Goal: Task Accomplishment & Management: Manage account settings

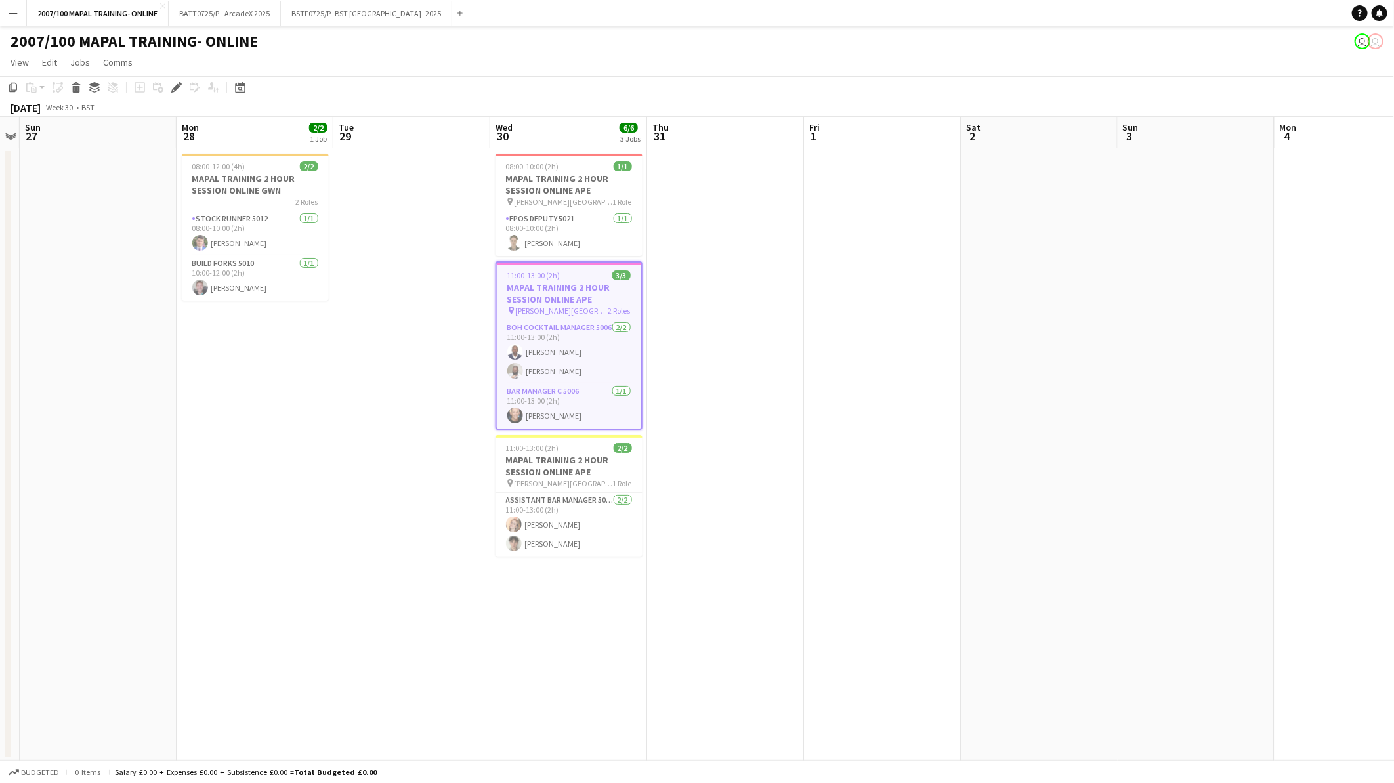
click at [17, 17] on app-icon "Menu" at bounding box center [13, 13] width 11 height 11
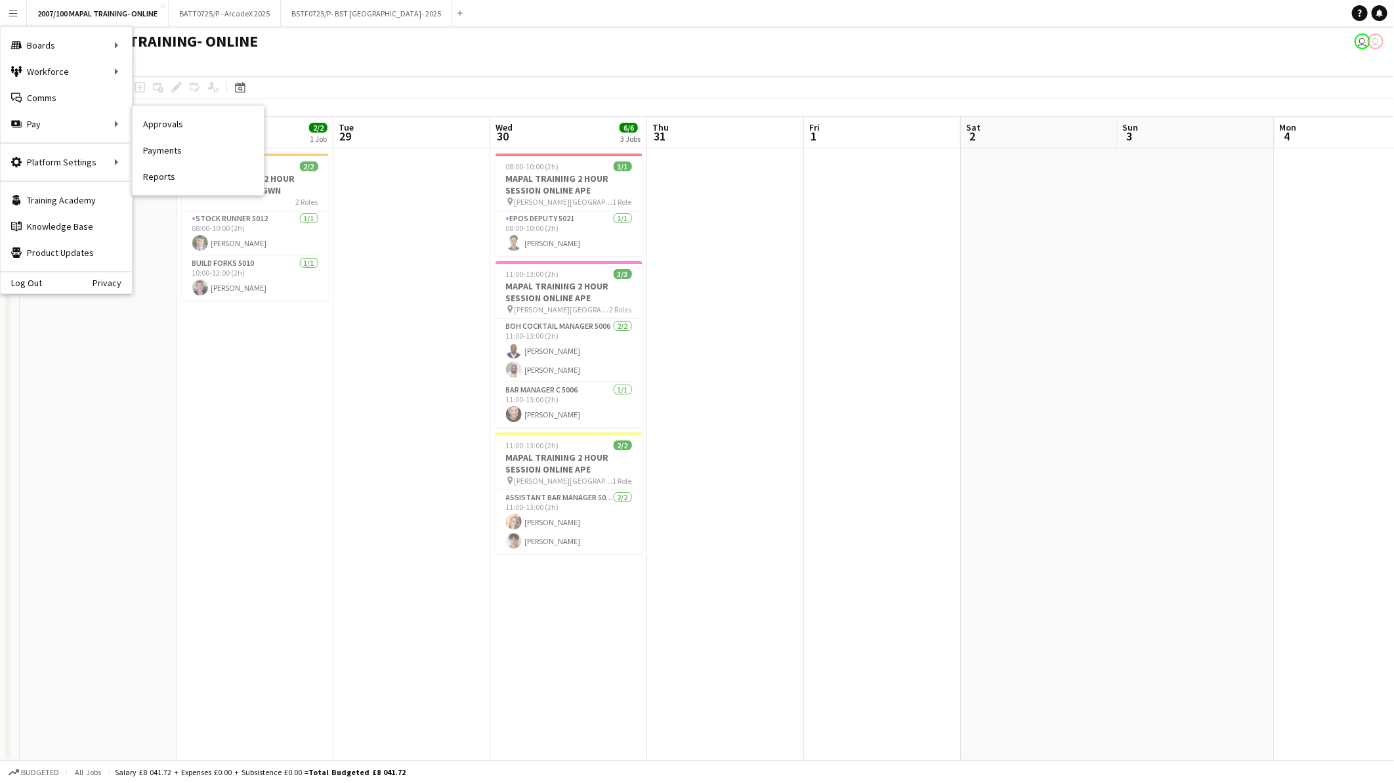
drag, startPoint x: 171, startPoint y: 121, endPoint x: 172, endPoint y: 115, distance: 6.7
click at [171, 121] on link "Approvals" at bounding box center [198, 124] width 131 height 26
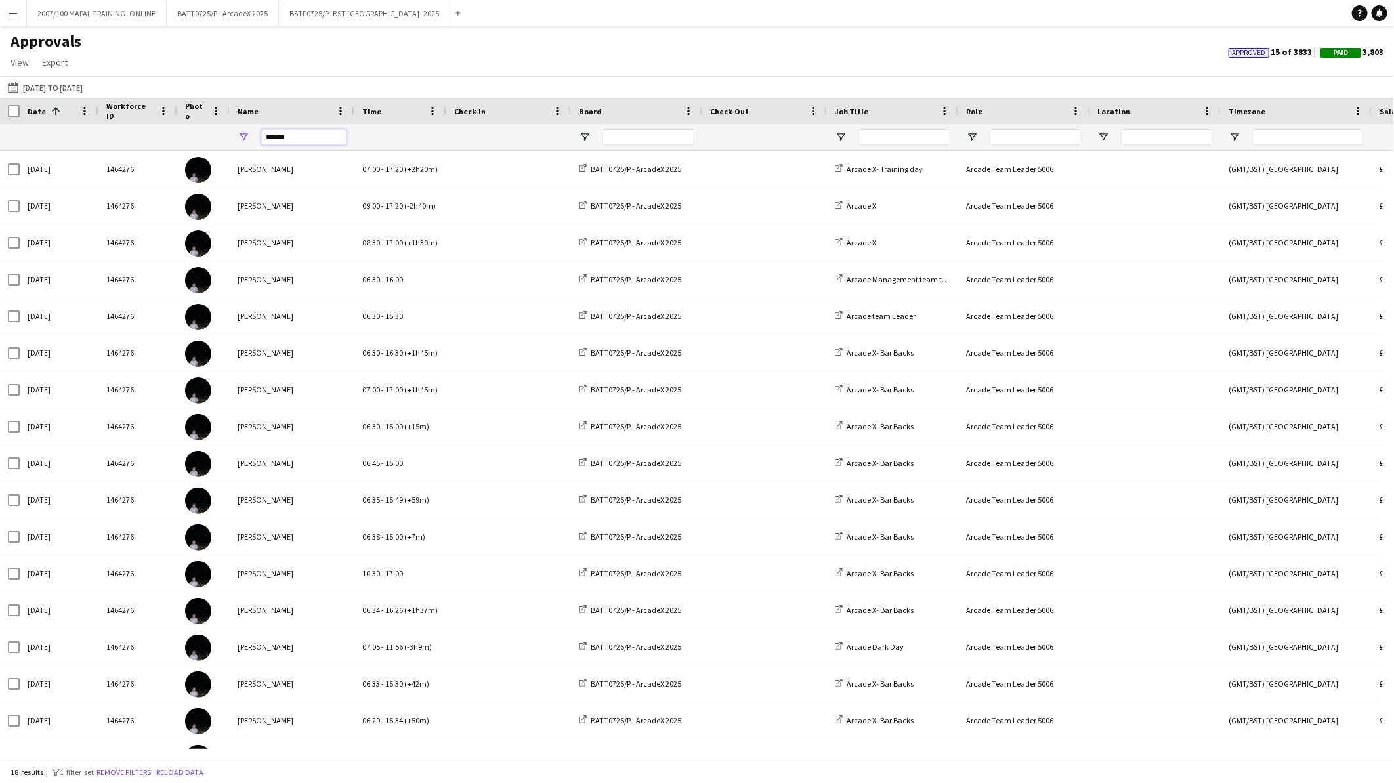
drag, startPoint x: 311, startPoint y: 135, endPoint x: 230, endPoint y: 139, distance: 81.5
click at [230, 139] on div "******" at bounding box center [292, 137] width 125 height 26
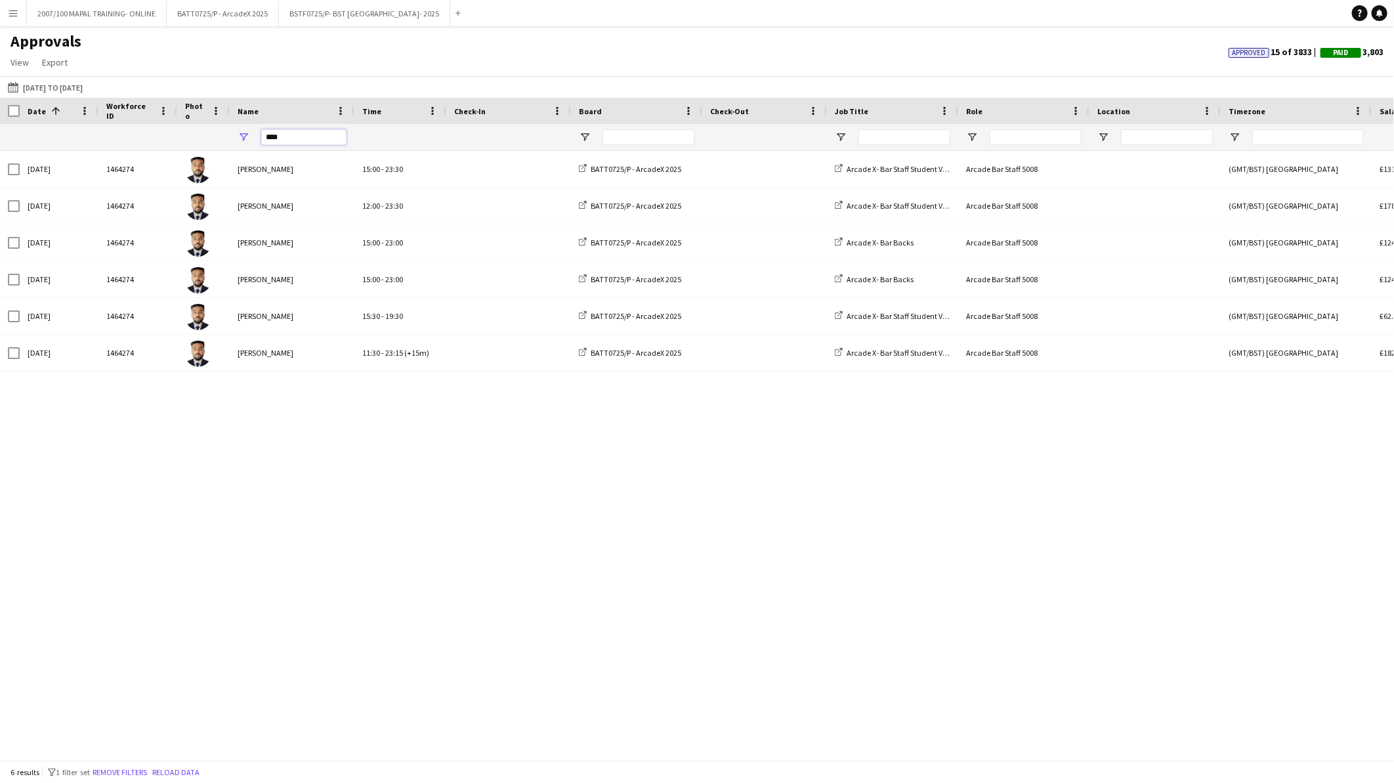
type input "****"
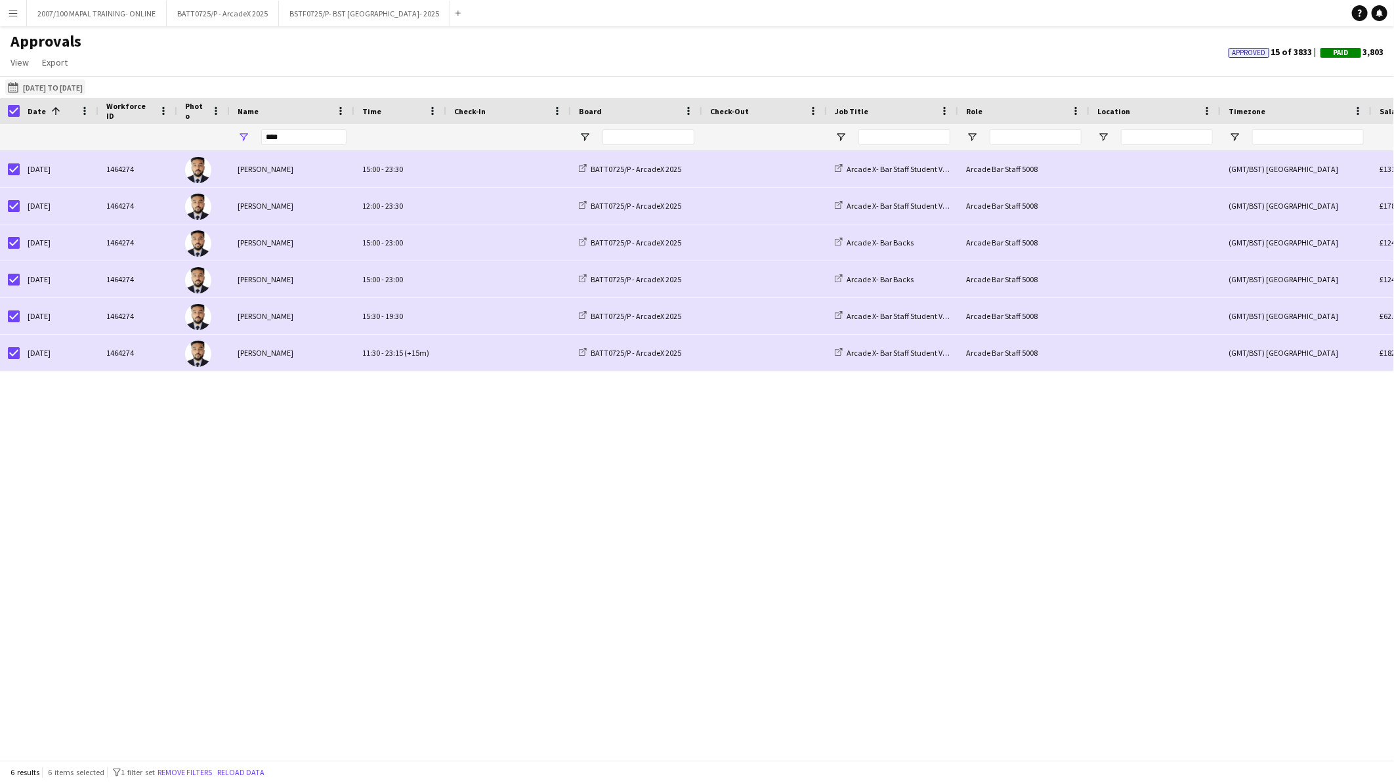
click at [49, 83] on button "13-06-2025 to 11-07-2025 13-06-2025 to 11-07-2025" at bounding box center [45, 87] width 80 height 16
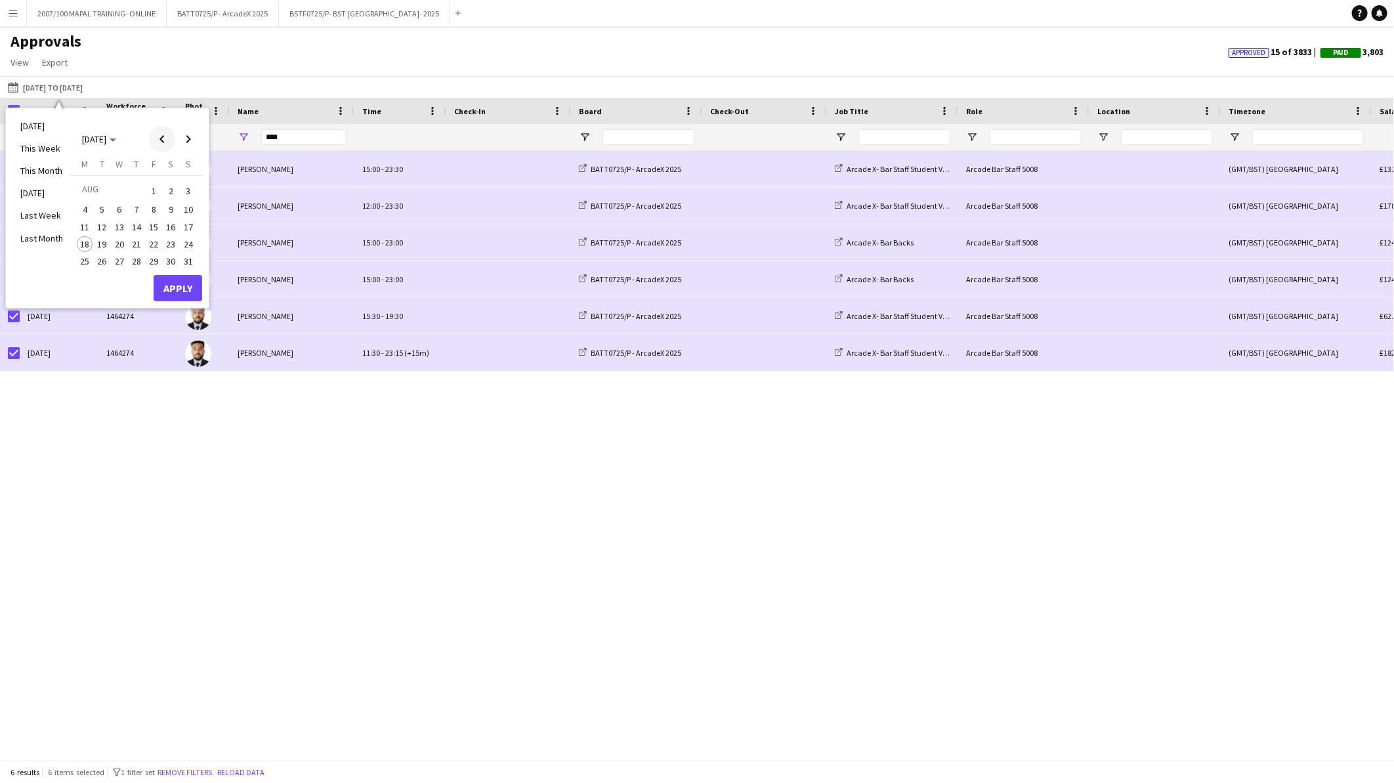
click at [160, 139] on span "Previous month" at bounding box center [162, 139] width 26 height 26
click at [89, 239] on span "14" at bounding box center [85, 241] width 16 height 16
click at [184, 141] on span "Next month" at bounding box center [188, 139] width 26 height 26
click at [186, 219] on span "17" at bounding box center [189, 227] width 16 height 16
click at [190, 284] on button "Apply" at bounding box center [178, 288] width 49 height 26
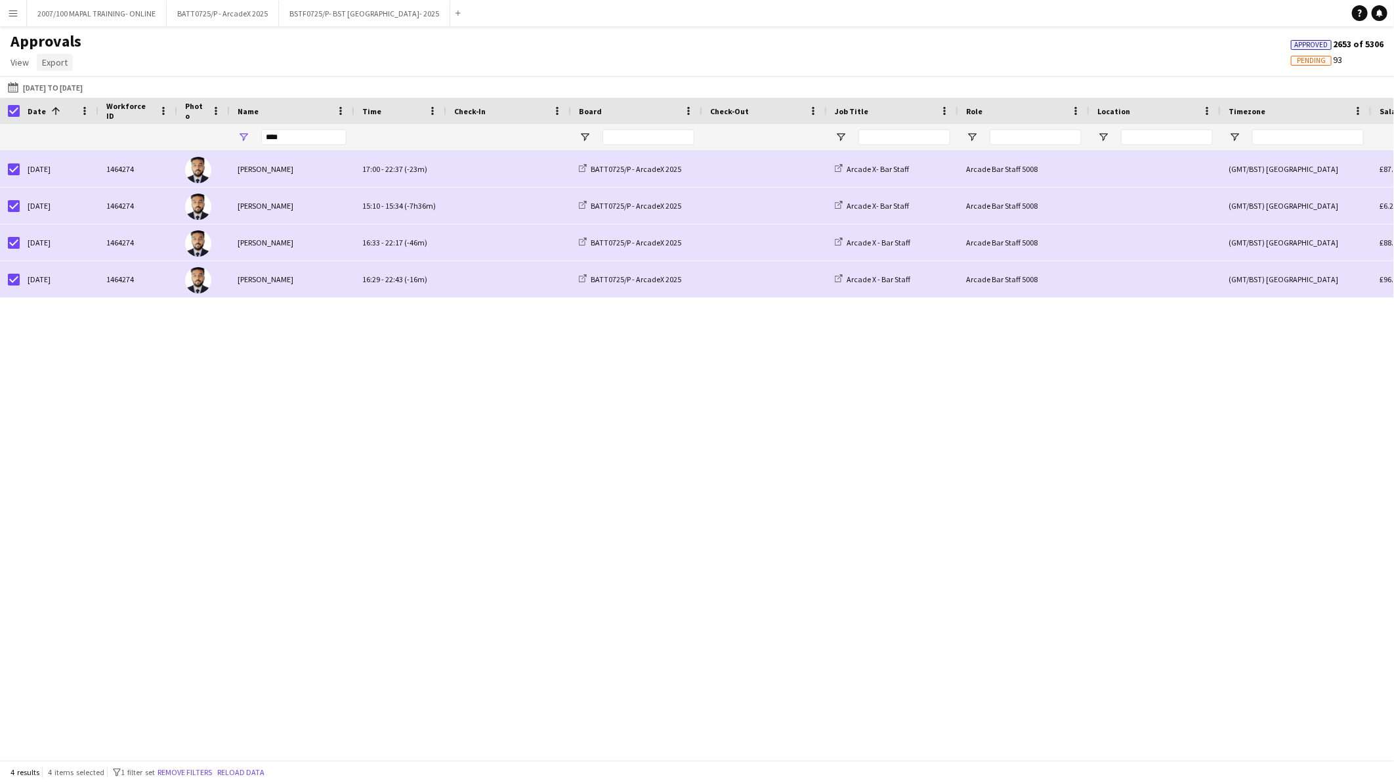
click at [57, 68] on link "Export" at bounding box center [55, 62] width 36 height 17
click at [91, 83] on link "Export as XLSX" at bounding box center [83, 91] width 92 height 28
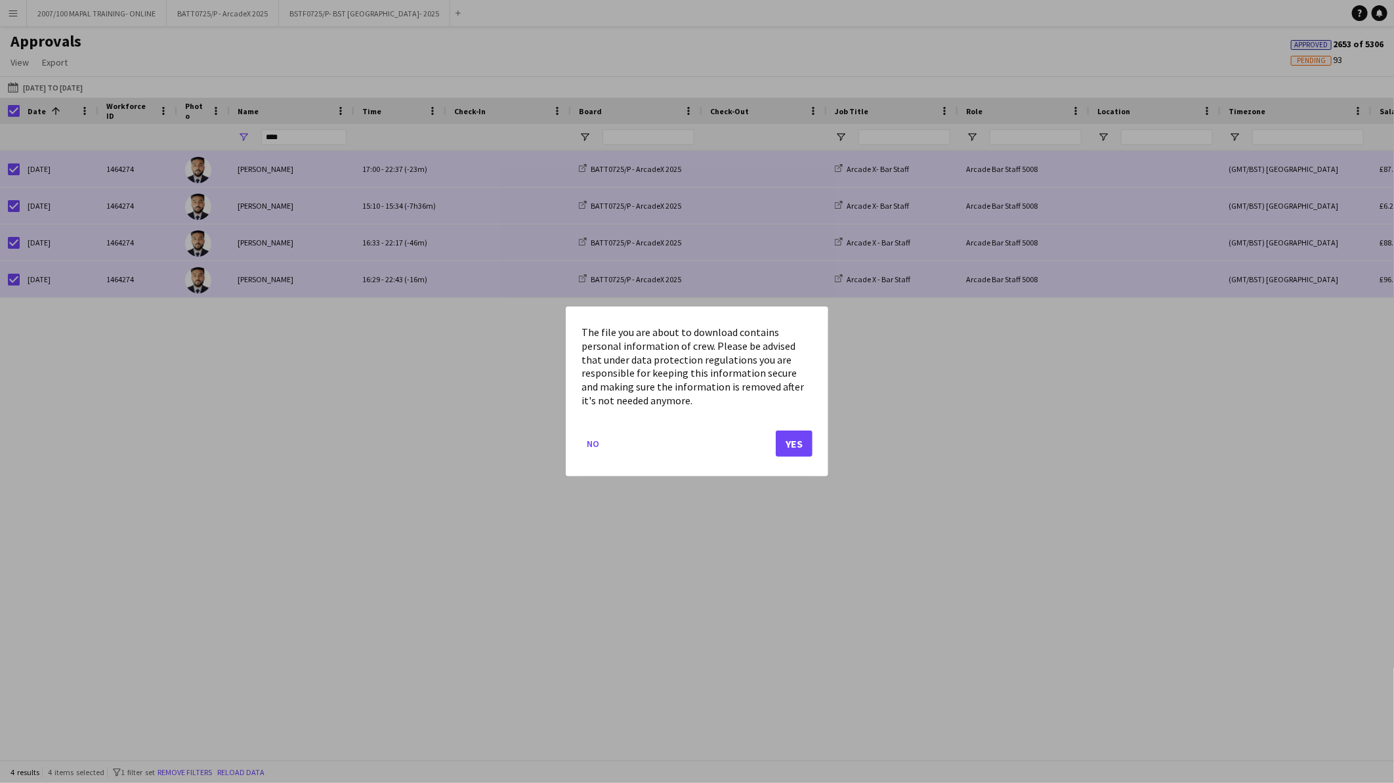
click at [761, 438] on mat-dialog-actions "No Yes" at bounding box center [697, 449] width 231 height 56
click at [805, 438] on button "Yes" at bounding box center [794, 444] width 37 height 26
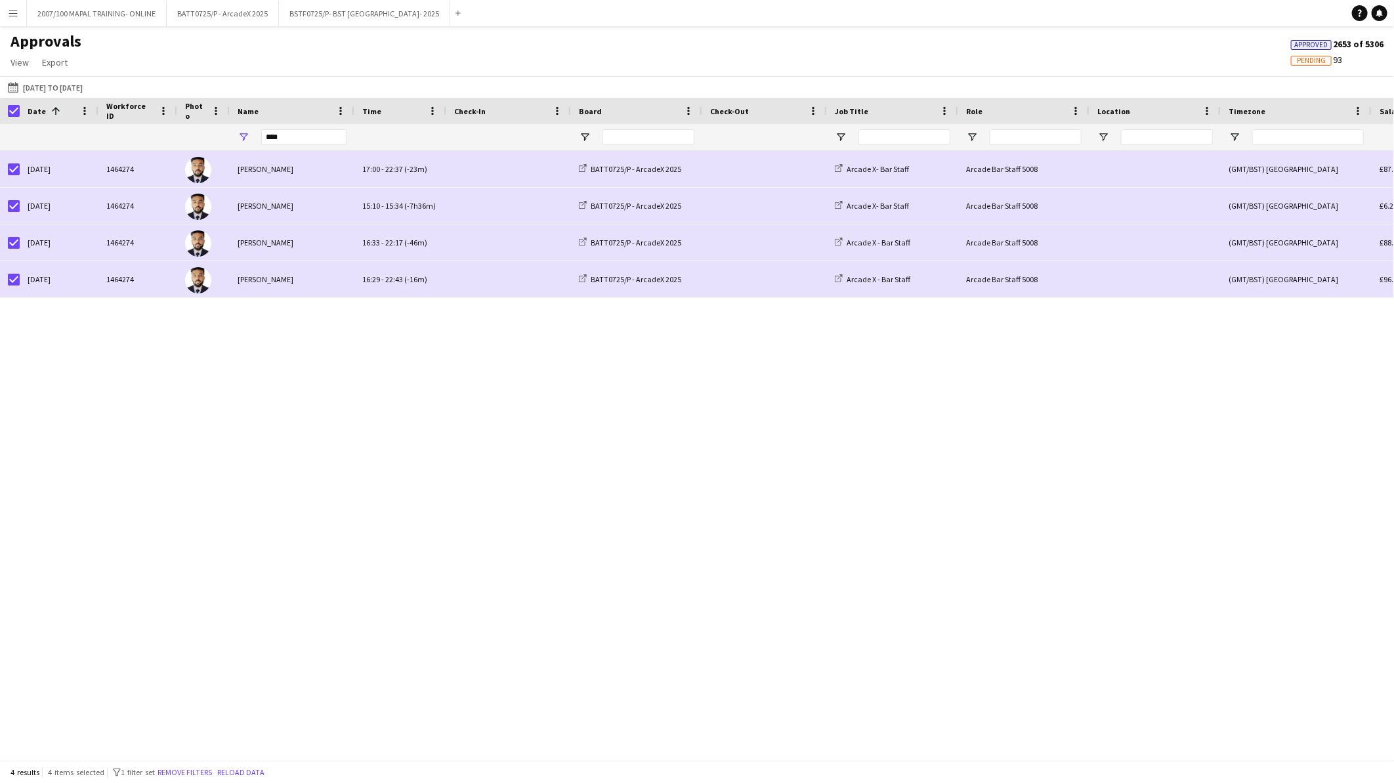
drag, startPoint x: 578, startPoint y: 477, endPoint x: 584, endPoint y: 473, distance: 7.7
click at [578, 477] on div "Wed, 23 Jul 2025 1464274 Shivam Shah 17:00 - 22:37 (-23m) BATT0725/P - ArcadeX …" at bounding box center [697, 450] width 1394 height 598
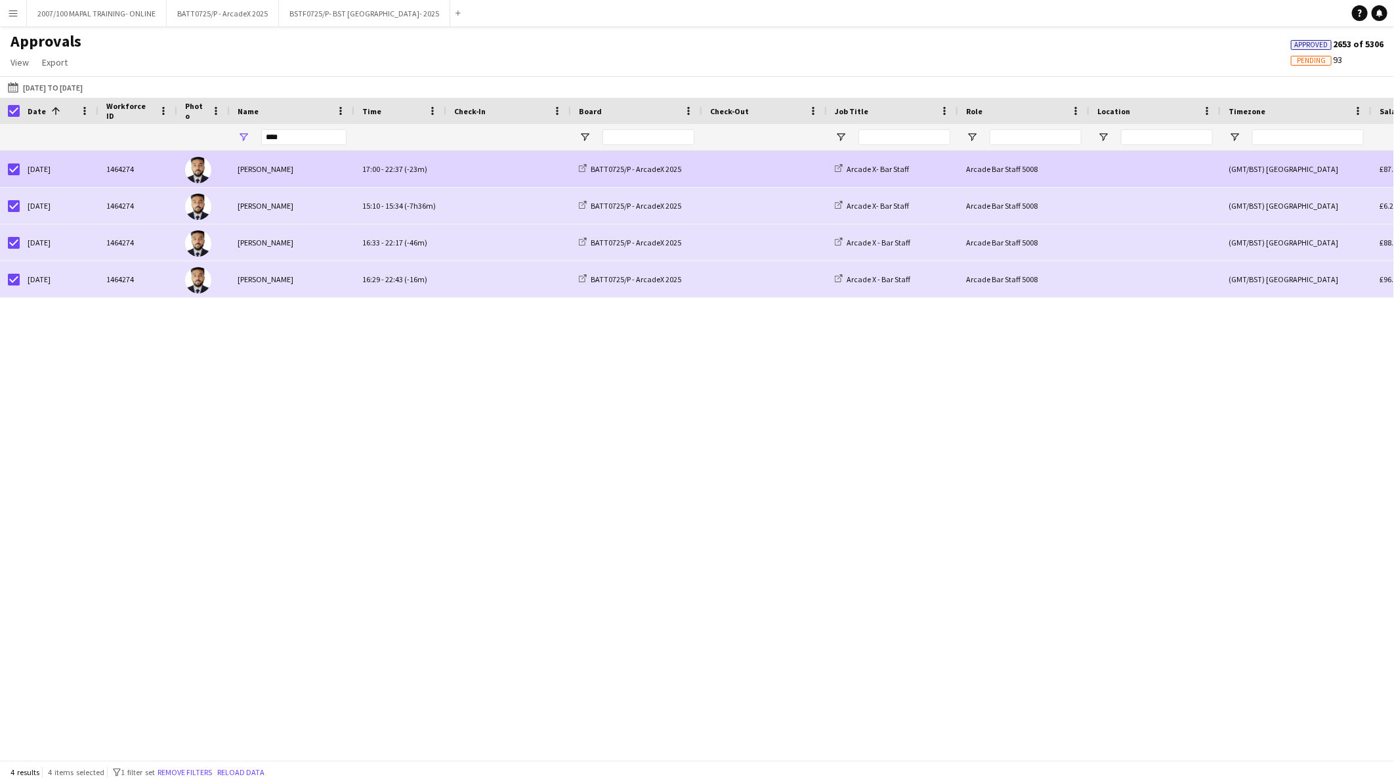
click at [490, 167] on span at bounding box center [508, 169] width 109 height 36
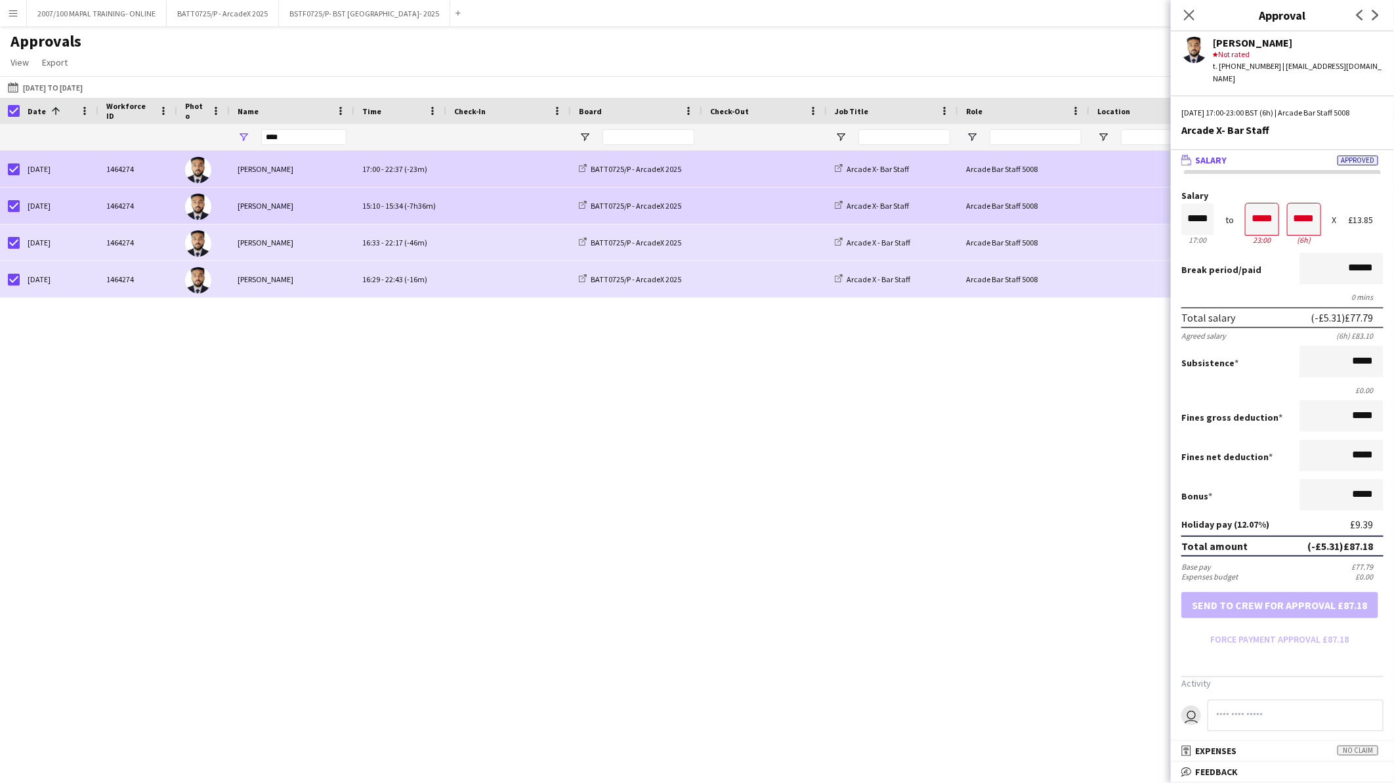
click at [490, 205] on span at bounding box center [508, 206] width 109 height 36
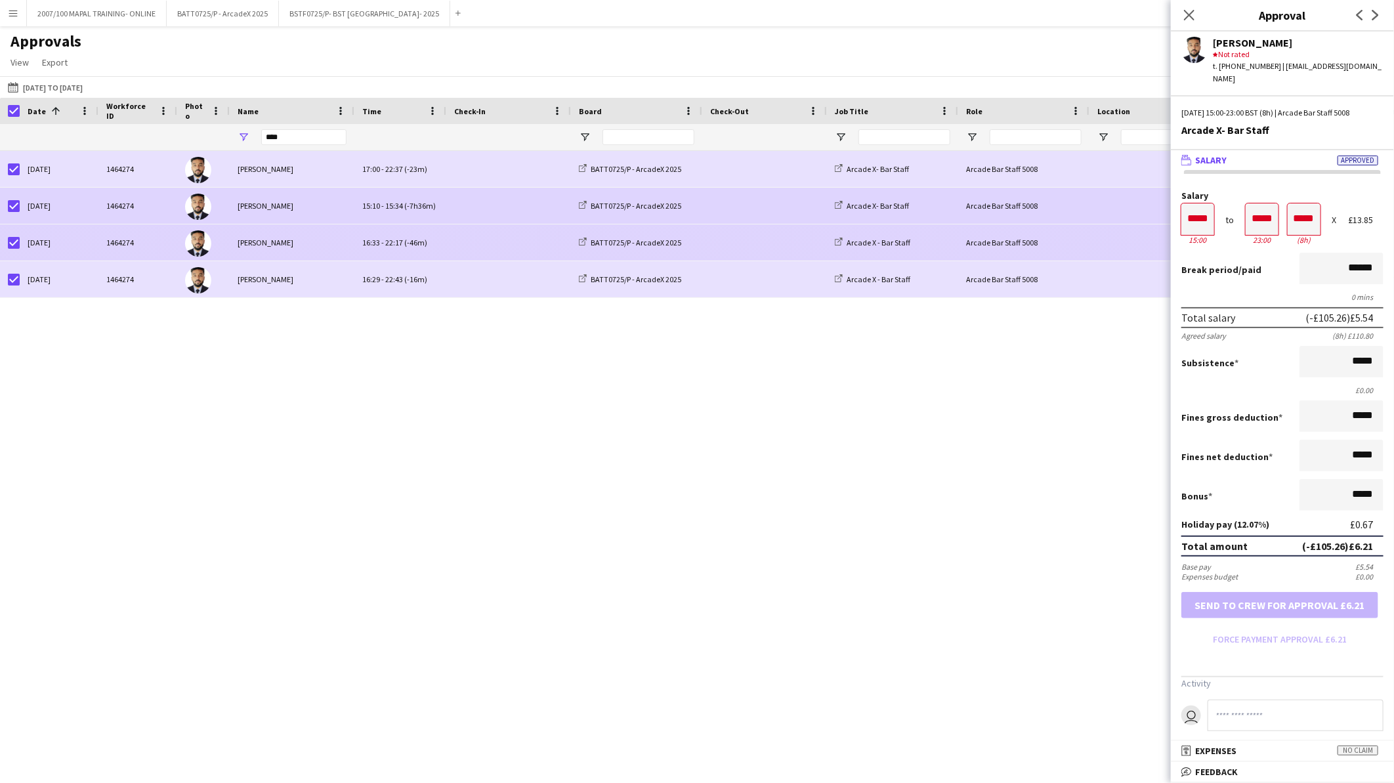
click at [444, 247] on div "16:33 - 22:17 (-46m)" at bounding box center [400, 242] width 92 height 36
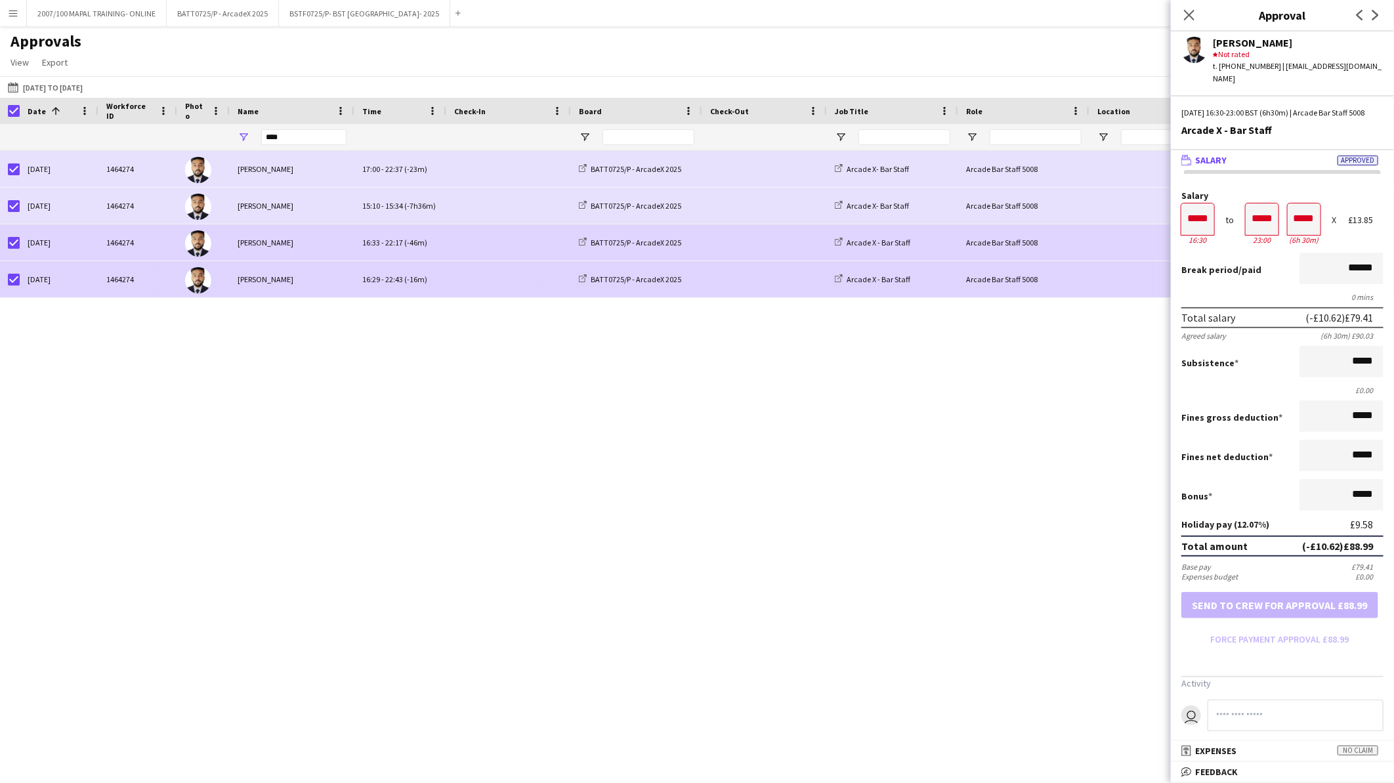
click at [429, 286] on div "16:29 - 22:43 (-16m)" at bounding box center [400, 279] width 92 height 36
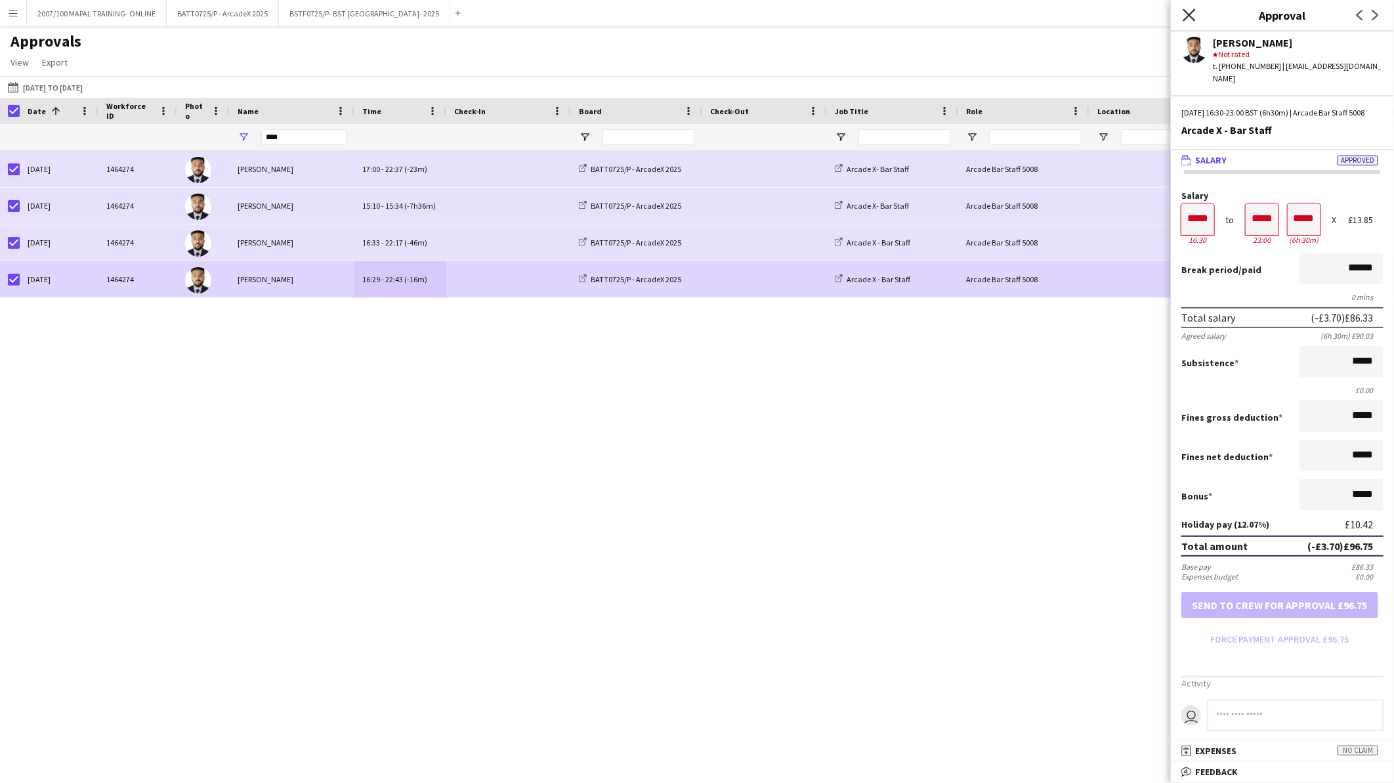
click at [1189, 13] on icon "Close pop-in" at bounding box center [1189, 15] width 12 height 12
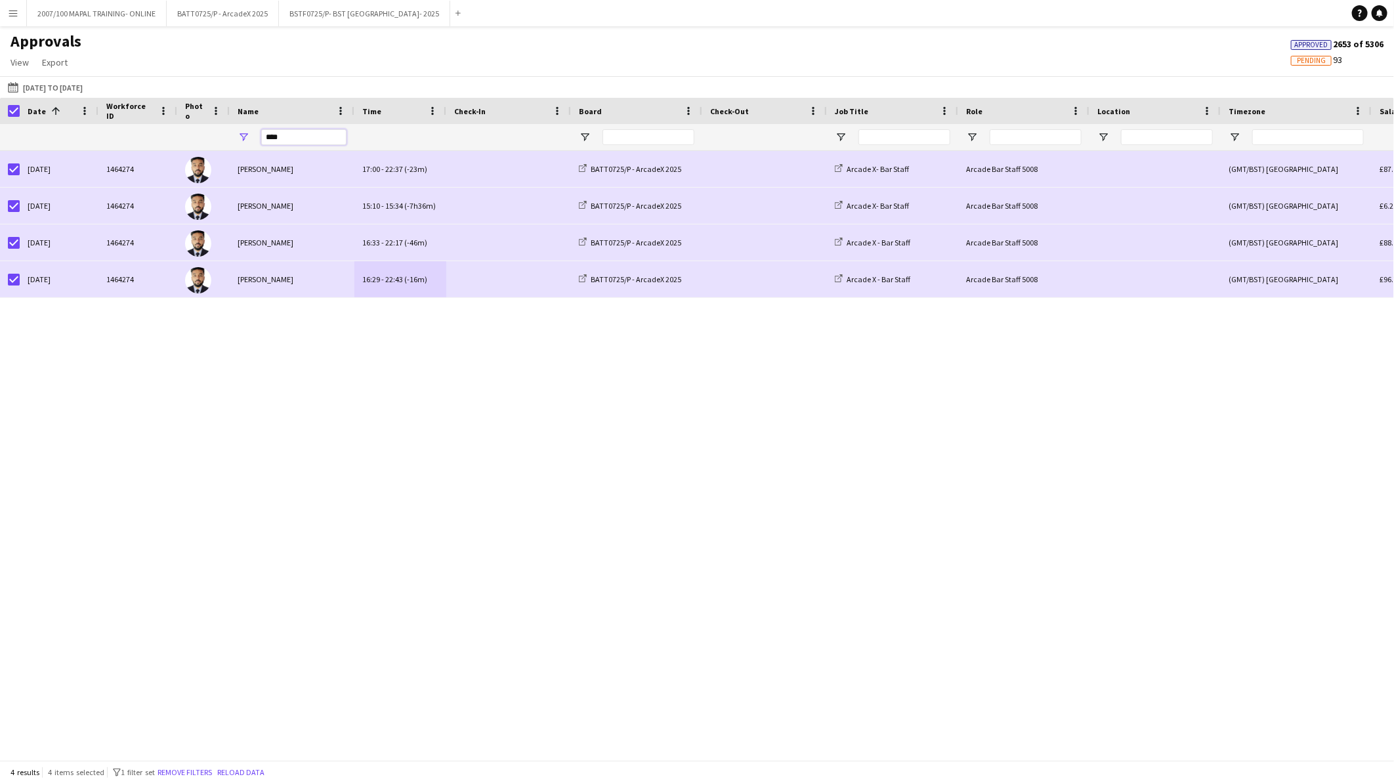
drag, startPoint x: 259, startPoint y: 133, endPoint x: 207, endPoint y: 122, distance: 52.3
click at [207, 122] on div "Workforce ID Date 1 Photo" at bounding box center [1191, 124] width 2383 height 53
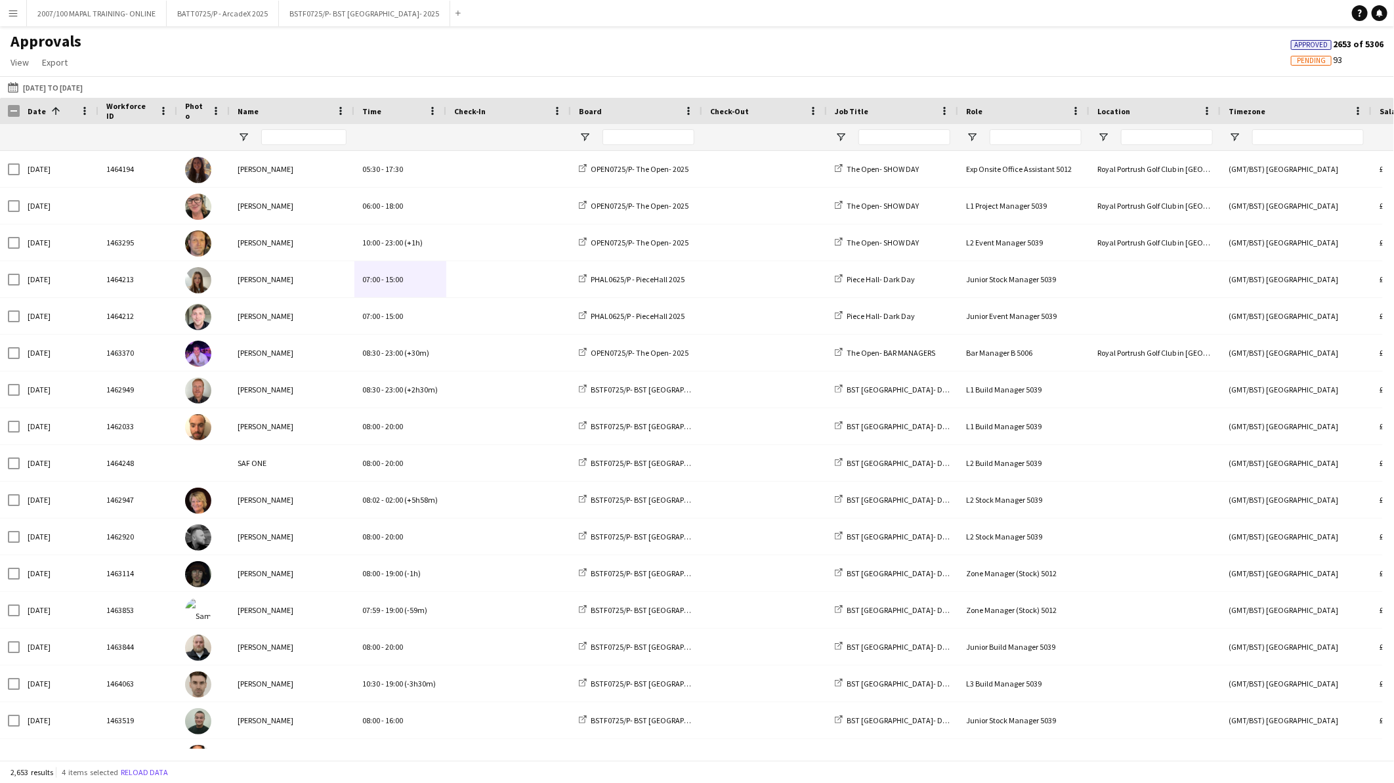
click at [1297, 60] on span "Pending" at bounding box center [1311, 60] width 29 height 9
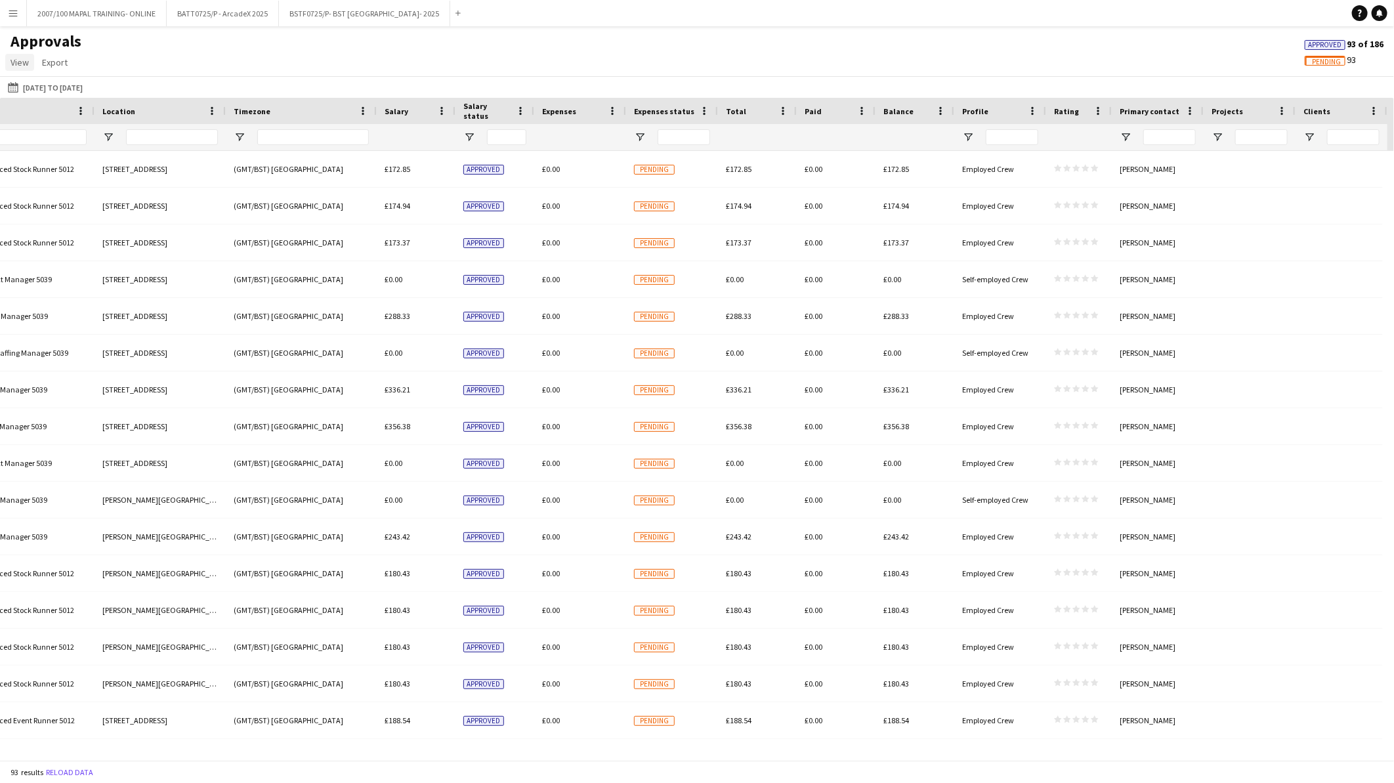
click at [16, 60] on span "View" at bounding box center [20, 62] width 18 height 12
click at [17, 87] on span "Customise view" at bounding box center [47, 91] width 62 height 12
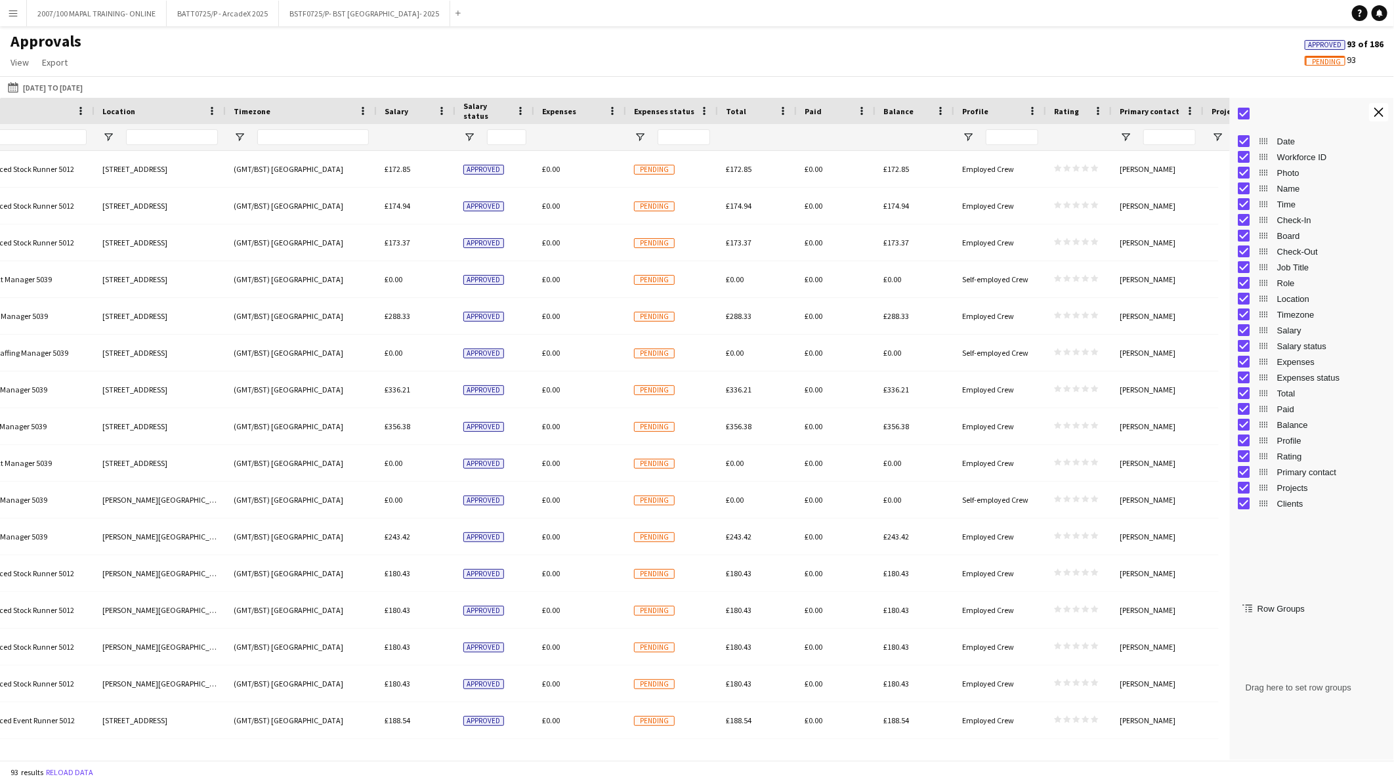
click at [1329, 375] on span "Expenses status" at bounding box center [1331, 378] width 109 height 10
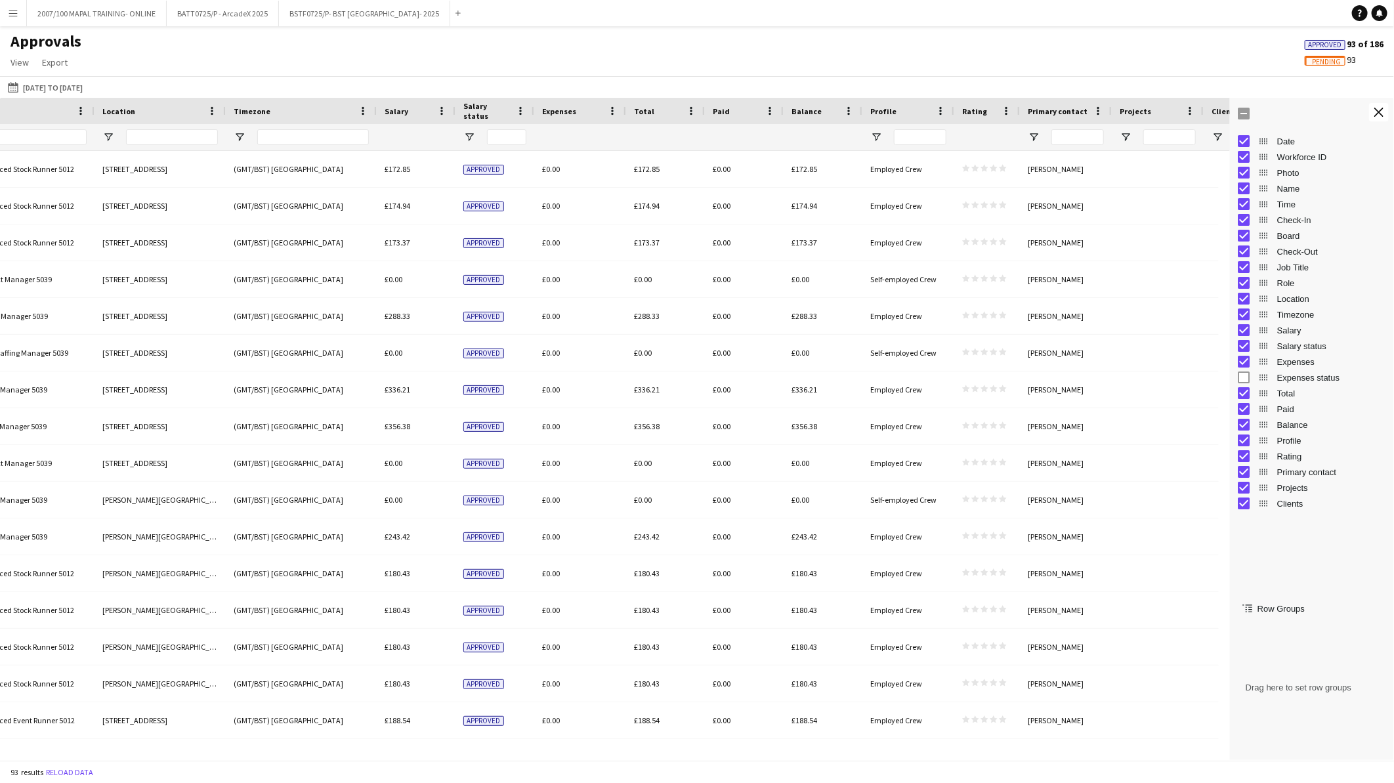
click at [1296, 375] on span "Expenses status" at bounding box center [1331, 378] width 109 height 10
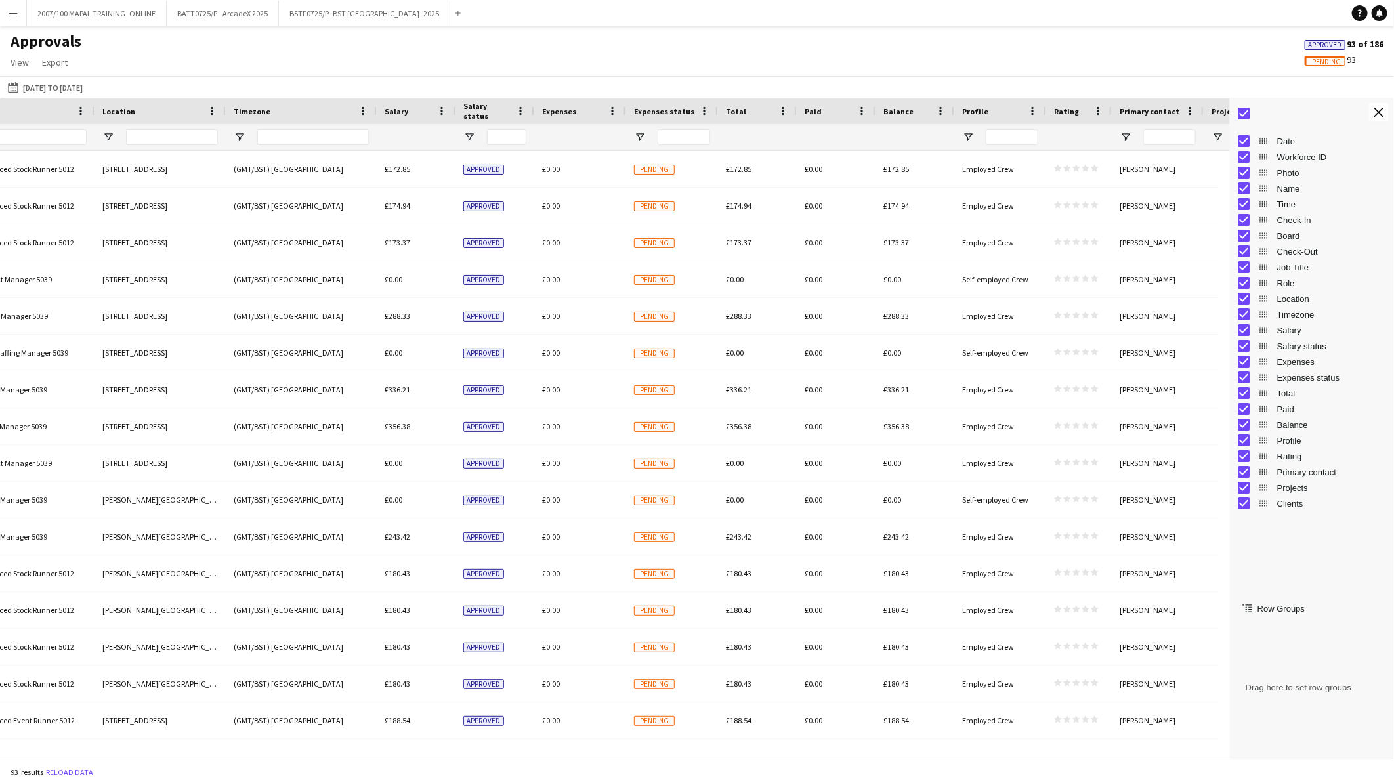
click at [1090, 25] on app-navbar "Menu Boards Boards Boards All jobs Status Workforce Workforce My Workforce Recr…" at bounding box center [697, 13] width 1394 height 26
click at [1321, 45] on span "Approved" at bounding box center [1325, 45] width 33 height 9
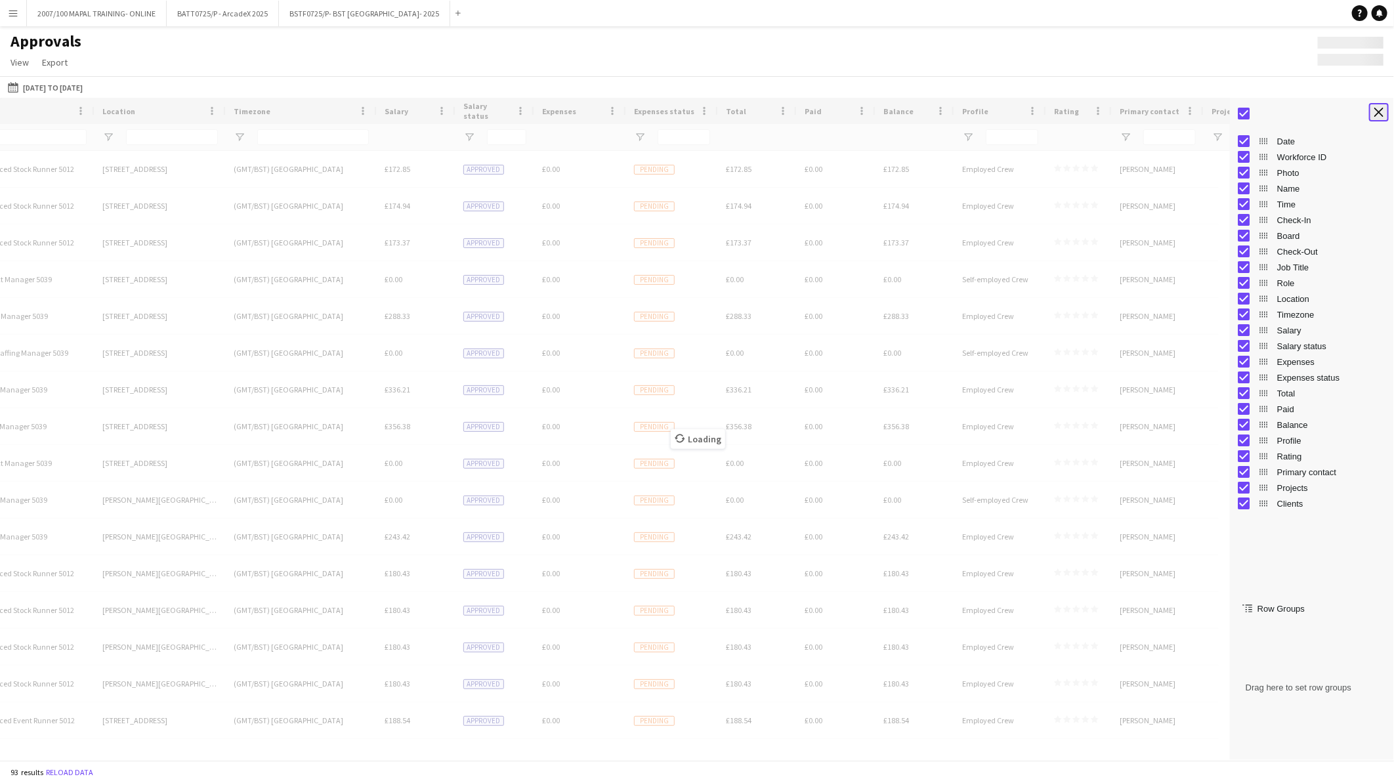
click at [1375, 114] on app-icon "Close tool panel" at bounding box center [1379, 112] width 9 height 9
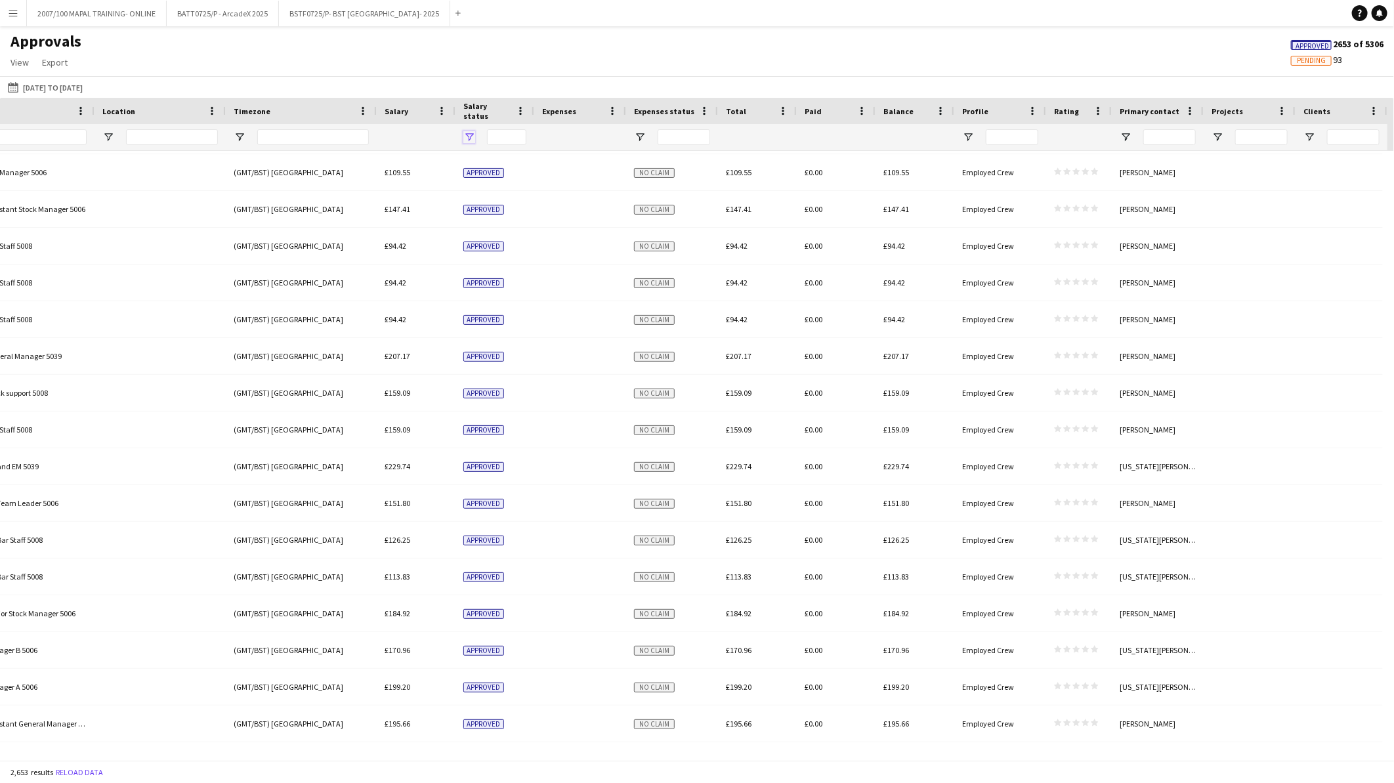
click at [473, 135] on span "Open Filter Menu" at bounding box center [469, 137] width 12 height 12
click at [524, 64] on div "Approvals View Customise view Customise filters Reset Filters Reset View Reset …" at bounding box center [697, 54] width 1394 height 45
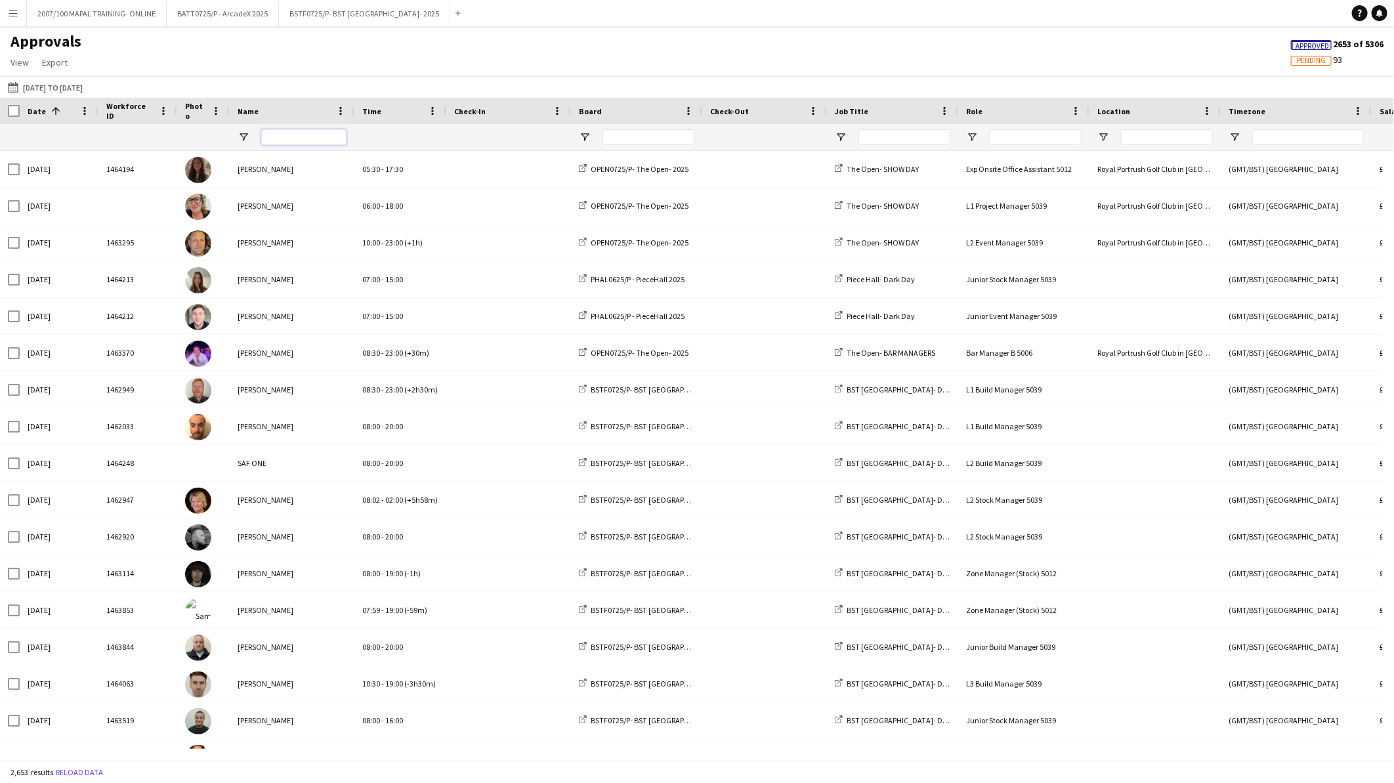
click at [274, 134] on input "Name Filter Input" at bounding box center [303, 137] width 85 height 16
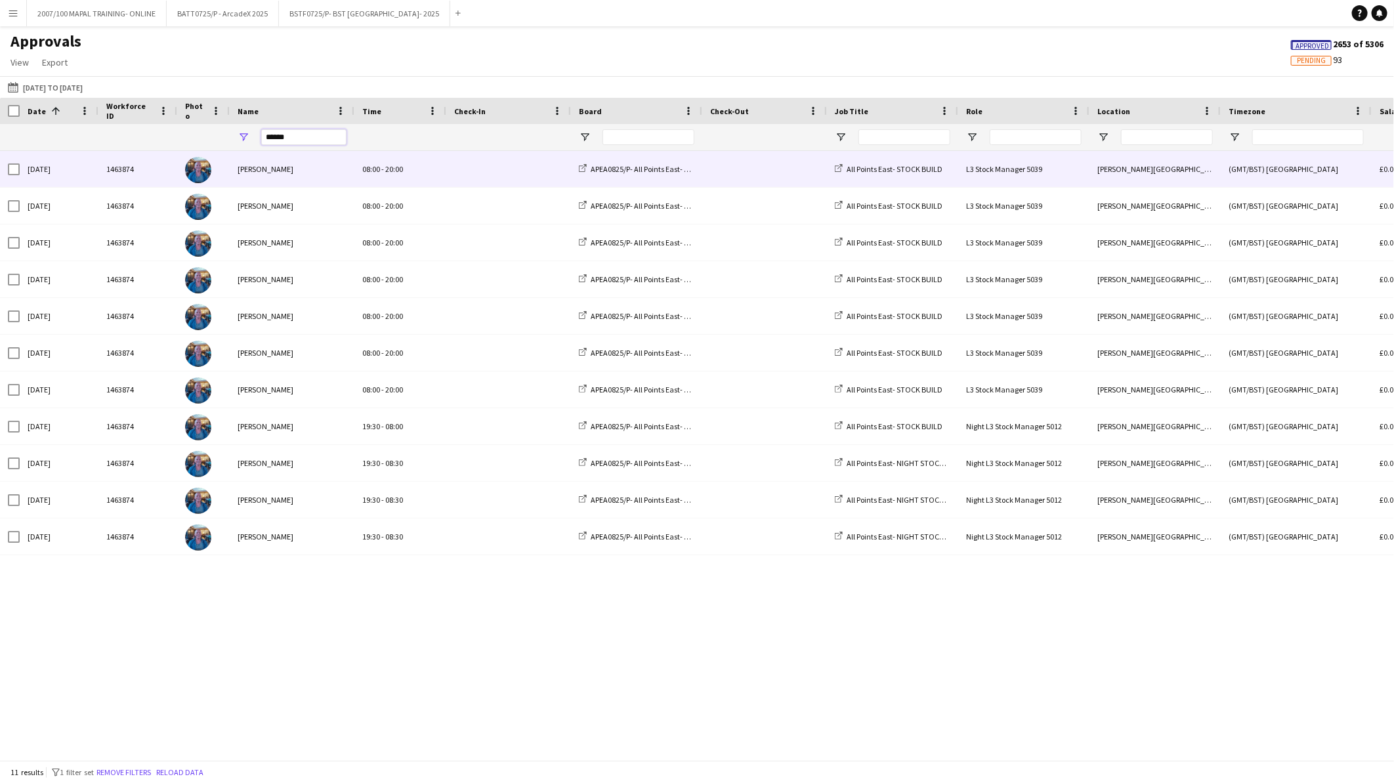
type input "******"
click at [513, 171] on span at bounding box center [508, 169] width 109 height 36
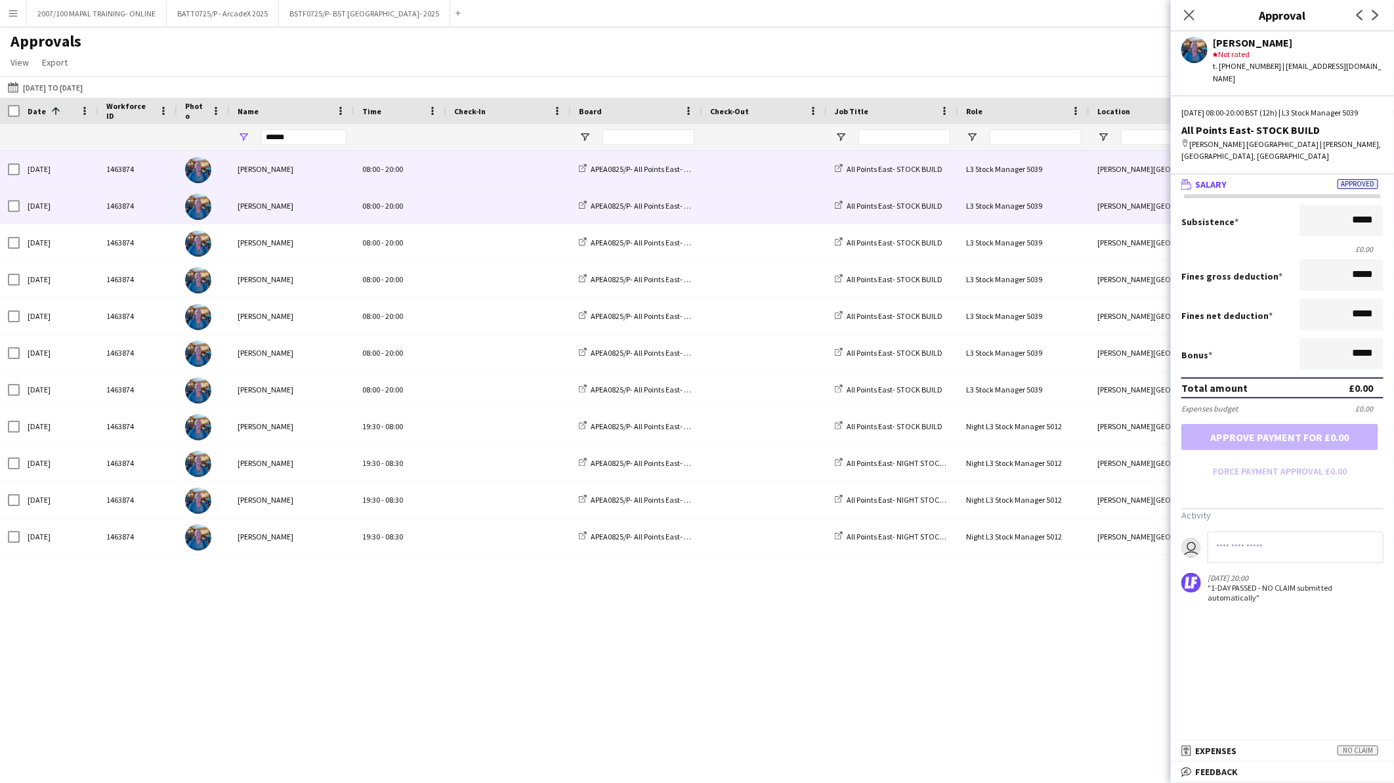
click at [519, 203] on span at bounding box center [508, 206] width 109 height 36
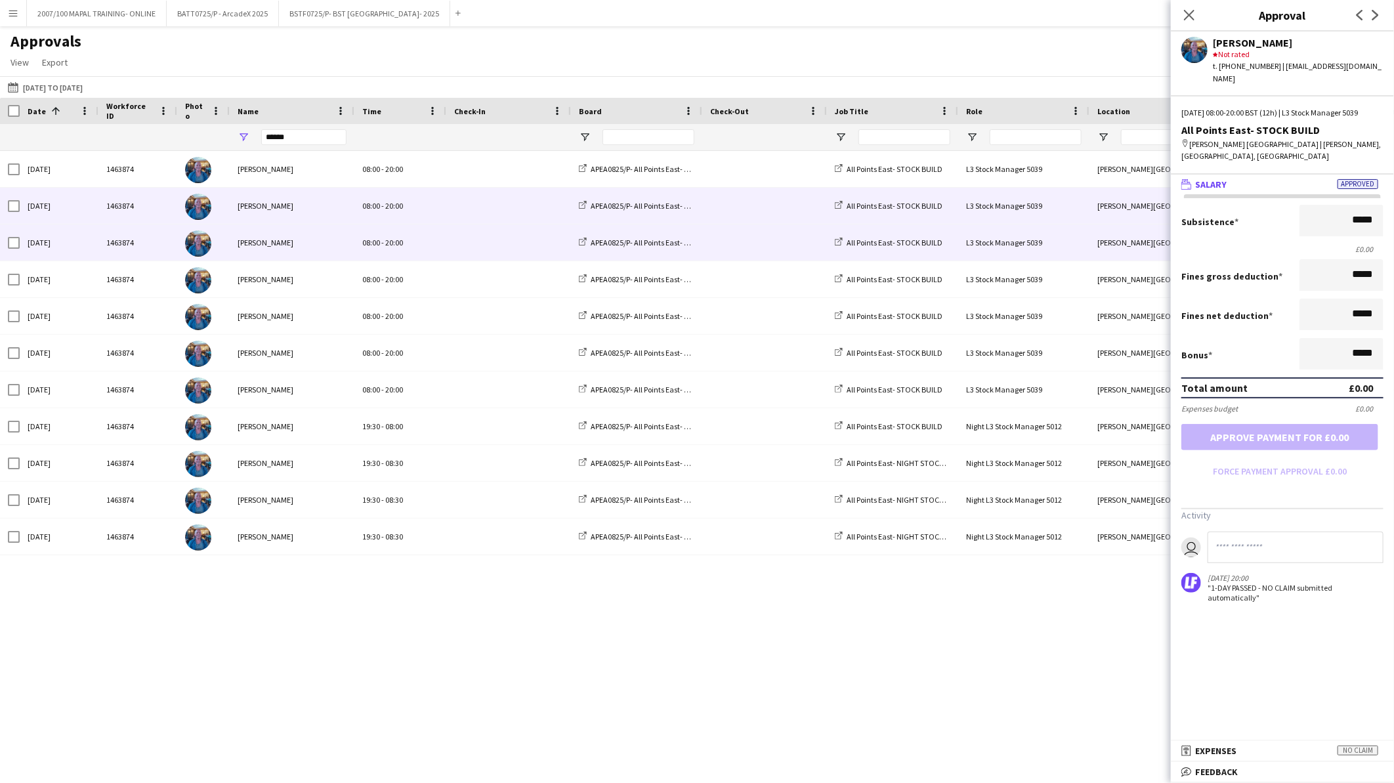
click at [513, 238] on span at bounding box center [508, 242] width 109 height 36
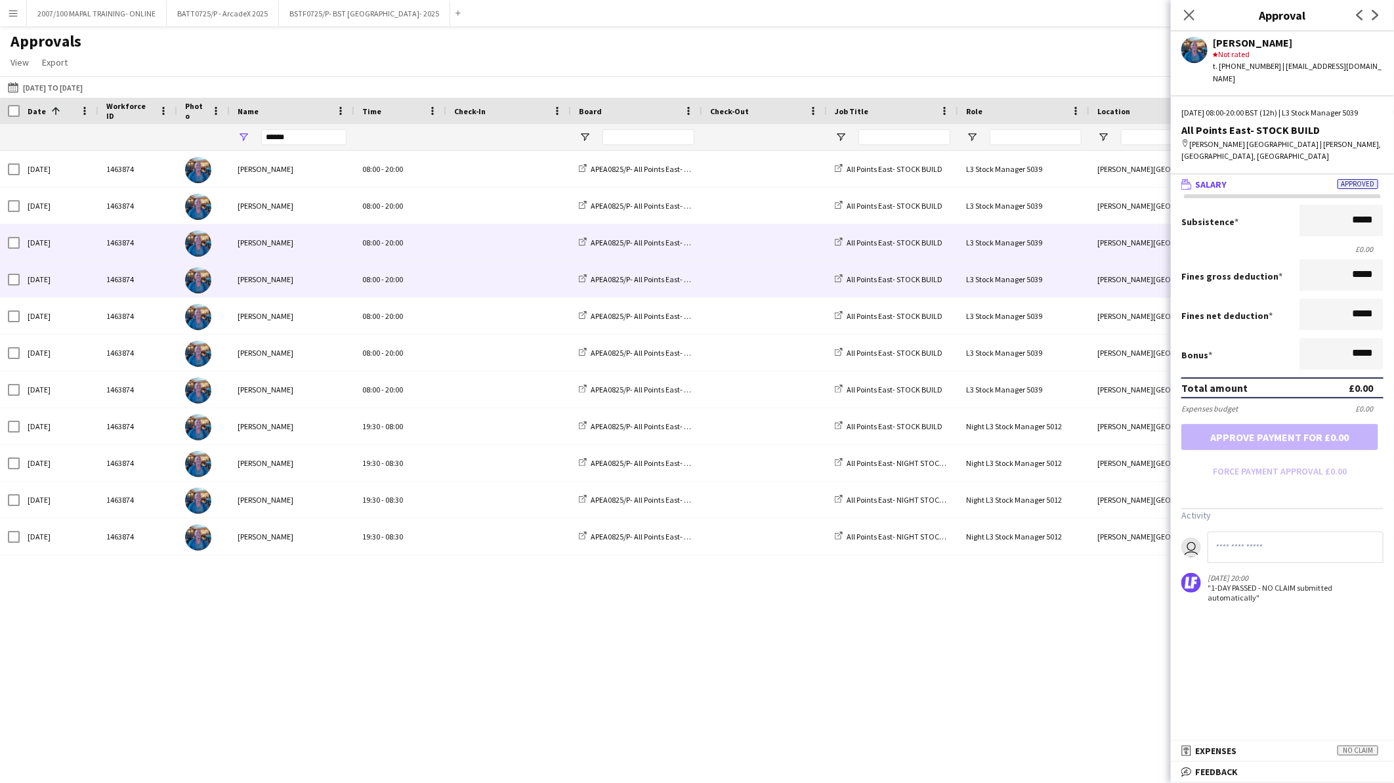
click at [498, 285] on span at bounding box center [508, 279] width 109 height 36
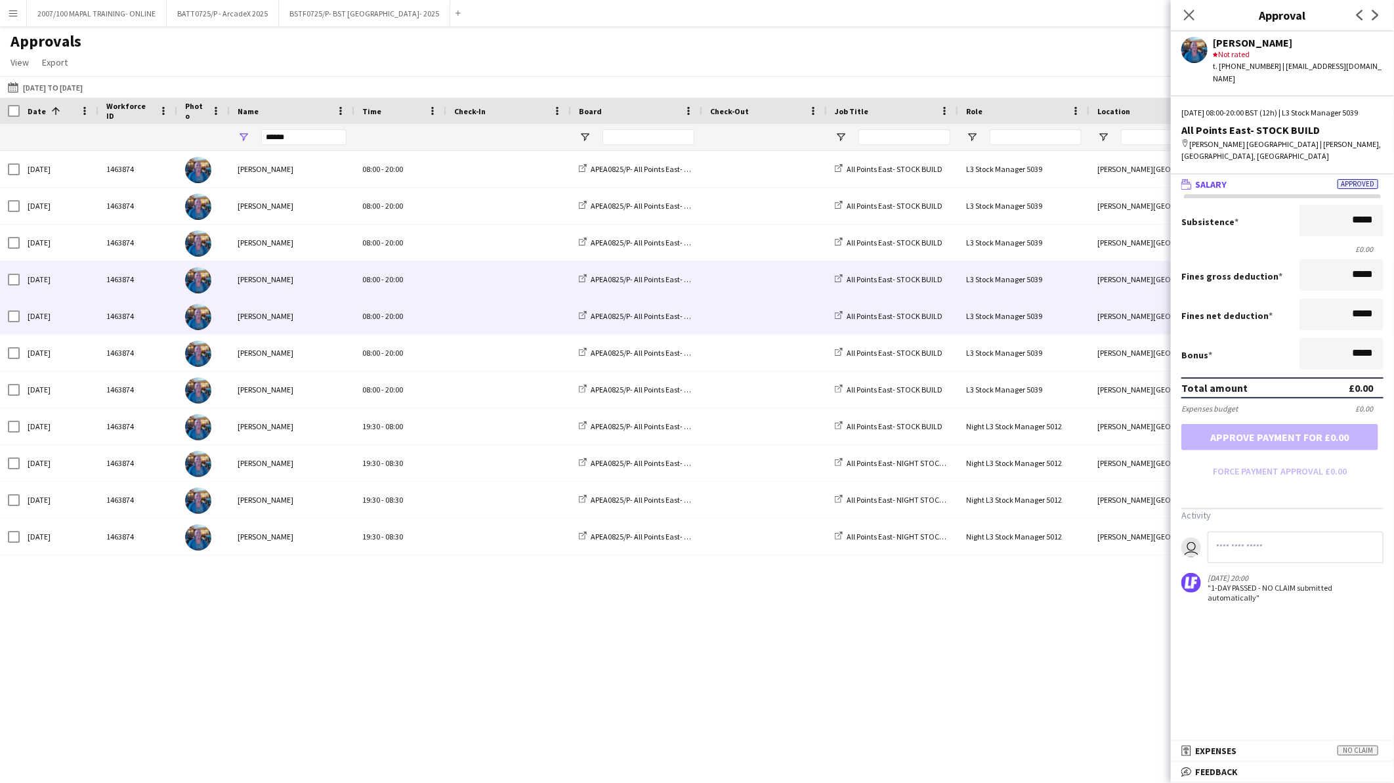
click at [477, 322] on span at bounding box center [508, 316] width 109 height 36
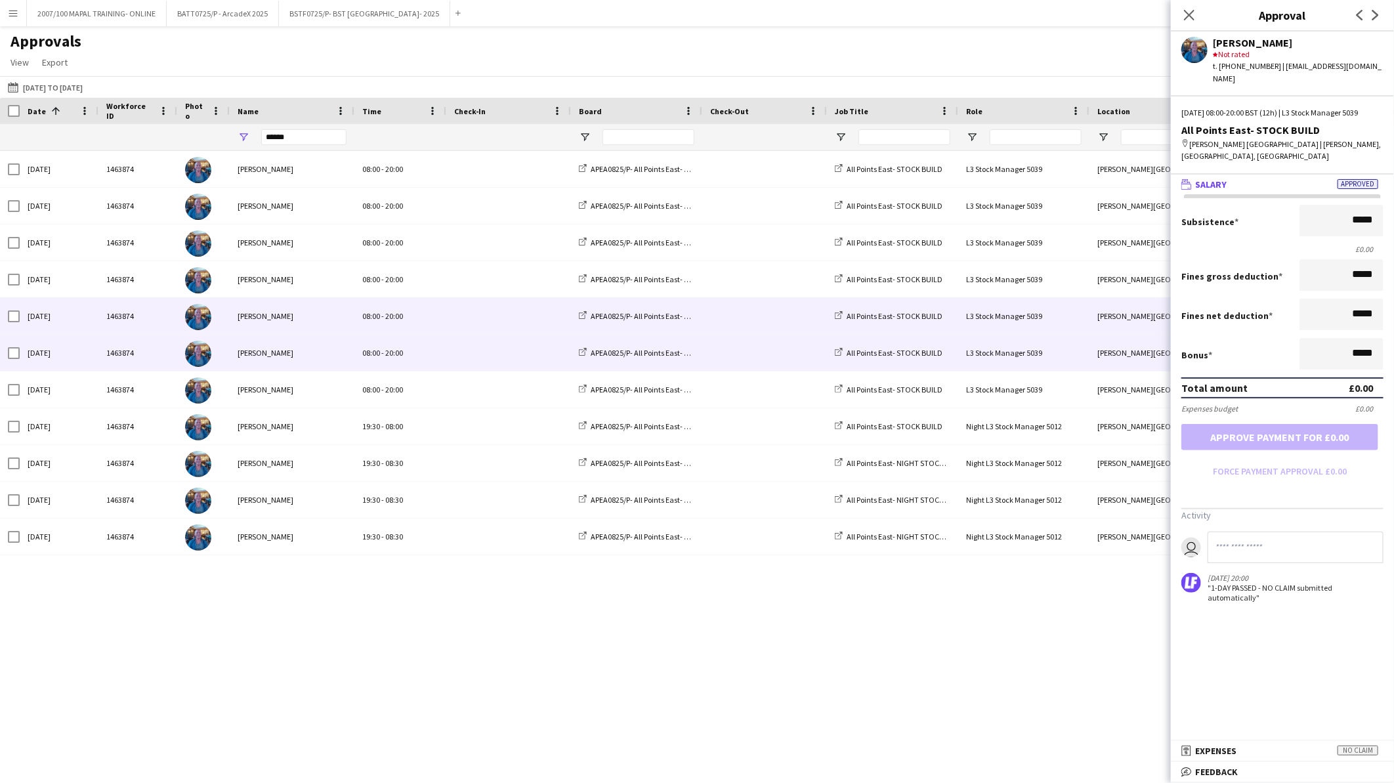
click at [473, 371] on span at bounding box center [508, 353] width 109 height 36
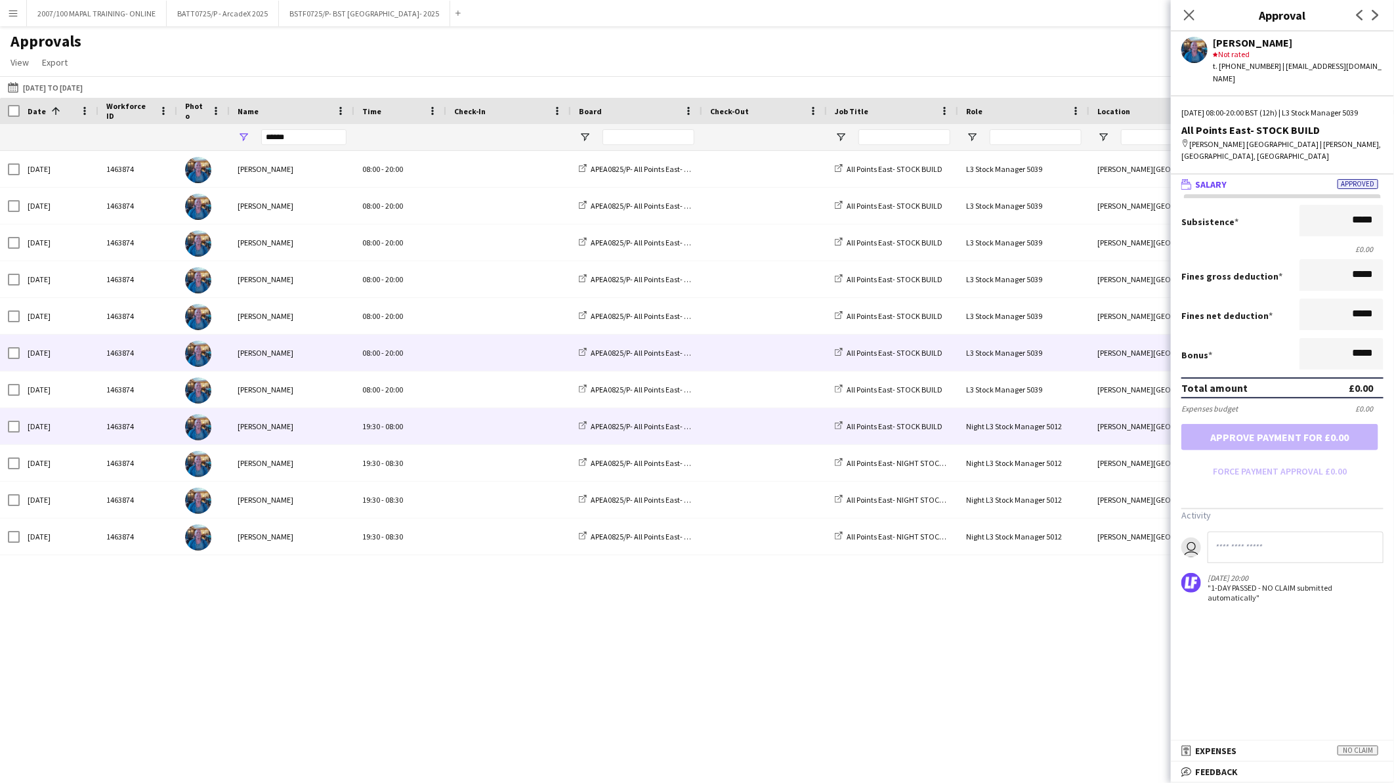
click at [458, 410] on span at bounding box center [508, 426] width 109 height 36
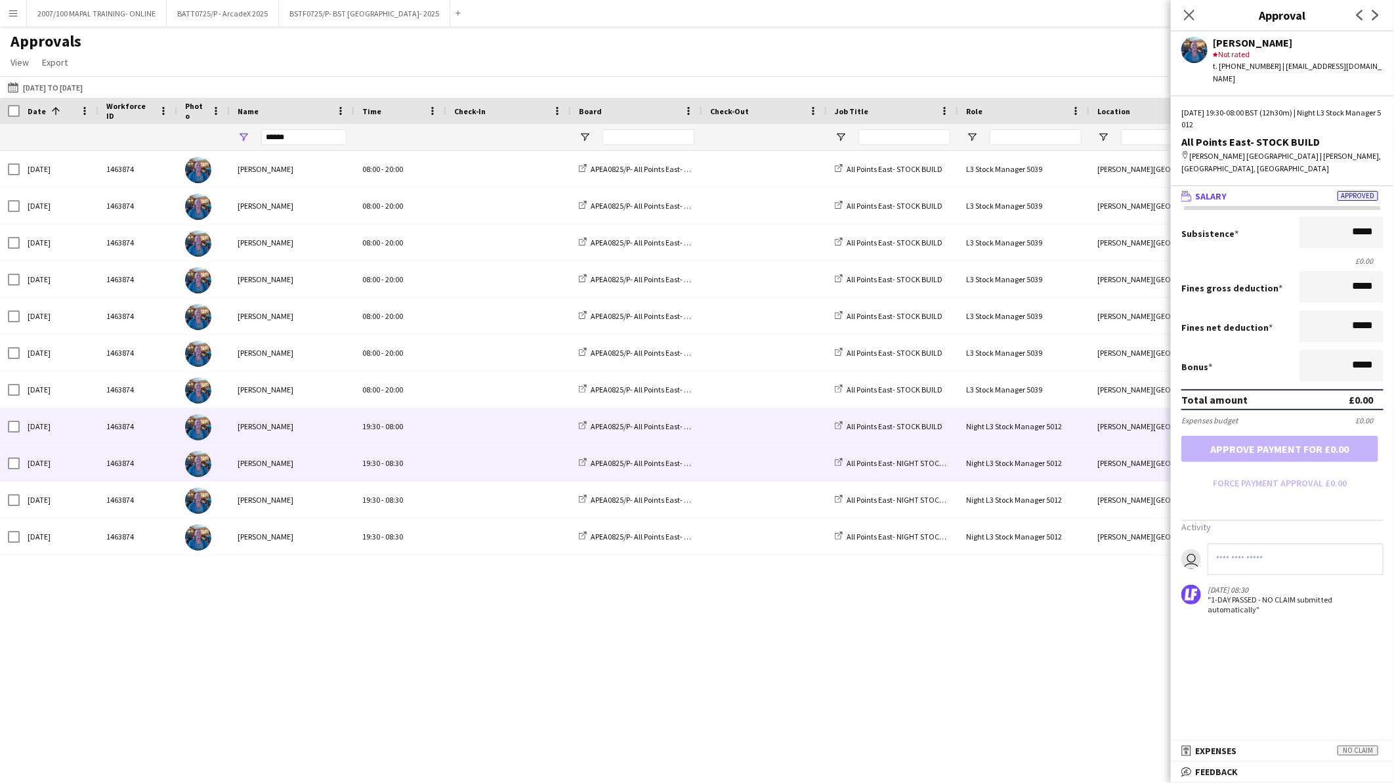
click at [445, 454] on div "19:30 - 08:30" at bounding box center [400, 463] width 92 height 36
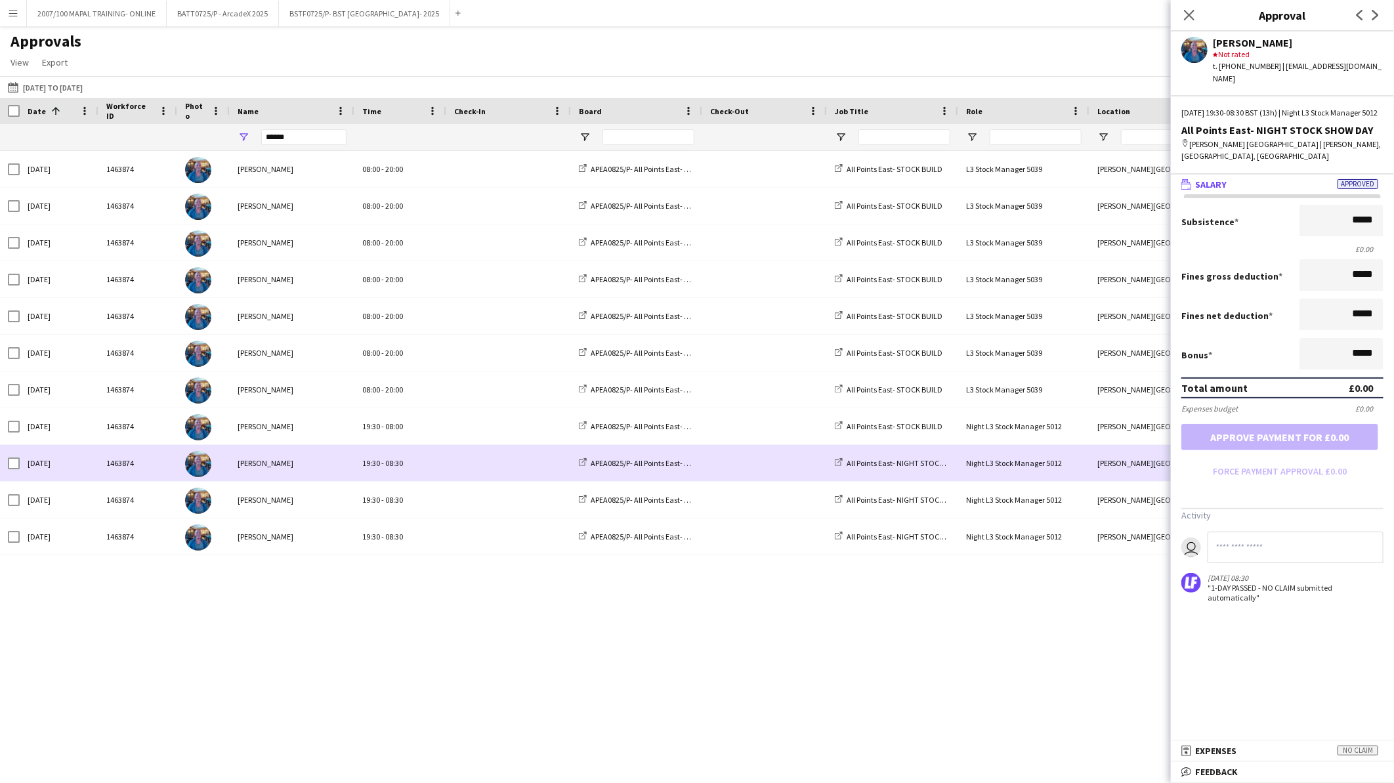
click at [446, 476] on div at bounding box center [508, 463] width 125 height 36
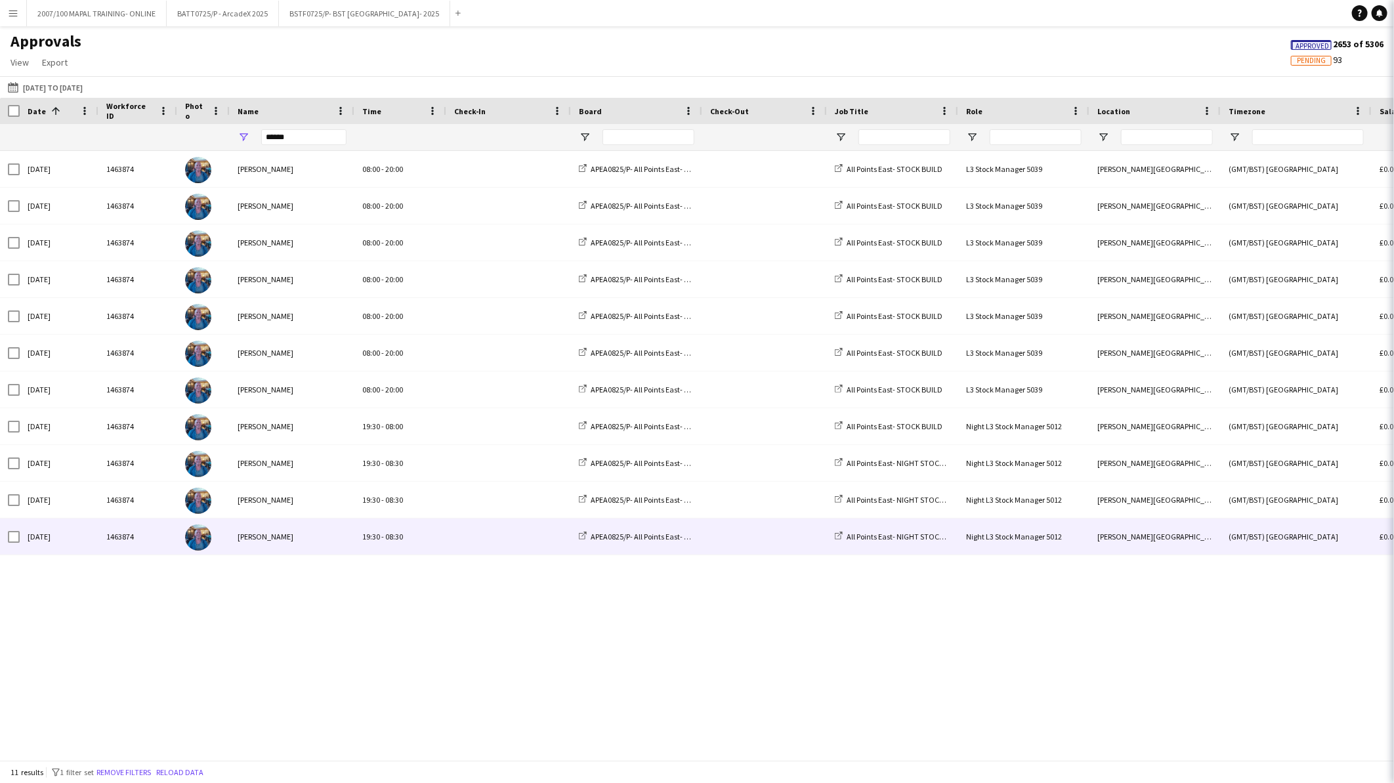
click at [452, 522] on div at bounding box center [508, 537] width 125 height 36
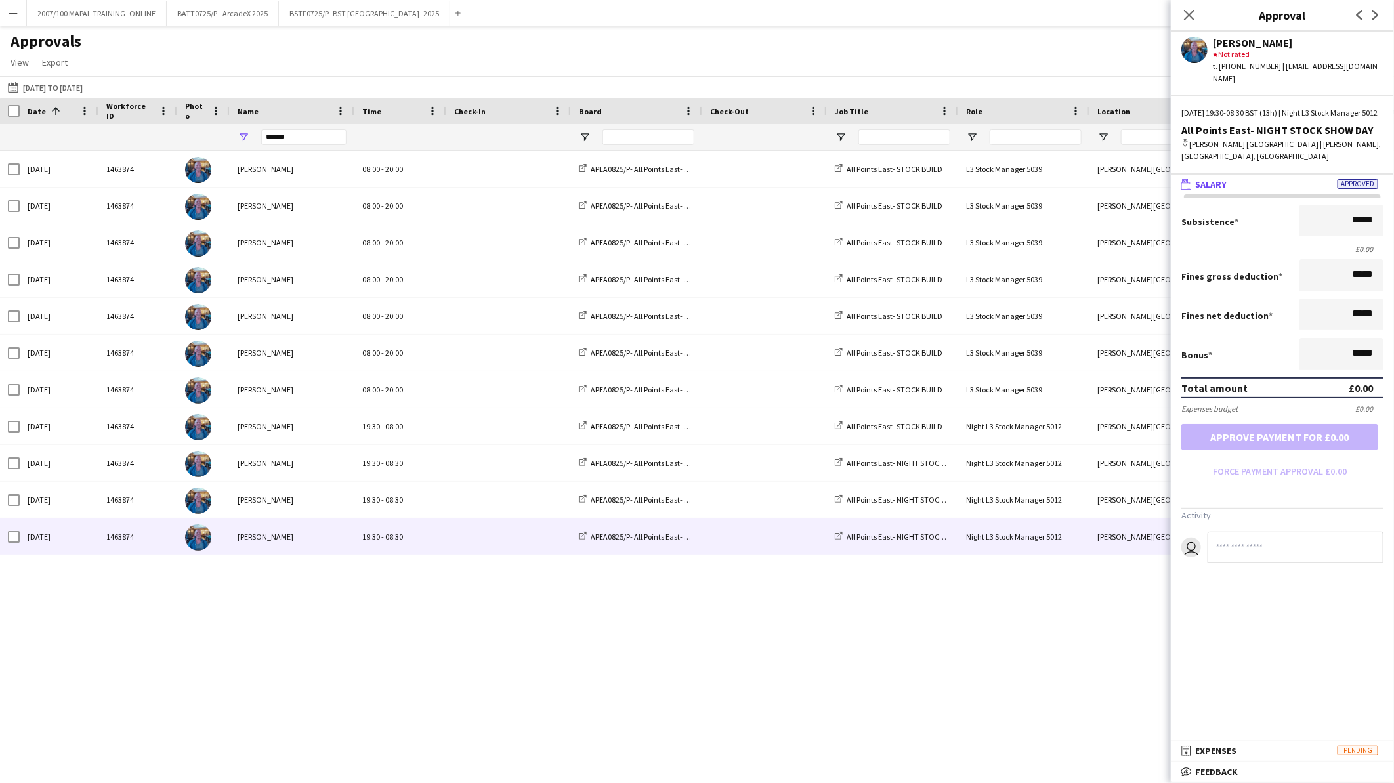
click at [8, 12] on app-icon "Menu" at bounding box center [13, 13] width 11 height 11
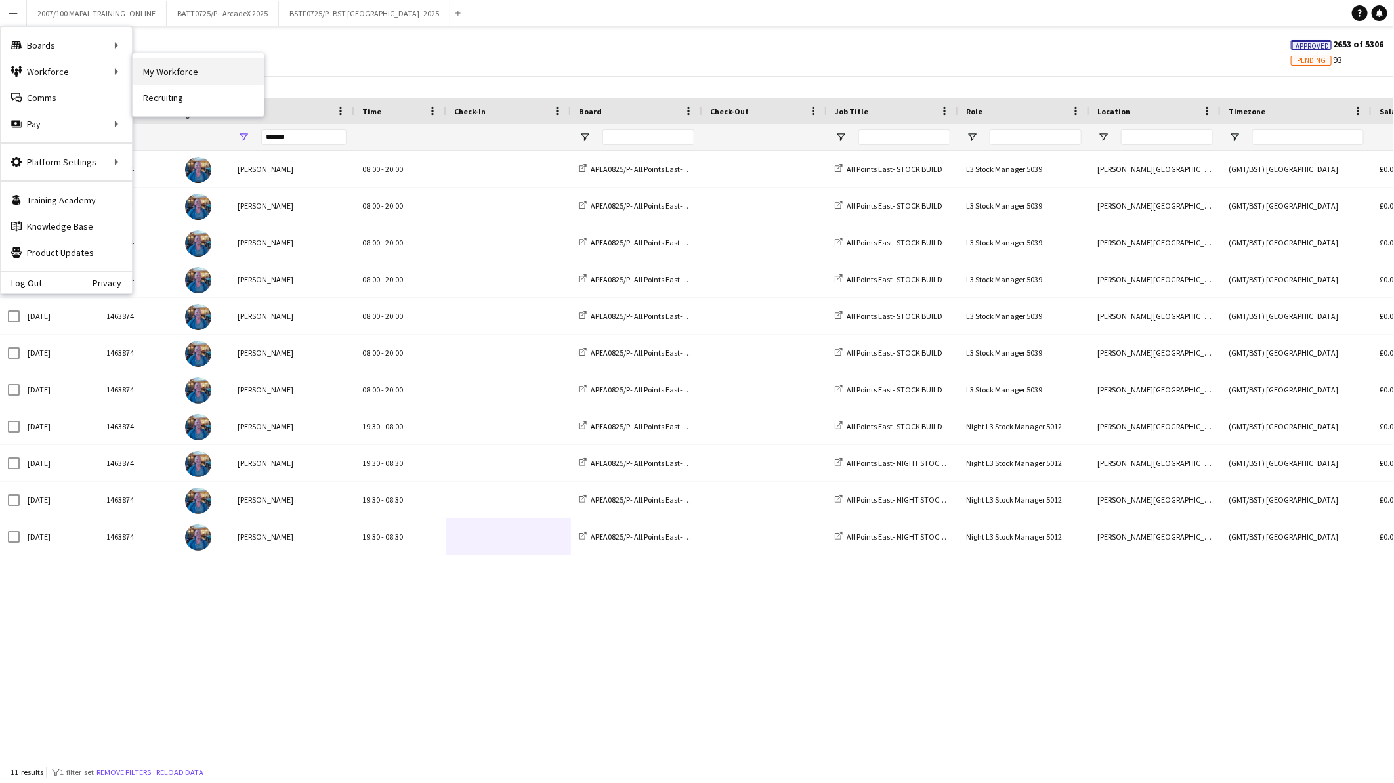
click at [182, 75] on link "My Workforce" at bounding box center [198, 71] width 131 height 26
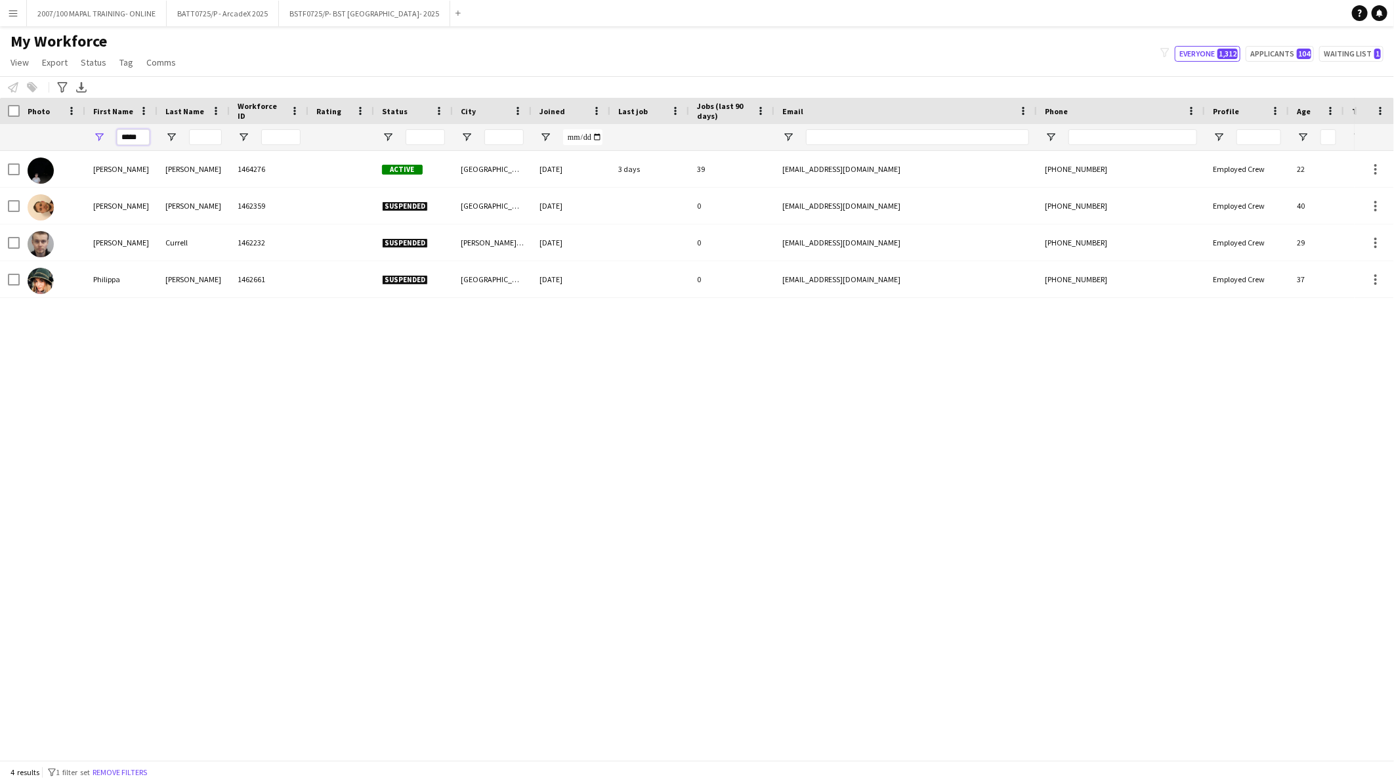
click at [137, 138] on input "*****" at bounding box center [133, 137] width 33 height 16
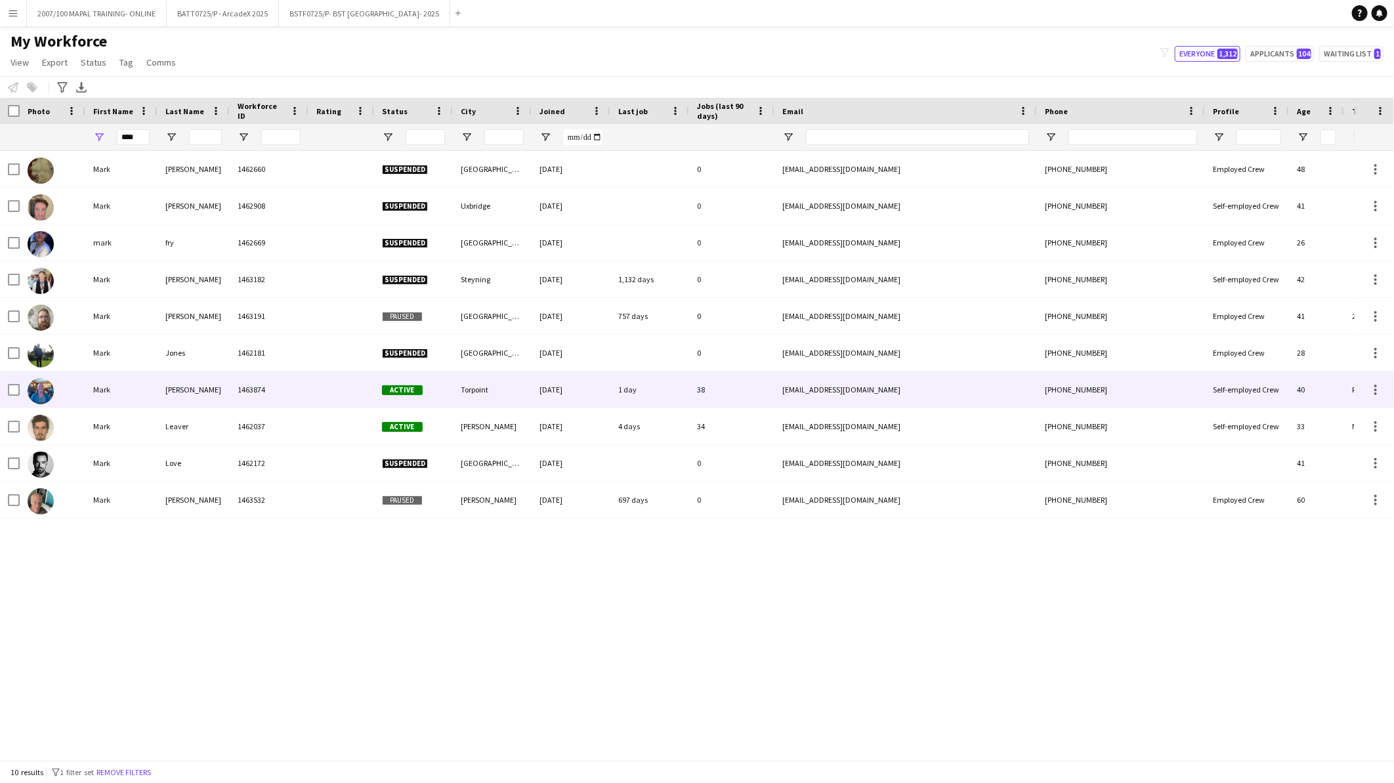
click at [200, 372] on div "Killingsworth" at bounding box center [194, 390] width 72 height 36
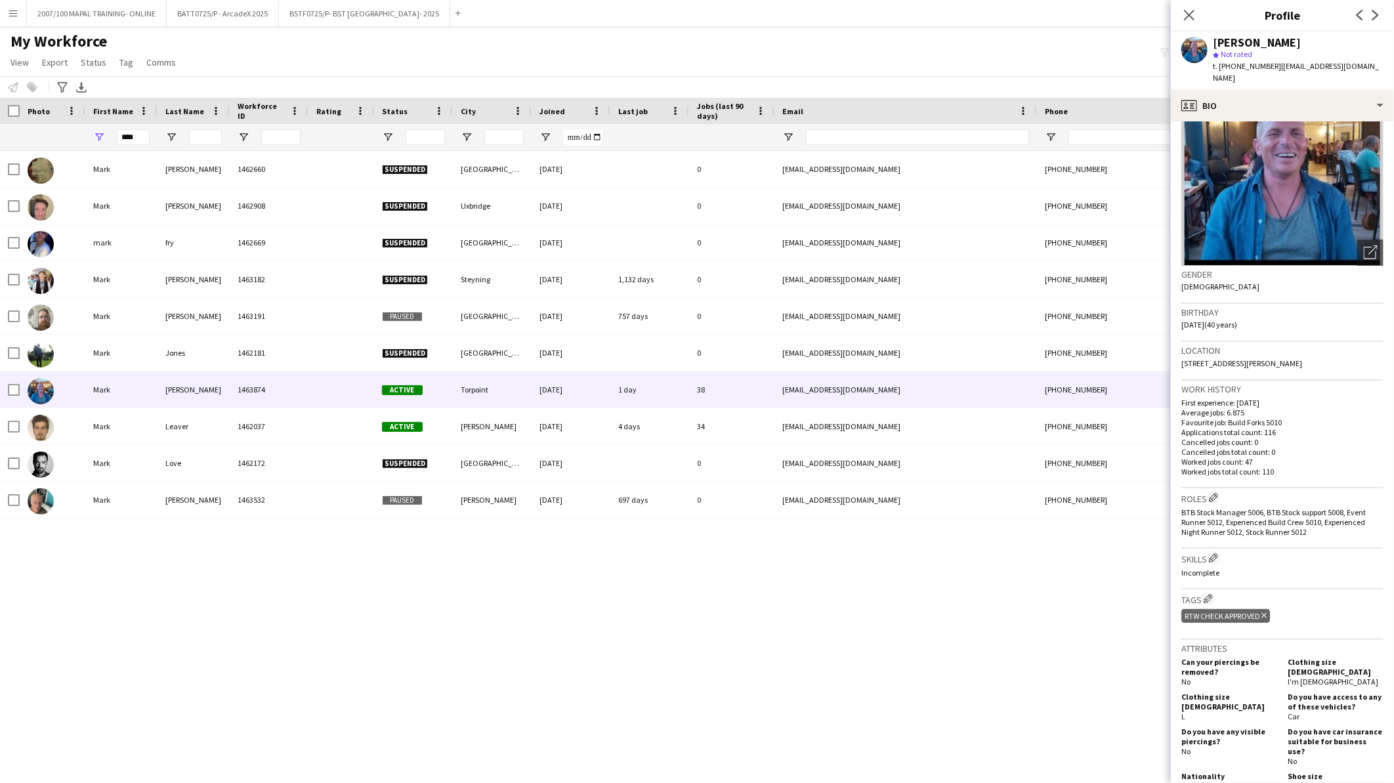
scroll to position [146, 0]
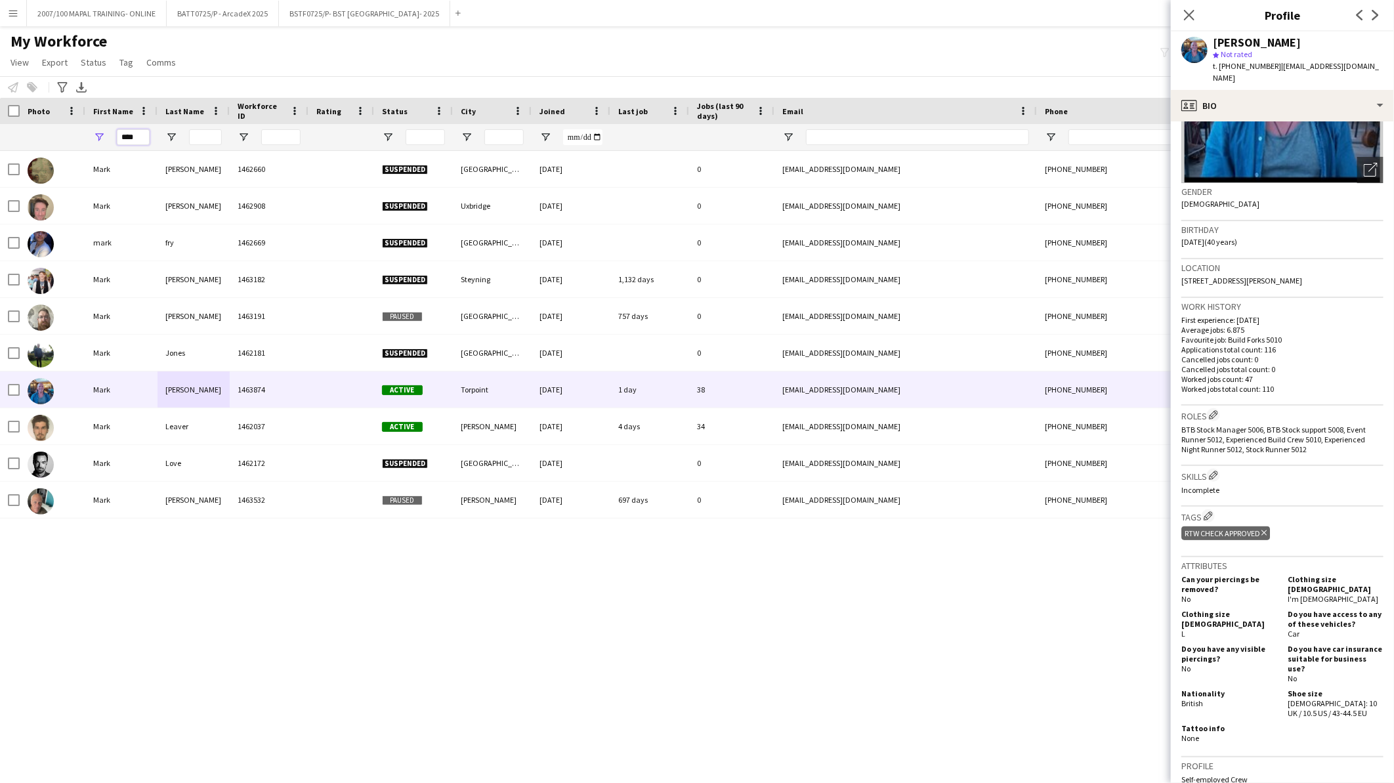
click at [146, 141] on input "****" at bounding box center [133, 137] width 33 height 16
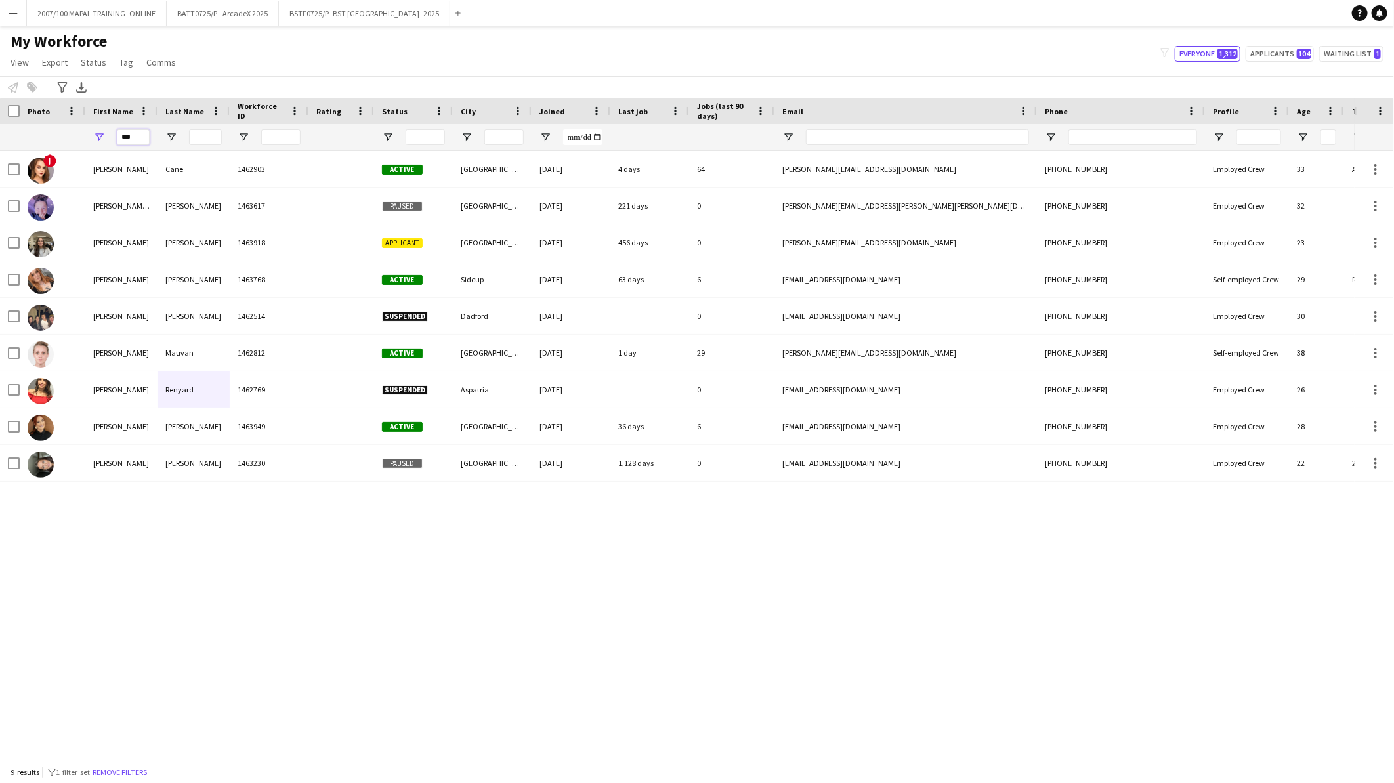
type input "***"
click at [11, 11] on app-icon "Menu" at bounding box center [13, 13] width 11 height 11
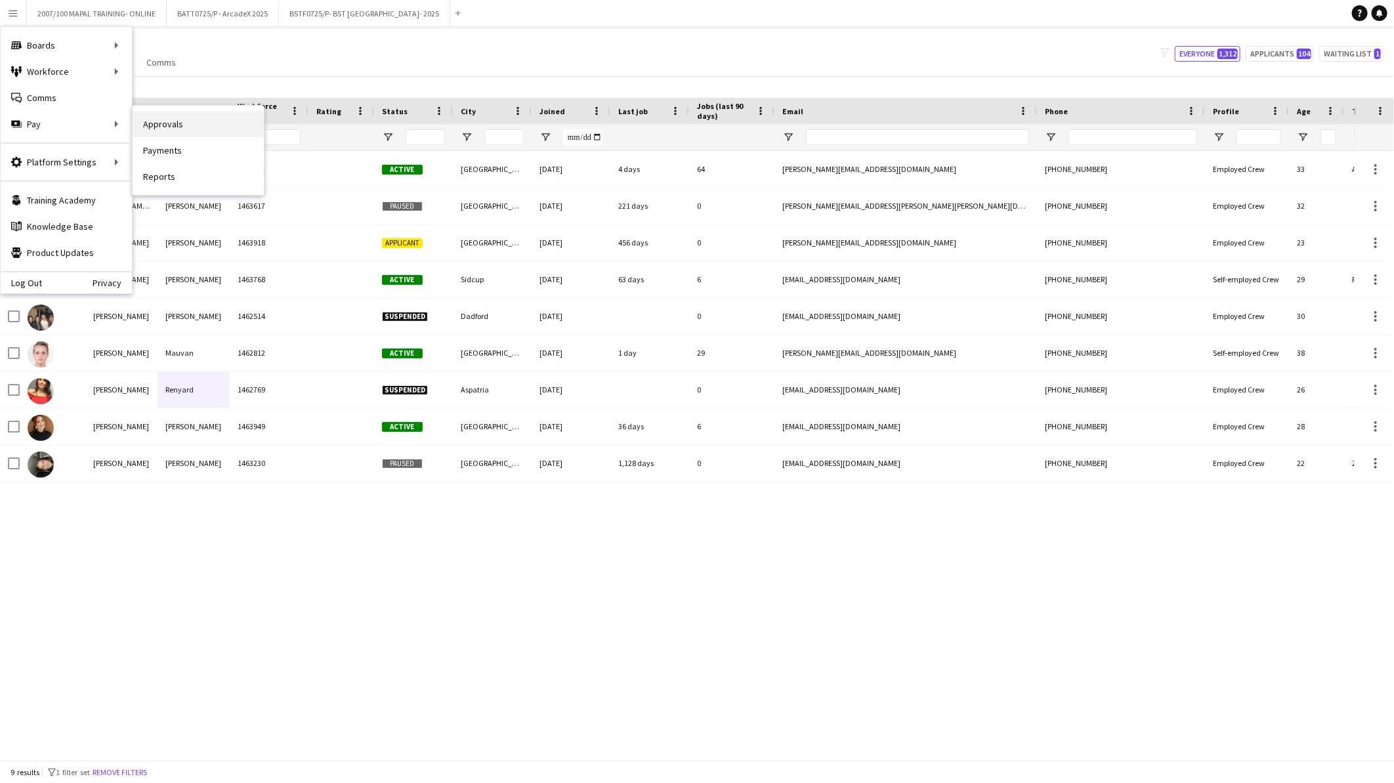
click at [238, 129] on link "Approvals" at bounding box center [198, 124] width 131 height 26
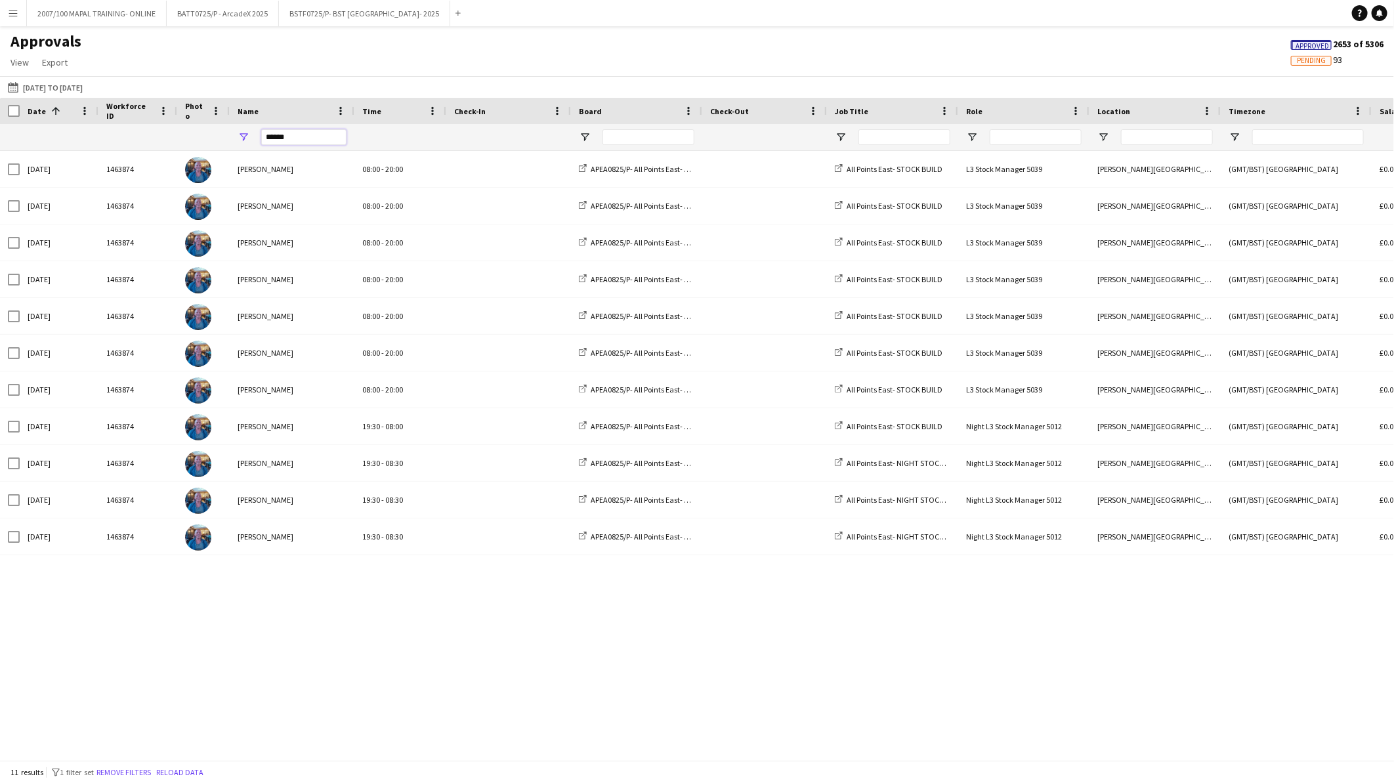
drag, startPoint x: 299, startPoint y: 135, endPoint x: 202, endPoint y: 128, distance: 97.4
click at [202, 128] on div "******" at bounding box center [1191, 137] width 2383 height 26
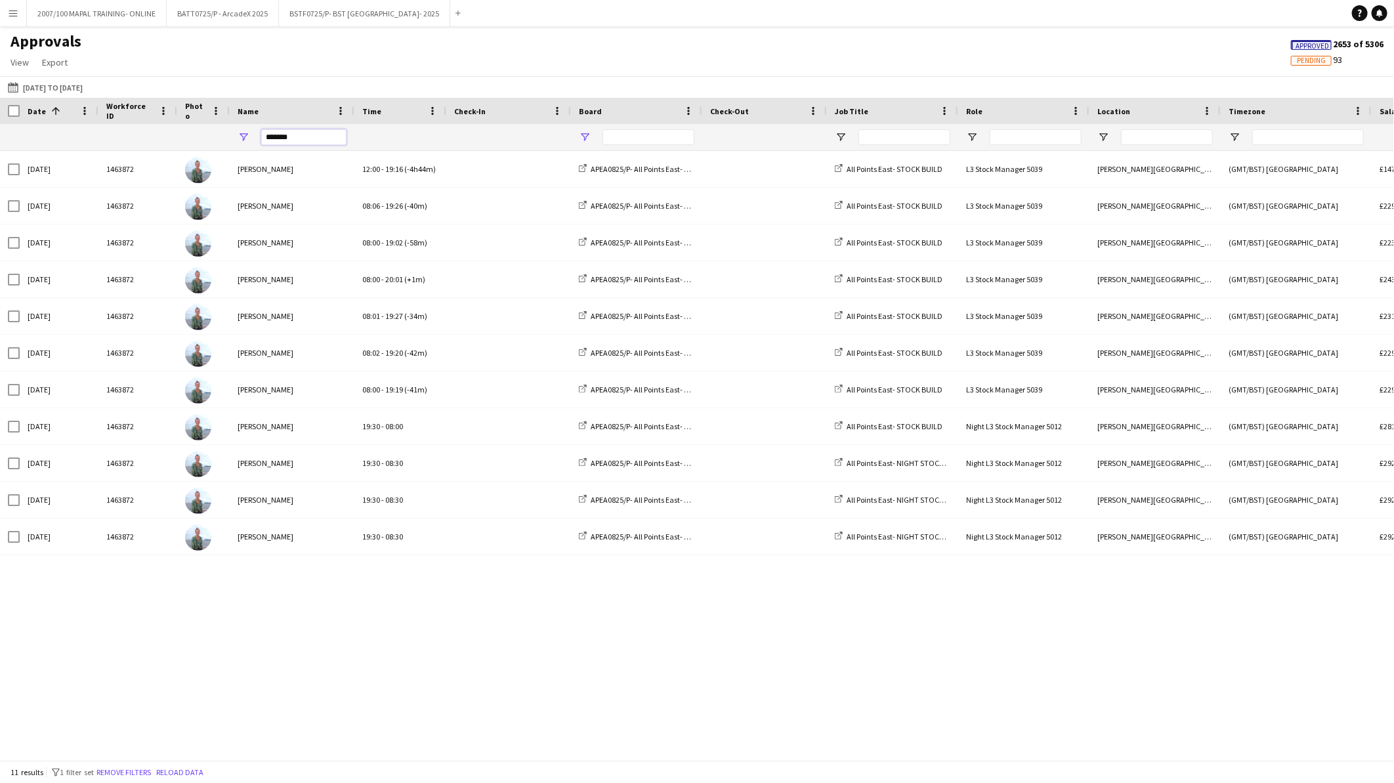
type input "*******"
click at [587, 142] on span "Open Filter Menu" at bounding box center [585, 137] width 12 height 12
click at [547, 74] on div "Approvals View Customise view Customise filters Reset Filters Reset View Reset …" at bounding box center [697, 54] width 1394 height 45
click at [842, 135] on span "Open Filter Menu" at bounding box center [841, 137] width 12 height 12
click at [856, 251] on div "All Points East- STOCK BUILD" at bounding box center [908, 249] width 104 height 10
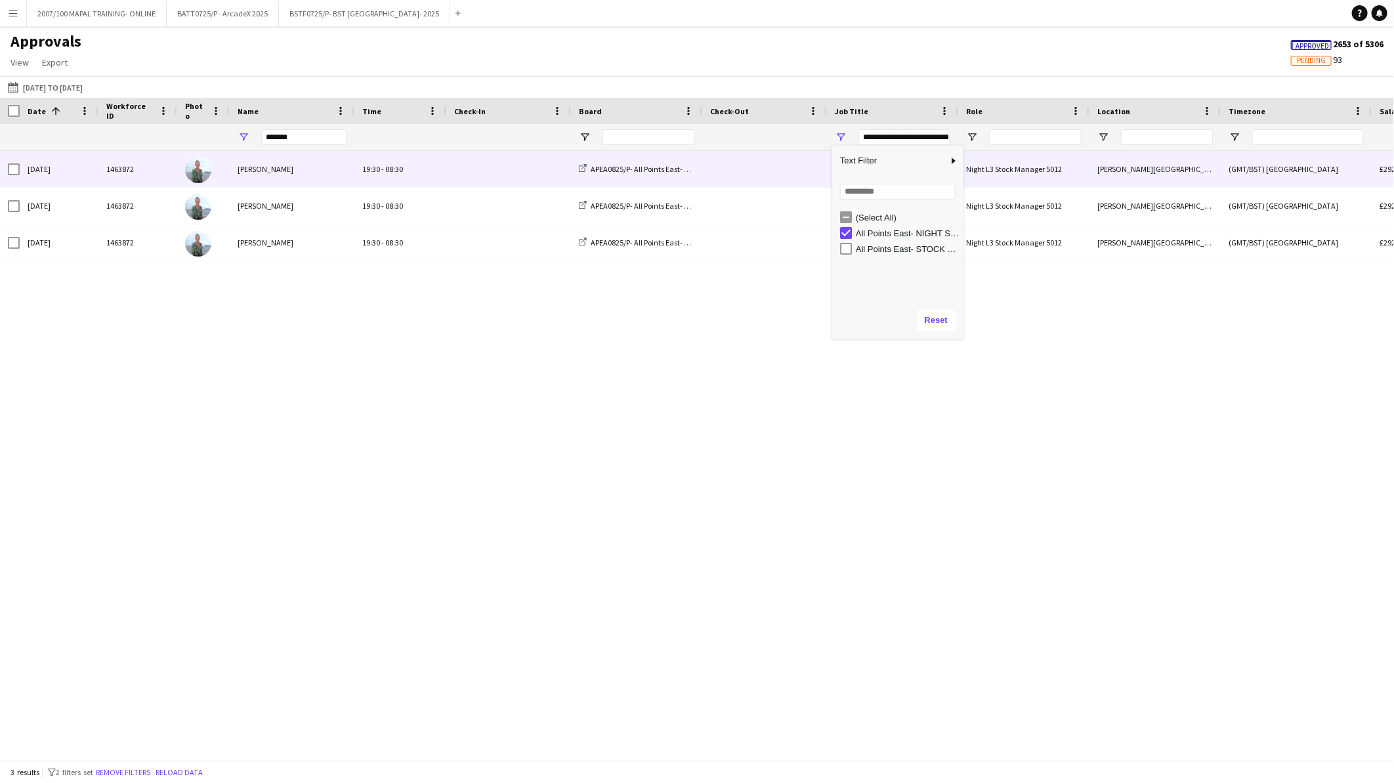
click at [458, 167] on span at bounding box center [508, 169] width 109 height 36
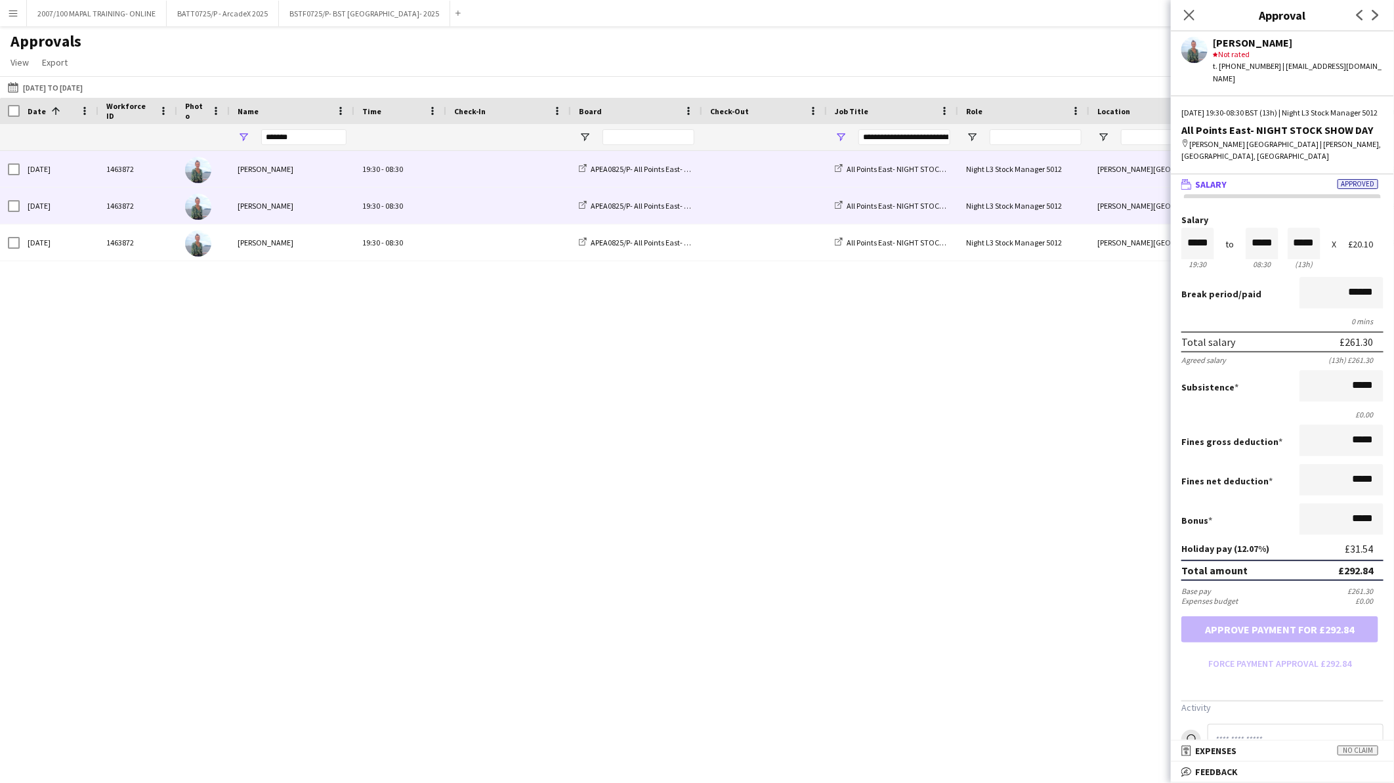
click at [458, 205] on span at bounding box center [508, 206] width 109 height 36
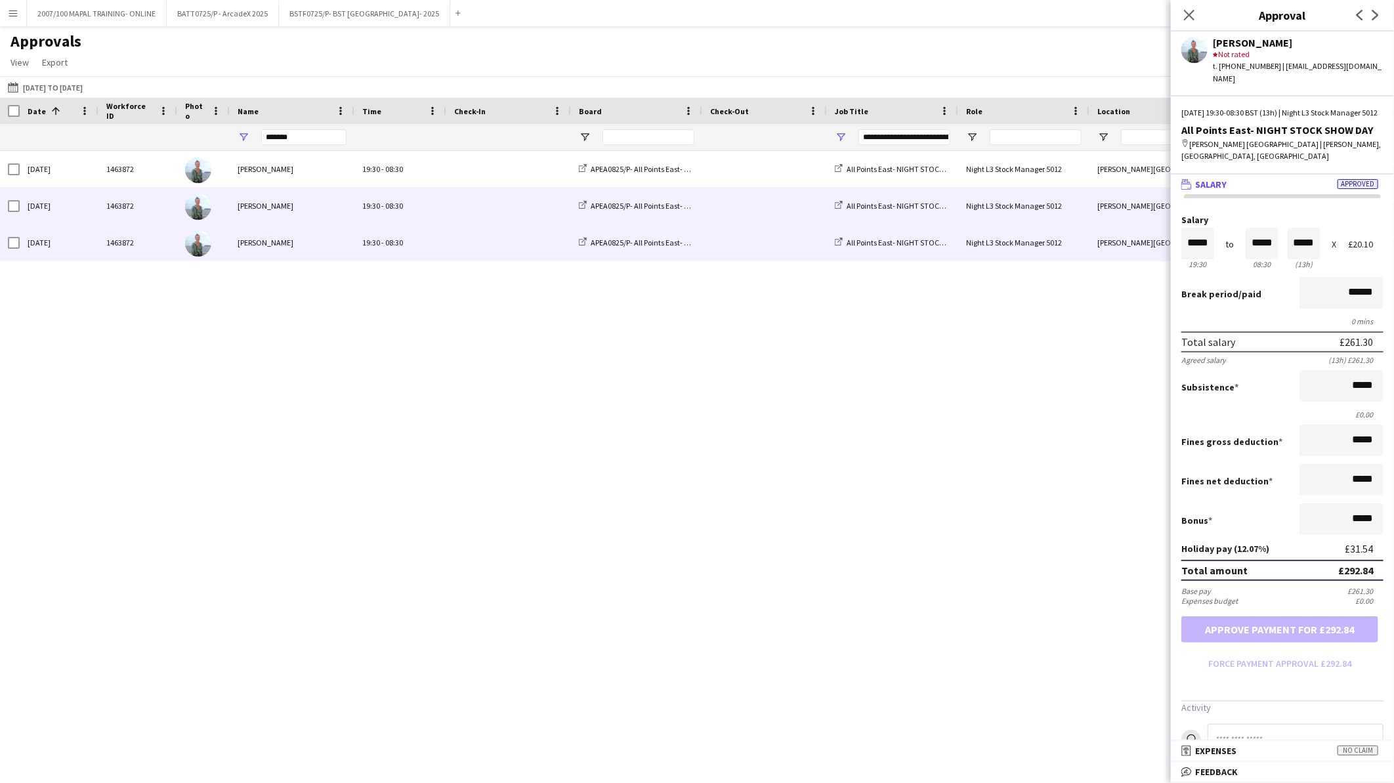
click at [444, 253] on div "19:30 - 08:30" at bounding box center [400, 242] width 92 height 36
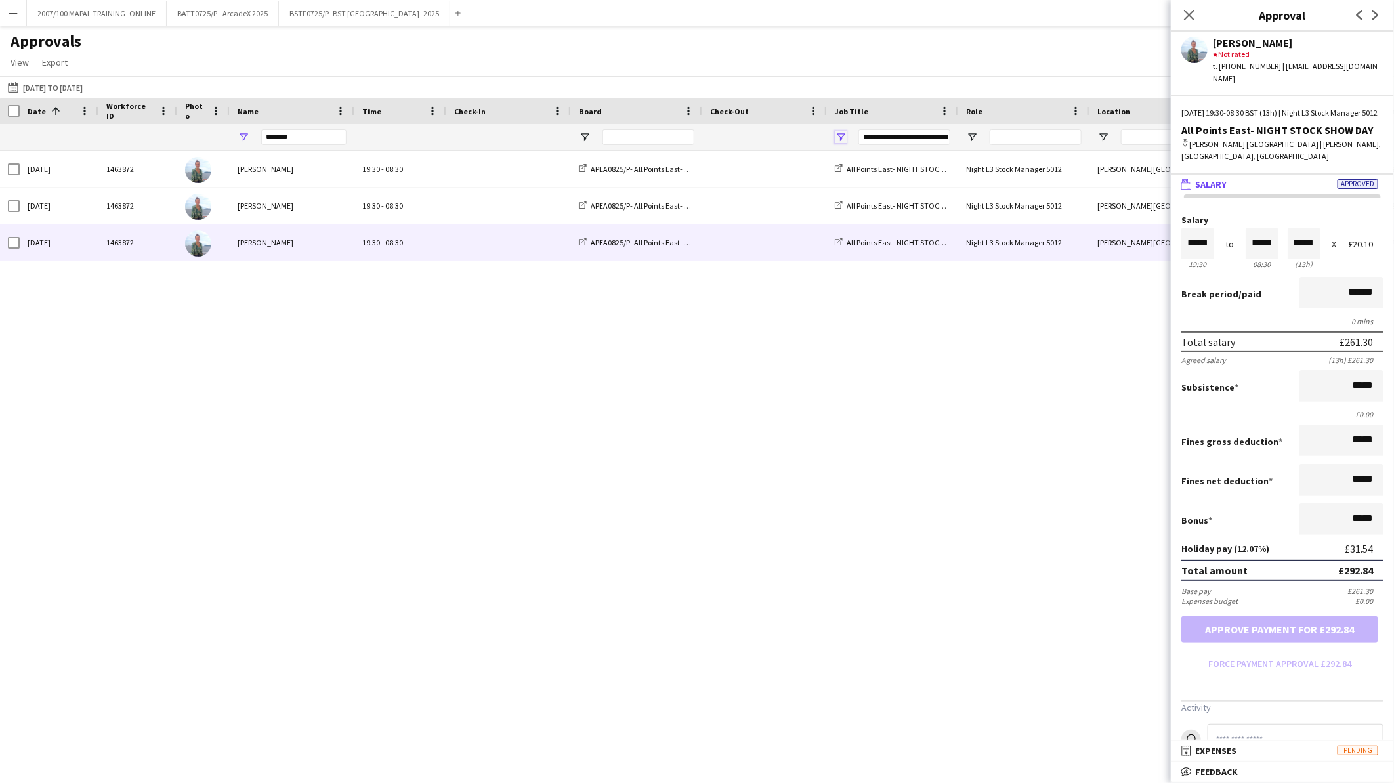
click at [842, 131] on span "Open Filter Menu" at bounding box center [841, 137] width 12 height 12
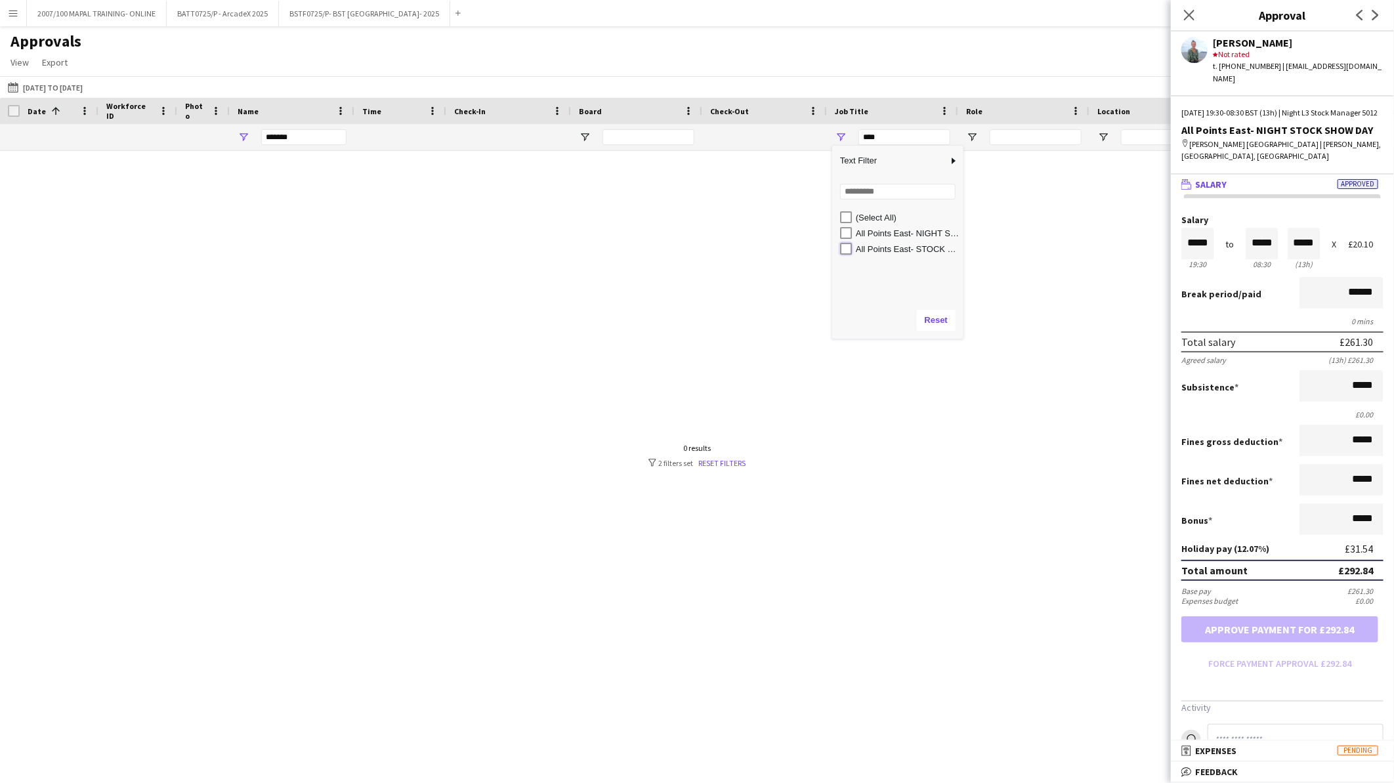
type input "**********"
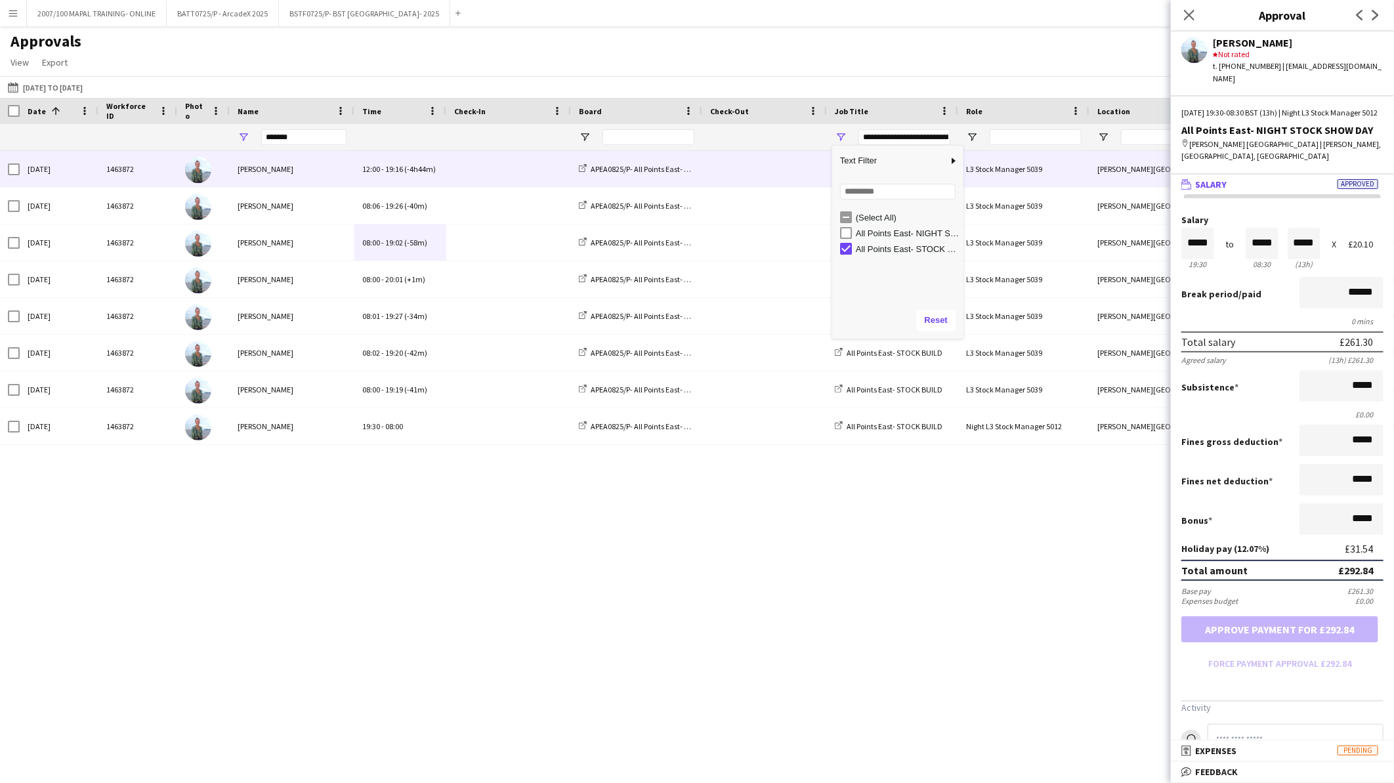
click at [712, 176] on span at bounding box center [764, 169] width 109 height 36
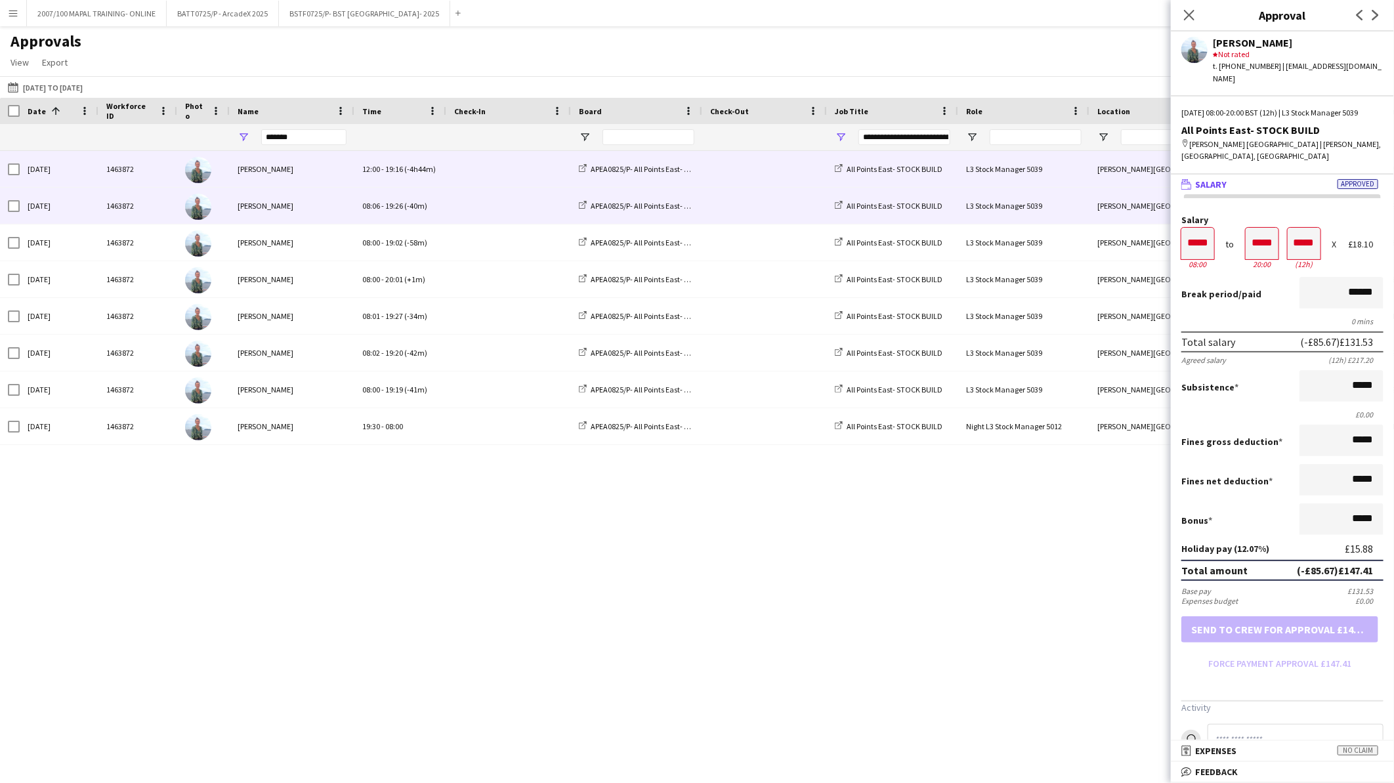
click at [714, 206] on span at bounding box center [764, 206] width 109 height 36
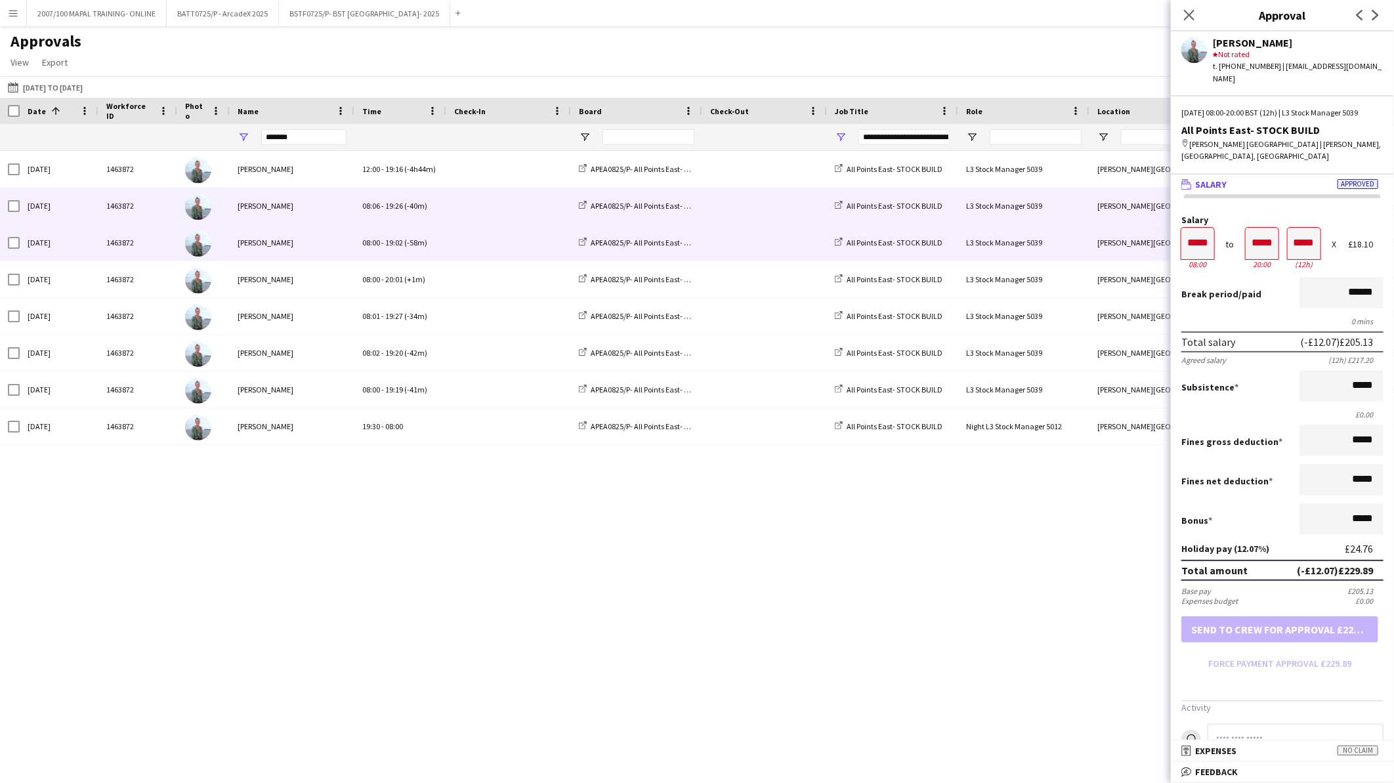
click at [718, 233] on span at bounding box center [764, 242] width 109 height 36
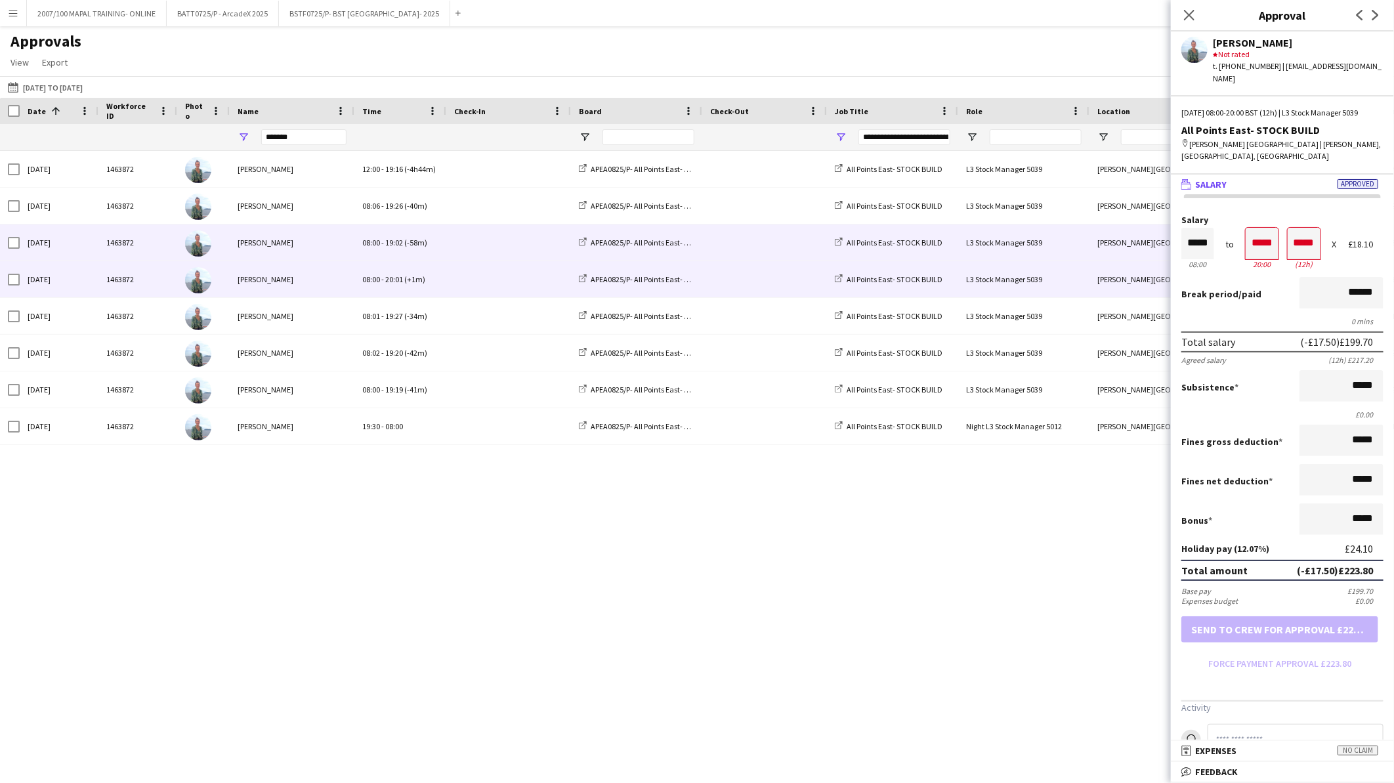
click at [718, 278] on span at bounding box center [764, 279] width 109 height 36
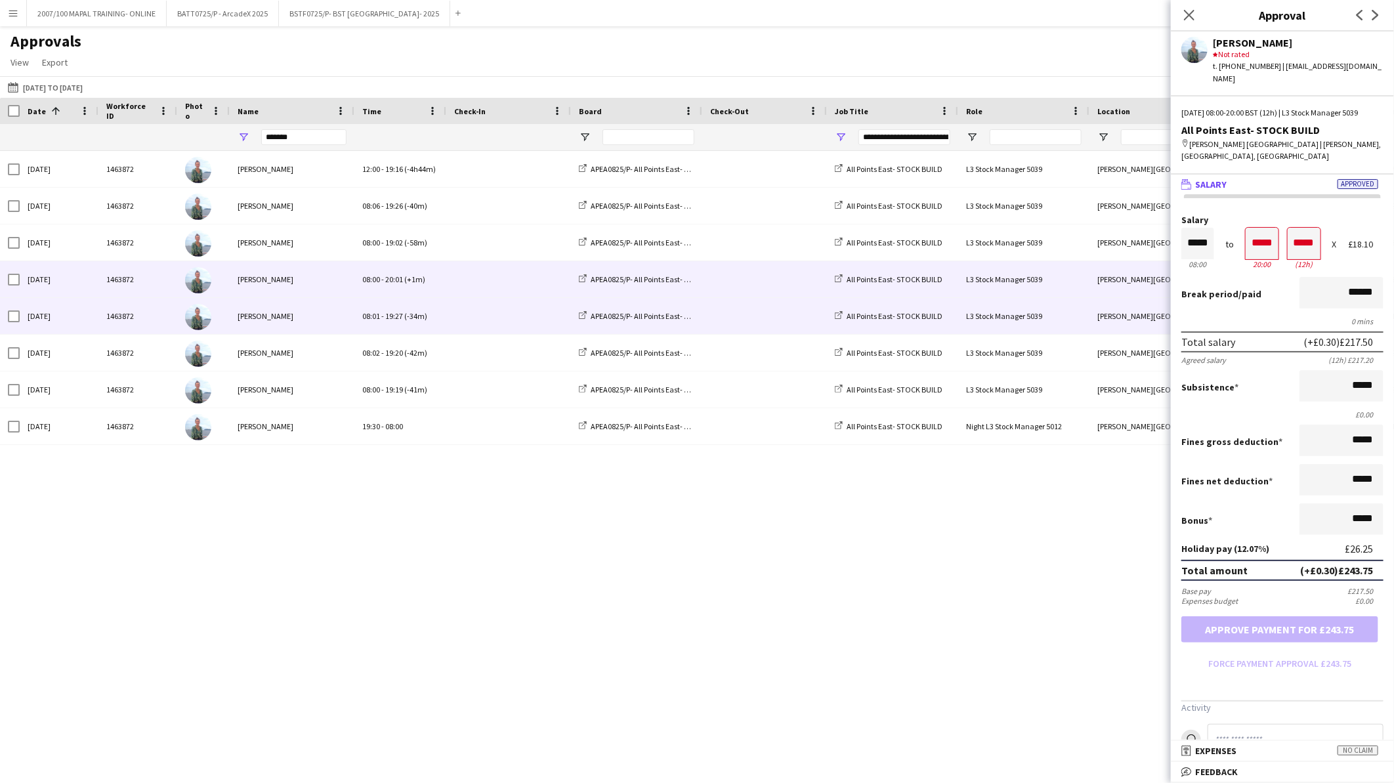
click at [714, 317] on span at bounding box center [764, 316] width 109 height 36
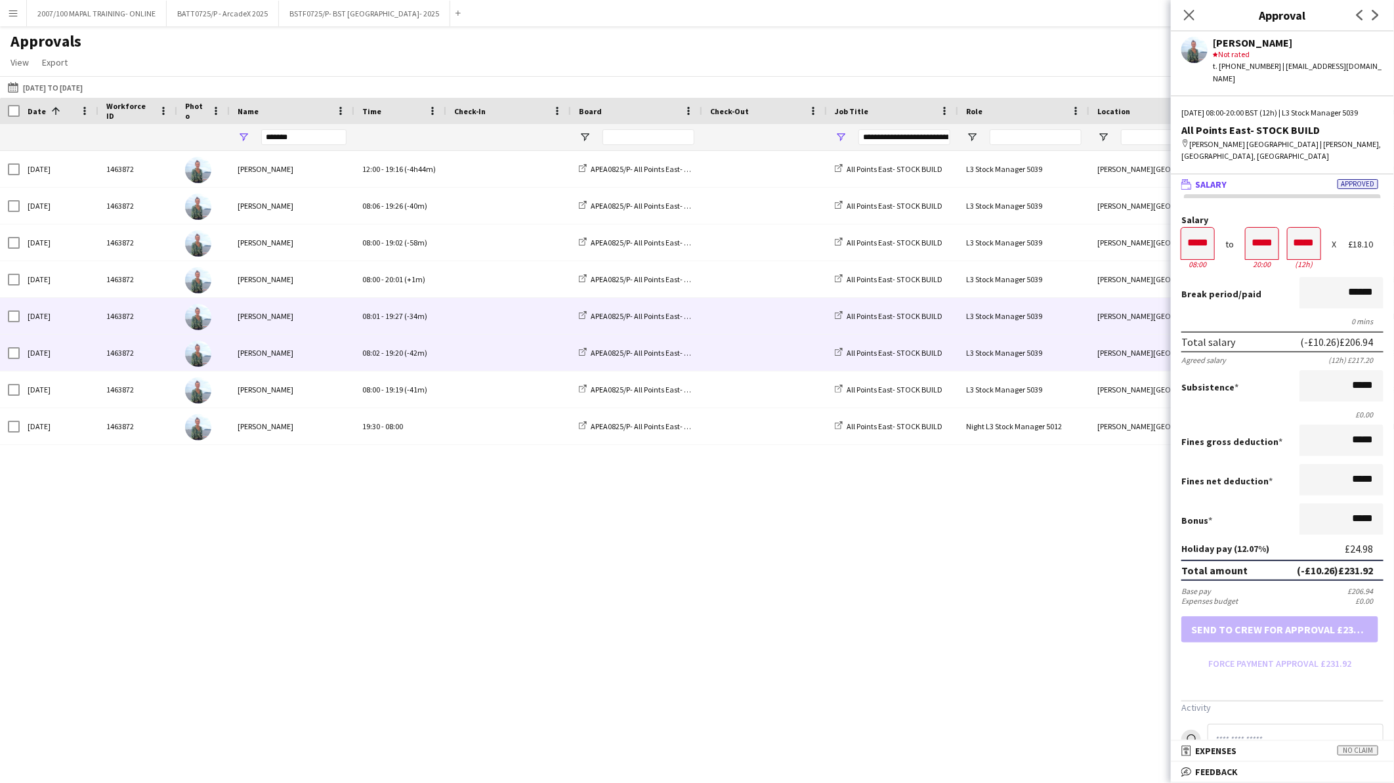
click at [712, 369] on span at bounding box center [764, 353] width 109 height 36
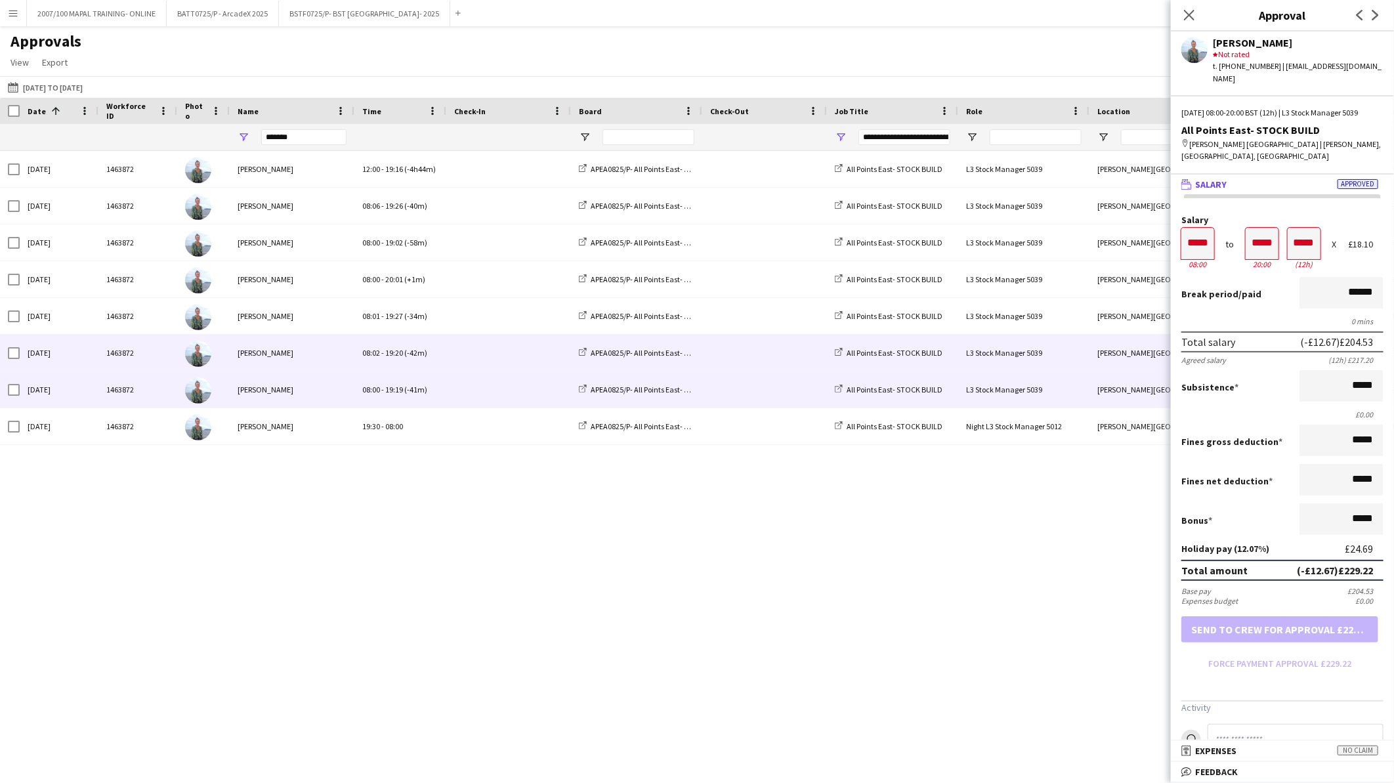
click at [710, 389] on span at bounding box center [764, 390] width 109 height 36
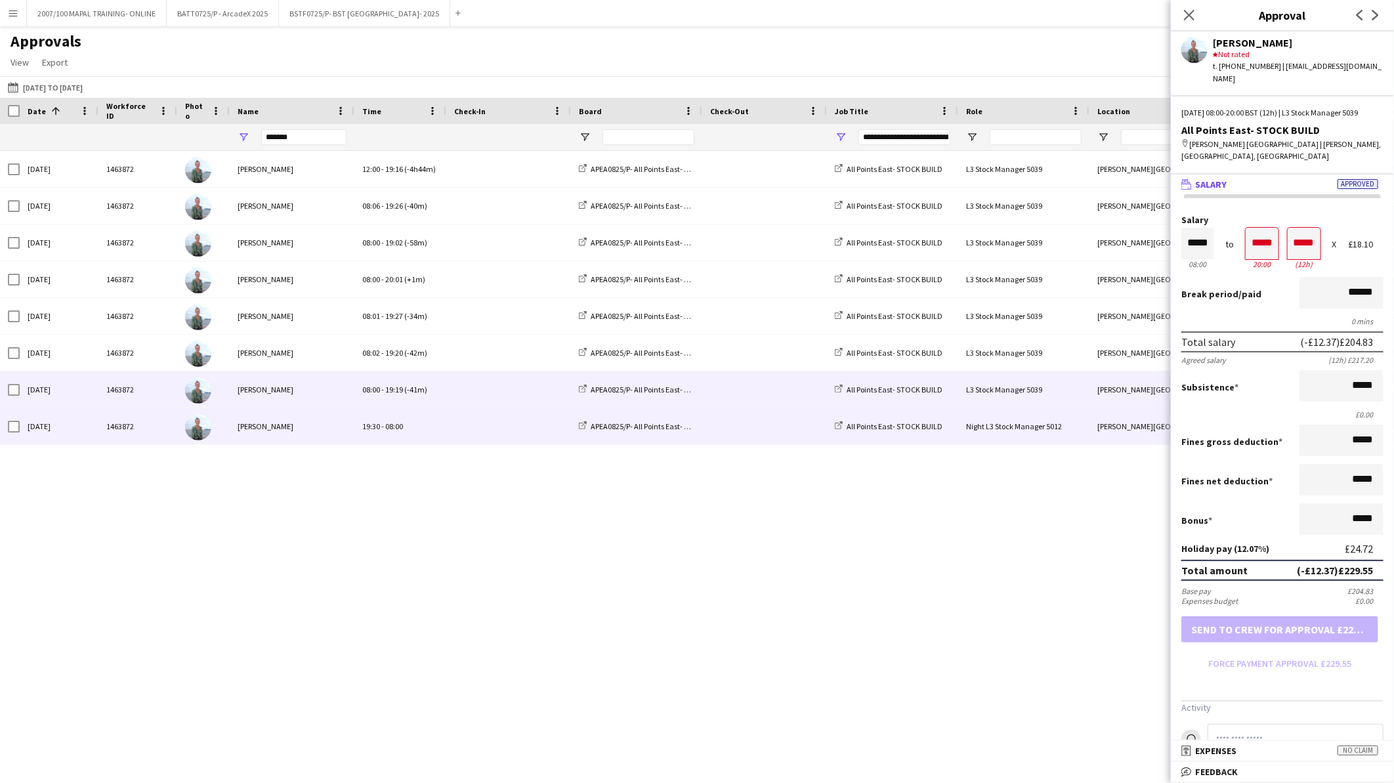
click at [709, 422] on div at bounding box center [764, 426] width 125 height 36
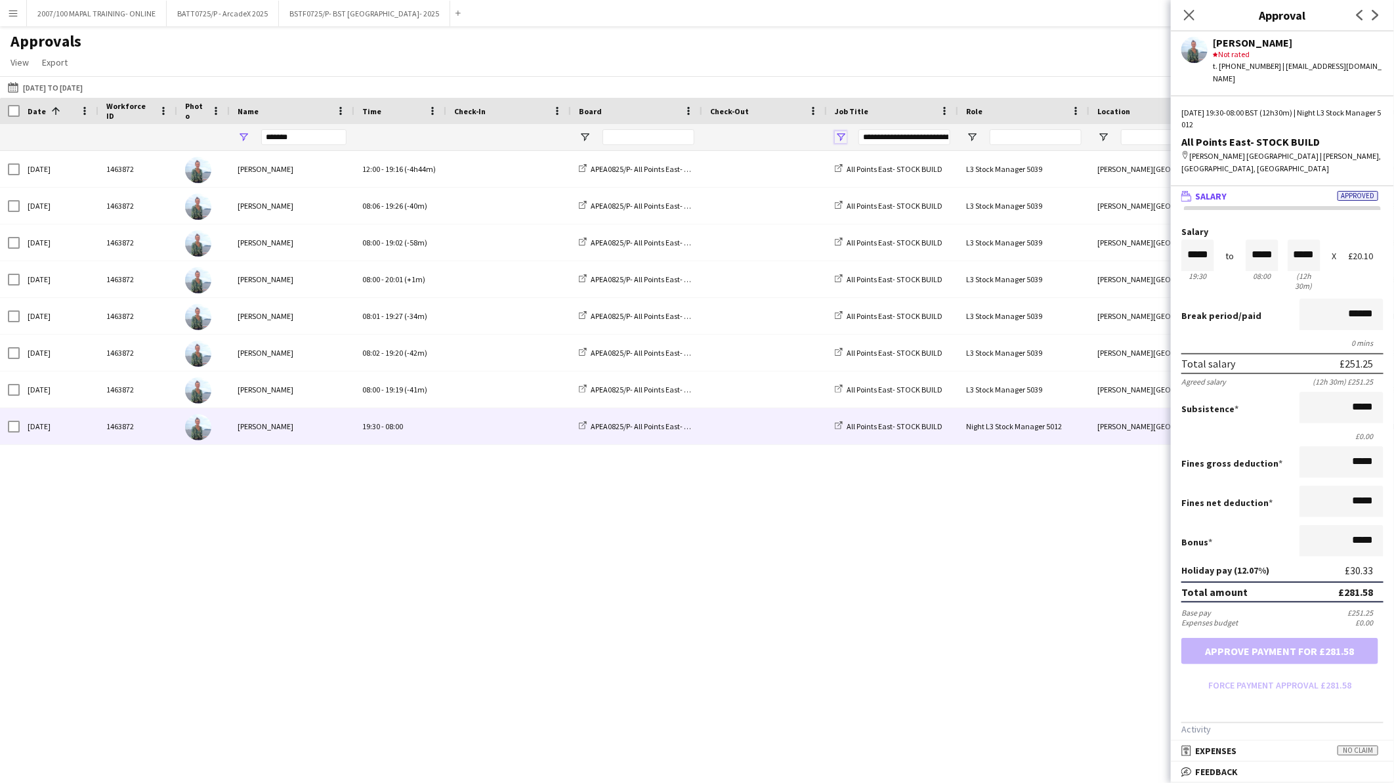
click at [838, 142] on span "Open Filter Menu" at bounding box center [841, 137] width 12 height 12
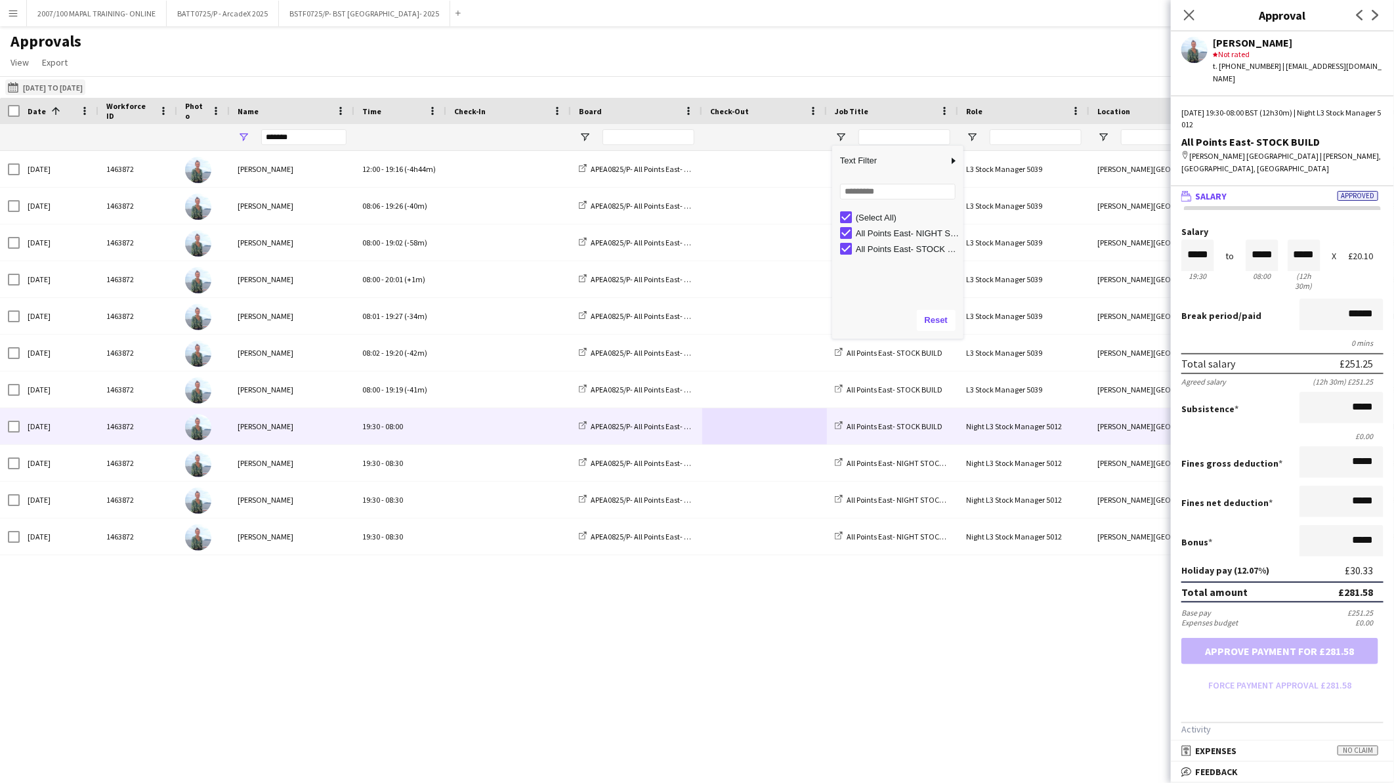
click at [47, 92] on button "[DATE] to [DATE] [DATE] to [DATE]" at bounding box center [45, 87] width 80 height 16
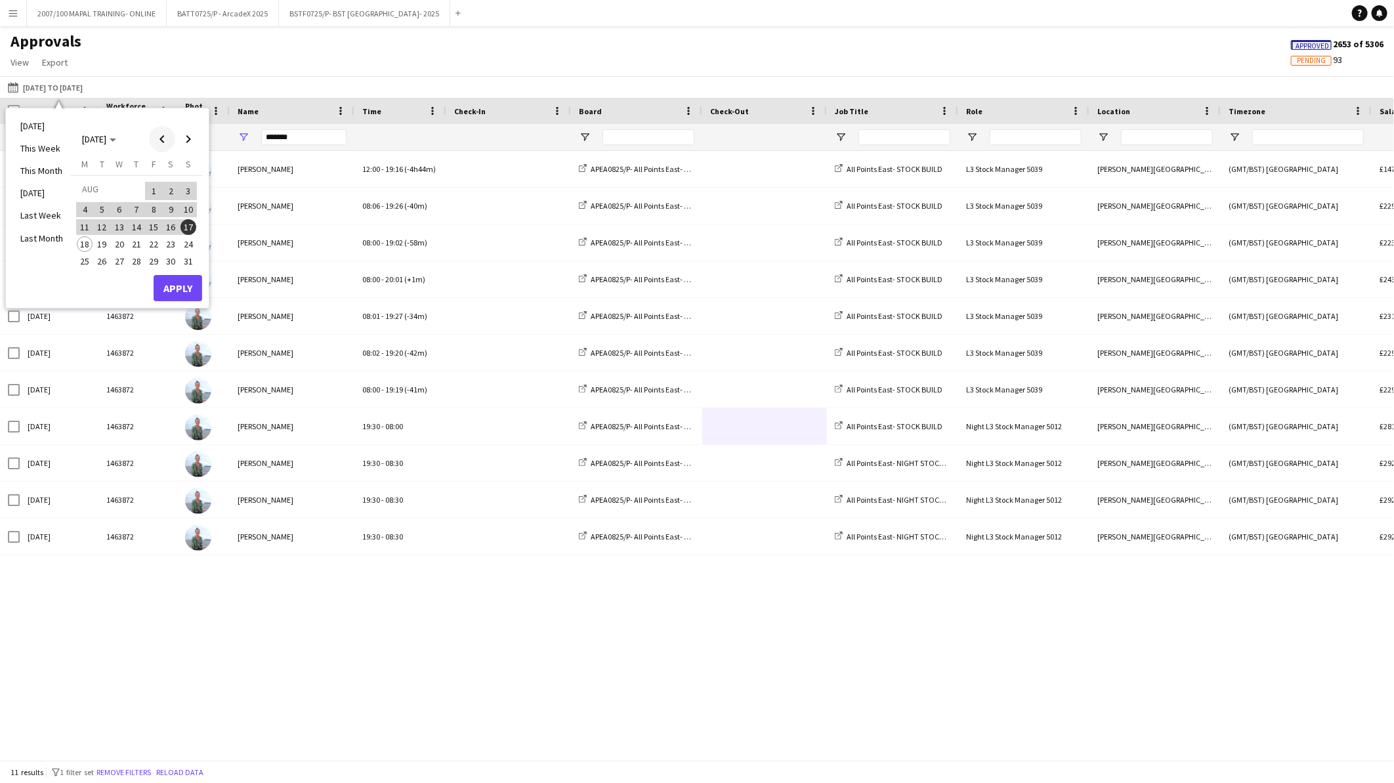
click at [165, 137] on span "Previous month" at bounding box center [162, 139] width 26 height 26
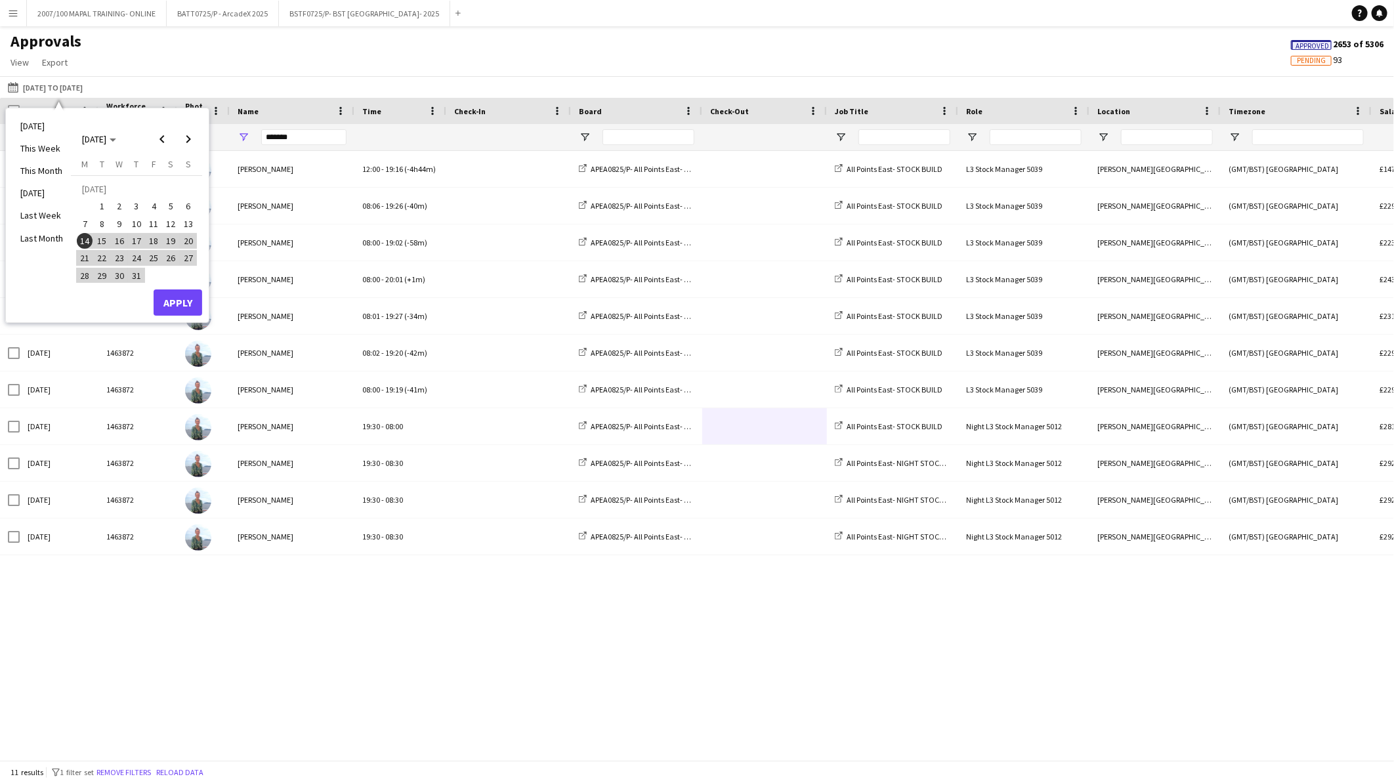
click at [104, 241] on span "15" at bounding box center [103, 241] width 16 height 16
click at [173, 302] on button "Apply" at bounding box center [178, 302] width 49 height 26
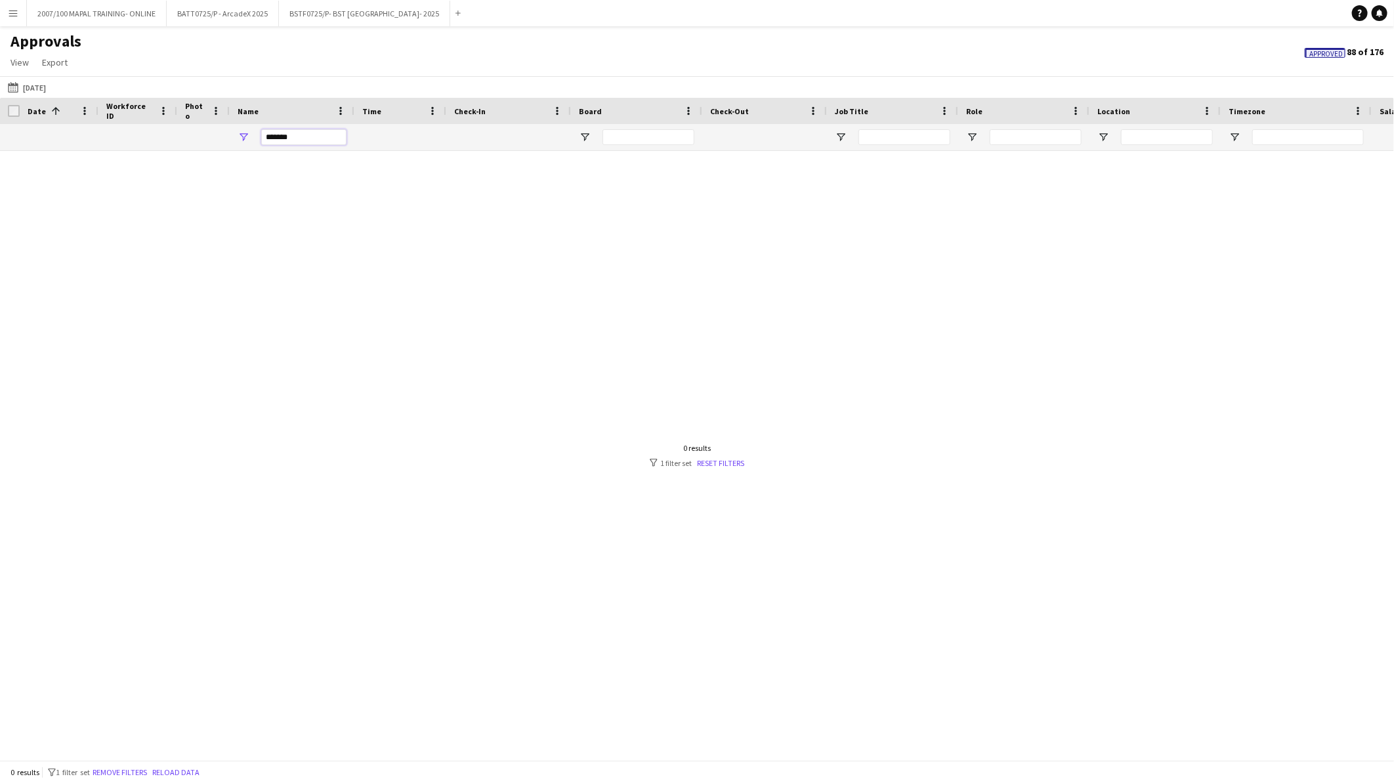
drag, startPoint x: 310, startPoint y: 144, endPoint x: 224, endPoint y: 141, distance: 86.1
click at [224, 141] on div "*******" at bounding box center [1191, 137] width 2383 height 26
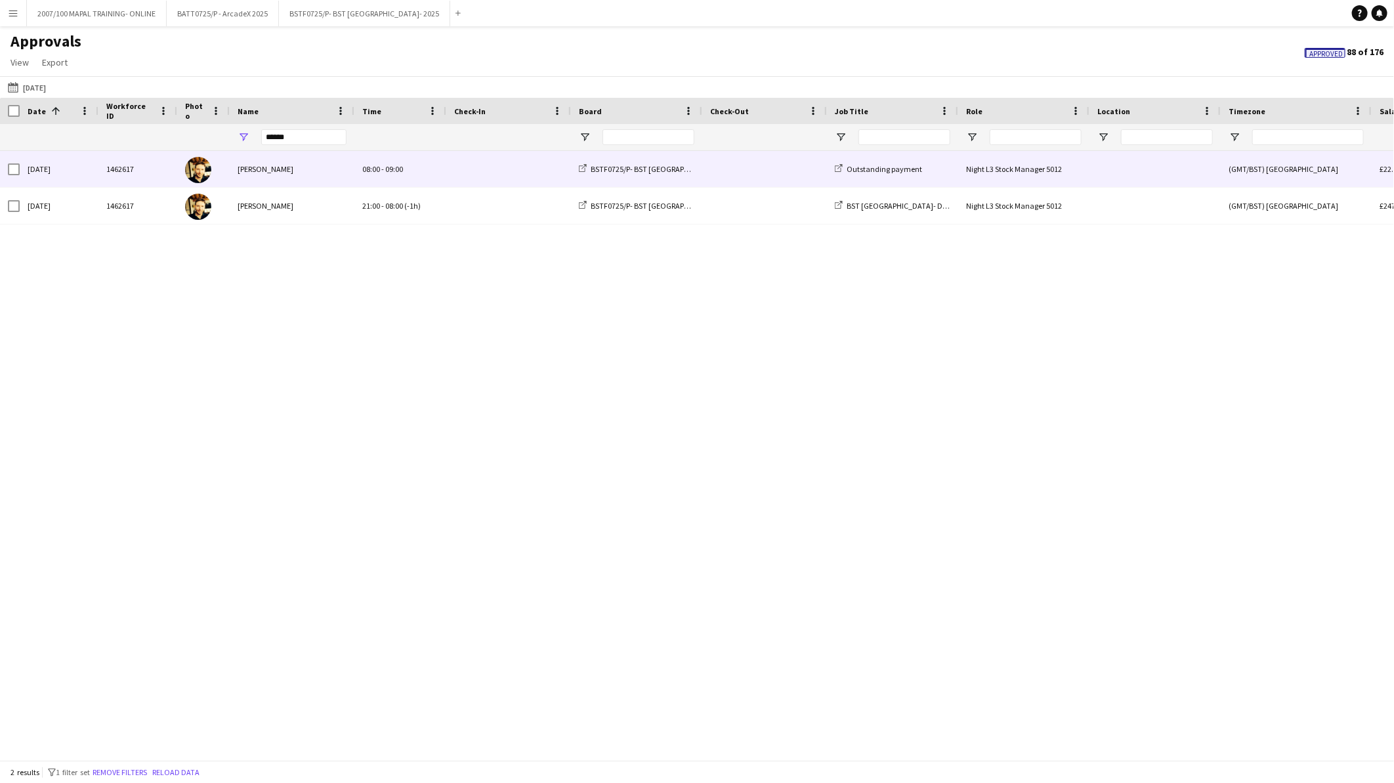
click at [314, 179] on div "[PERSON_NAME]" at bounding box center [292, 169] width 125 height 36
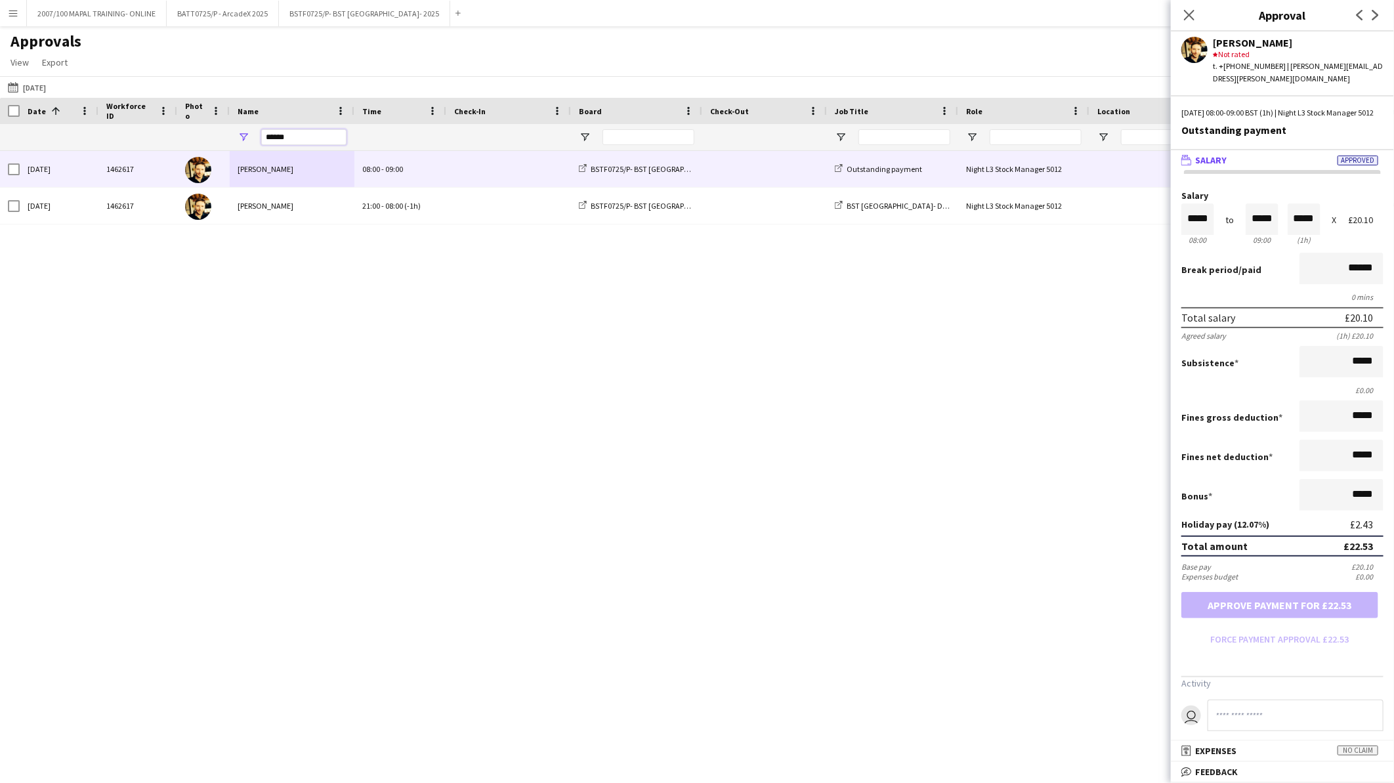
drag, startPoint x: 299, startPoint y: 140, endPoint x: 181, endPoint y: 127, distance: 119.5
click at [181, 127] on div "******" at bounding box center [1191, 137] width 2383 height 26
type input "******"
click at [300, 174] on div "Kieran Turrell" at bounding box center [292, 169] width 125 height 36
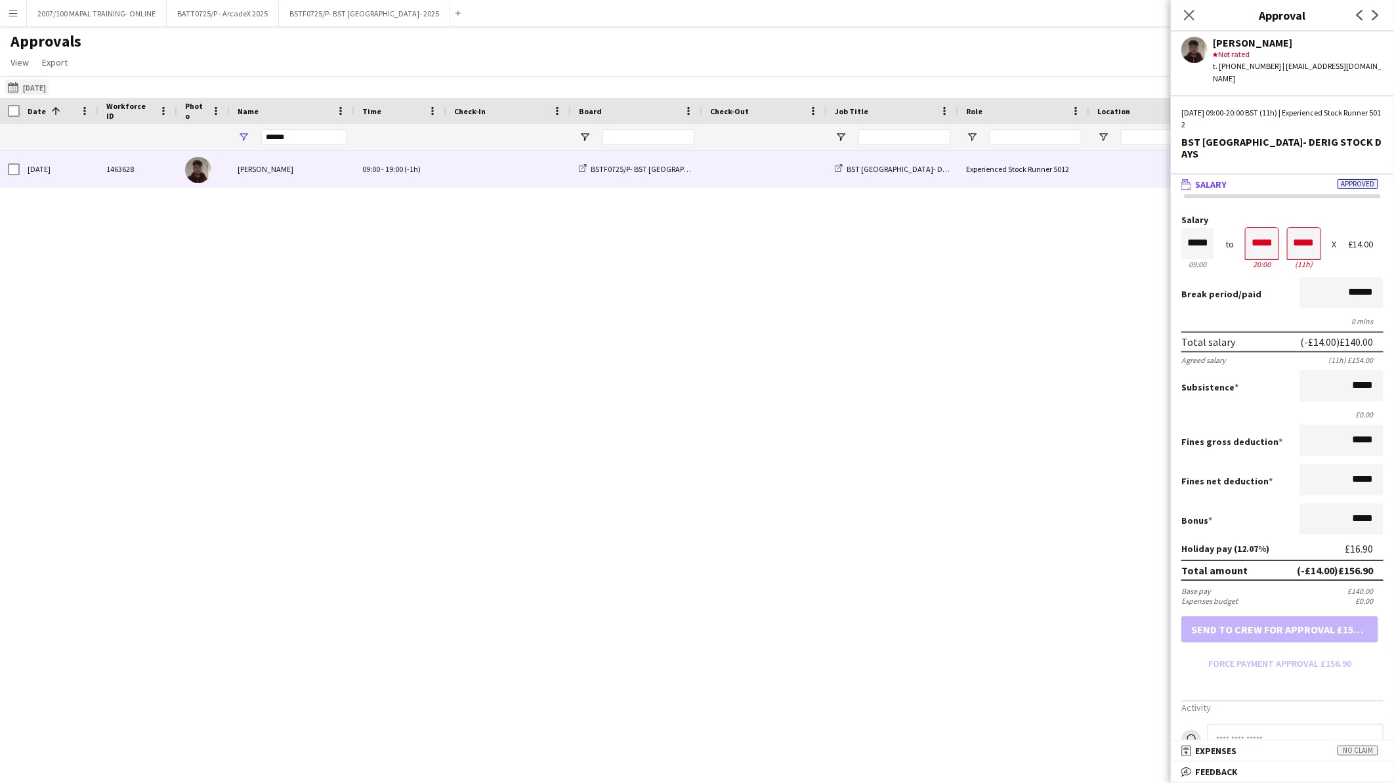
click at [49, 90] on button "14-07-2025 to 17-08-2025 15-07-2025" at bounding box center [26, 87] width 43 height 16
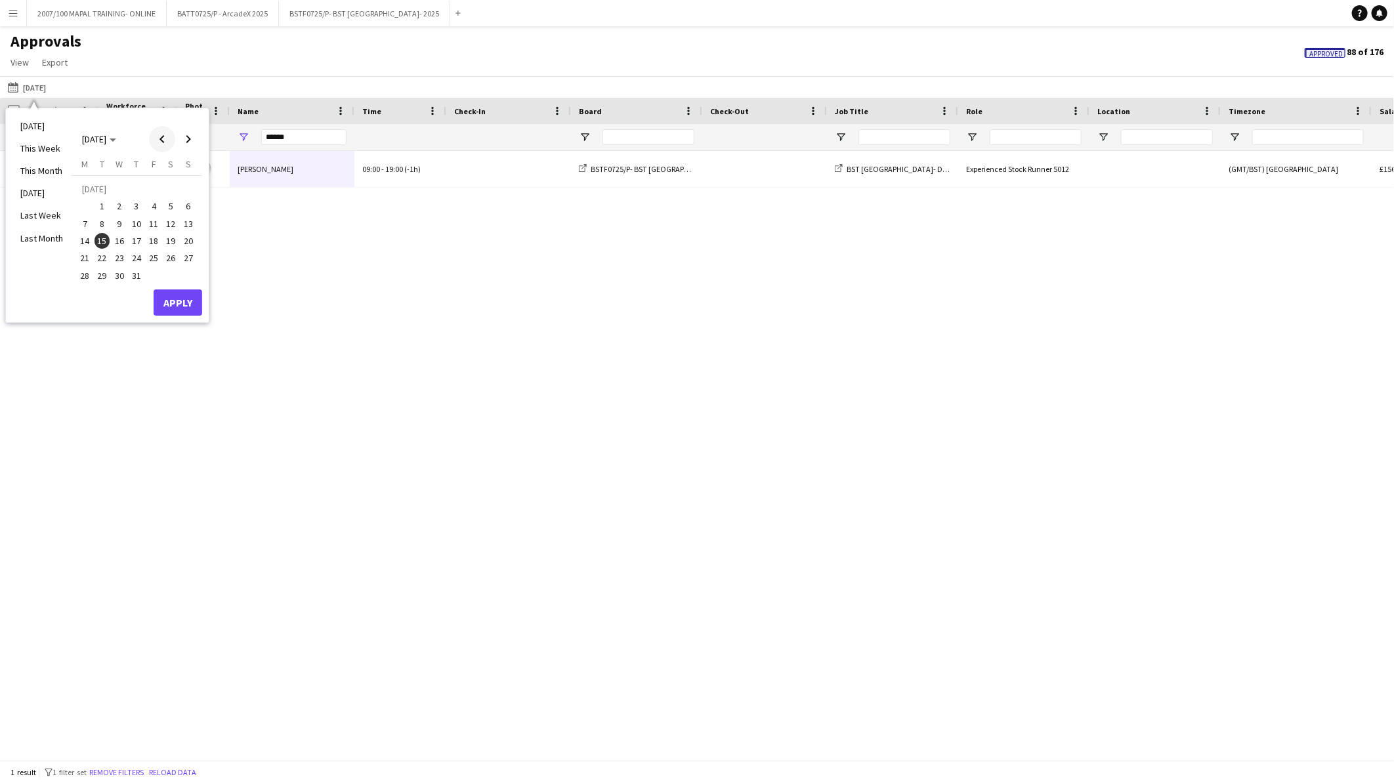
click at [162, 147] on span "Previous month" at bounding box center [162, 139] width 26 height 26
click at [127, 259] on span "25" at bounding box center [120, 261] width 16 height 16
click at [193, 296] on button "Apply" at bounding box center [178, 306] width 49 height 26
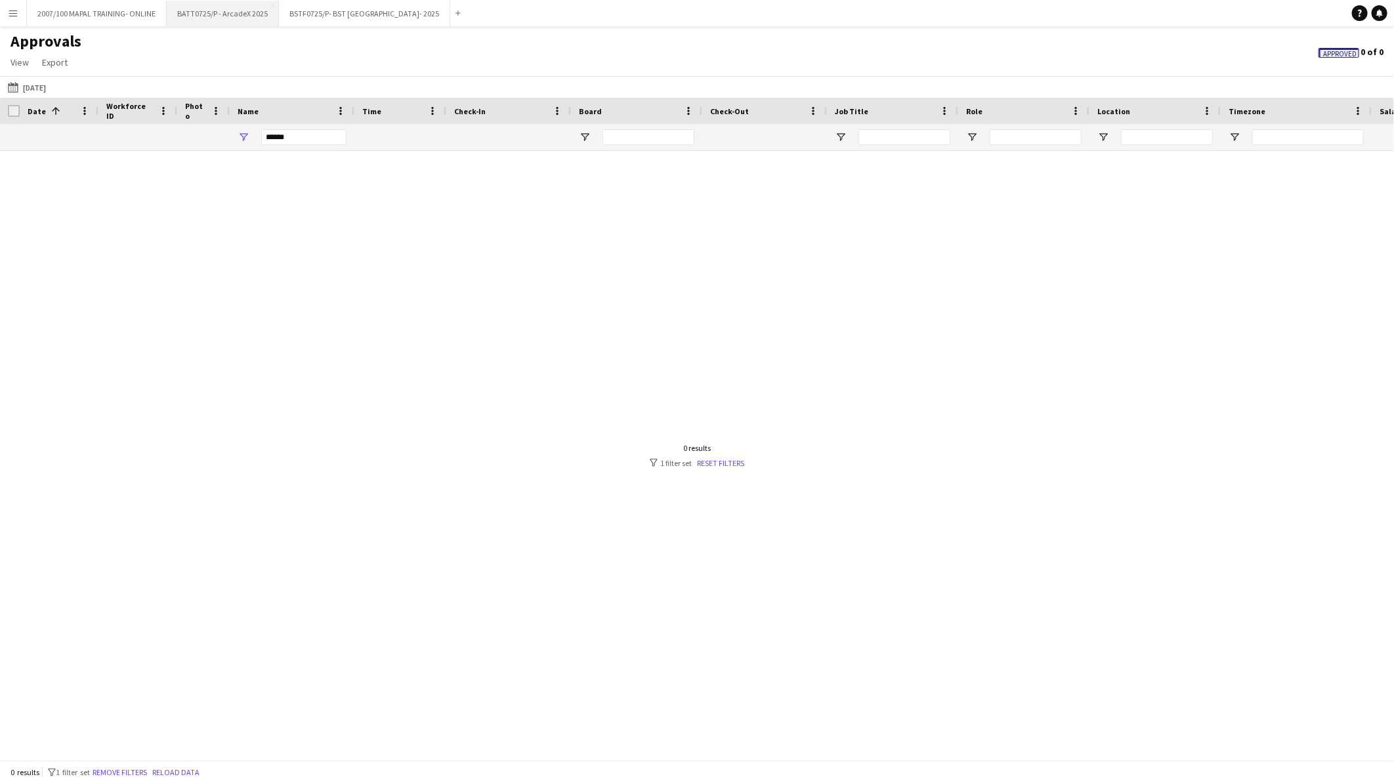
click at [249, 14] on button "BATT0725/P - ArcadeX 2025 Close" at bounding box center [223, 14] width 112 height 26
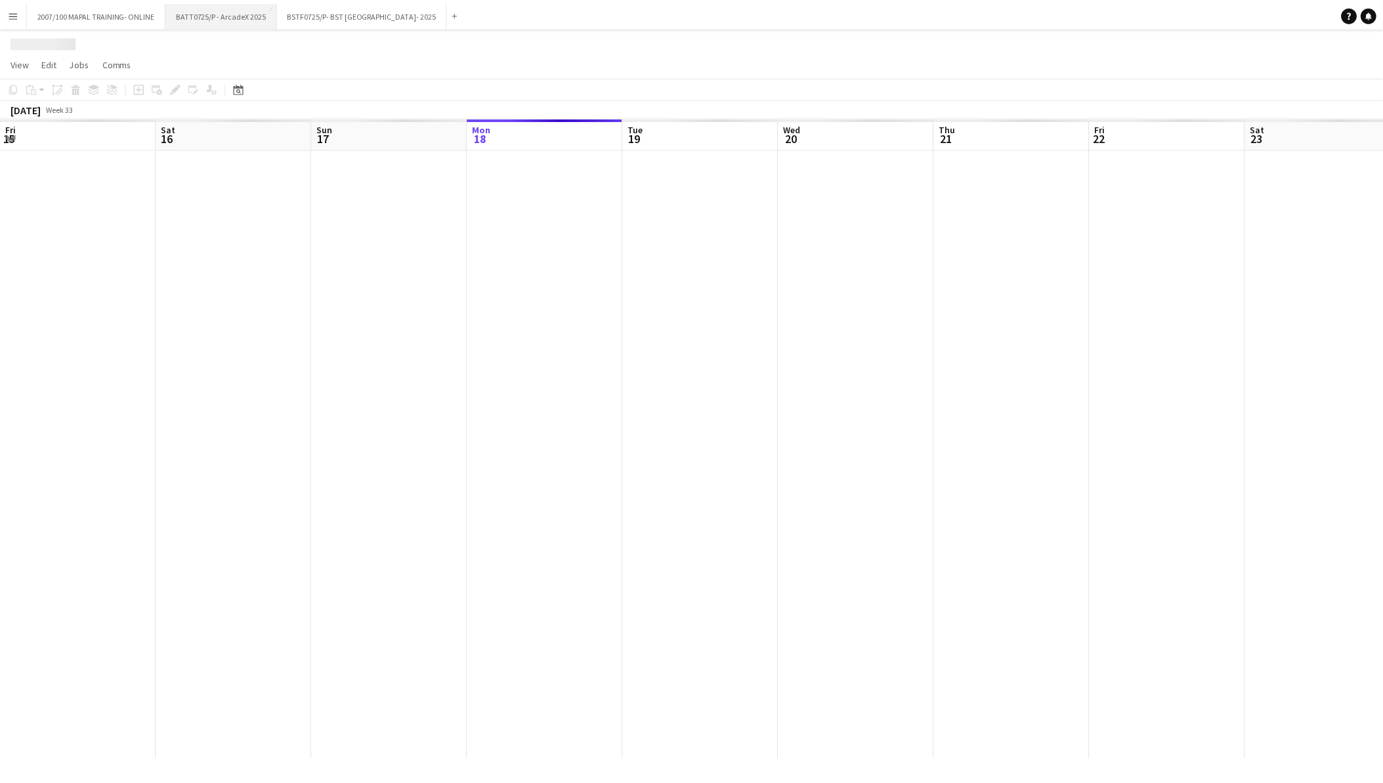
scroll to position [0, 313]
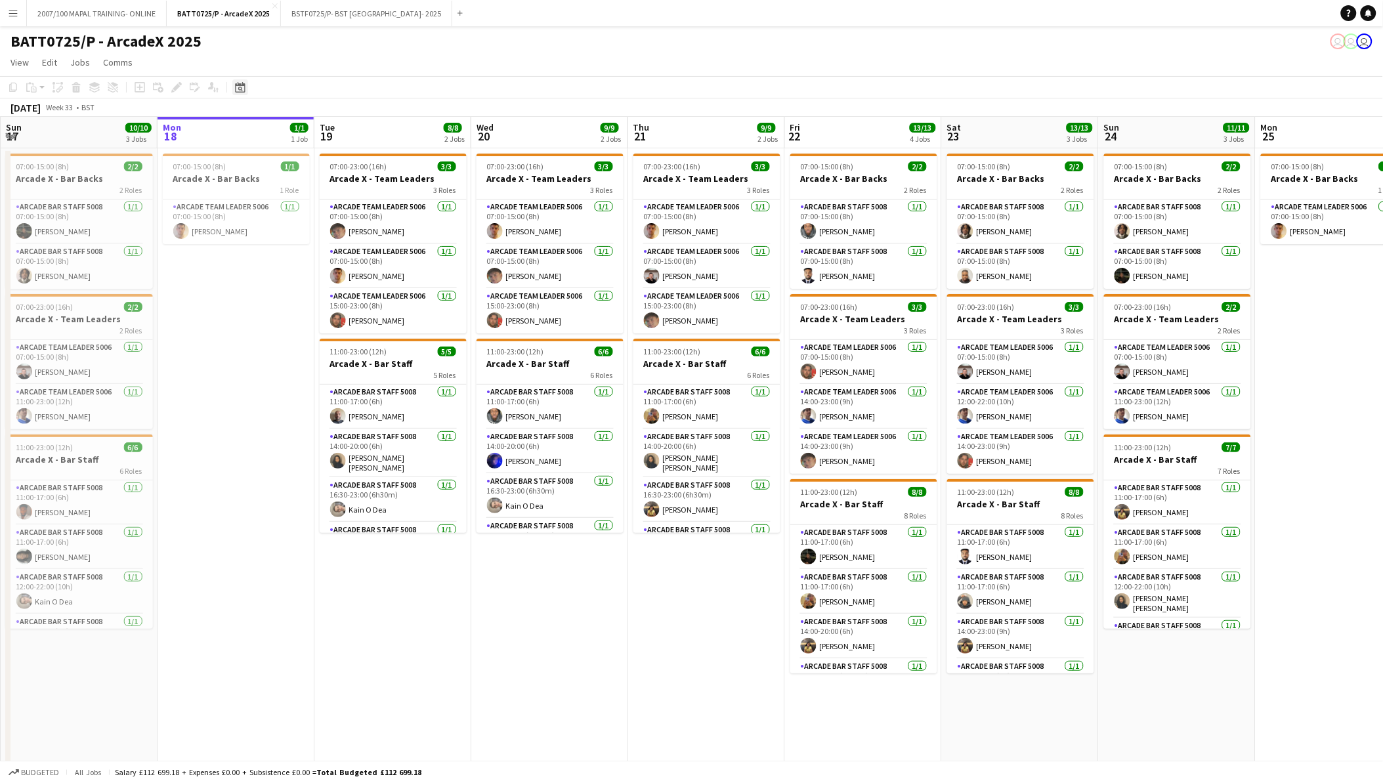
click at [237, 87] on icon "Date picker" at bounding box center [240, 87] width 11 height 11
click at [320, 138] on span "Previous month" at bounding box center [320, 132] width 26 height 26
click at [280, 253] on span "25" at bounding box center [276, 255] width 16 height 16
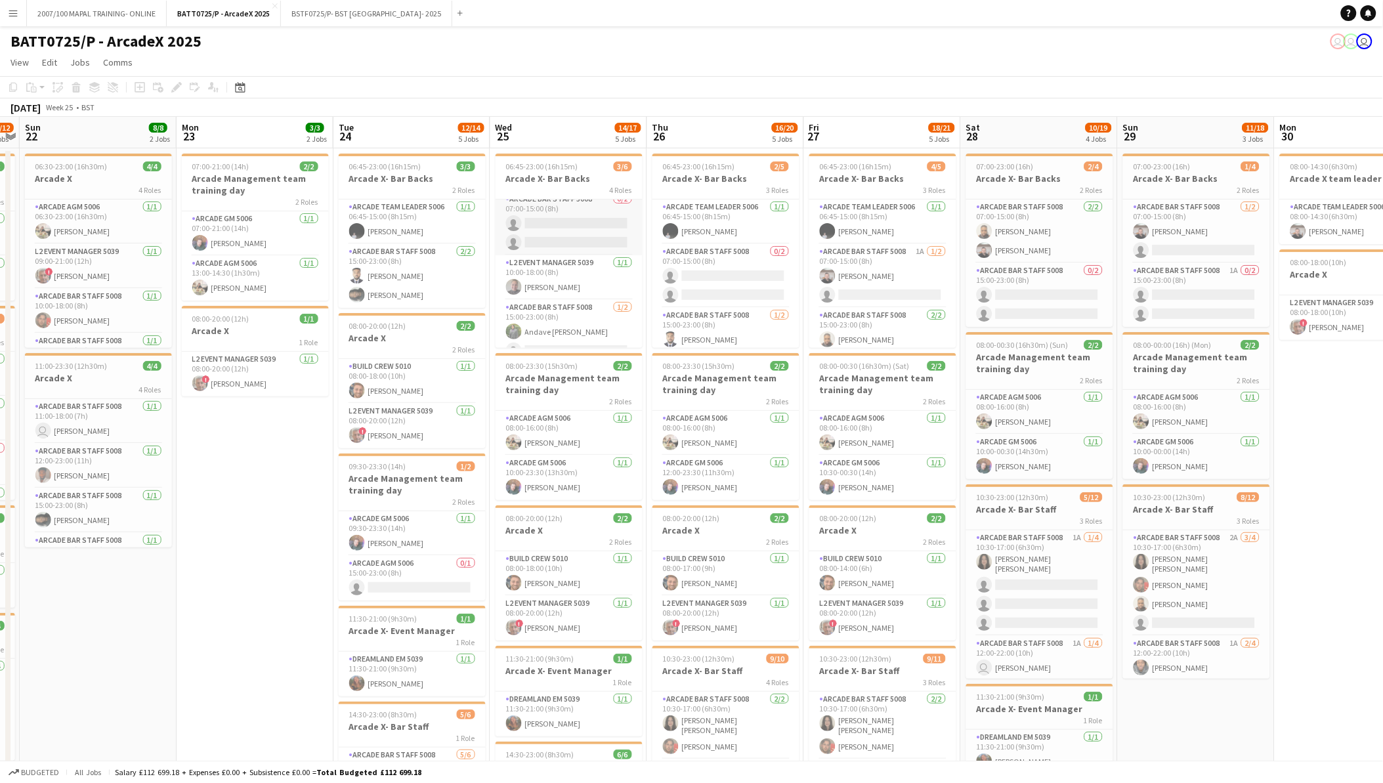
scroll to position [68, 0]
click at [584, 432] on app-card-role "Arcade AGM 5006 1/1 08:00-16:00 (8h) Kieran Hogan-Verdon" at bounding box center [569, 433] width 147 height 45
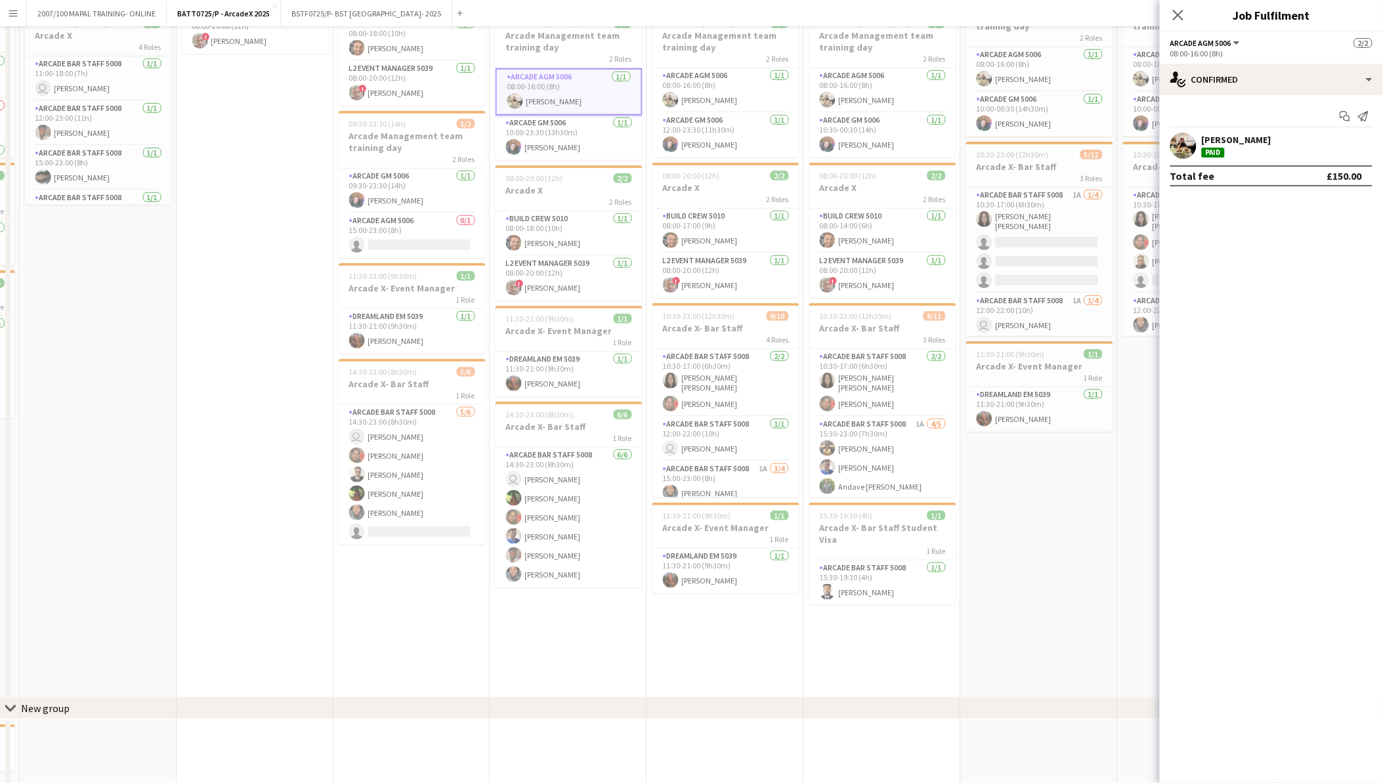
scroll to position [378, 0]
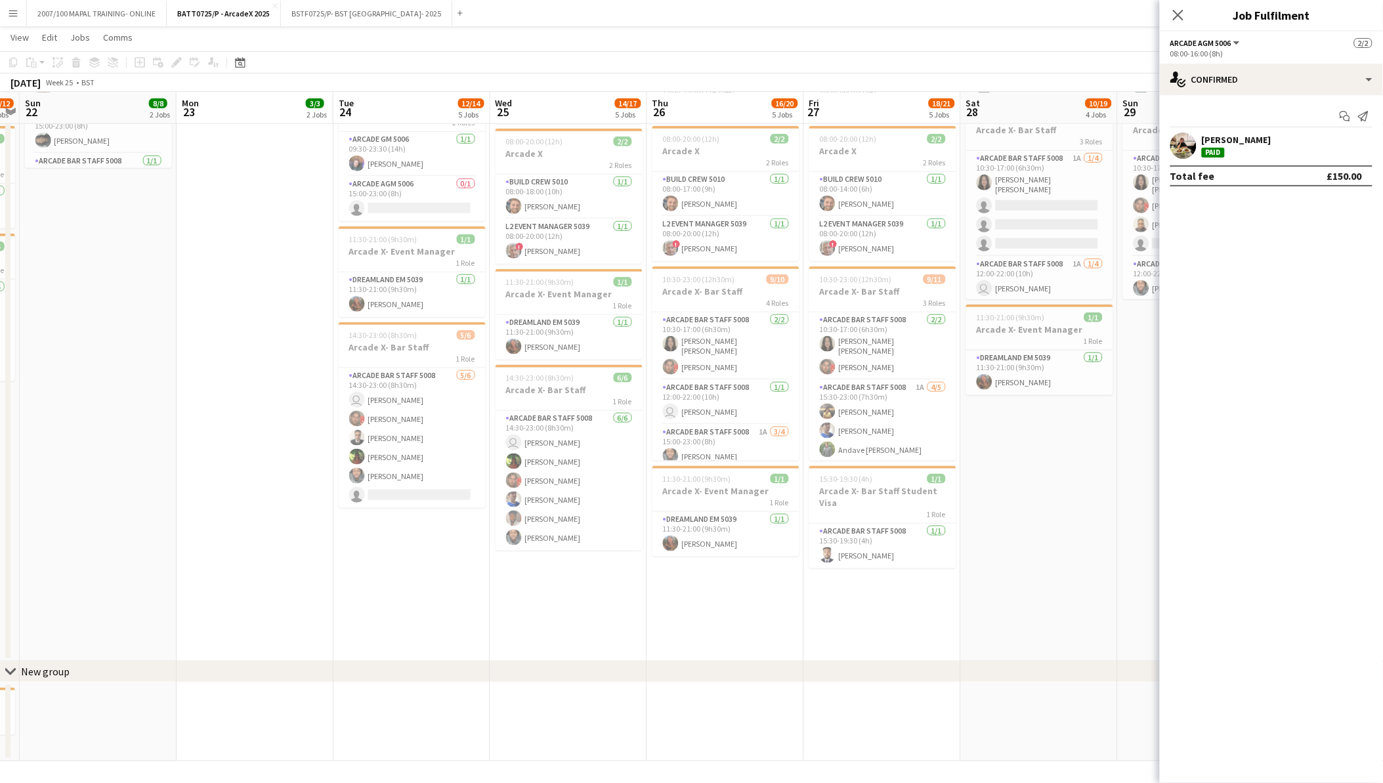
click at [589, 617] on app-date-cell "06:45-23:00 (16h15m) 3/6 Arcade X- Bar Backs 4 Roles Arcade Team Leader 5006 1/…" at bounding box center [568, 215] width 157 height 893
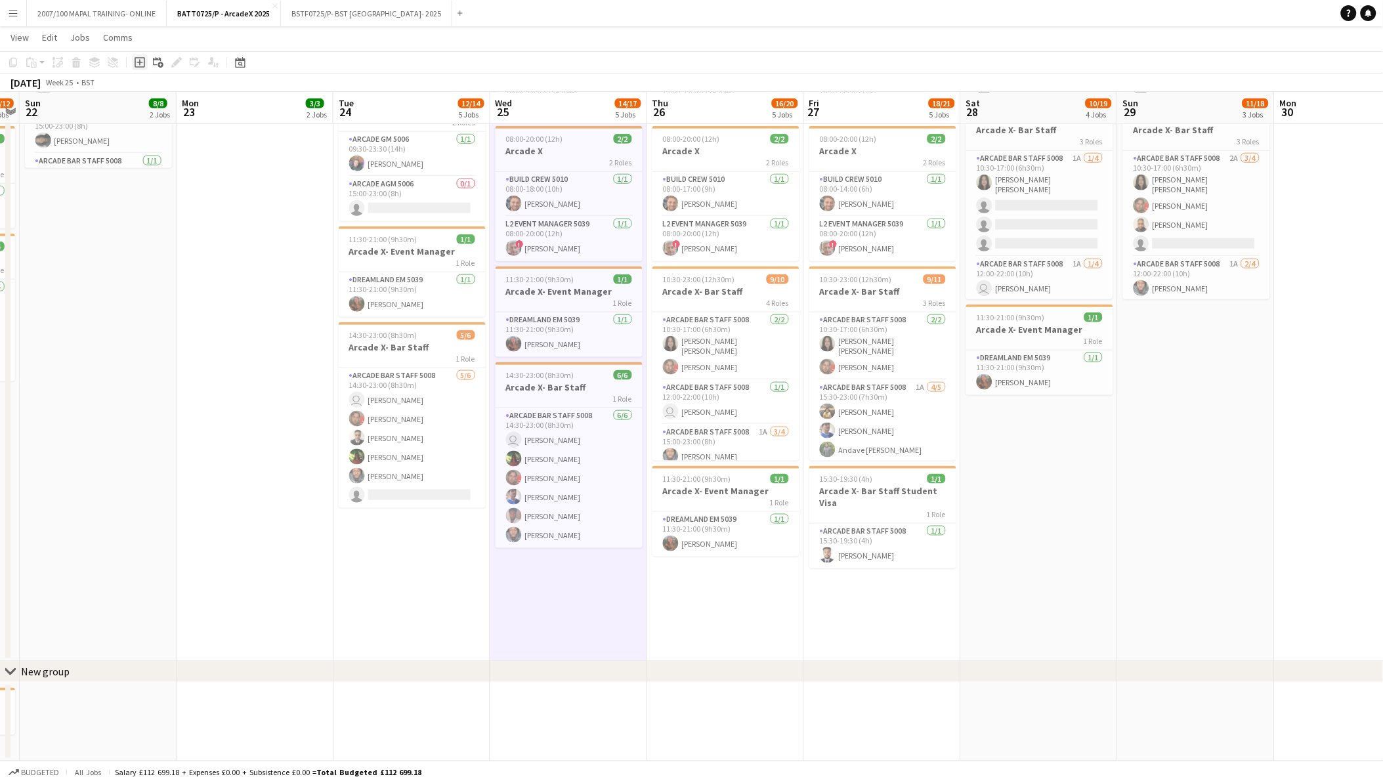
click at [140, 62] on icon at bounding box center [140, 62] width 6 height 6
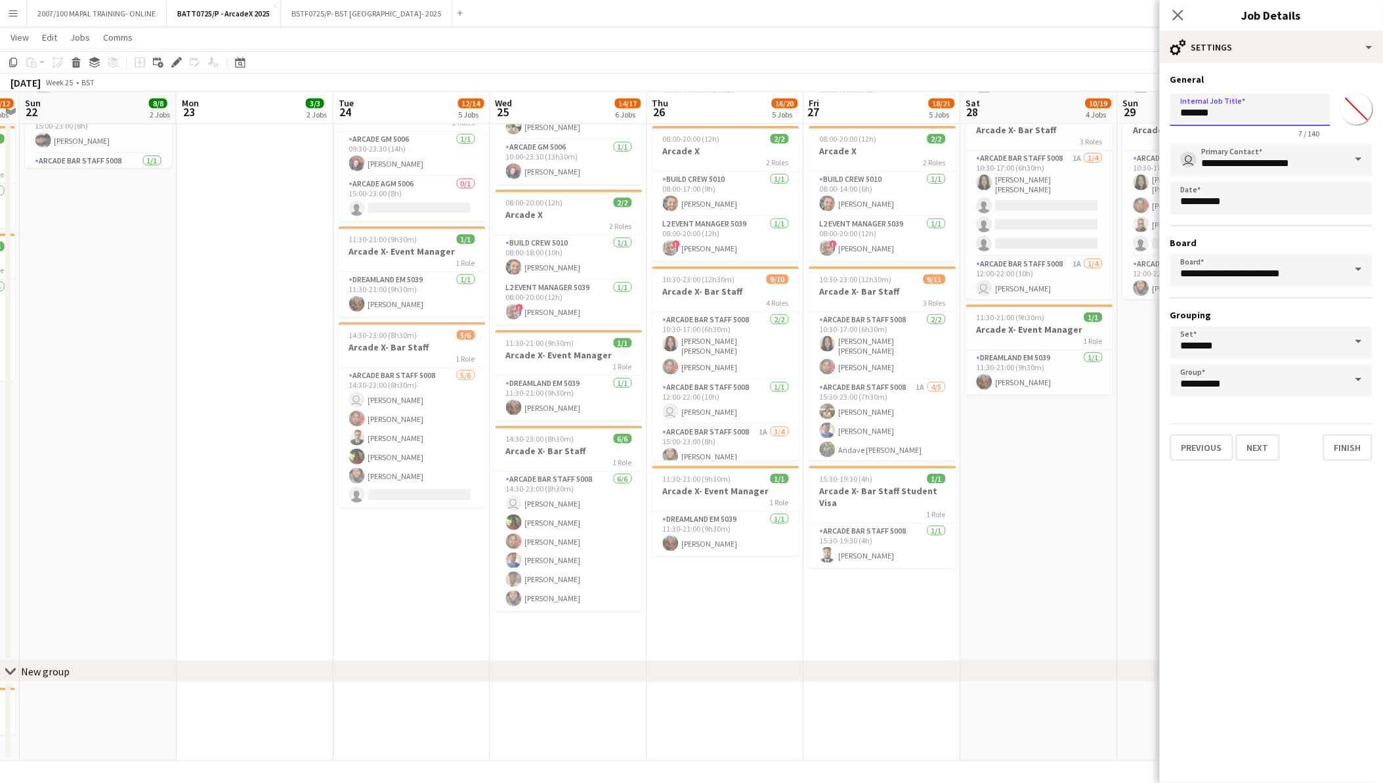
drag, startPoint x: 1236, startPoint y: 112, endPoint x: 1108, endPoint y: 107, distance: 128.1
click at [1108, 107] on body "Menu Boards Boards Boards All jobs Status Workforce Workforce My Workforce Recr…" at bounding box center [691, 203] width 1383 height 1162
type input "**********"
click at [1203, 438] on button "Previous" at bounding box center [1201, 448] width 63 height 26
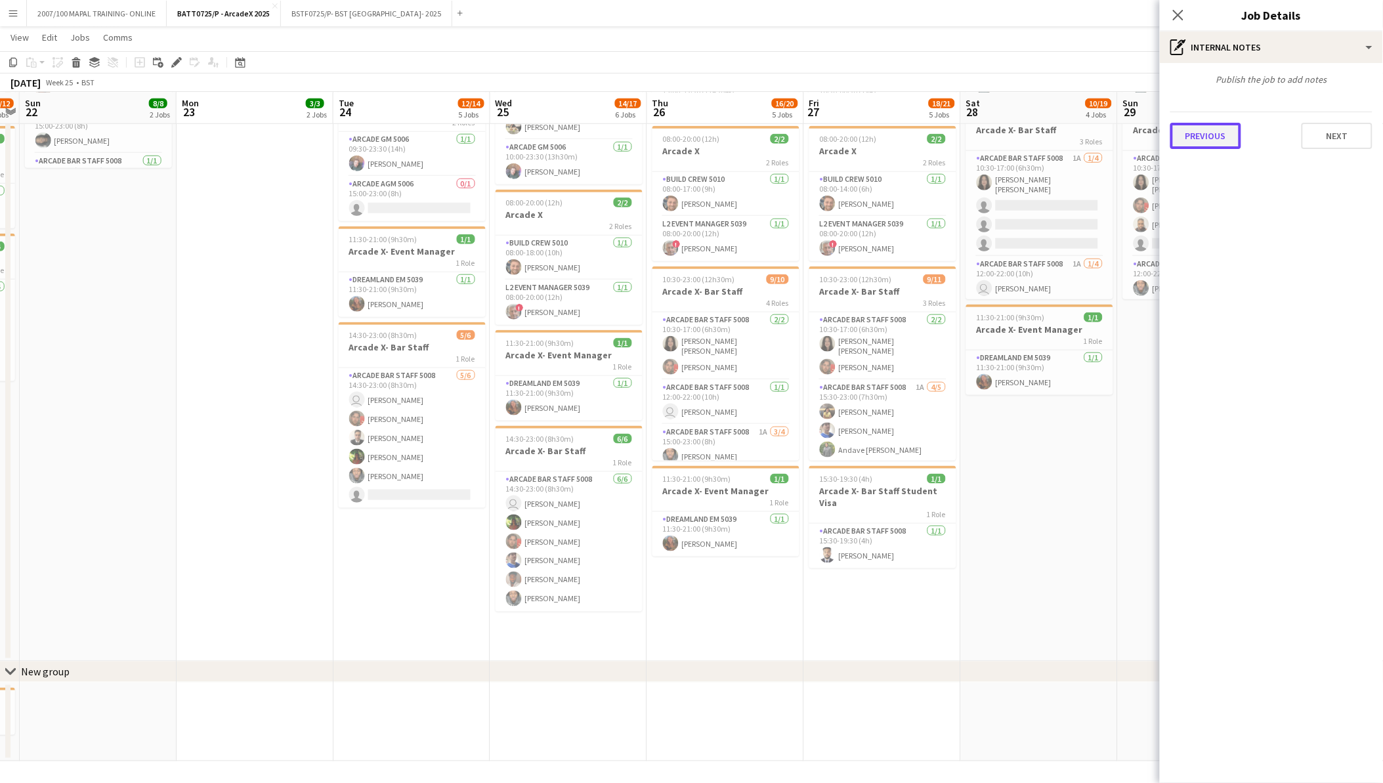
click at [1199, 140] on button "Previous" at bounding box center [1205, 136] width 71 height 26
click at [1196, 167] on form "Client name Project ID Previous Next" at bounding box center [1271, 142] width 223 height 137
click at [1189, 181] on div "Previous Next" at bounding box center [1271, 191] width 202 height 37
click at [1185, 200] on button "Previous" at bounding box center [1205, 197] width 71 height 26
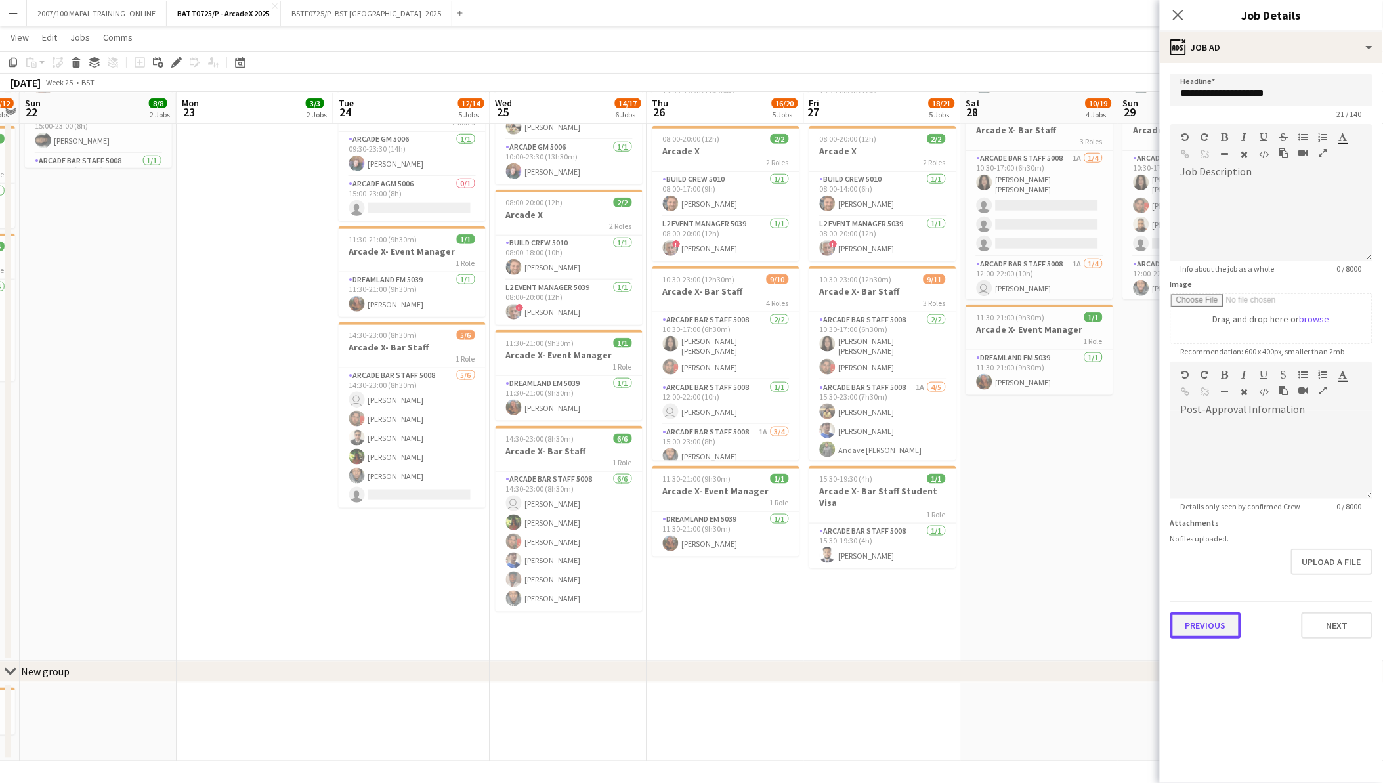
click at [1208, 629] on button "Previous" at bounding box center [1205, 625] width 71 height 26
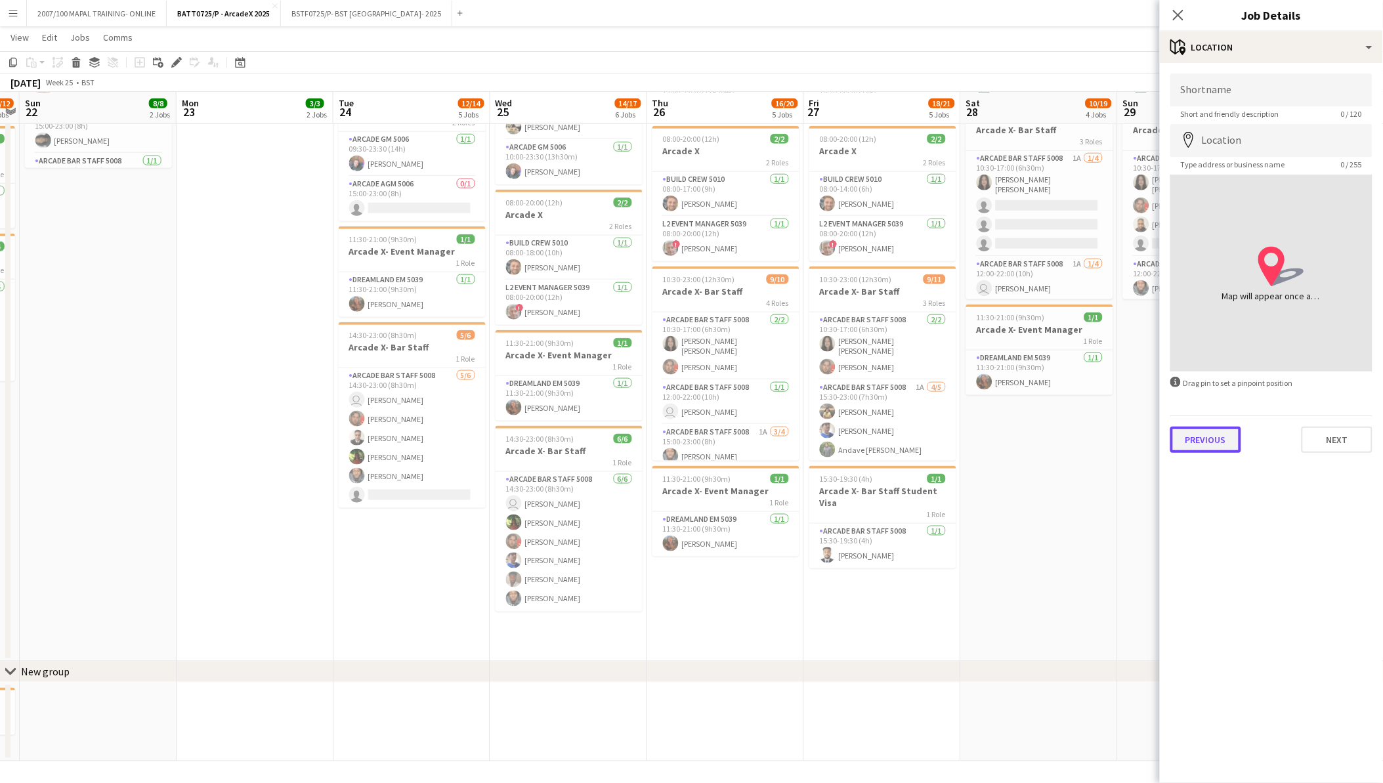
click at [1222, 437] on button "Previous" at bounding box center [1205, 440] width 71 height 26
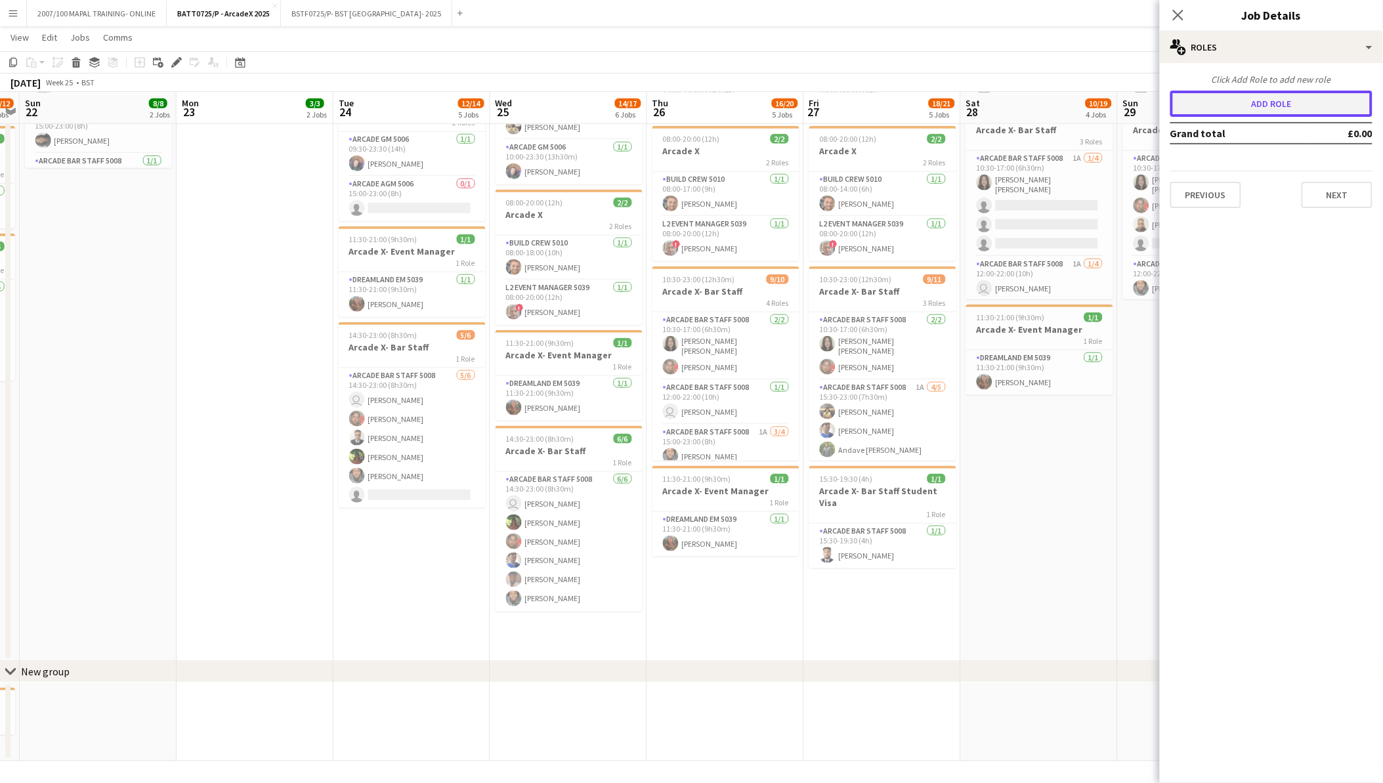
click at [1281, 106] on button "Add role" at bounding box center [1271, 104] width 202 height 26
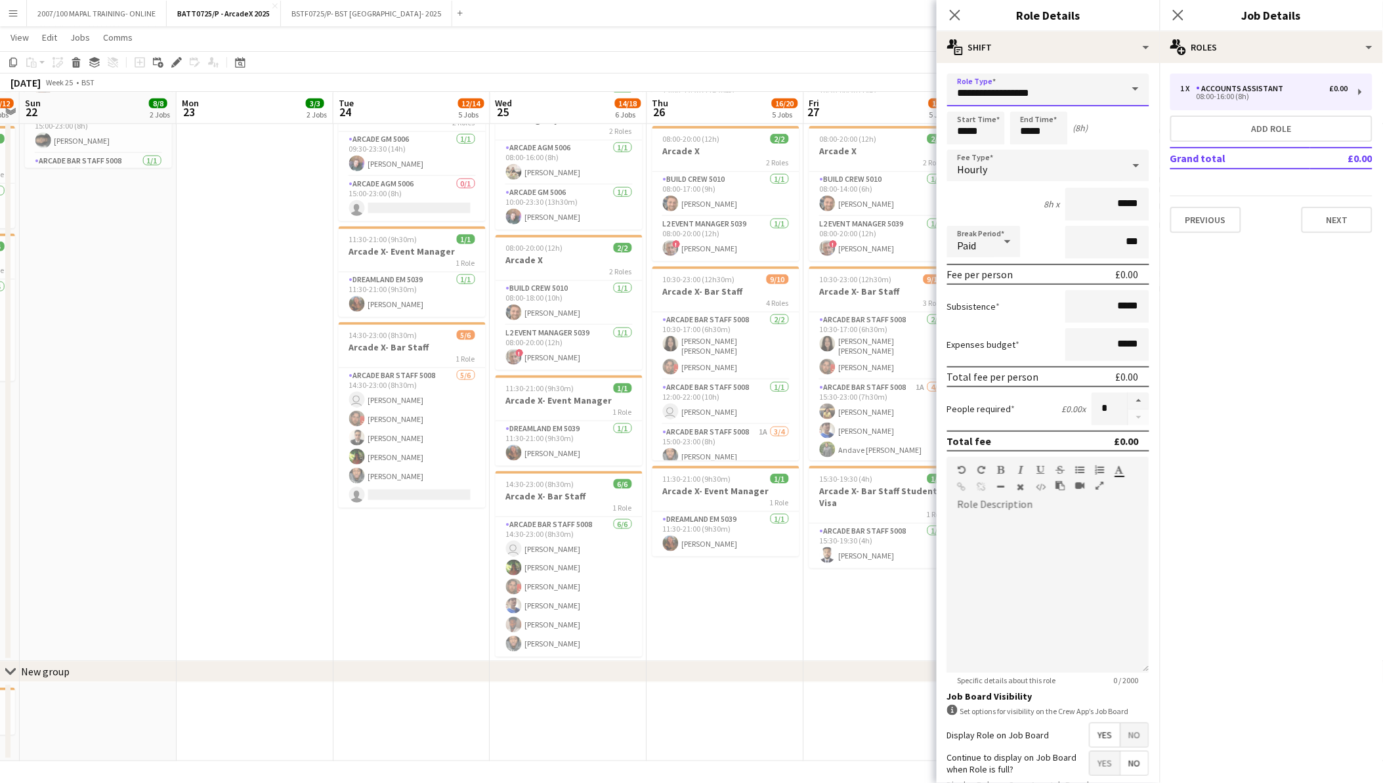
drag, startPoint x: 1064, startPoint y: 96, endPoint x: 750, endPoint y: 93, distance: 314.4
click at [750, 93] on body "Menu Boards Boards Boards All jobs Status Workforce Workforce My Workforce Recr…" at bounding box center [691, 203] width 1383 height 1162
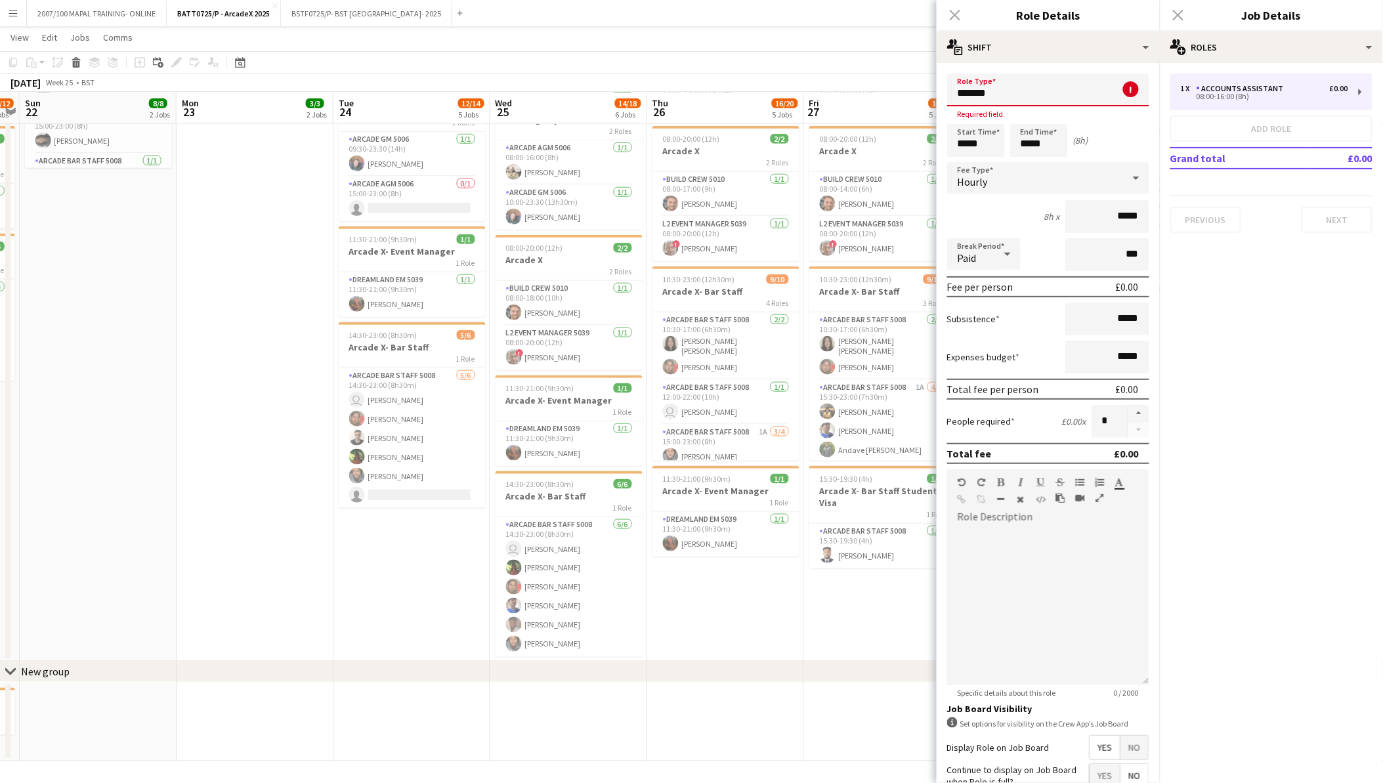
type input "*******"
drag, startPoint x: 1000, startPoint y: 146, endPoint x: 948, endPoint y: 145, distance: 51.9
click at [948, 145] on input "*****" at bounding box center [976, 140] width 58 height 33
type input "*****"
drag, startPoint x: 1035, startPoint y: 142, endPoint x: 1048, endPoint y: 140, distance: 13.2
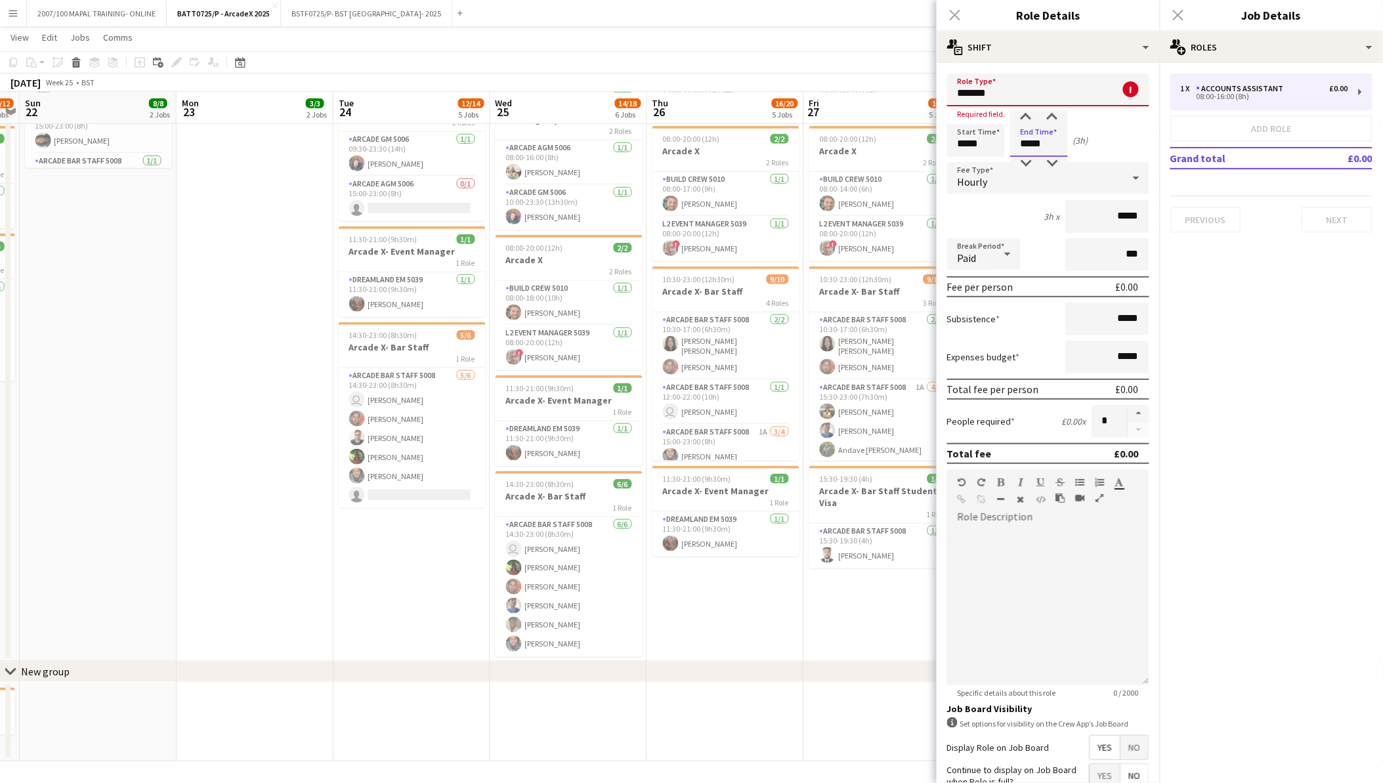
click at [1048, 140] on input "*****" at bounding box center [1039, 140] width 58 height 33
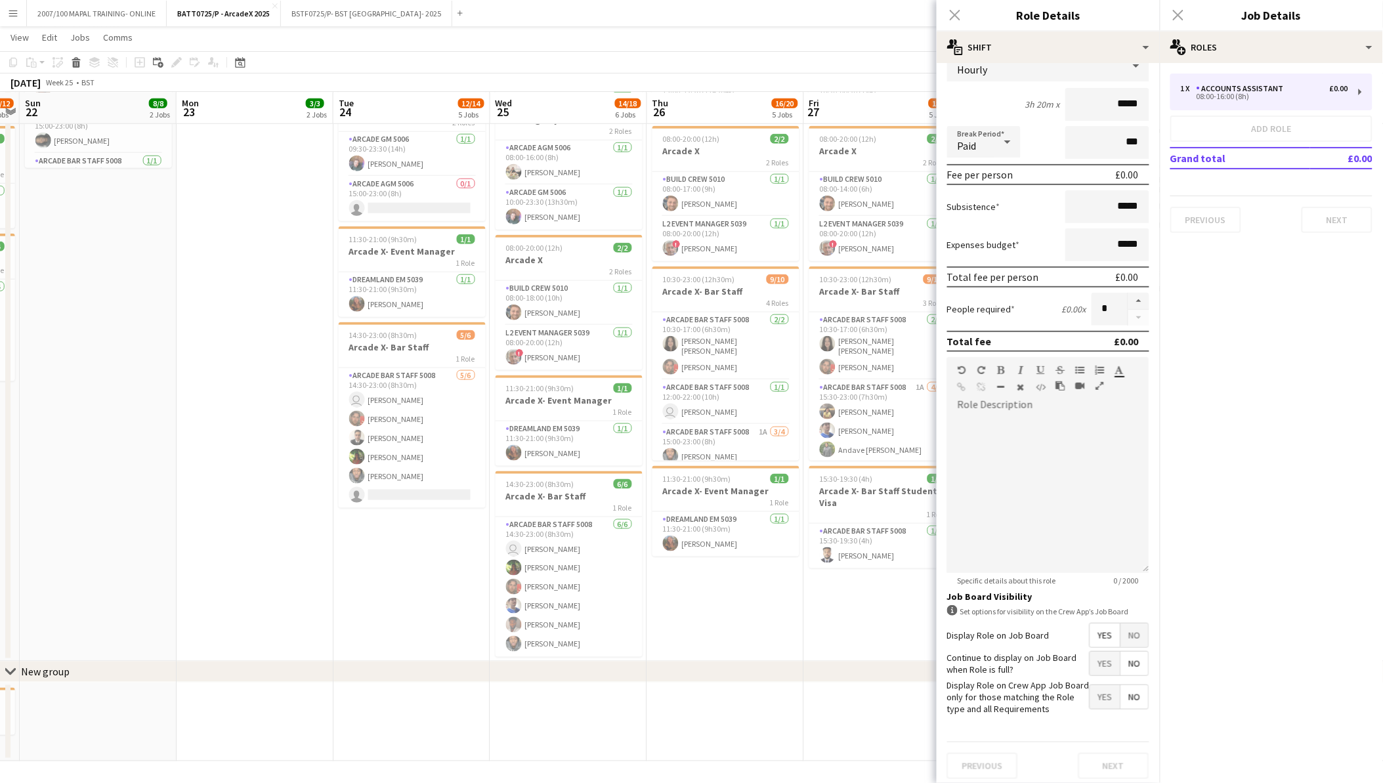
scroll to position [0, 0]
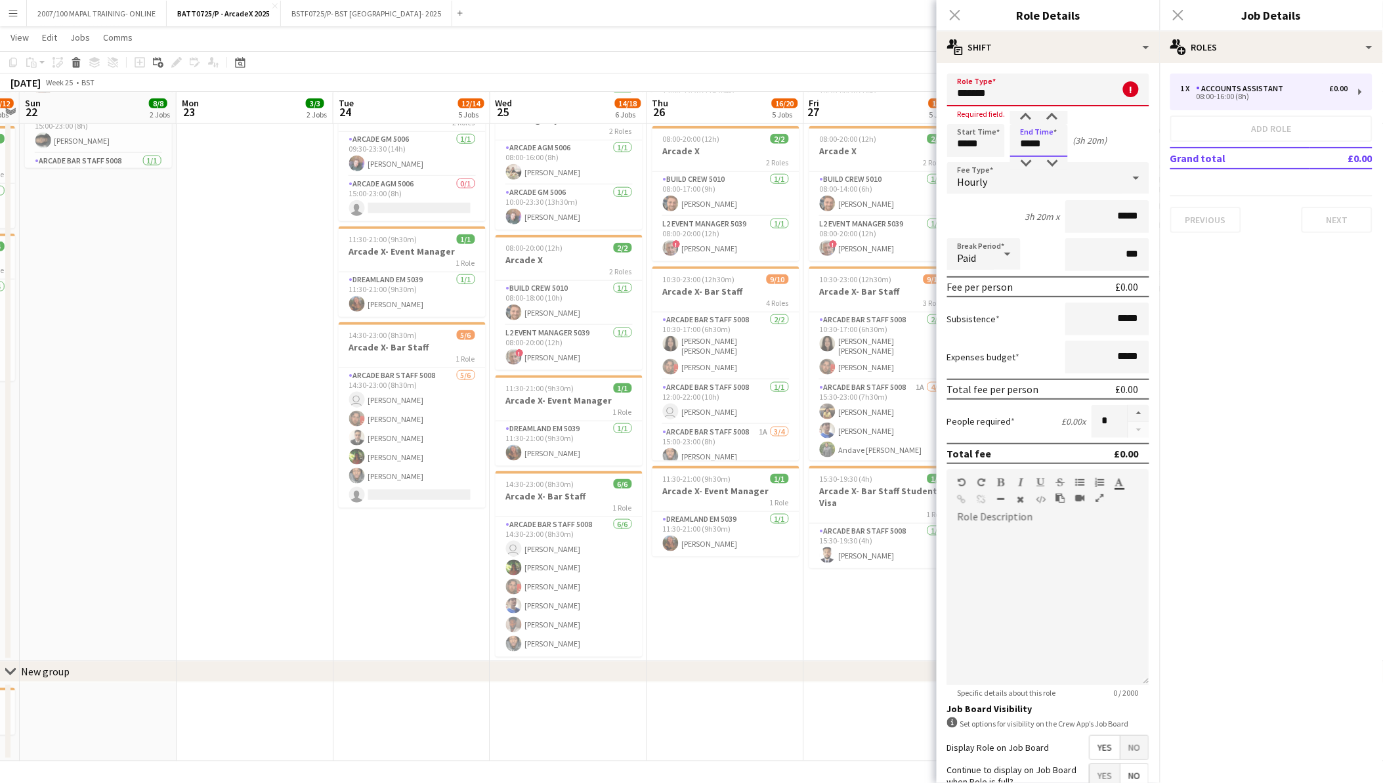
type input "*****"
drag, startPoint x: 996, startPoint y: 100, endPoint x: 930, endPoint y: 103, distance: 65.7
click at [930, 103] on body "Menu Boards Boards Boards All jobs Status Workforce Workforce My Workforce Recr…" at bounding box center [691, 203] width 1383 height 1162
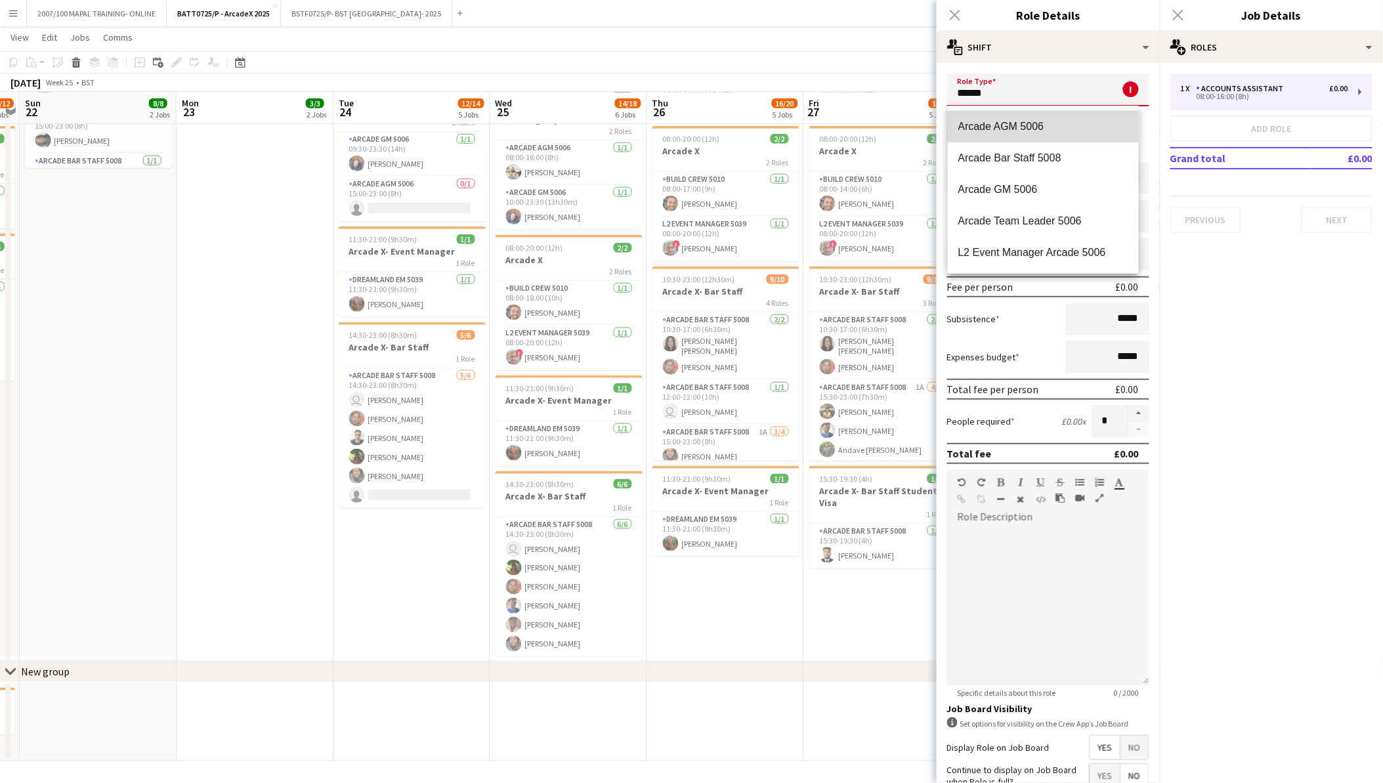
click at [1033, 121] on span "Arcade AGM 5006" at bounding box center [1043, 126] width 170 height 12
type input "**********"
type input "******"
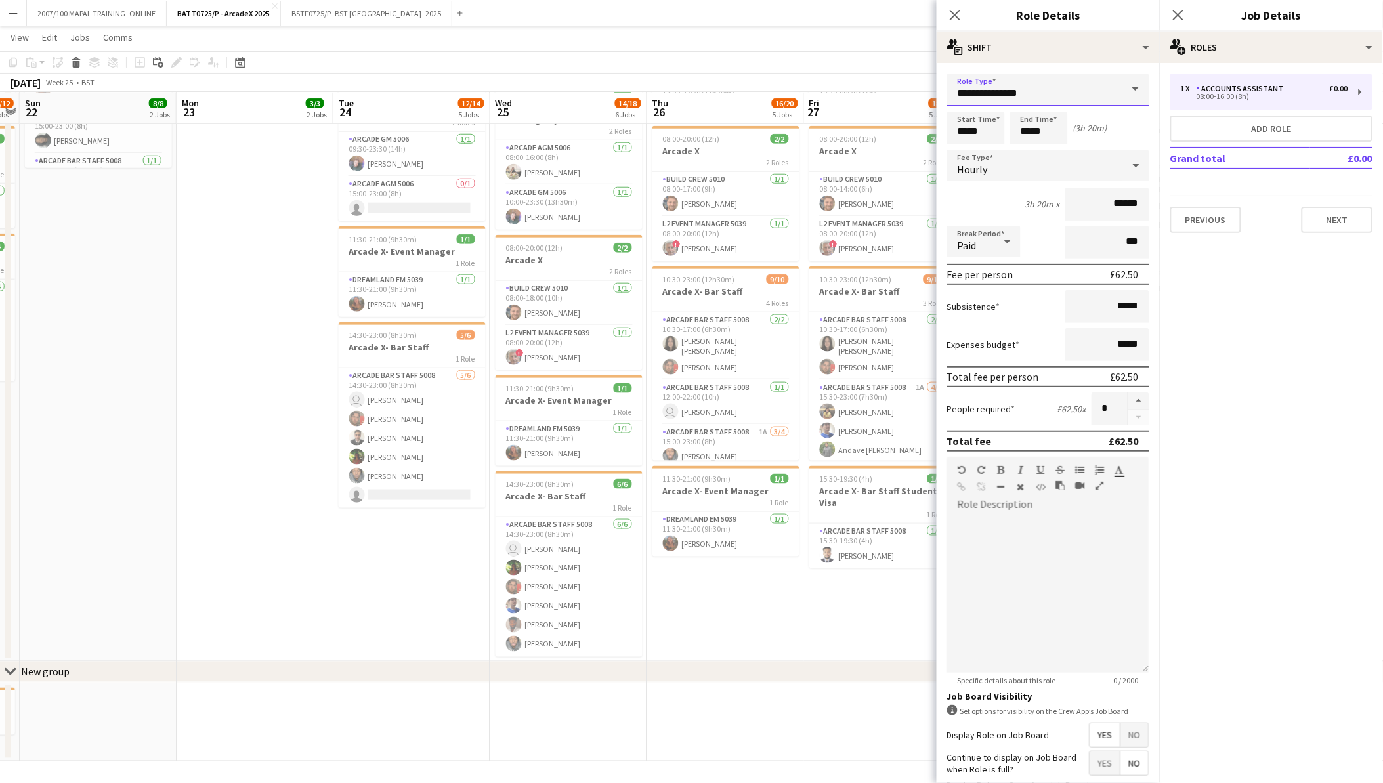
scroll to position [100, 0]
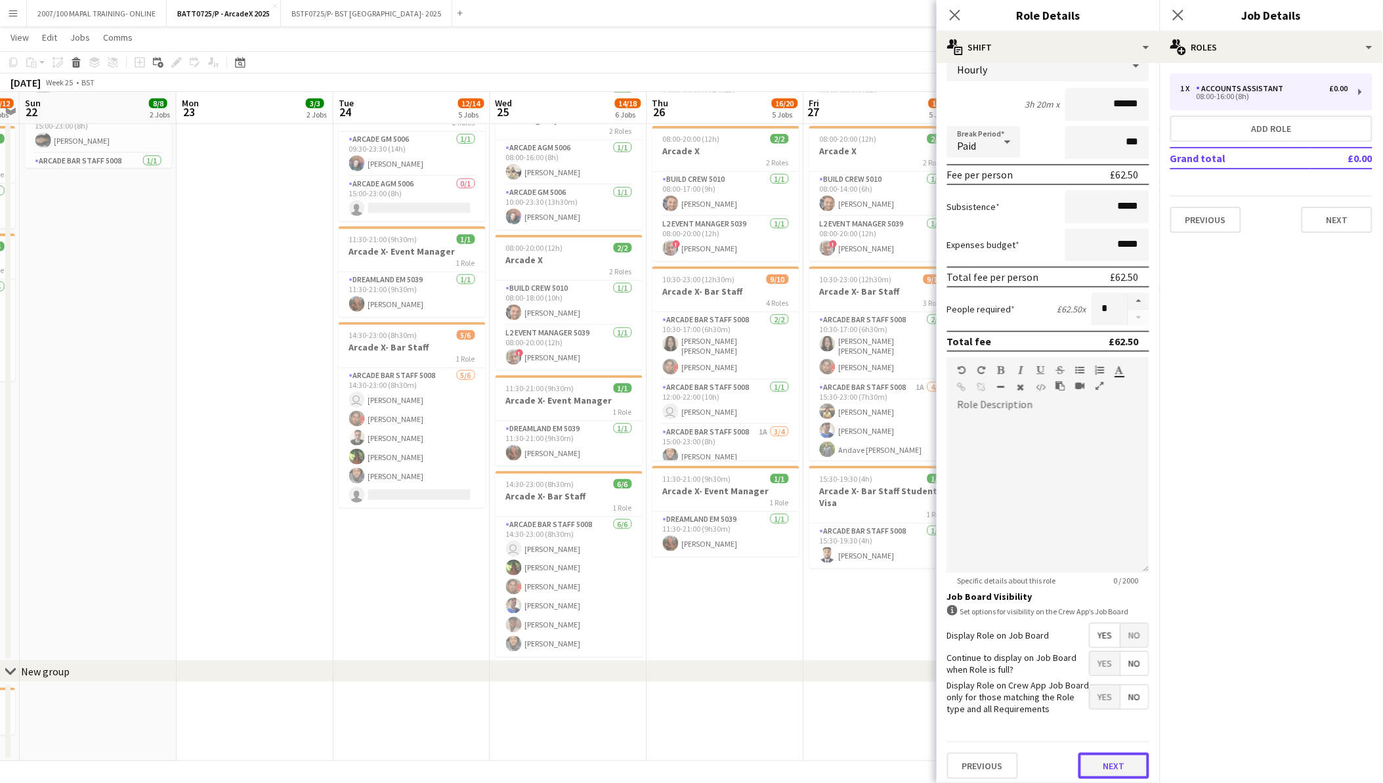
click at [1111, 756] on button "Next" at bounding box center [1113, 766] width 71 height 26
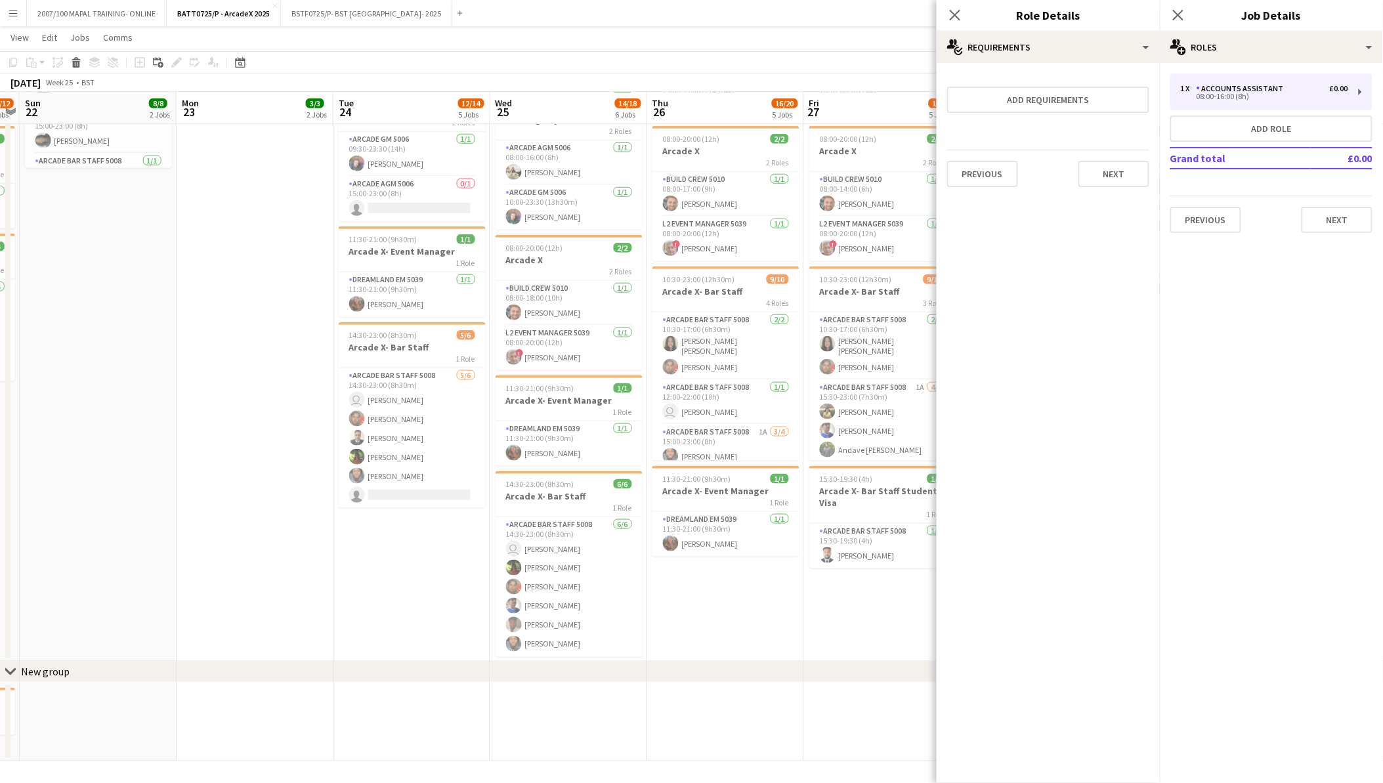
scroll to position [0, 0]
click at [1127, 171] on button "Next" at bounding box center [1113, 174] width 71 height 26
click at [1127, 171] on button "Finish" at bounding box center [1124, 176] width 49 height 26
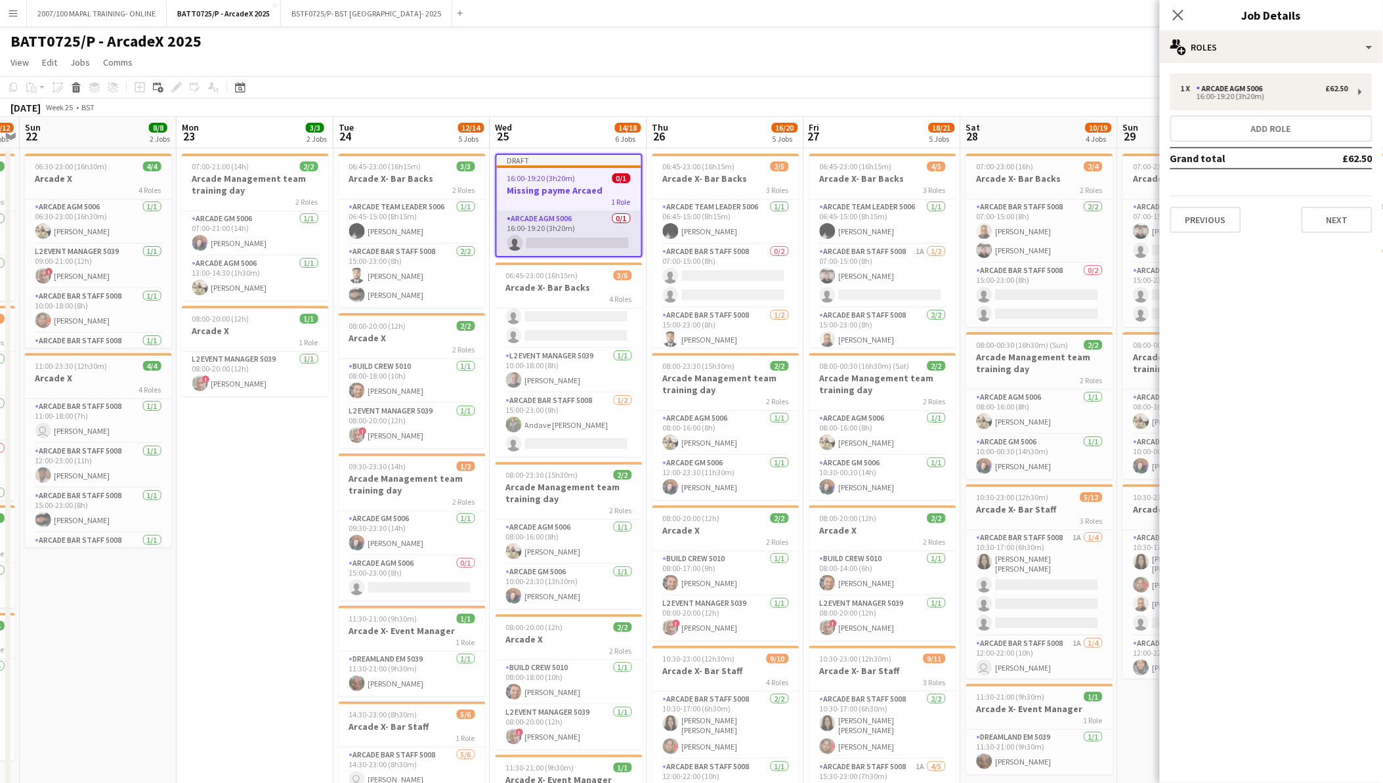
click at [556, 244] on app-card-role "Arcade AGM 5006 0/1 16:00-19:20 (3h20m) single-neutral-actions" at bounding box center [569, 233] width 144 height 45
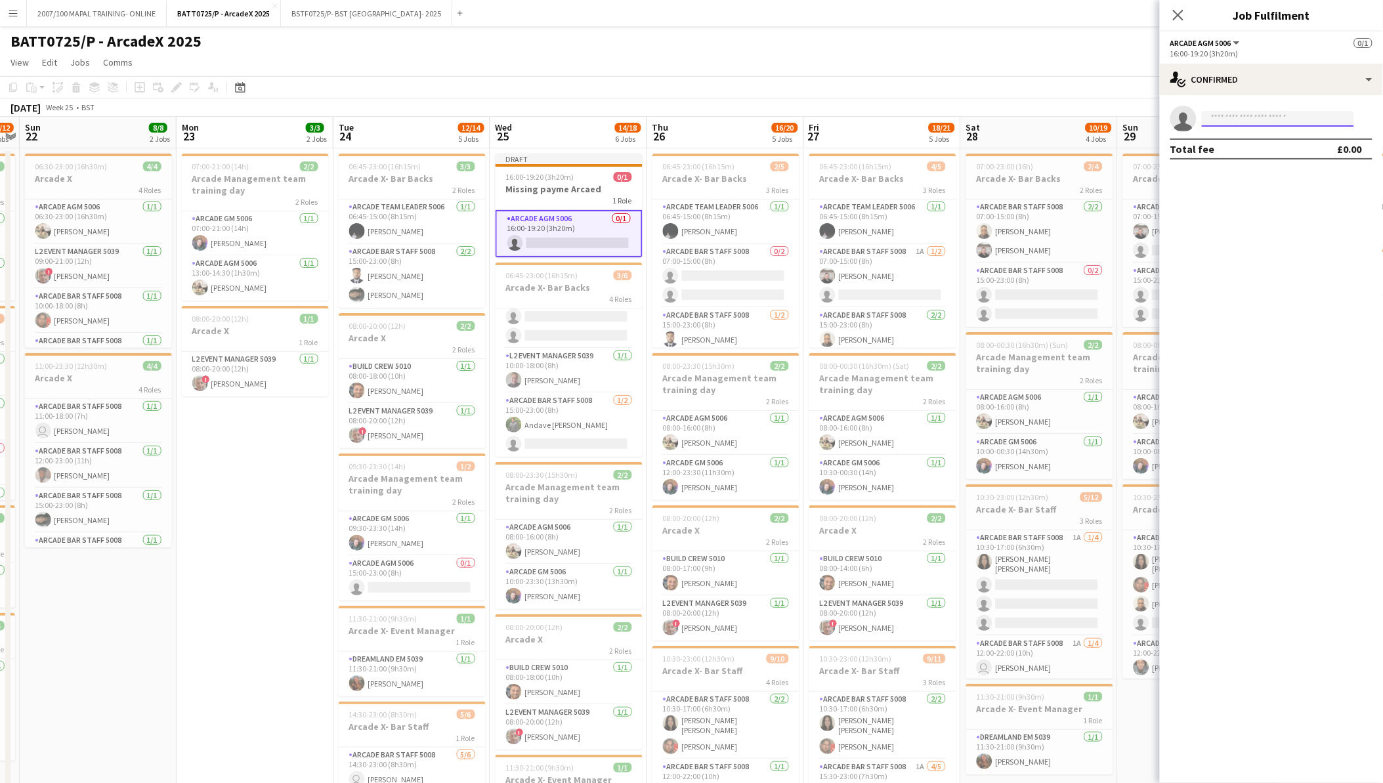
click at [1245, 125] on input at bounding box center [1278, 119] width 152 height 16
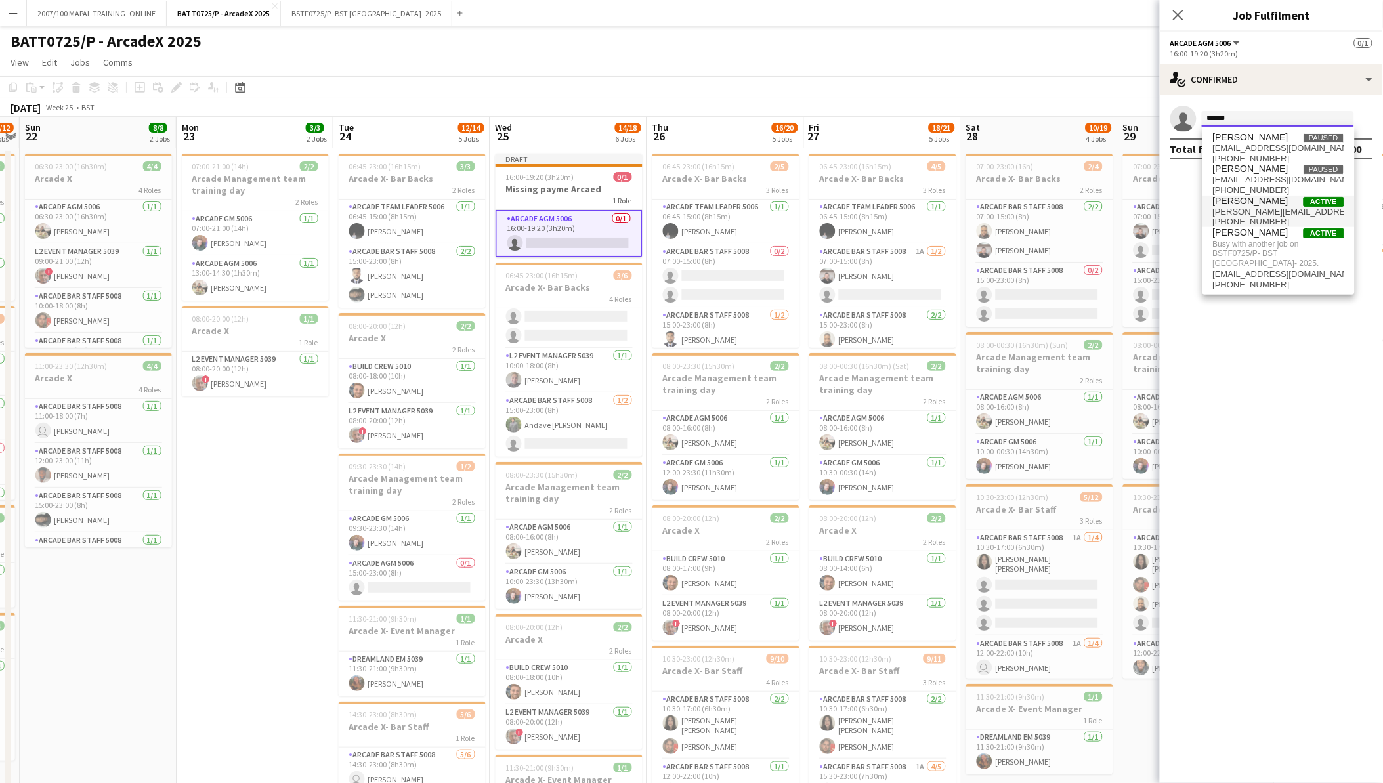
type input "******"
click at [1280, 214] on span "k.verdon@outlook.com" at bounding box center [1278, 212] width 131 height 11
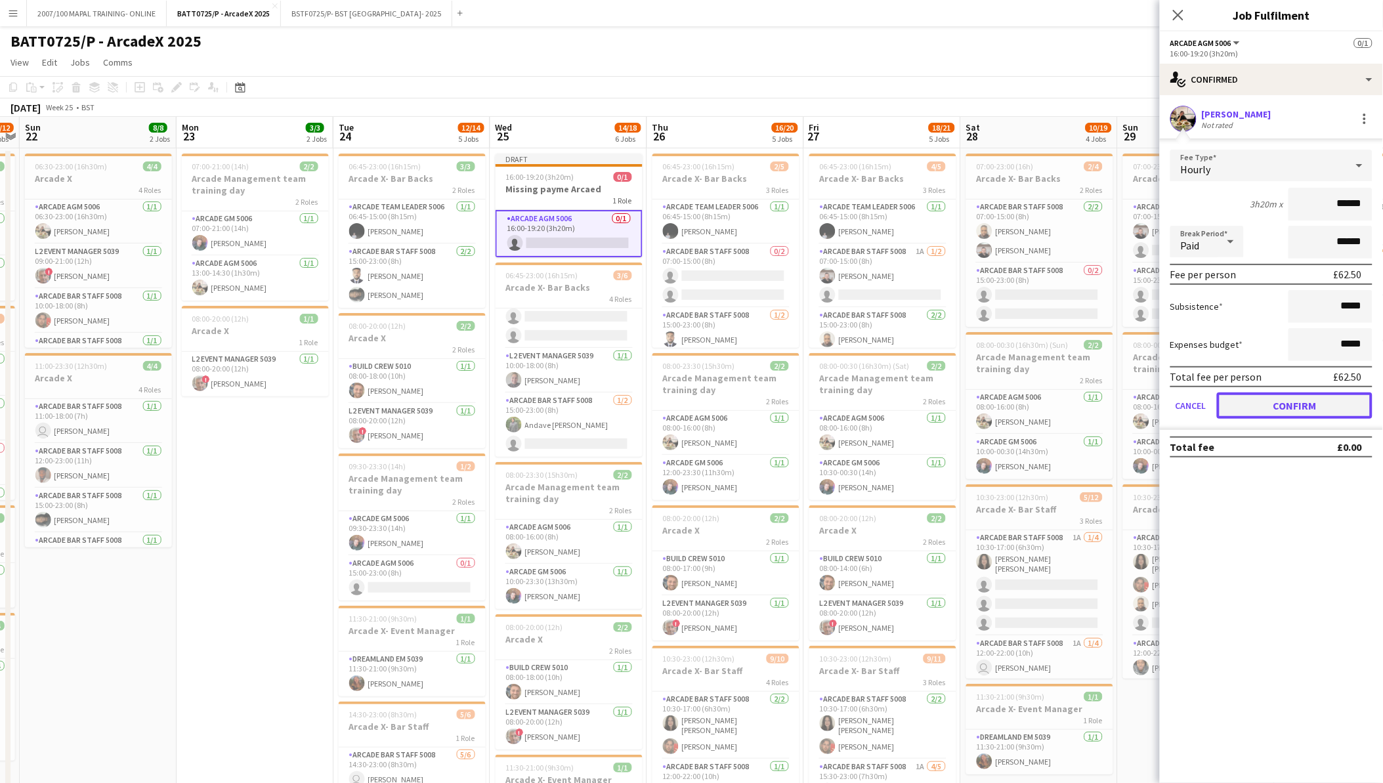
click at [1291, 395] on button "Confirm" at bounding box center [1295, 406] width 156 height 26
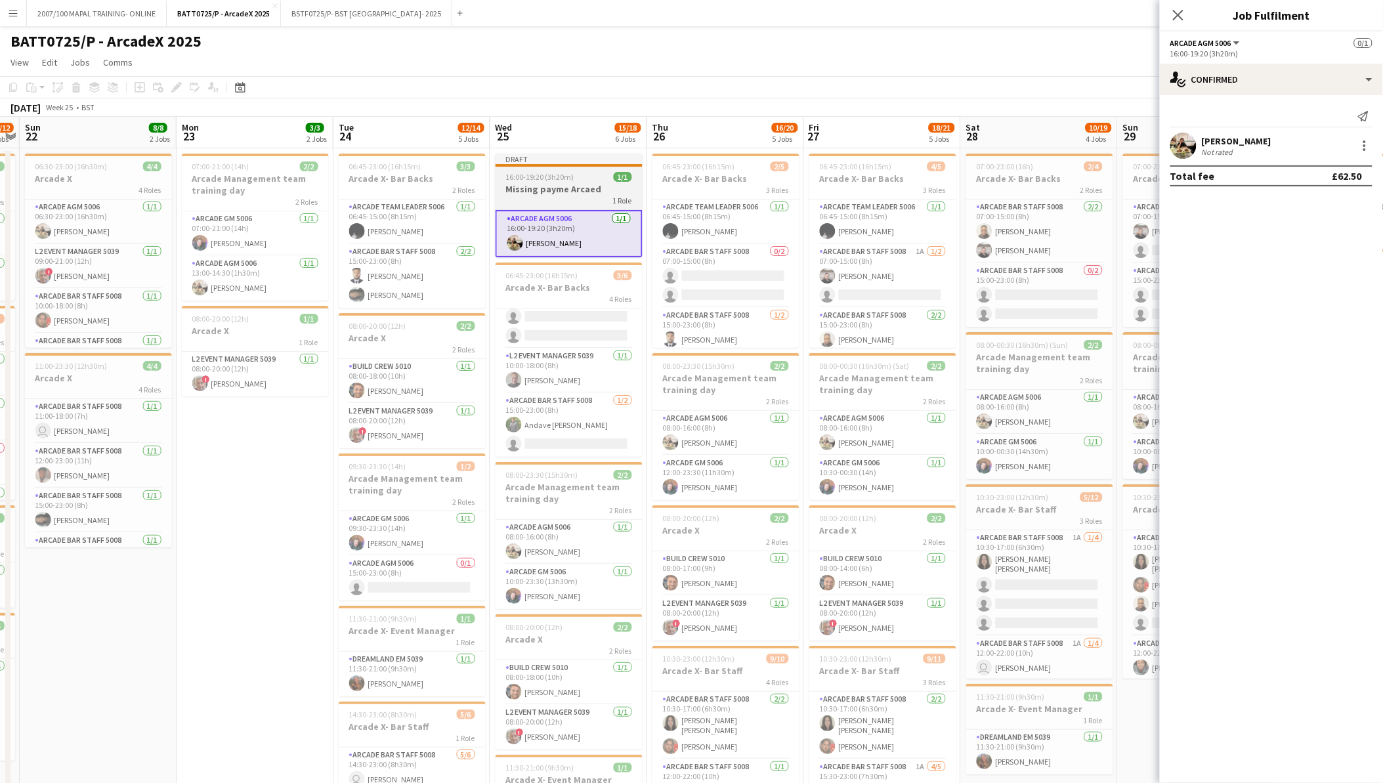
click at [526, 174] on span "16:00-19:20 (3h20m)" at bounding box center [540, 177] width 68 height 10
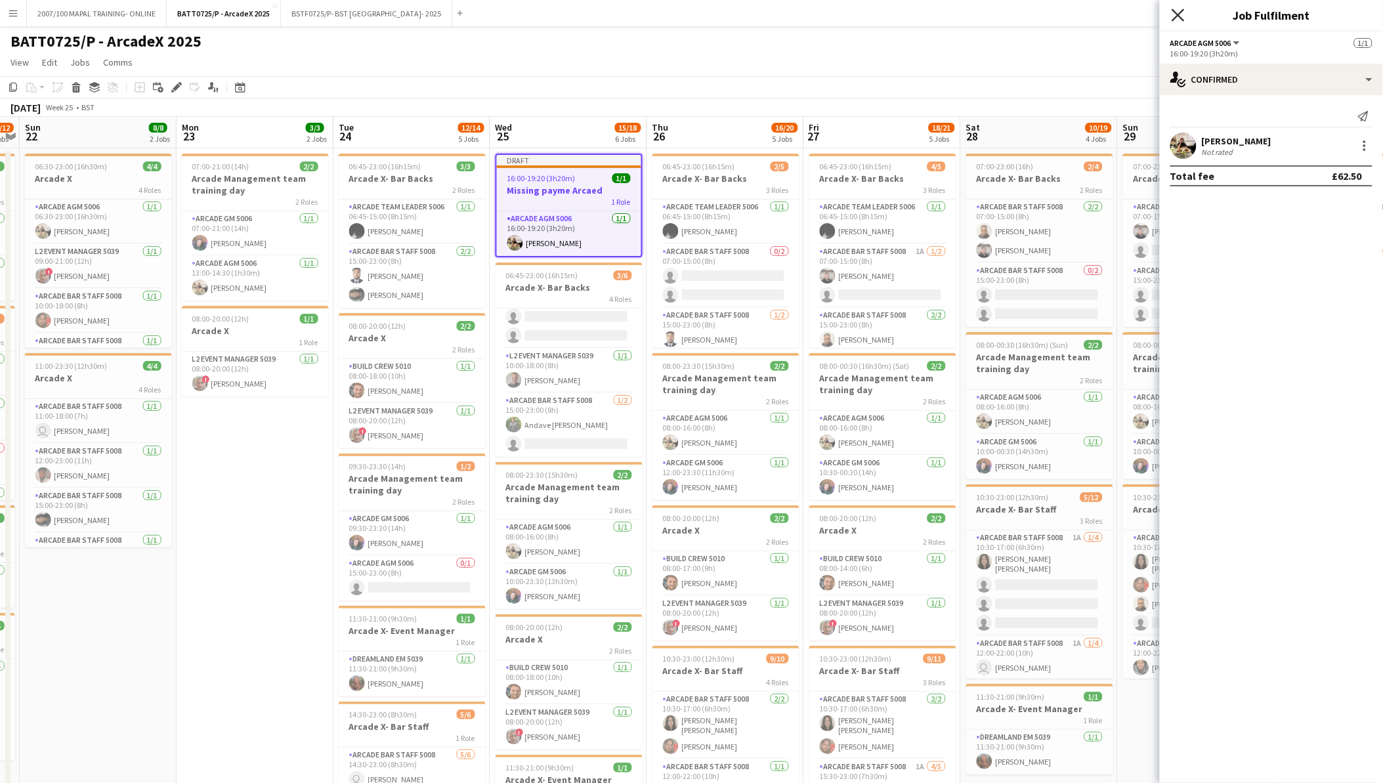
click at [1172, 9] on icon at bounding box center [1178, 15] width 12 height 12
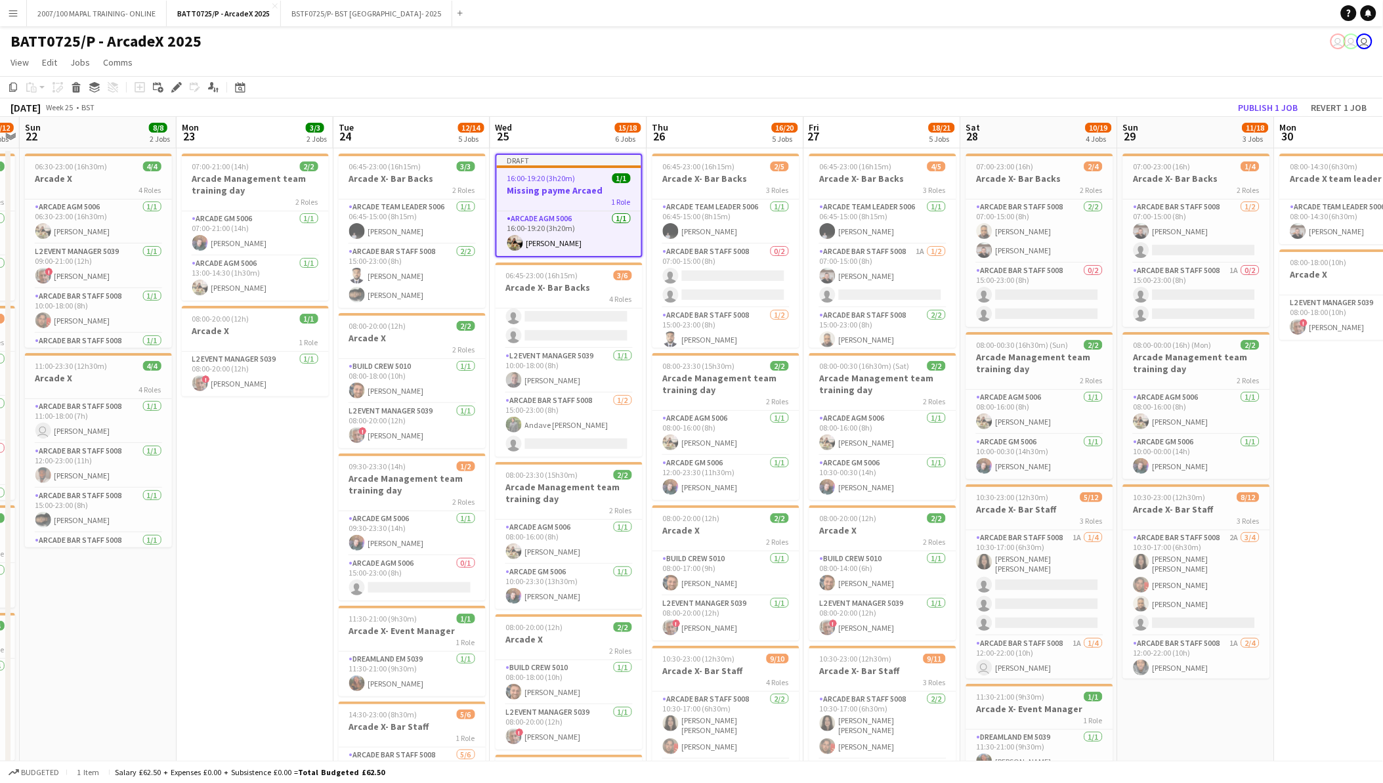
click at [582, 190] on h3 "Missing payme Arcaed" at bounding box center [569, 190] width 144 height 12
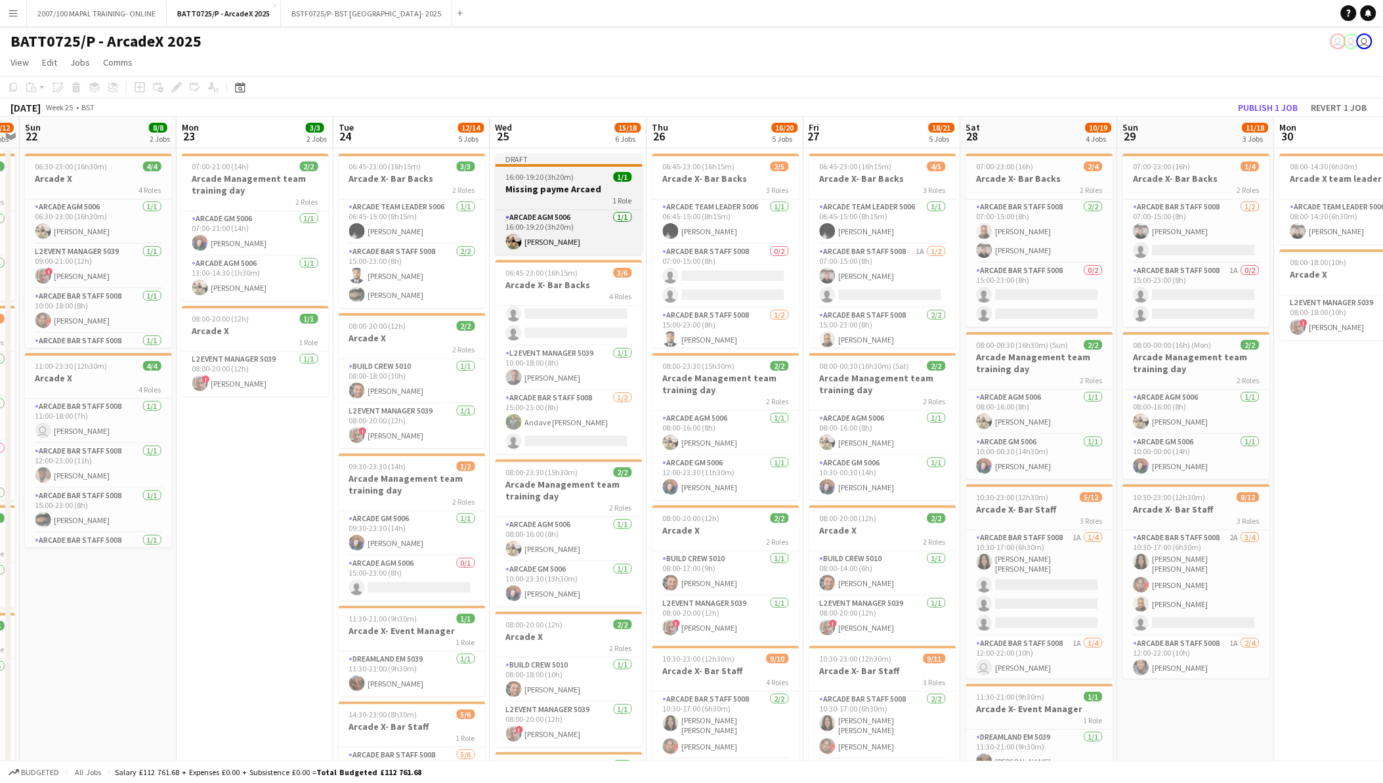
click at [582, 190] on h3 "Missing payme Arcaed" at bounding box center [569, 189] width 147 height 12
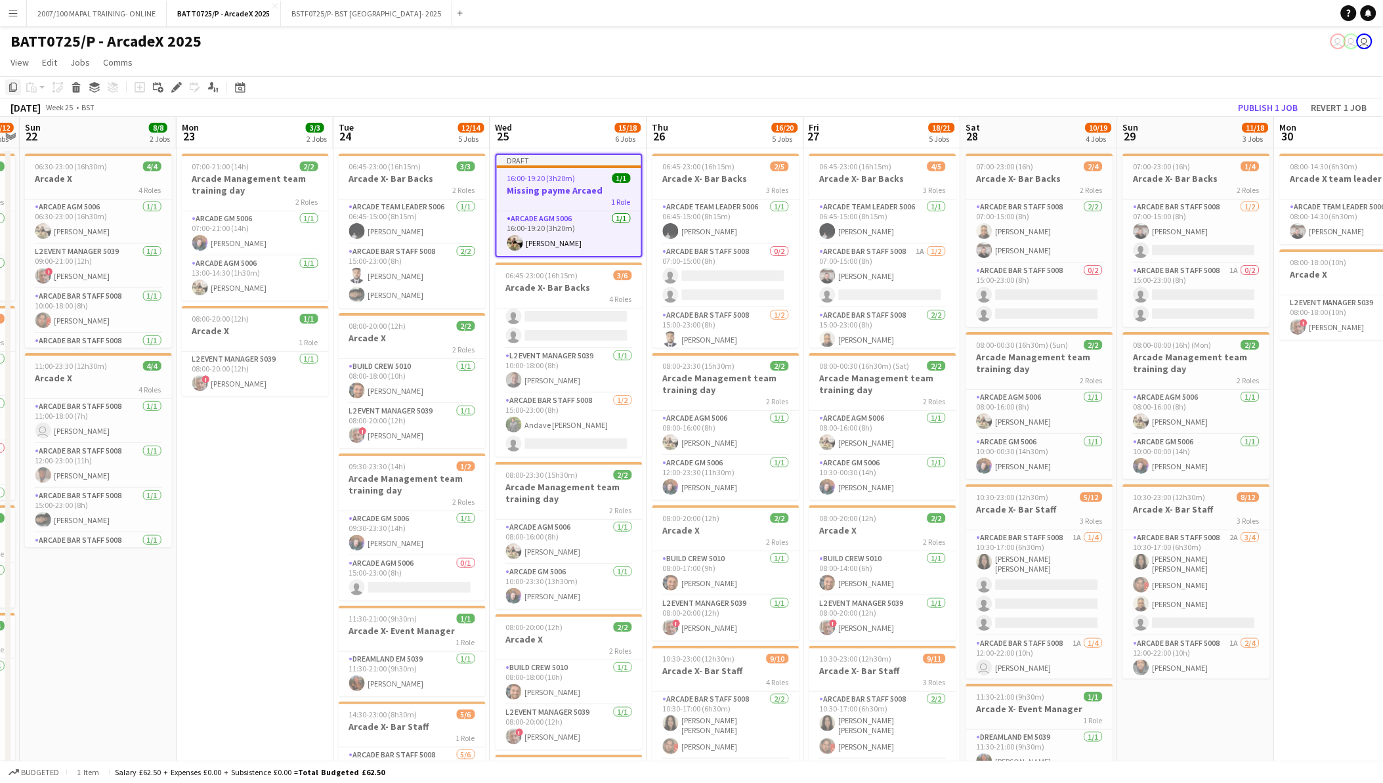
click at [14, 89] on icon at bounding box center [13, 87] width 8 height 9
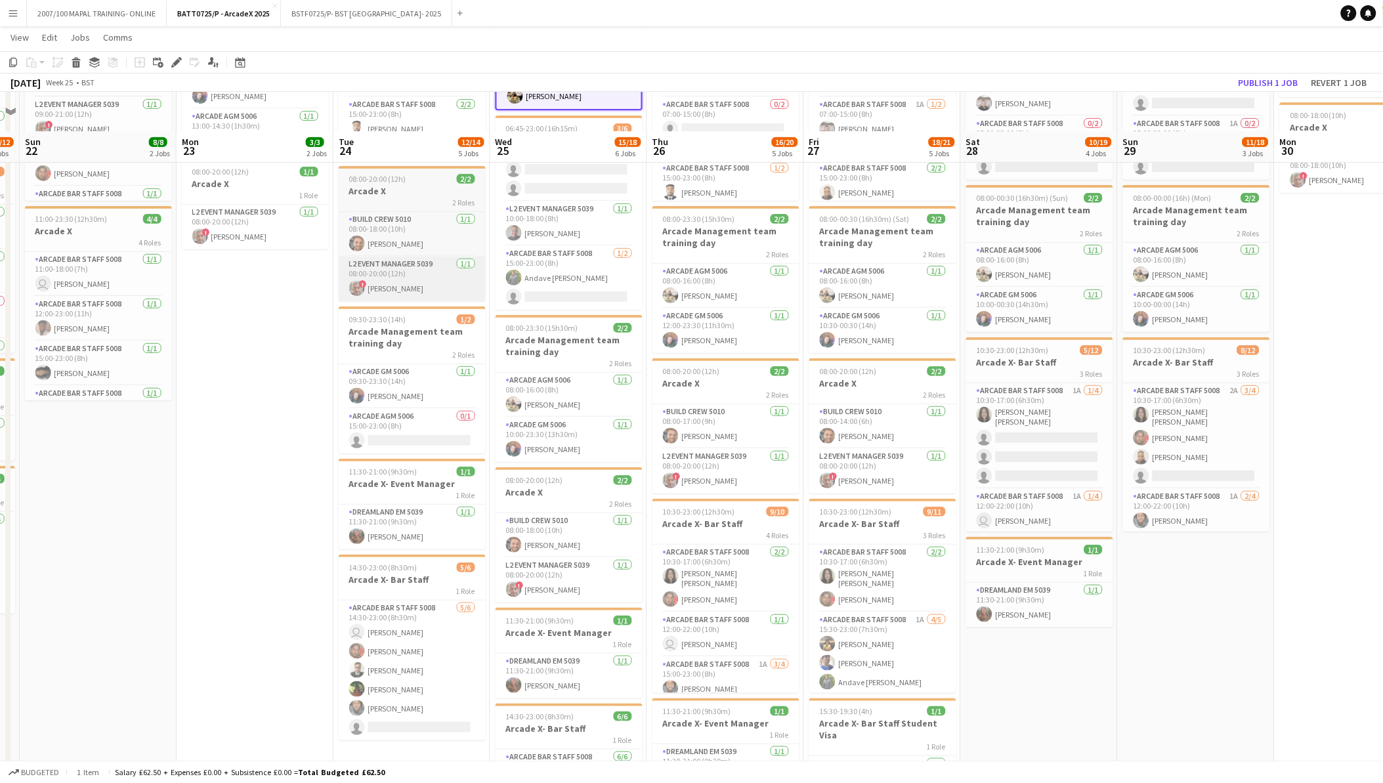
scroll to position [378, 0]
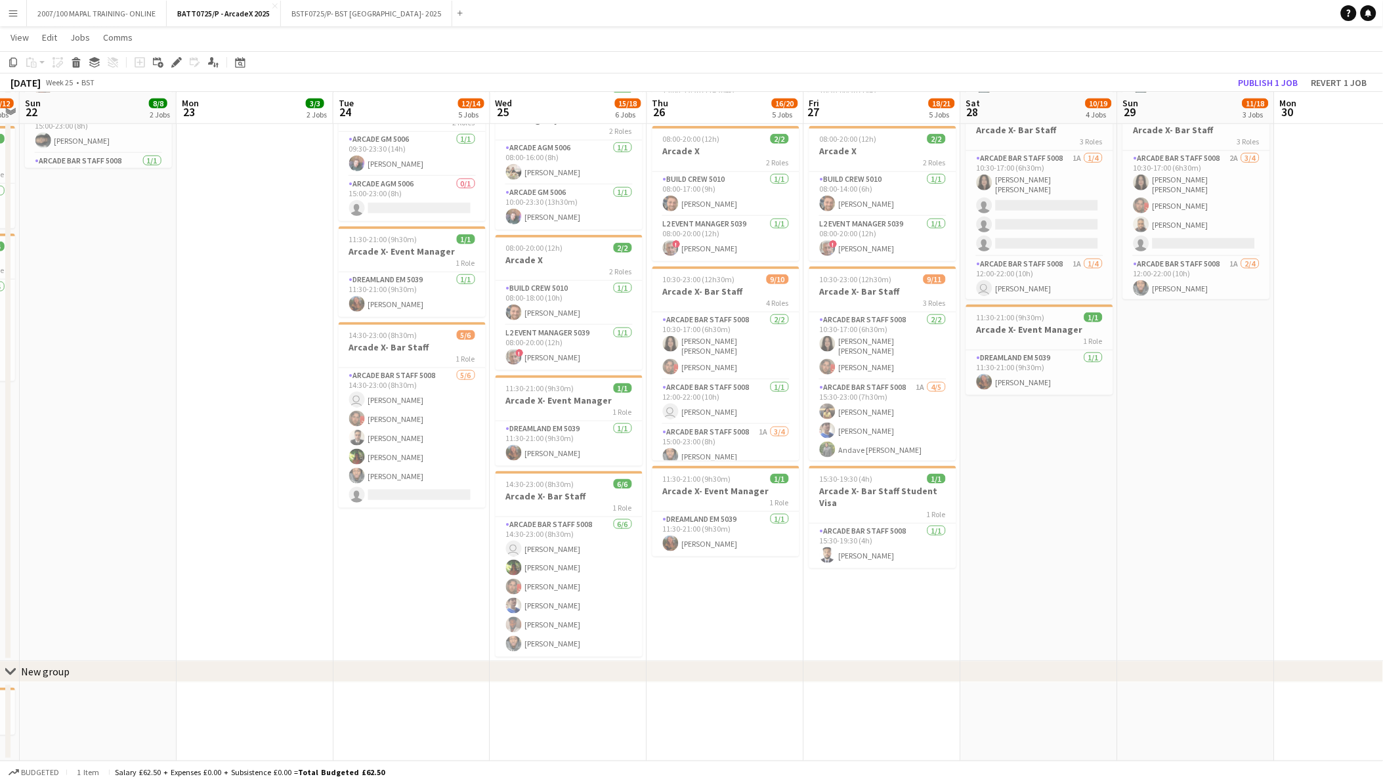
click at [410, 563] on app-date-cell "06:45-23:00 (16h15m) 3/3 Arcade X- Bar Backs 2 Roles Arcade Team Leader 5006 1/…" at bounding box center [411, 215] width 157 height 893
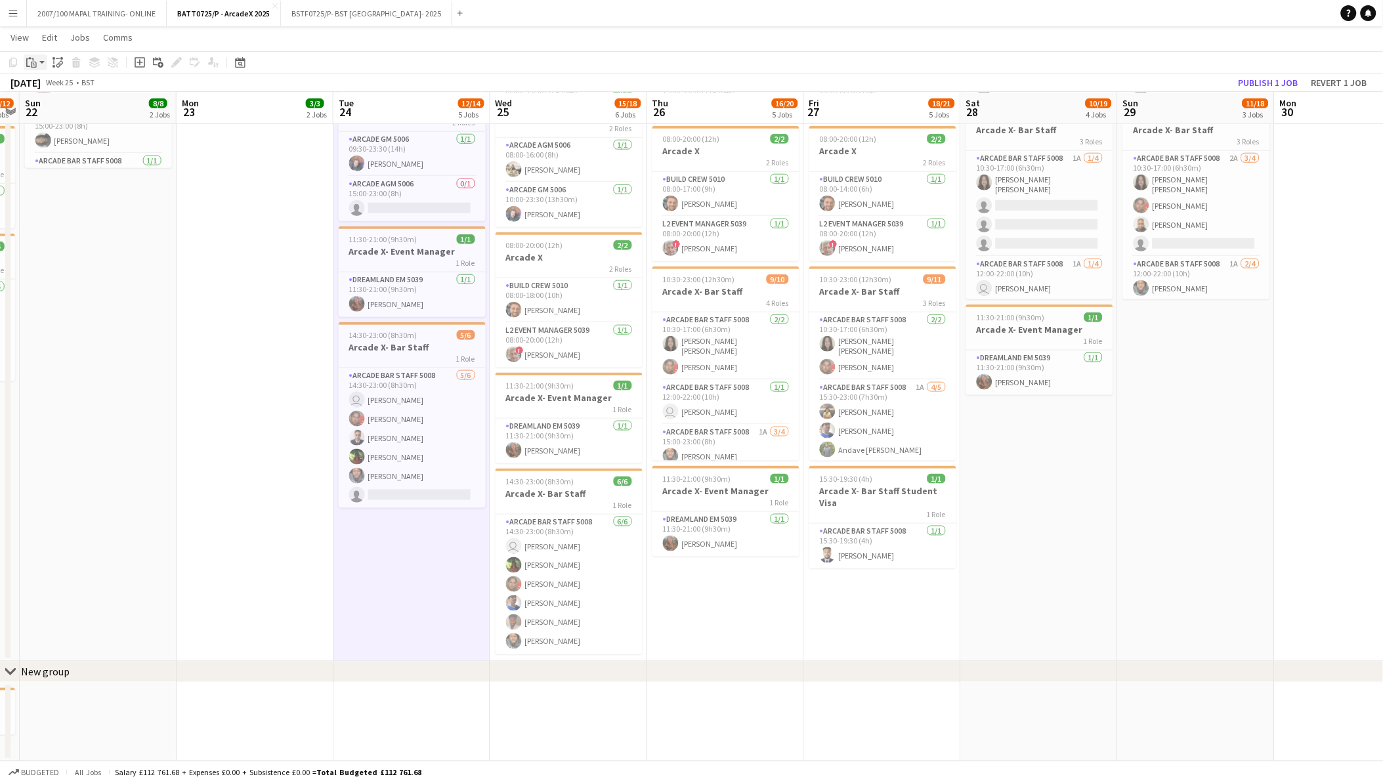
click at [37, 60] on div "Paste" at bounding box center [32, 62] width 16 height 16
click at [86, 107] on link "Paste with crew Ctrl+Shift+V" at bounding box center [96, 110] width 123 height 12
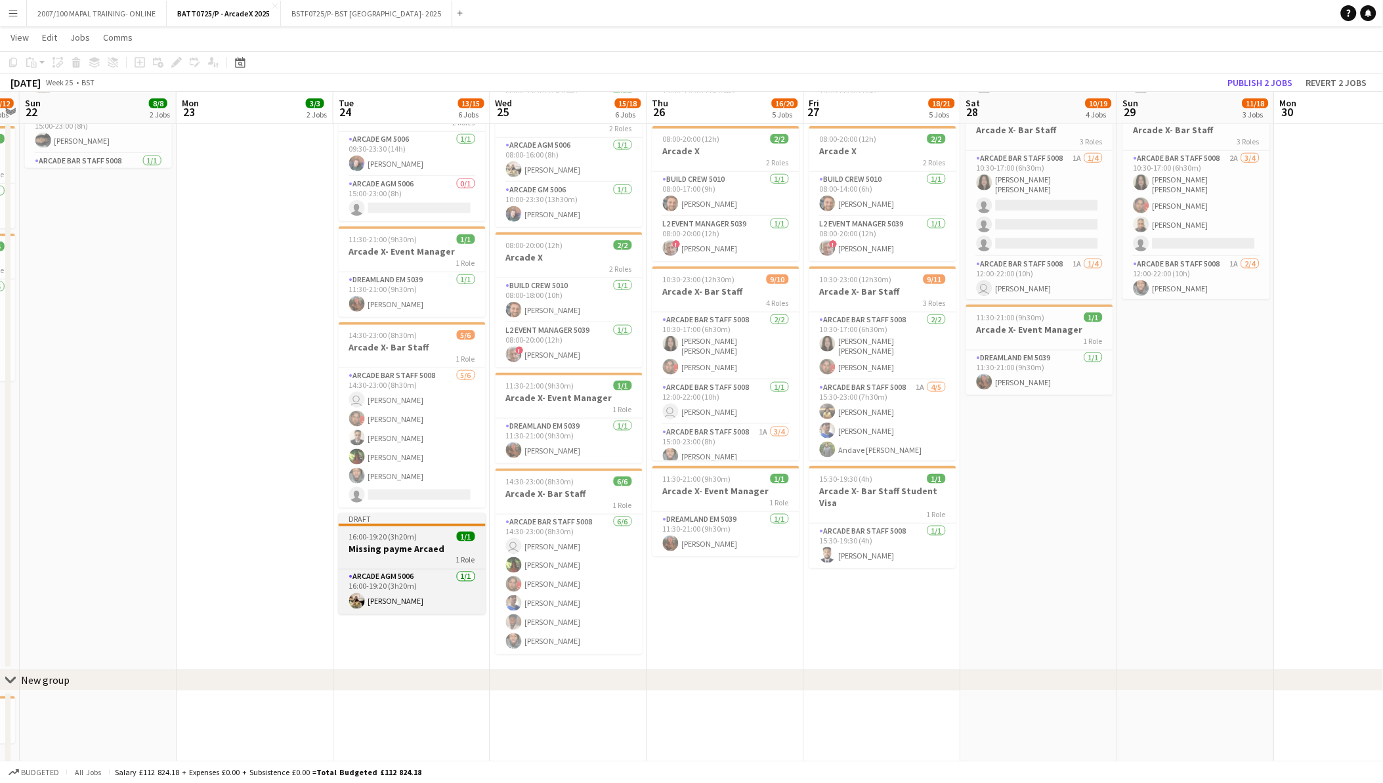
click at [405, 559] on div "1 Role" at bounding box center [412, 560] width 147 height 11
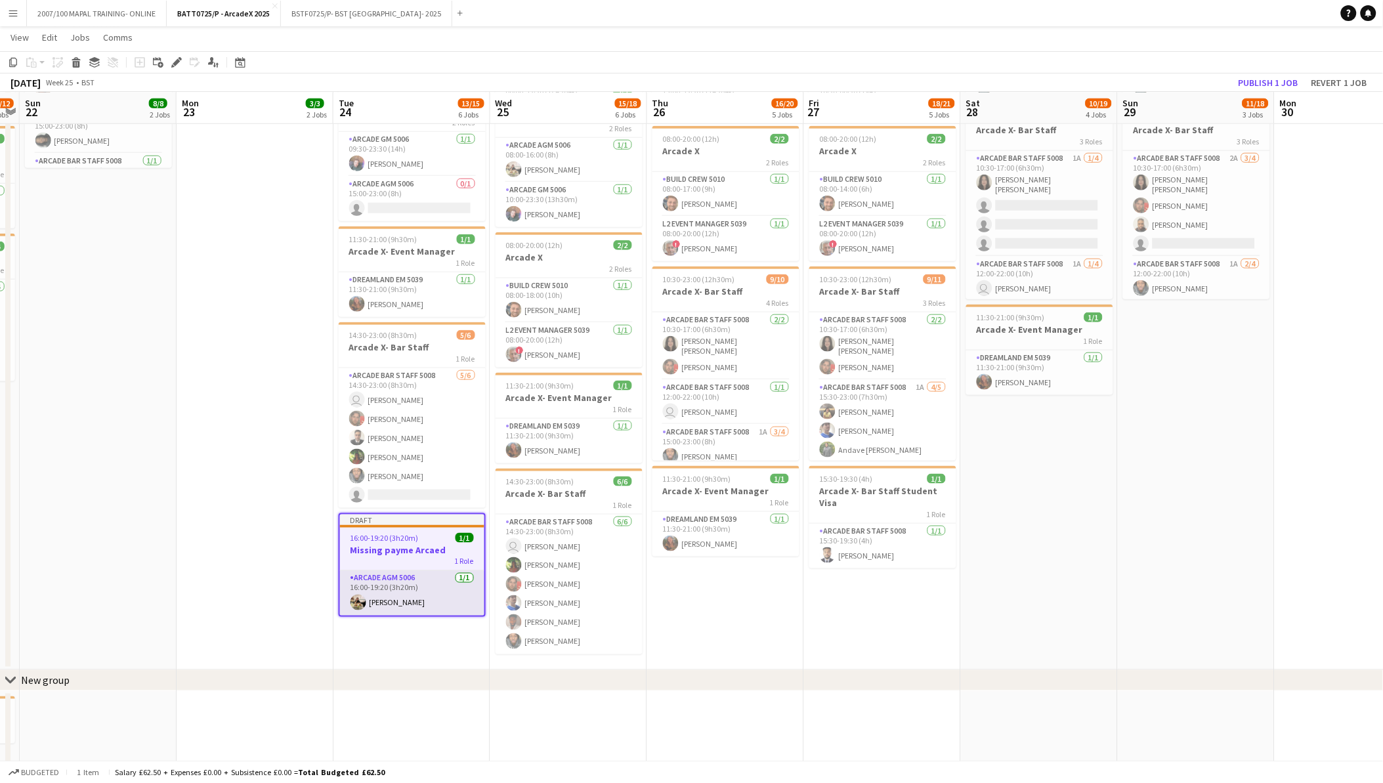
click at [410, 581] on app-card-role "Arcade AGM 5006 1/1 16:00-19:20 (3h20m) Kieran Hogan-Verdon" at bounding box center [412, 593] width 144 height 45
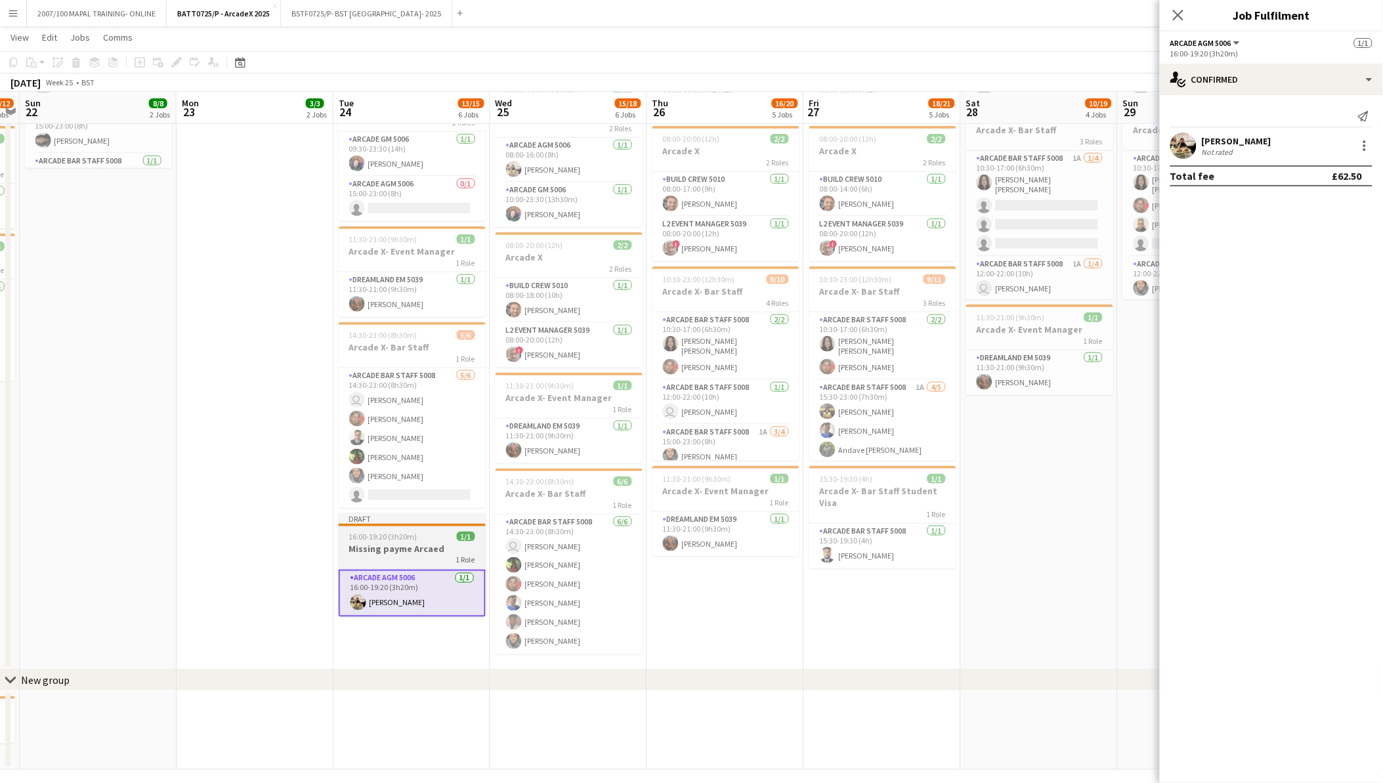
click at [402, 543] on h3 "Missing payme Arcaed" at bounding box center [412, 549] width 147 height 12
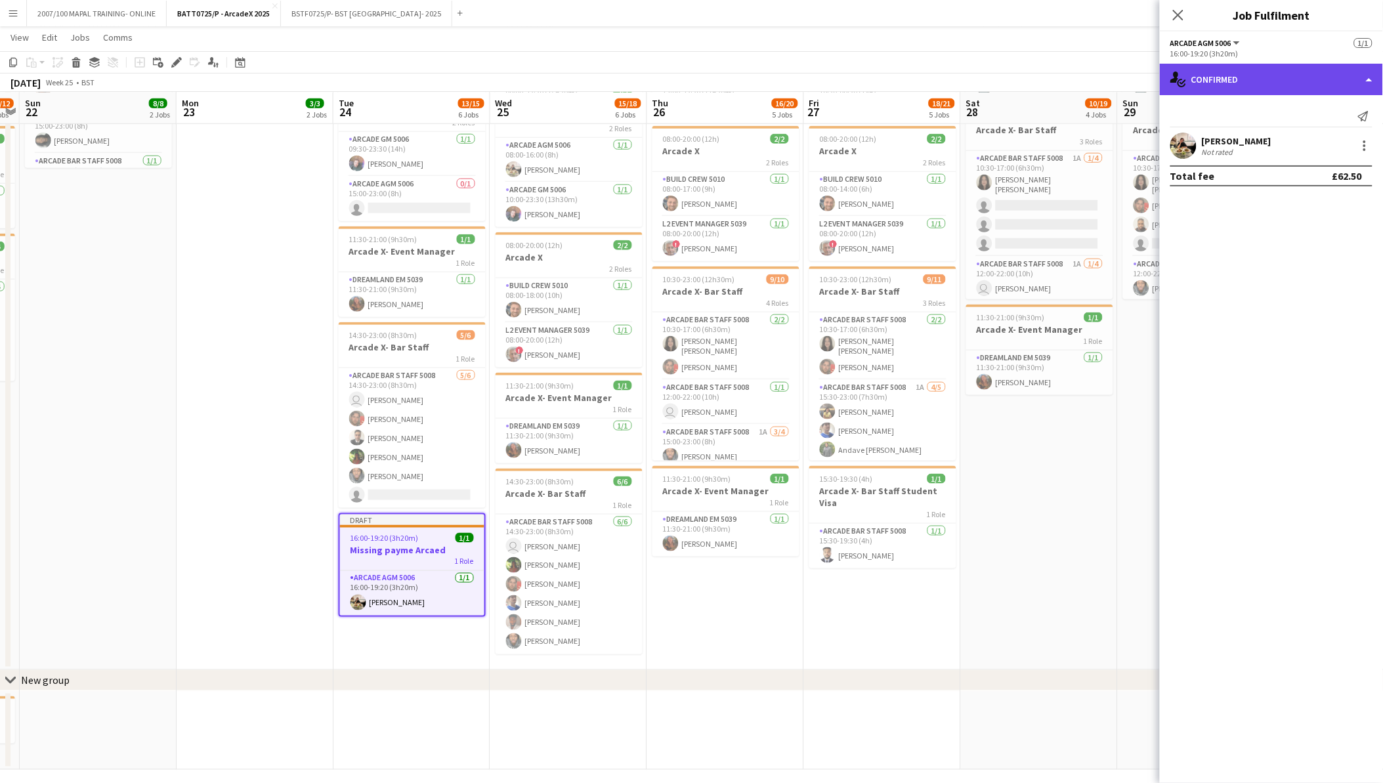
click at [1246, 73] on div "single-neutral-actions-check-2 Confirmed" at bounding box center [1271, 80] width 223 height 32
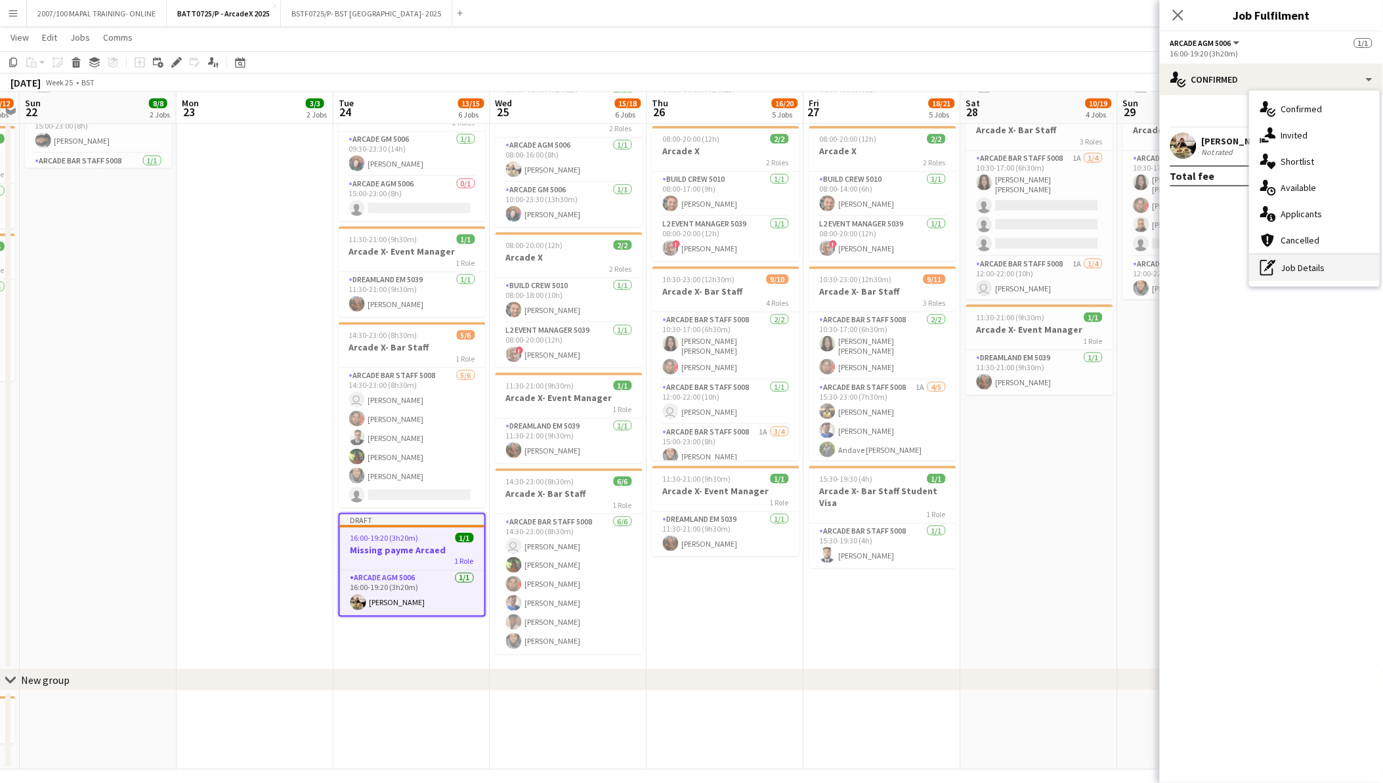
click at [1307, 264] on div "pen-write Job Details" at bounding box center [1315, 268] width 130 height 26
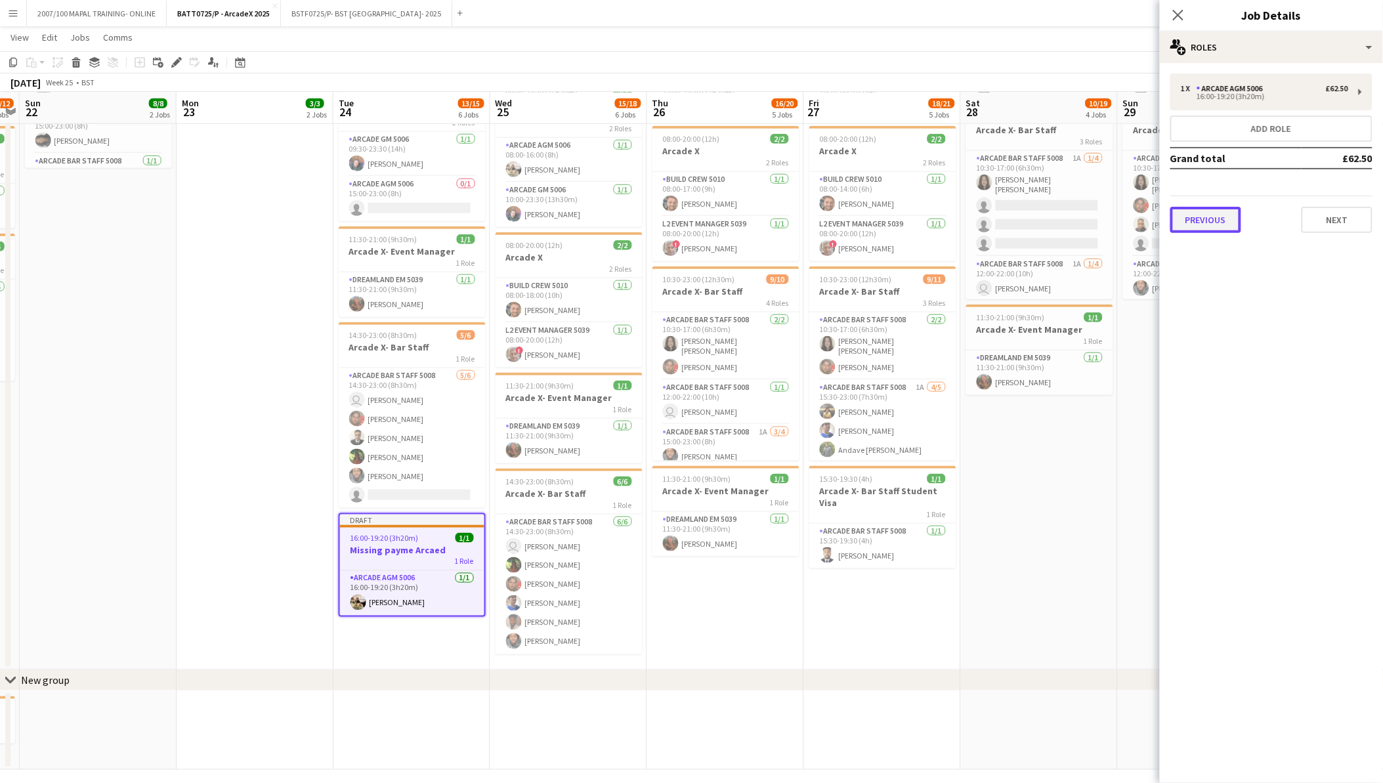
click at [1217, 214] on button "Previous" at bounding box center [1205, 220] width 71 height 26
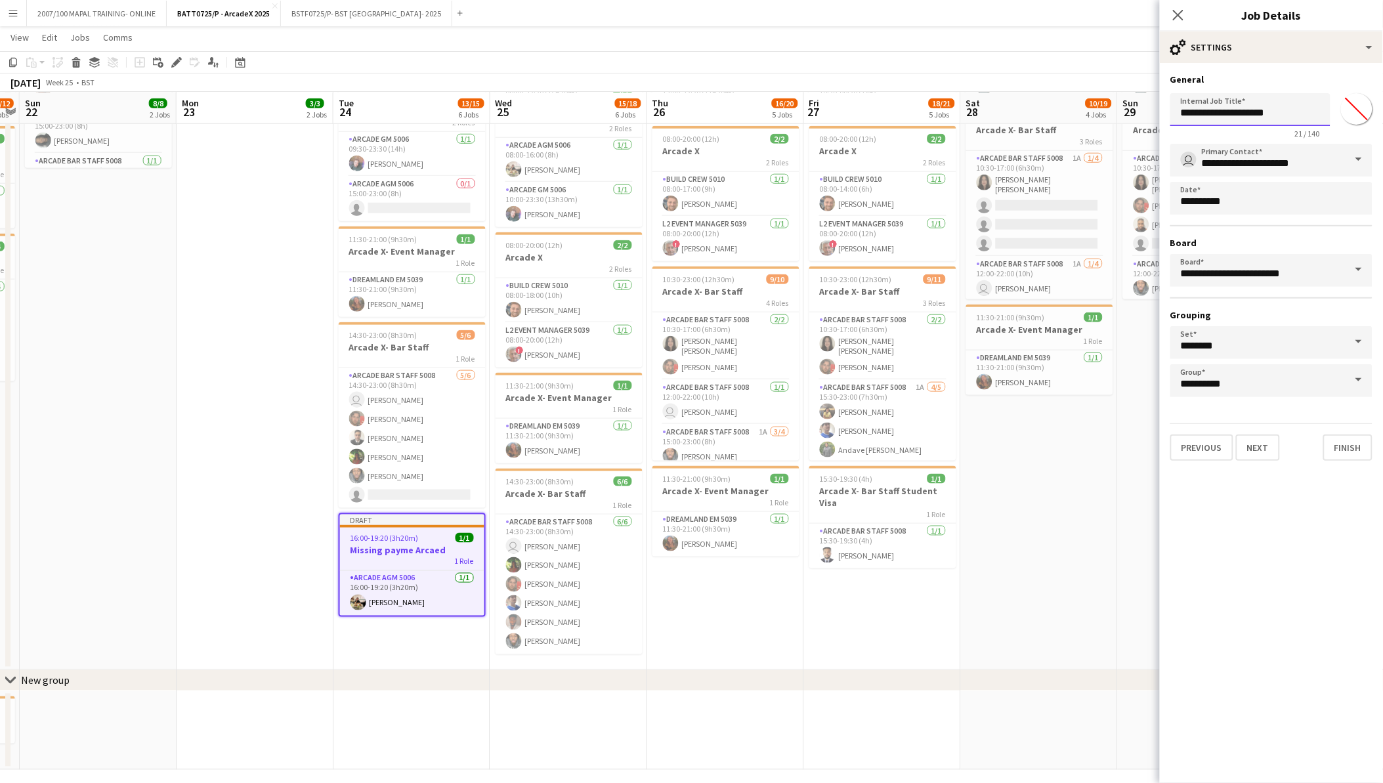
click at [1245, 110] on input "**********" at bounding box center [1250, 109] width 160 height 33
type input "**********"
click at [1212, 444] on button "Previous" at bounding box center [1201, 448] width 63 height 26
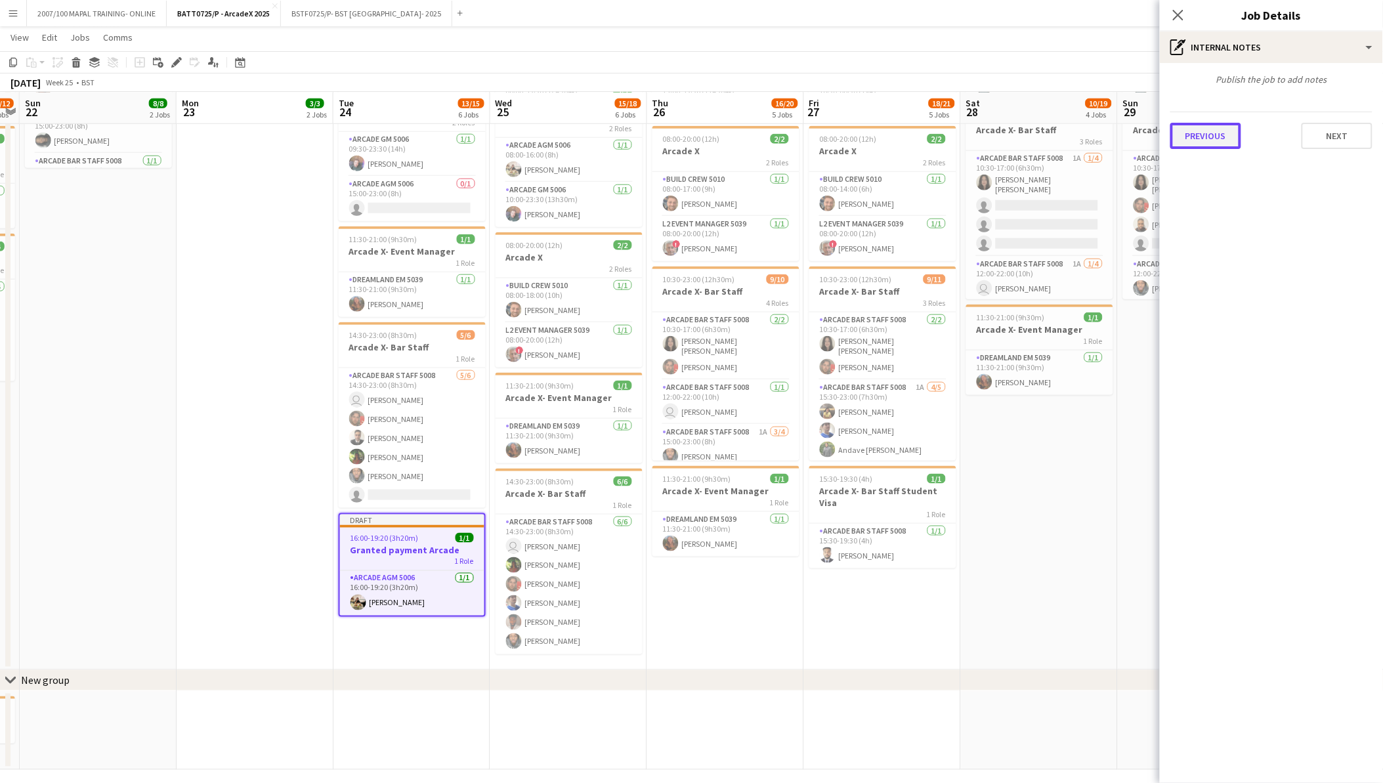
click at [1218, 139] on button "Previous" at bounding box center [1205, 136] width 71 height 26
click at [1208, 196] on button "Previous" at bounding box center [1205, 197] width 71 height 26
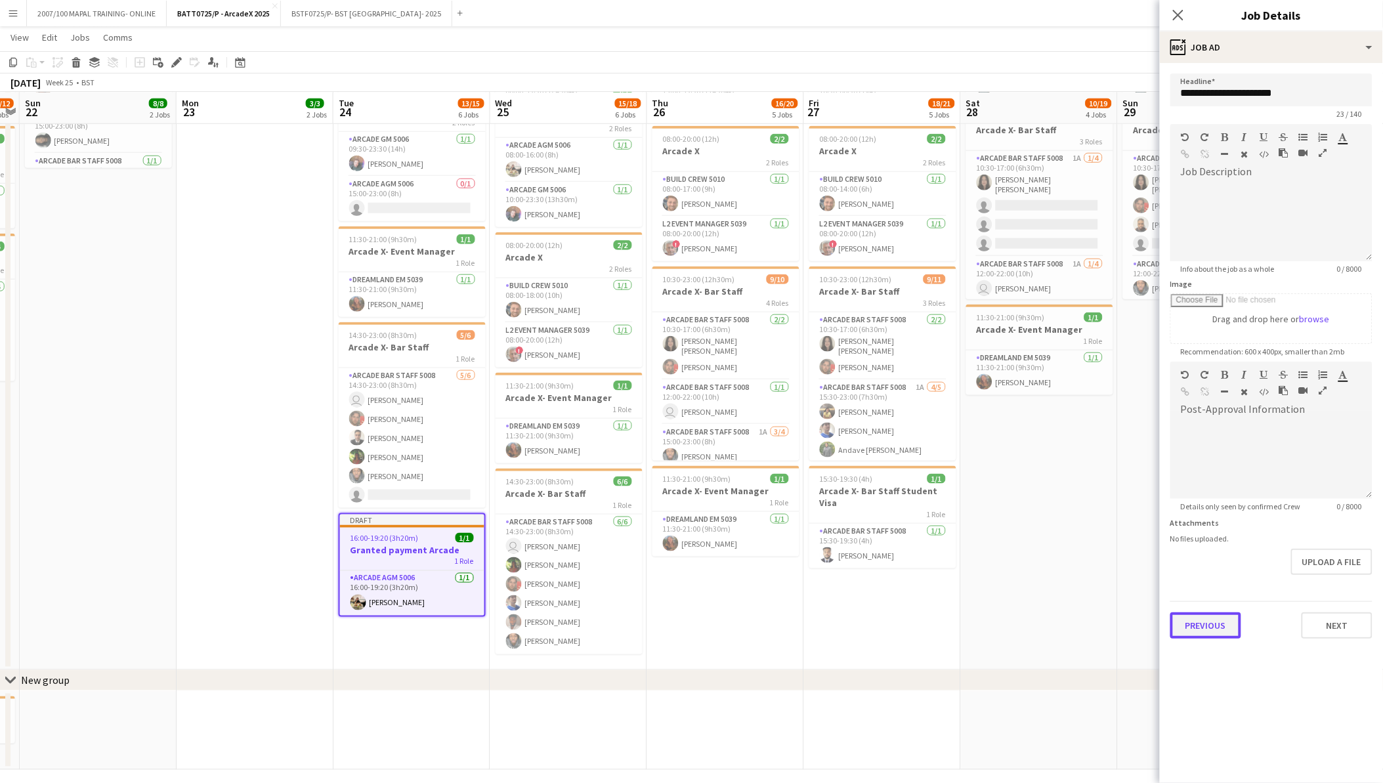
click at [1221, 626] on button "Previous" at bounding box center [1205, 625] width 71 height 26
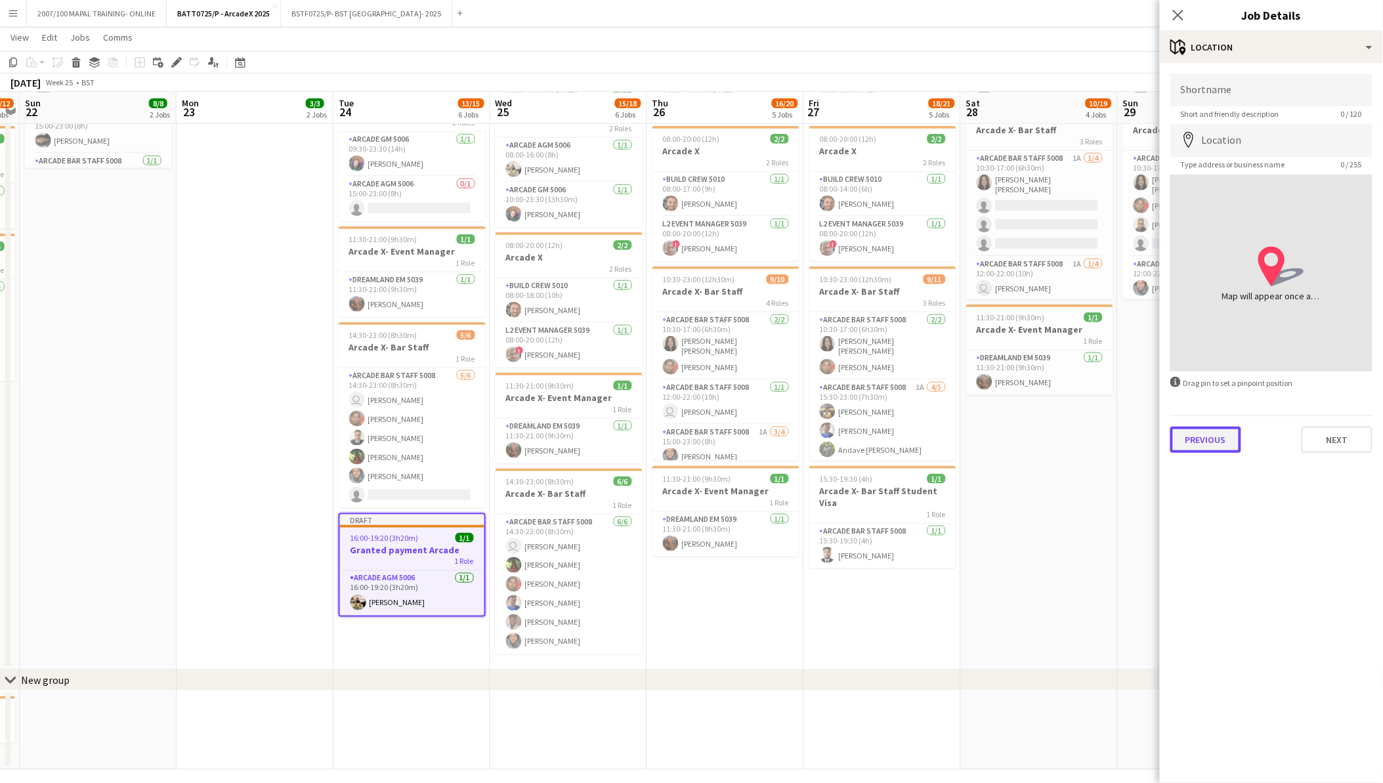
click at [1228, 438] on button "Previous" at bounding box center [1205, 440] width 71 height 26
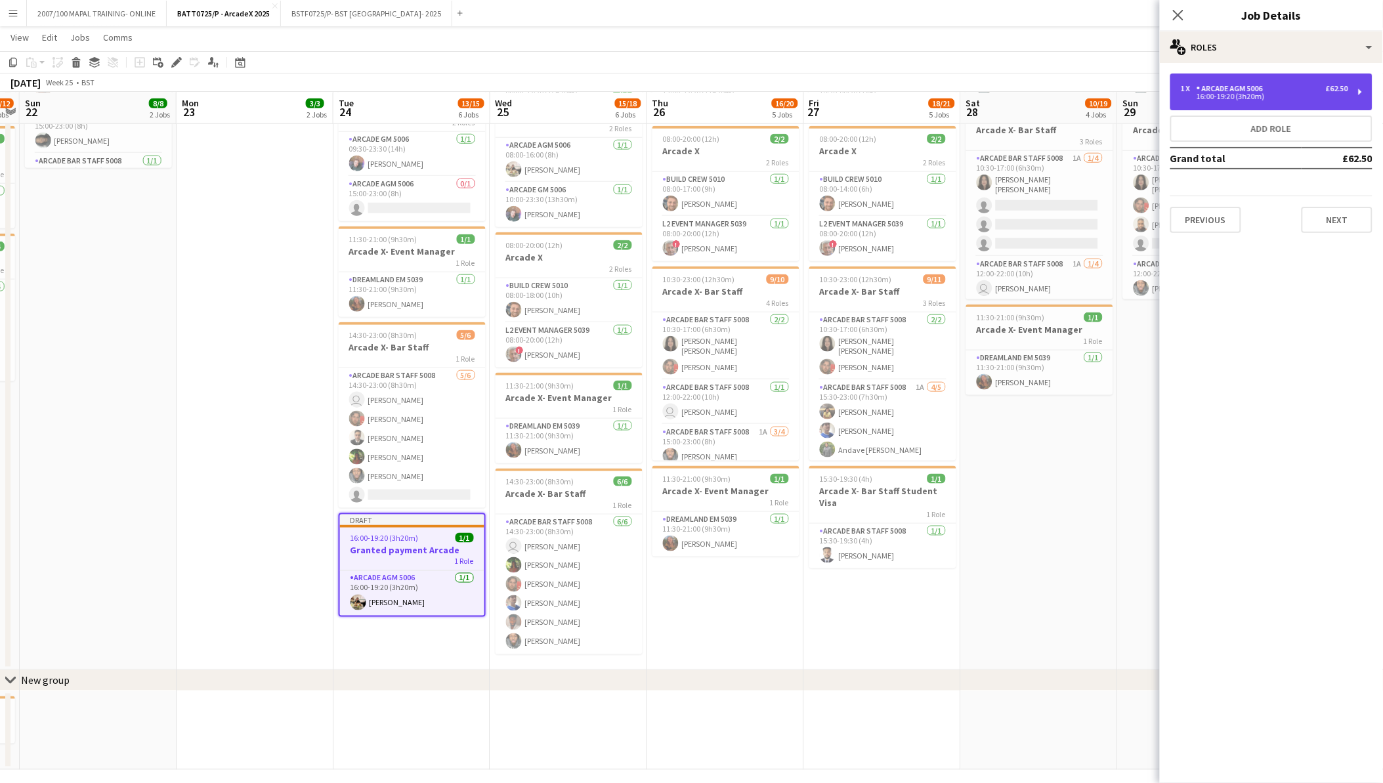
click at [1243, 84] on div "Arcade AGM 5006" at bounding box center [1233, 88] width 72 height 9
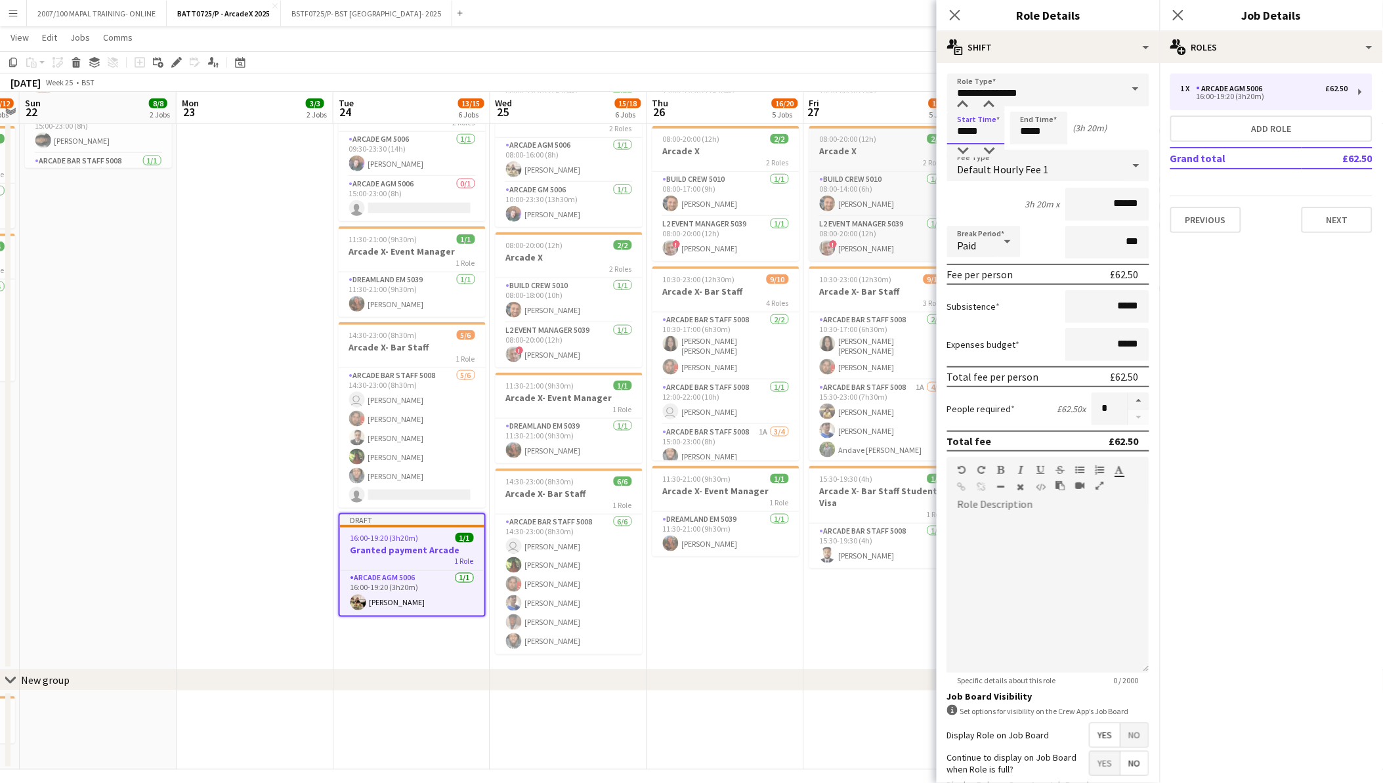
drag, startPoint x: 998, startPoint y: 135, endPoint x: 864, endPoint y: 127, distance: 134.1
click at [864, 127] on body "Menu Boards Boards Boards All jobs Status Workforce Workforce My Workforce Recr…" at bounding box center [691, 207] width 1383 height 1170
type input "*****"
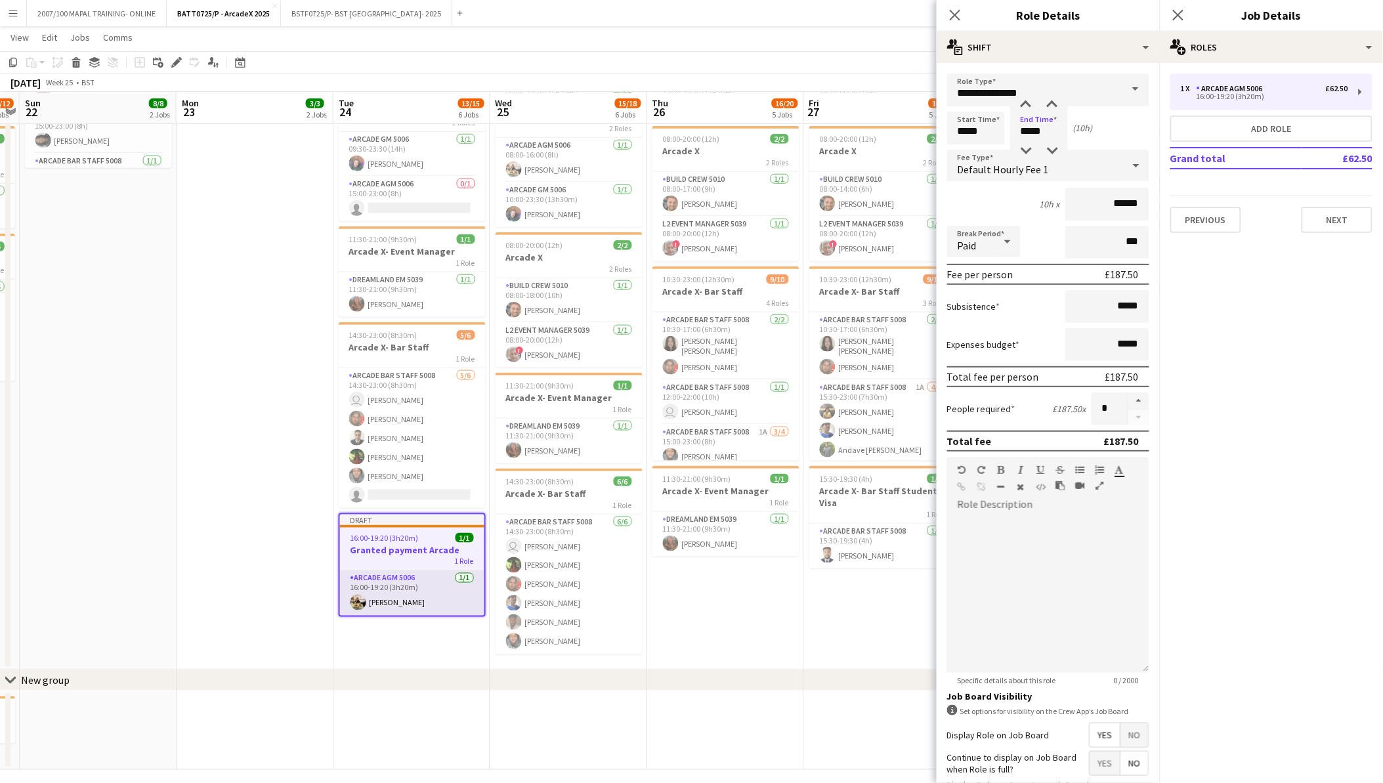
click at [390, 571] on app-card-role "Arcade AGM 5006 1/1 16:00-19:20 (3h20m) Kieran Hogan-Verdon" at bounding box center [412, 593] width 144 height 45
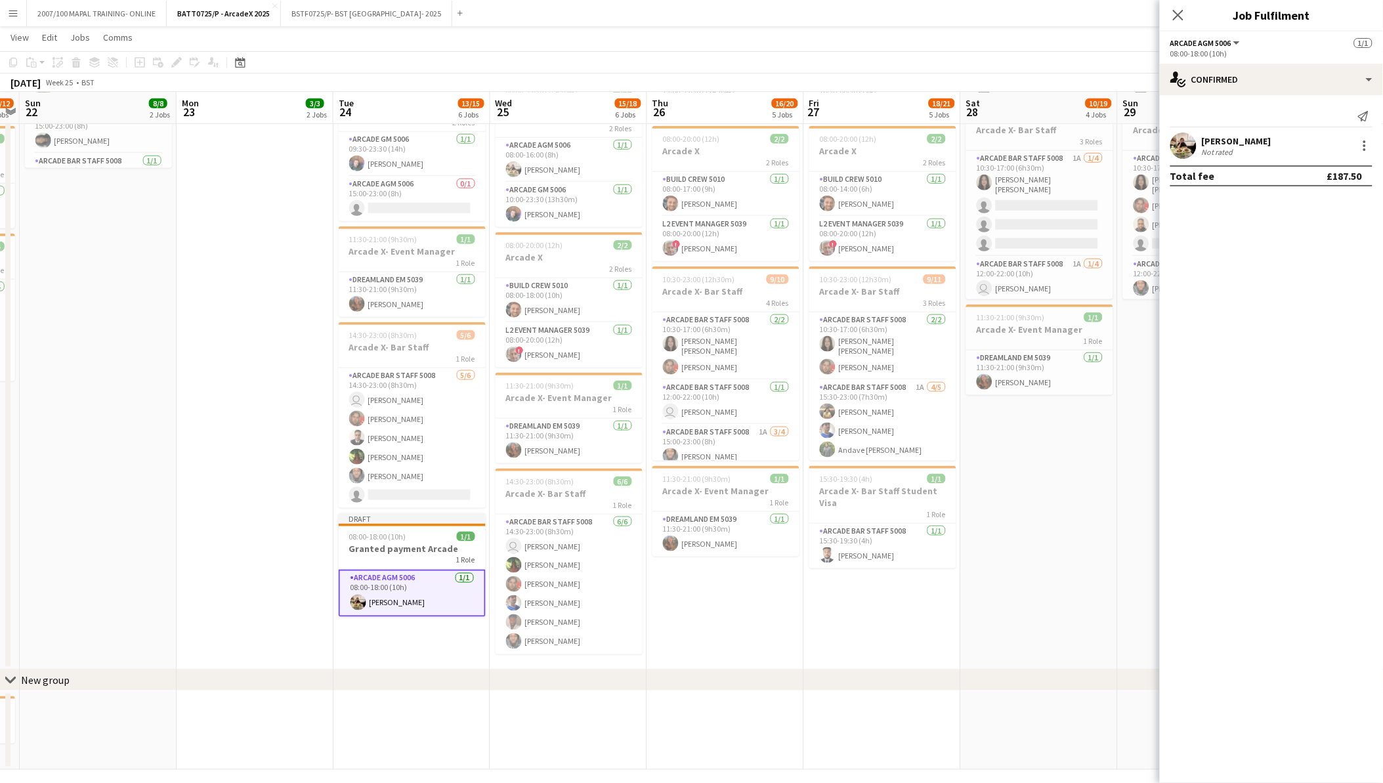
scroll to position [0, 0]
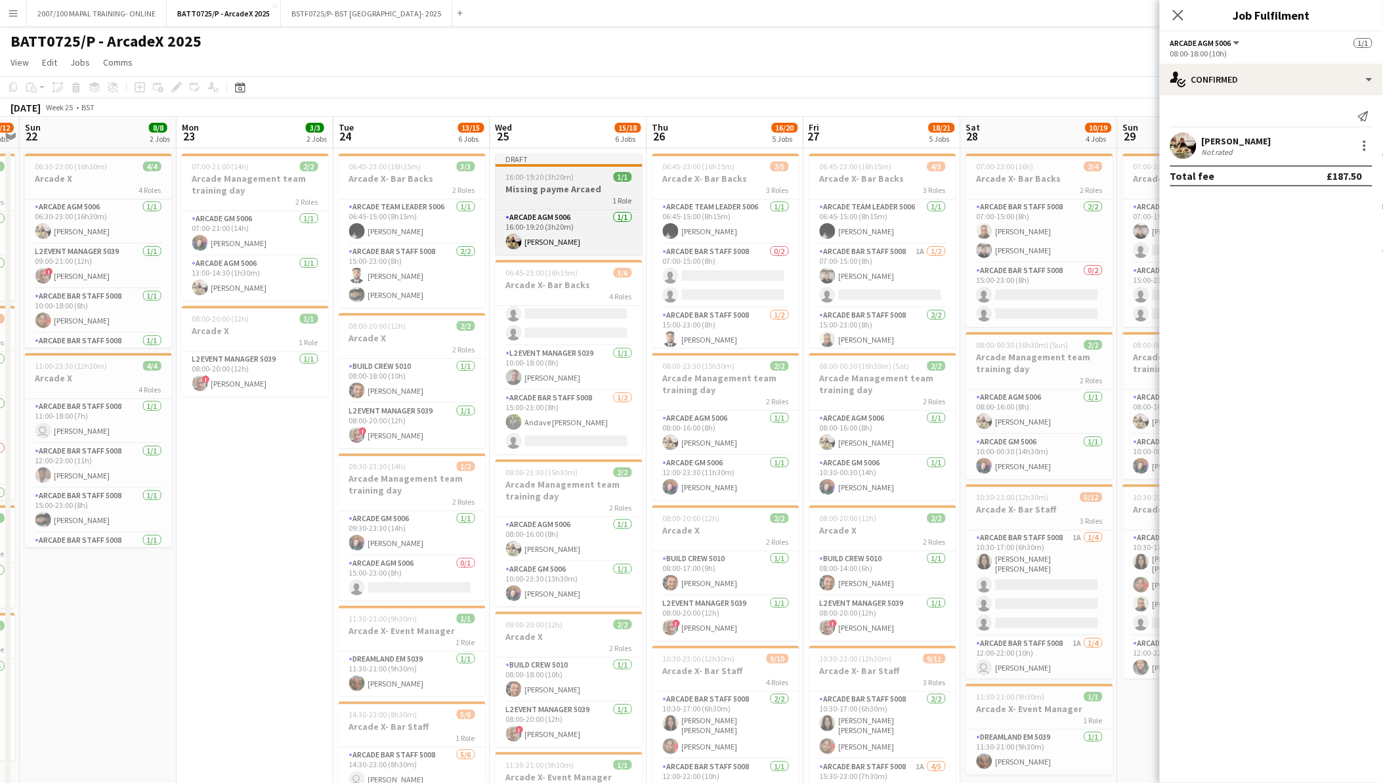
click at [574, 181] on div "16:00-19:20 (3h20m) 1/1" at bounding box center [569, 177] width 147 height 10
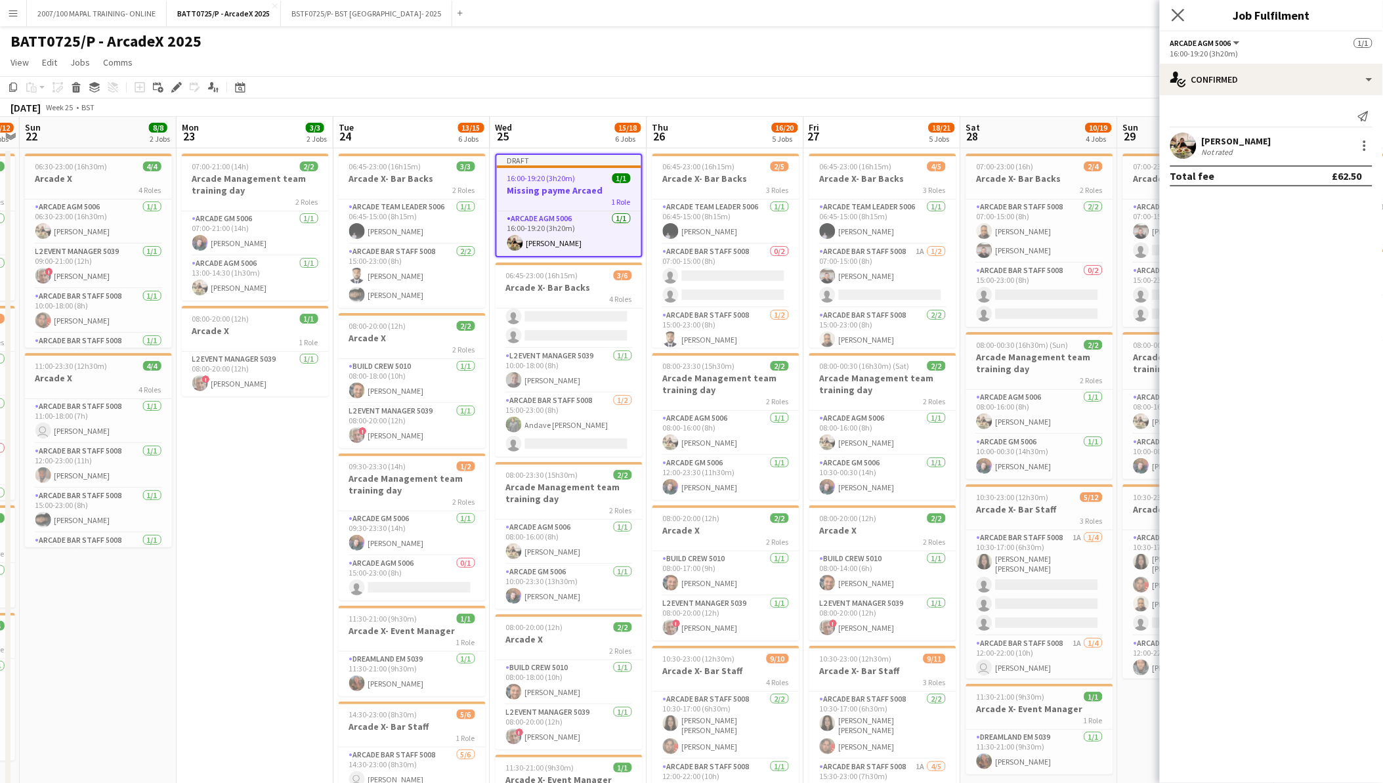
click at [1187, 6] on app-icon "Close pop-in" at bounding box center [1178, 15] width 19 height 19
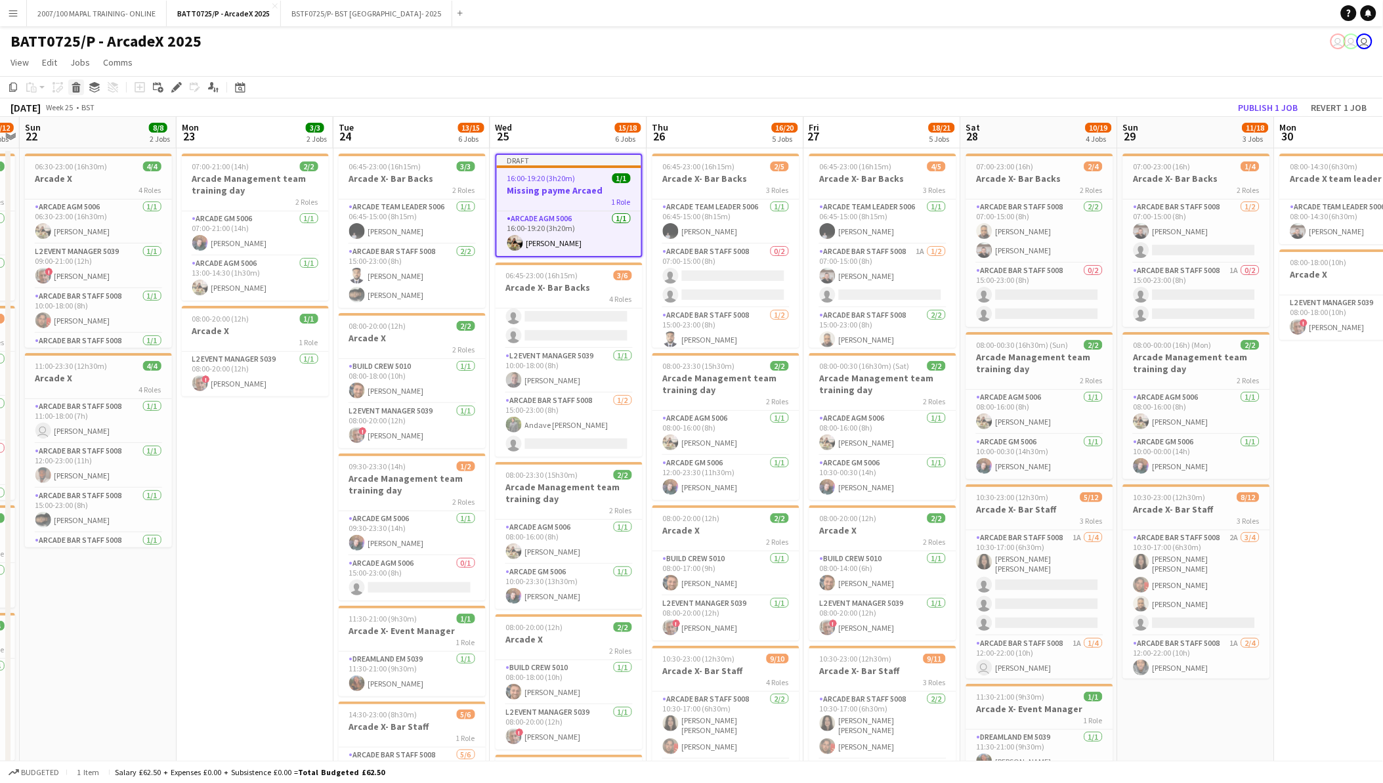
click at [71, 82] on icon "Delete" at bounding box center [76, 87] width 11 height 11
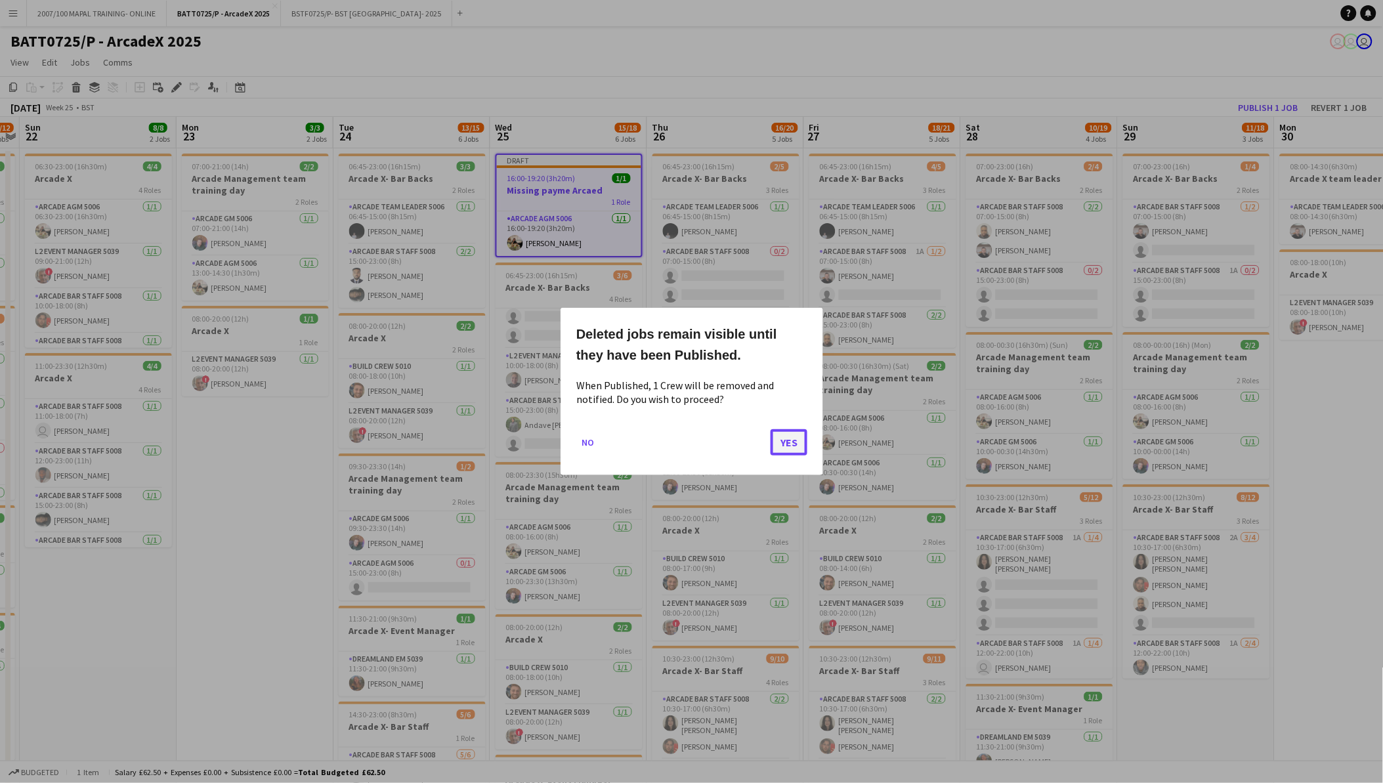
click at [793, 442] on button "Yes" at bounding box center [789, 442] width 37 height 26
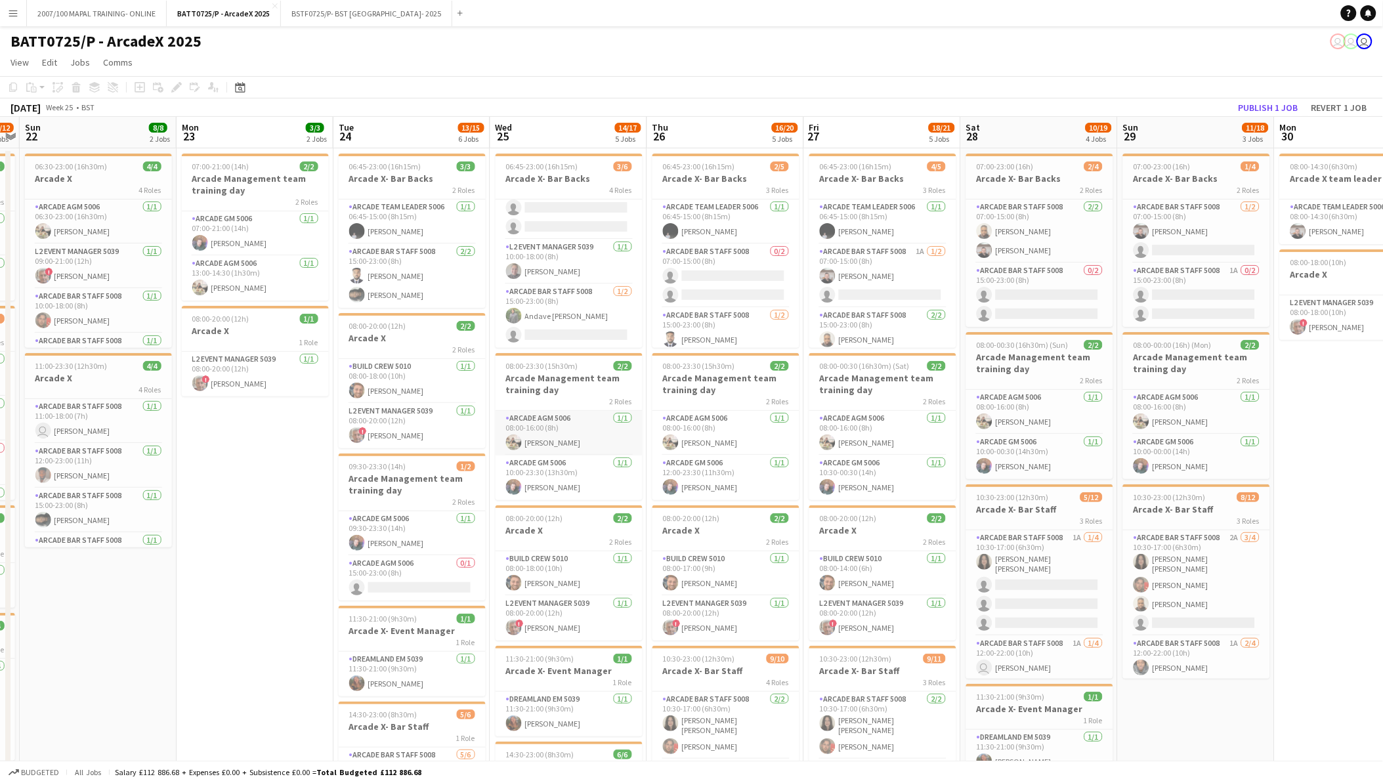
scroll to position [387, 0]
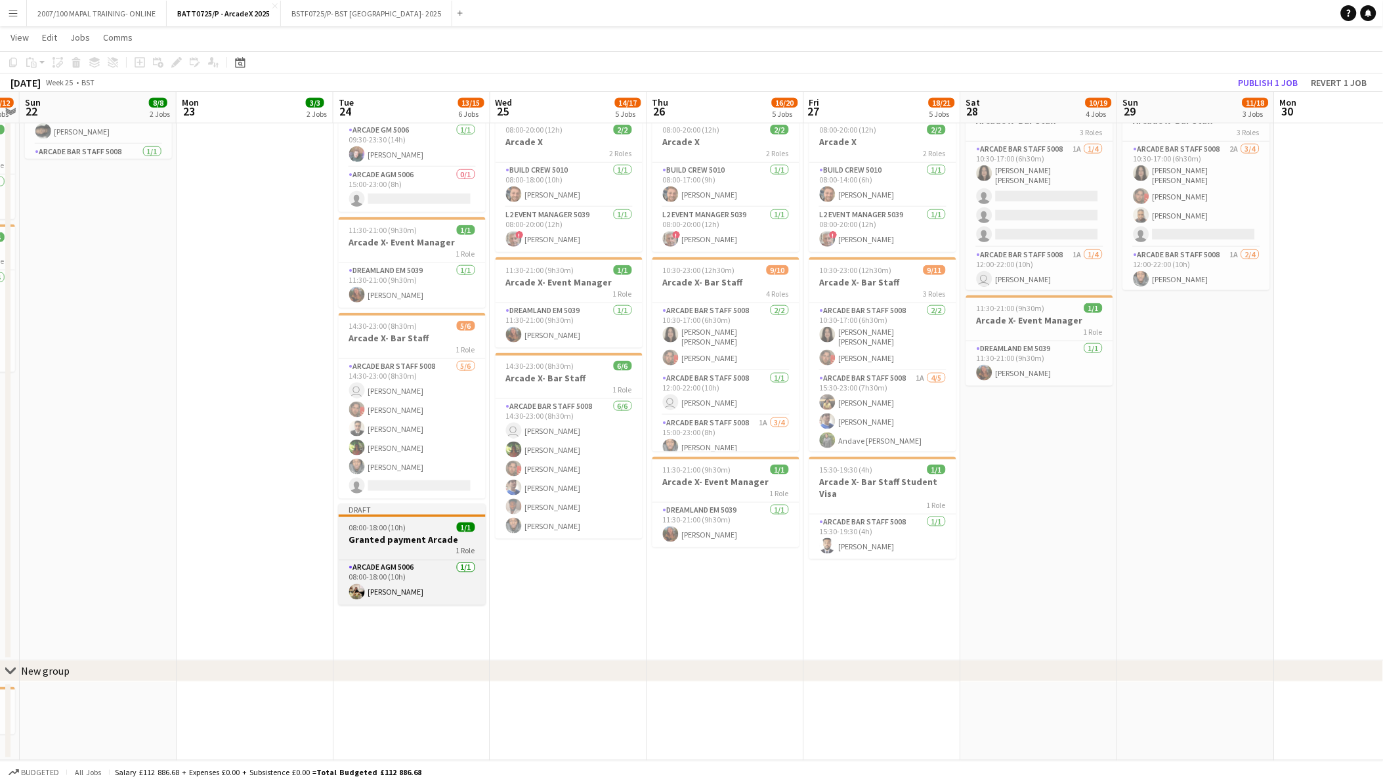
click at [411, 527] on div "08:00-18:00 (10h) 1/1" at bounding box center [412, 528] width 147 height 10
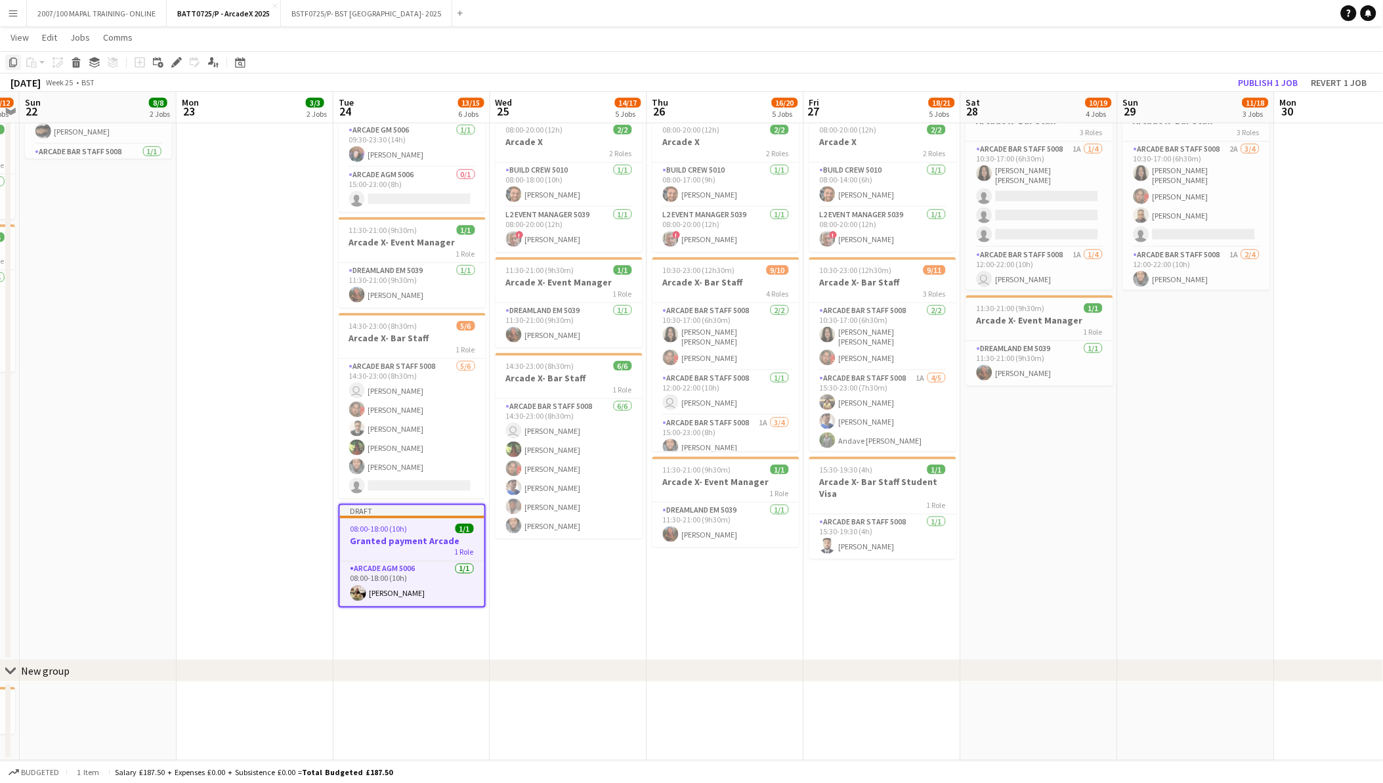
click at [7, 62] on div "Copy" at bounding box center [13, 62] width 16 height 16
click at [1195, 495] on app-date-cell "07:00-23:00 (16h) 1/4 Arcade X- Bar Backs 2 Roles Arcade Bar Staff 5008 1/2 07:…" at bounding box center [1196, 210] width 157 height 901
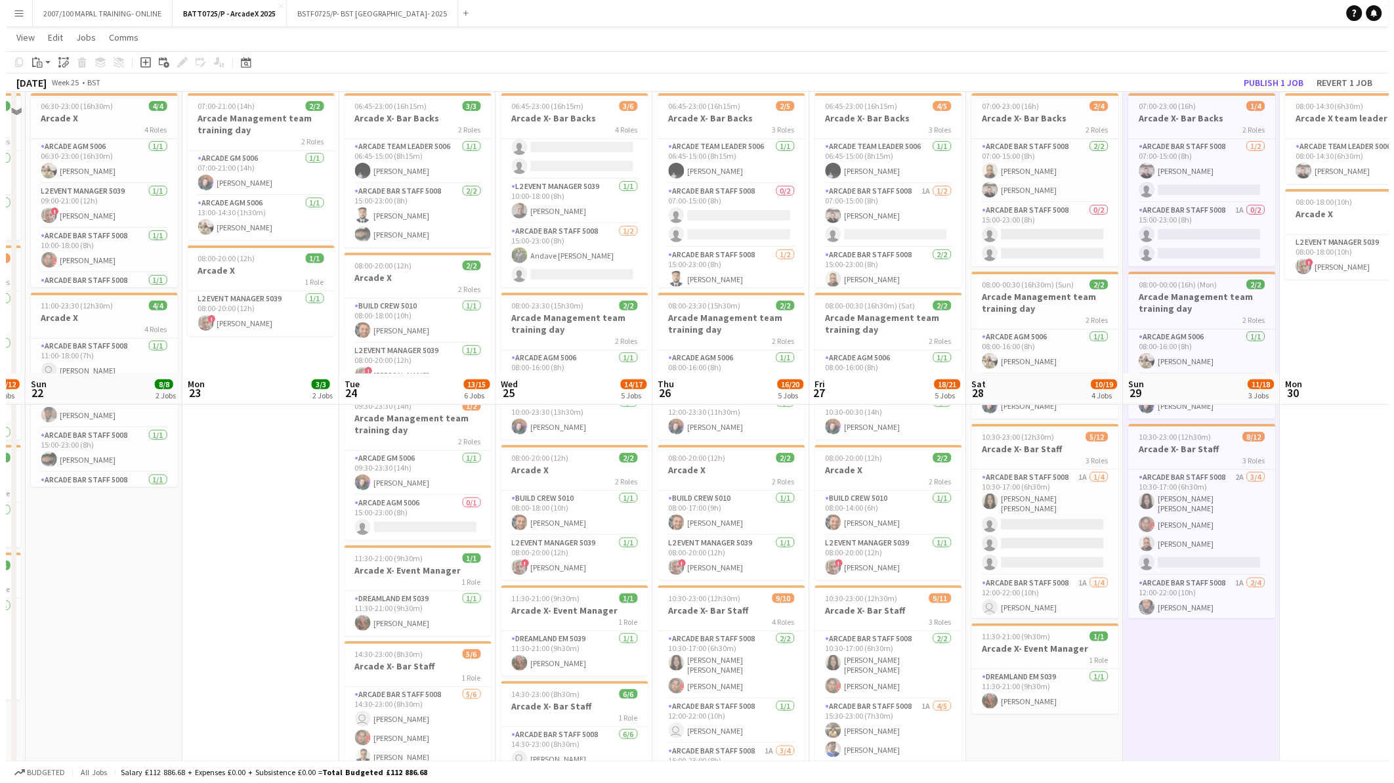
scroll to position [0, 0]
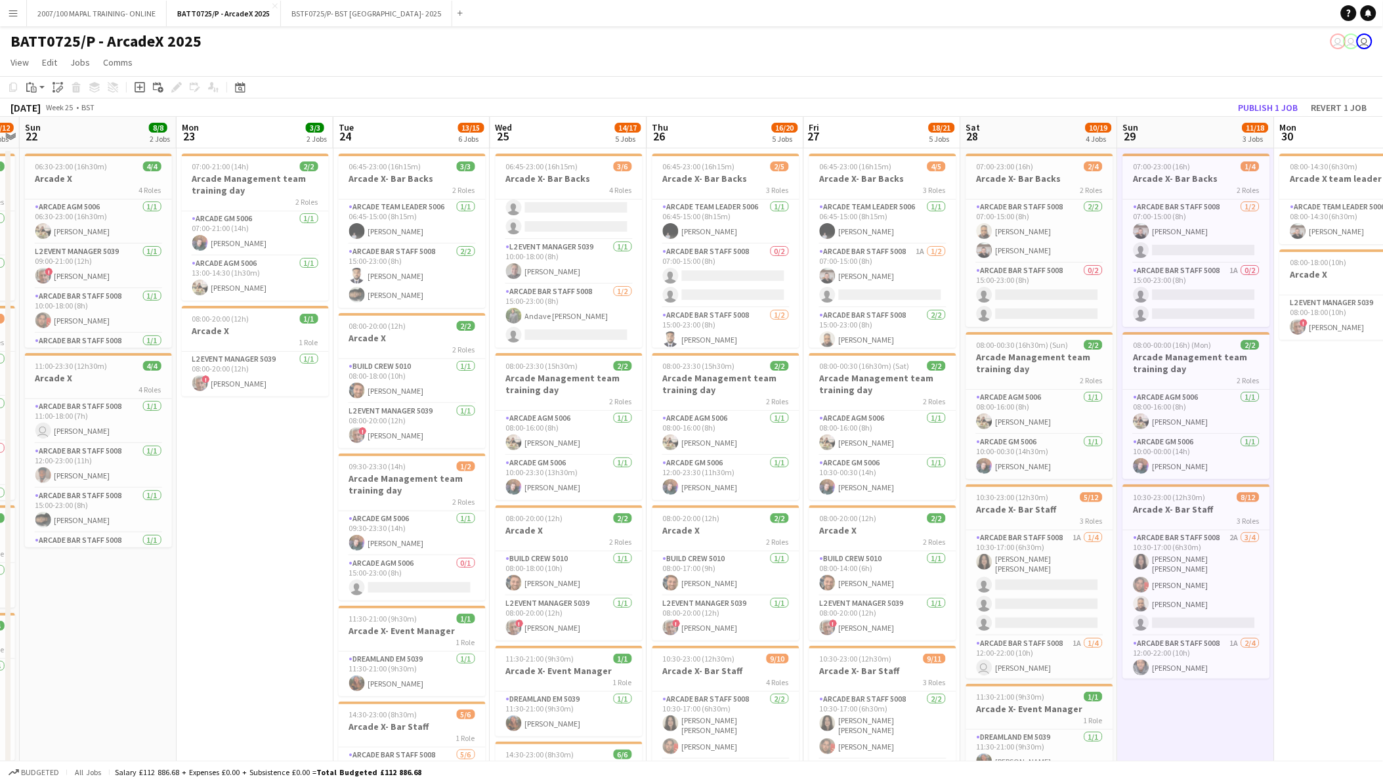
click at [1339, 408] on app-date-cell "08:00-14:30 (6h30m) 1/1 Arcade X team leader 1 Role Arcade Team Leader 5006 1/1…" at bounding box center [1353, 598] width 157 height 901
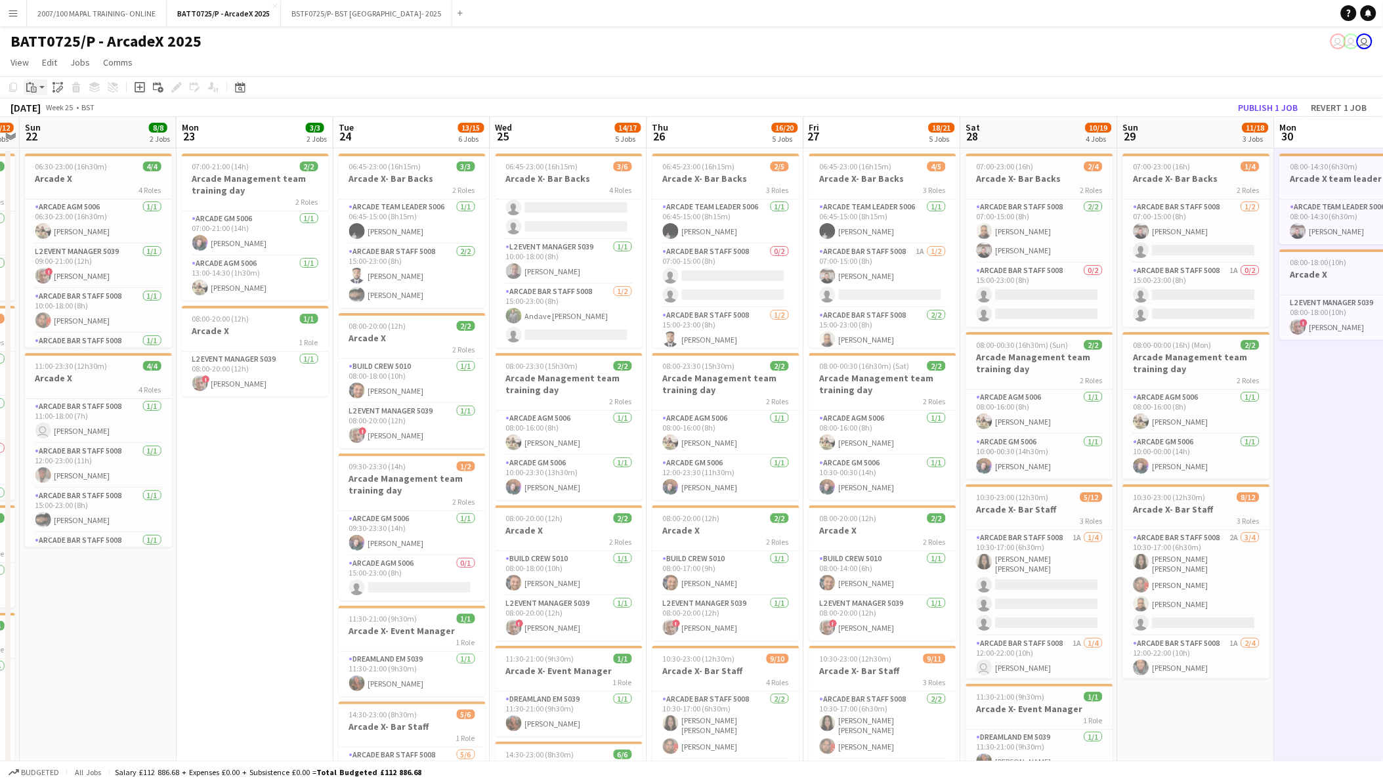
click at [28, 87] on icon "Paste" at bounding box center [31, 87] width 11 height 11
click at [62, 136] on link "Paste with crew Ctrl+Shift+V" at bounding box center [96, 135] width 123 height 12
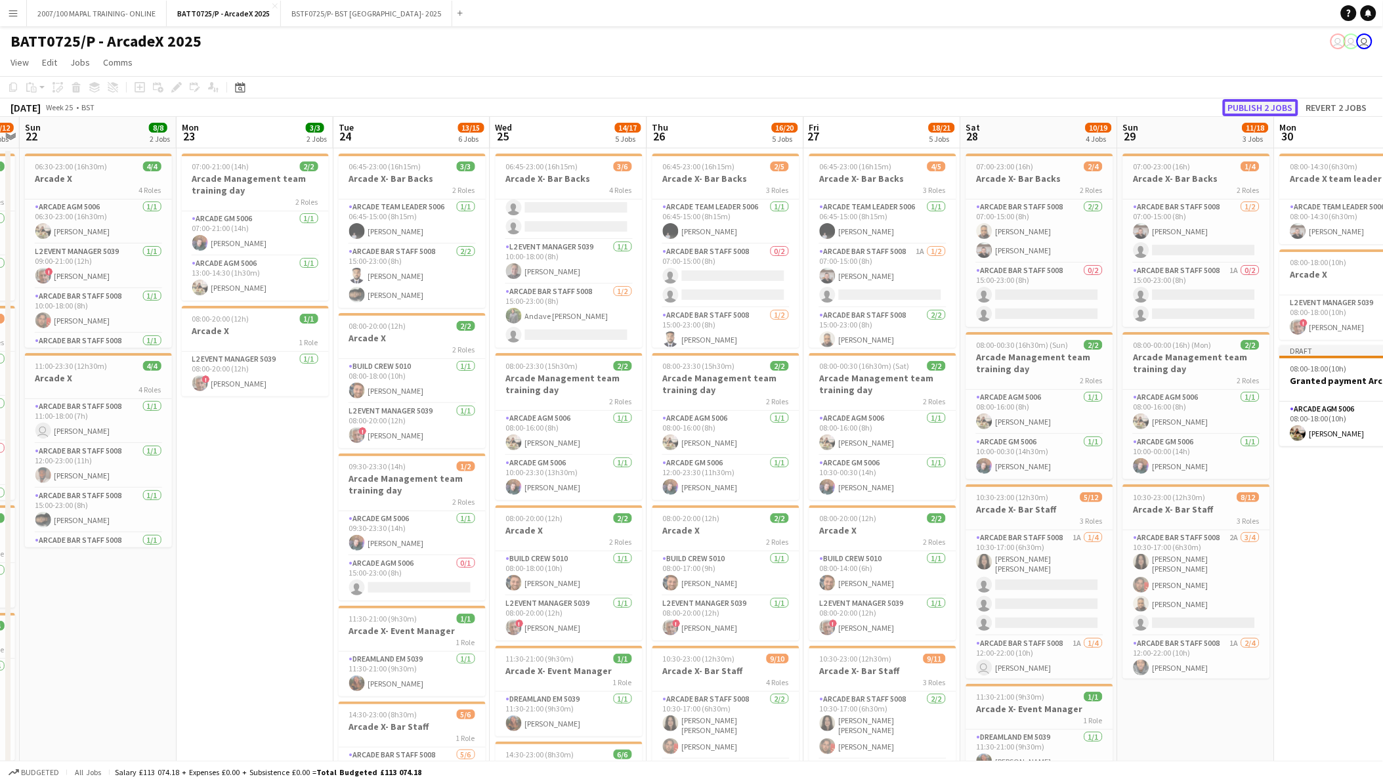
click at [1281, 109] on button "Publish 2 jobs" at bounding box center [1260, 107] width 75 height 17
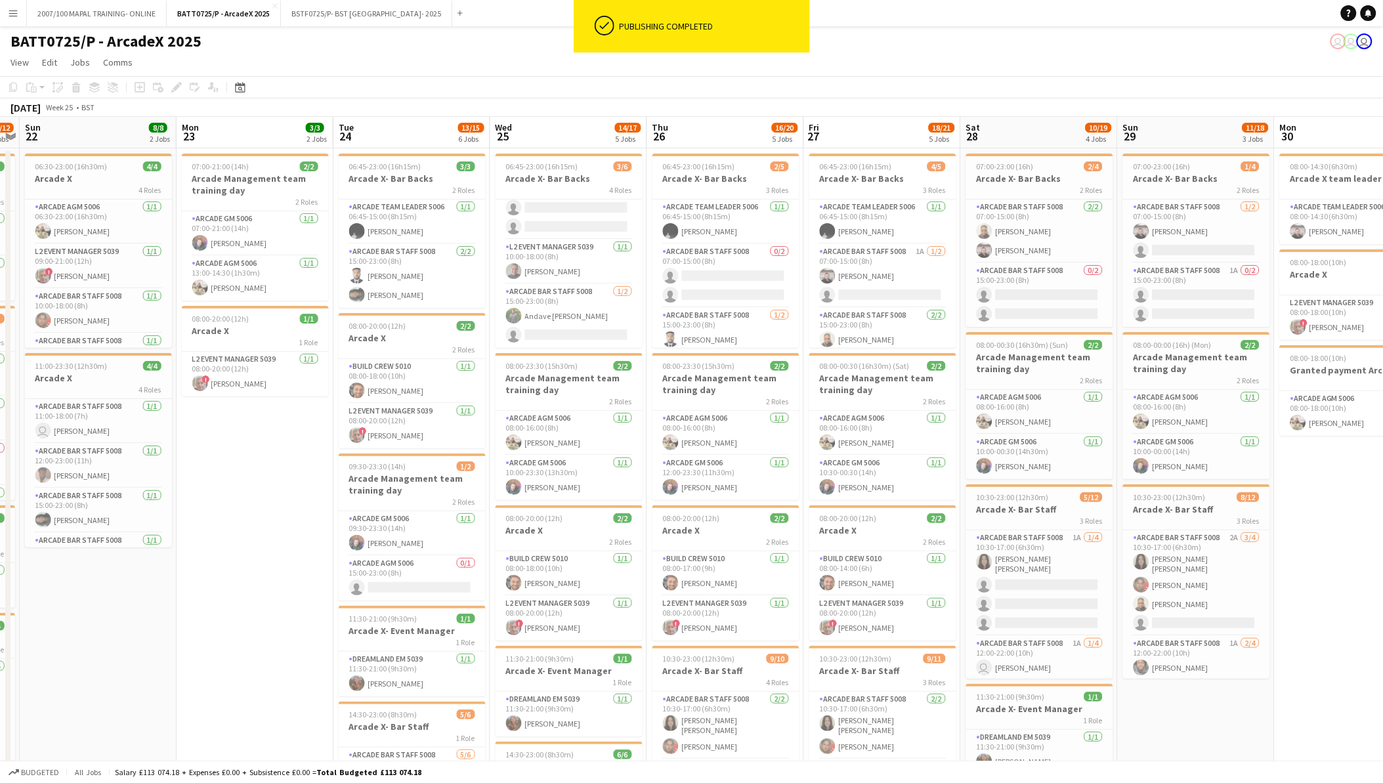
click at [23, 14] on button "Menu" at bounding box center [13, 13] width 26 height 26
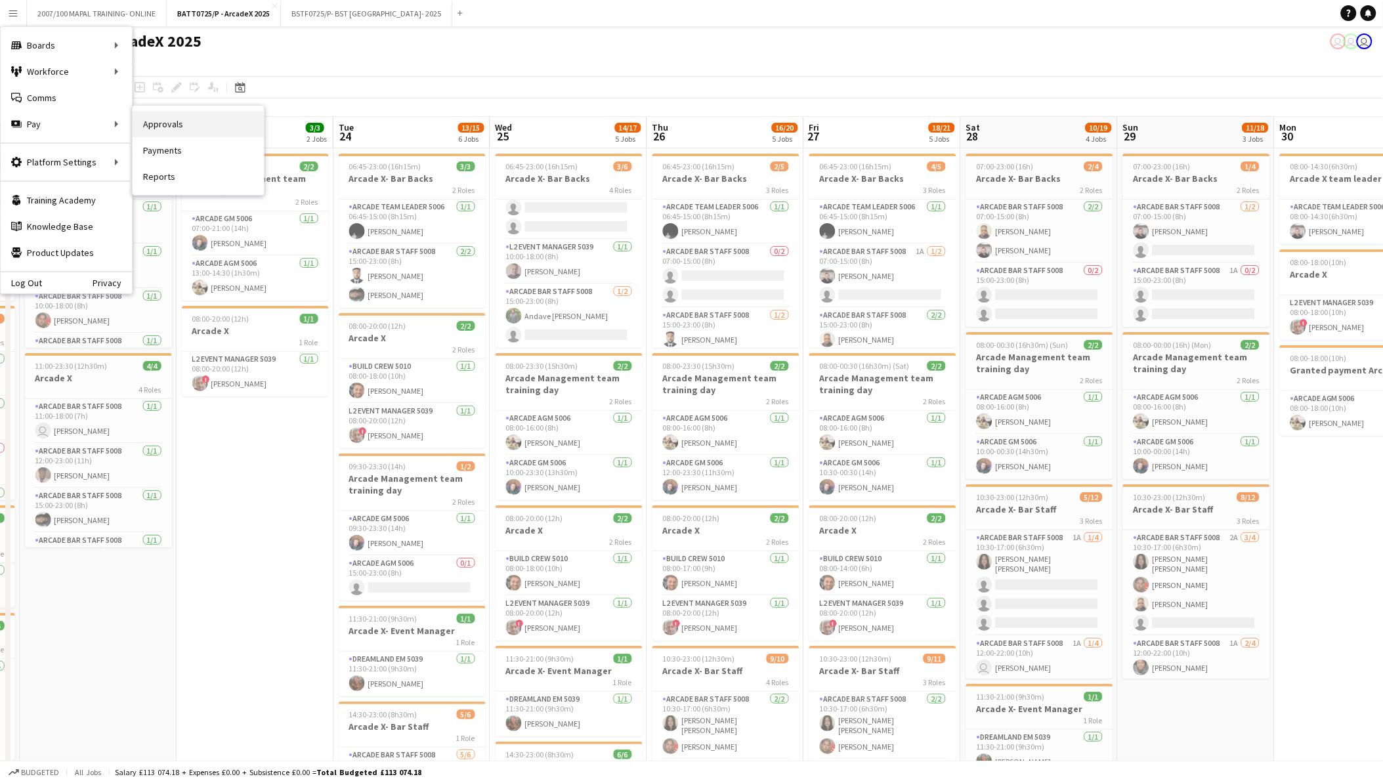
click at [226, 116] on link "Approvals" at bounding box center [198, 124] width 131 height 26
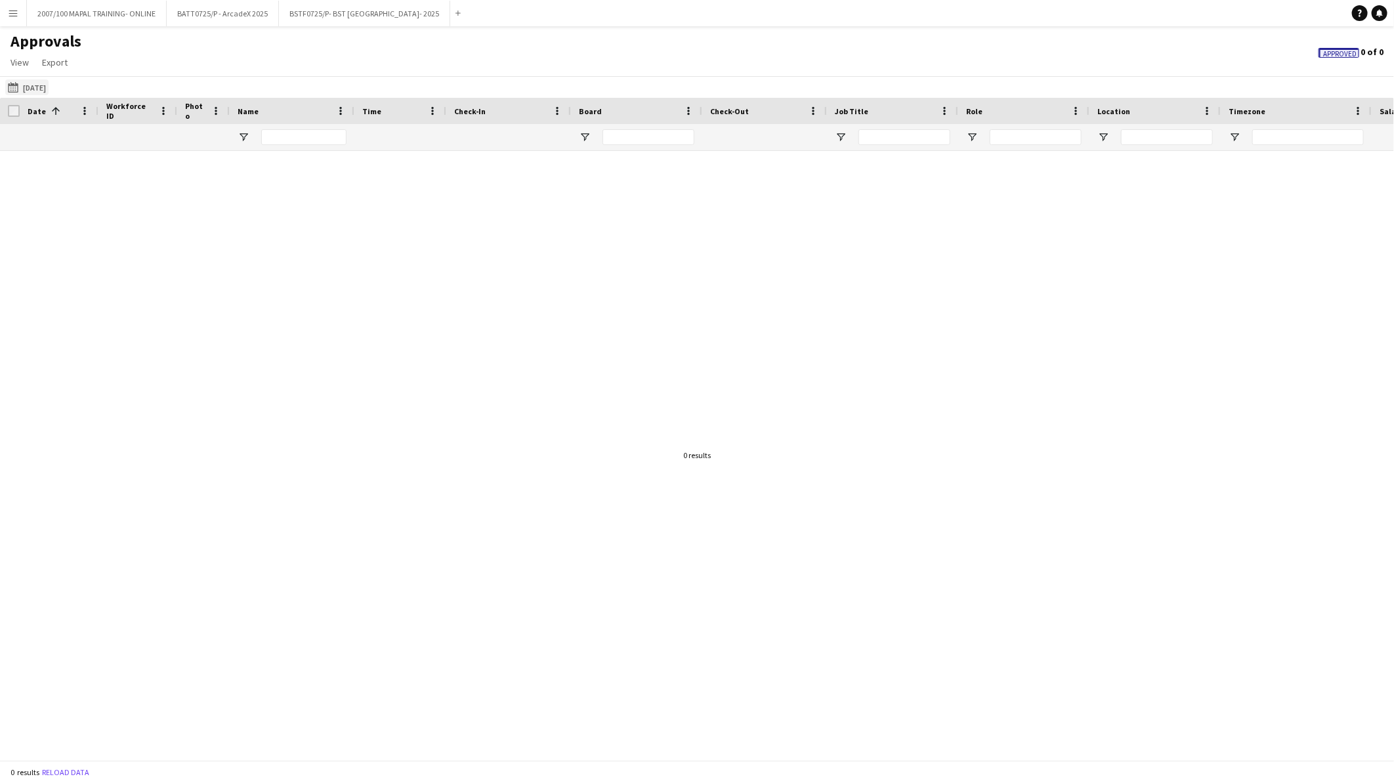
click at [49, 87] on button "25-06-2025 25-06-2025" at bounding box center [26, 87] width 43 height 16
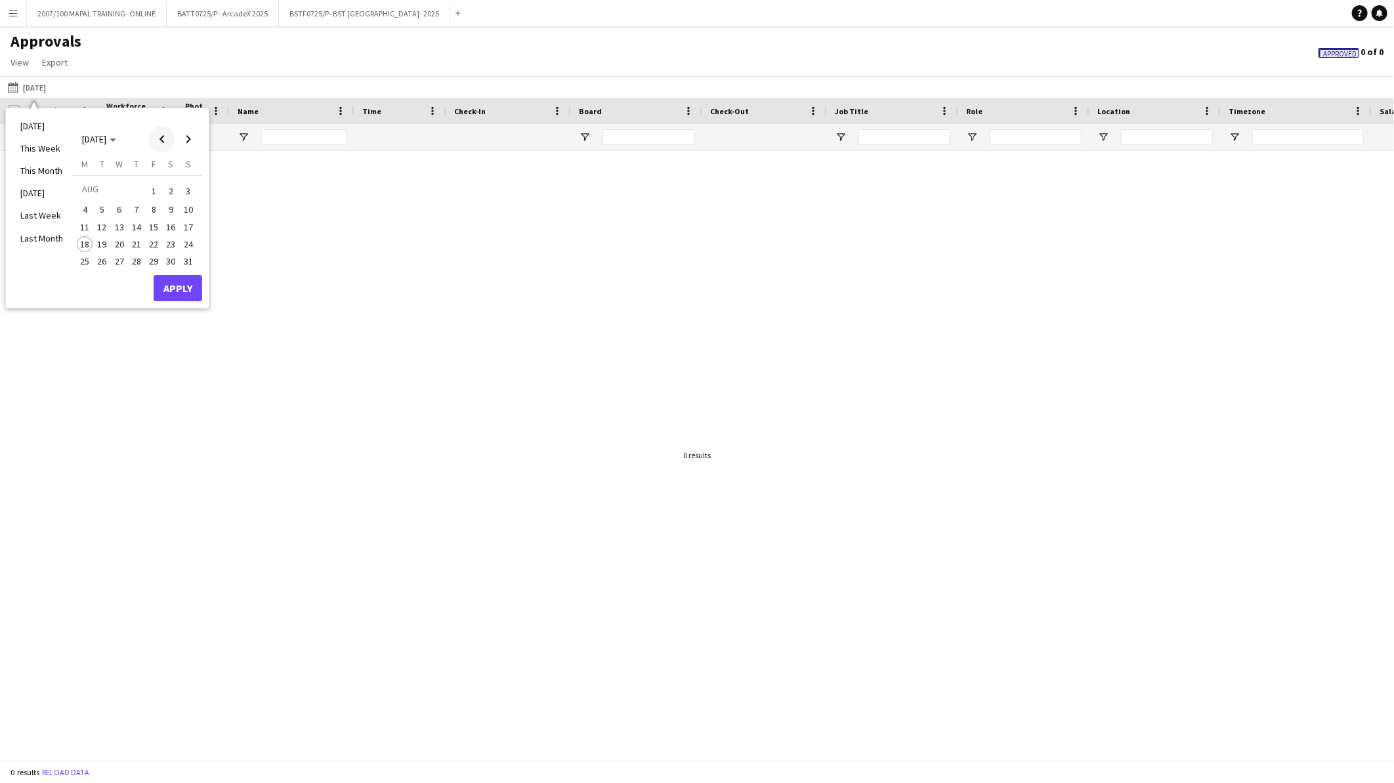
click at [158, 135] on span "Previous month" at bounding box center [162, 139] width 26 height 26
click at [167, 139] on span "Previous month" at bounding box center [162, 139] width 26 height 26
click at [181, 194] on span "1" at bounding box center [189, 191] width 16 height 18
click at [187, 135] on span "Next month" at bounding box center [188, 139] width 26 height 26
click at [191, 139] on span "Next month" at bounding box center [188, 139] width 26 height 26
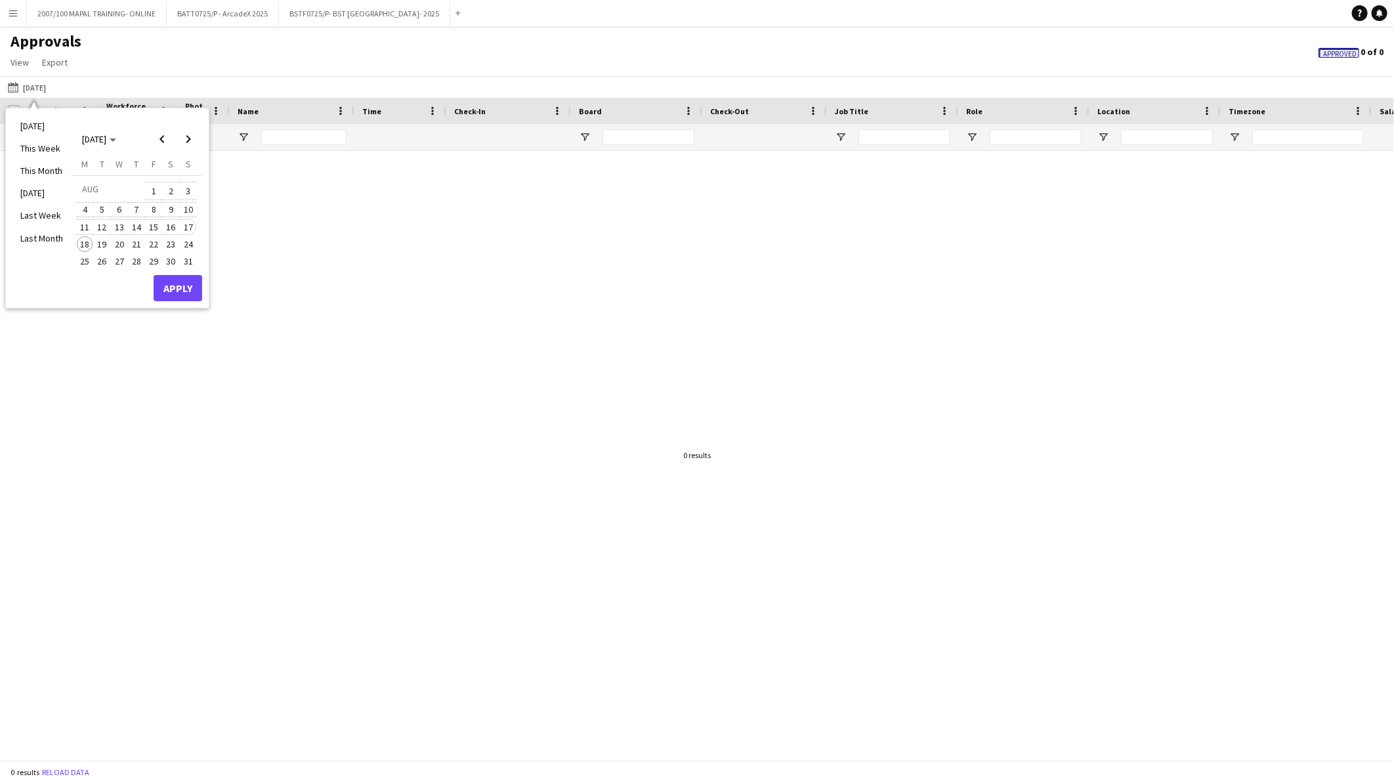
click at [187, 228] on span "17" at bounding box center [189, 227] width 16 height 16
click at [175, 286] on button "Apply" at bounding box center [178, 288] width 49 height 26
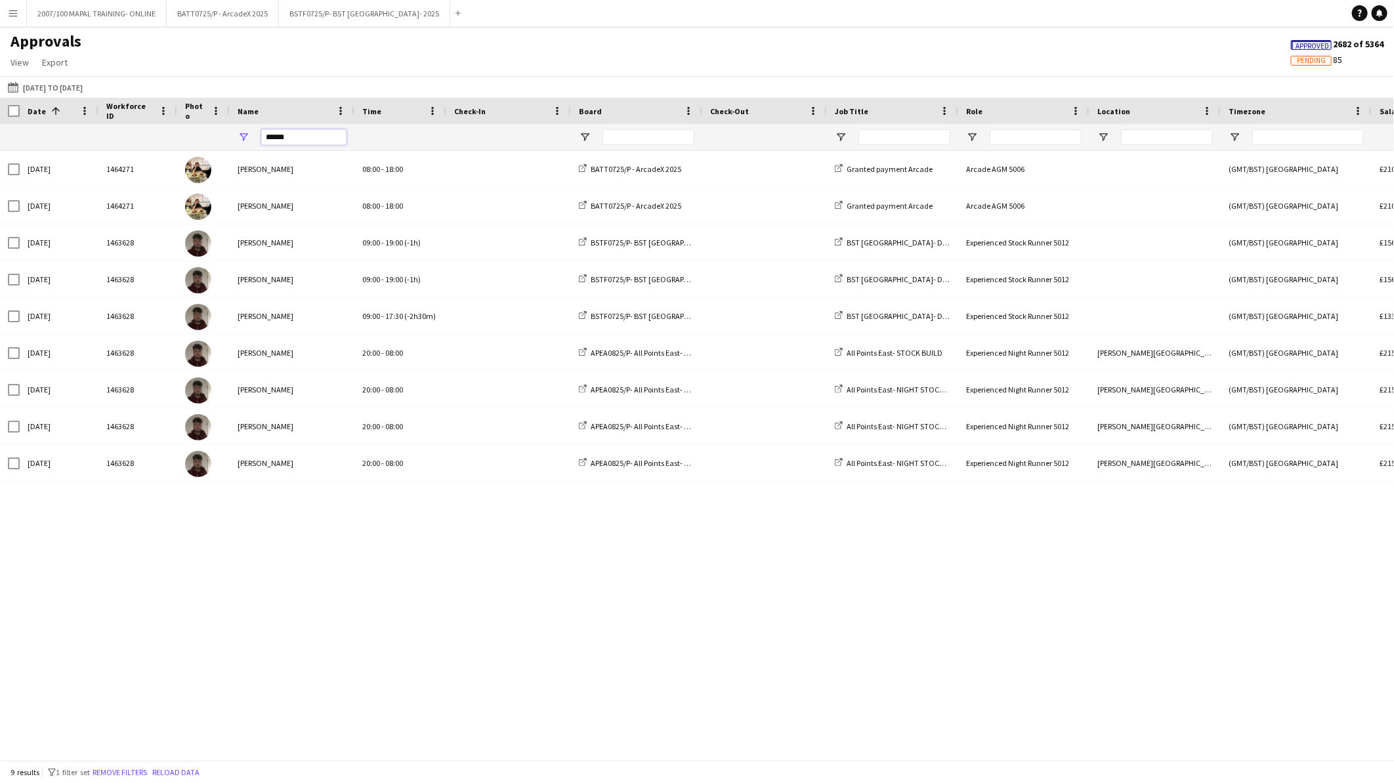
click at [307, 136] on input "******" at bounding box center [303, 137] width 85 height 16
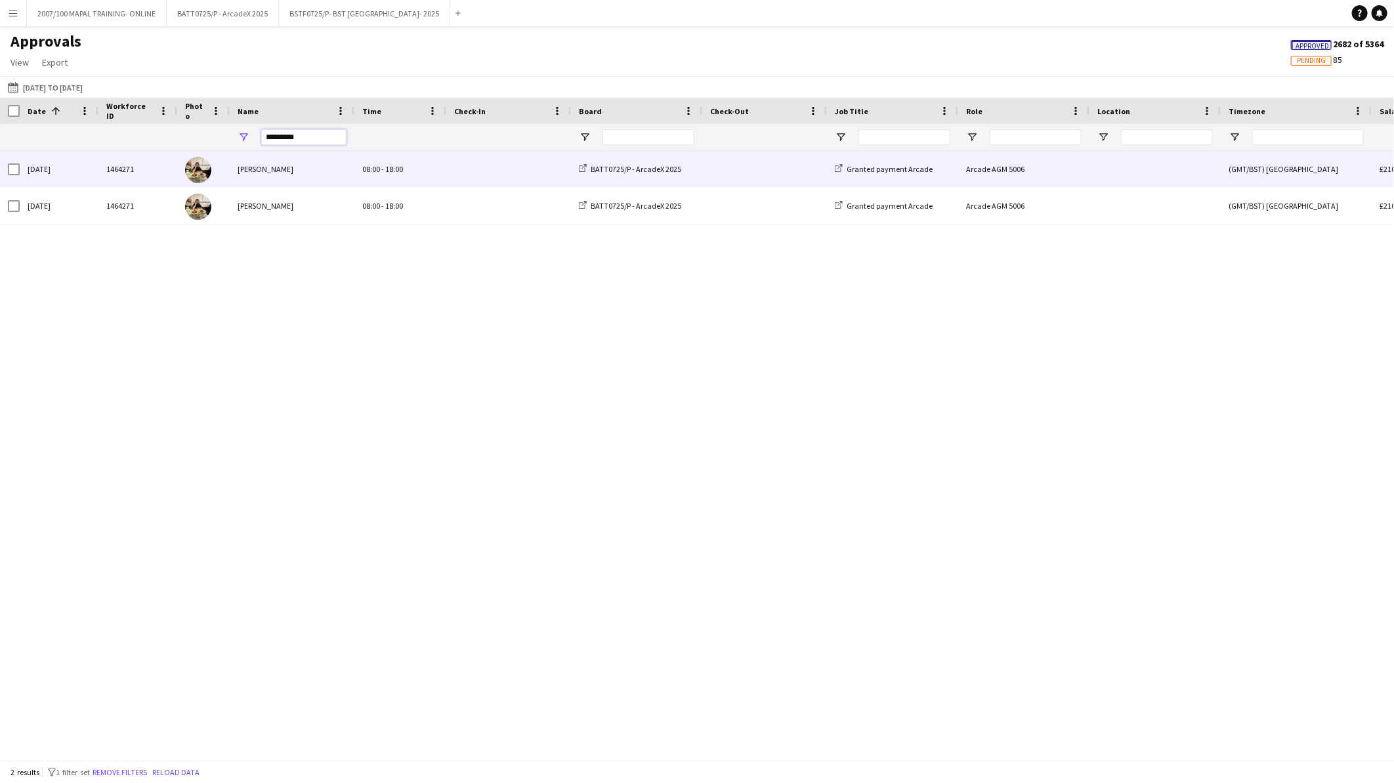
type input "*********"
click at [454, 171] on span at bounding box center [508, 169] width 109 height 36
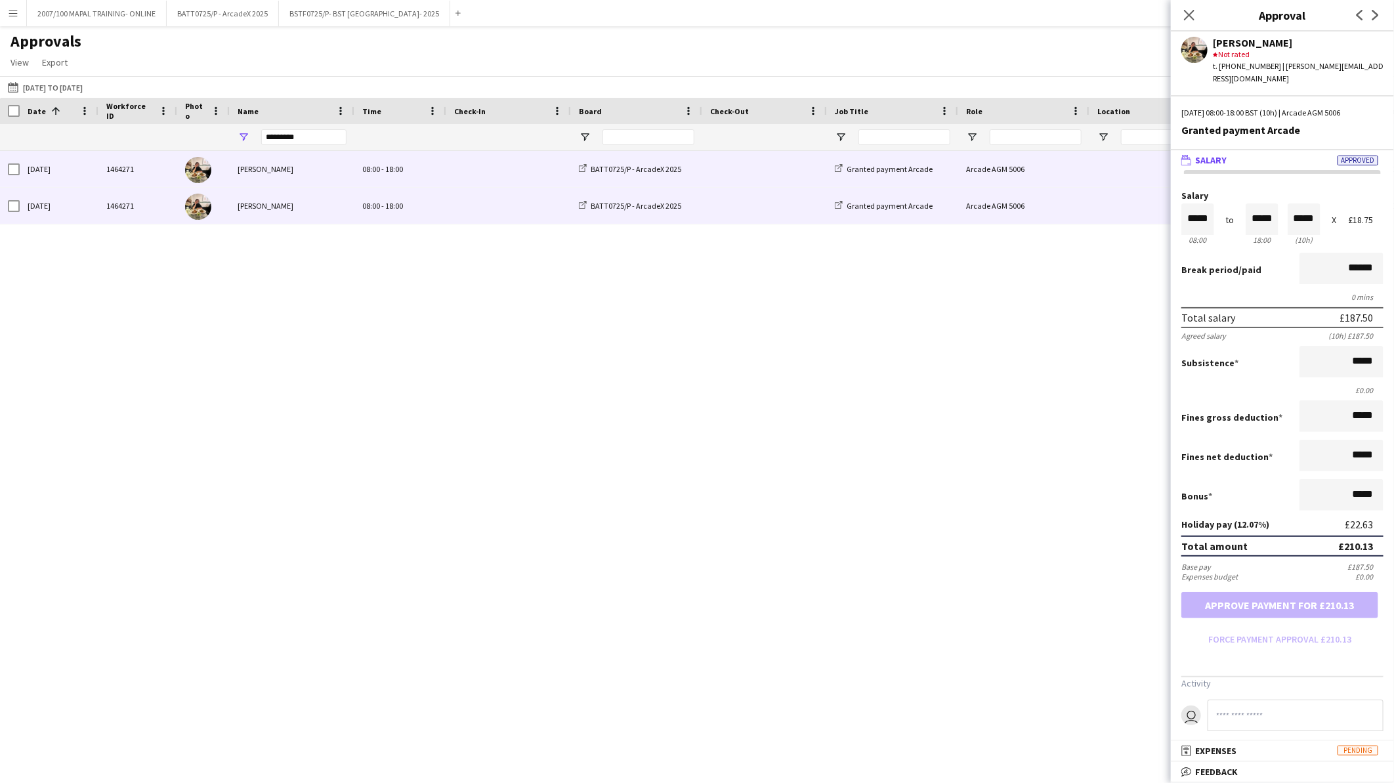
click at [434, 202] on div "08:00 - 18:00" at bounding box center [400, 206] width 92 height 36
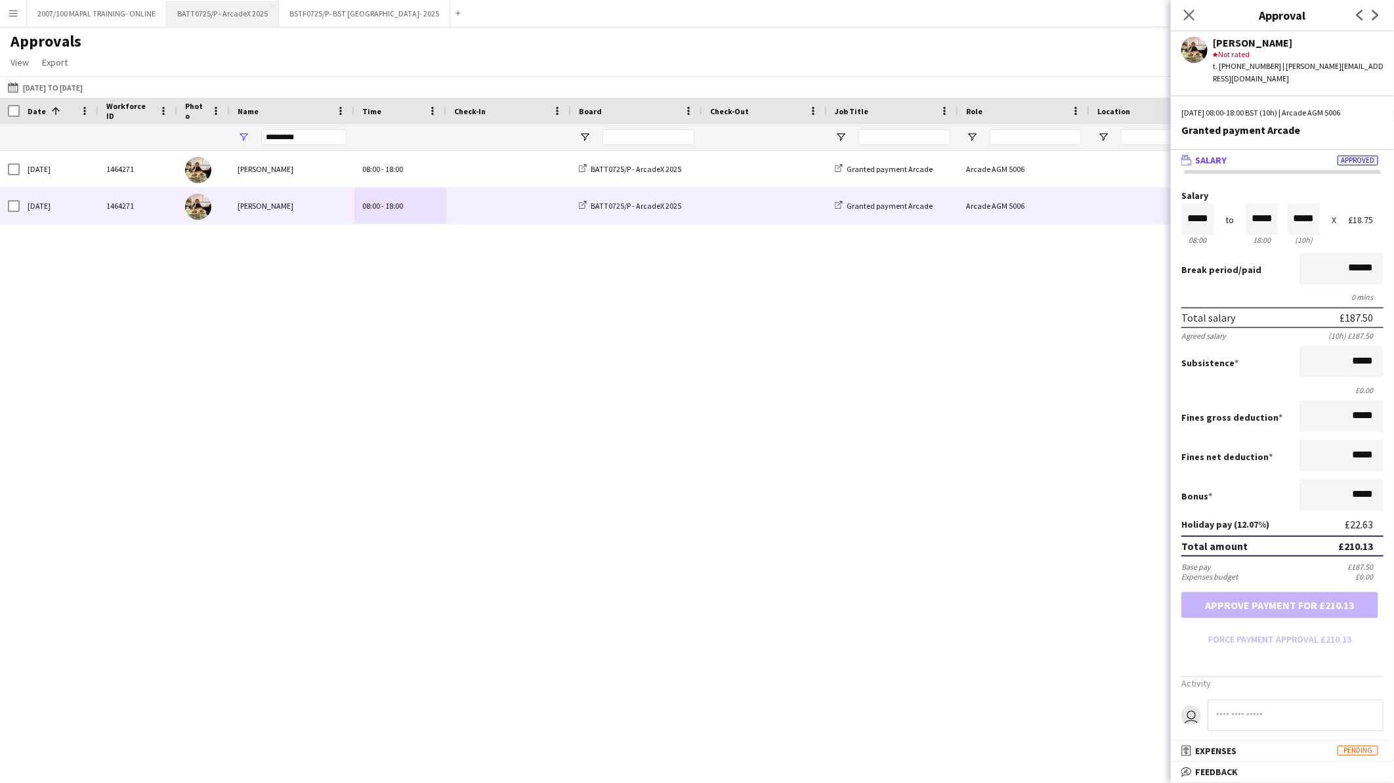
click at [231, 8] on button "BATT0725/P - ArcadeX 2025 Close" at bounding box center [223, 14] width 112 height 26
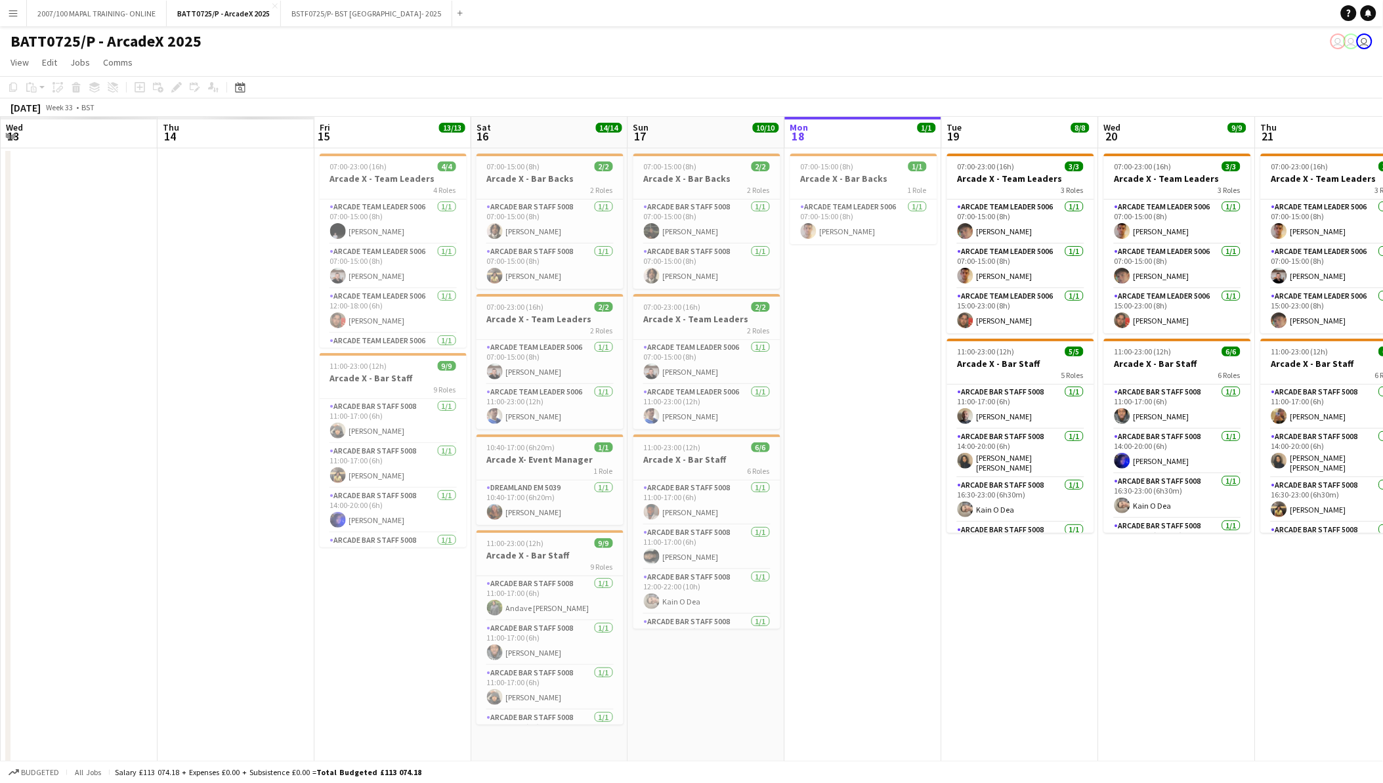
scroll to position [0, 313]
drag, startPoint x: 219, startPoint y: 284, endPoint x: 1302, endPoint y: 293, distance: 1082.5
click at [1383, 289] on html "Menu Boards Boards Boards All jobs Status Workforce Workforce My Workforce Recr…" at bounding box center [691, 450] width 1383 height 900
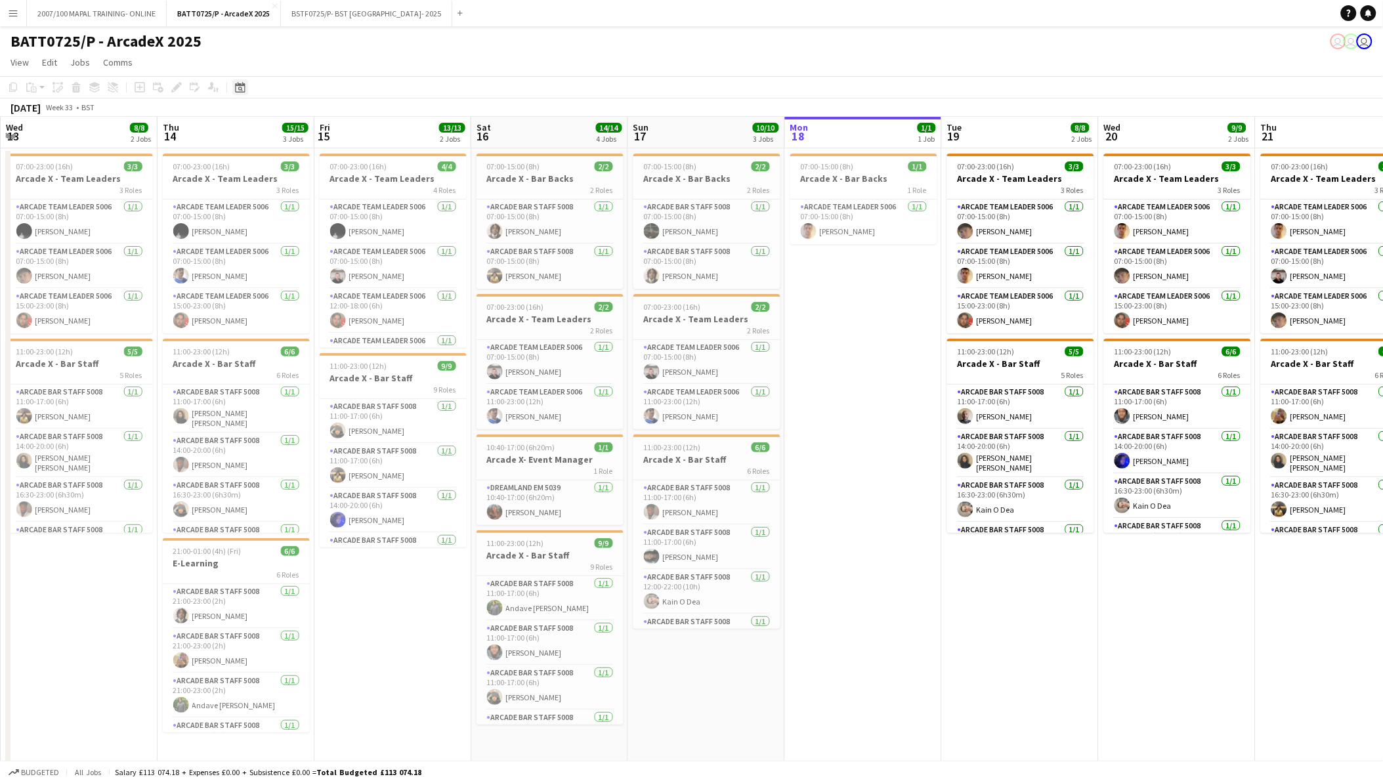
click at [235, 87] on icon "Date picker" at bounding box center [240, 87] width 11 height 11
click at [312, 131] on span "Previous month" at bounding box center [320, 132] width 26 height 26
click at [254, 203] on span "1" at bounding box center [259, 200] width 16 height 16
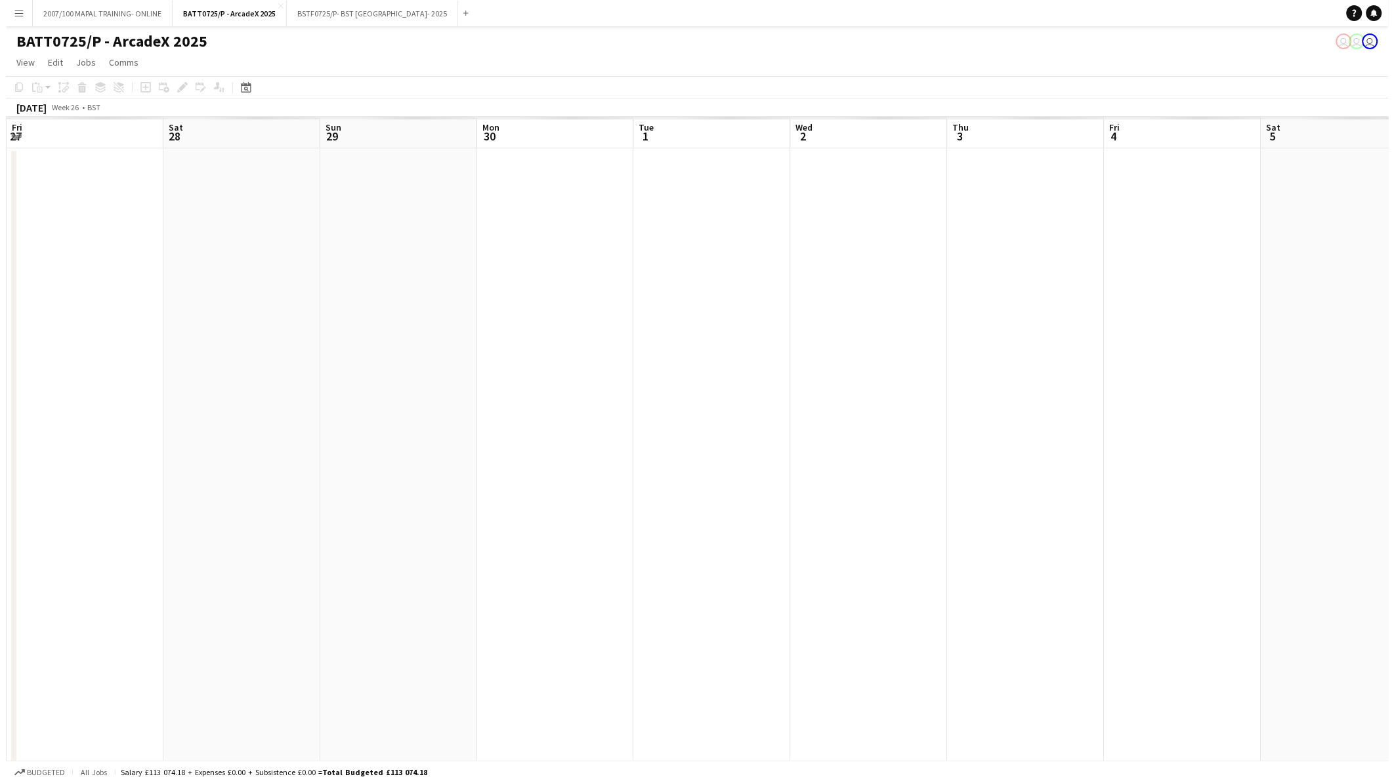
scroll to position [0, 451]
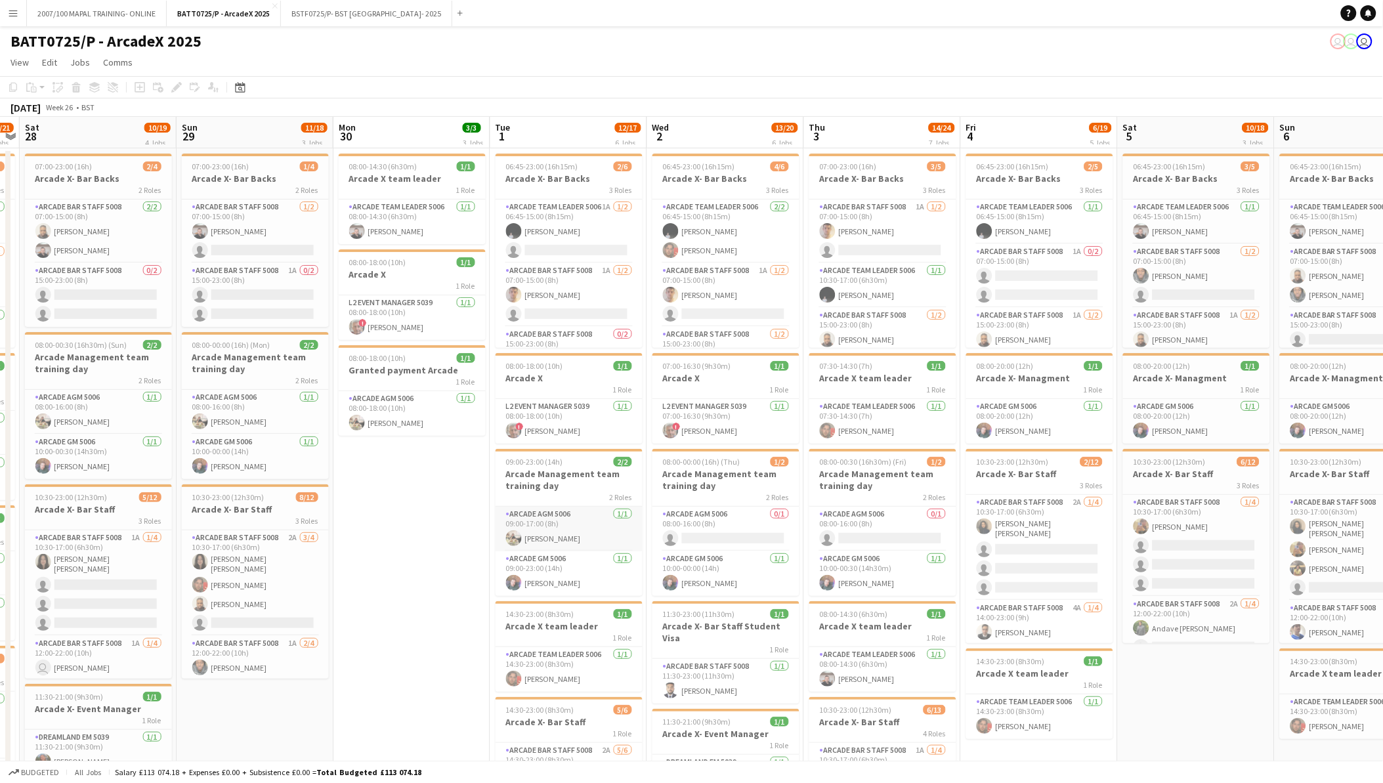
click at [579, 526] on app-card-role "Arcade AGM 5006 1/1 09:00-17:00 (8h) Kieran Hogan-Verdon" at bounding box center [569, 529] width 147 height 45
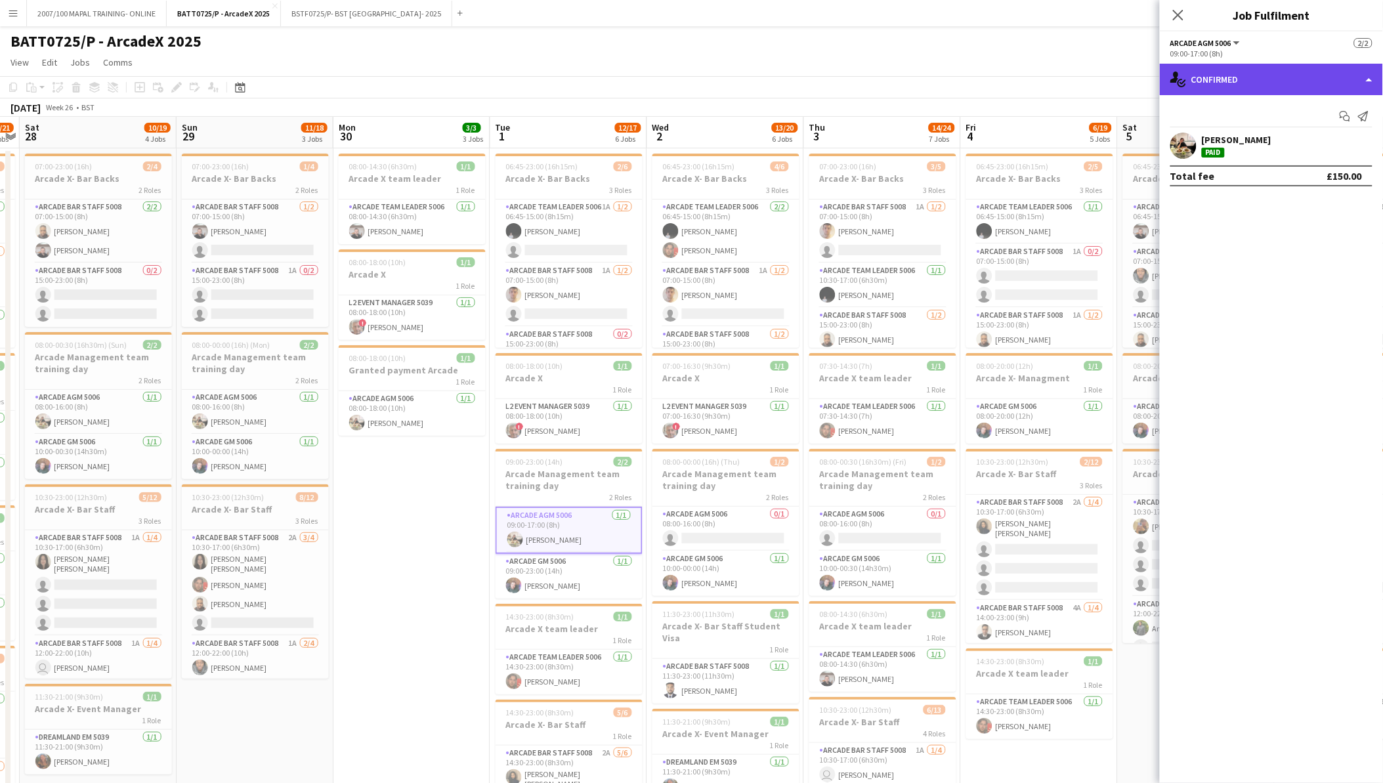
click at [1283, 77] on div "single-neutral-actions-check-2 Confirmed" at bounding box center [1271, 80] width 223 height 32
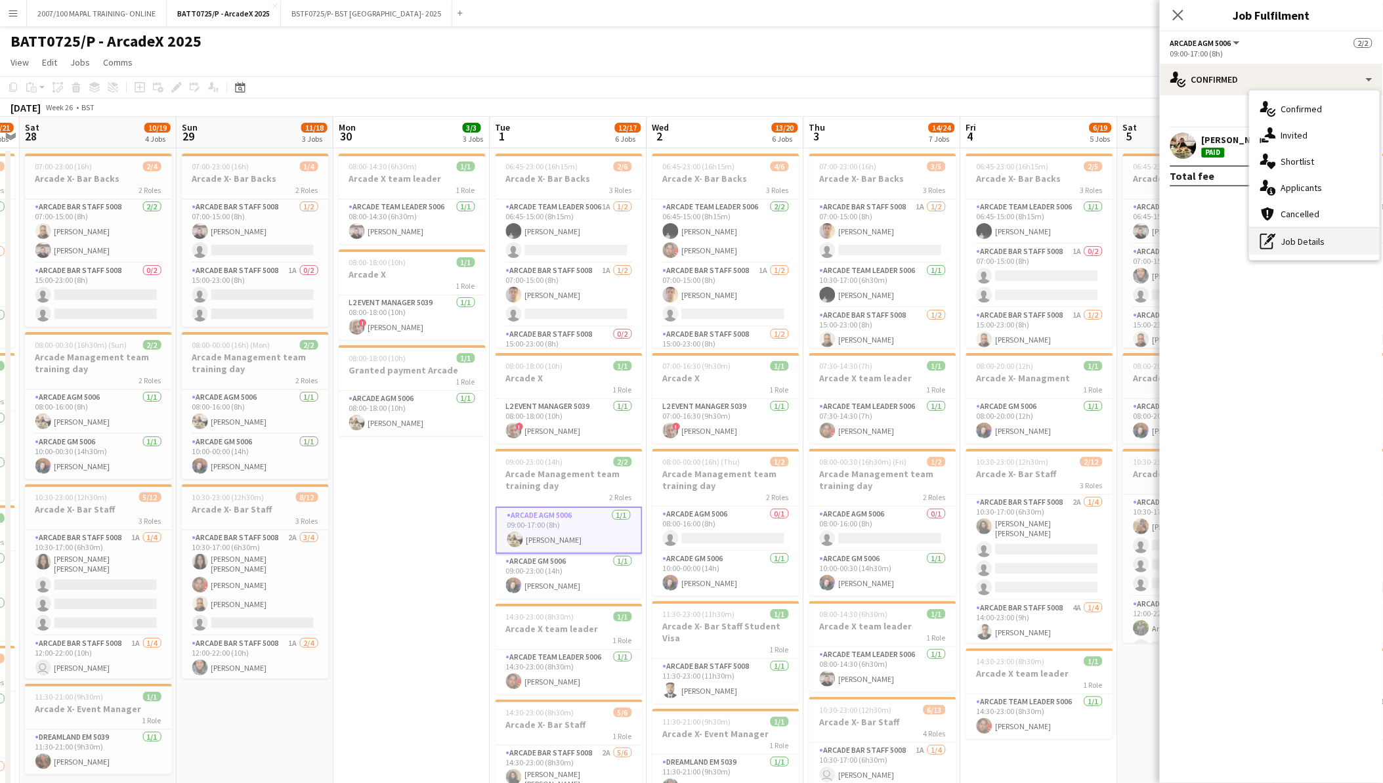
click at [1302, 228] on div "pen-write Job Details" at bounding box center [1315, 241] width 130 height 26
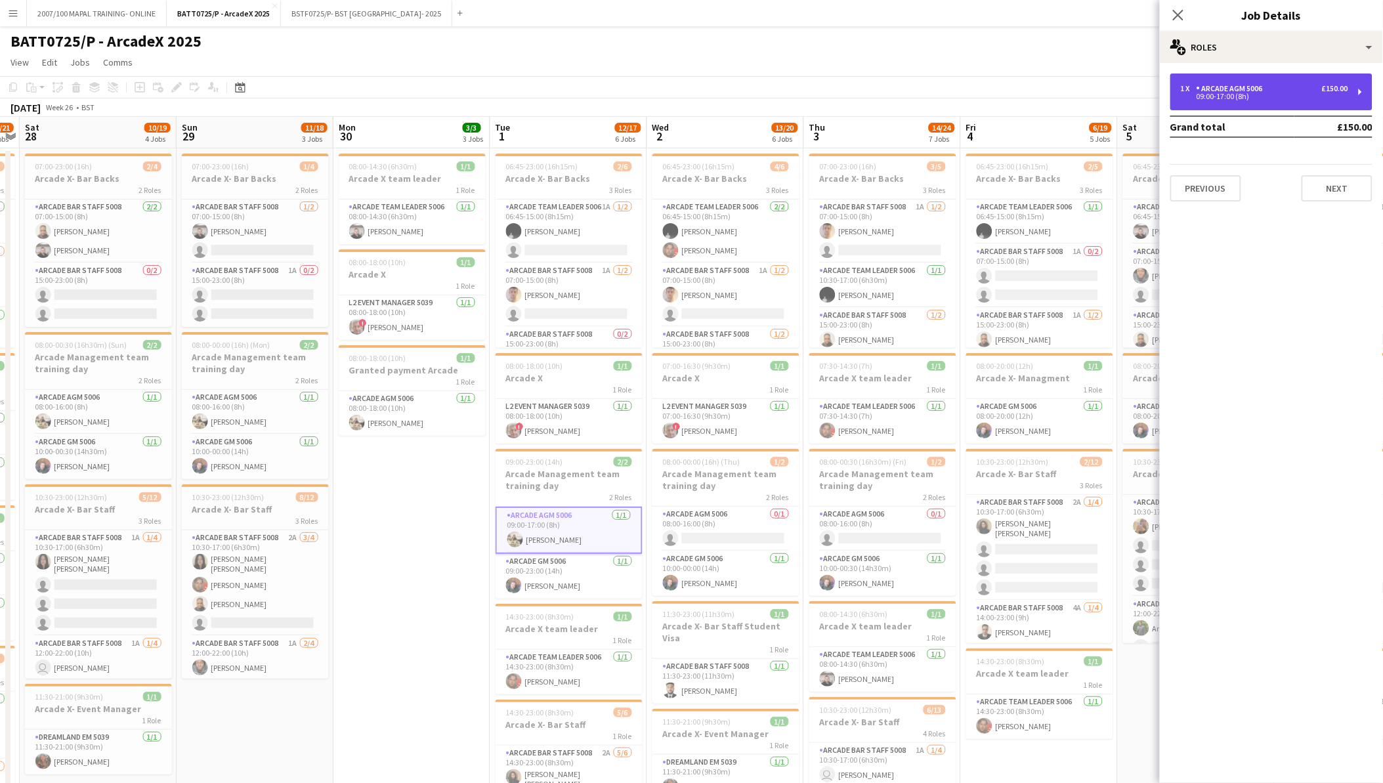
click at [1295, 84] on div "1 x Arcade AGM 5006 £150.00" at bounding box center [1264, 88] width 167 height 9
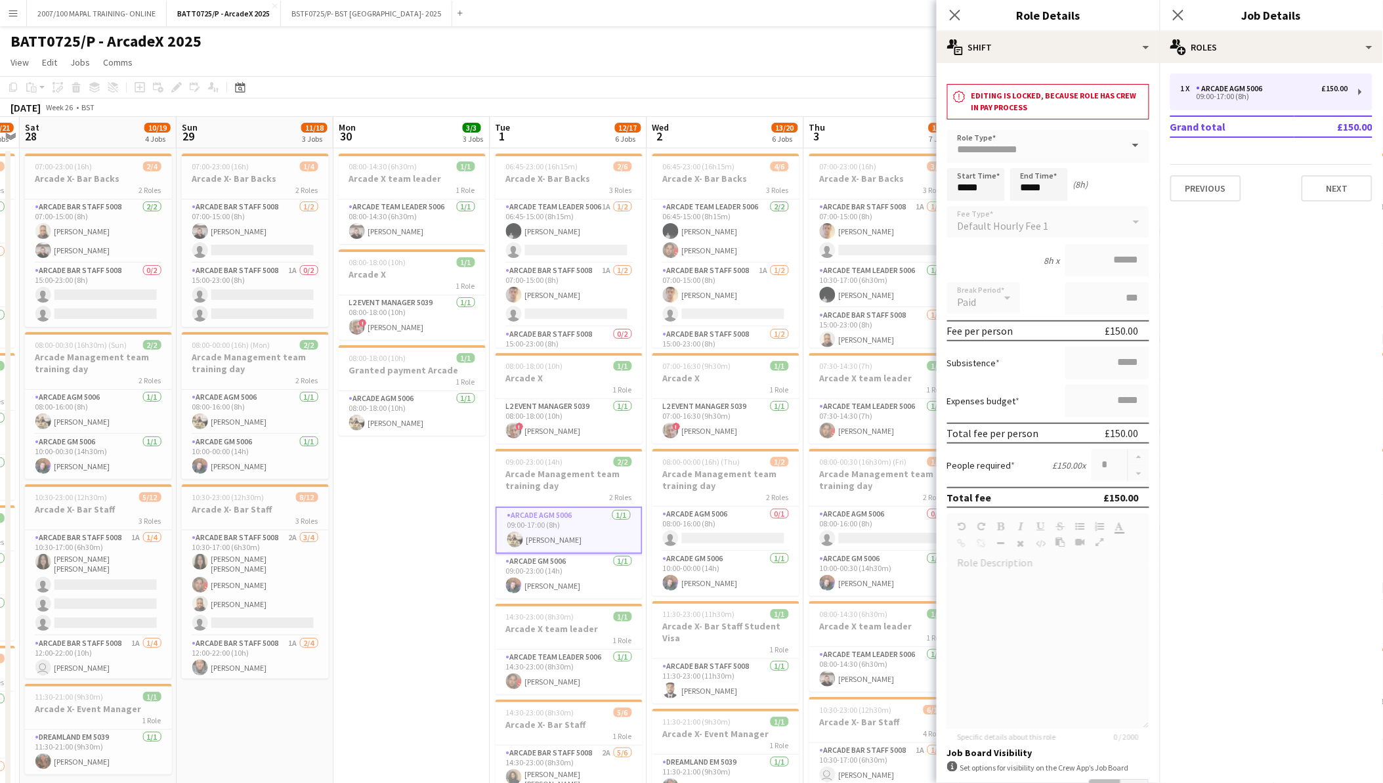
click at [592, 85] on app-toolbar "Copy Paste Paste Ctrl+V Paste with crew Ctrl+Shift+V Paste linked Job Delete Gr…" at bounding box center [691, 87] width 1383 height 22
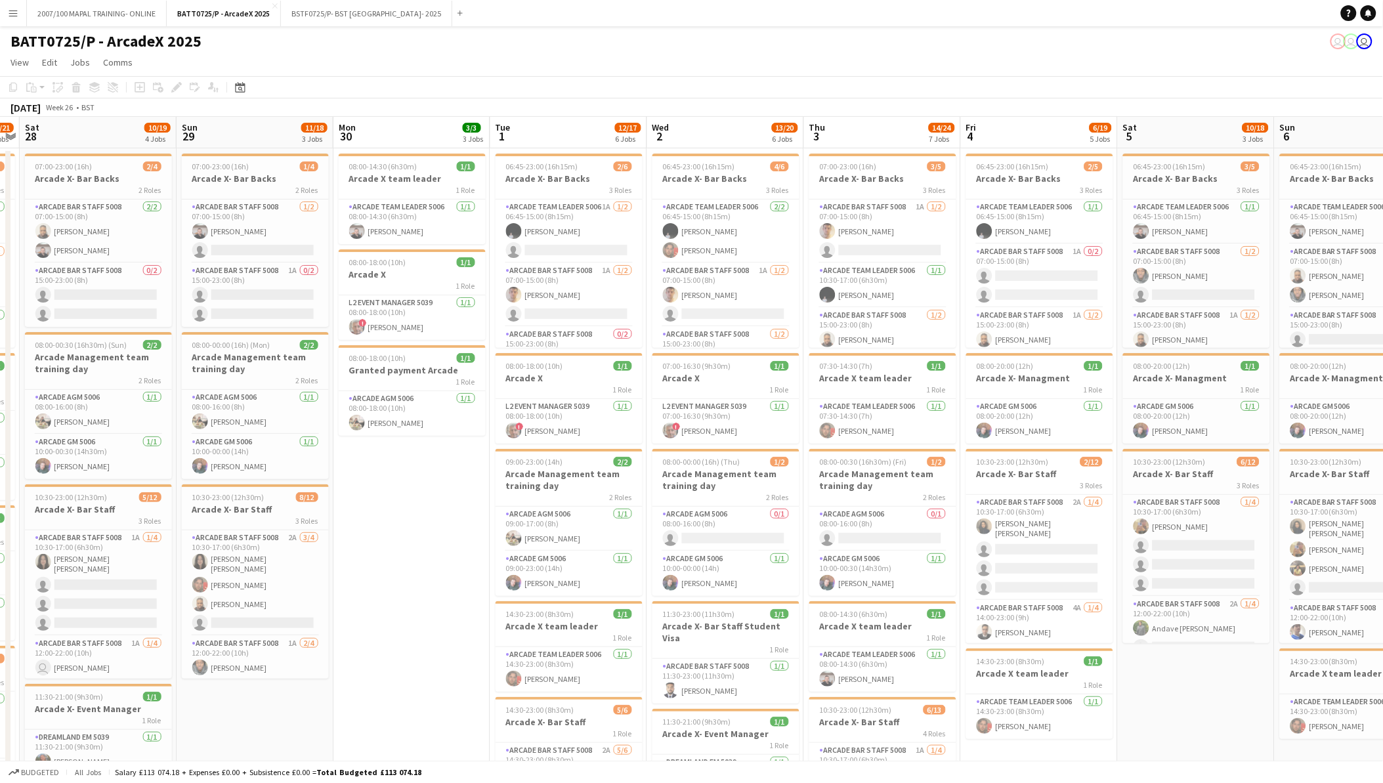
click at [3, 20] on button "Menu" at bounding box center [13, 13] width 26 height 26
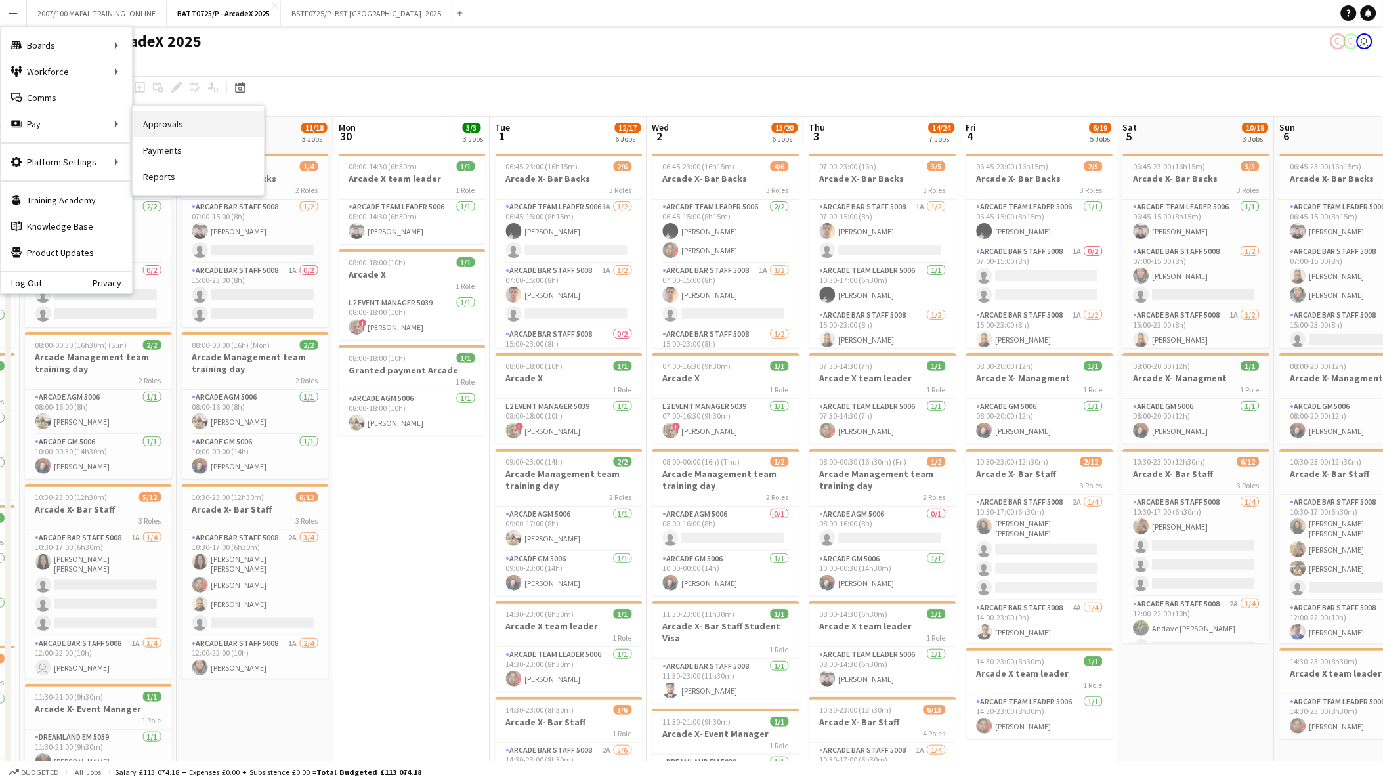
click at [159, 127] on link "Approvals" at bounding box center [198, 124] width 131 height 26
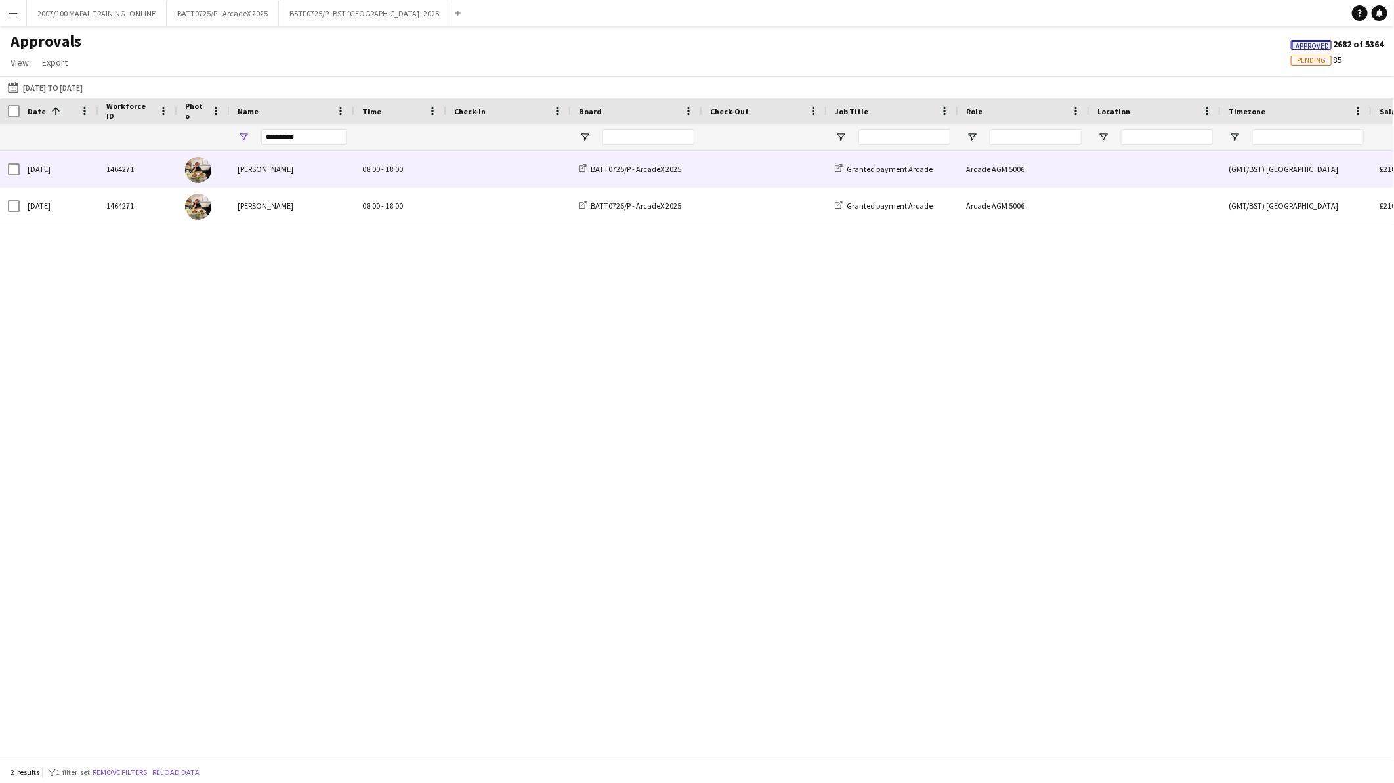
click at [299, 175] on div "Kieran Hogan-Verdon" at bounding box center [292, 169] width 125 height 36
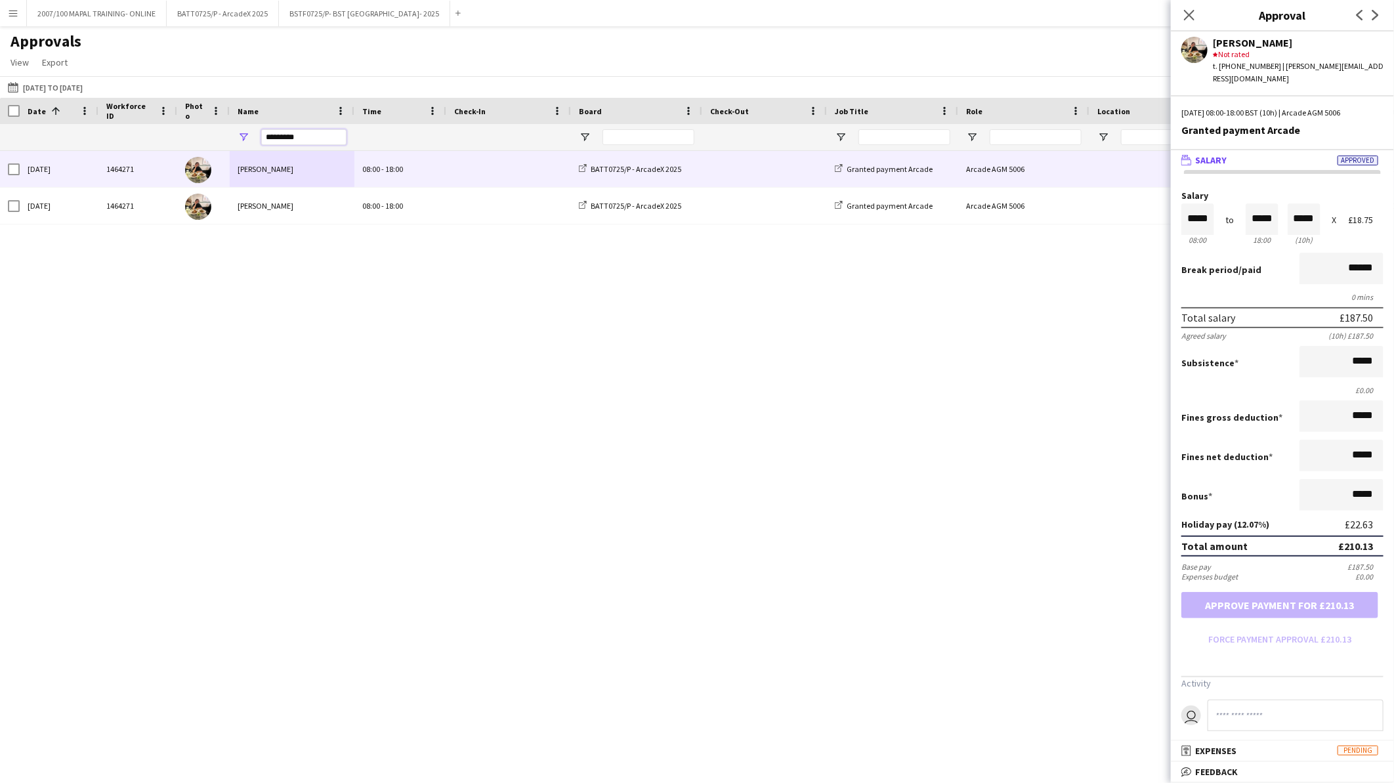
drag, startPoint x: 310, startPoint y: 140, endPoint x: 188, endPoint y: 135, distance: 122.9
click at [188, 135] on div "*********" at bounding box center [1191, 137] width 2383 height 26
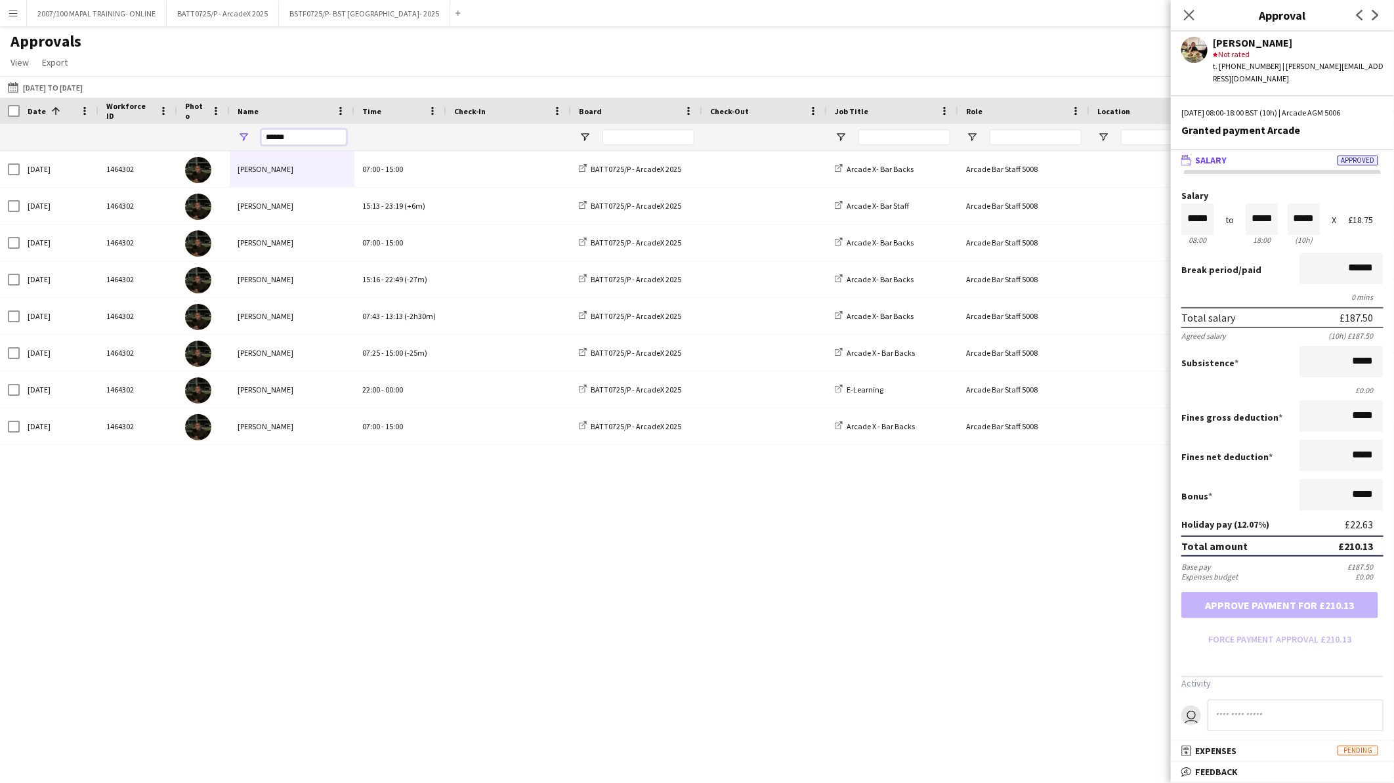
type input "******"
click at [62, 112] on div "Date 1" at bounding box center [51, 111] width 47 height 20
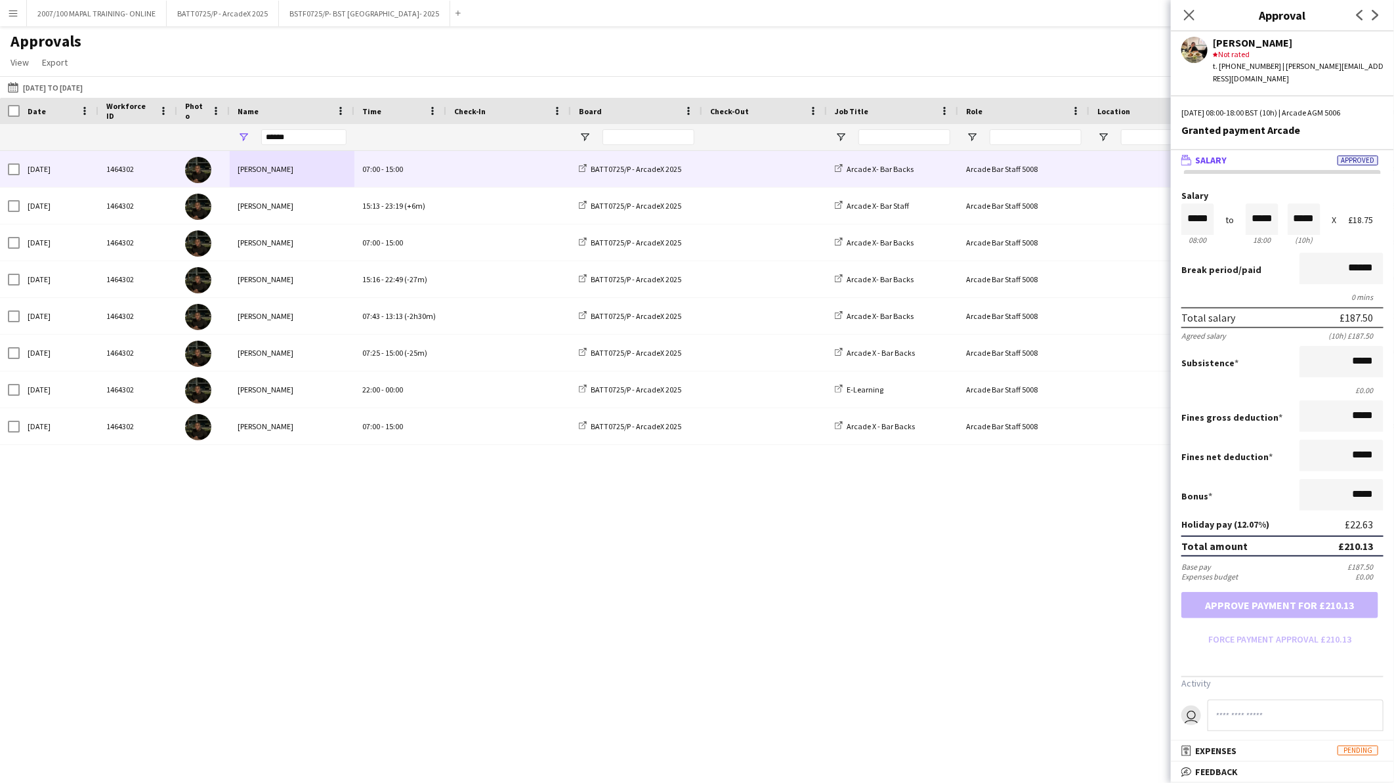
click at [66, 168] on div "Thu, 24 Jul 2025" at bounding box center [59, 169] width 79 height 36
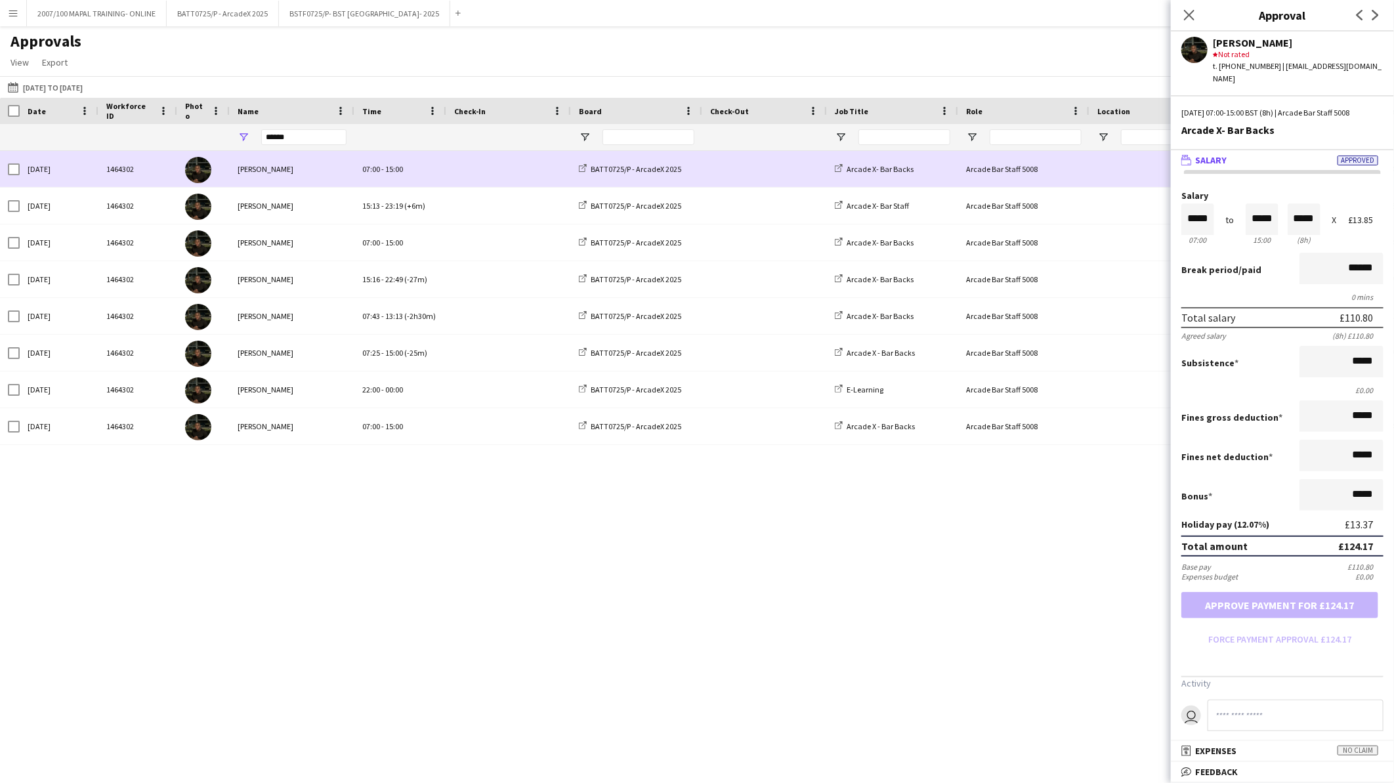
click at [50, 172] on div "Thu, 24 Jul 2025" at bounding box center [59, 169] width 79 height 36
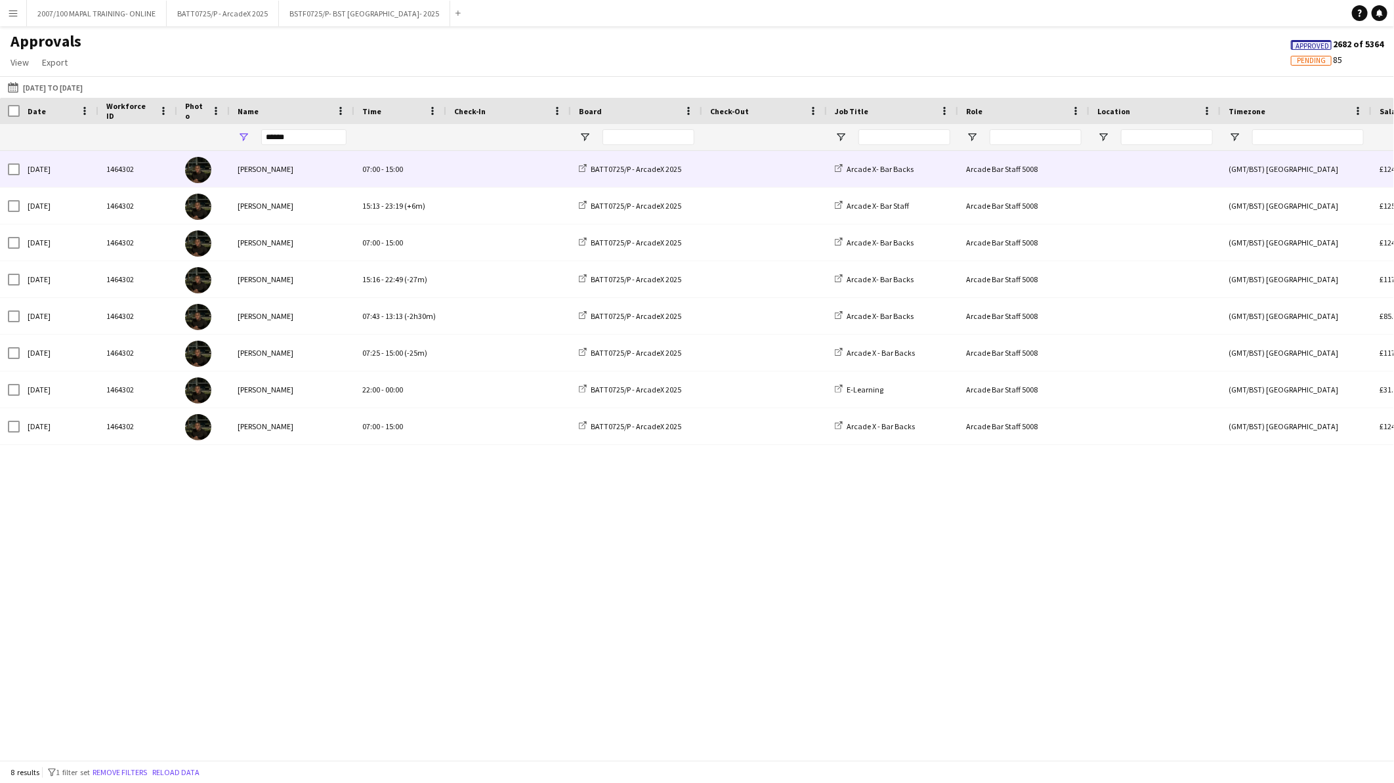
click at [50, 172] on div "Thu, 24 Jul 2025" at bounding box center [59, 169] width 79 height 36
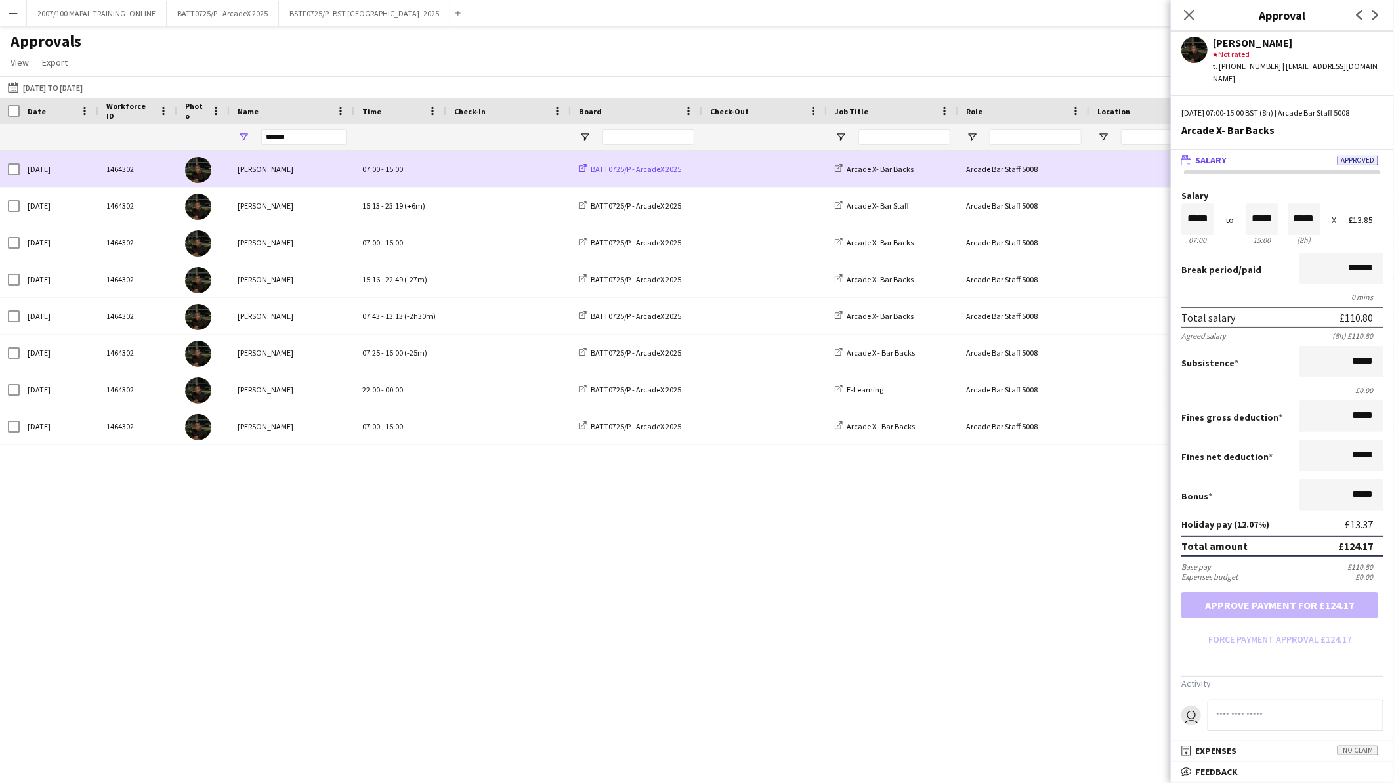
click at [618, 166] on span "BATT0725/P - ArcadeX 2025" at bounding box center [636, 169] width 91 height 10
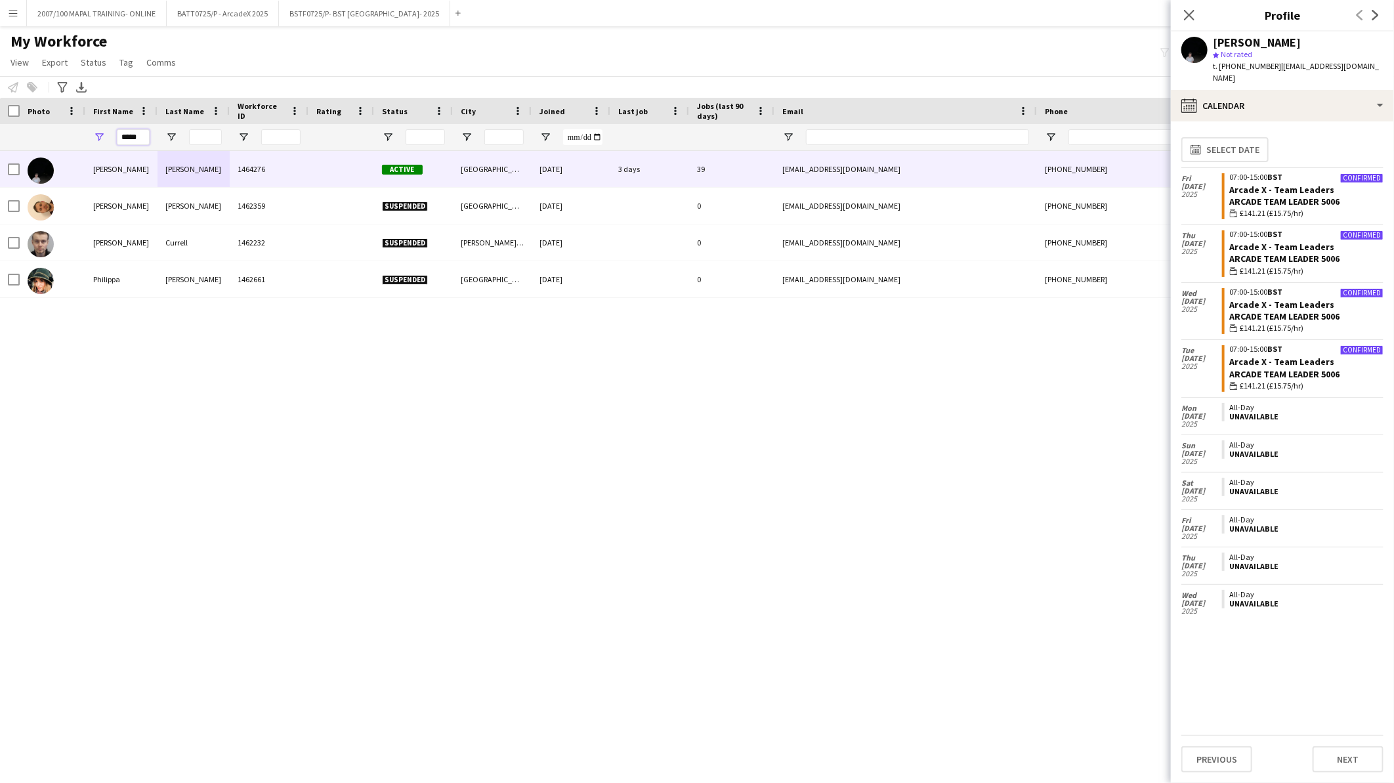
click at [129, 137] on input "*****" at bounding box center [133, 137] width 33 height 16
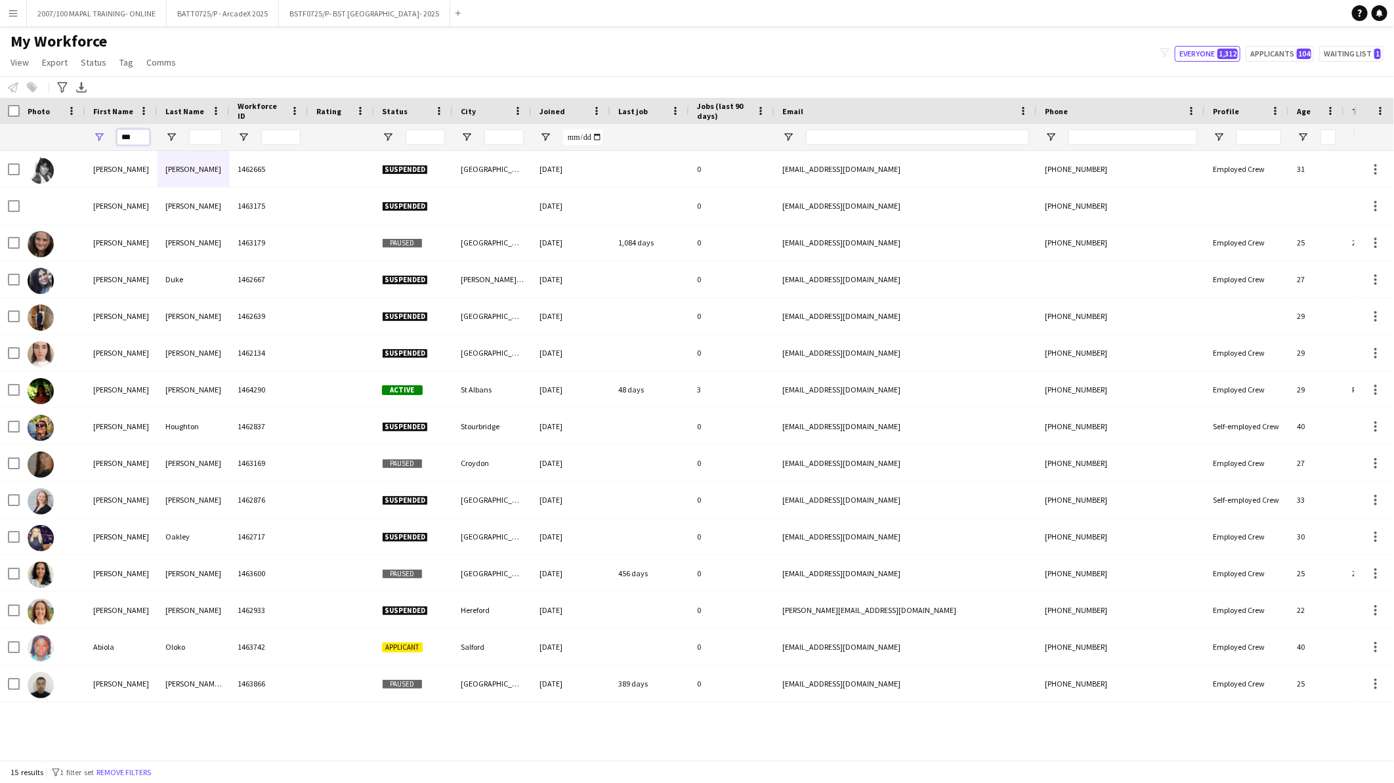
type input "***"
click at [200, 133] on input "Last Name Filter Input" at bounding box center [205, 137] width 33 height 16
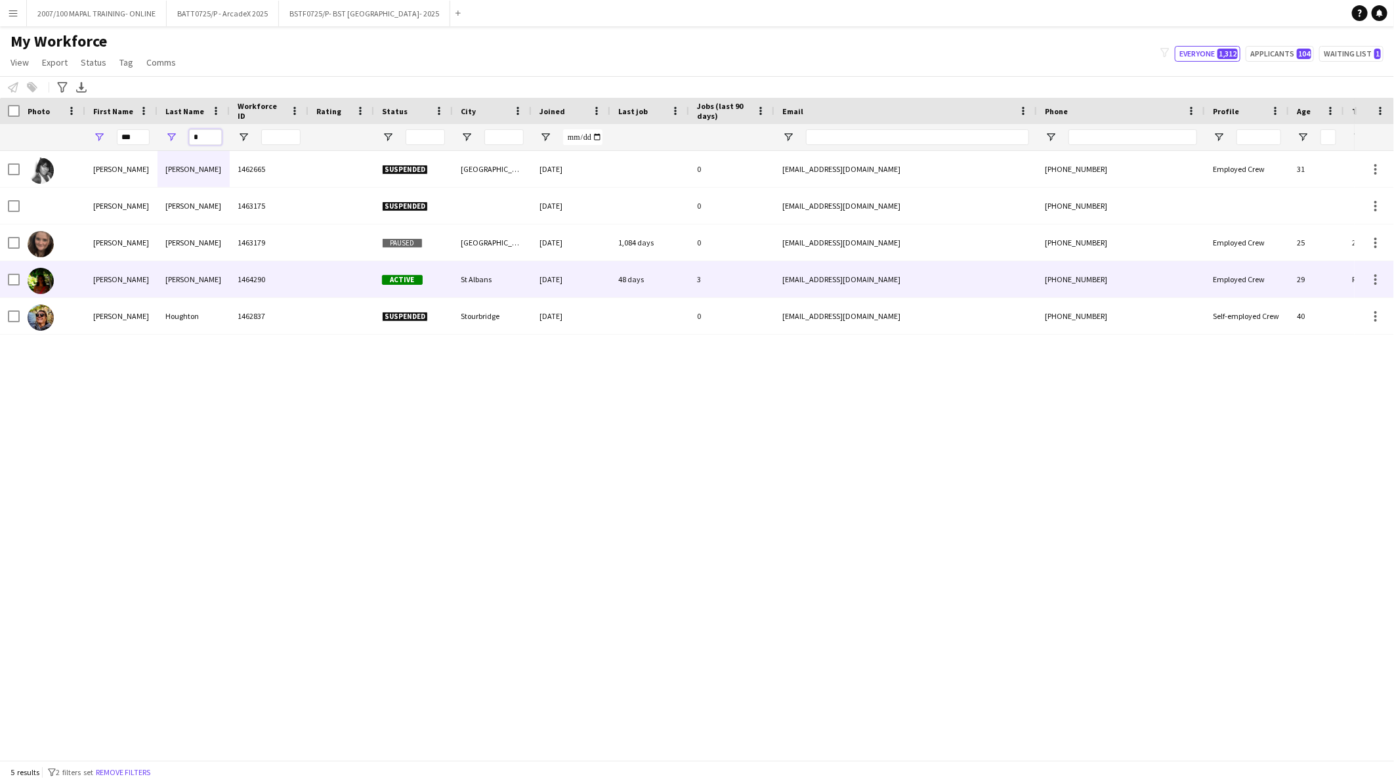
type input "*"
click at [192, 285] on div "[PERSON_NAME]" at bounding box center [194, 279] width 72 height 36
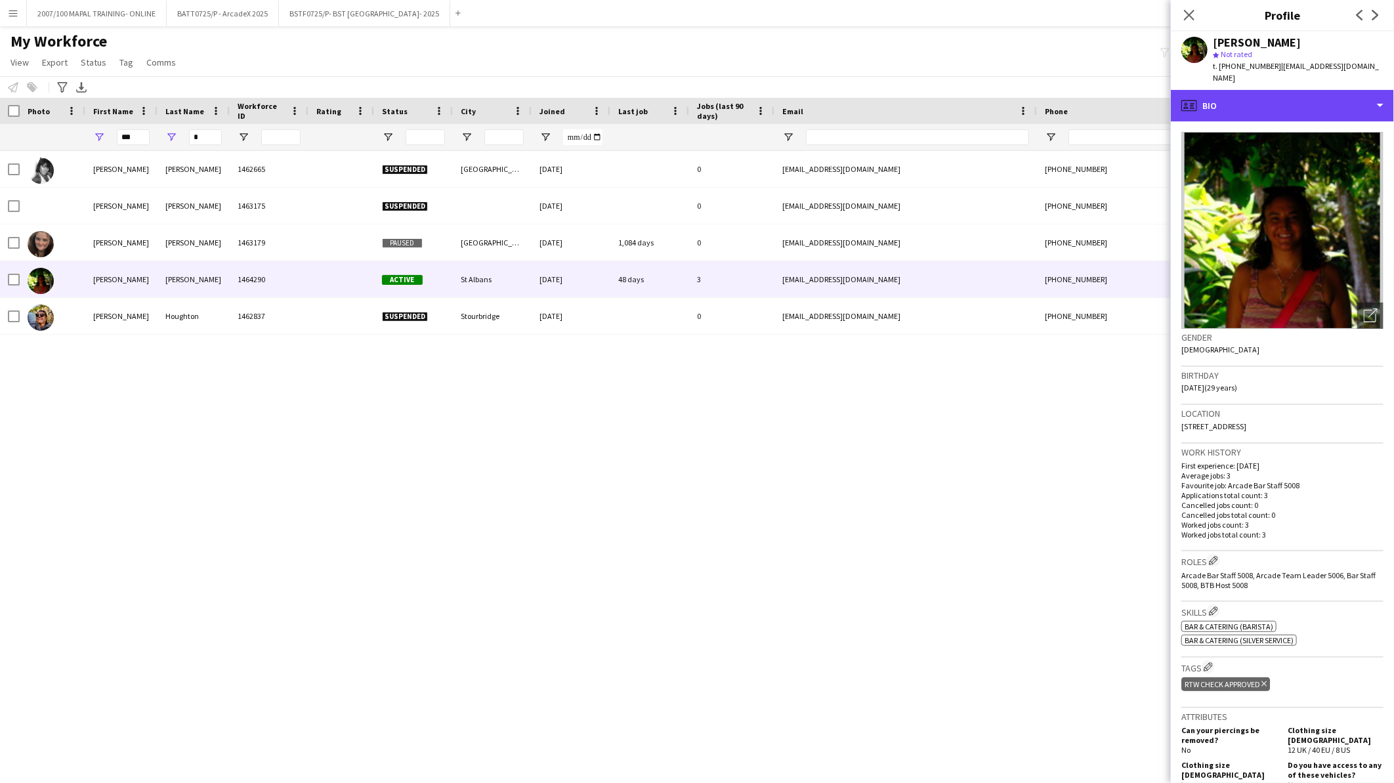
drag, startPoint x: 1262, startPoint y: 102, endPoint x: 1271, endPoint y: 164, distance: 62.4
click at [1271, 151] on div "profile Bio Bio Bio Company application Company application Employment Employme…" at bounding box center [1282, 436] width 223 height 693
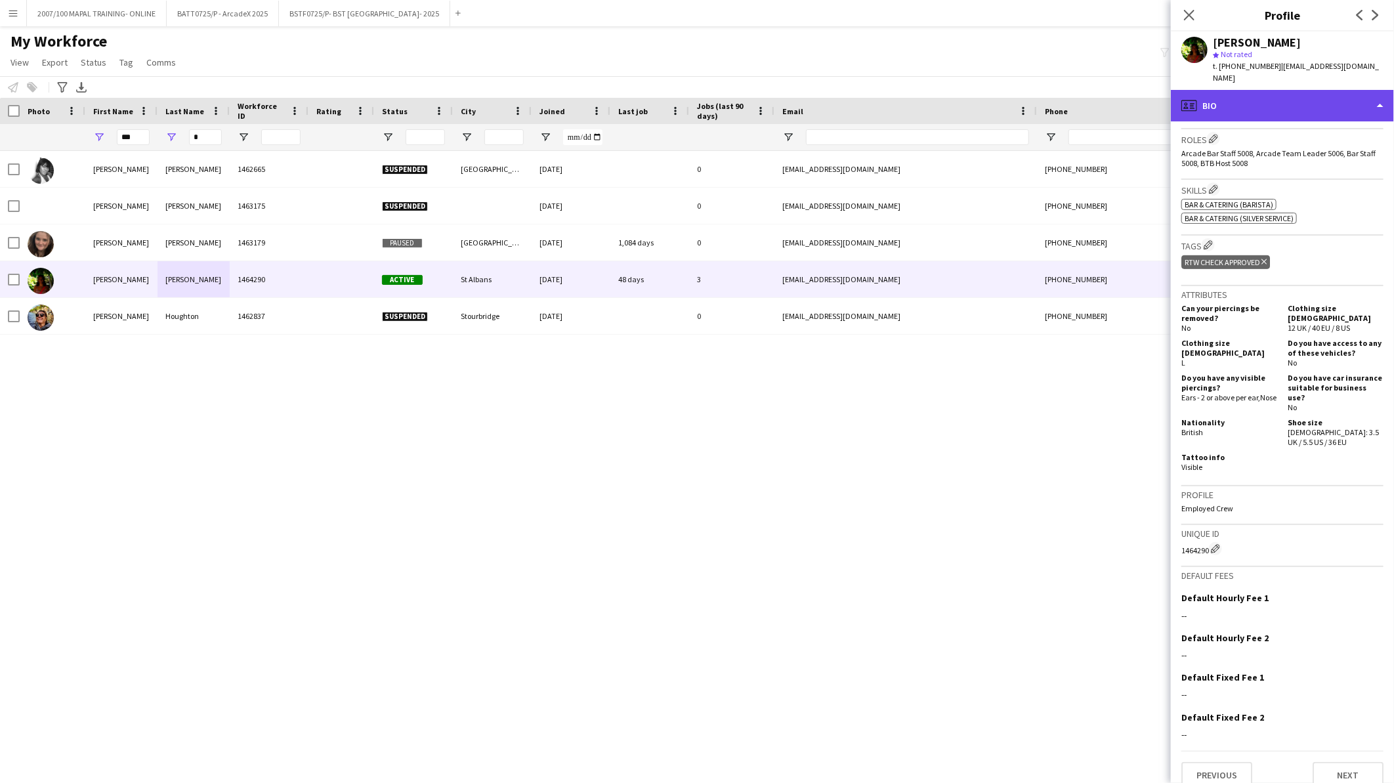
click at [1259, 92] on div "profile Bio" at bounding box center [1282, 106] width 223 height 32
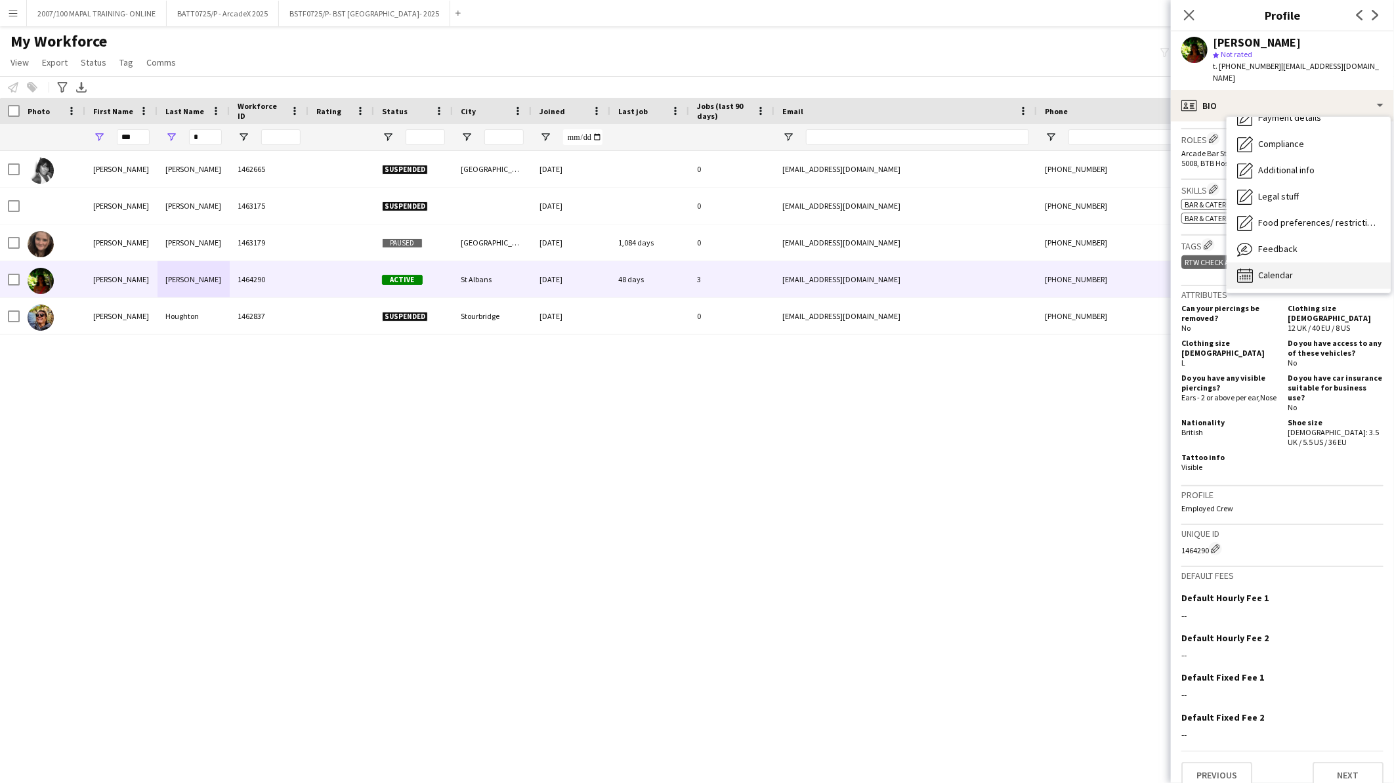
click at [1277, 269] on span "Calendar" at bounding box center [1275, 275] width 35 height 12
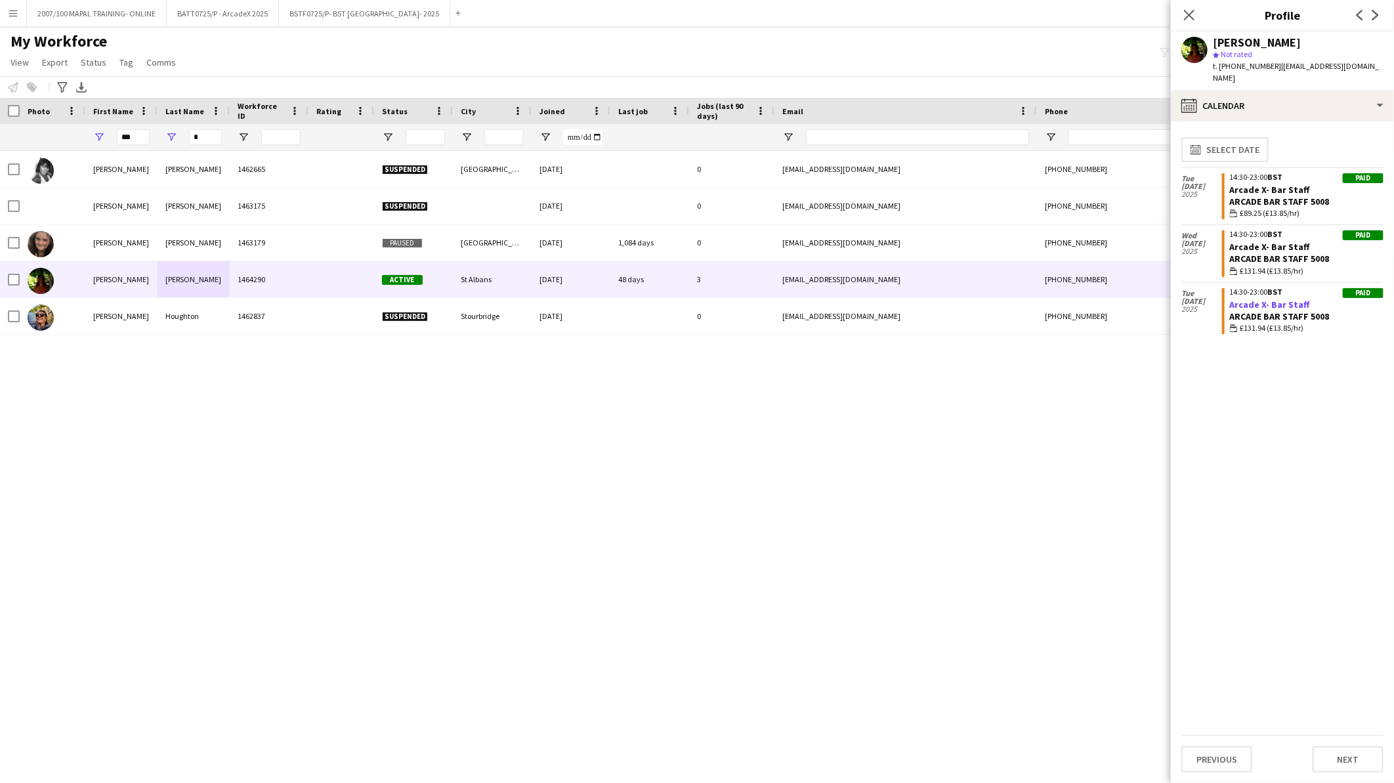
click at [1243, 299] on link "Arcade X- Bar Staff" at bounding box center [1270, 305] width 80 height 12
click at [11, 11] on app-icon "Menu" at bounding box center [13, 13] width 11 height 11
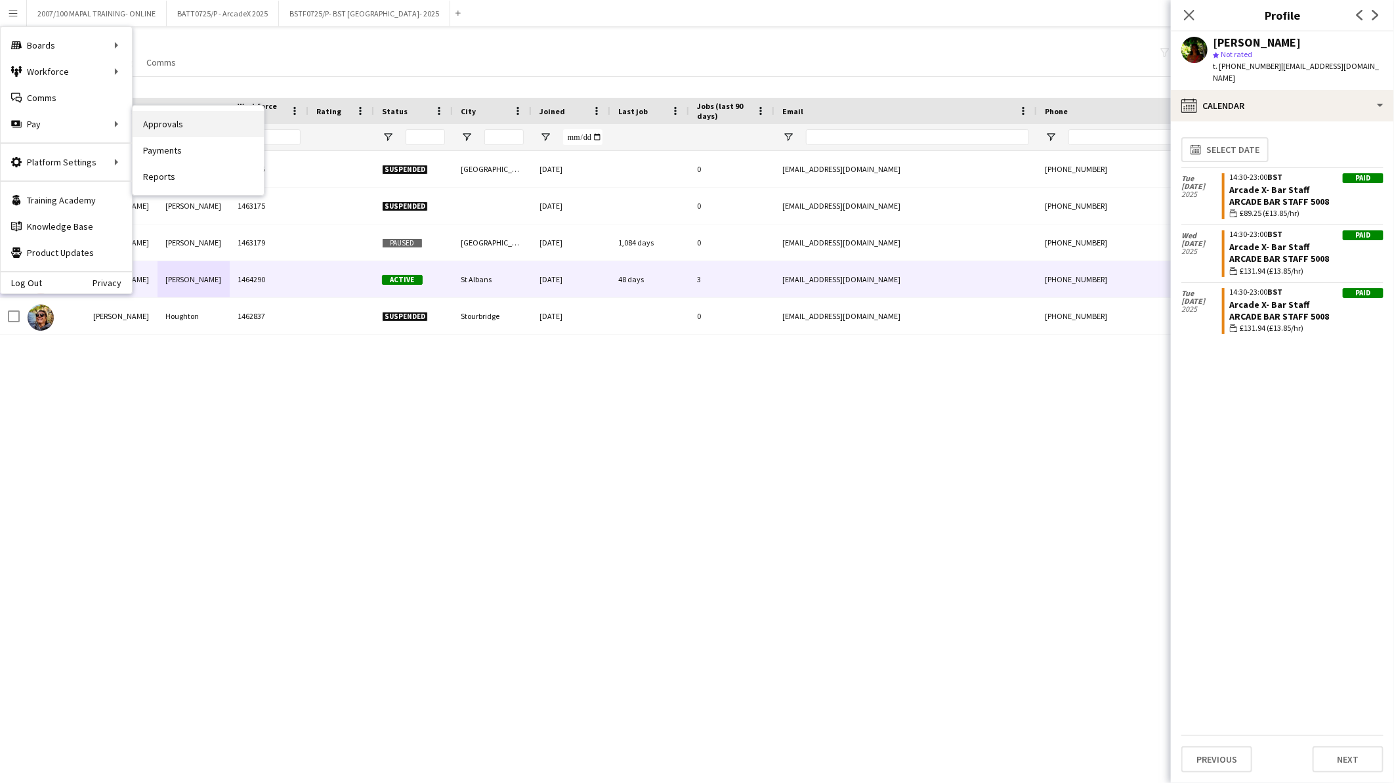
click at [178, 128] on link "Approvals" at bounding box center [198, 124] width 131 height 26
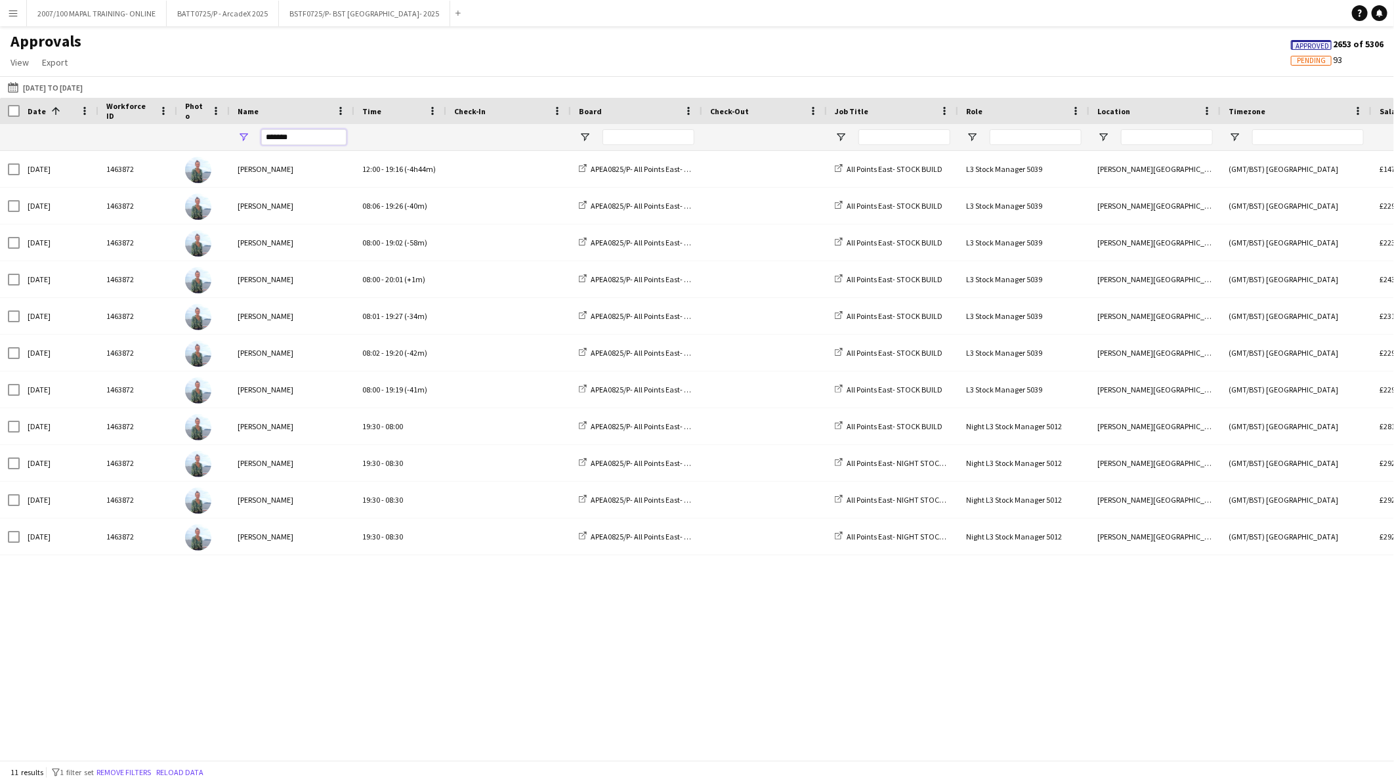
click at [304, 142] on input "*******" at bounding box center [303, 137] width 85 height 16
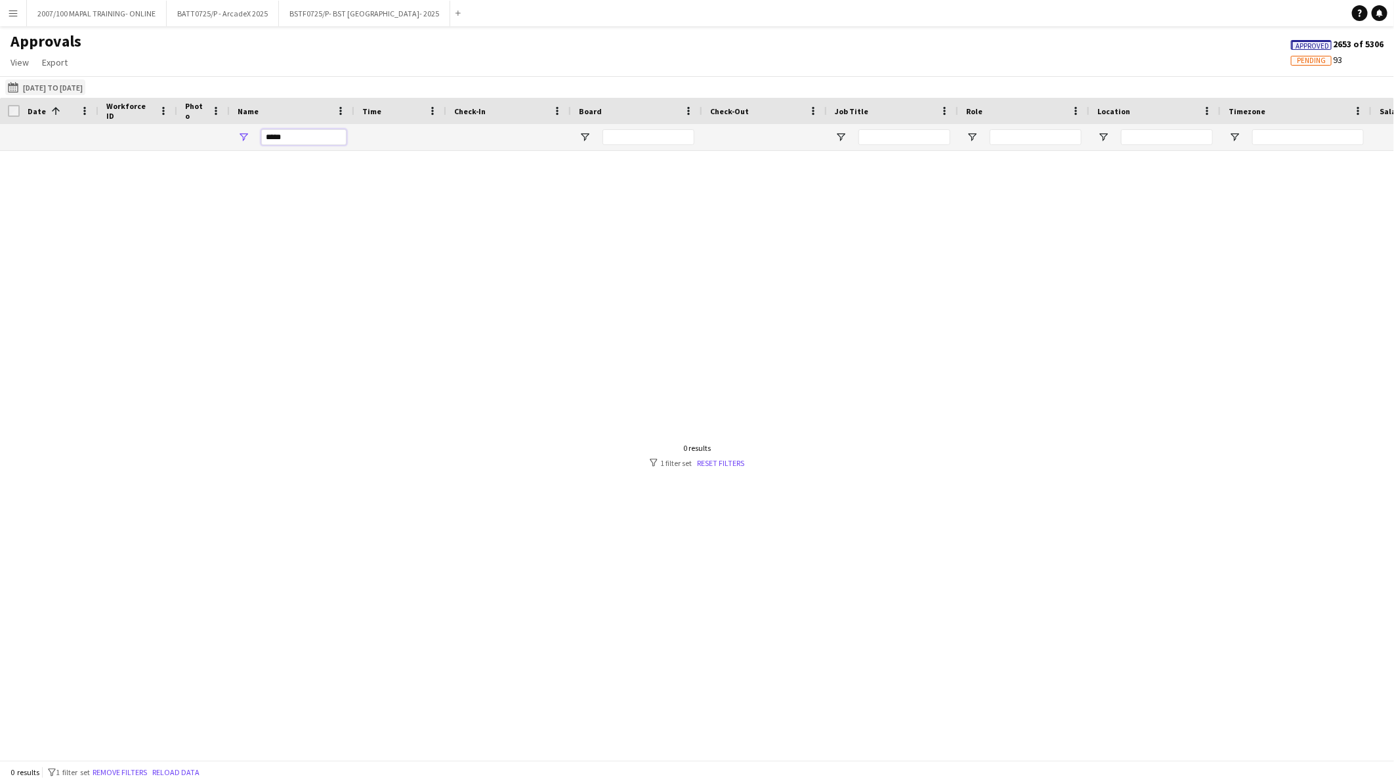
type input "*****"
click at [63, 87] on button "[DATE] to [DATE] [DATE] to [DATE]" at bounding box center [45, 87] width 80 height 16
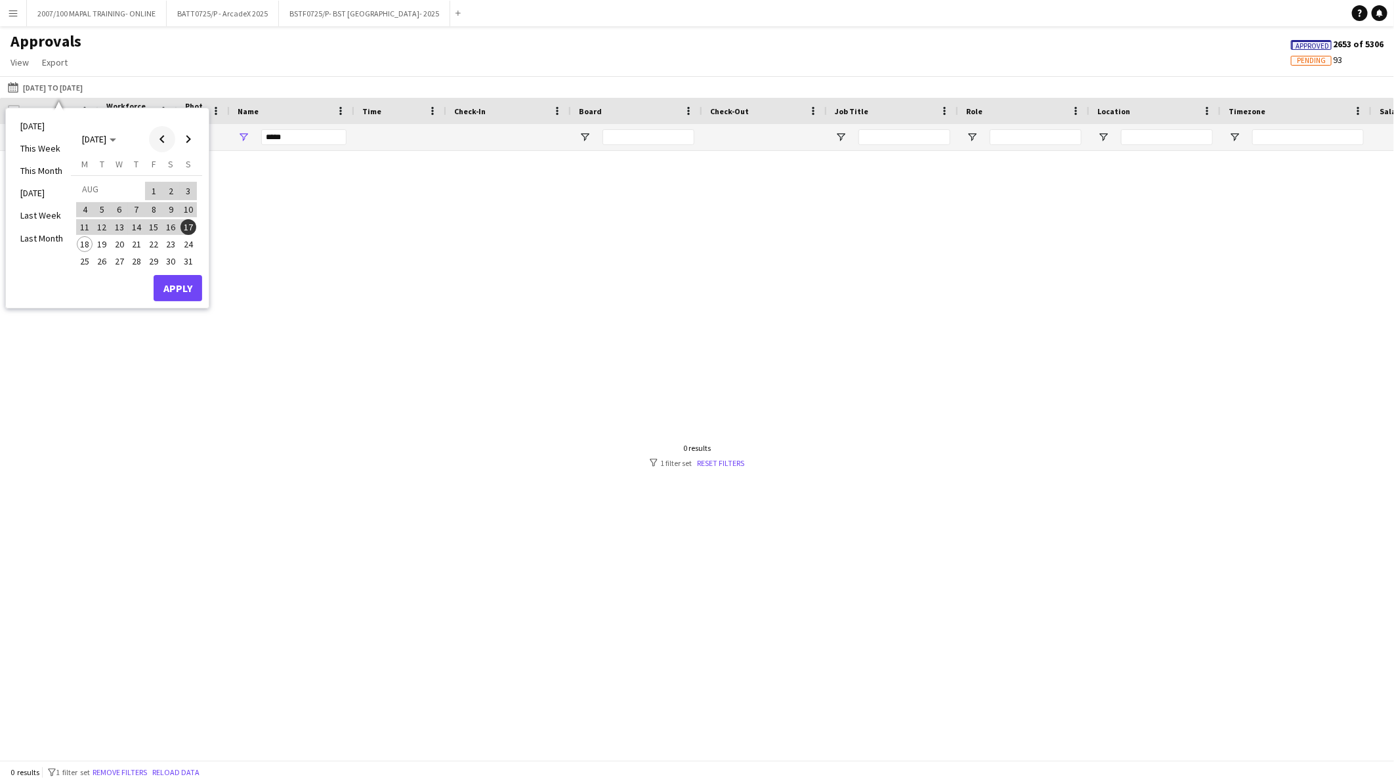
click at [156, 140] on span "Previous month" at bounding box center [162, 139] width 26 height 26
click at [103, 221] on span "8" at bounding box center [103, 224] width 16 height 16
click at [165, 302] on button "Apply" at bounding box center [178, 302] width 49 height 26
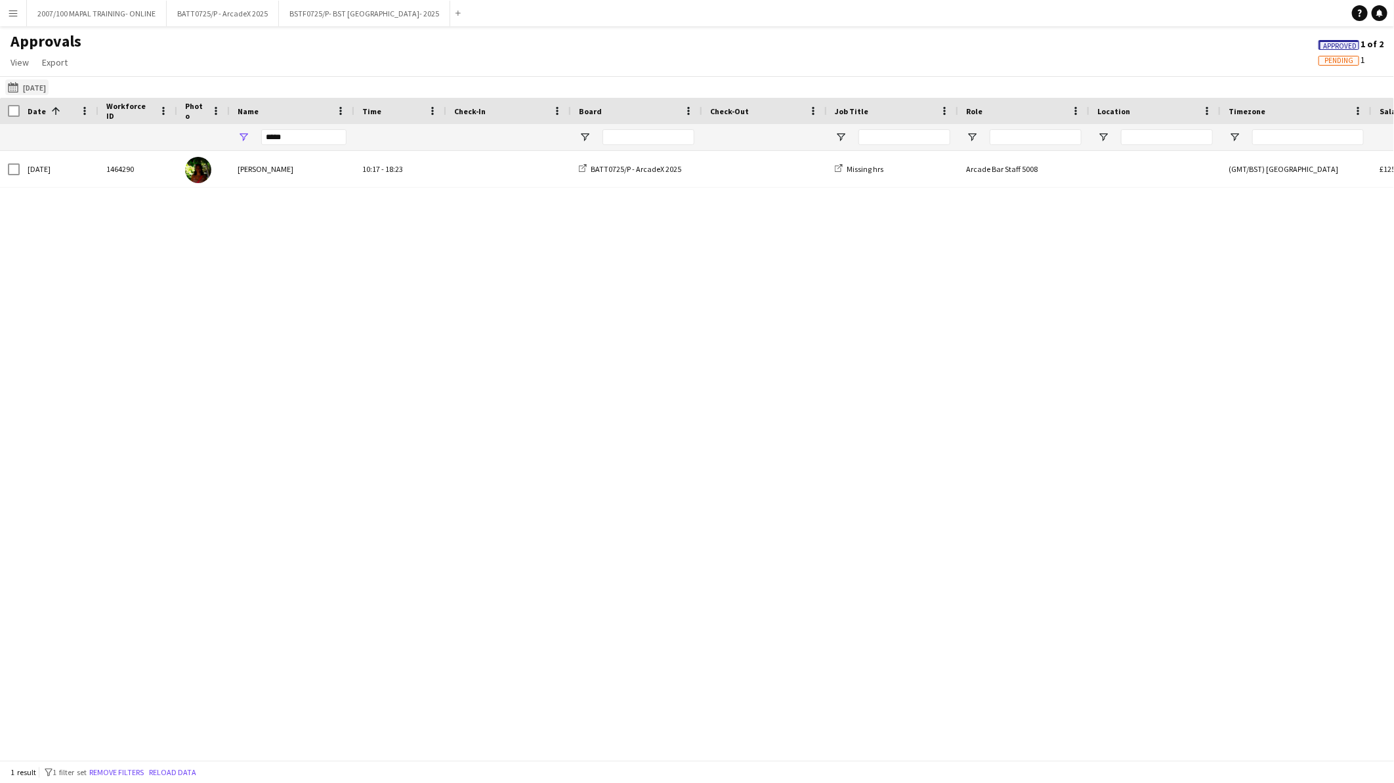
click at [28, 85] on button "[DATE] to [DATE] [DATE]" at bounding box center [26, 87] width 43 height 16
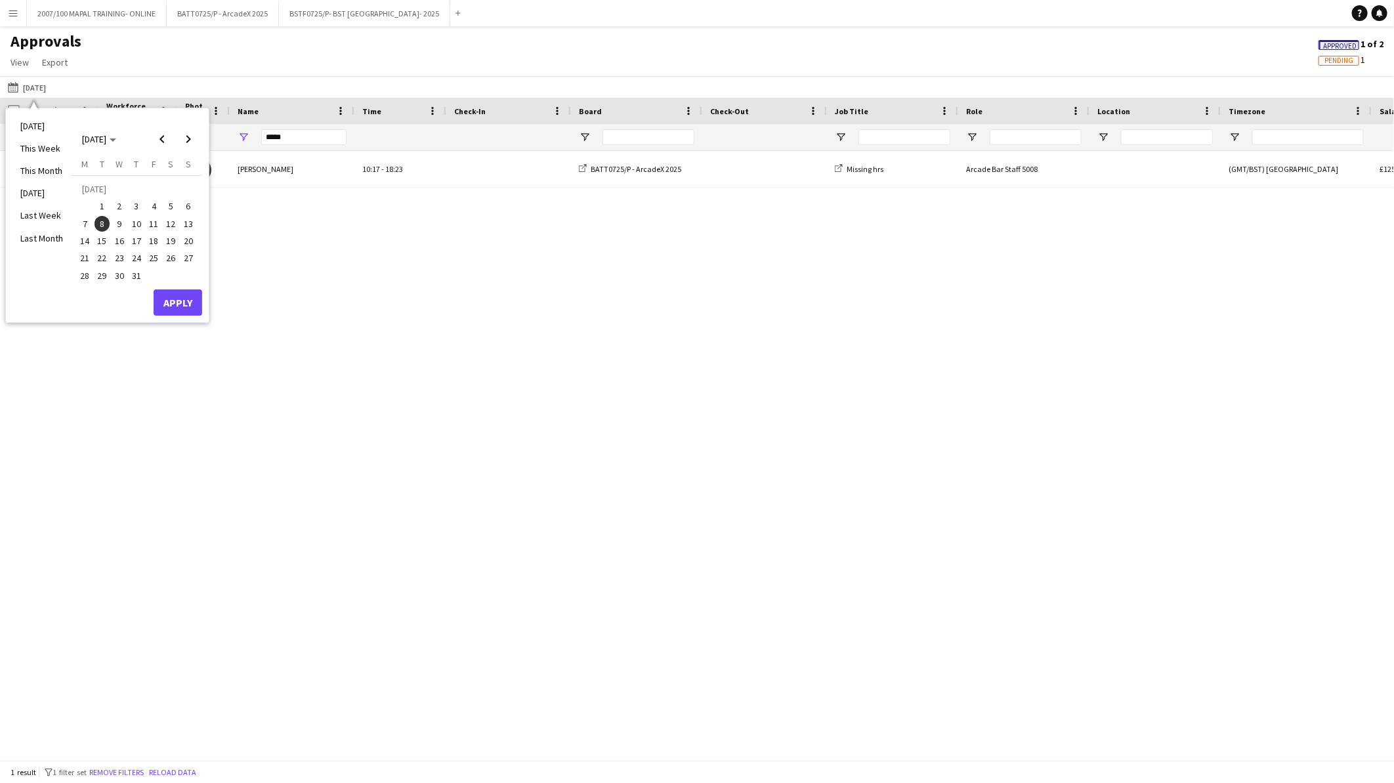
click at [100, 211] on span "1" at bounding box center [103, 207] width 16 height 16
click at [191, 299] on button "Apply" at bounding box center [178, 302] width 49 height 26
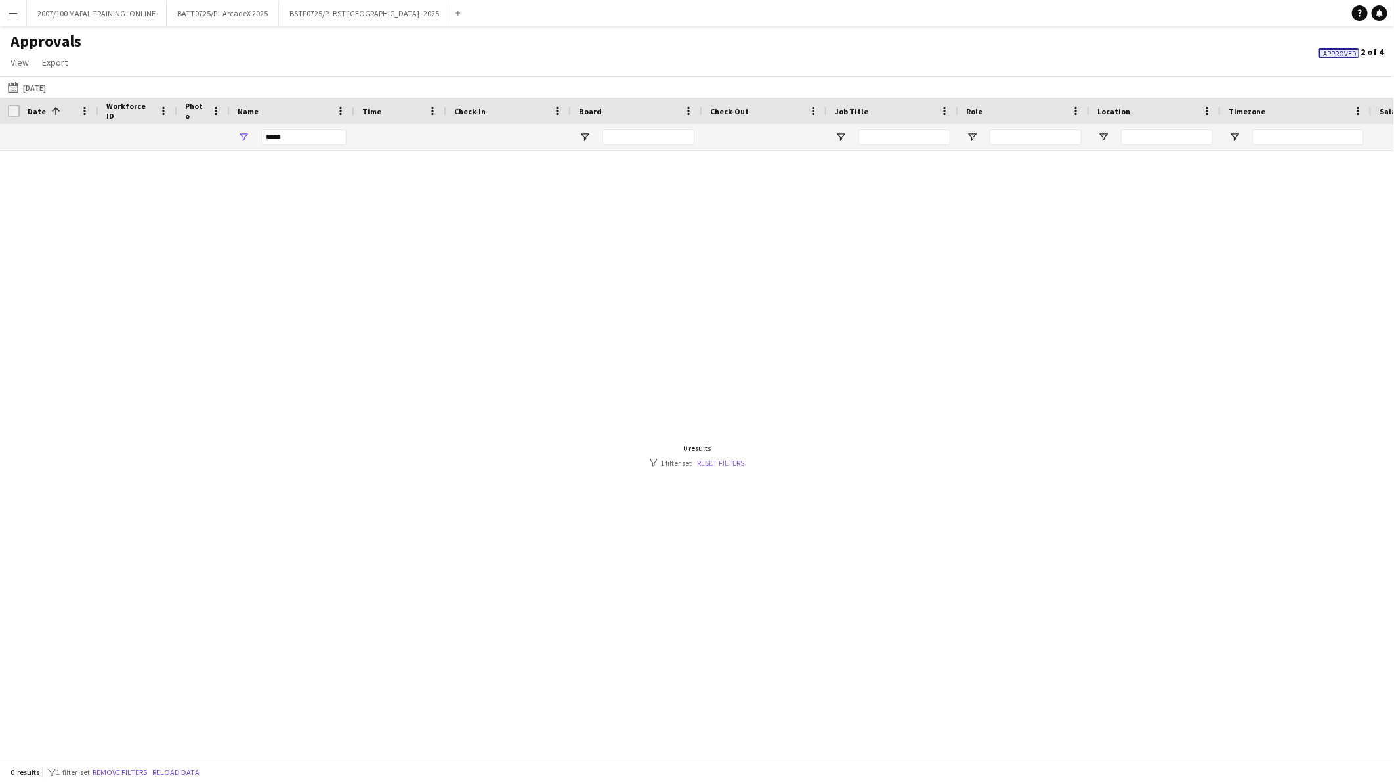
click at [715, 463] on link "Reset filters" at bounding box center [720, 463] width 47 height 10
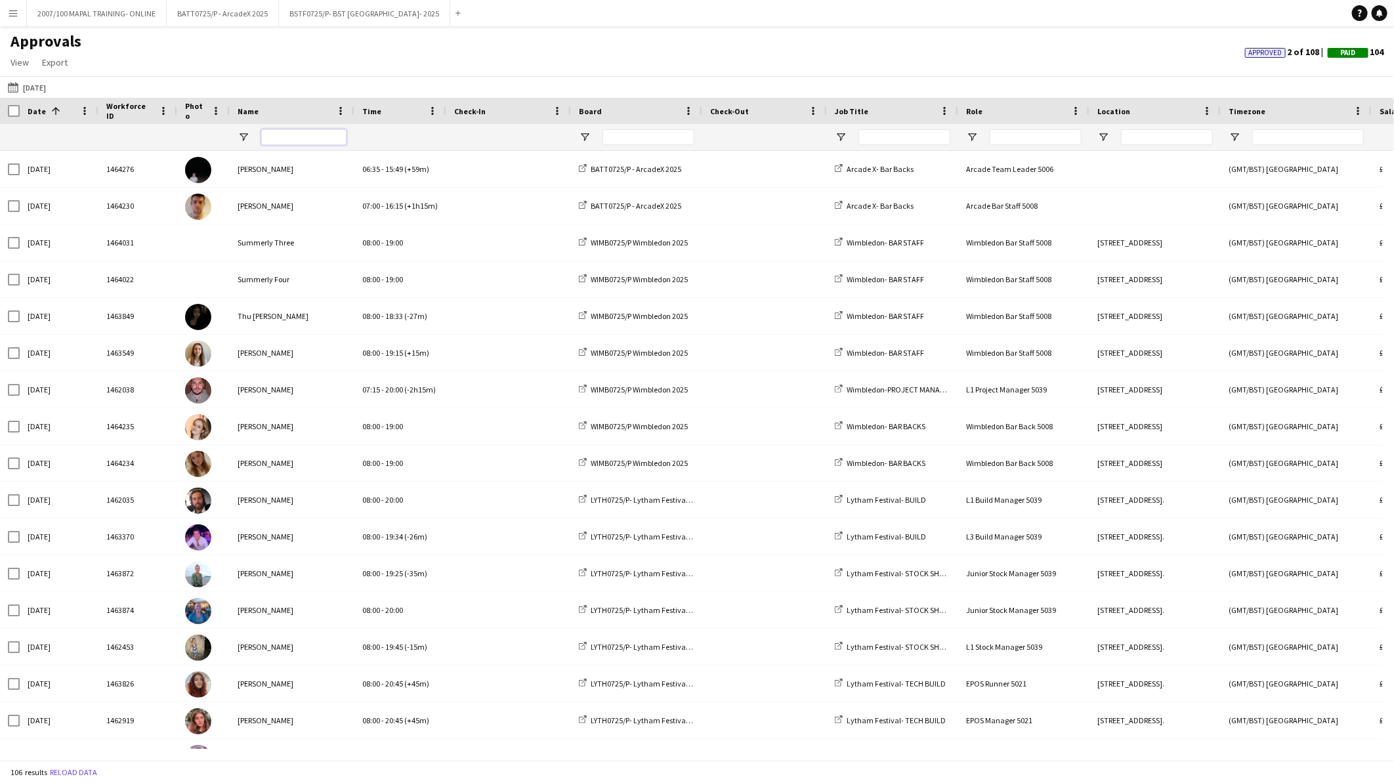
click at [288, 138] on input "Name Filter Input" at bounding box center [303, 137] width 85 height 16
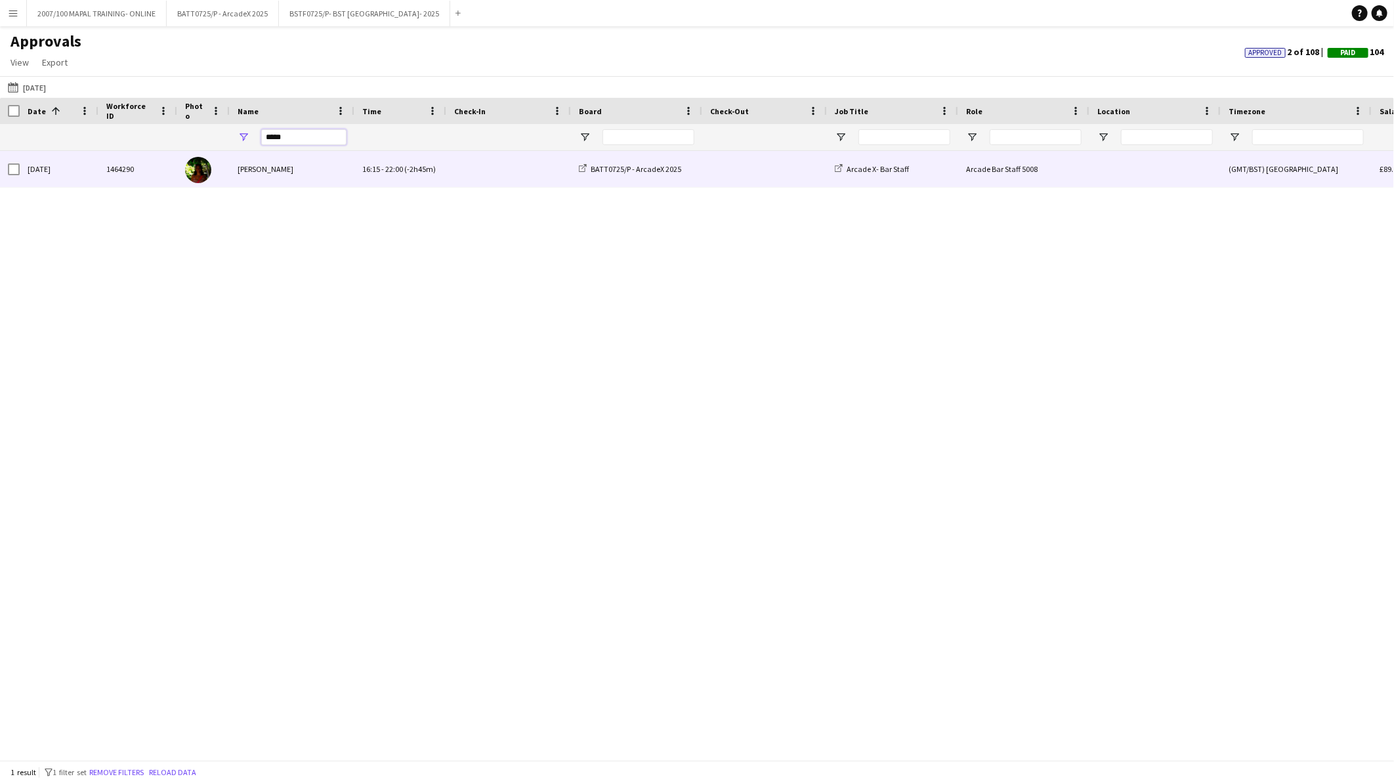
type input "*****"
click at [293, 168] on div "[PERSON_NAME]" at bounding box center [292, 169] width 125 height 36
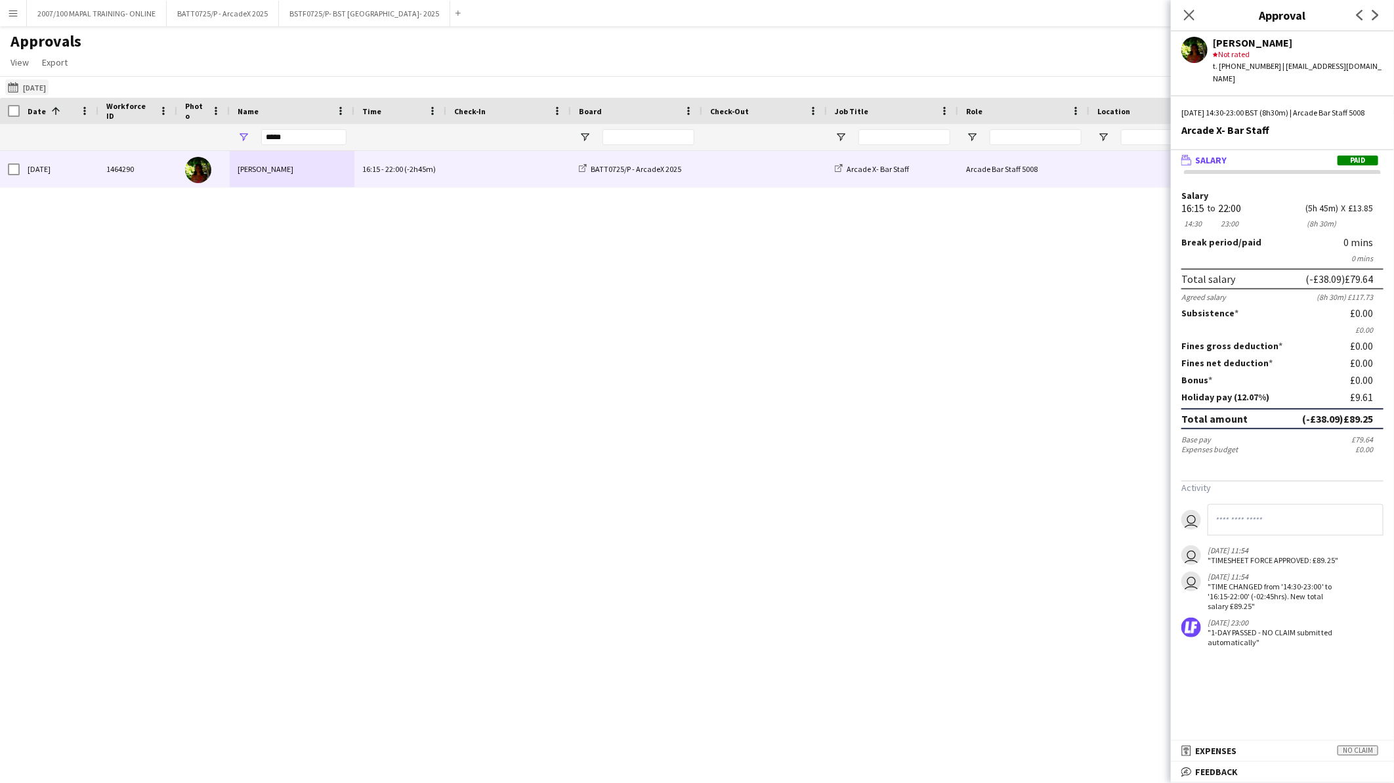
click at [49, 83] on button "[DATE] to [DATE] [DATE]" at bounding box center [26, 87] width 43 height 16
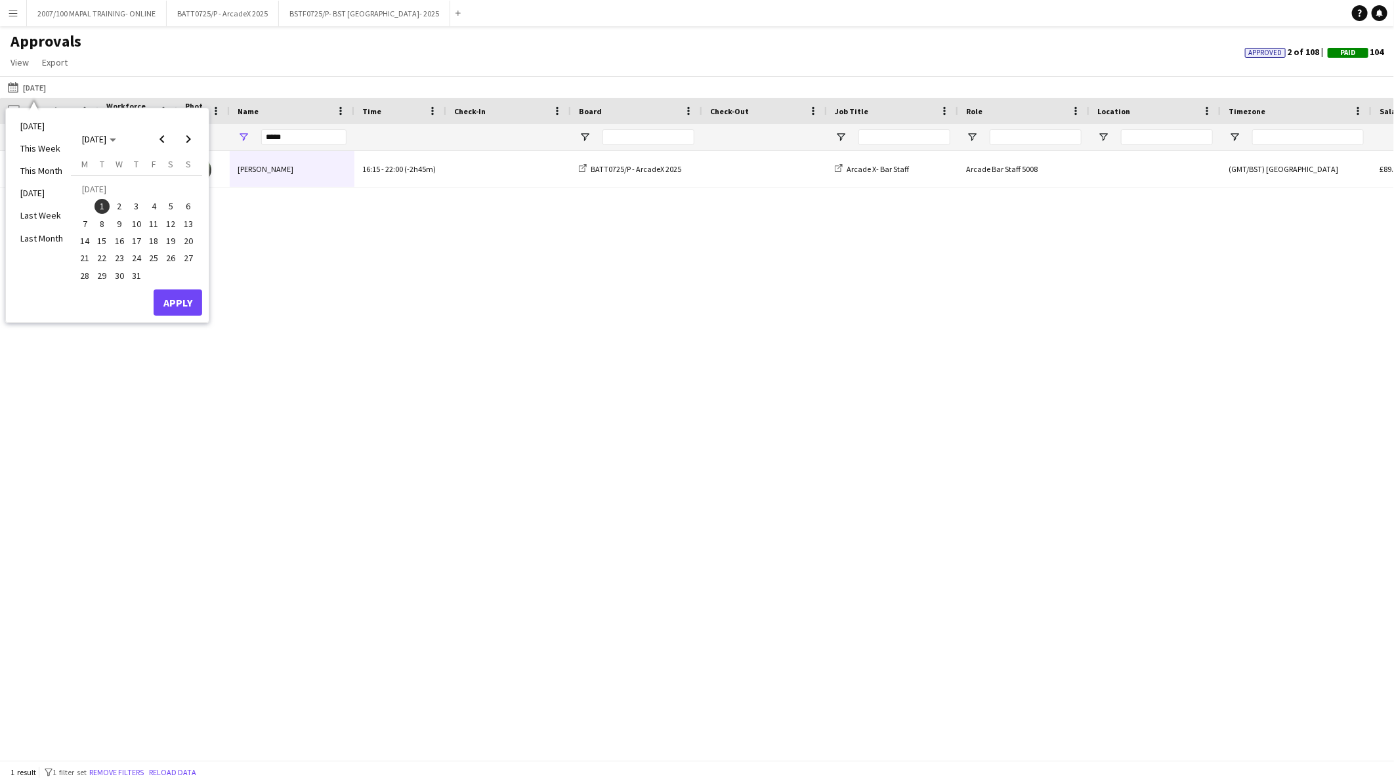
click at [142, 202] on span "3" at bounding box center [137, 207] width 16 height 16
click at [179, 294] on button "Apply" at bounding box center [178, 302] width 49 height 26
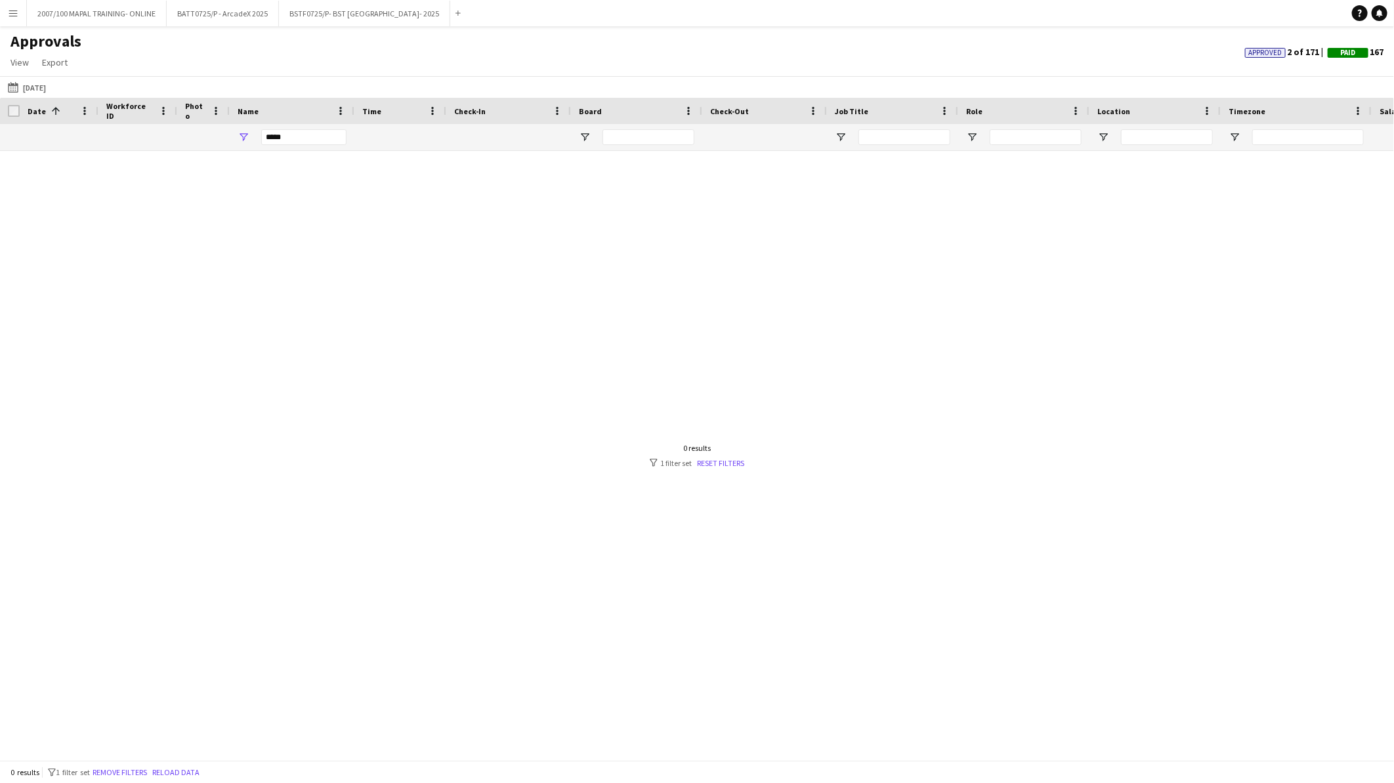
click at [446, 359] on div at bounding box center [697, 450] width 1394 height 598
click at [49, 88] on button "[DATE] to [DATE] [DATE]" at bounding box center [26, 87] width 43 height 16
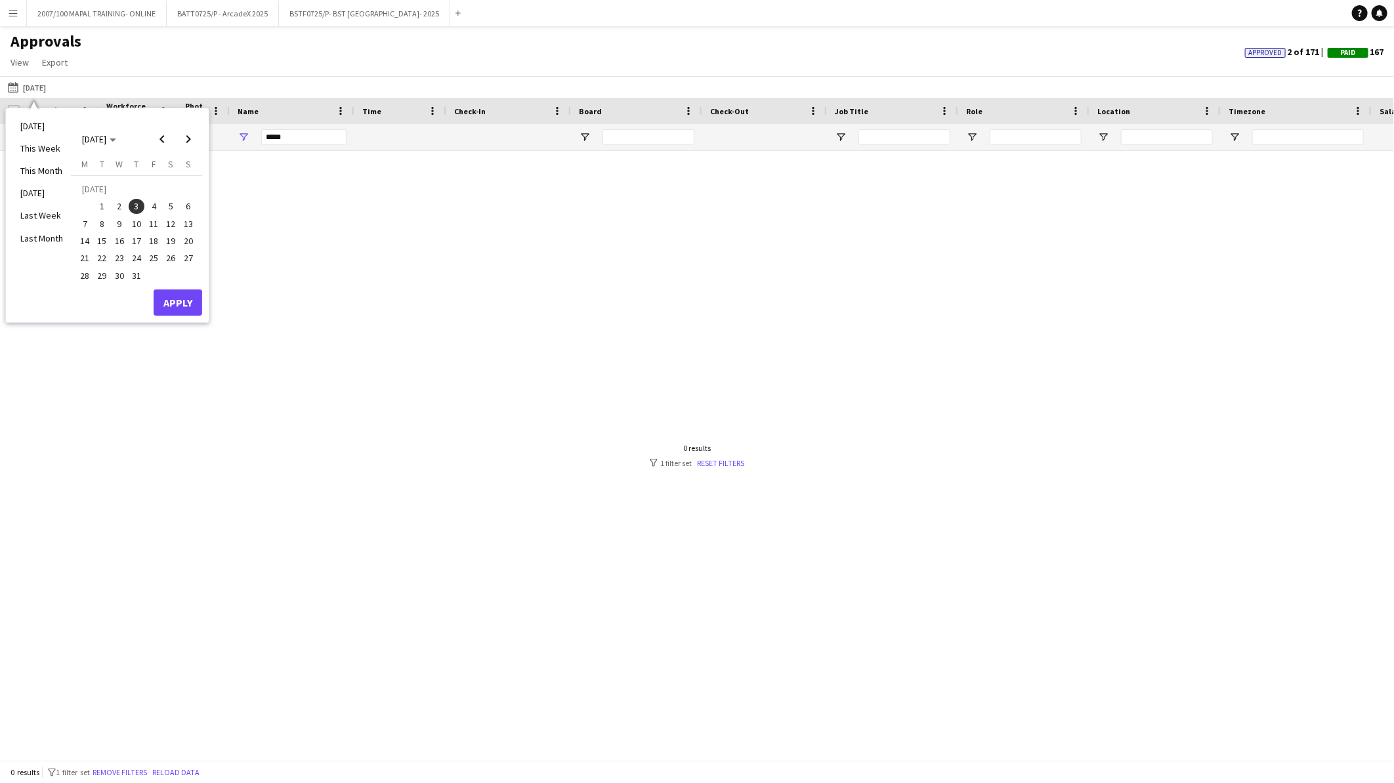
click at [151, 199] on span "4" at bounding box center [154, 207] width 16 height 16
click at [173, 298] on button "Apply" at bounding box center [178, 302] width 49 height 26
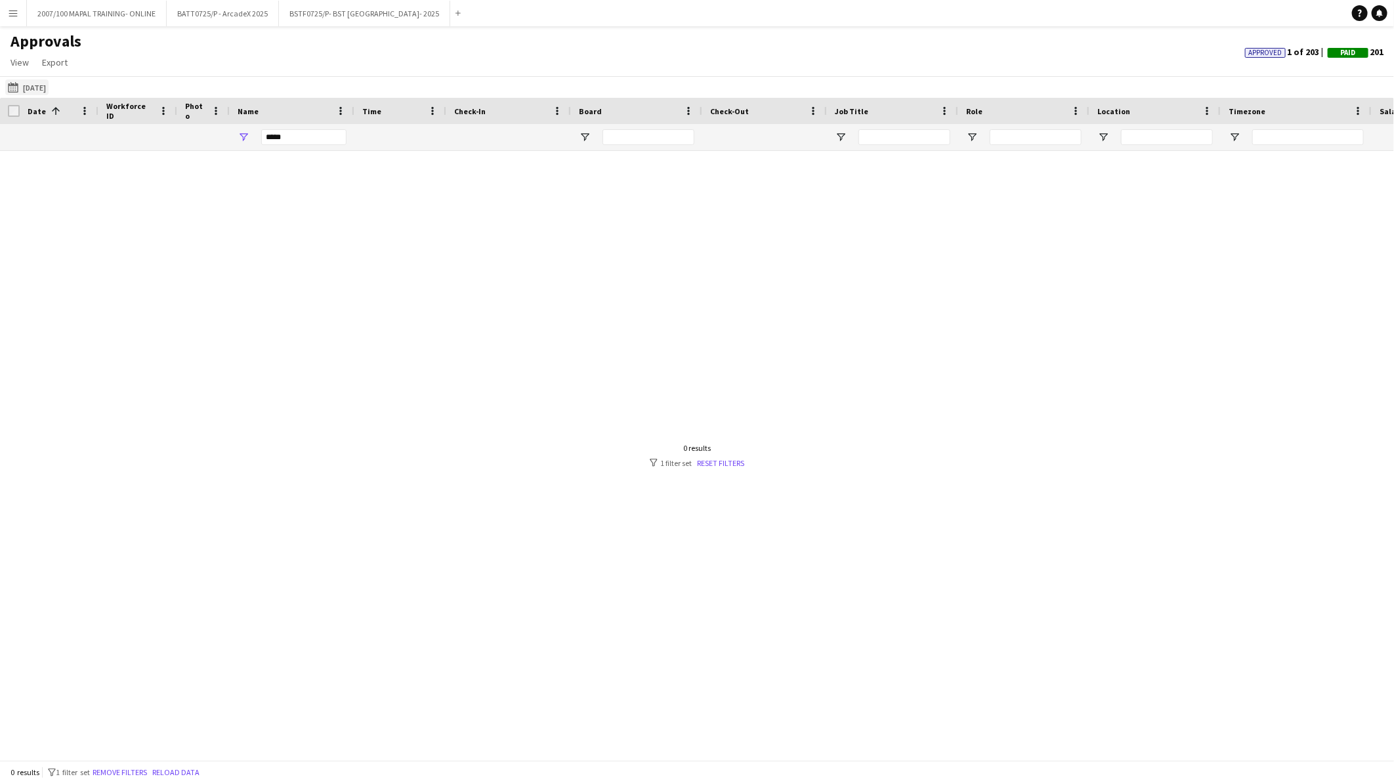
click at [40, 84] on button "[DATE] to [DATE] [DATE]" at bounding box center [26, 87] width 43 height 16
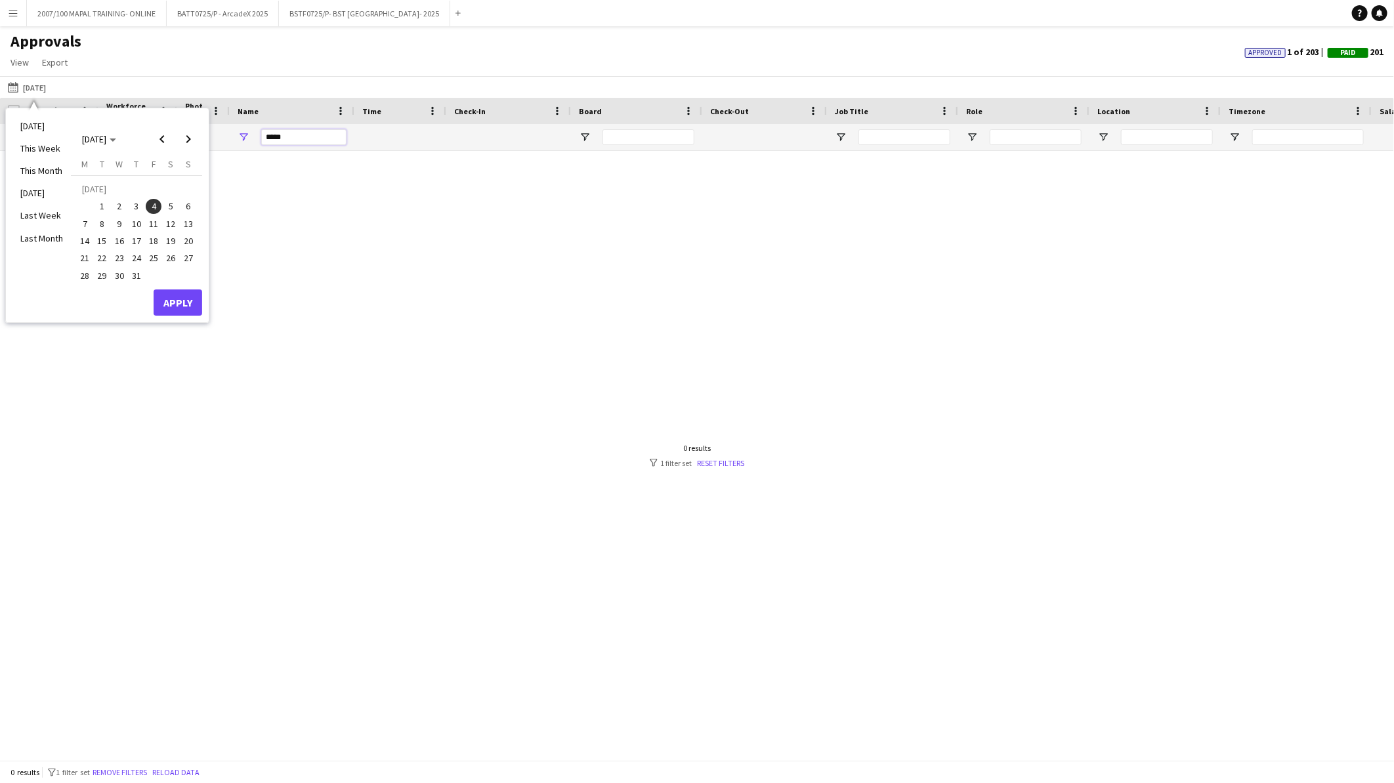
click at [303, 144] on input "*****" at bounding box center [303, 137] width 85 height 16
click at [104, 202] on span "1" at bounding box center [103, 207] width 16 height 16
click at [178, 296] on button "Apply" at bounding box center [178, 302] width 49 height 26
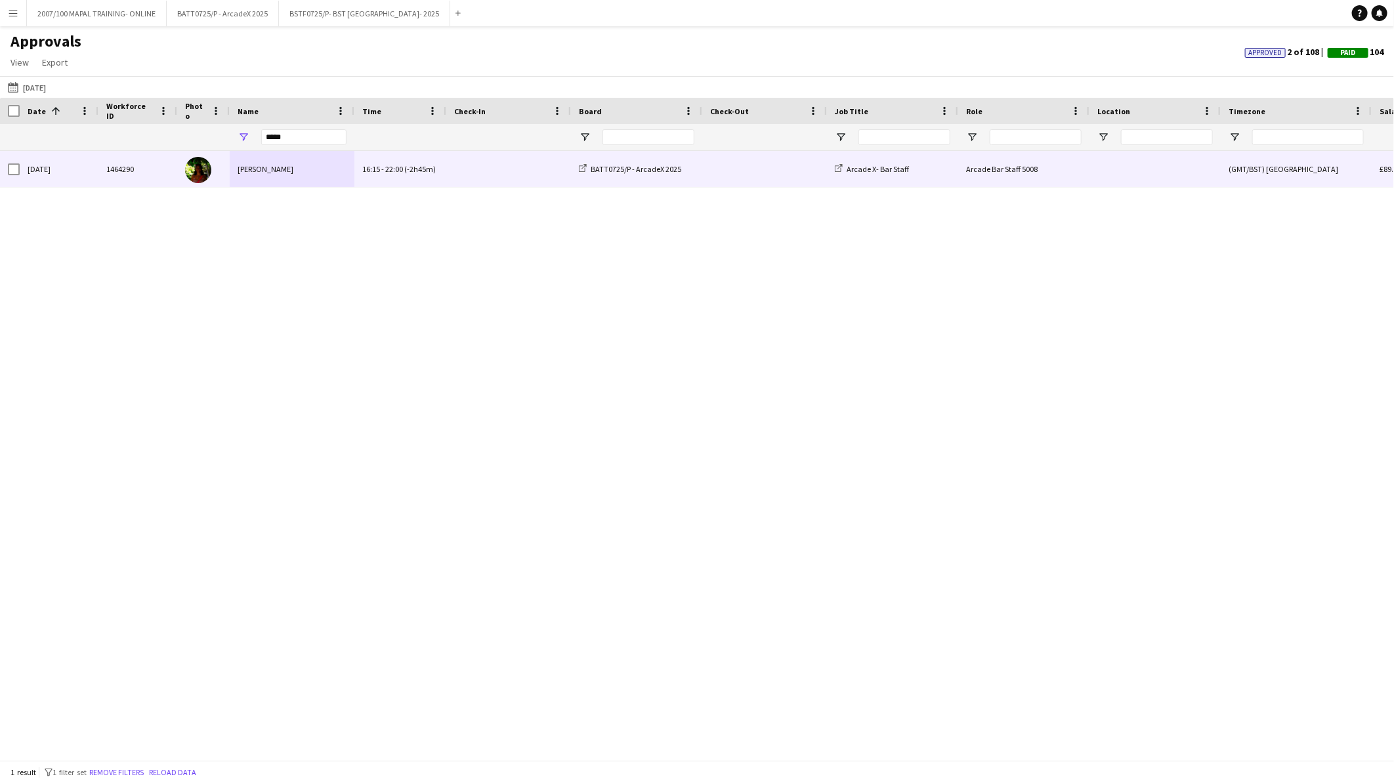
click at [280, 173] on div "[PERSON_NAME]" at bounding box center [292, 169] width 125 height 36
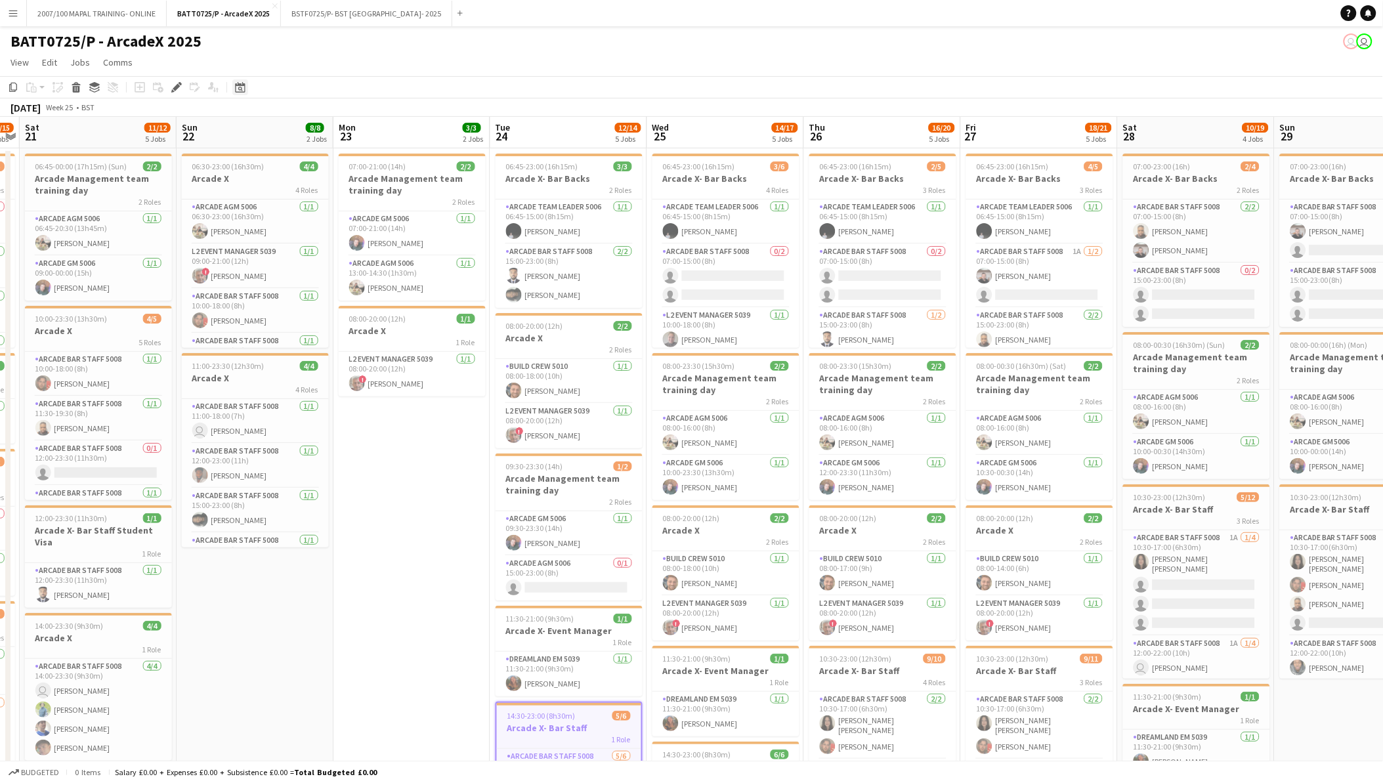
click at [237, 83] on icon "Date picker" at bounding box center [240, 87] width 11 height 11
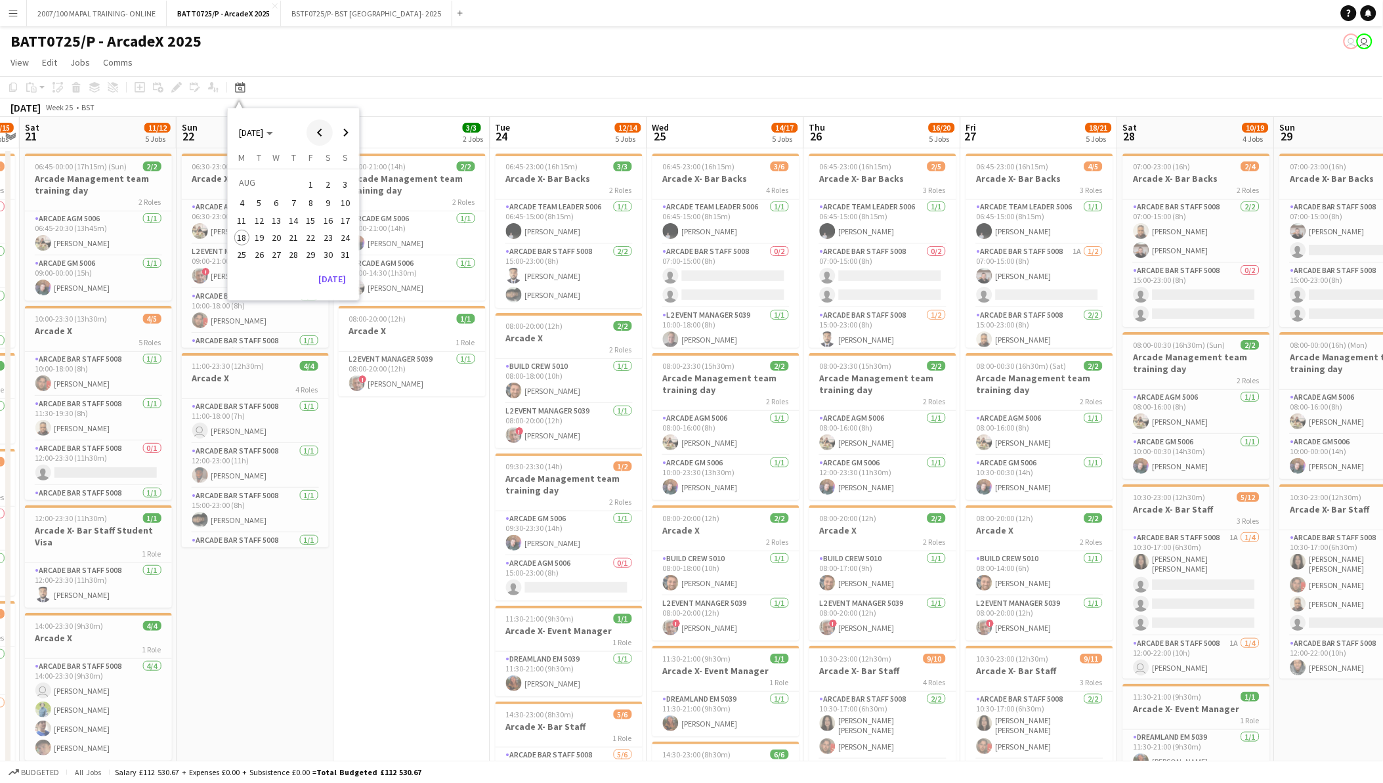
click at [322, 134] on span "Previous month" at bounding box center [320, 132] width 26 height 26
click at [256, 221] on span "8" at bounding box center [259, 217] width 16 height 16
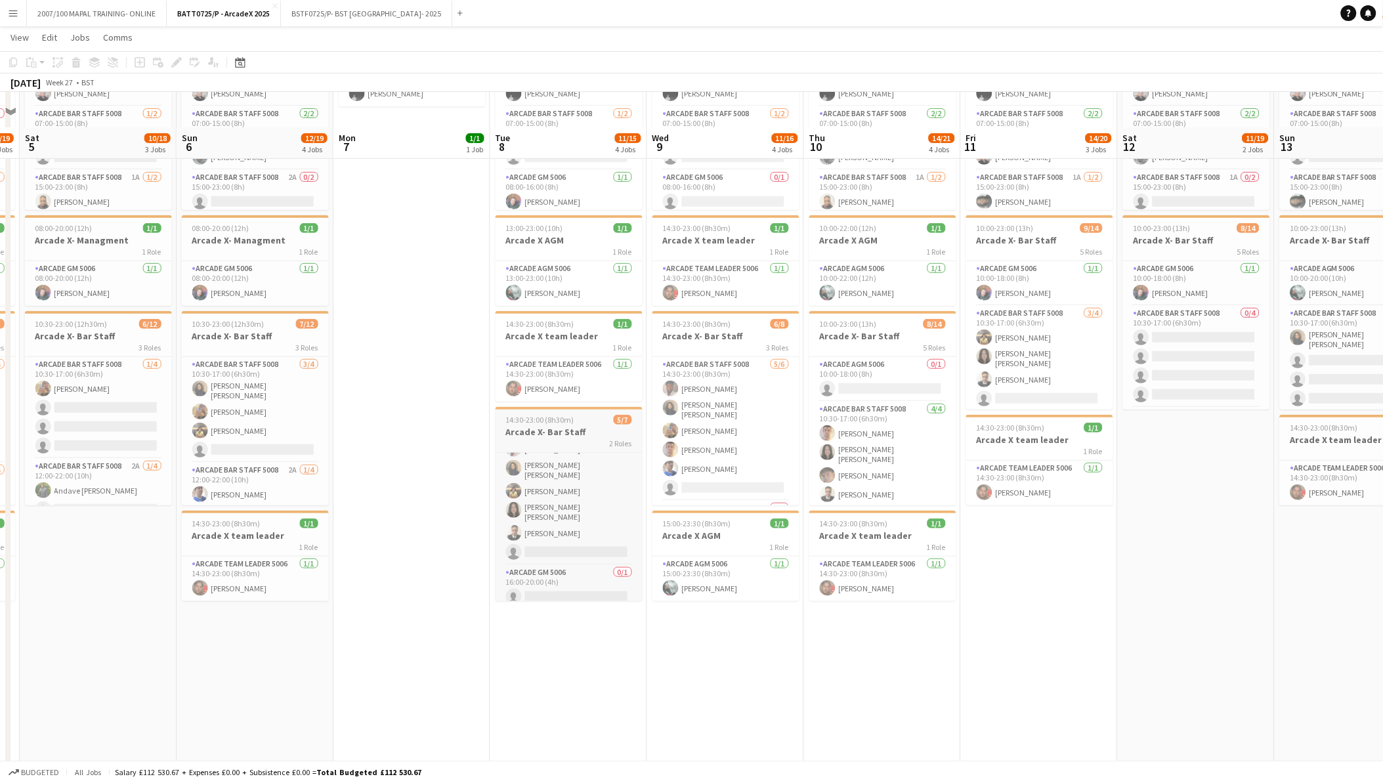
scroll to position [219, 0]
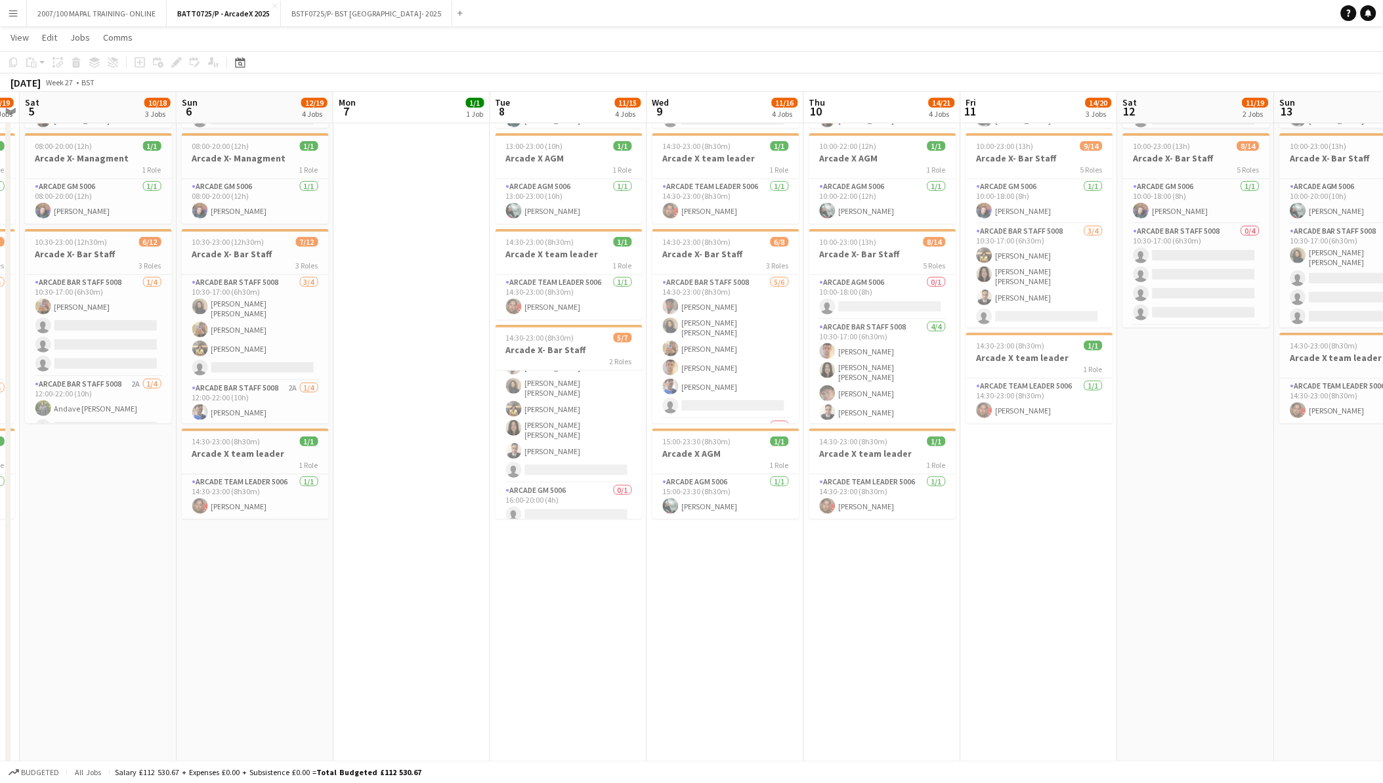
click at [574, 560] on app-date-cell "06:45-23:00 (16h15m) 4/6 Arcade X- Bar Backs 4 Roles Arcade Team Leader 5006 1/…" at bounding box center [568, 374] width 157 height 893
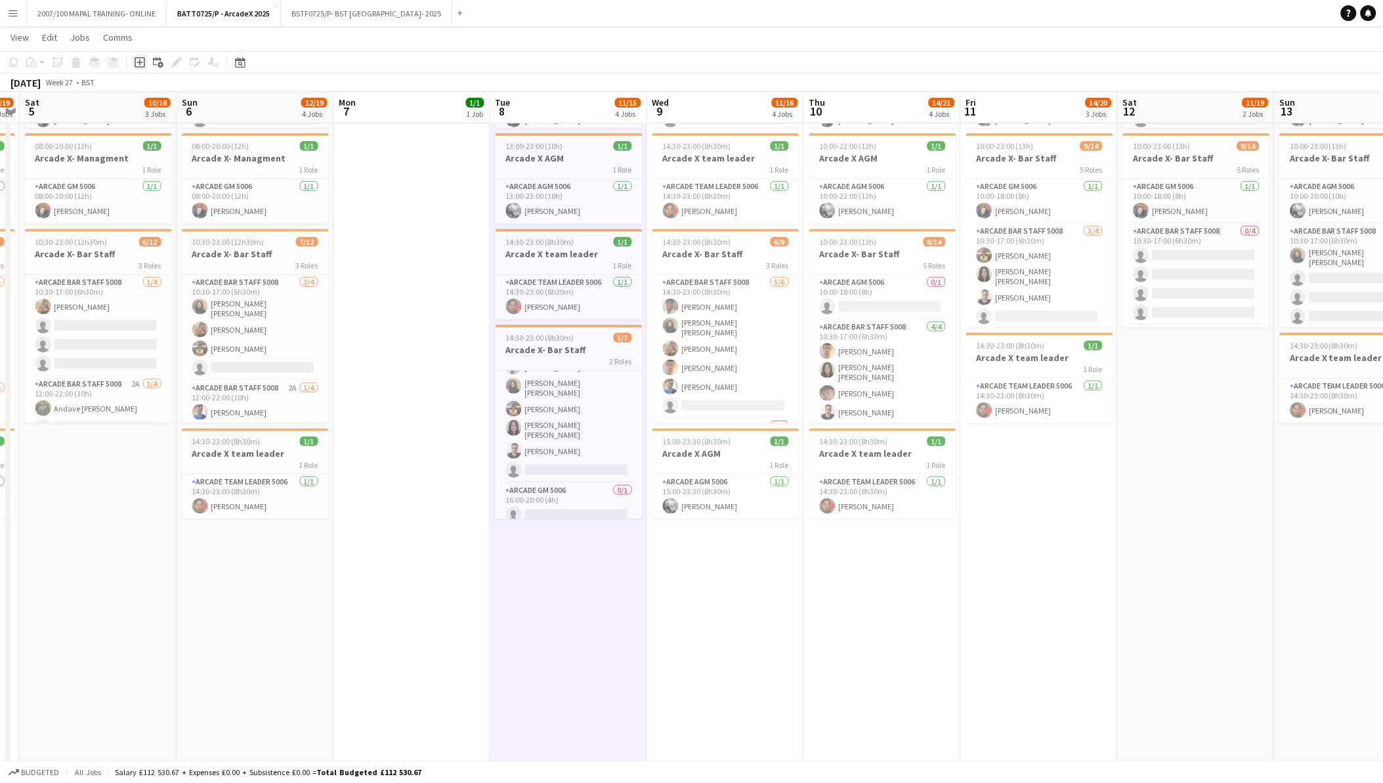
click at [140, 54] on div "Add job" at bounding box center [140, 62] width 16 height 16
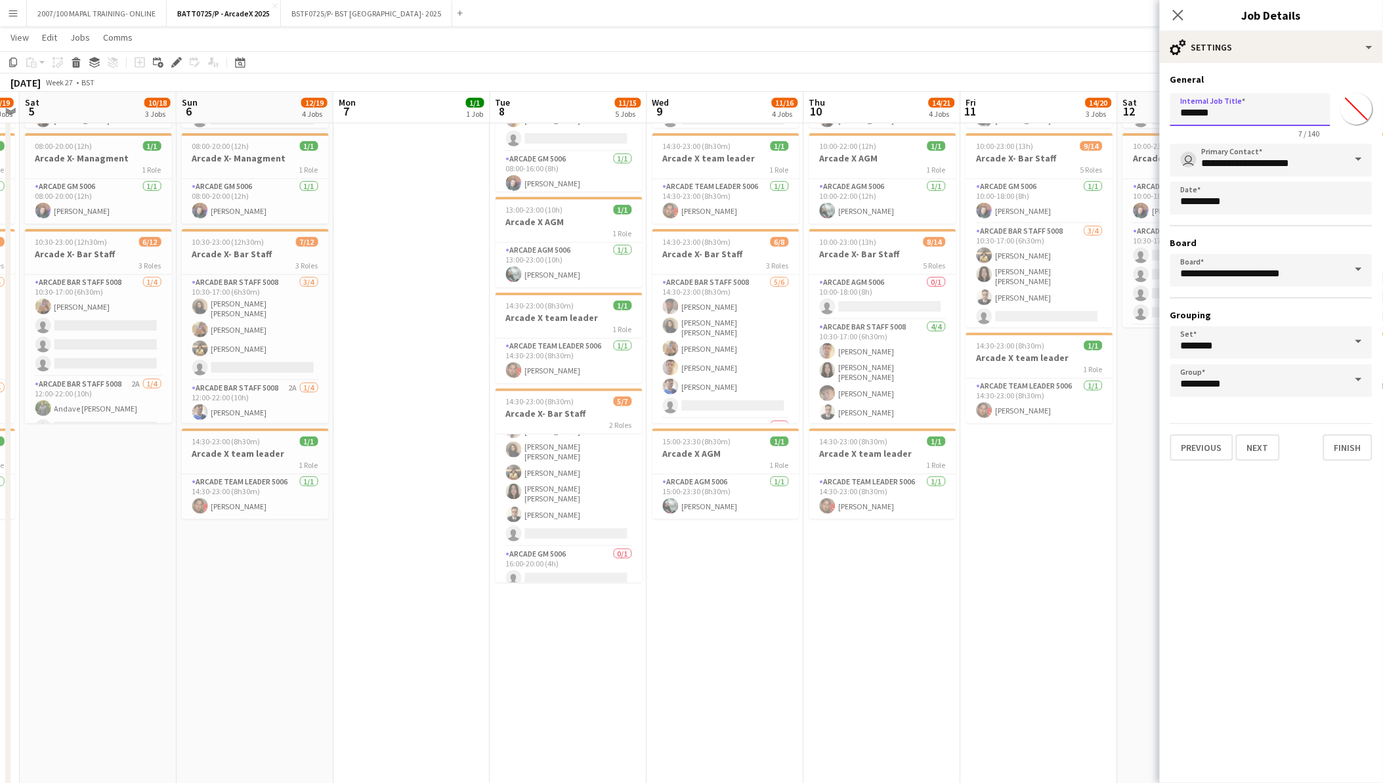
drag, startPoint x: 1223, startPoint y: 115, endPoint x: 1101, endPoint y: 115, distance: 121.4
click at [1101, 115] on body "Menu Boards Boards Boards All jobs Status Workforce Workforce My Workforce Recr…" at bounding box center [691, 362] width 1383 height 1162
click at [1206, 113] on input "**********" at bounding box center [1250, 109] width 160 height 33
type input "**********"
click at [1348, 444] on button "Finish" at bounding box center [1347, 448] width 49 height 26
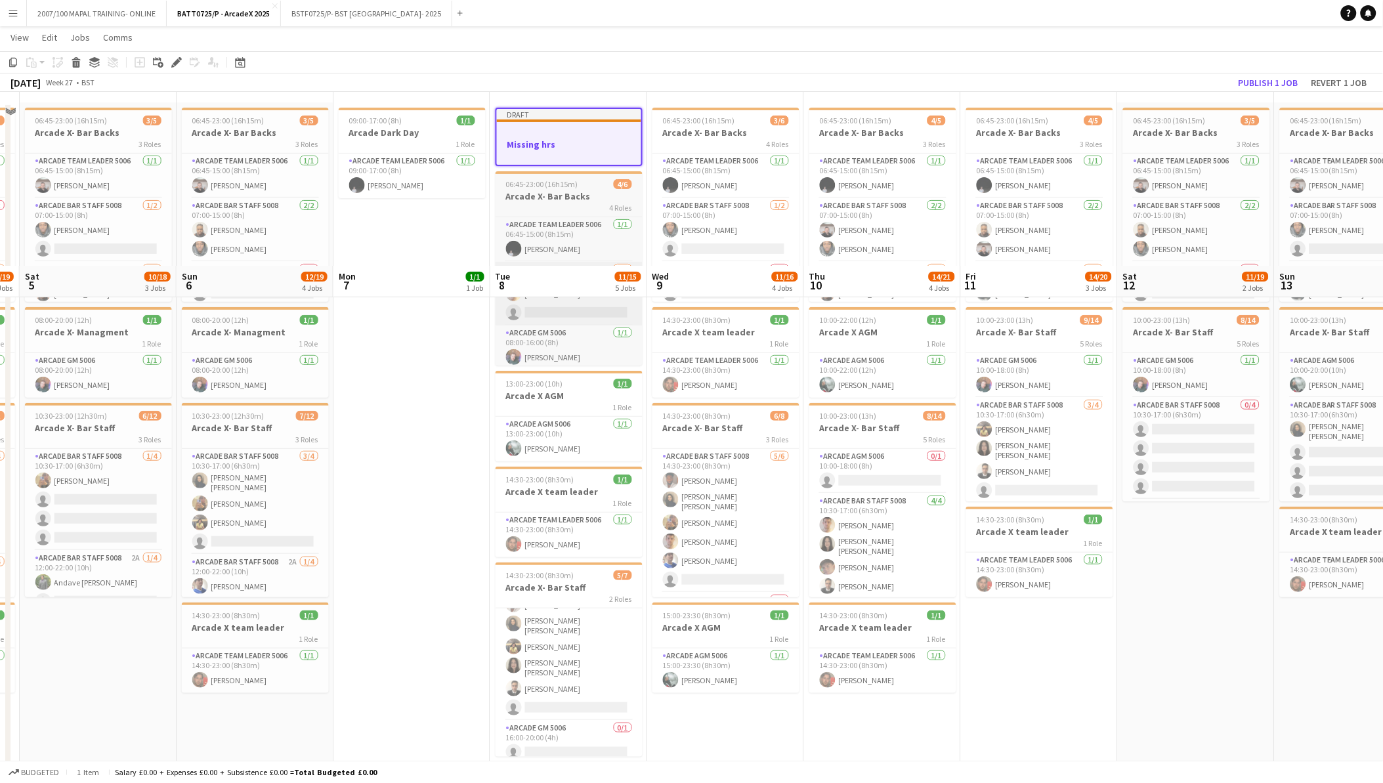
scroll to position [0, 0]
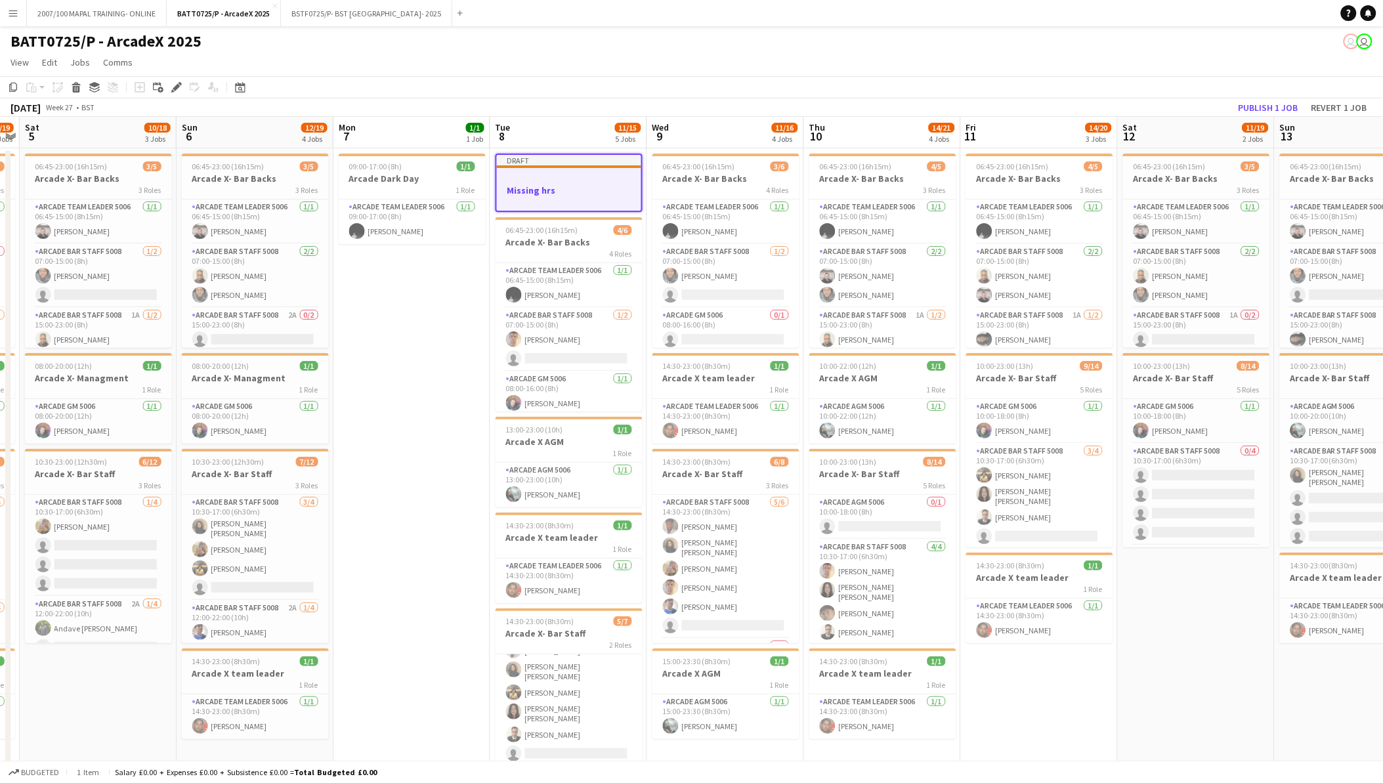
click at [553, 179] on div at bounding box center [569, 178] width 144 height 10
click at [617, 188] on h3 "Missing hrs" at bounding box center [569, 189] width 147 height 12
click at [175, 89] on icon "Edit" at bounding box center [176, 87] width 11 height 11
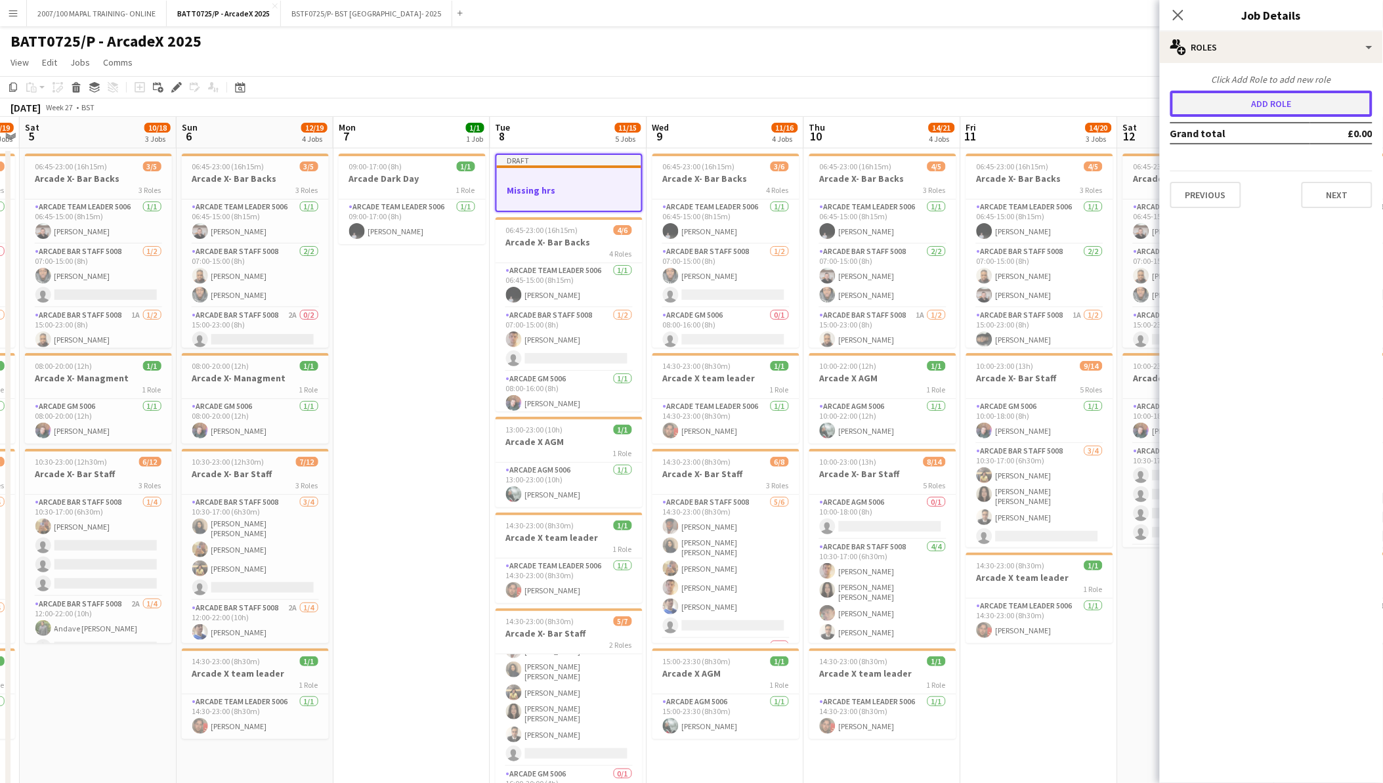
click at [1243, 102] on button "Add role" at bounding box center [1271, 104] width 202 height 26
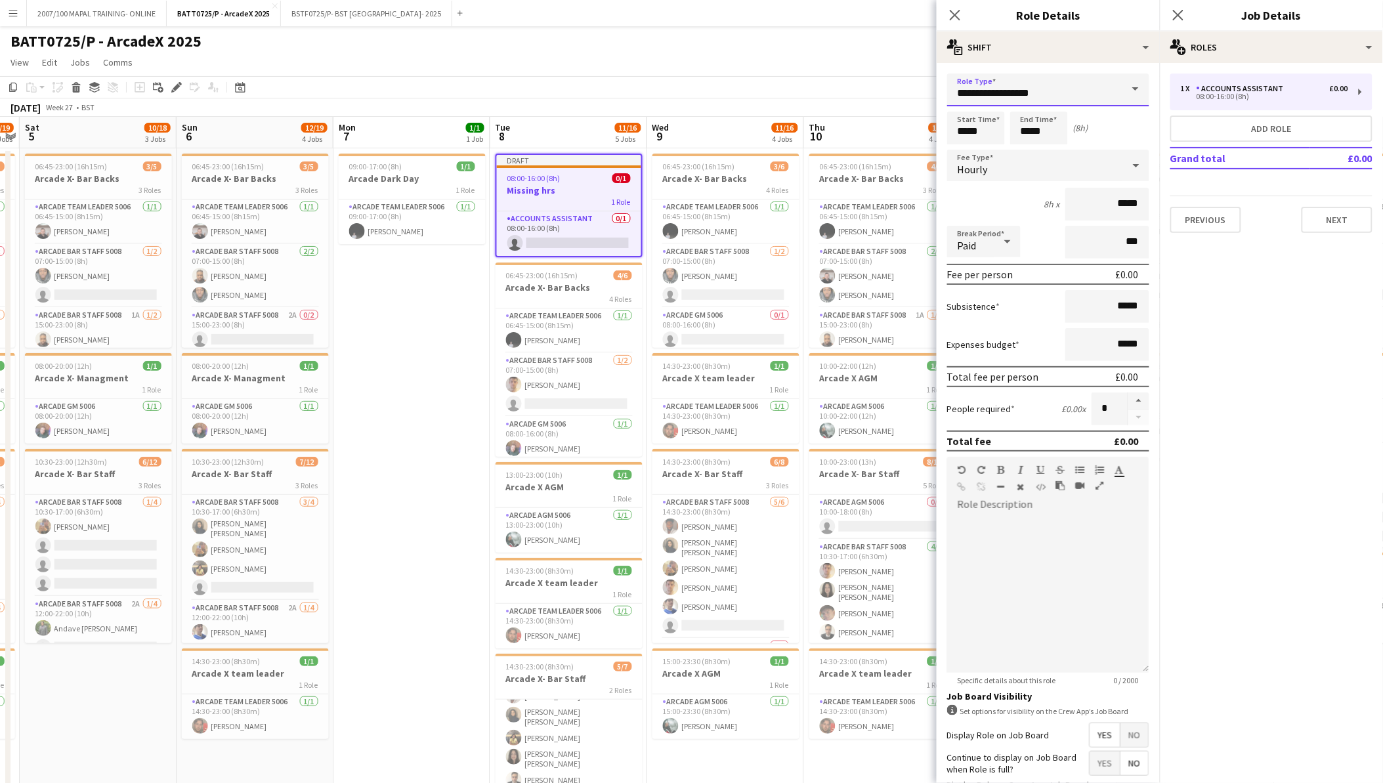
drag, startPoint x: 1105, startPoint y: 88, endPoint x: 796, endPoint y: 89, distance: 309.2
click at [796, 89] on body "Menu Boards Boards Boards All jobs Status Workforce Workforce My Workforce Recr…" at bounding box center [691, 581] width 1383 height 1163
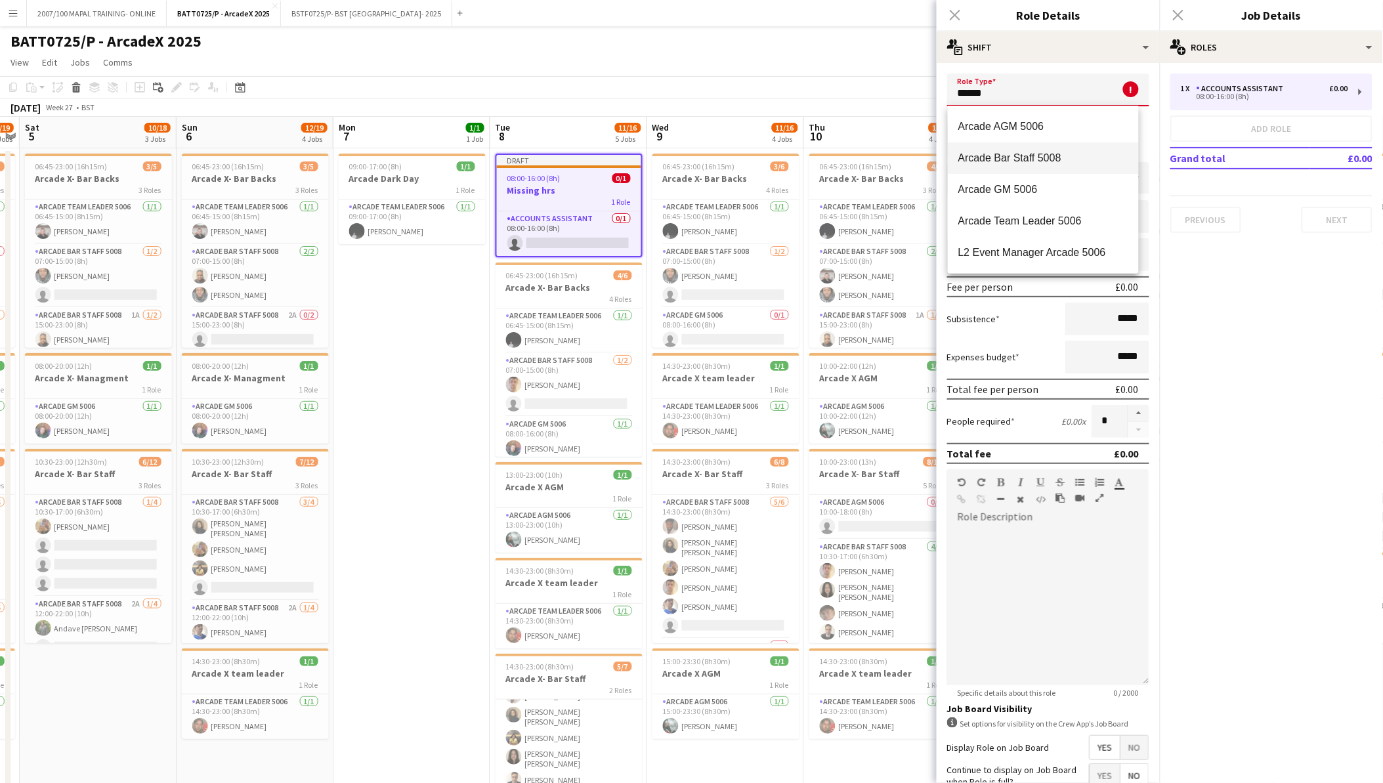
click at [985, 156] on span "Arcade Bar Staff 5008" at bounding box center [1043, 158] width 170 height 12
type input "**********"
type input "******"
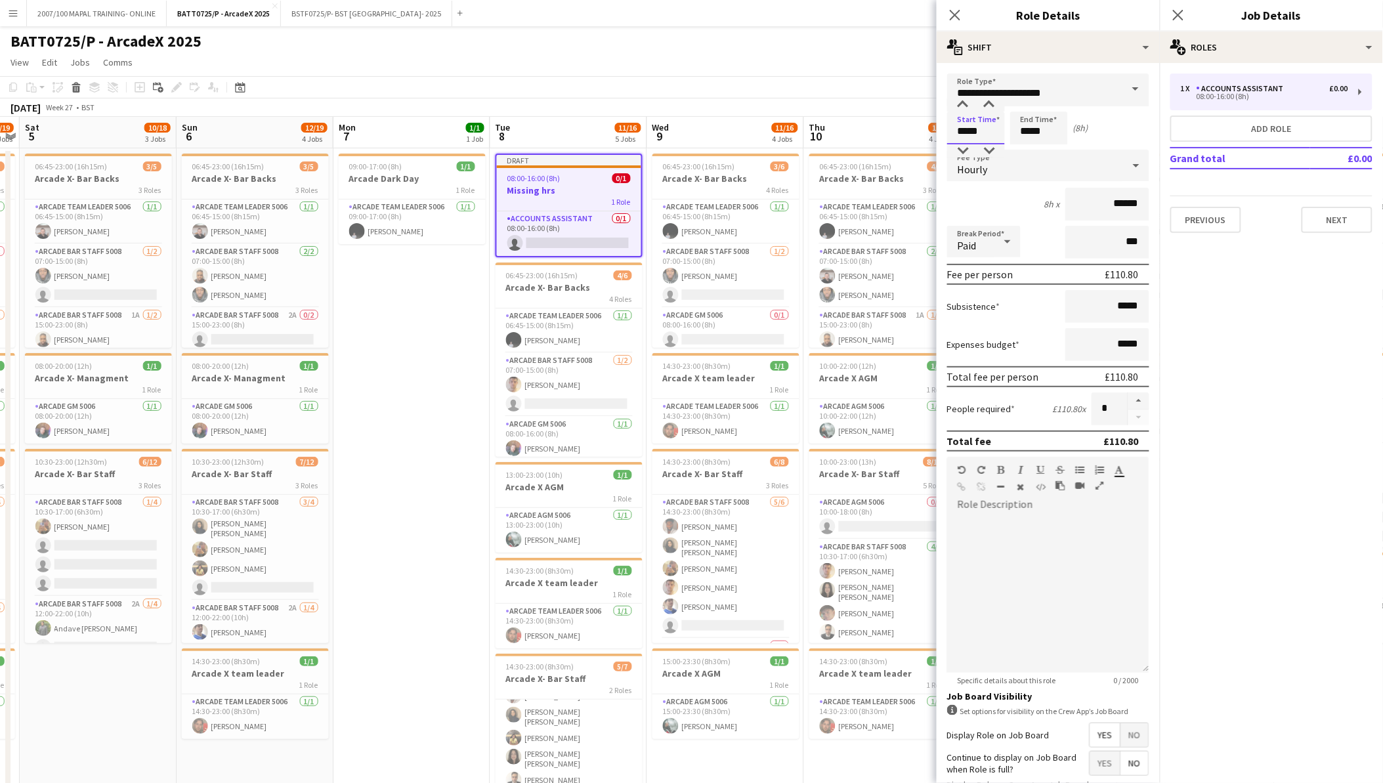
drag, startPoint x: 991, startPoint y: 130, endPoint x: 922, endPoint y: 142, distance: 70.0
click at [922, 142] on body "Menu Boards Boards Boards All jobs Status Workforce Workforce My Workforce Recr…" at bounding box center [691, 581] width 1383 height 1163
type input "*****"
click at [618, 234] on app-card-role "Accounts Assistant 0/1 08:00-16:00 (8h) single-neutral-actions" at bounding box center [569, 233] width 144 height 45
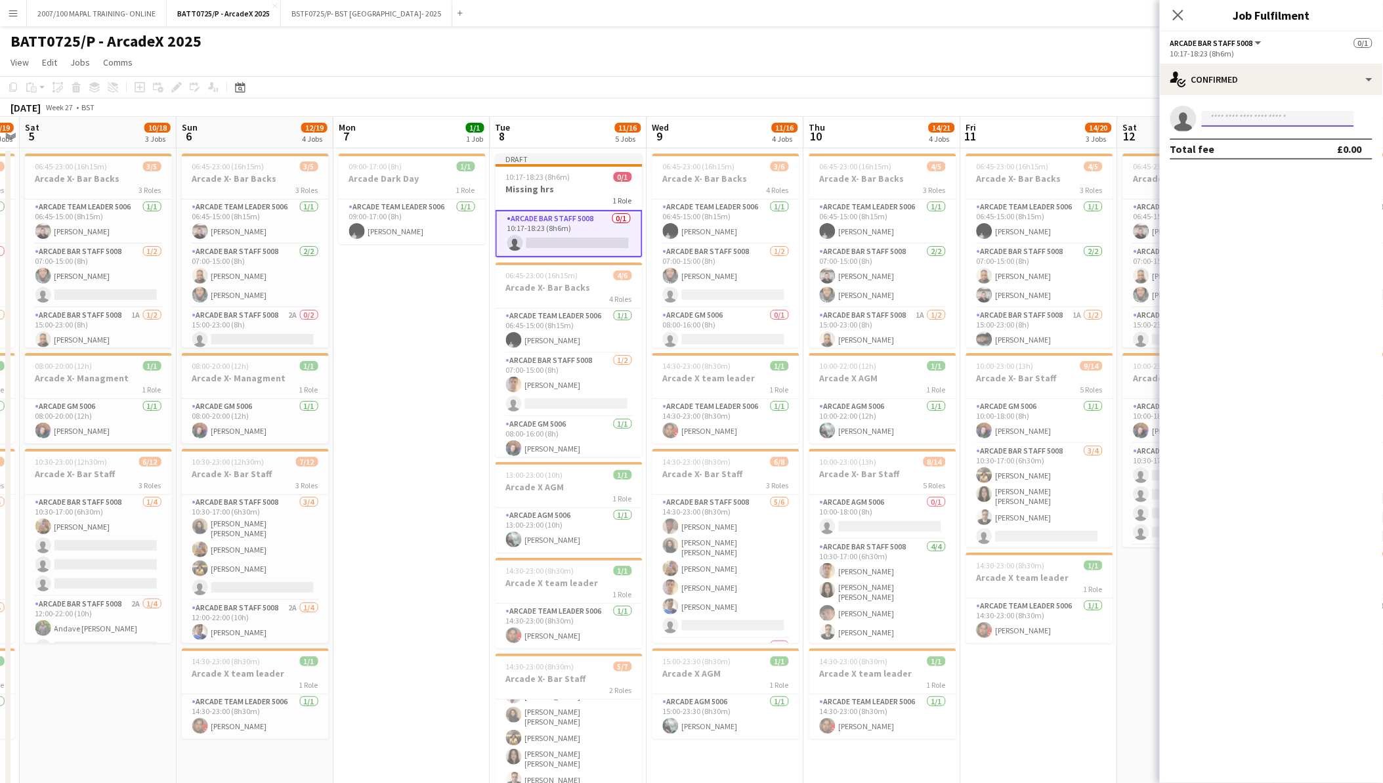
click at [1256, 121] on input at bounding box center [1278, 119] width 152 height 16
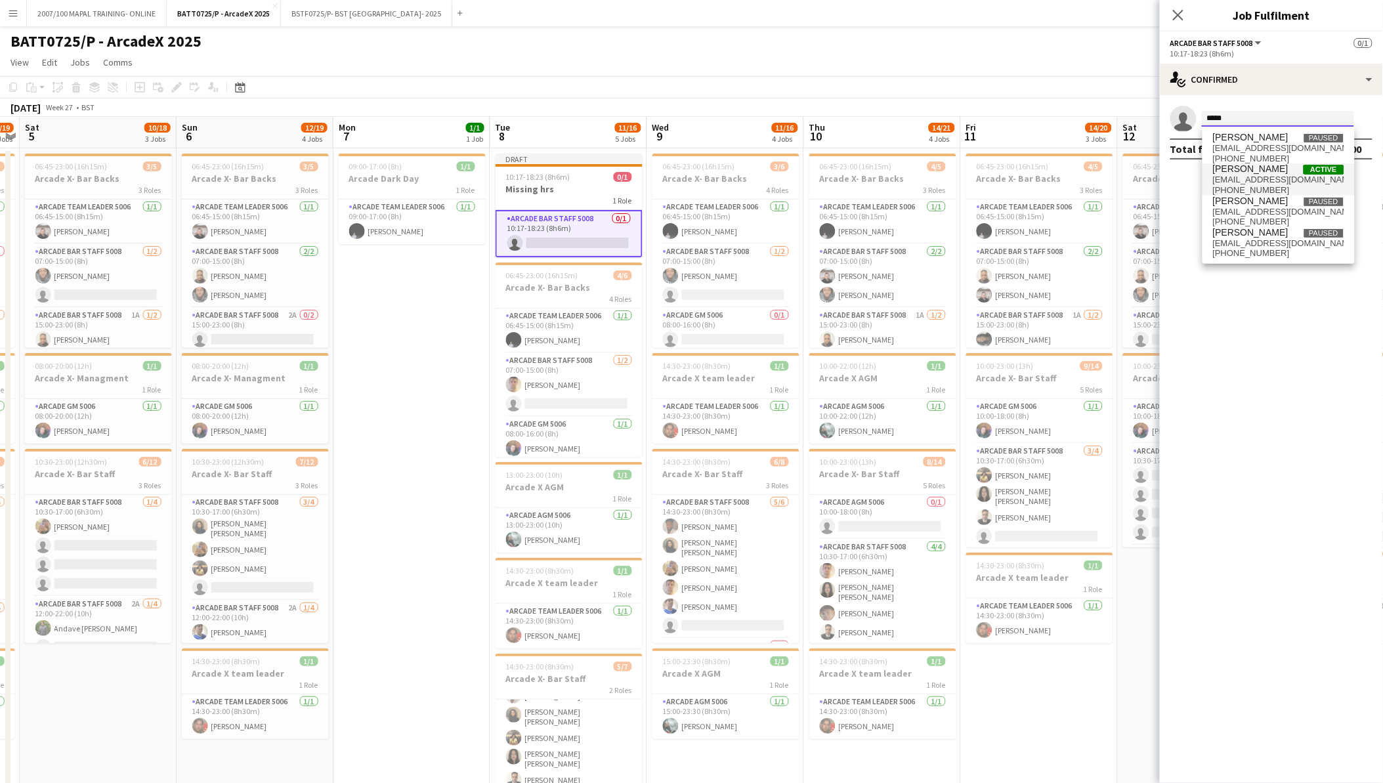
type input "*****"
click at [1258, 176] on span "abihazrati@hotmail.co.uk" at bounding box center [1278, 180] width 131 height 11
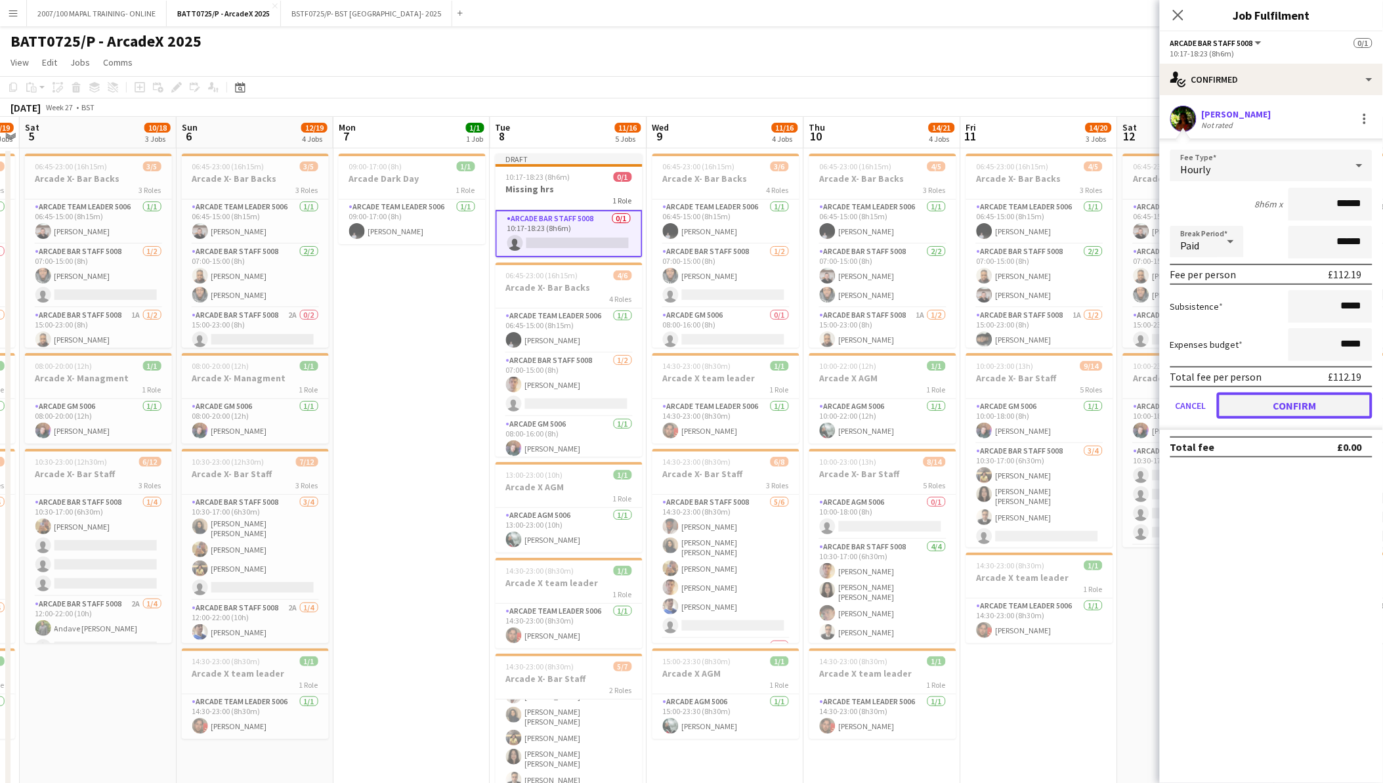
click at [1271, 402] on button "Confirm" at bounding box center [1295, 406] width 156 height 26
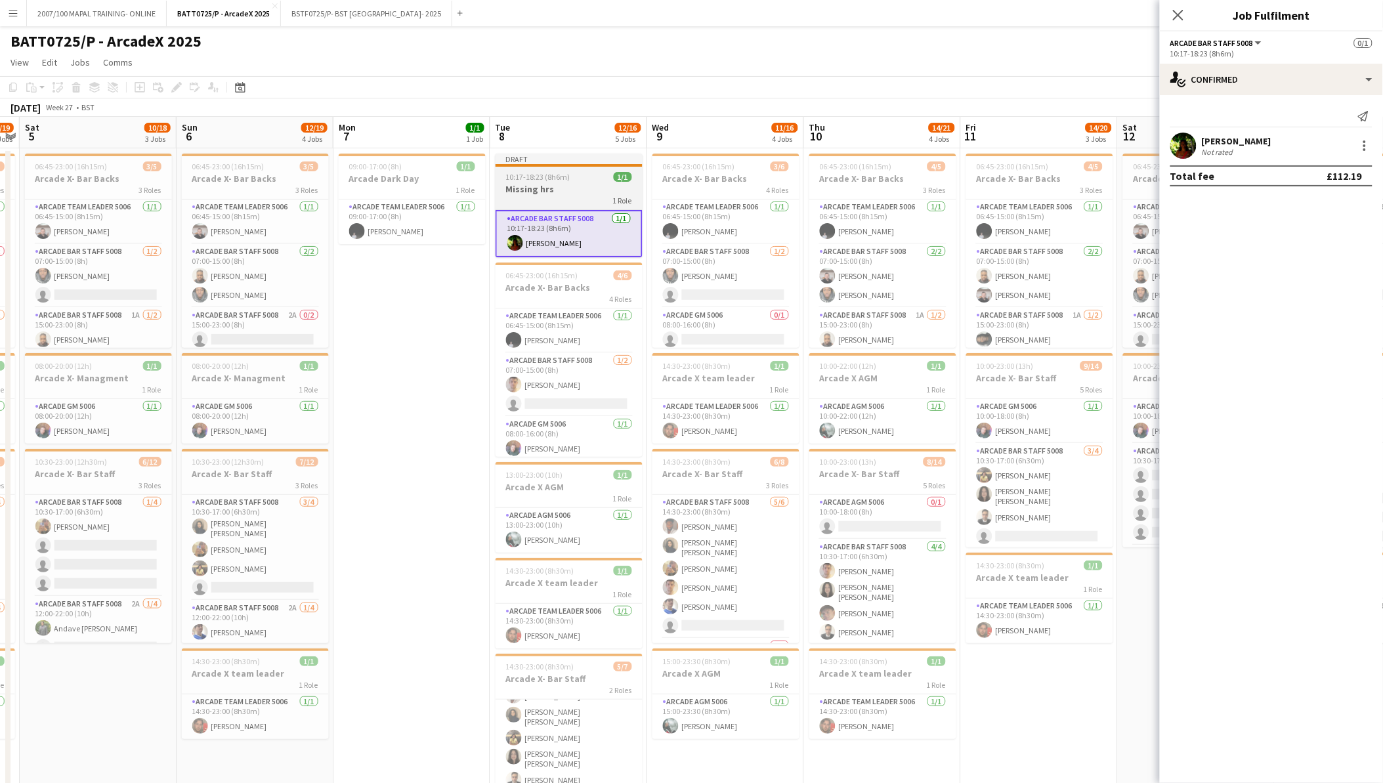
click at [545, 178] on span "10:17-18:23 (8h6m)" at bounding box center [538, 177] width 64 height 10
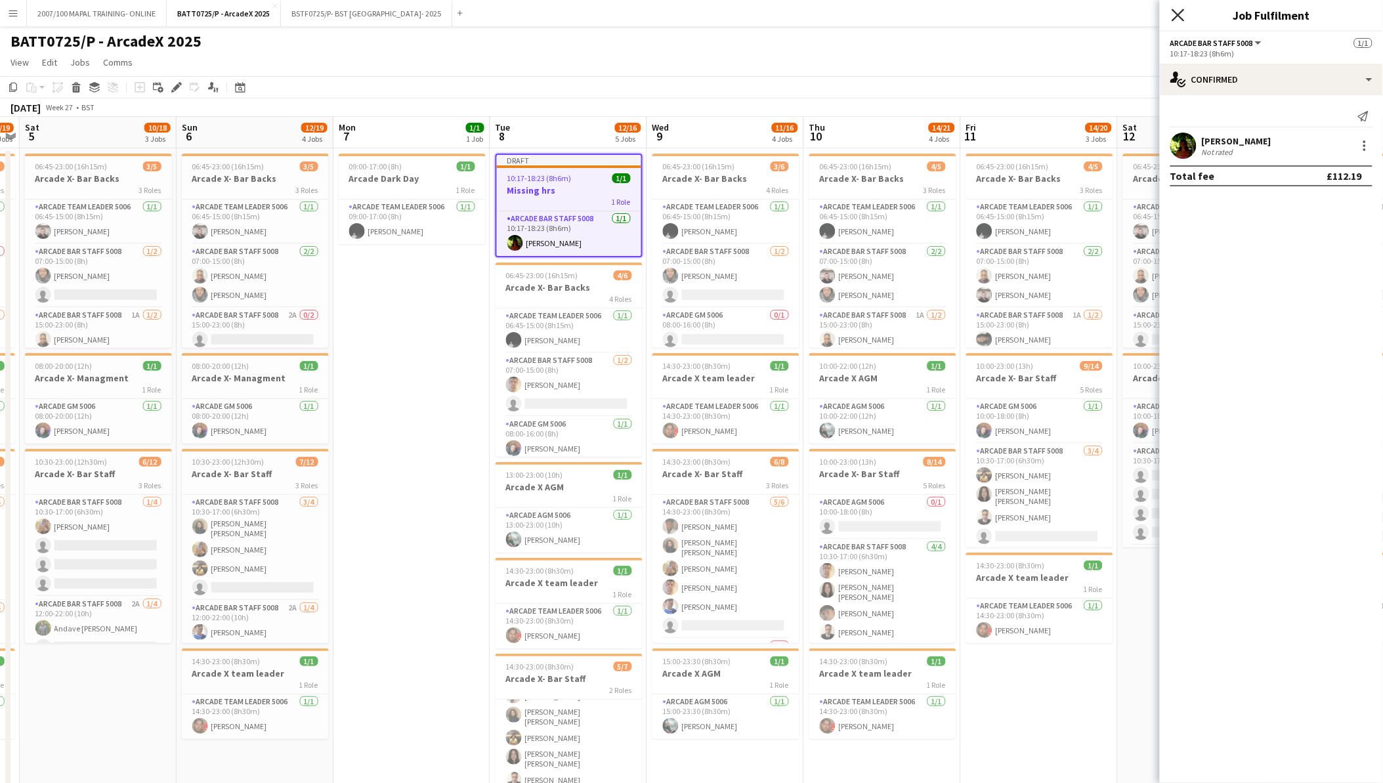
click at [1180, 11] on icon "Close pop-in" at bounding box center [1178, 15] width 12 height 12
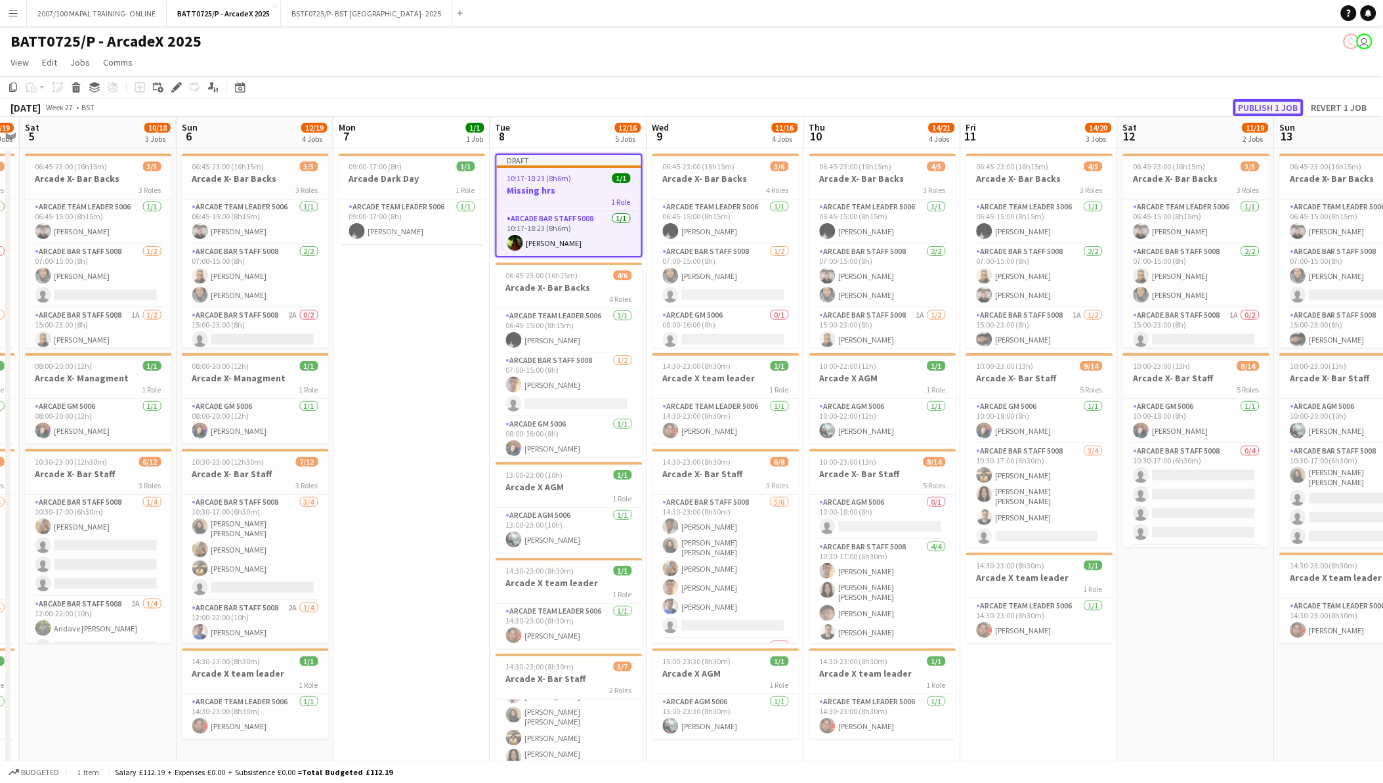
click at [1262, 108] on button "Publish 1 job" at bounding box center [1268, 107] width 70 height 17
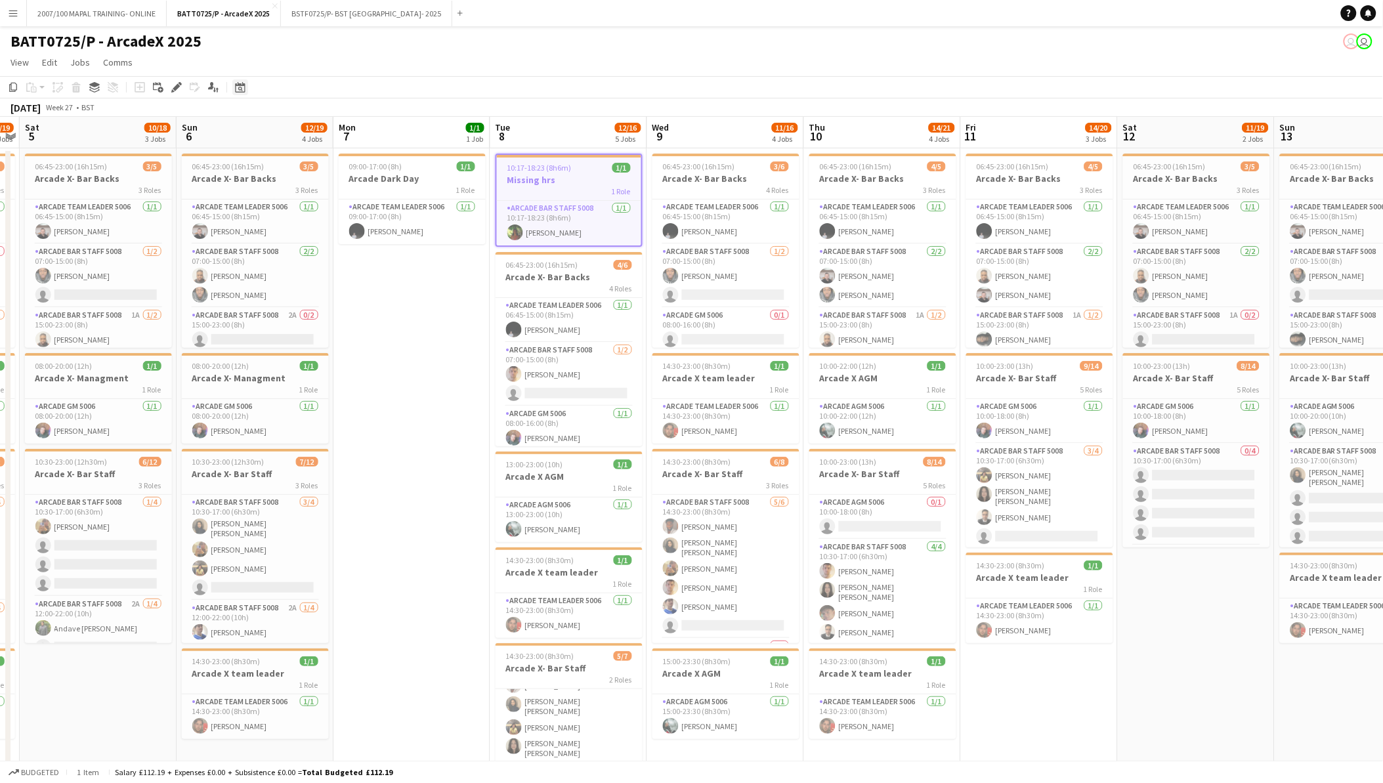
click at [235, 88] on icon at bounding box center [240, 87] width 10 height 11
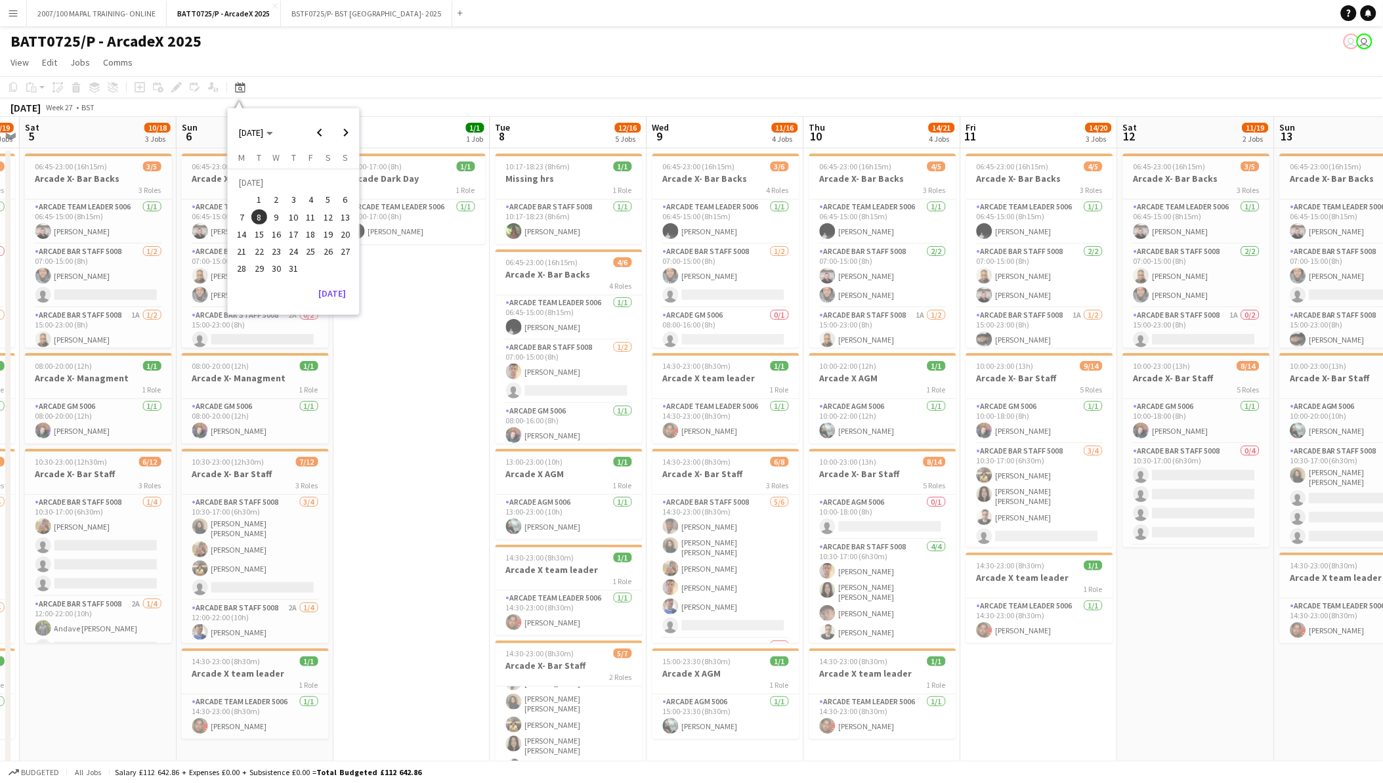
click at [257, 197] on span "1" at bounding box center [259, 200] width 16 height 16
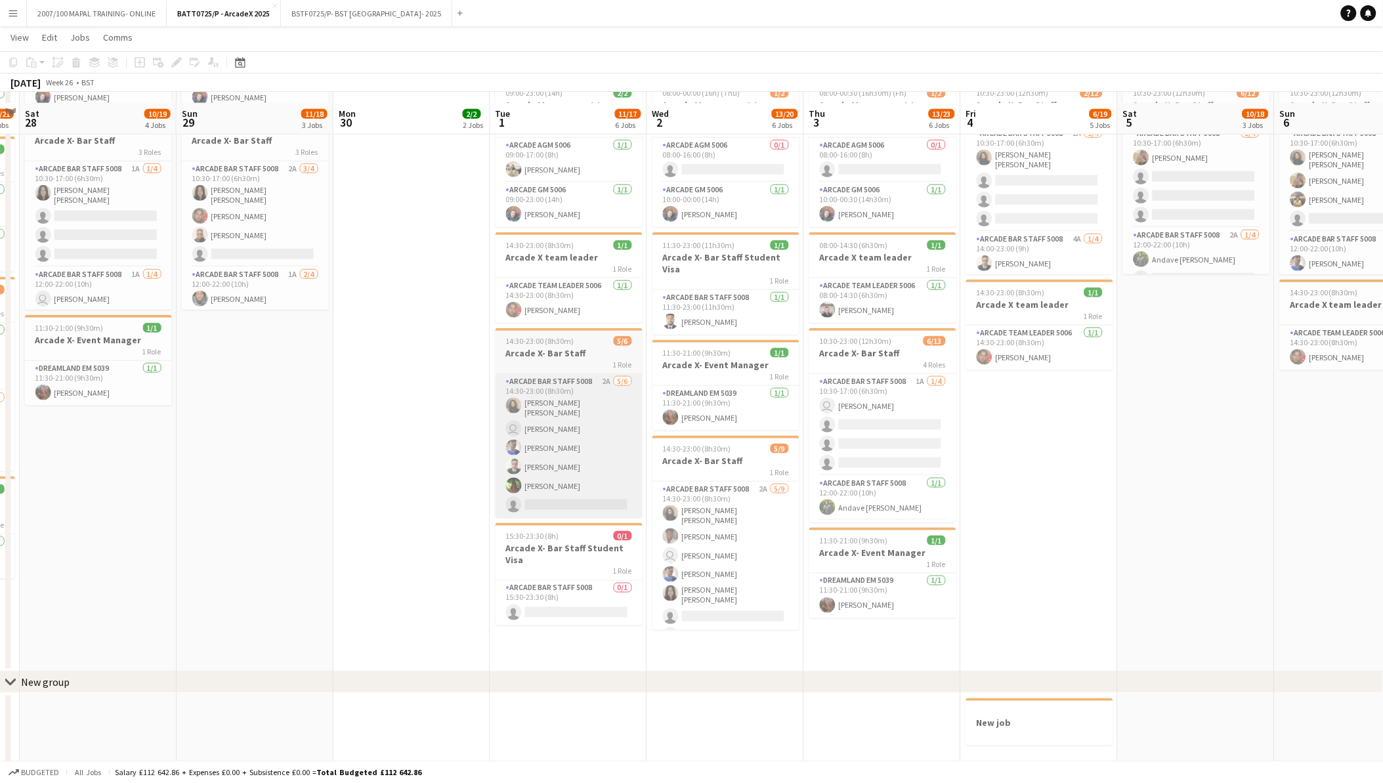
scroll to position [378, 0]
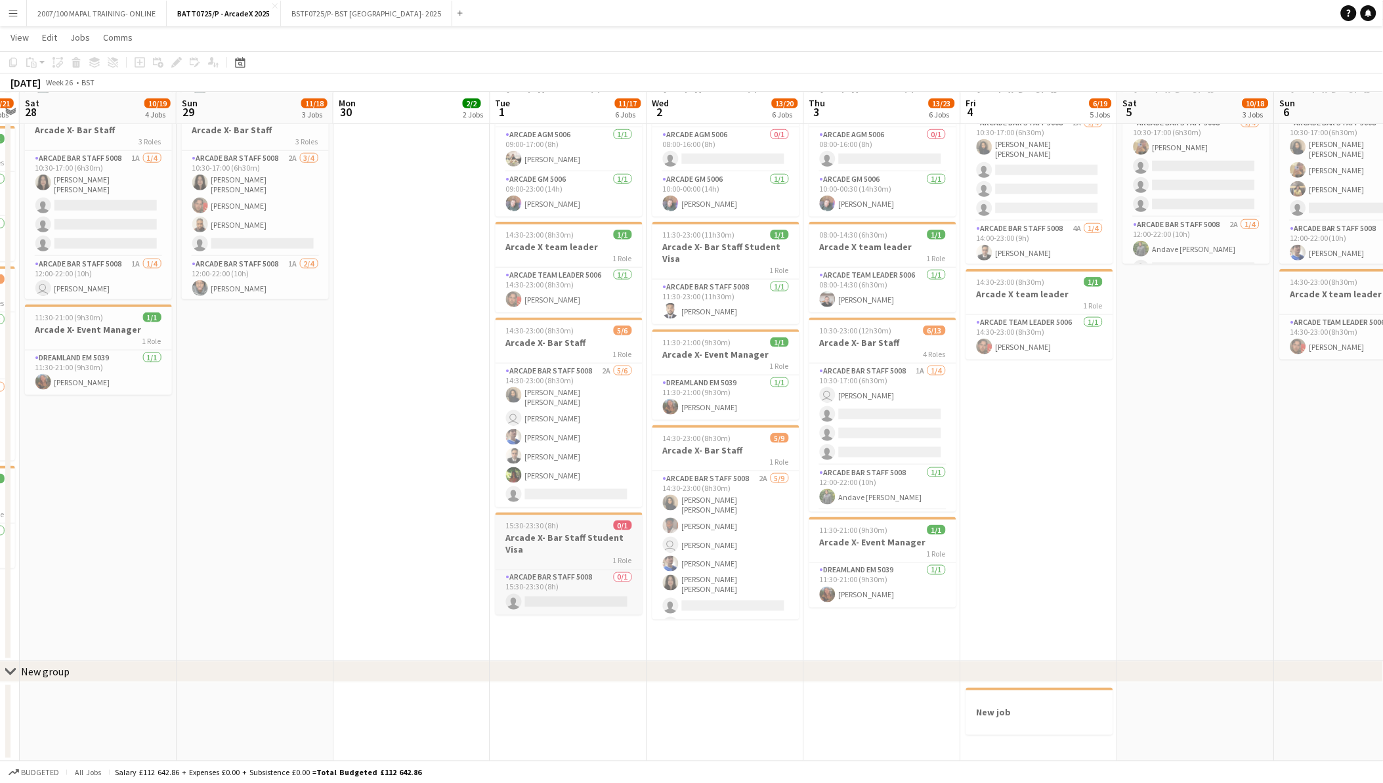
click at [536, 546] on h3 "Arcade X- Bar Staff Student Visa" at bounding box center [569, 544] width 147 height 24
click at [171, 63] on icon "Edit" at bounding box center [176, 62] width 11 height 11
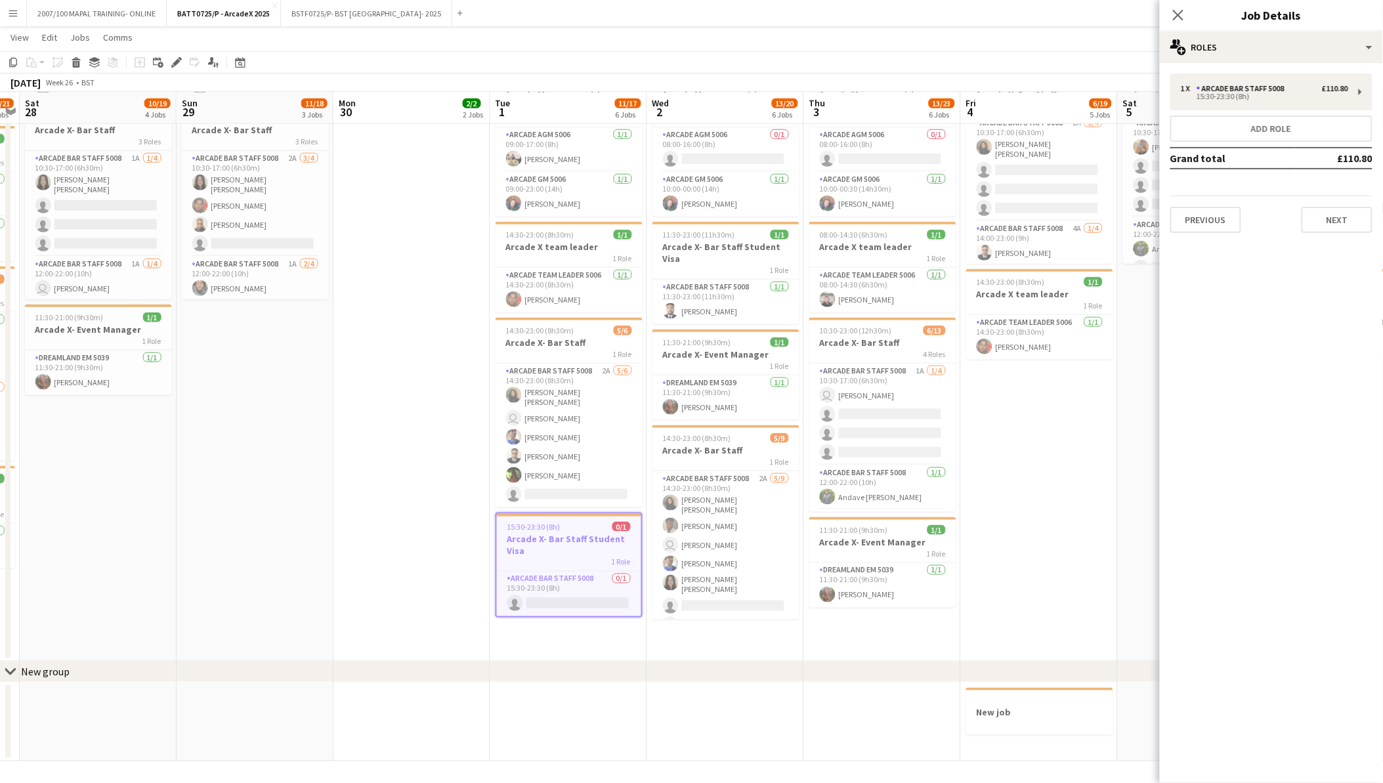
click at [1169, 213] on div "1 x Arcade Bar Staff 5008 £110.80 15:30-23:30 (8h) Add role Grand total £110.80…" at bounding box center [1271, 154] width 223 height 160
click at [1188, 213] on button "Previous" at bounding box center [1205, 220] width 71 height 26
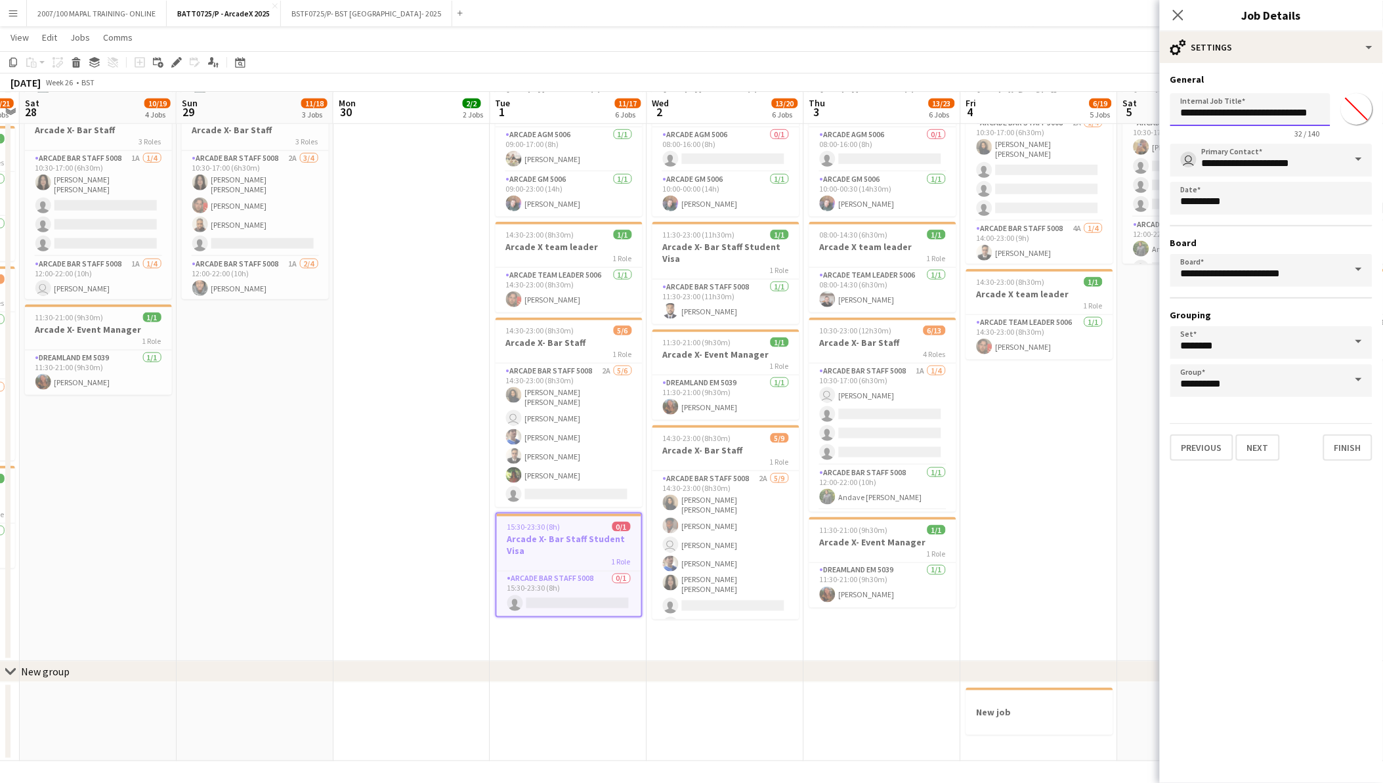
click at [1236, 123] on input "**********" at bounding box center [1250, 109] width 160 height 33
drag, startPoint x: 1226, startPoint y: 116, endPoint x: 1362, endPoint y: 116, distance: 135.9
click at [1362, 116] on div "**********" at bounding box center [1271, 113] width 202 height 51
click at [1262, 112] on input "**********" at bounding box center [1250, 109] width 160 height 32
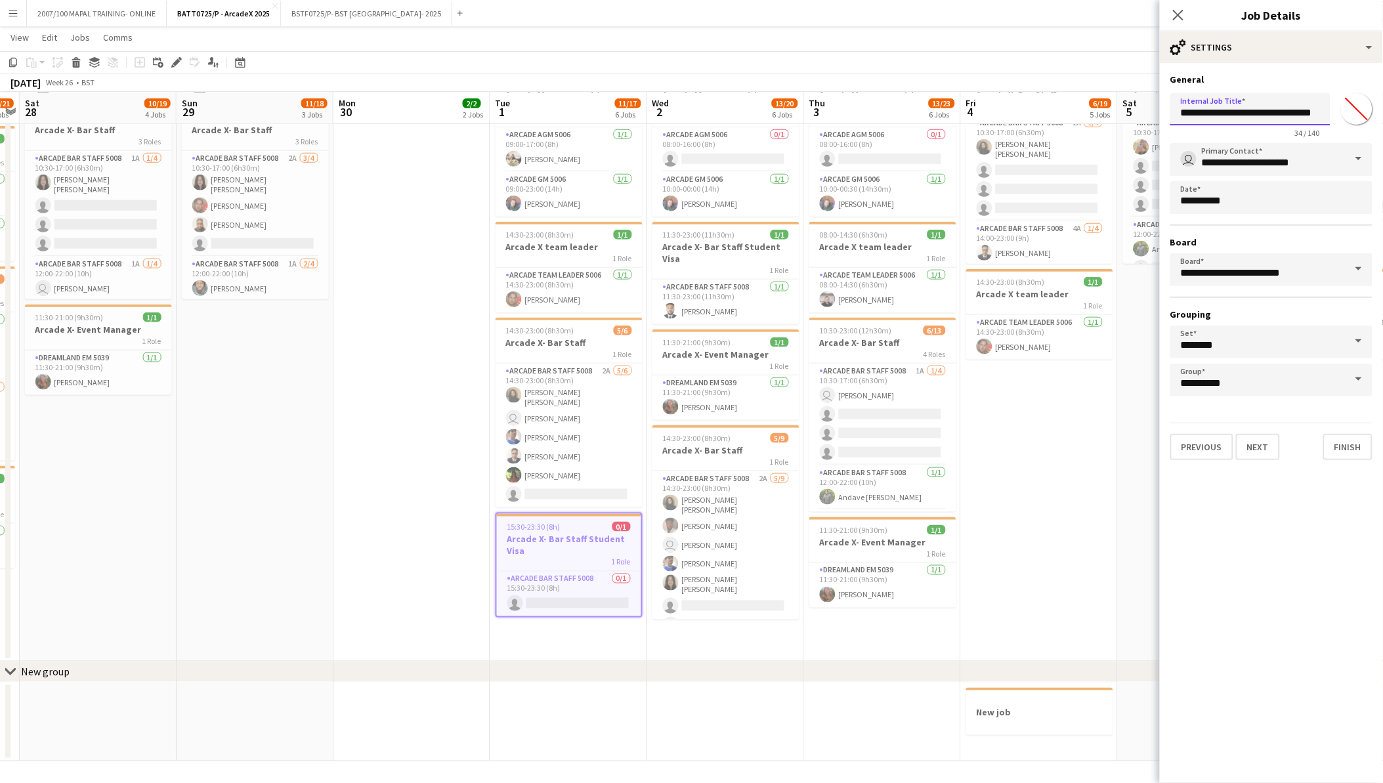
scroll to position [0, 9]
type input "**********"
click at [545, 597] on app-card-role "Arcade Bar Staff 5008 0/1 15:30-23:30 (8h) single-neutral-actions" at bounding box center [569, 594] width 144 height 45
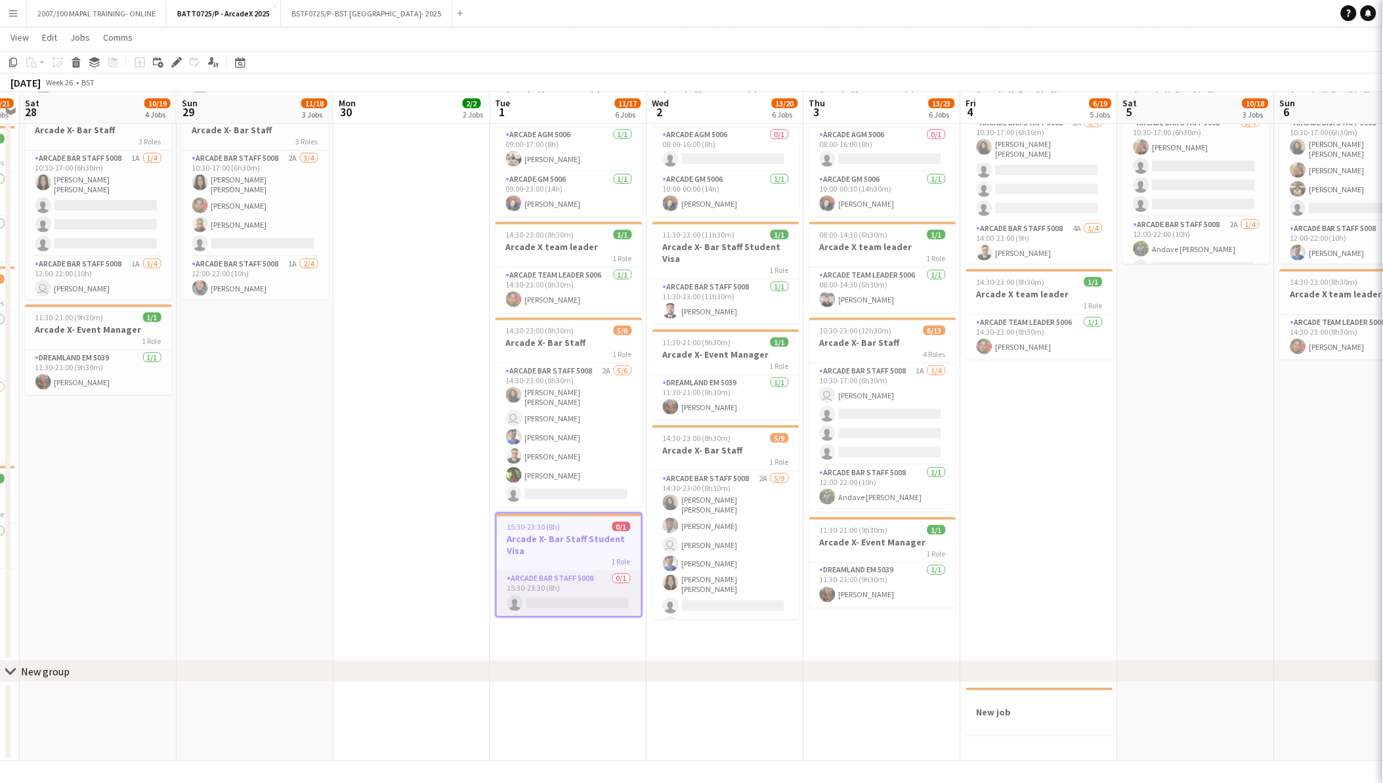
scroll to position [0, 0]
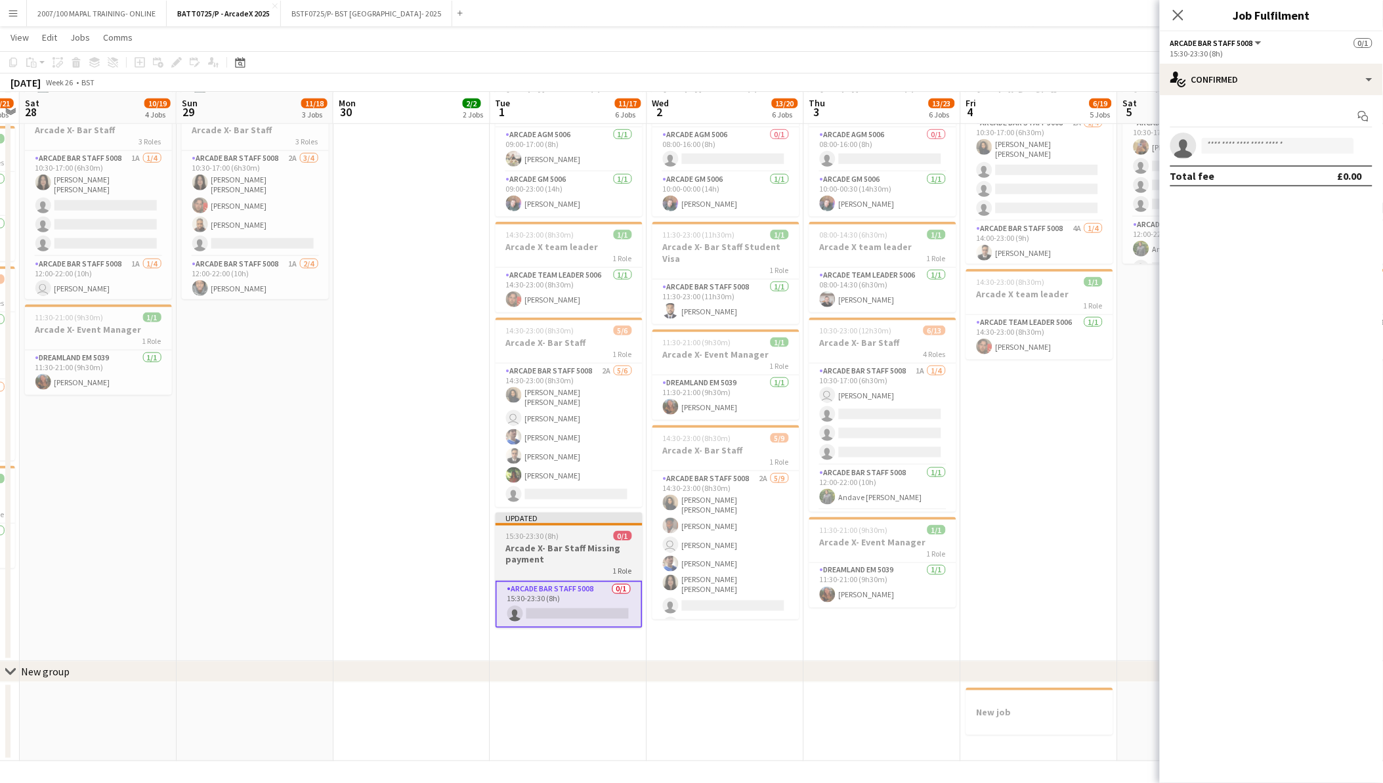
click at [543, 547] on h3 "Arcade X- Bar Staff Missing payment" at bounding box center [569, 554] width 147 height 24
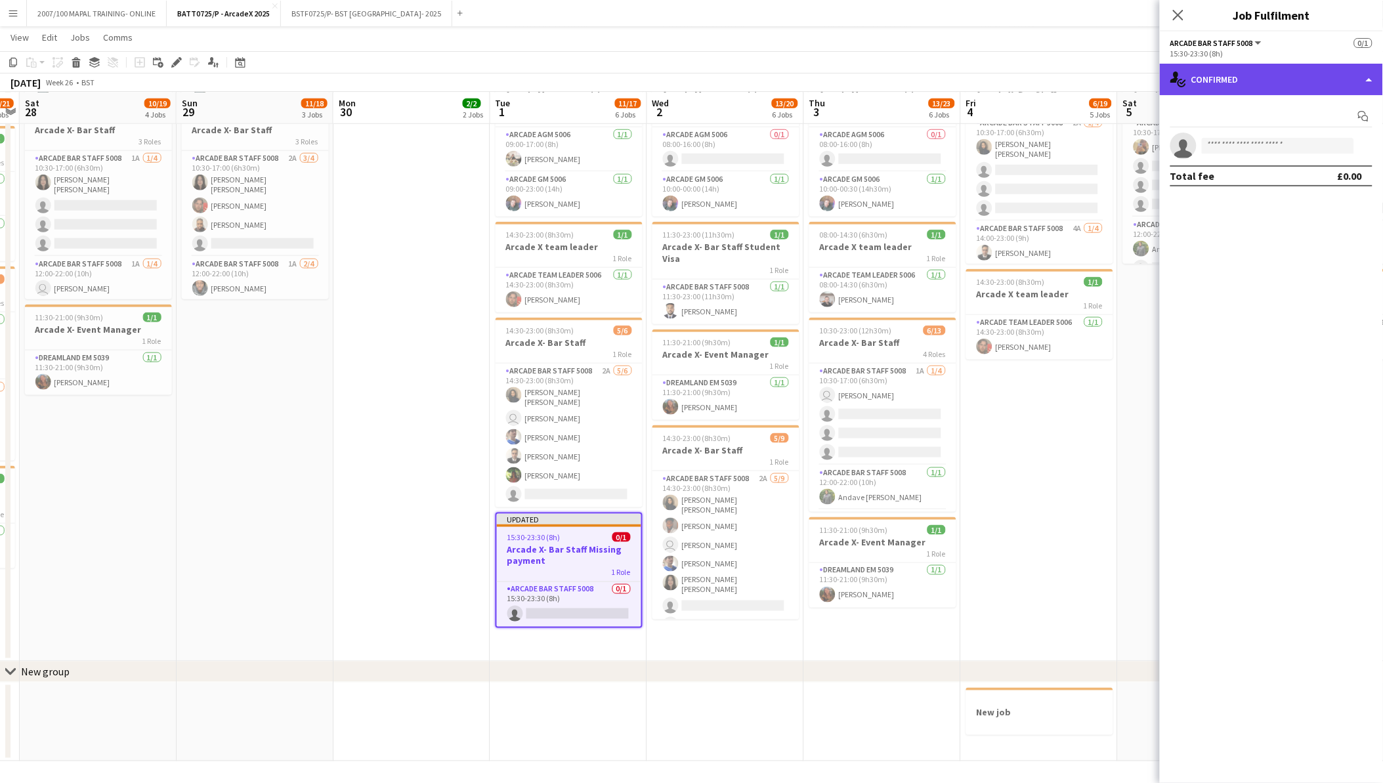
click at [1222, 75] on div "single-neutral-actions-check-2 Confirmed" at bounding box center [1271, 80] width 223 height 32
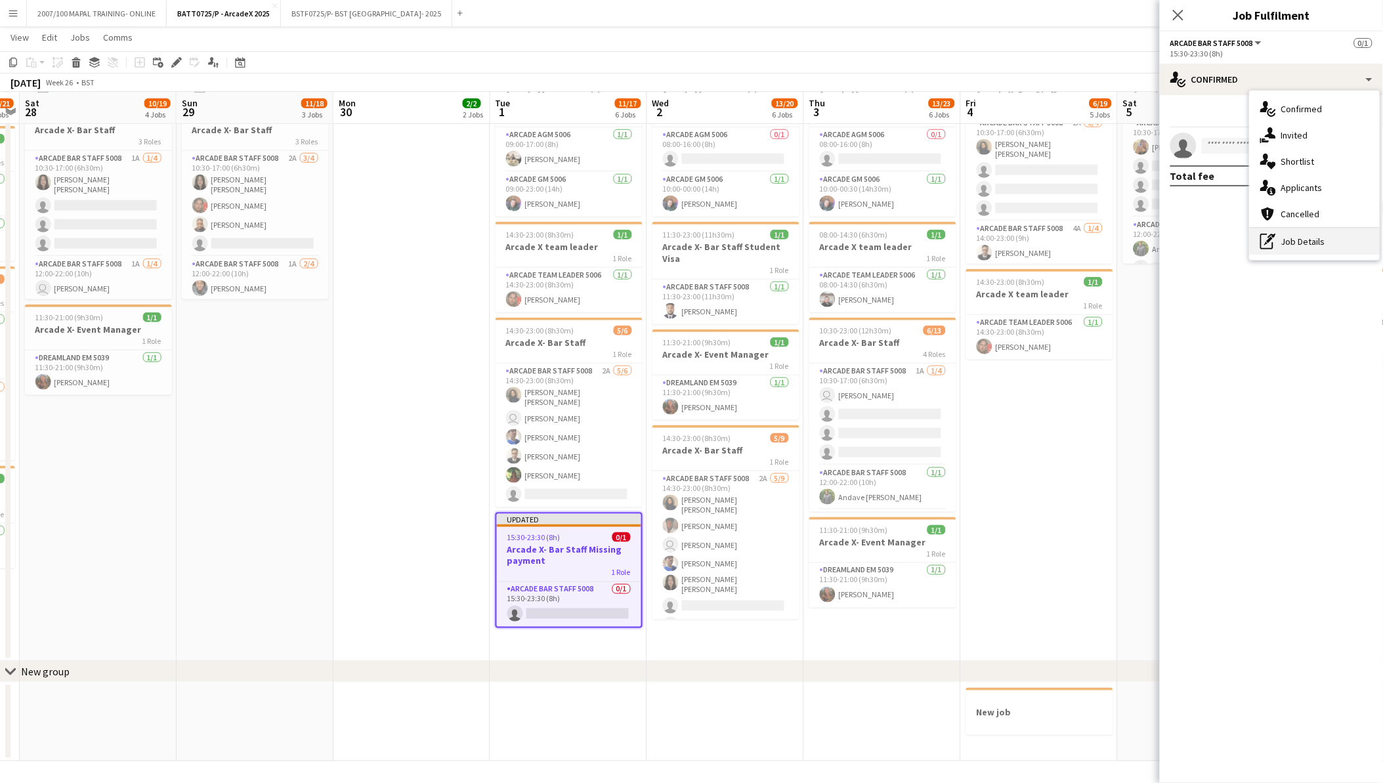
click at [1303, 231] on div "pen-write Job Details" at bounding box center [1315, 241] width 130 height 26
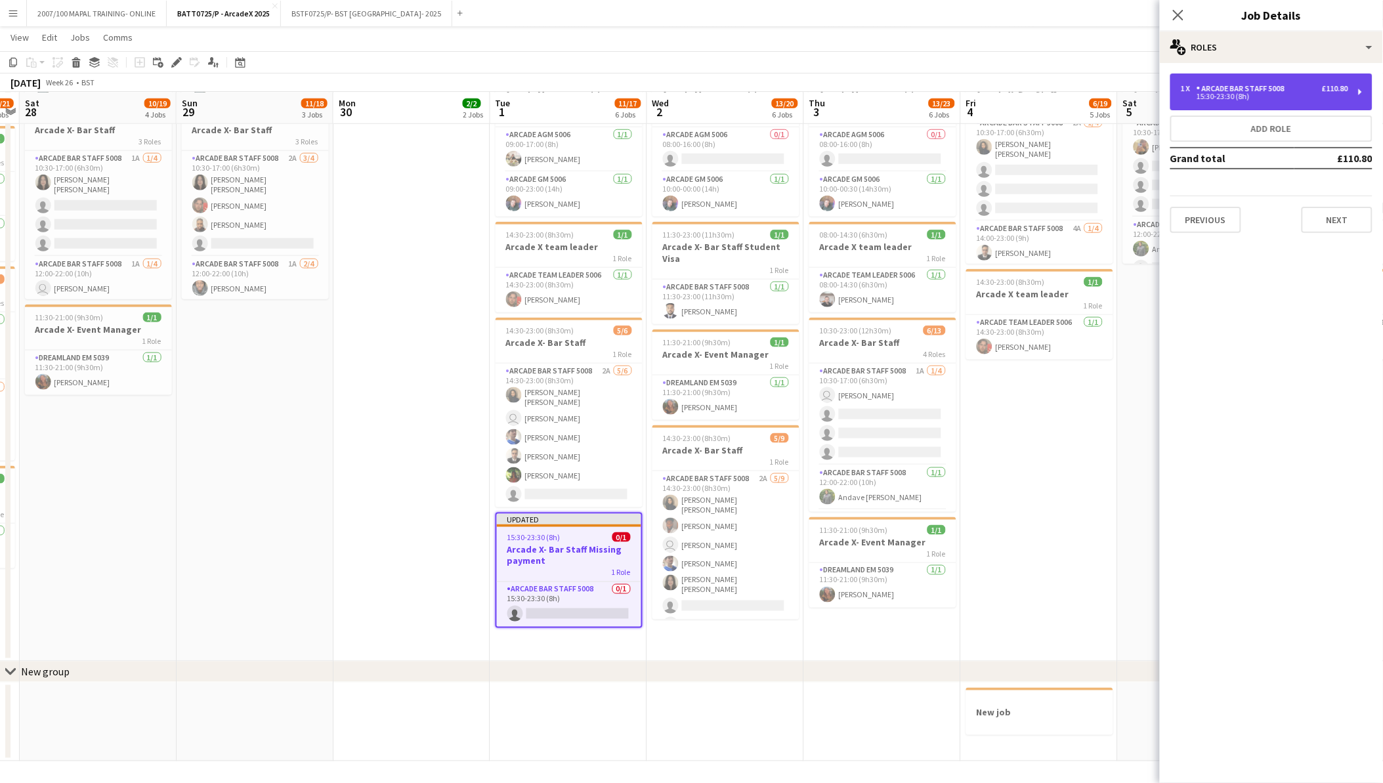
click at [1191, 77] on div "1 x Arcade Bar Staff 5008 £110.80 15:30-23:30 (8h)" at bounding box center [1271, 92] width 202 height 37
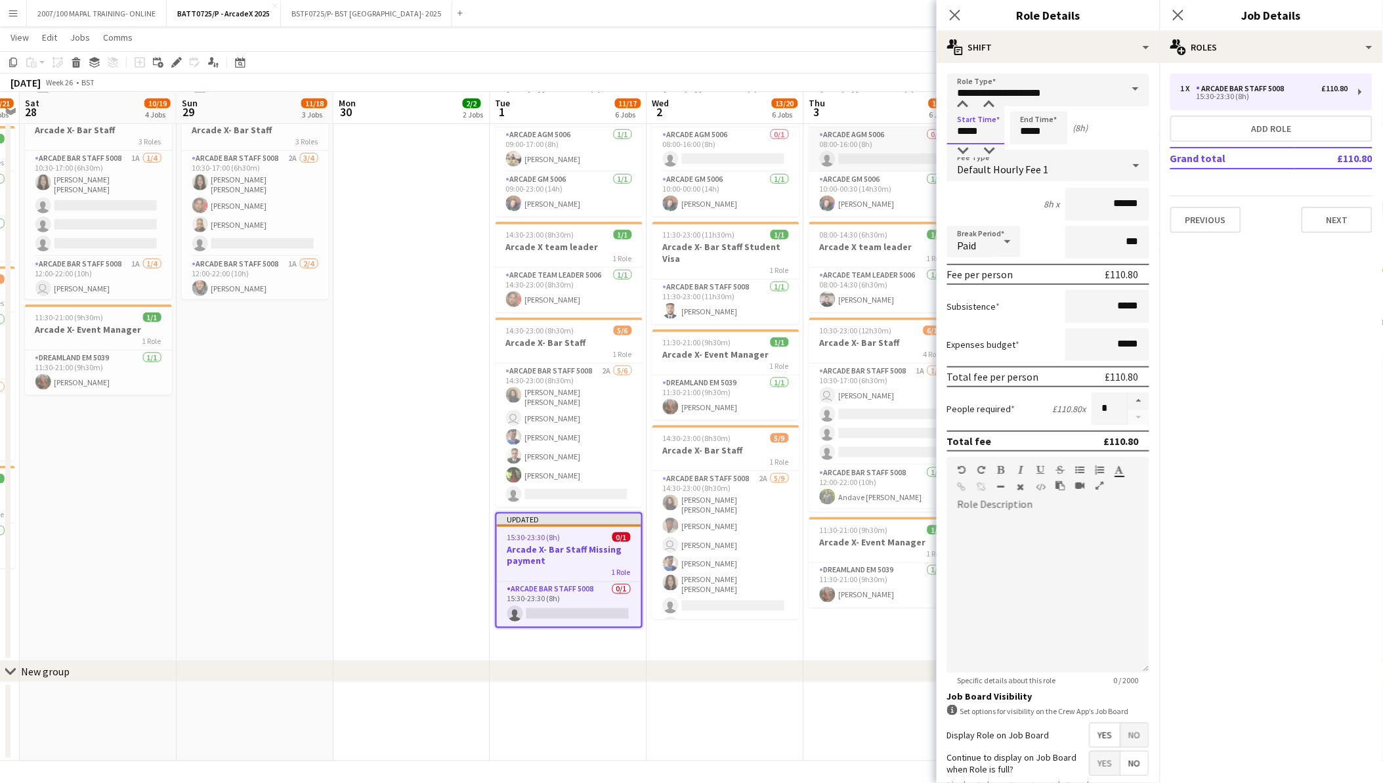
drag, startPoint x: 982, startPoint y: 131, endPoint x: 923, endPoint y: 127, distance: 59.2
click at [923, 127] on body "Menu Boards Boards Boards All jobs Status Workforce Workforce My Workforce Recr…" at bounding box center [691, 203] width 1383 height 1162
type input "*****"
click at [542, 608] on app-card-role "Arcade Bar Staff 5008 0/1 15:30-23:30 (8h) single-neutral-actions" at bounding box center [569, 604] width 144 height 45
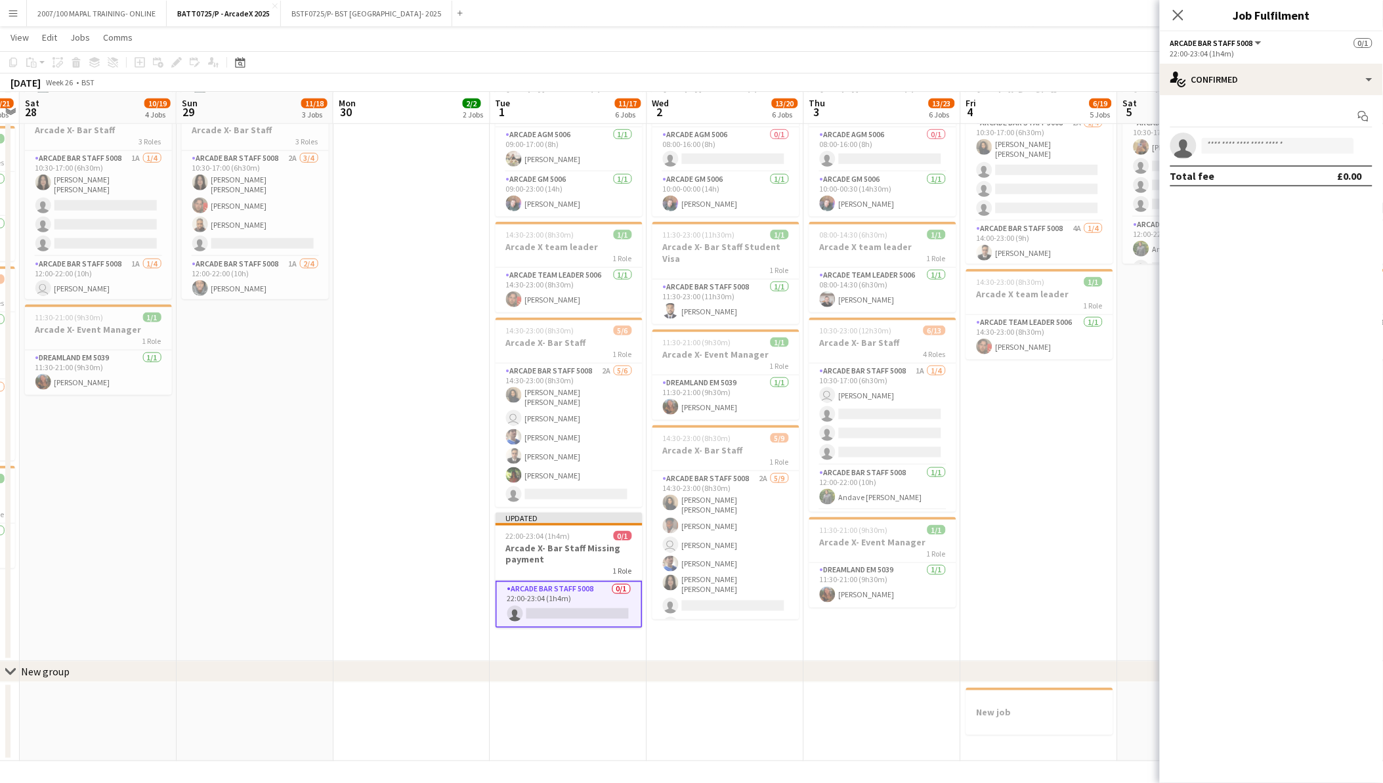
click at [1262, 135] on app-invite-slot "single-neutral-actions" at bounding box center [1271, 146] width 223 height 26
click at [1262, 151] on input at bounding box center [1278, 146] width 152 height 16
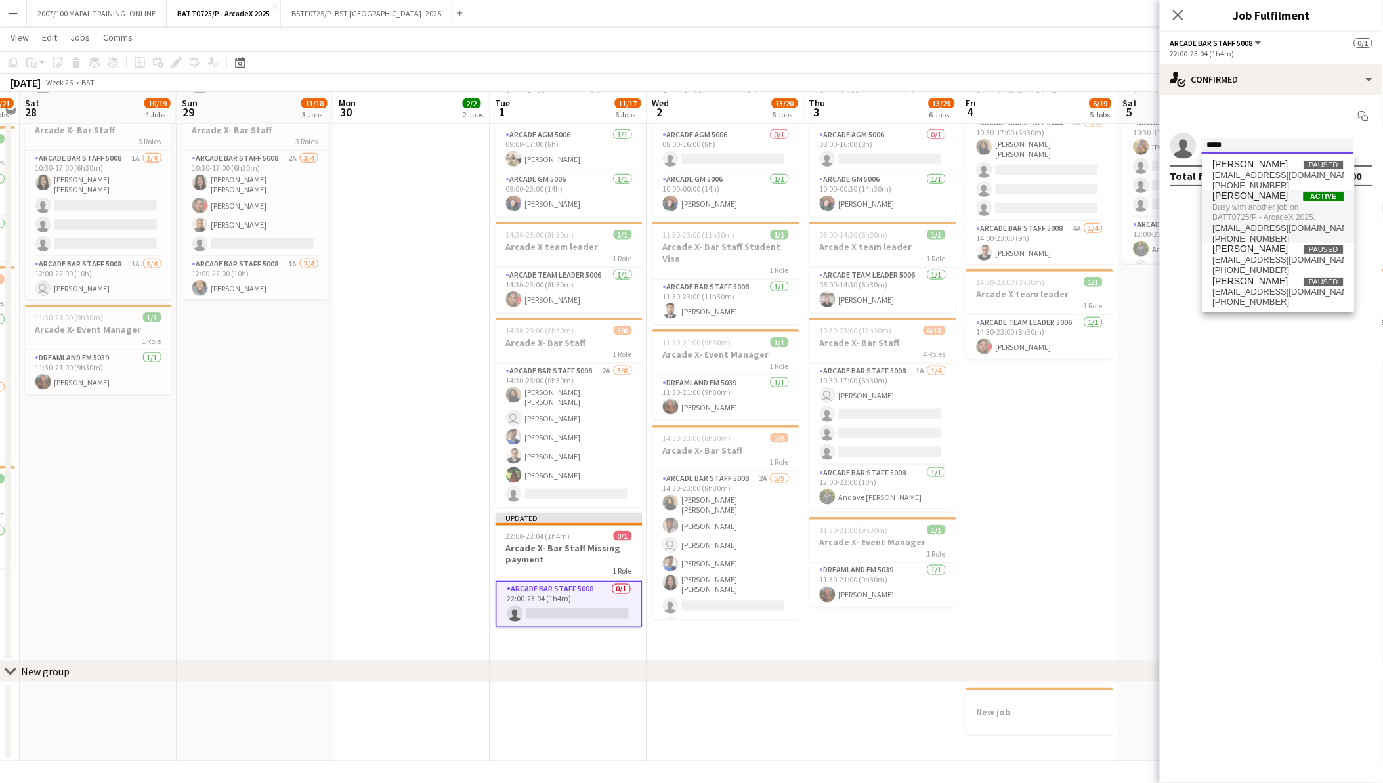
type input "*****"
click at [1269, 202] on span "Busy with another job on BATT0725/P - ArcadeX 2025." at bounding box center [1278, 213] width 131 height 22
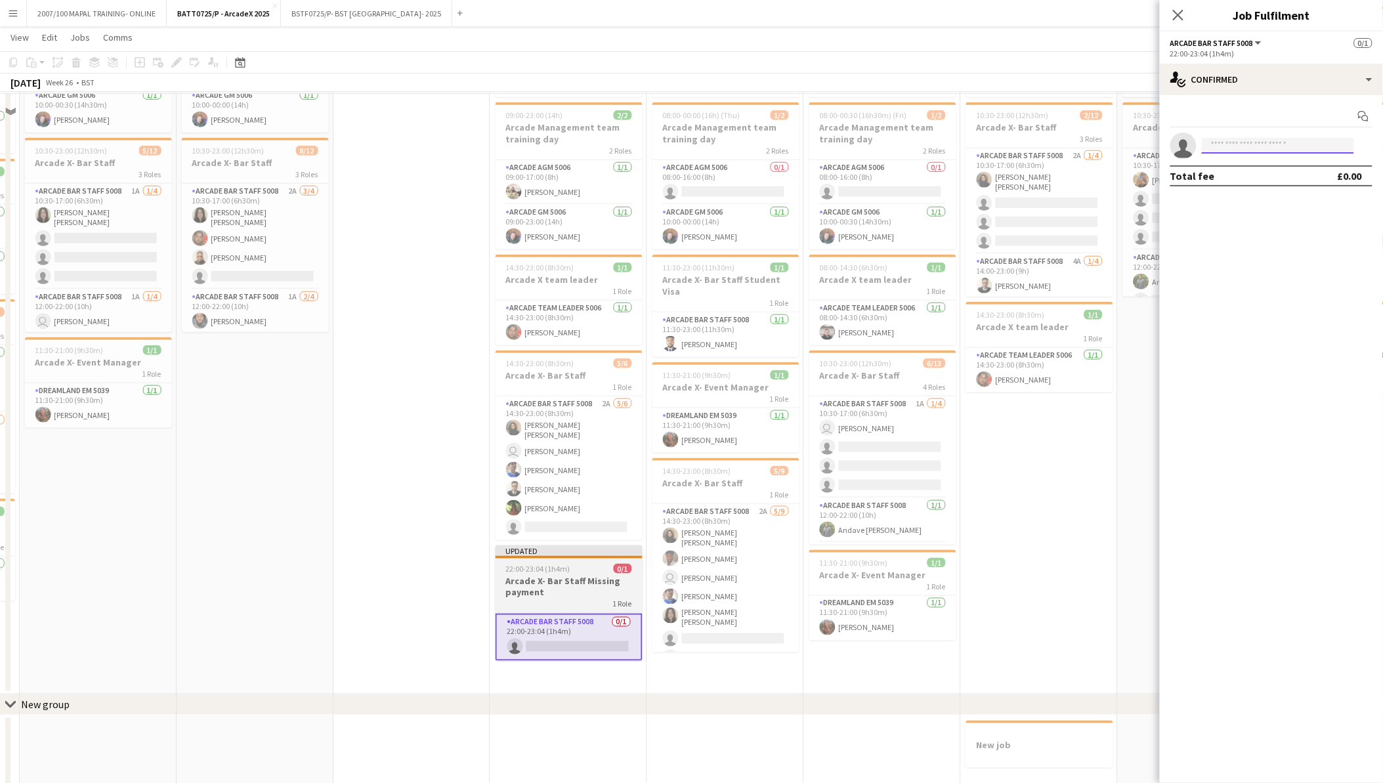
scroll to position [378, 0]
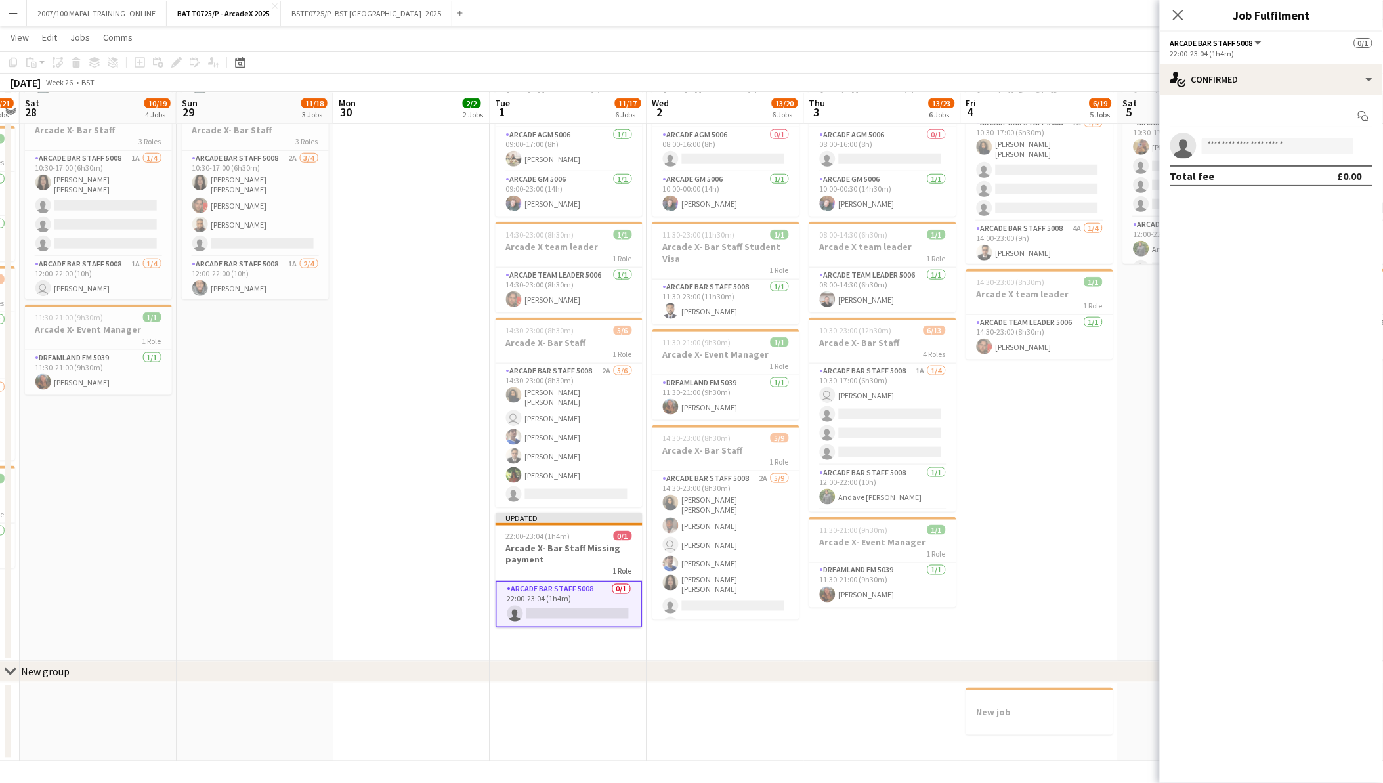
click at [561, 595] on app-card-role "Arcade Bar Staff 5008 0/1 22:00-23:04 (1h4m) single-neutral-actions" at bounding box center [569, 604] width 147 height 47
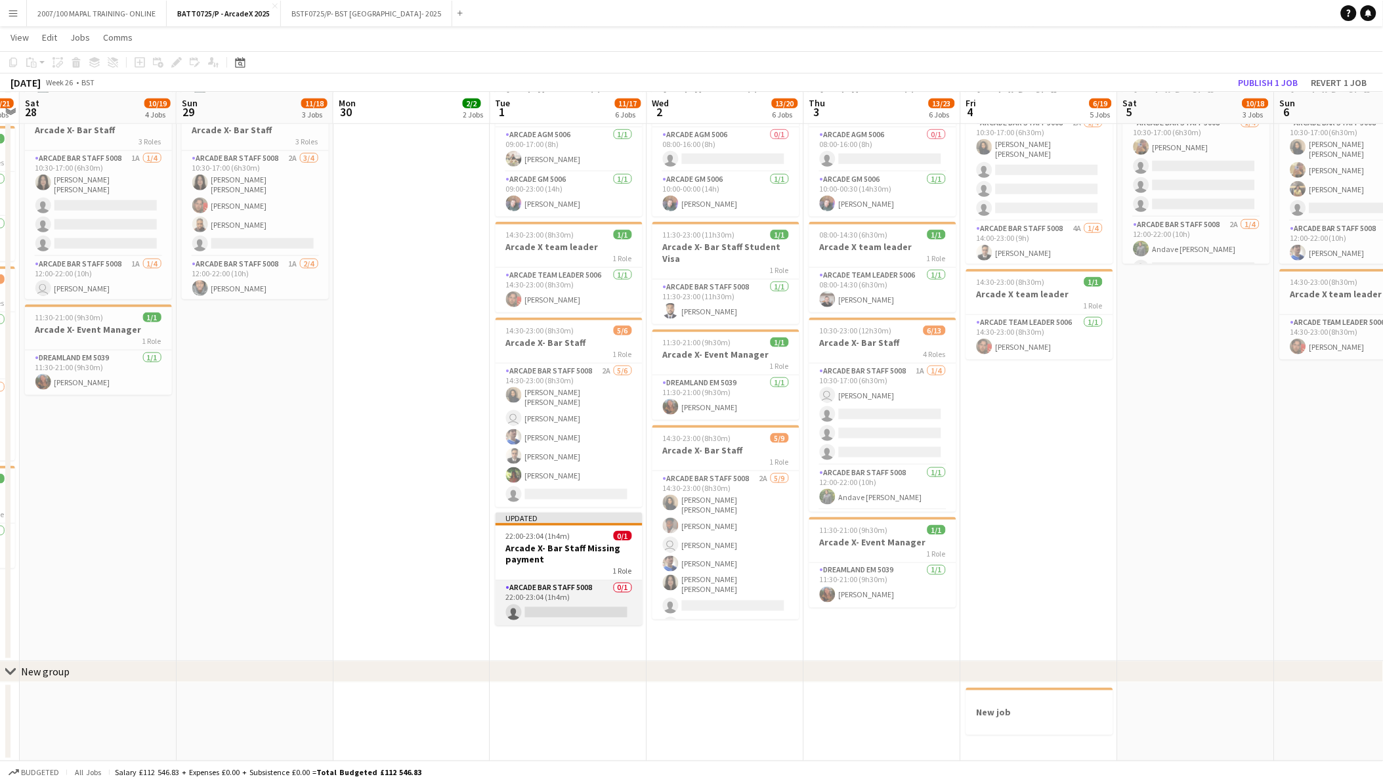
click at [559, 588] on app-card-role "Arcade Bar Staff 5008 0/1 22:00-23:04 (1h4m) single-neutral-actions" at bounding box center [569, 603] width 147 height 45
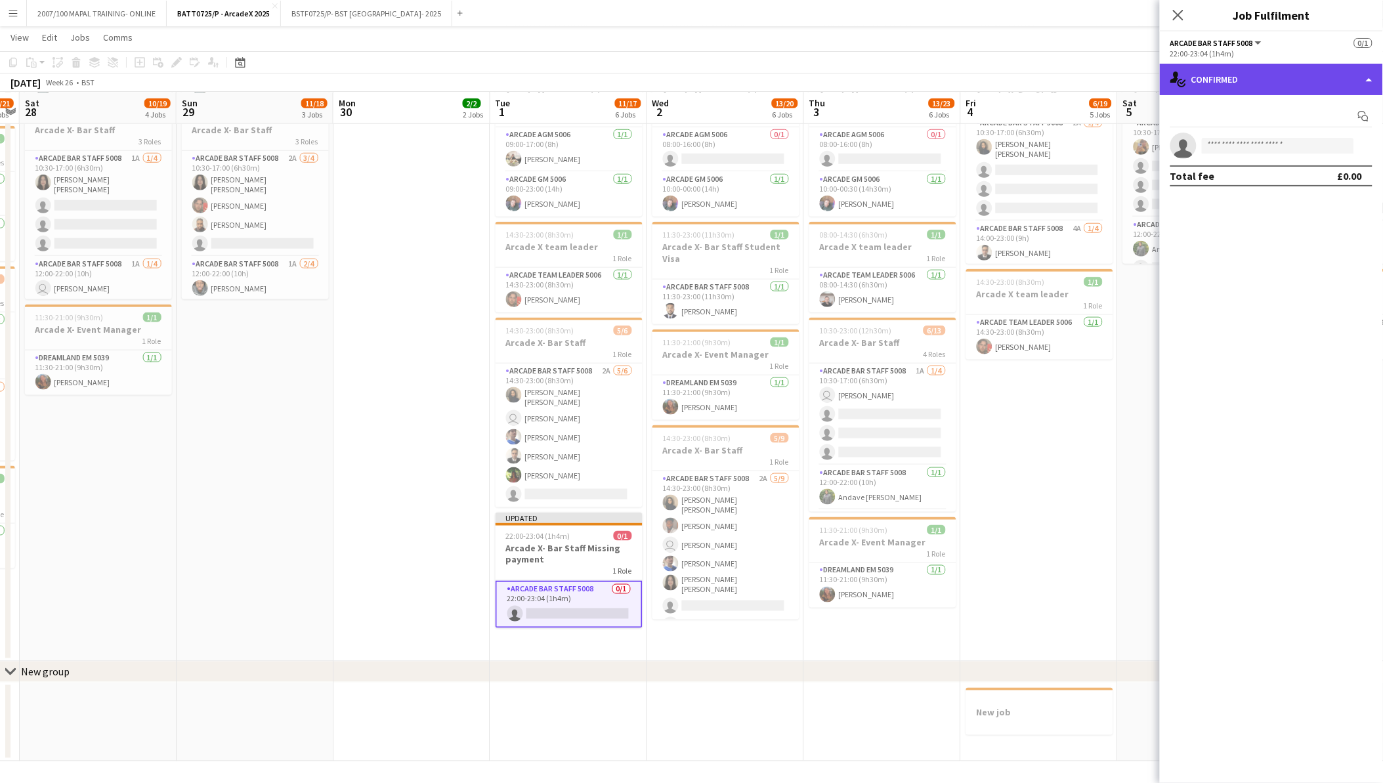
click at [1256, 87] on div "single-neutral-actions-check-2 Confirmed" at bounding box center [1271, 80] width 223 height 32
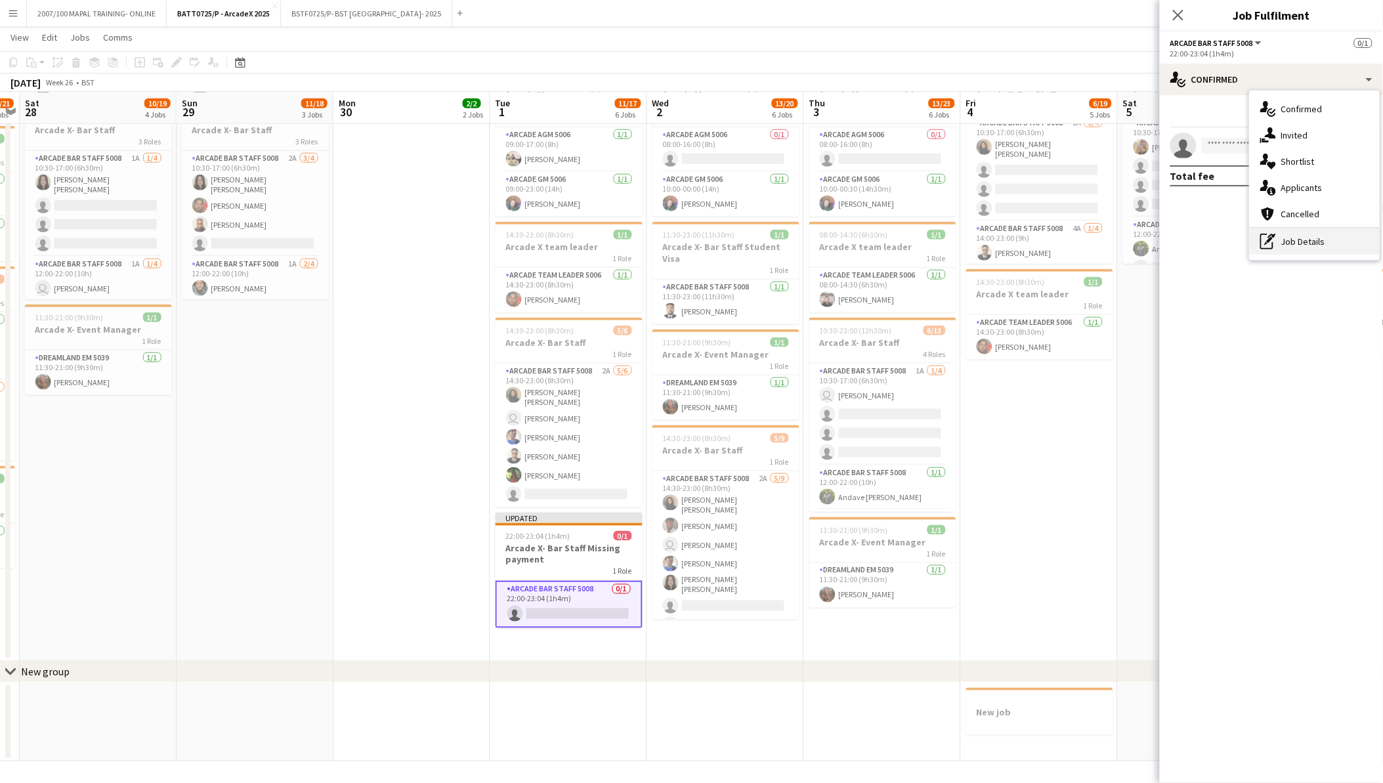
click at [1285, 234] on div "pen-write Job Details" at bounding box center [1315, 241] width 130 height 26
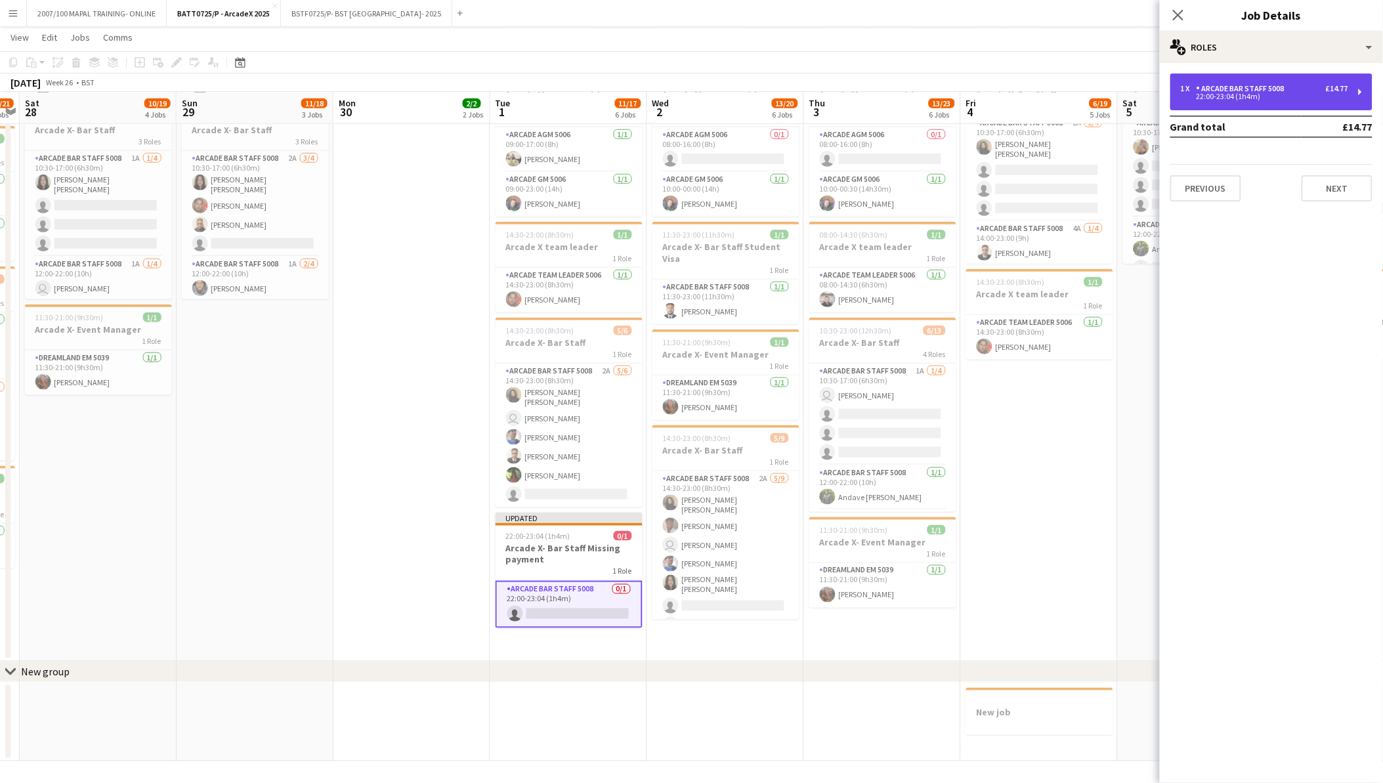
click at [1210, 107] on div "1 x Arcade Bar Staff 5008 £14.77 22:00-23:04 (1h4m)" at bounding box center [1271, 92] width 202 height 37
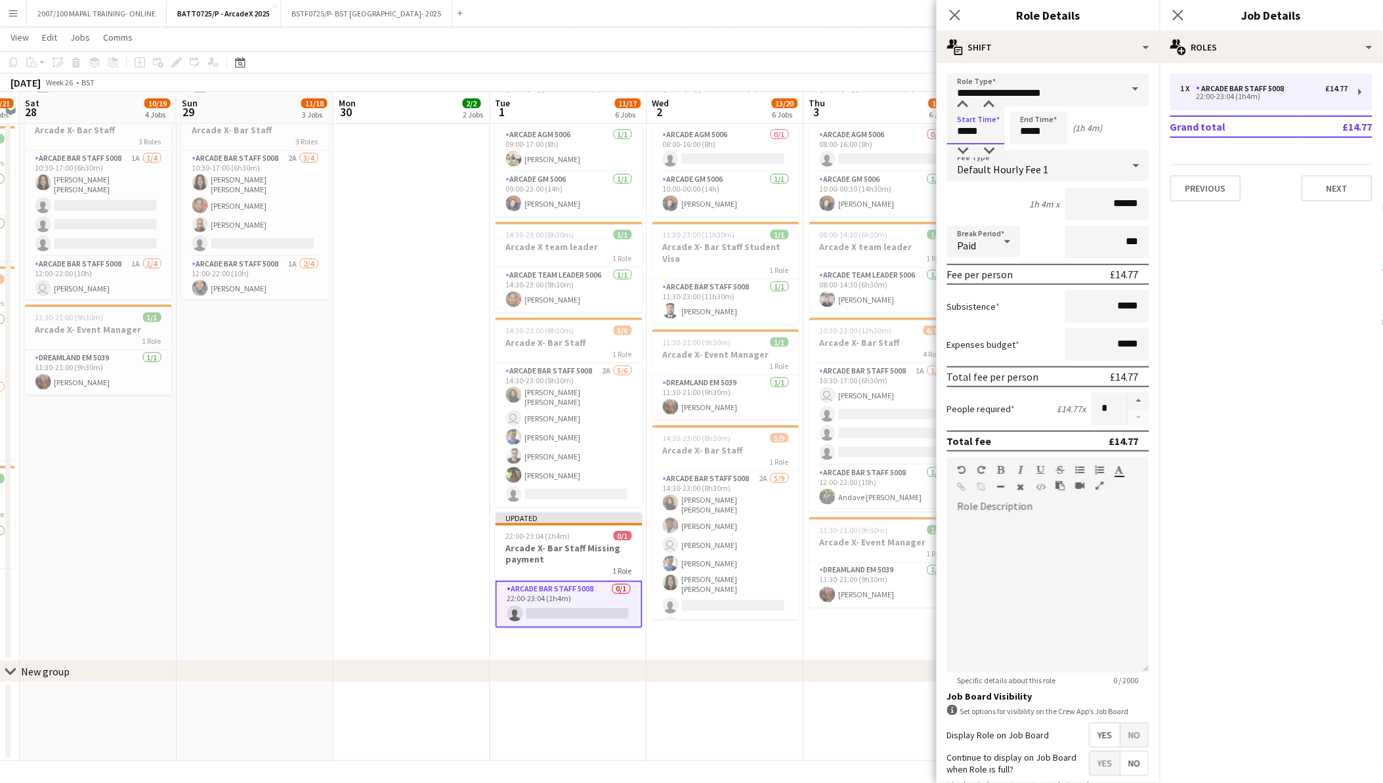
click at [973, 130] on input "*****" at bounding box center [976, 128] width 58 height 33
type input "*****"
click at [963, 101] on div at bounding box center [963, 104] width 26 height 13
click at [1029, 126] on input "*****" at bounding box center [1039, 128] width 58 height 33
type input "*****"
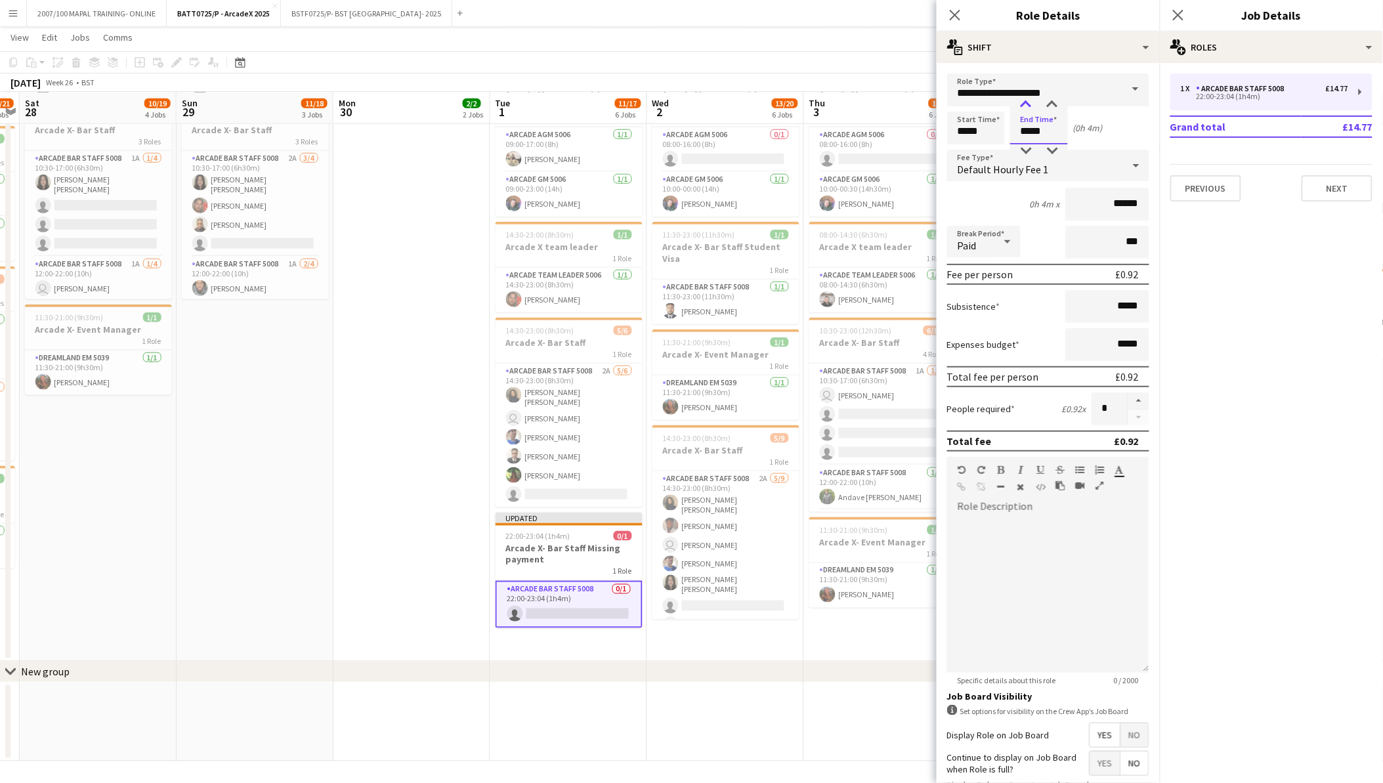
click at [1029, 102] on div at bounding box center [1026, 104] width 26 height 13
click at [578, 548] on h3 "Arcade X- Bar Staff Missing payment" at bounding box center [569, 554] width 147 height 24
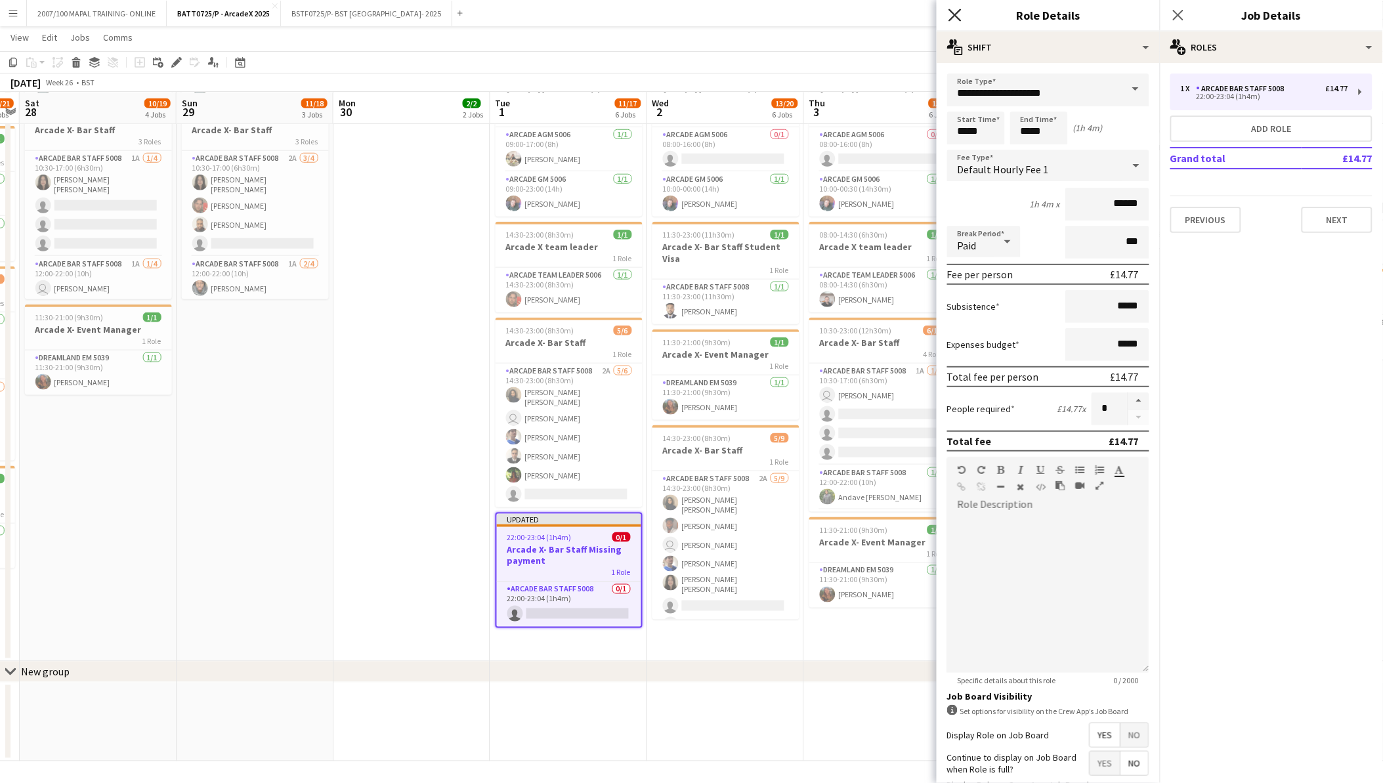
click at [952, 11] on icon at bounding box center [955, 15] width 12 height 12
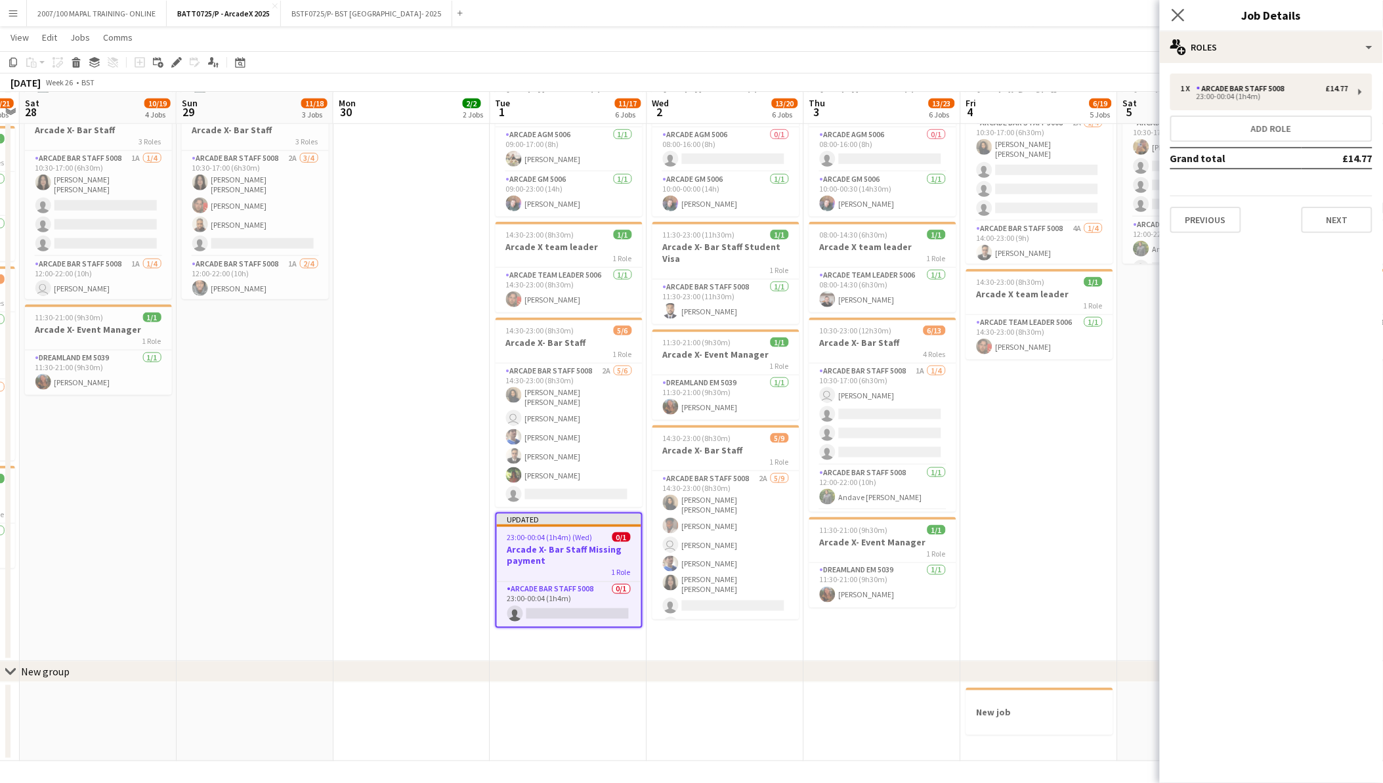
click at [1185, 16] on app-icon "Close pop-in" at bounding box center [1178, 15] width 19 height 19
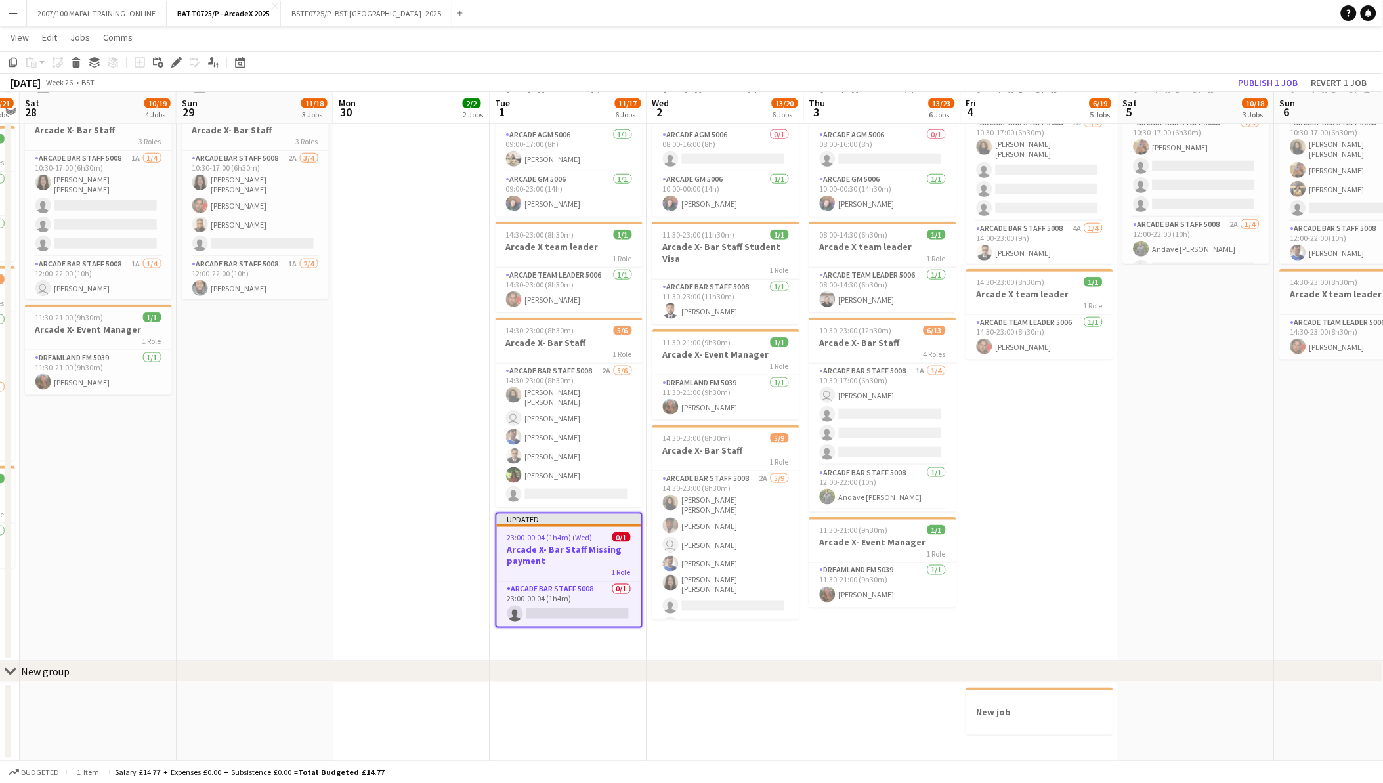
click at [536, 537] on span "23:00-00:04 (1h4m) (Wed)" at bounding box center [549, 537] width 85 height 10
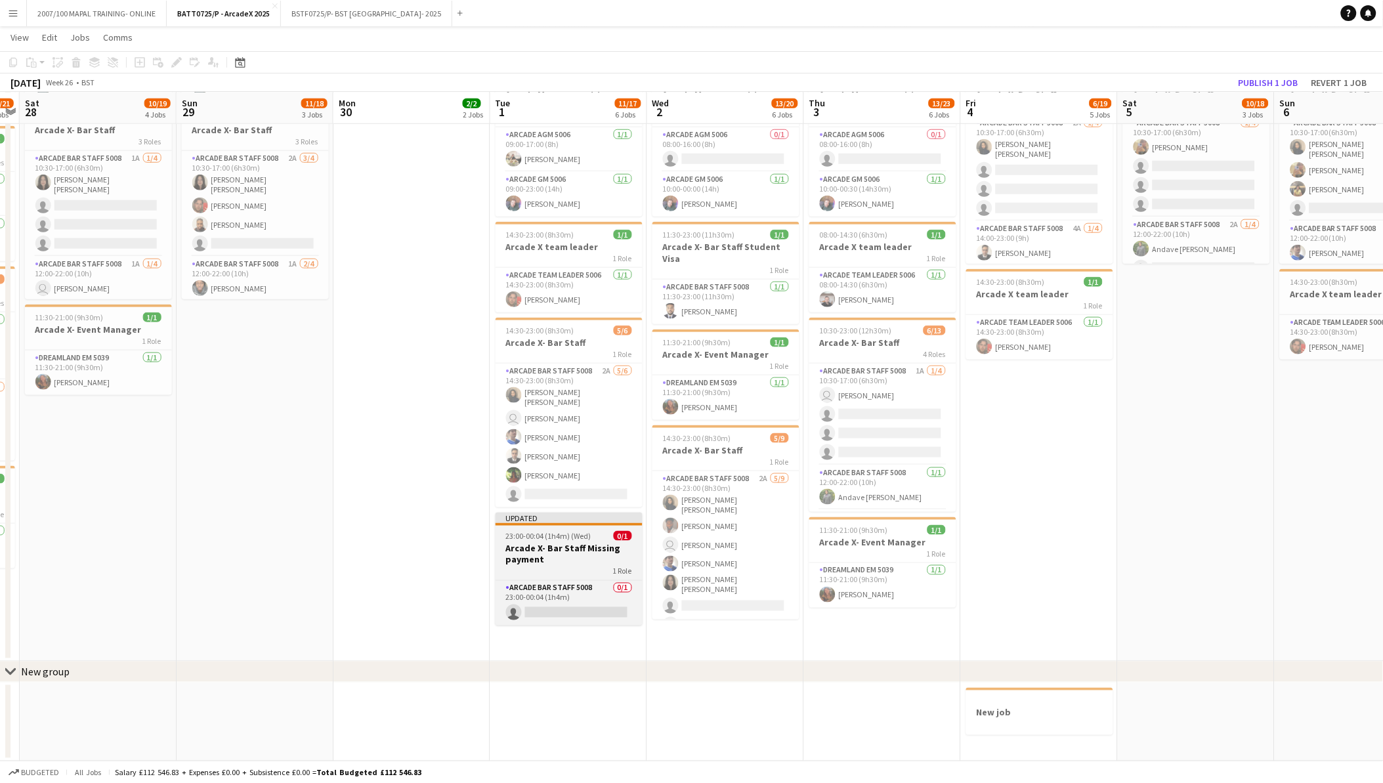
click at [550, 571] on div "1 Role" at bounding box center [569, 571] width 147 height 11
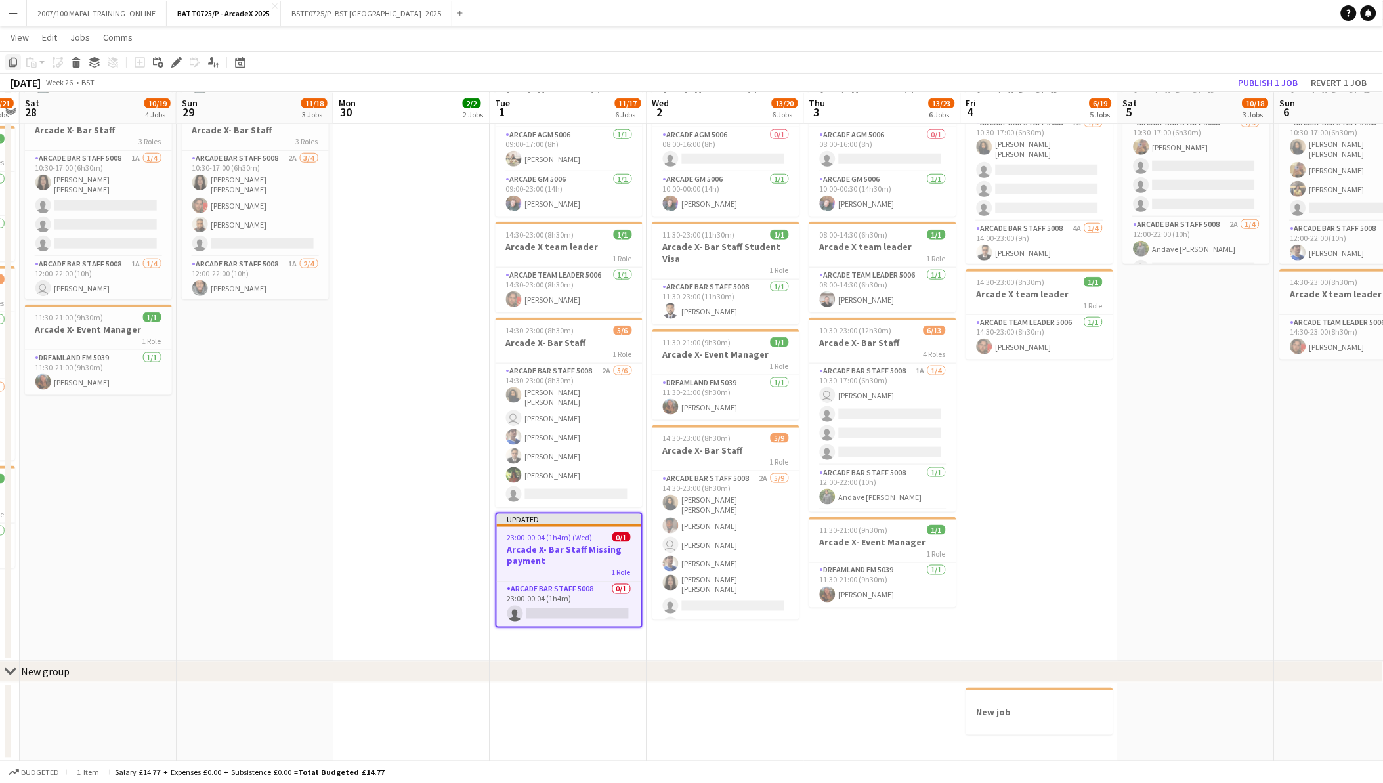
click at [12, 62] on icon "Copy" at bounding box center [13, 62] width 11 height 11
click at [867, 630] on app-date-cell "07:00-23:00 (16h) 3/5 Arcade X- Bar Backs 3 Roles Arcade Bar Staff 5008 1A 1/2 …" at bounding box center [882, 215] width 157 height 893
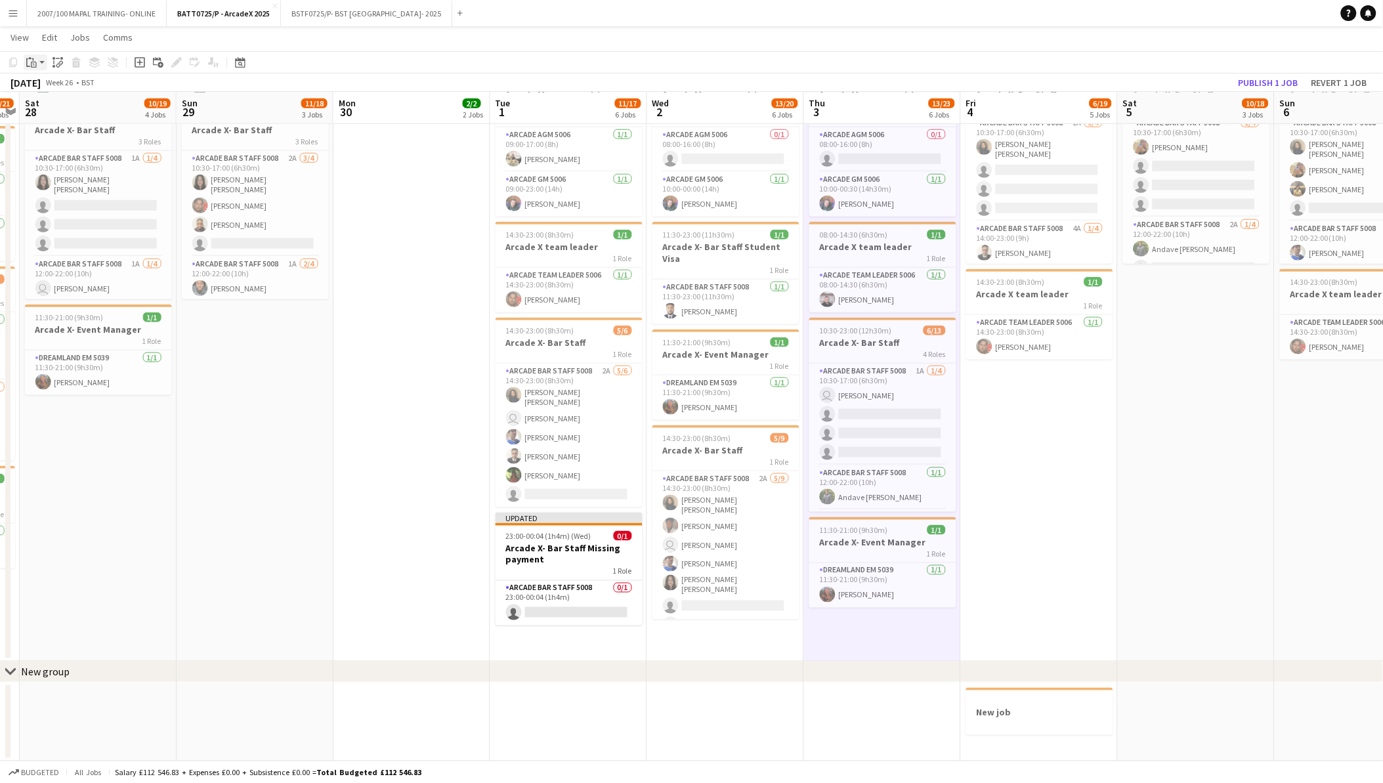
click at [30, 66] on icon "Paste" at bounding box center [31, 62] width 11 height 11
click at [54, 106] on link "Paste with crew Ctrl+Shift+V" at bounding box center [96, 110] width 123 height 12
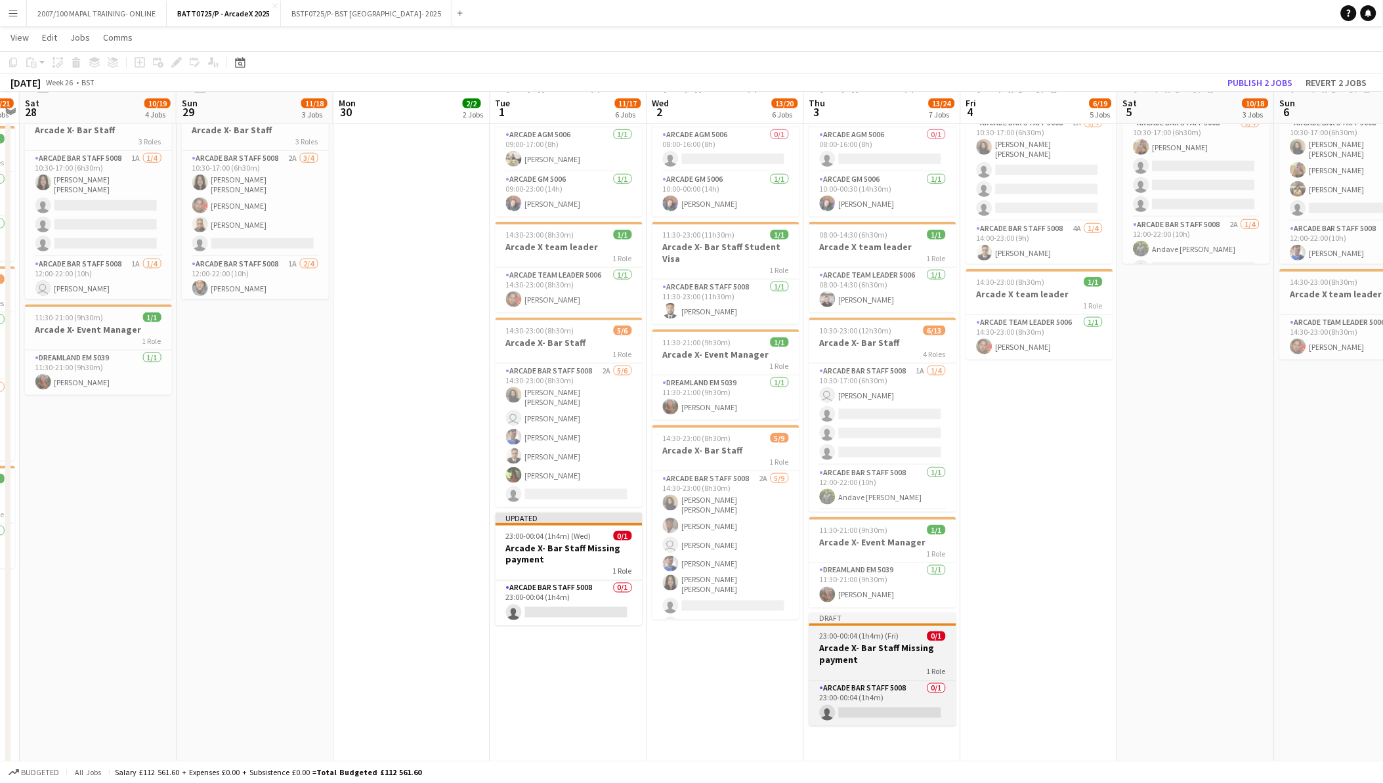
click at [889, 666] on div "1 Role" at bounding box center [882, 671] width 147 height 11
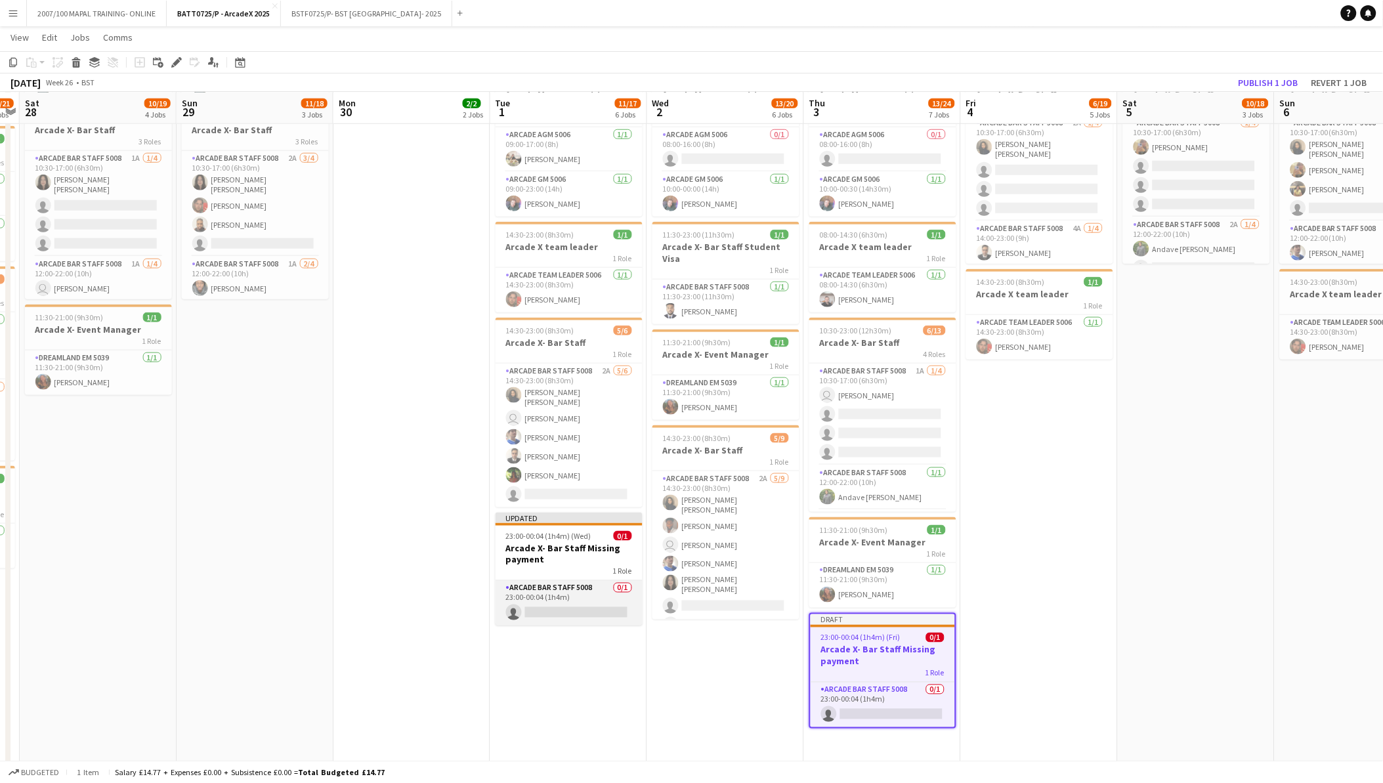
click at [592, 612] on app-card-role "Arcade Bar Staff 5008 0/1 23:00-00:04 (1h4m) single-neutral-actions" at bounding box center [569, 603] width 147 height 45
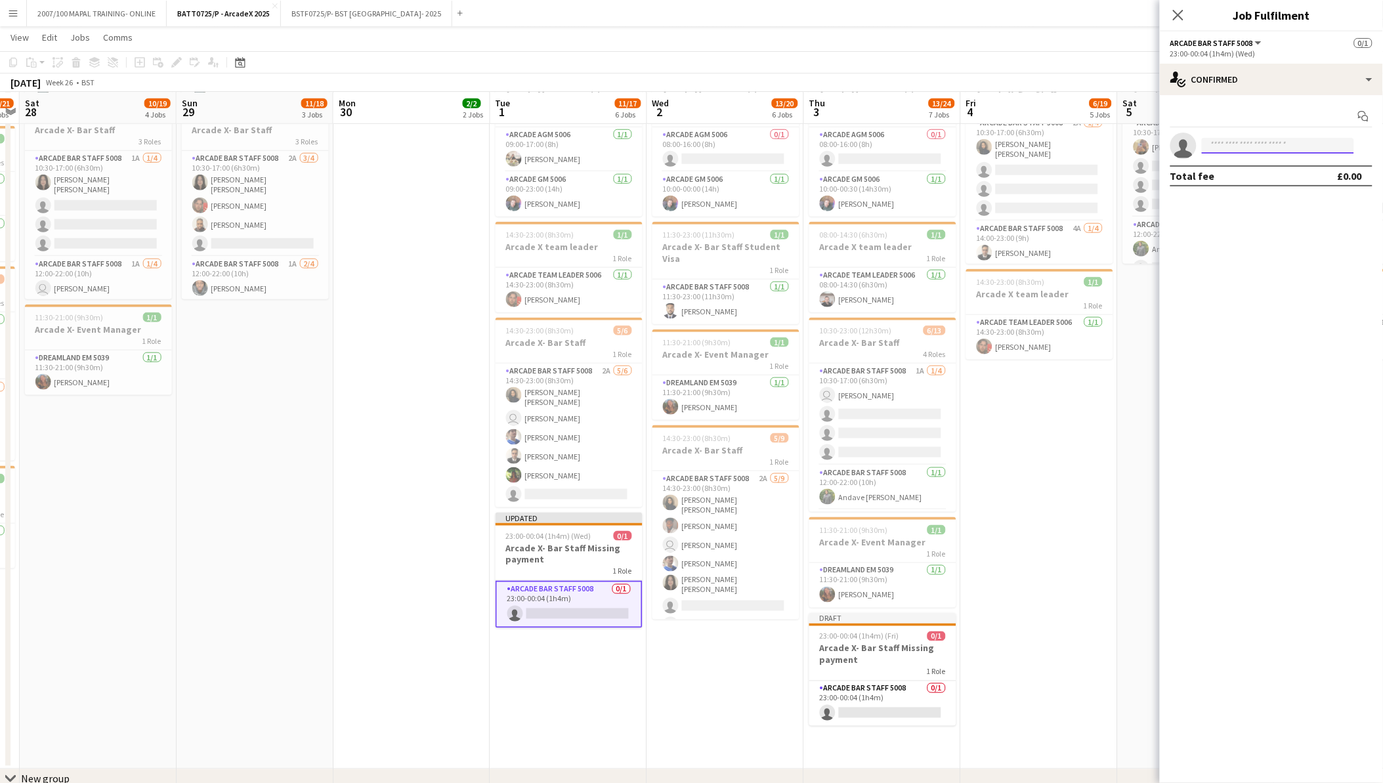
click at [1256, 148] on input at bounding box center [1278, 146] width 152 height 16
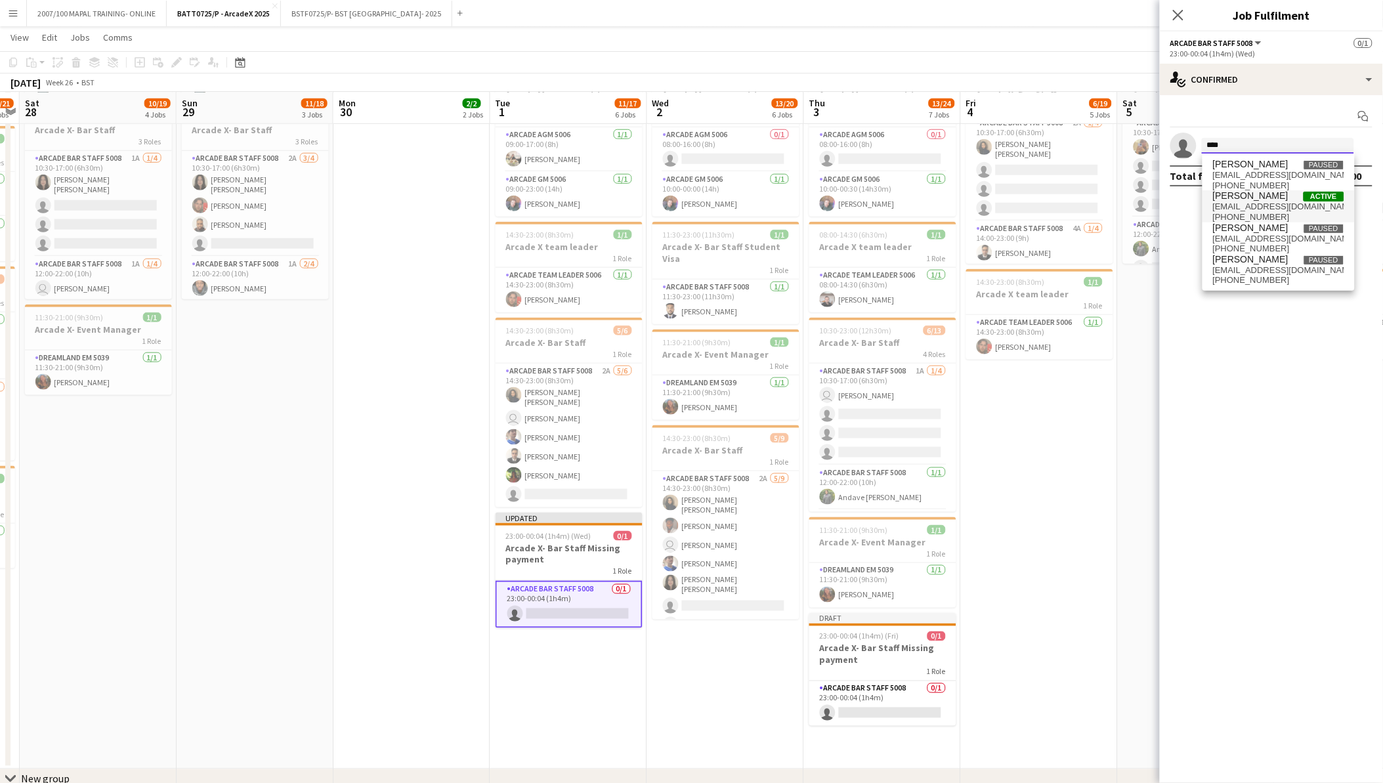
type input "****"
click at [1237, 202] on span "abihazrati@hotmail.co.uk" at bounding box center [1278, 207] width 131 height 11
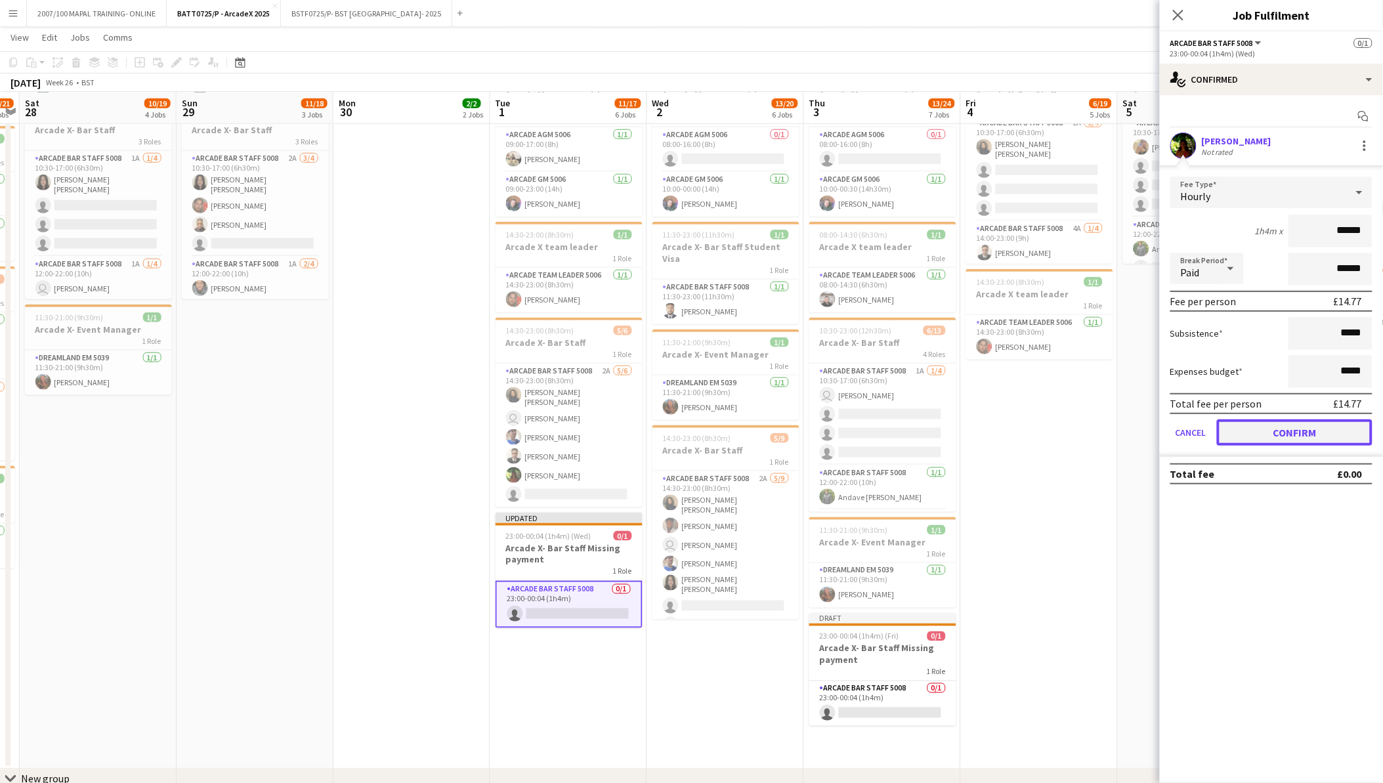
click at [1260, 425] on button "Confirm" at bounding box center [1295, 432] width 156 height 26
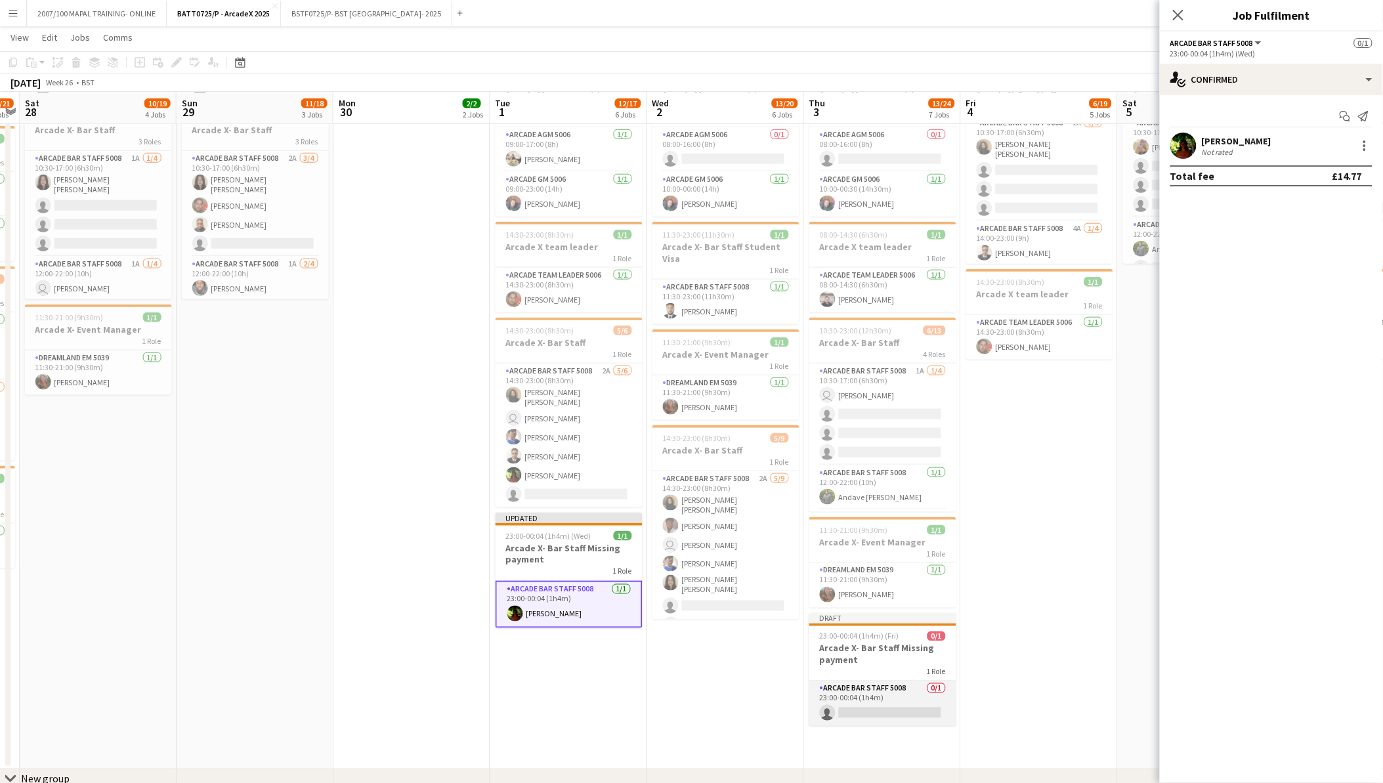
click at [884, 694] on app-card-role "Arcade Bar Staff 5008 0/1 23:00-00:04 (1h4m) single-neutral-actions" at bounding box center [882, 703] width 147 height 45
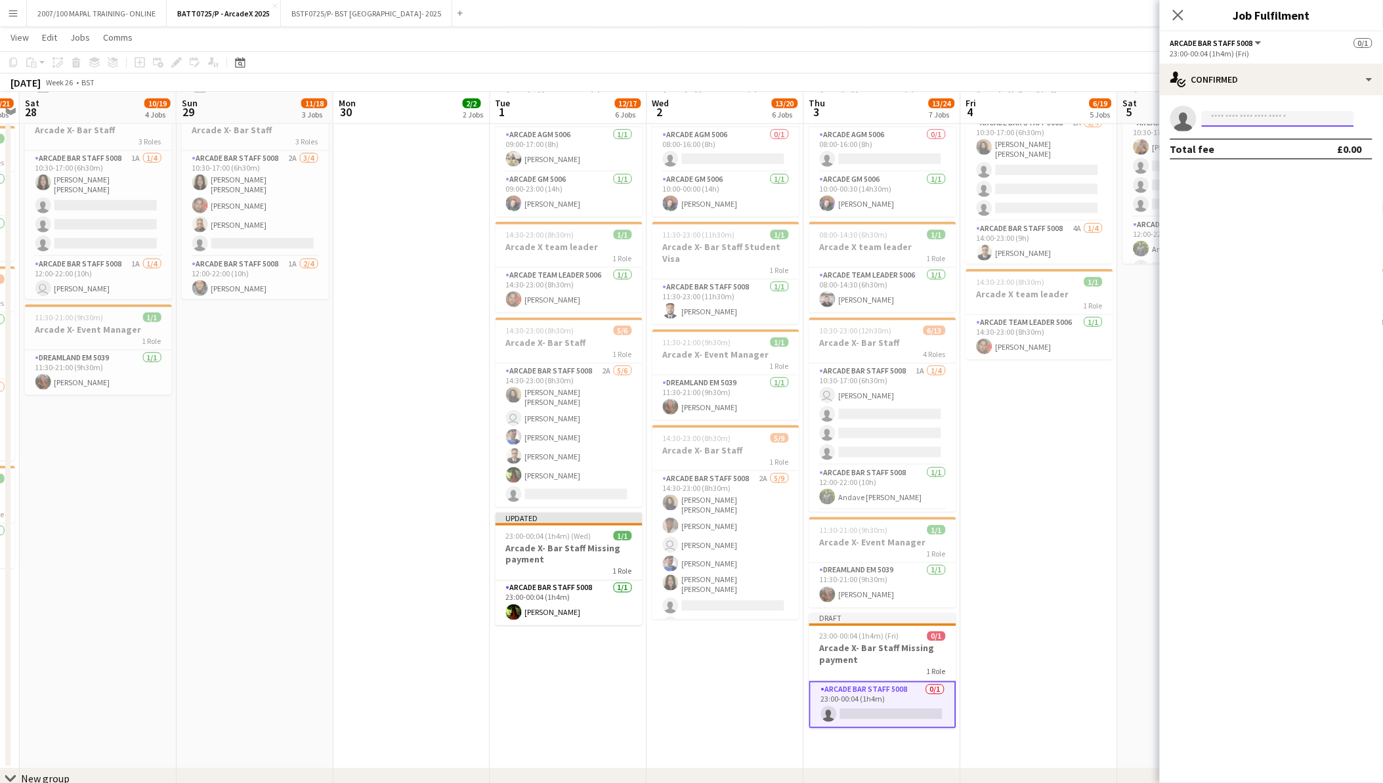
click at [1300, 117] on input at bounding box center [1278, 119] width 152 height 16
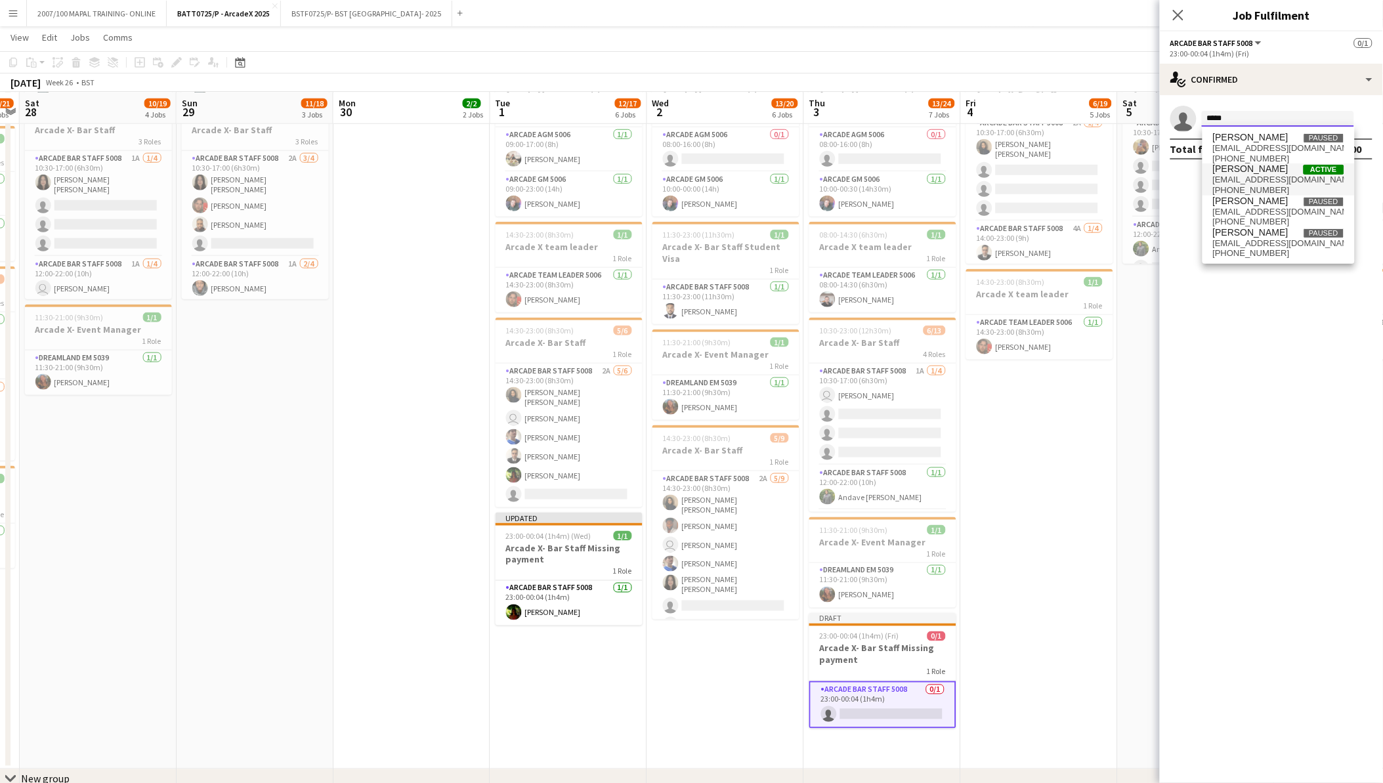
type input "*****"
click at [1245, 171] on span "Abigail Hazrati" at bounding box center [1250, 168] width 75 height 11
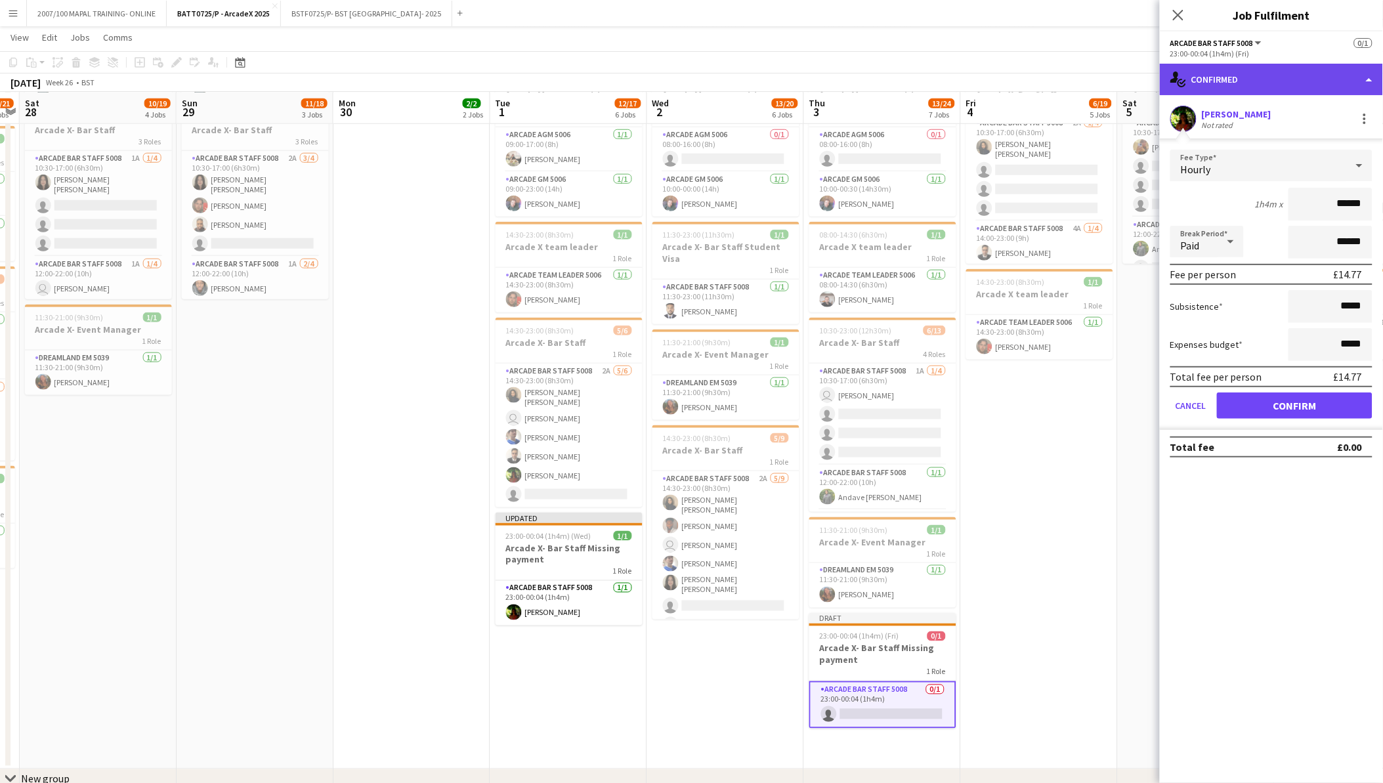
click at [1245, 83] on div "single-neutral-actions-check-2 Confirmed" at bounding box center [1271, 80] width 223 height 32
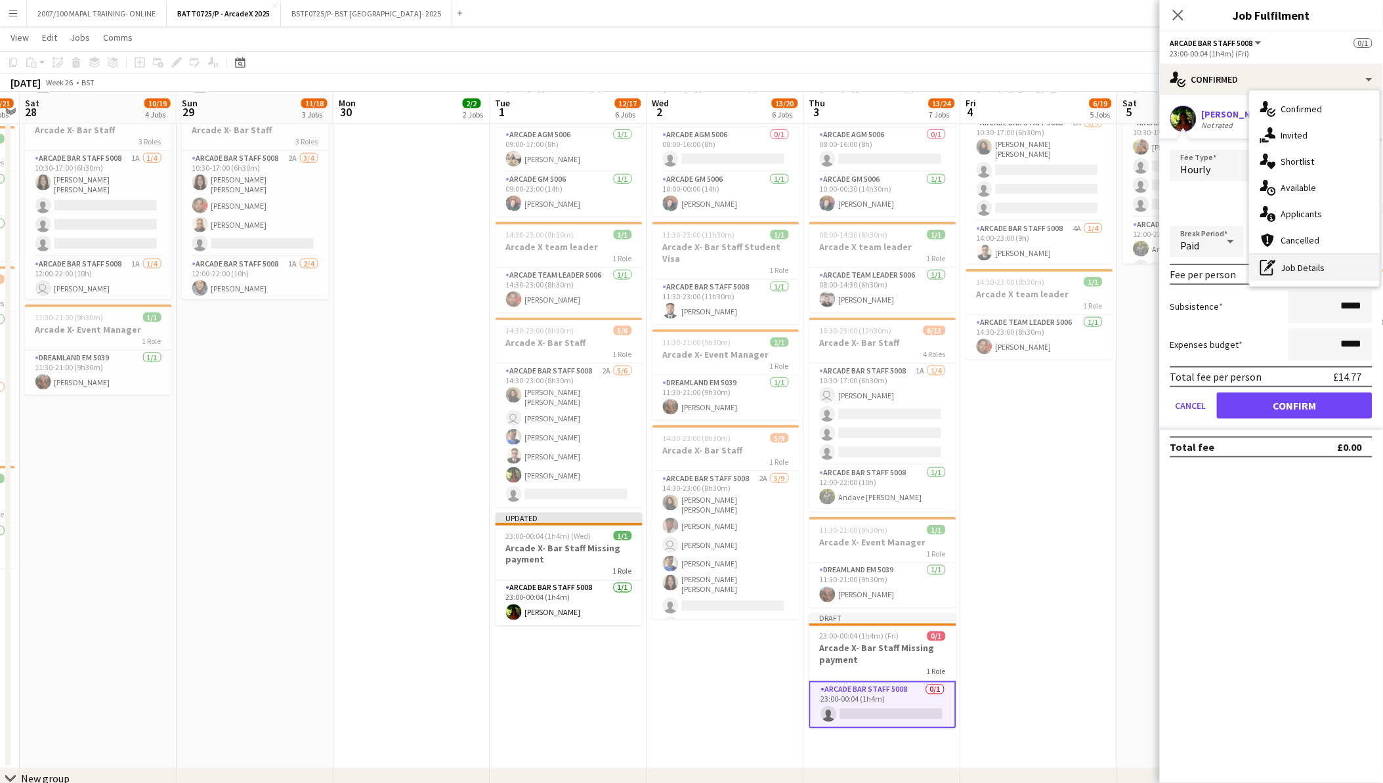
click at [1283, 266] on div "pen-write Job Details" at bounding box center [1315, 268] width 130 height 26
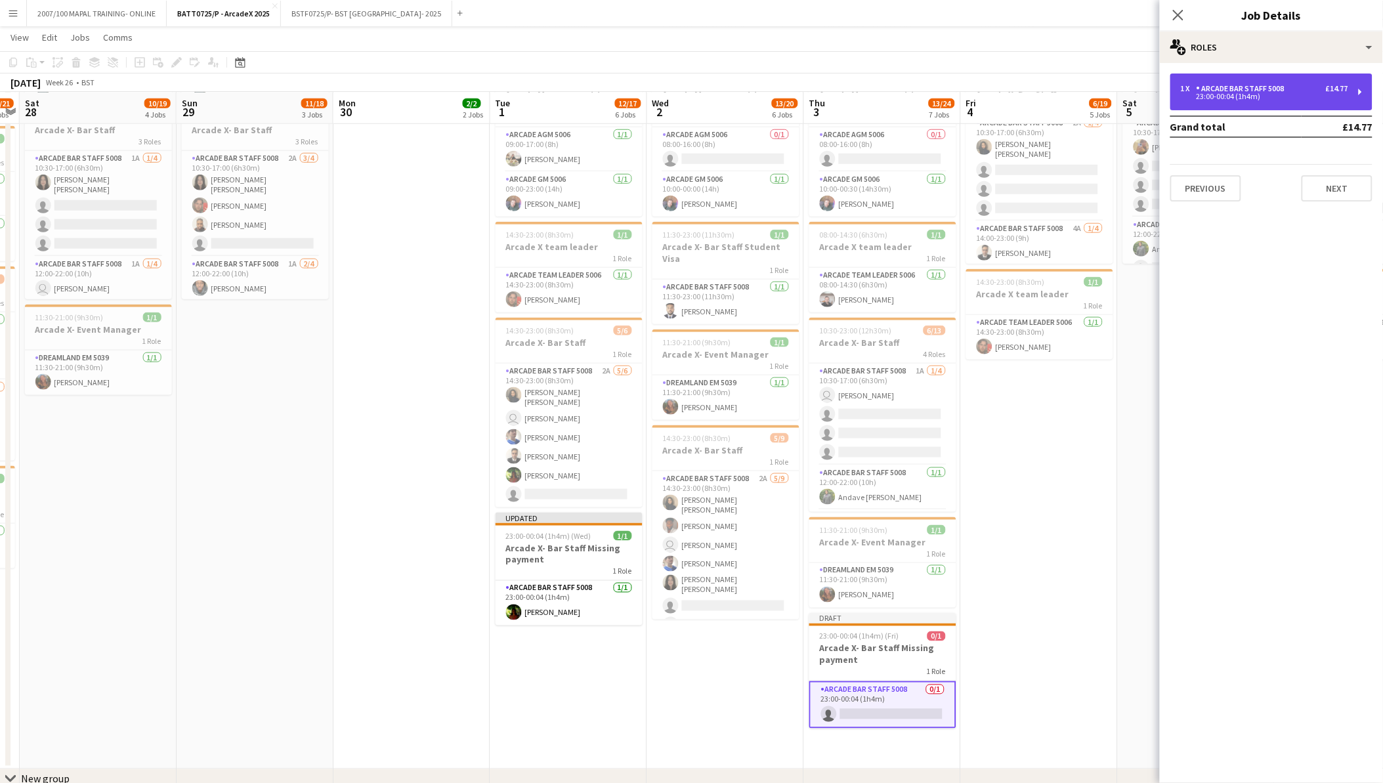
click at [1221, 82] on div "1 x Arcade Bar Staff 5008 £14.77 23:00-00:04 (1h4m)" at bounding box center [1271, 92] width 202 height 37
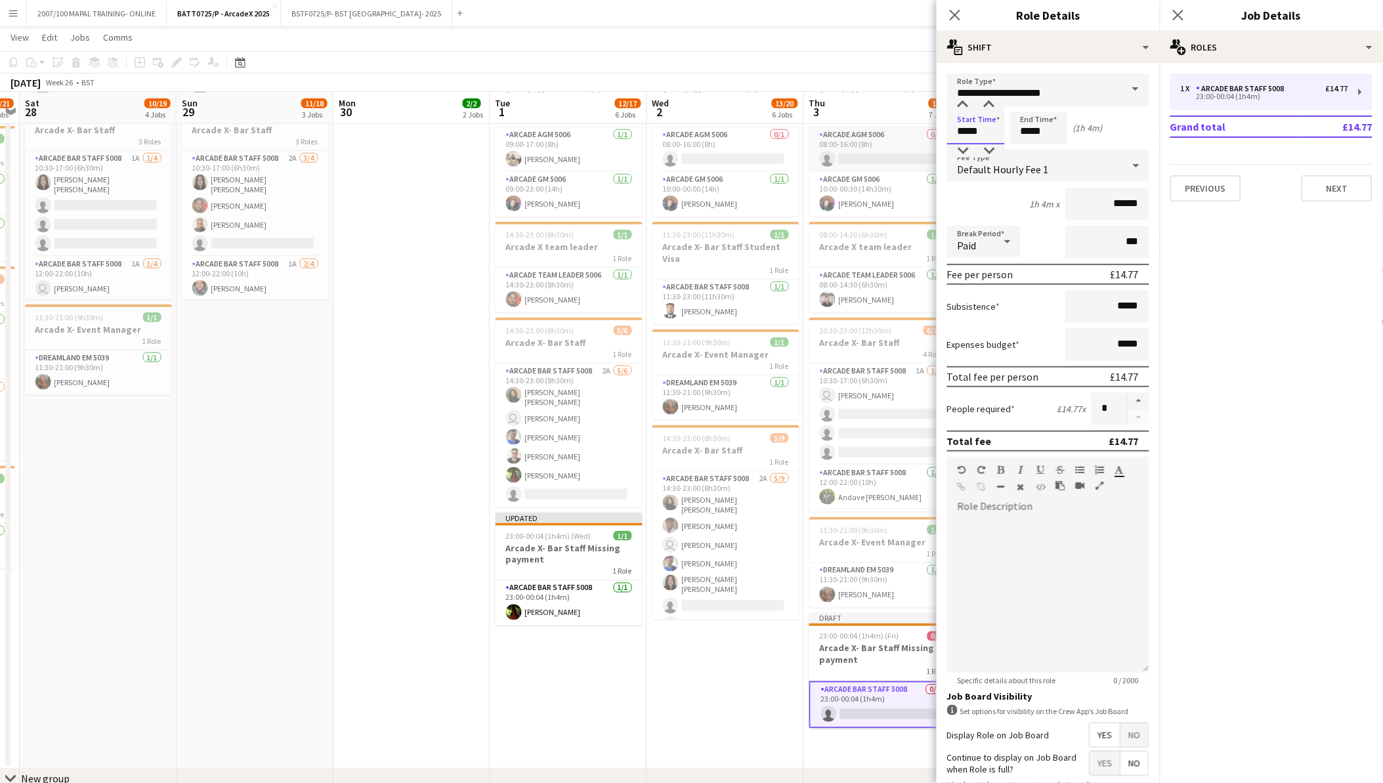
drag, startPoint x: 994, startPoint y: 135, endPoint x: 929, endPoint y: 130, distance: 64.5
click at [929, 130] on body "Menu Boards Boards Boards All jobs Status Workforce Workforce My Workforce Recr…" at bounding box center [691, 256] width 1383 height 1269
type input "*****"
drag, startPoint x: 982, startPoint y: 132, endPoint x: 880, endPoint y: 133, distance: 101.7
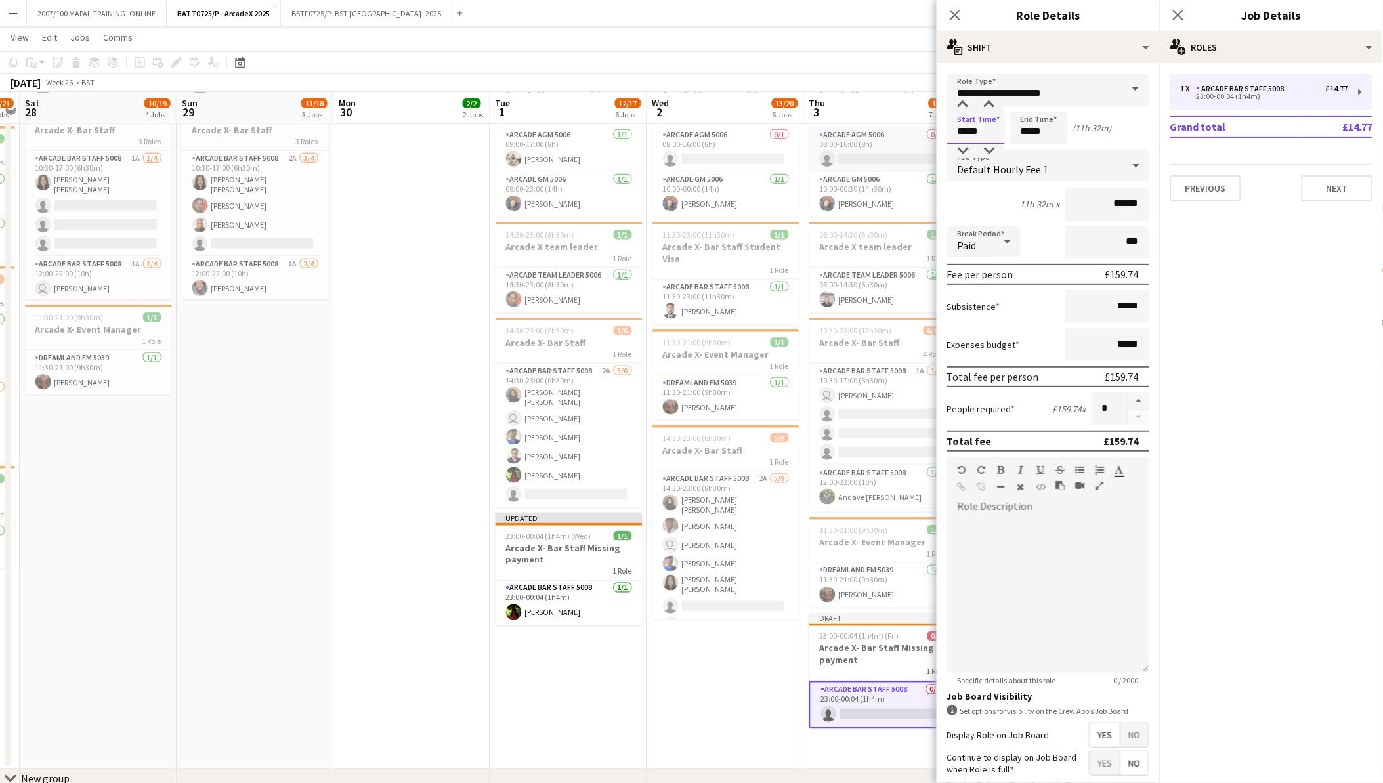
click at [880, 133] on body "Menu Boards Boards Boards All jobs Status Workforce Workforce My Workforce Recr…" at bounding box center [691, 256] width 1383 height 1269
type input "*****"
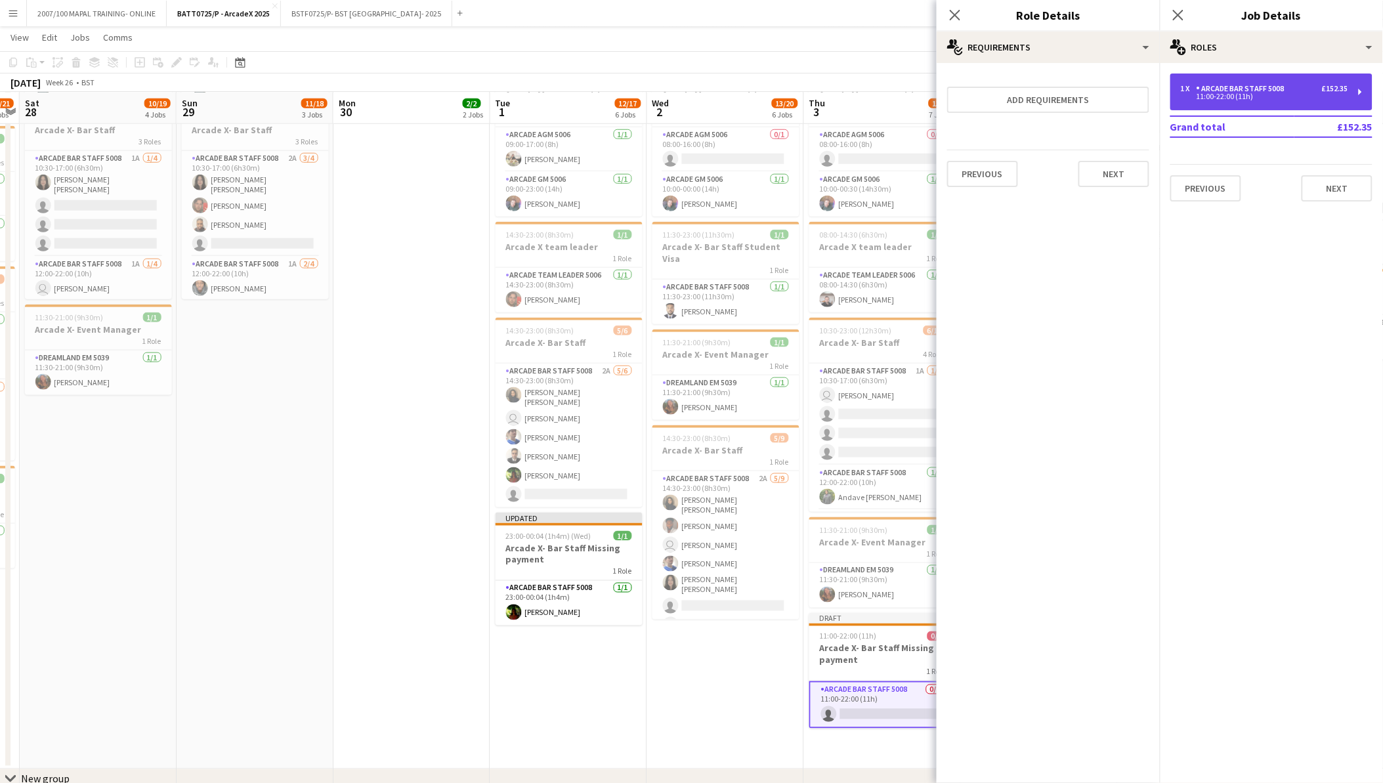
click at [1268, 102] on div "1 x Arcade Bar Staff 5008 £152.35 11:00-22:00 (11h)" at bounding box center [1271, 92] width 202 height 37
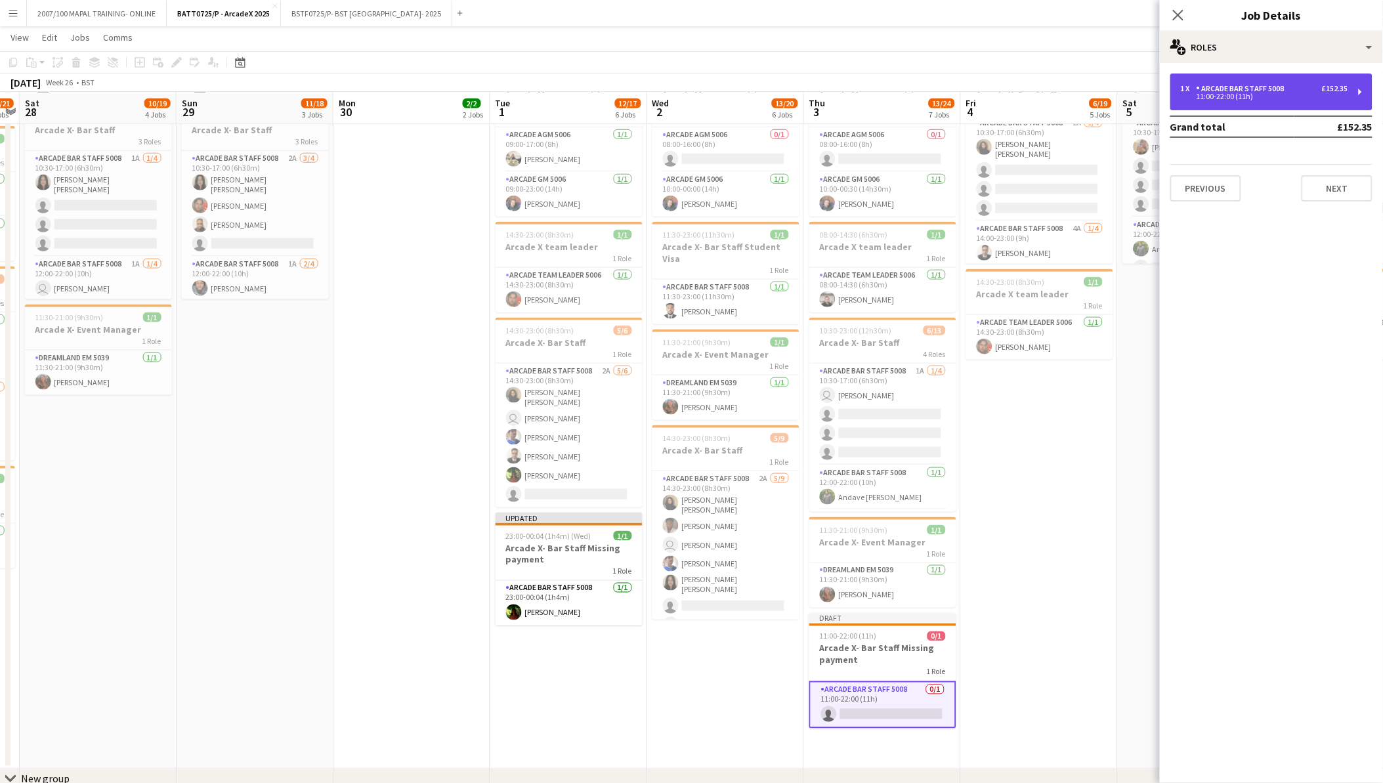
click at [1226, 87] on div "Arcade Bar Staff 5008" at bounding box center [1243, 88] width 93 height 9
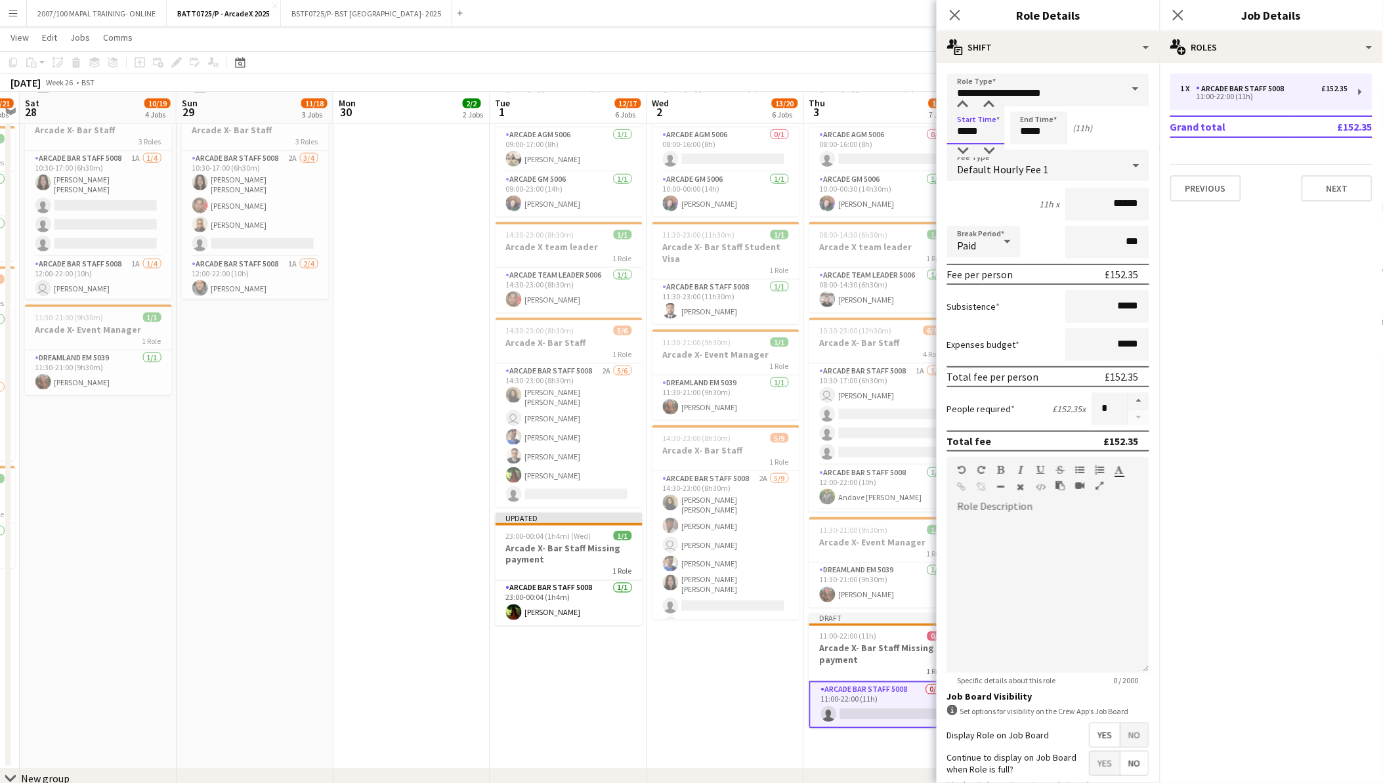
drag, startPoint x: 983, startPoint y: 127, endPoint x: 909, endPoint y: 114, distance: 75.4
click at [909, 114] on body "Menu Boards Boards Boards All jobs Status Workforce Workforce My Workforce Recr…" at bounding box center [691, 256] width 1383 height 1269
type input "*****"
drag, startPoint x: 1035, startPoint y: 129, endPoint x: 1060, endPoint y: 127, distance: 25.1
click at [1036, 127] on input "*****" at bounding box center [1039, 128] width 58 height 33
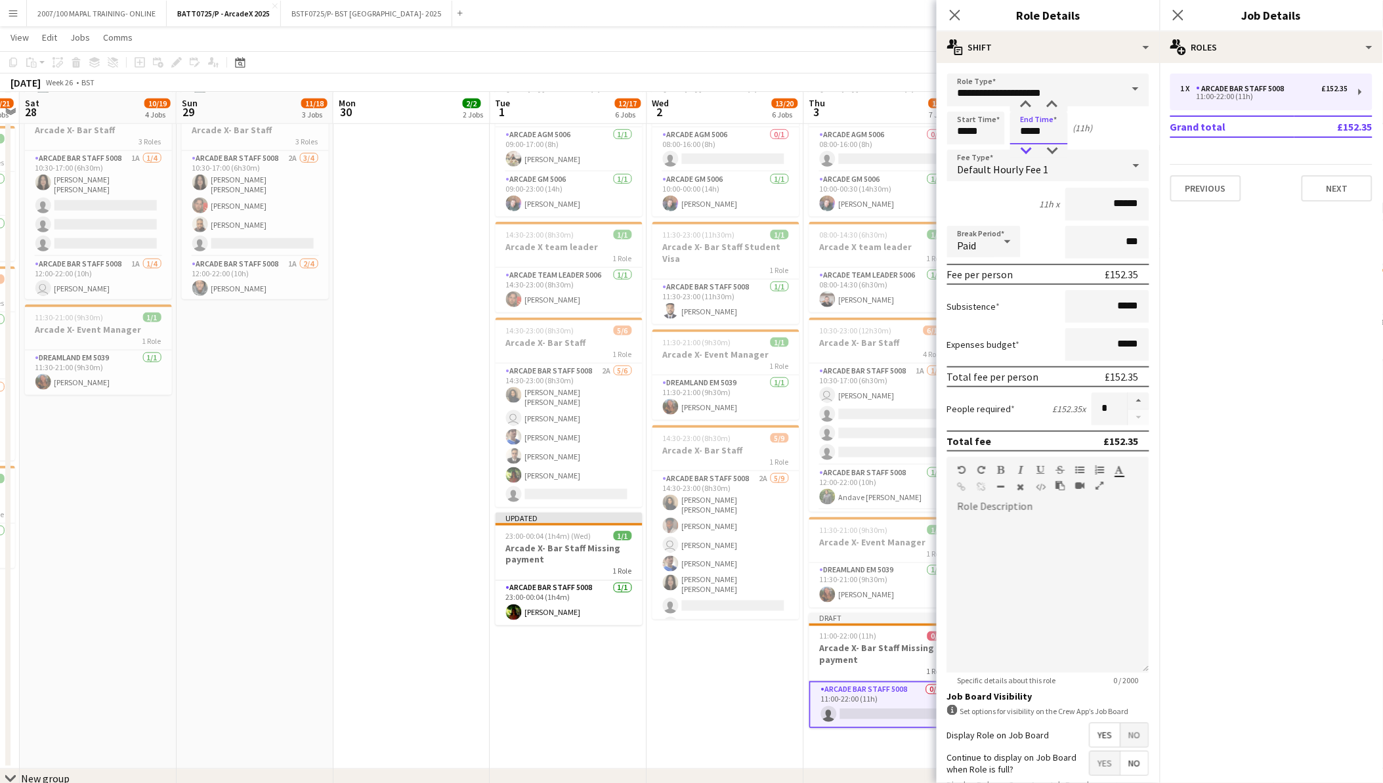
click at [1025, 144] on div at bounding box center [1026, 150] width 26 height 13
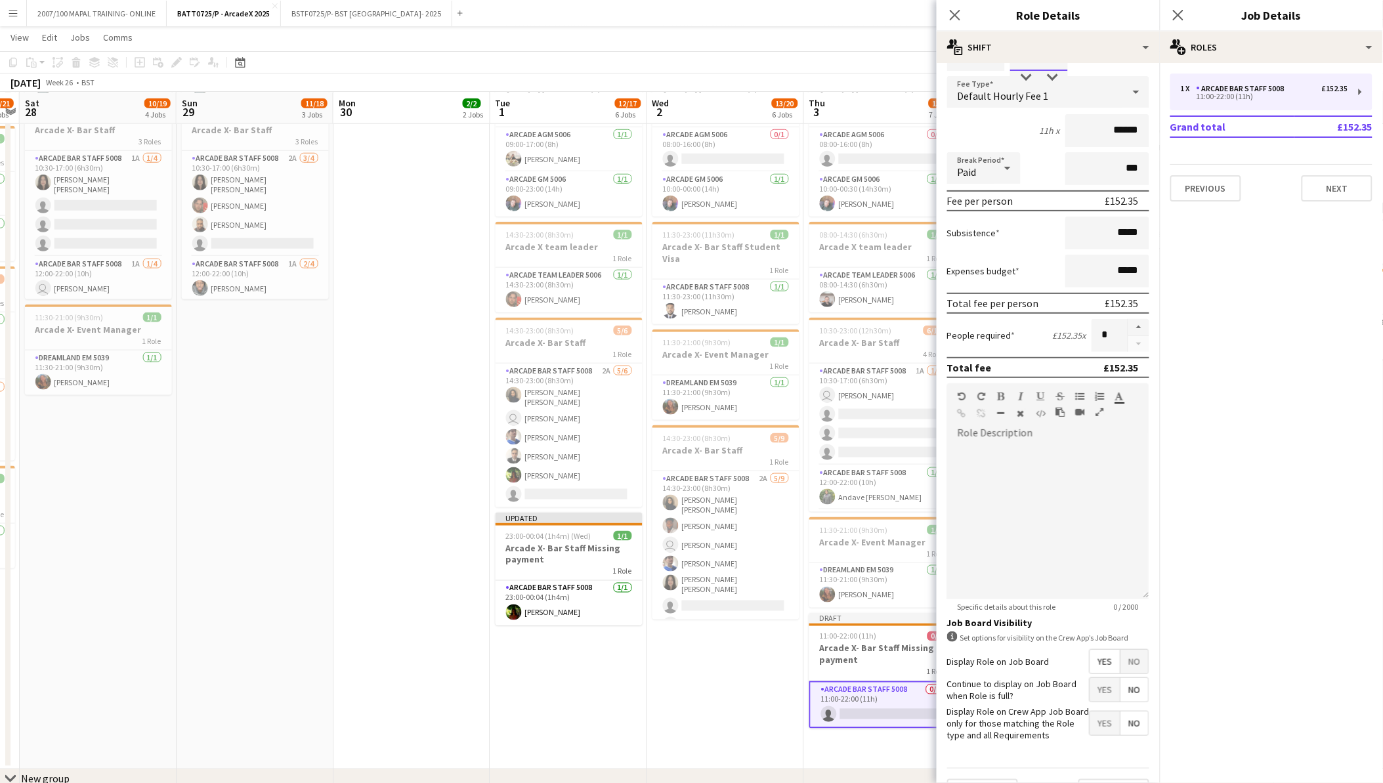
scroll to position [100, 0]
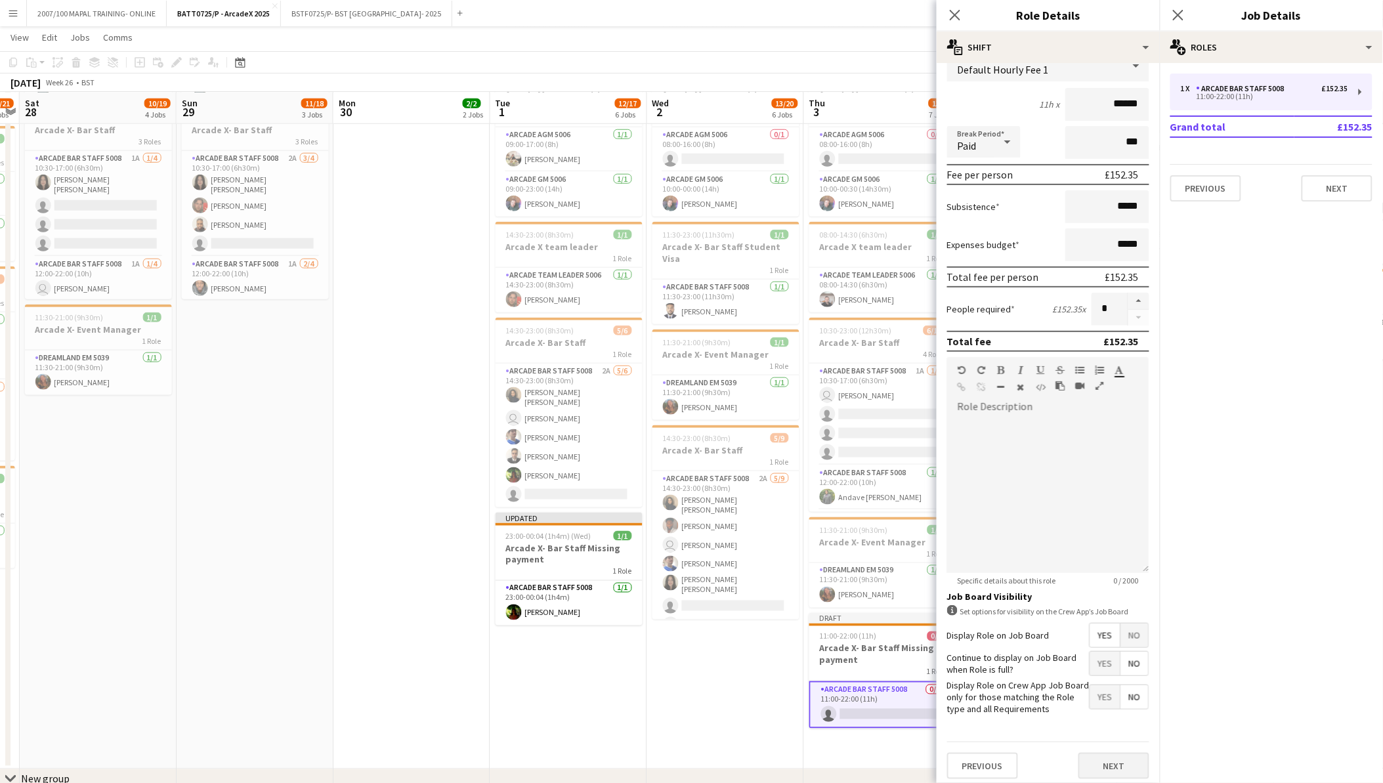
type input "*****"
click at [1116, 757] on button "Next" at bounding box center [1113, 766] width 71 height 26
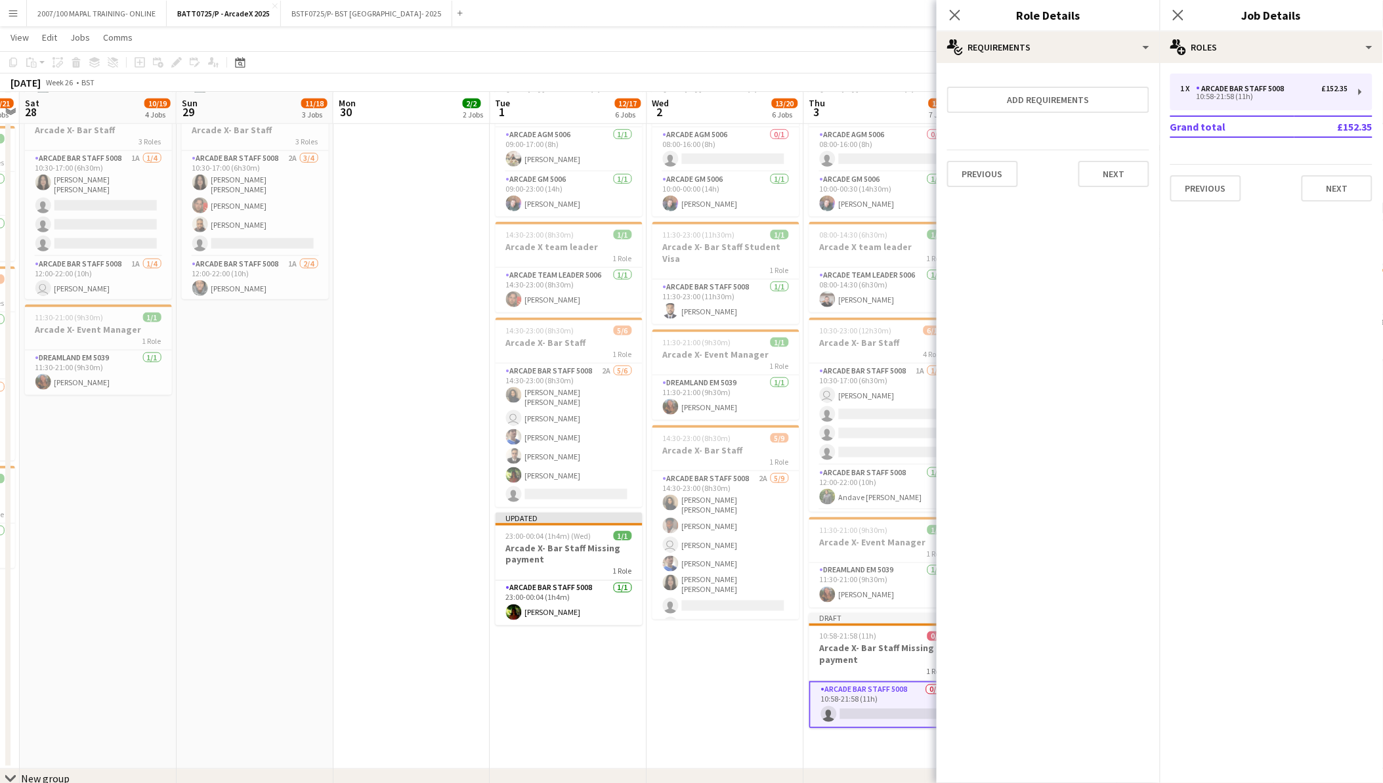
click at [903, 710] on app-card-role "Arcade Bar Staff 5008 0/1 10:58-21:58 (11h) single-neutral-actions" at bounding box center [882, 704] width 147 height 47
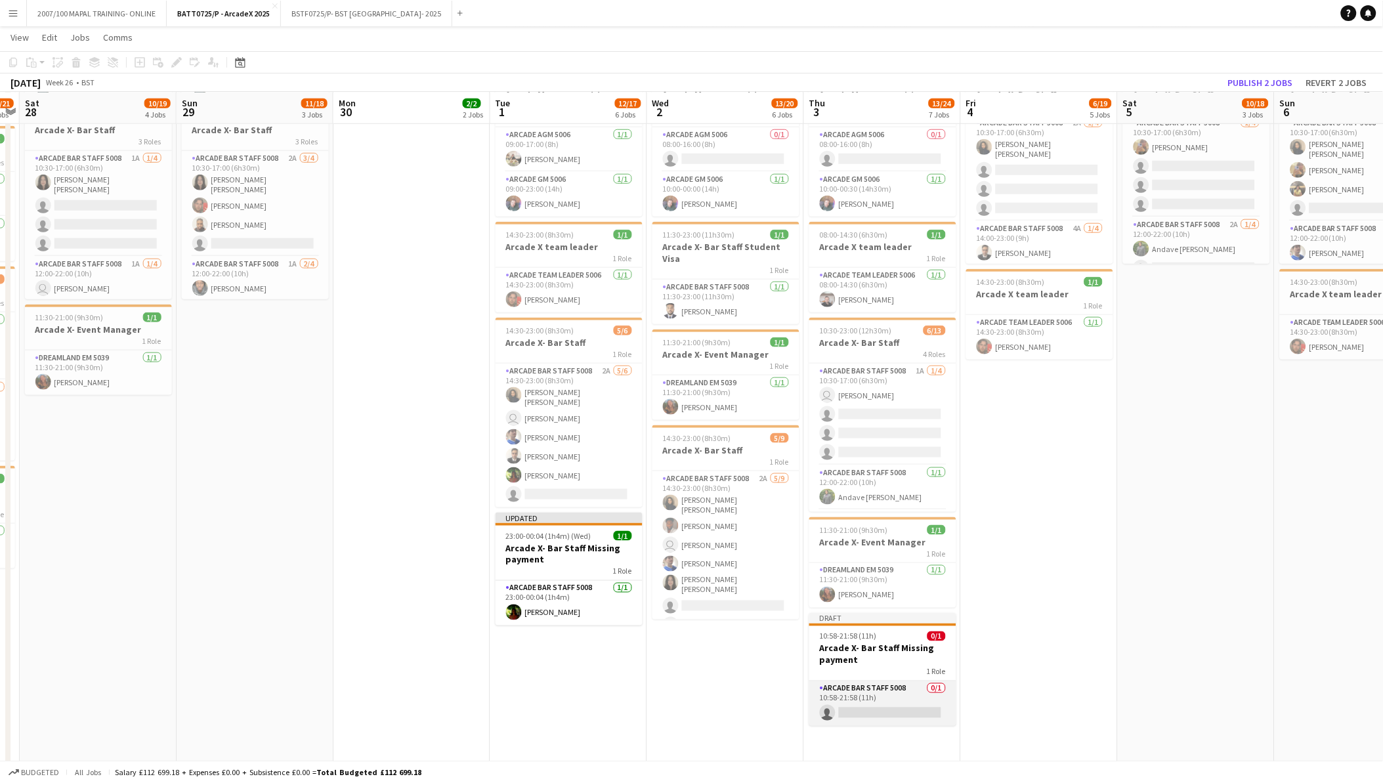
click at [903, 710] on app-card-role "Arcade Bar Staff 5008 0/1 10:58-21:58 (11h) single-neutral-actions" at bounding box center [882, 703] width 147 height 45
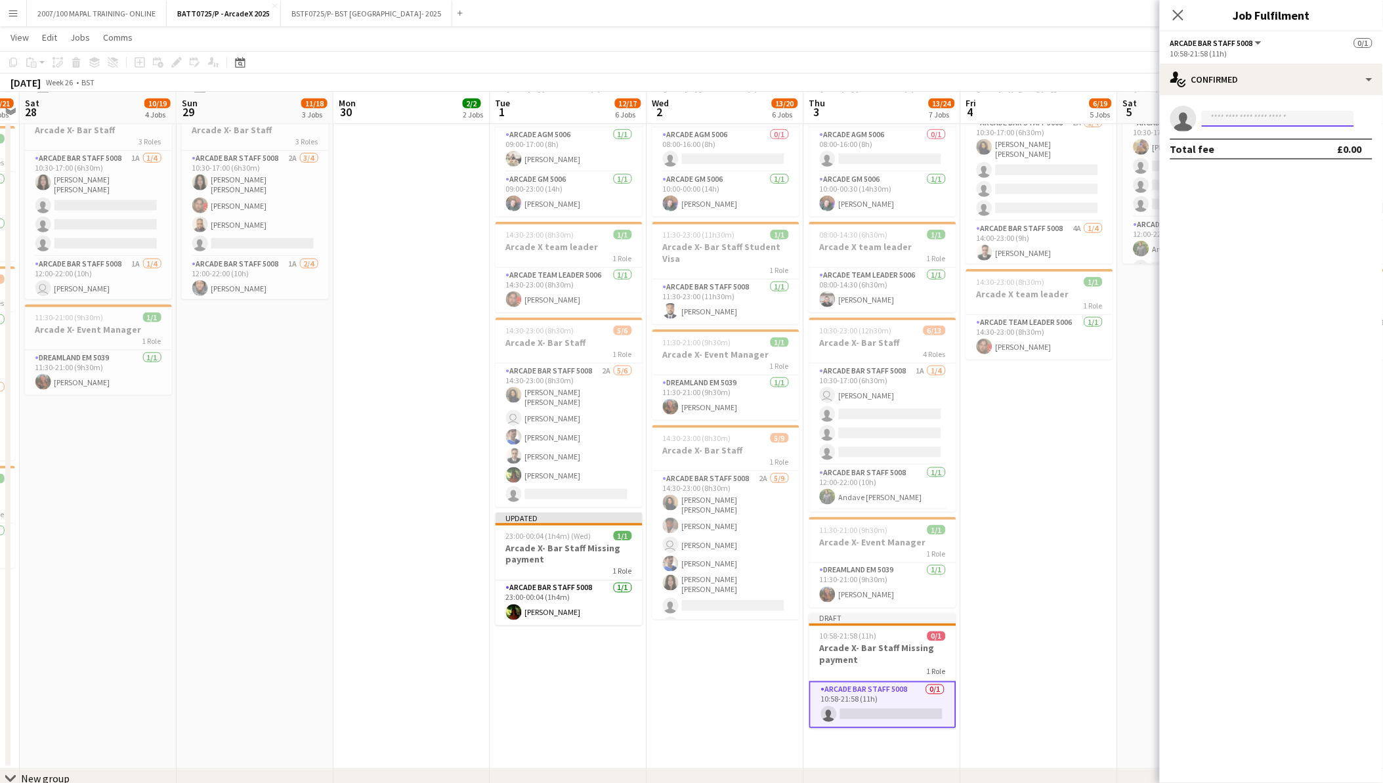
click at [1236, 119] on input at bounding box center [1278, 119] width 152 height 16
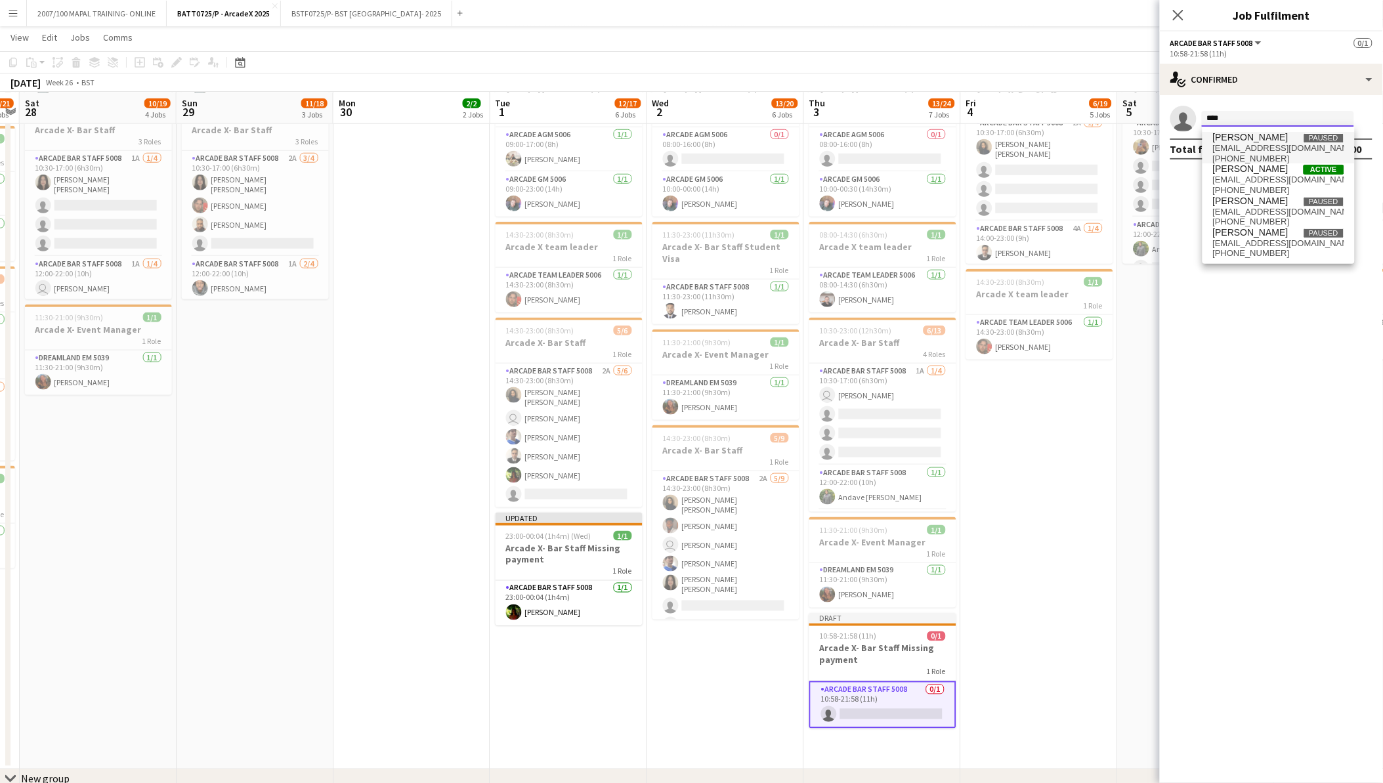
type input "****"
click at [1233, 162] on span "+4407894751023" at bounding box center [1278, 159] width 131 height 11
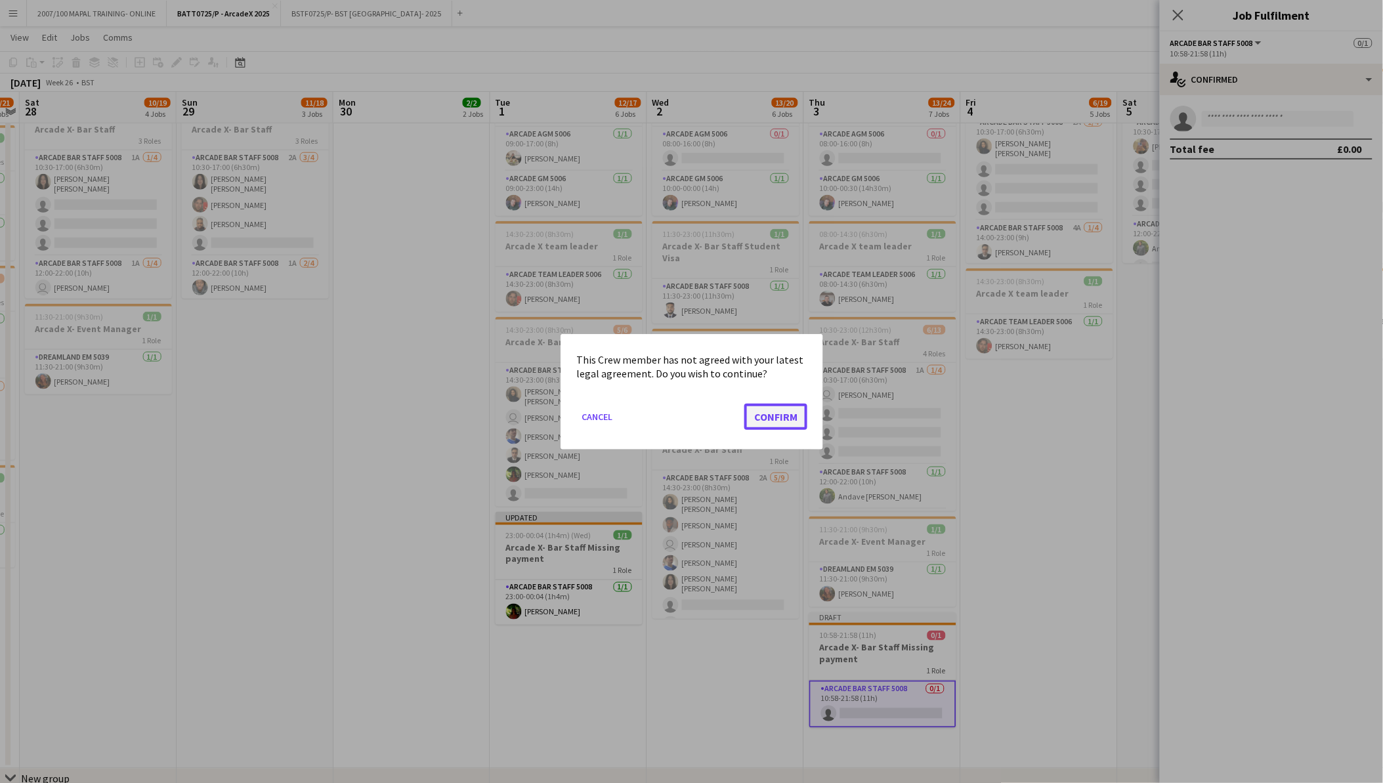
click at [764, 410] on button "Confirm" at bounding box center [775, 416] width 63 height 26
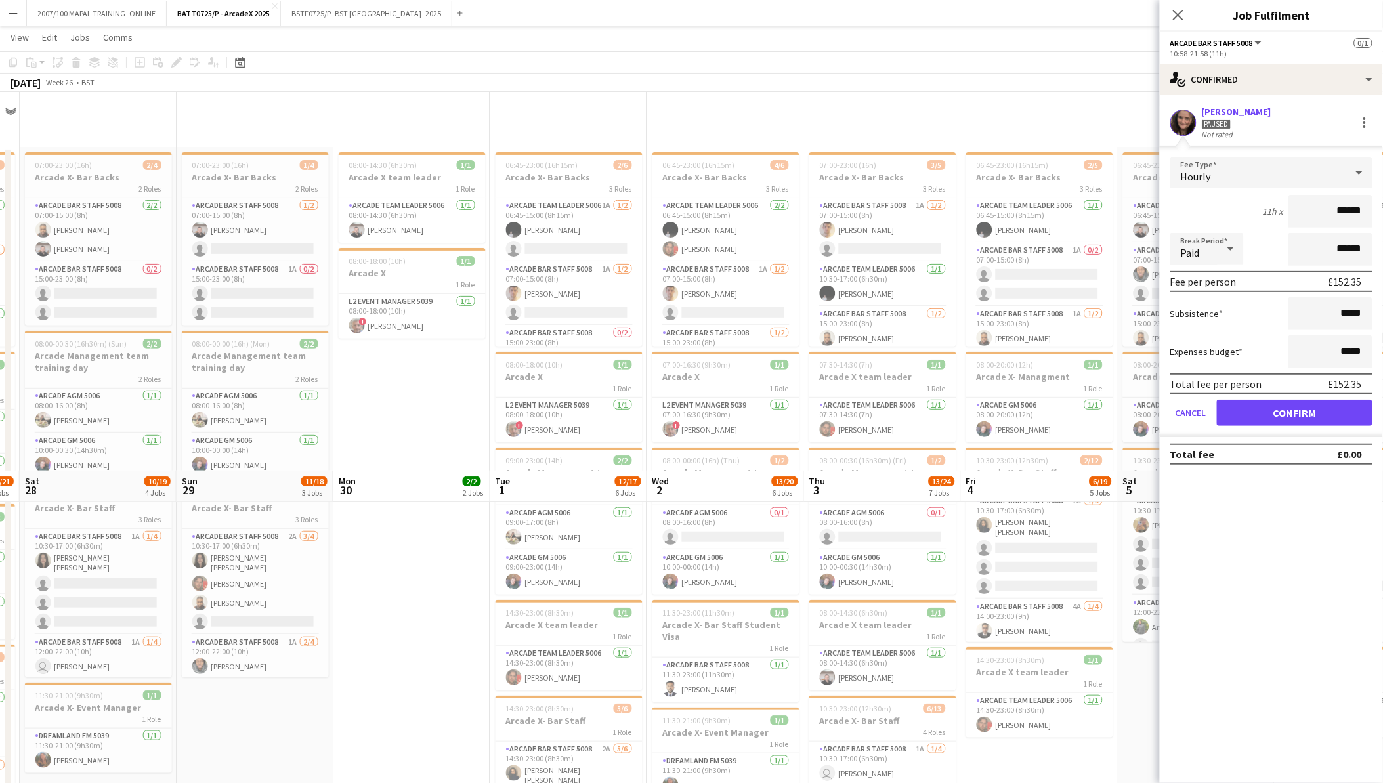
scroll to position [378, 0]
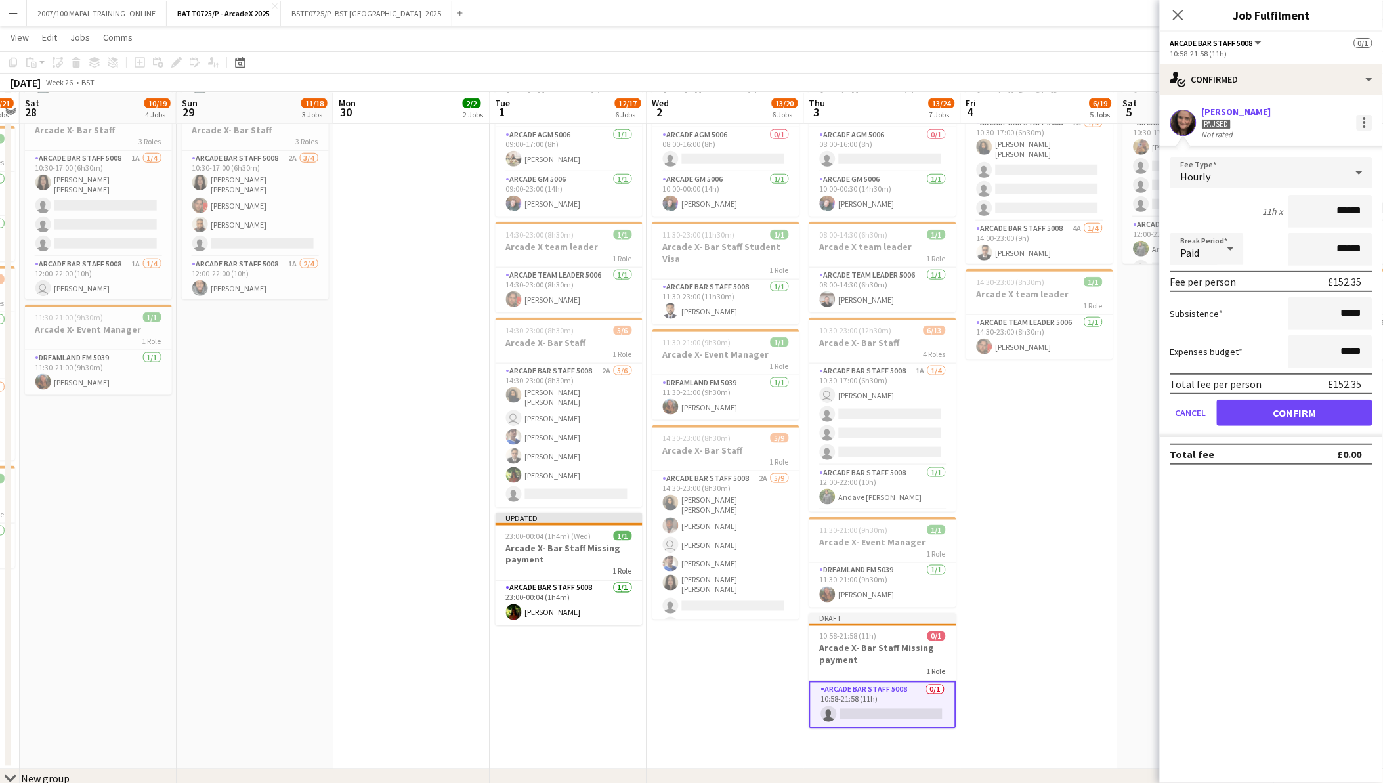
click at [1368, 118] on div at bounding box center [1365, 123] width 16 height 16
click at [1313, 236] on span "Remove" at bounding box center [1300, 241] width 39 height 11
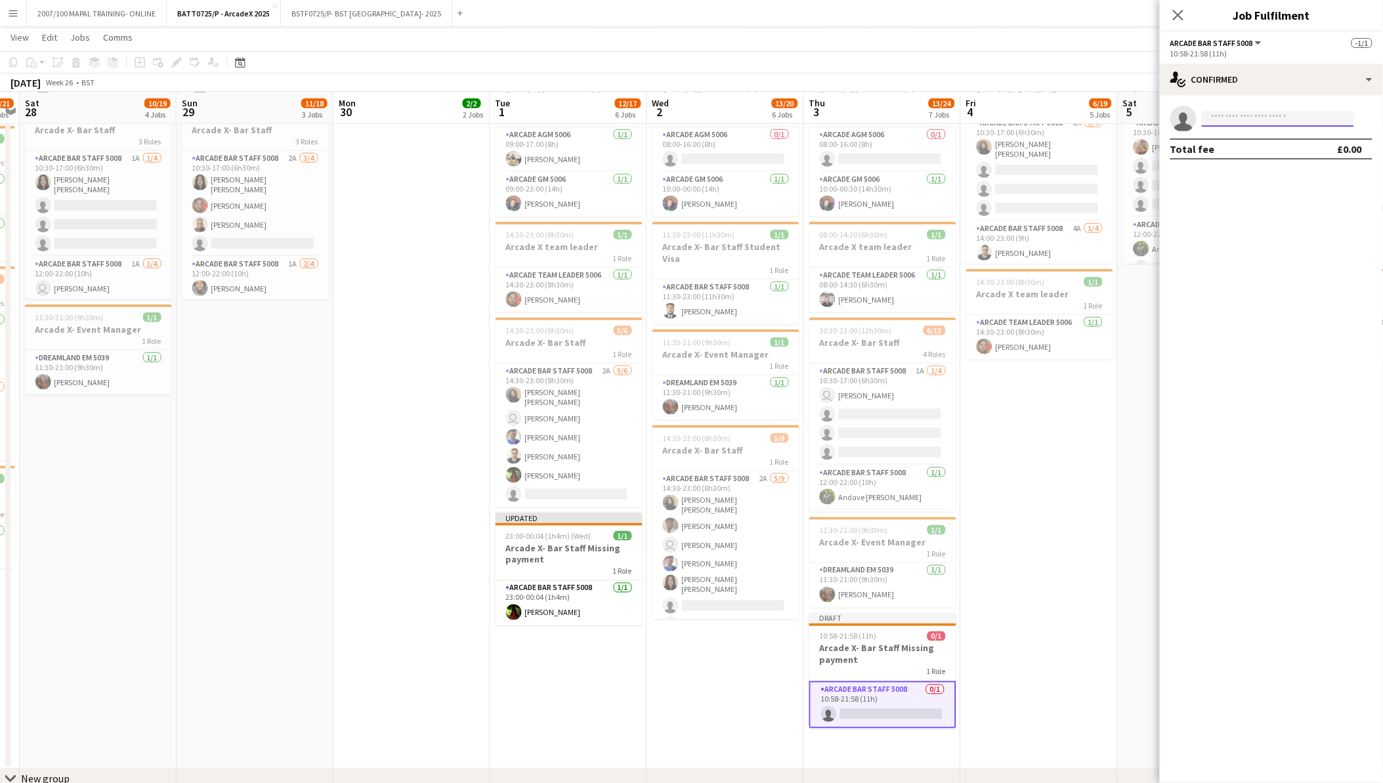
click at [1270, 123] on input at bounding box center [1278, 119] width 152 height 16
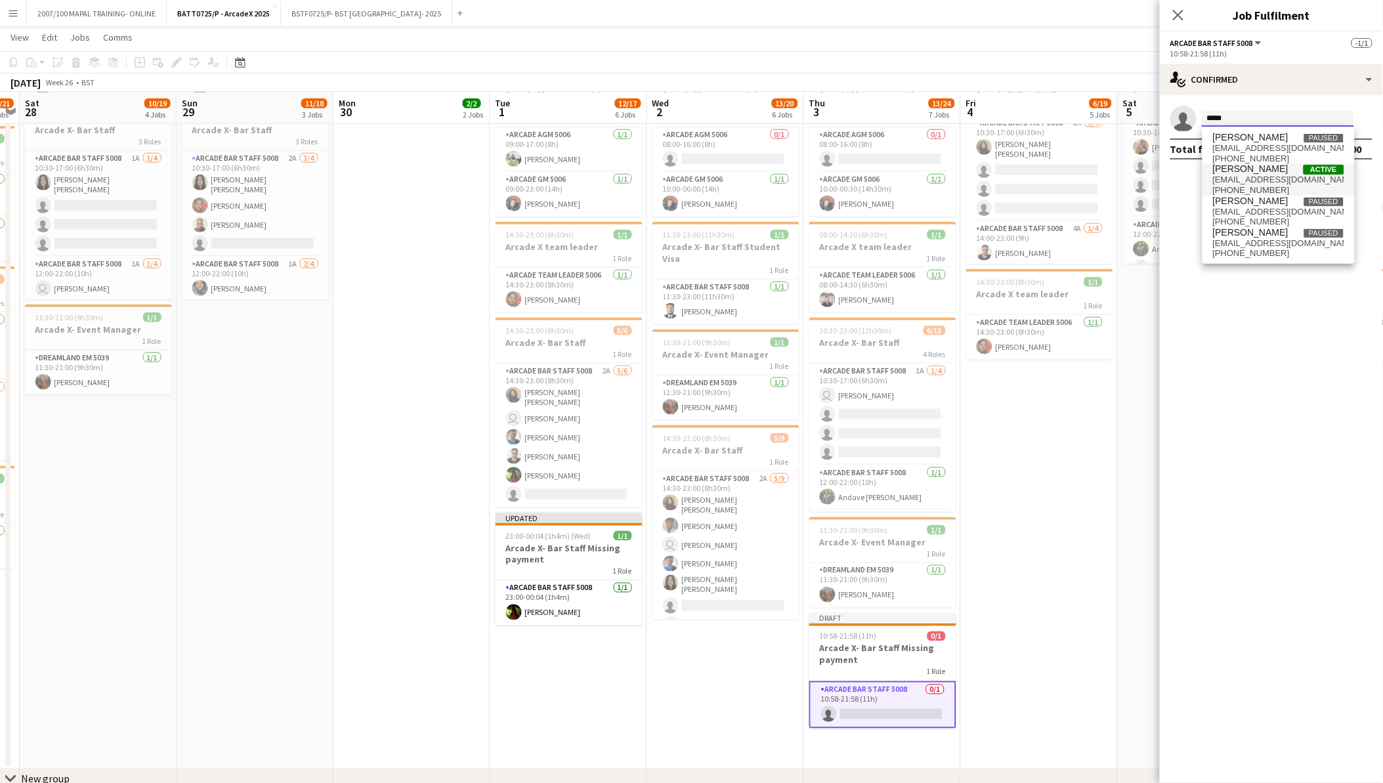
type input "*****"
click at [1279, 169] on span "Abigail Hazrati Active" at bounding box center [1278, 168] width 131 height 11
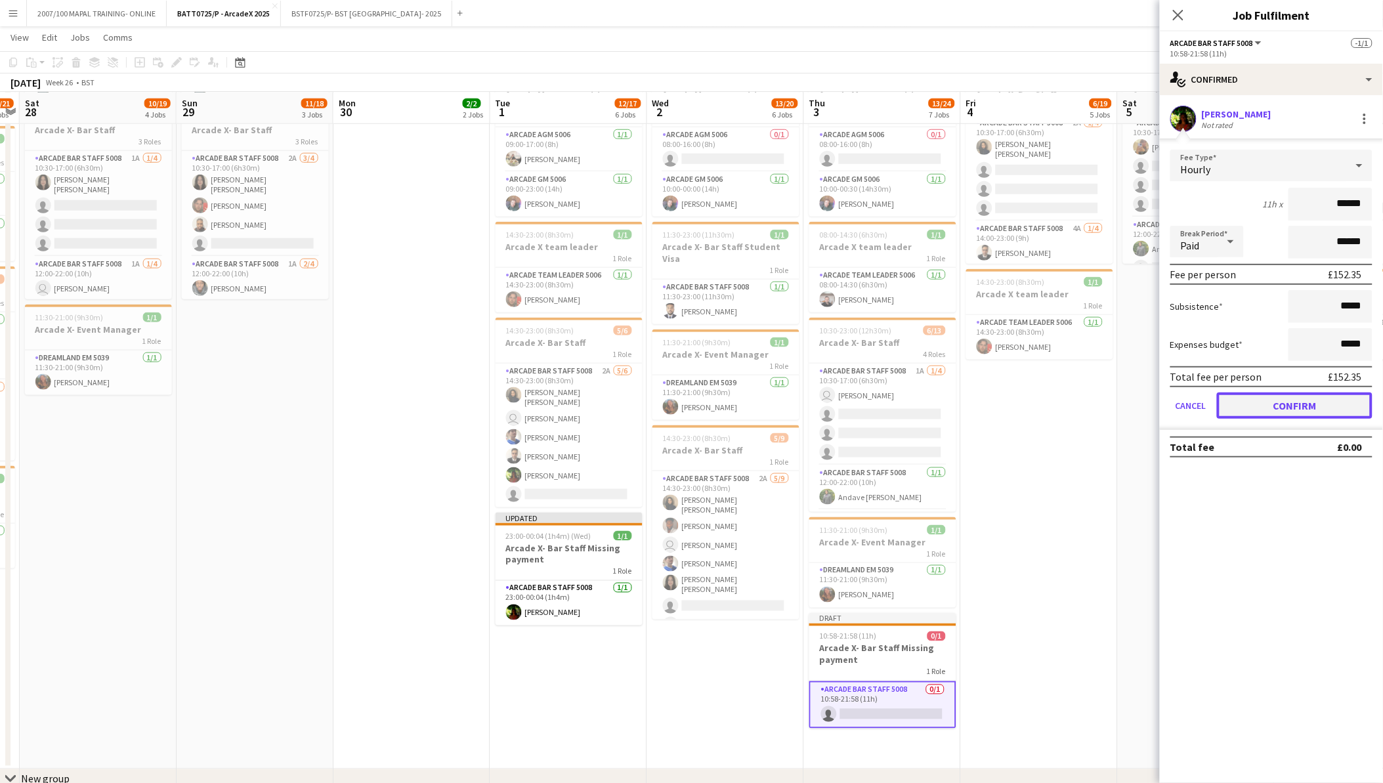
click at [1283, 395] on button "Confirm" at bounding box center [1295, 406] width 156 height 26
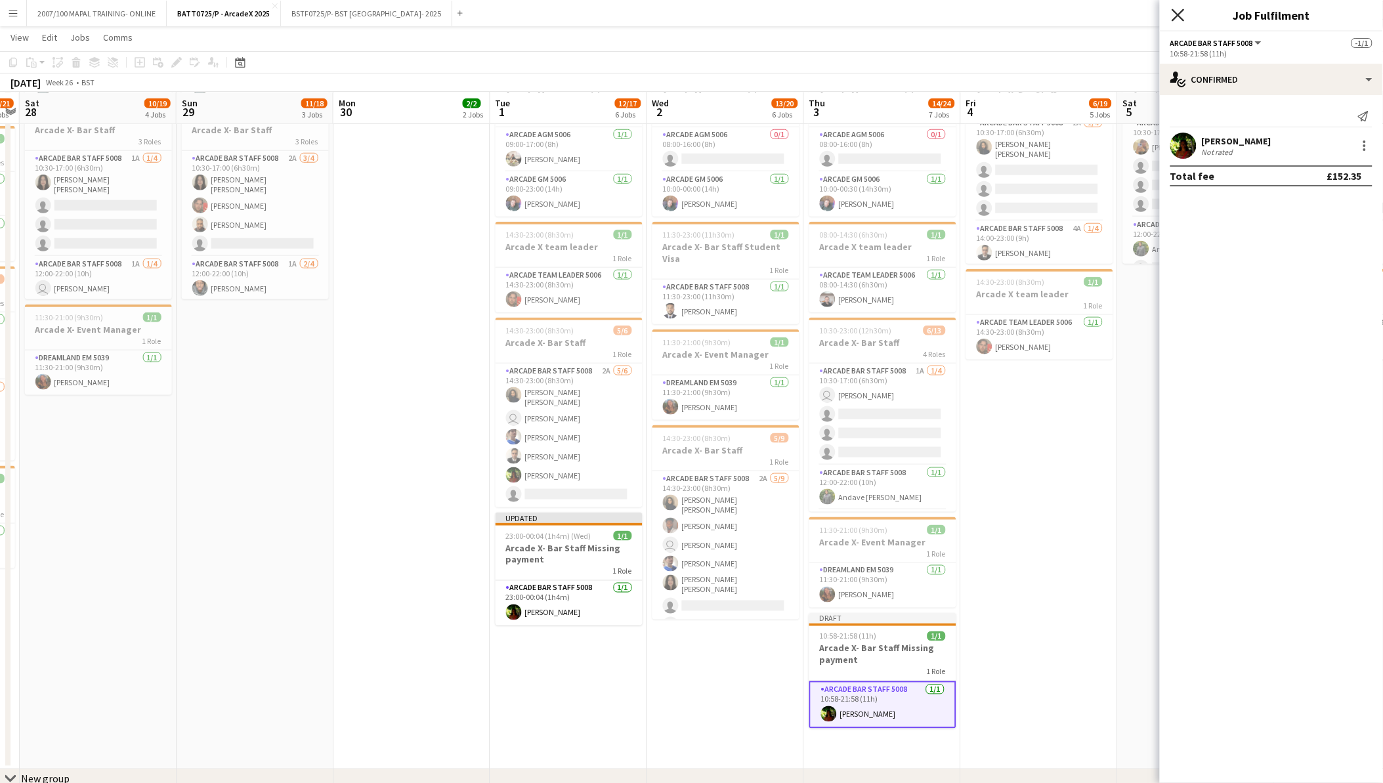
click at [1175, 14] on icon "Close pop-in" at bounding box center [1178, 15] width 12 height 12
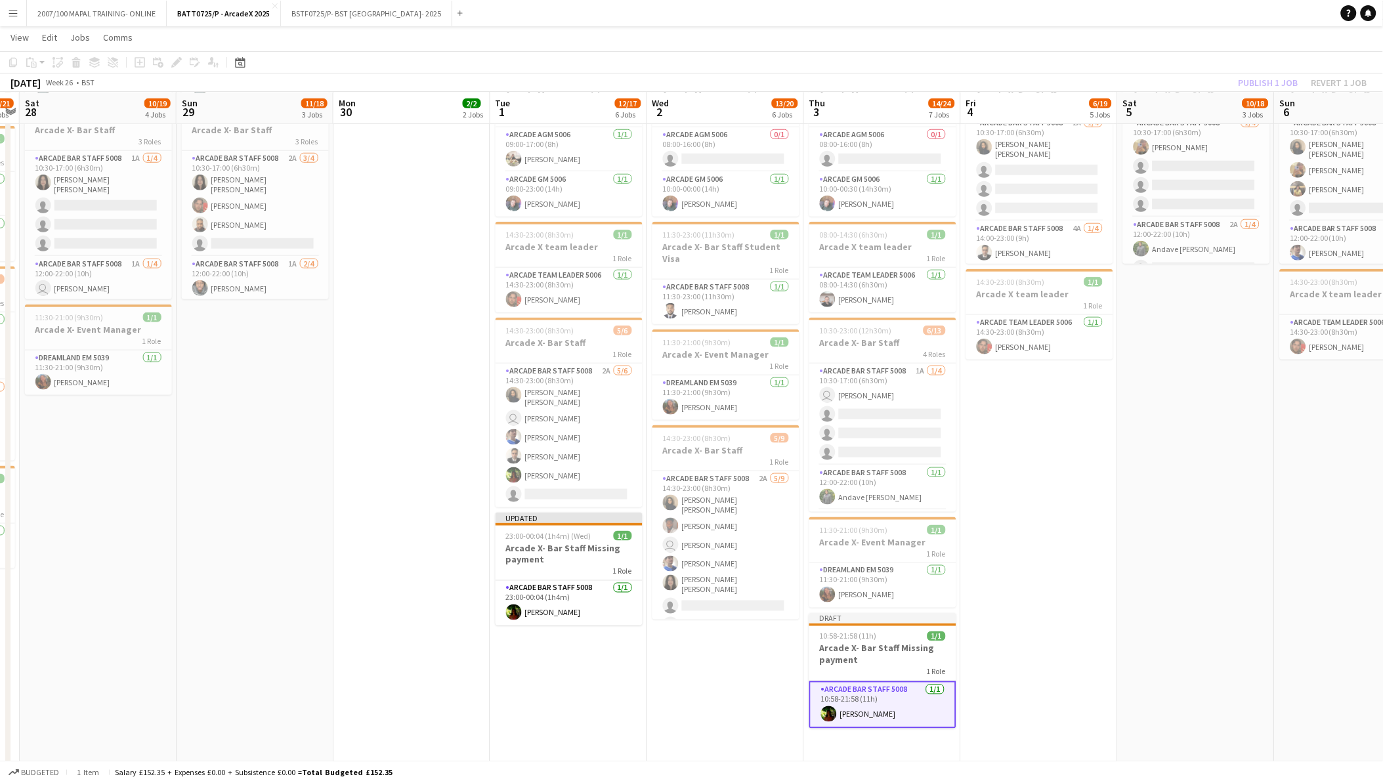
click at [1073, 515] on app-date-cell "06:45-23:00 (16h15m) 2/5 Arcade X- Bar Backs 3 Roles Arcade Team Leader 5006 1/…" at bounding box center [1039, 269] width 157 height 1000
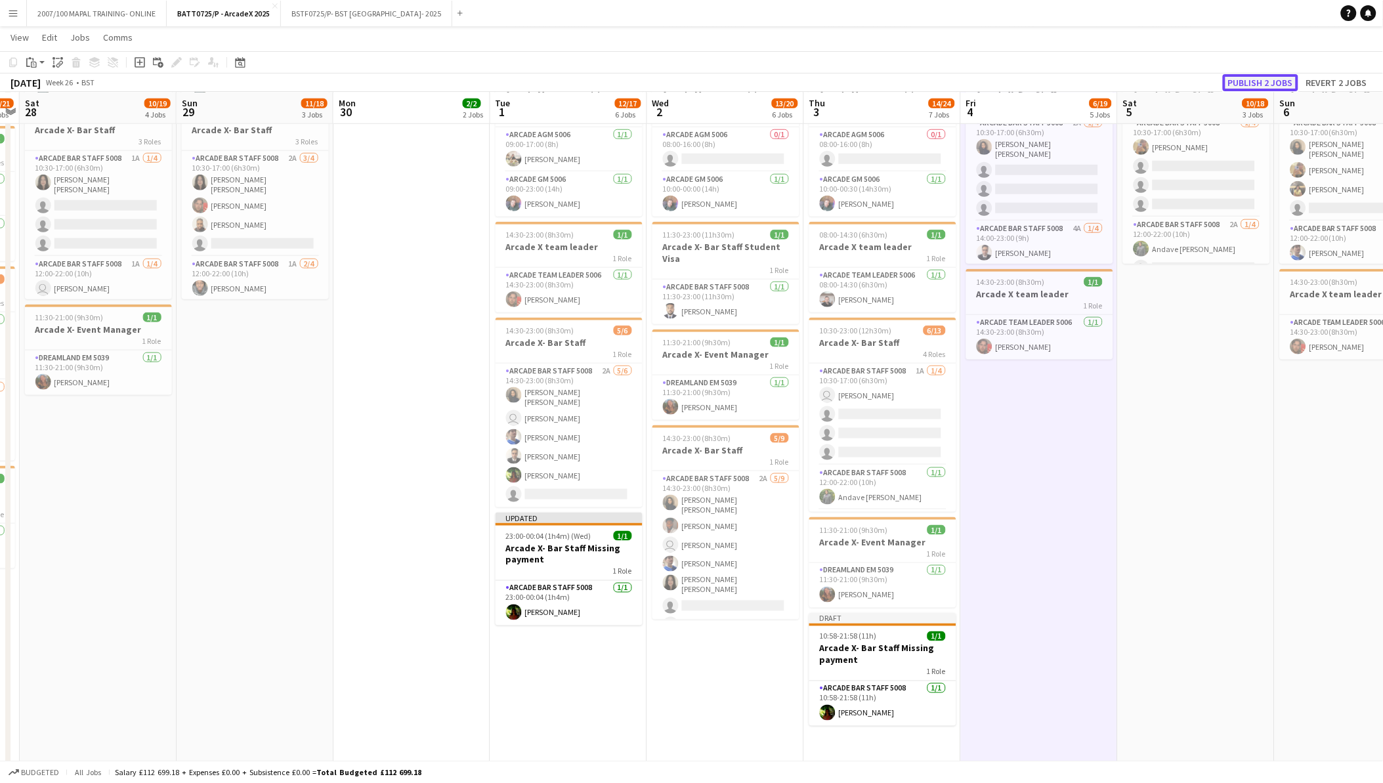
click at [1250, 82] on button "Publish 2 jobs" at bounding box center [1260, 82] width 75 height 17
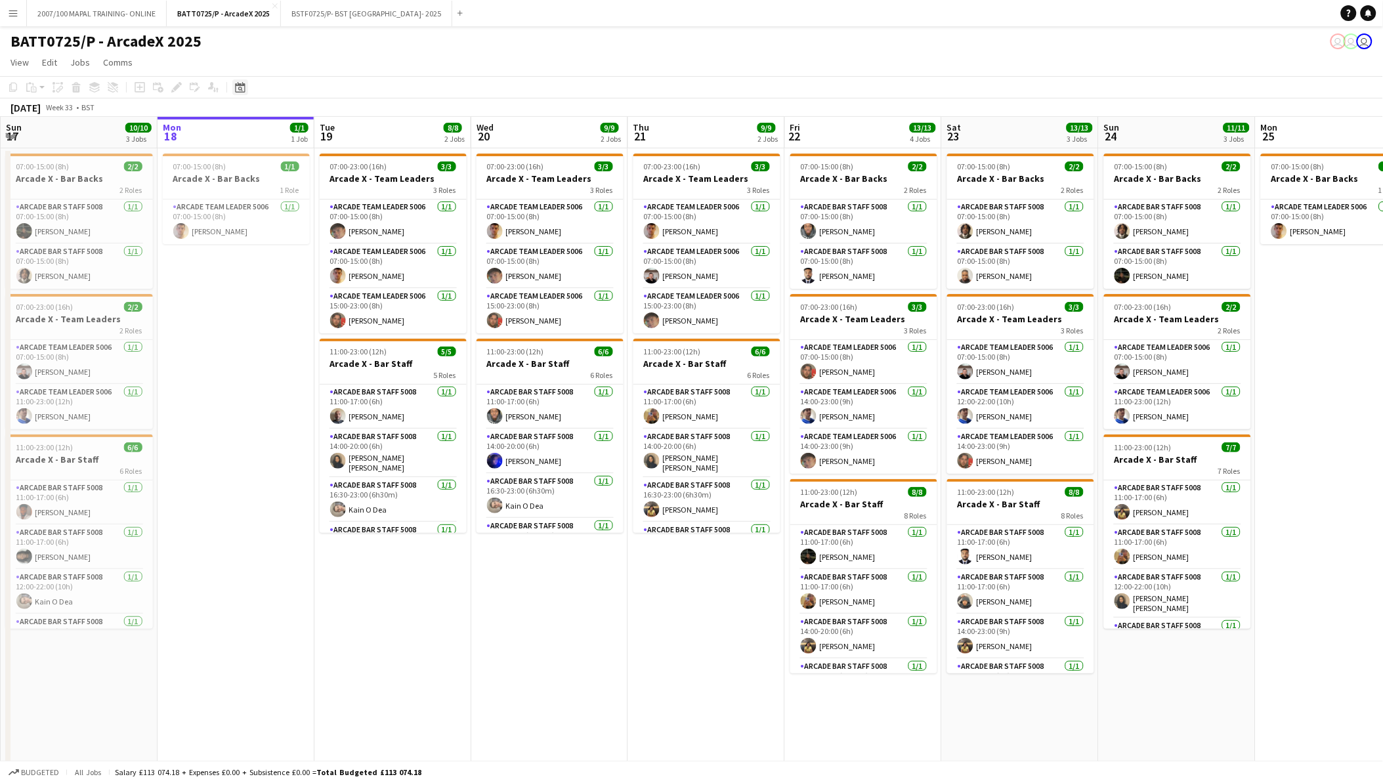
click at [235, 87] on icon "Date picker" at bounding box center [240, 87] width 11 height 11
click at [314, 132] on span "Previous month" at bounding box center [320, 132] width 26 height 26
click at [341, 231] on span "20" at bounding box center [345, 234] width 16 height 16
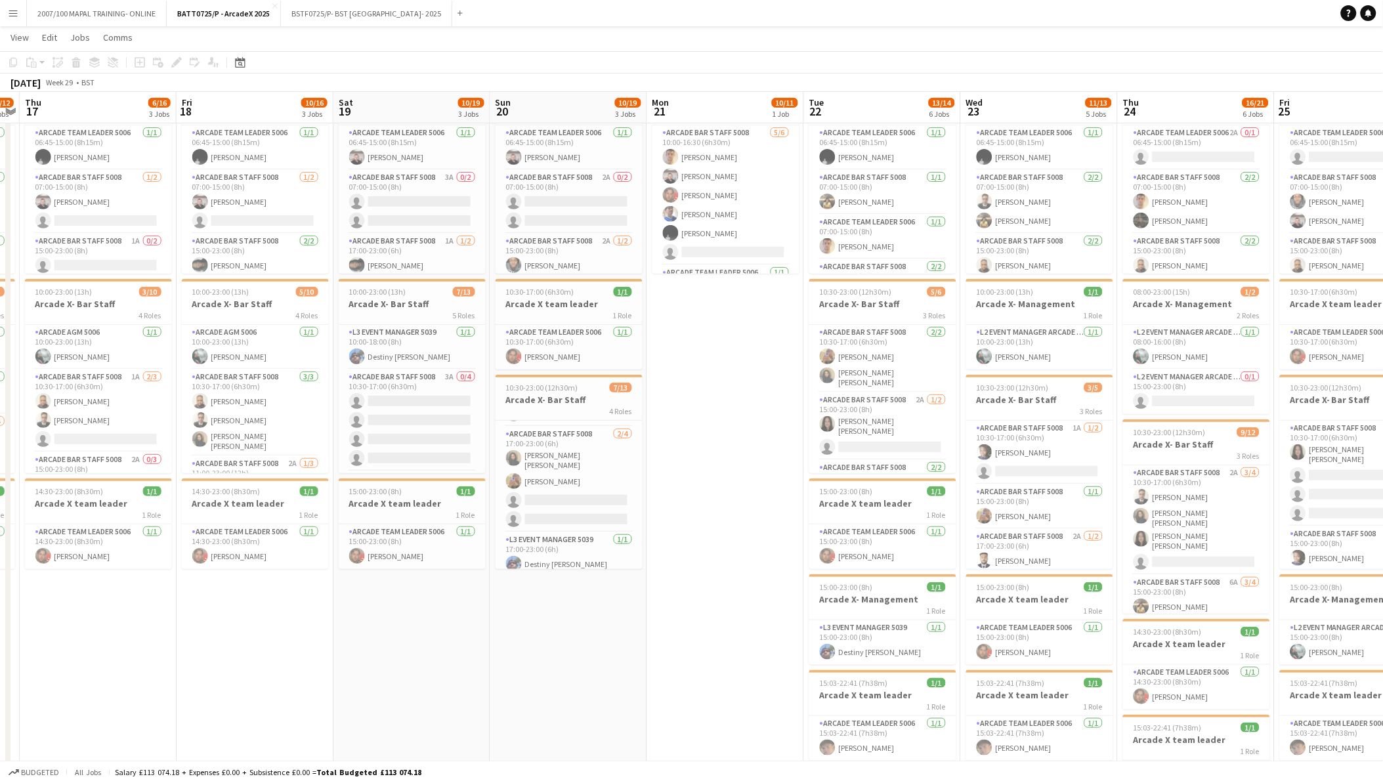
scroll to position [129, 0]
click at [572, 552] on app-card-role "Arcade Bar Staff 5008 2/4 17:00-23:00 (6h) Shusmita Shusmita shonnay koiki sing…" at bounding box center [569, 553] width 147 height 106
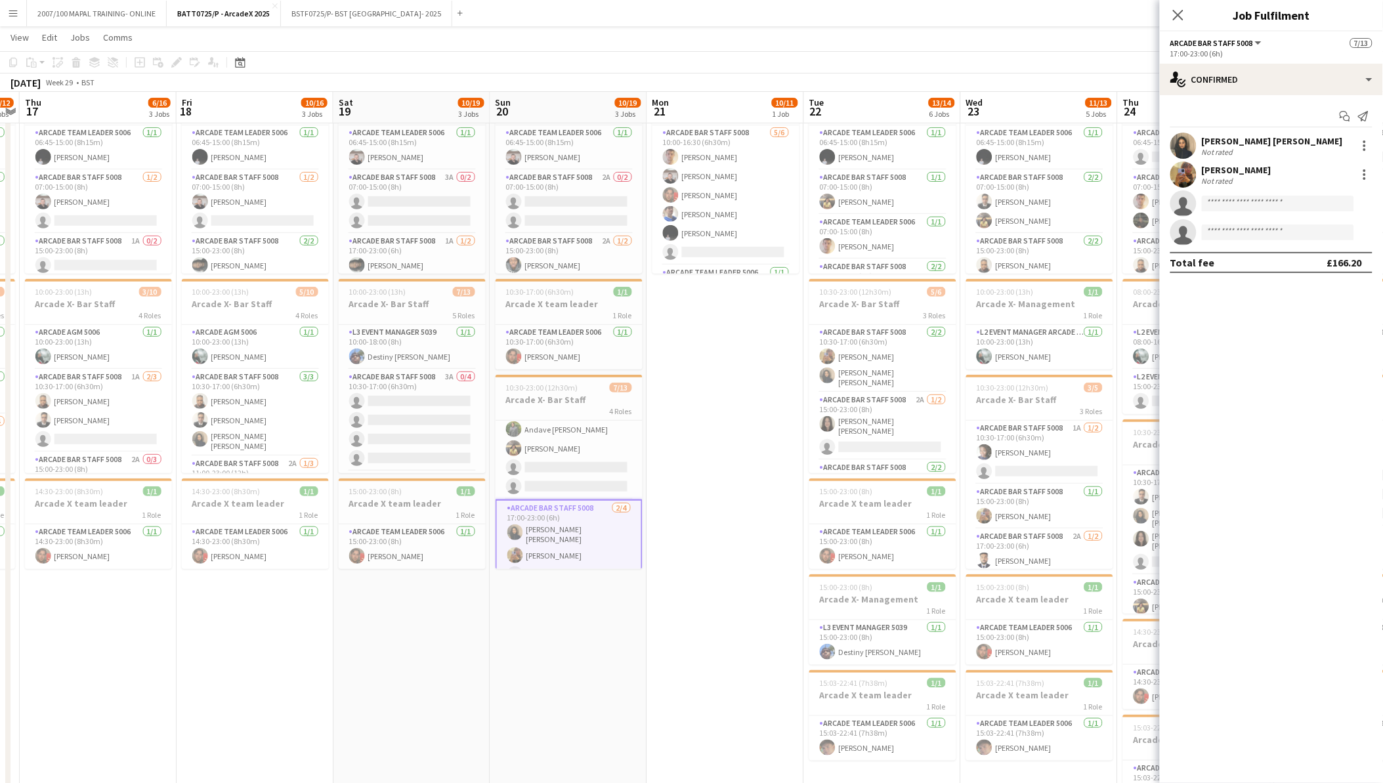
click at [1272, 194] on app-invite-slot "single-neutral-actions" at bounding box center [1271, 203] width 223 height 26
click at [1277, 203] on input at bounding box center [1278, 204] width 152 height 16
type input "******"
click at [1231, 228] on span "kbasher.8@icloud.com" at bounding box center [1278, 233] width 131 height 11
click at [1235, 199] on input at bounding box center [1278, 204] width 152 height 16
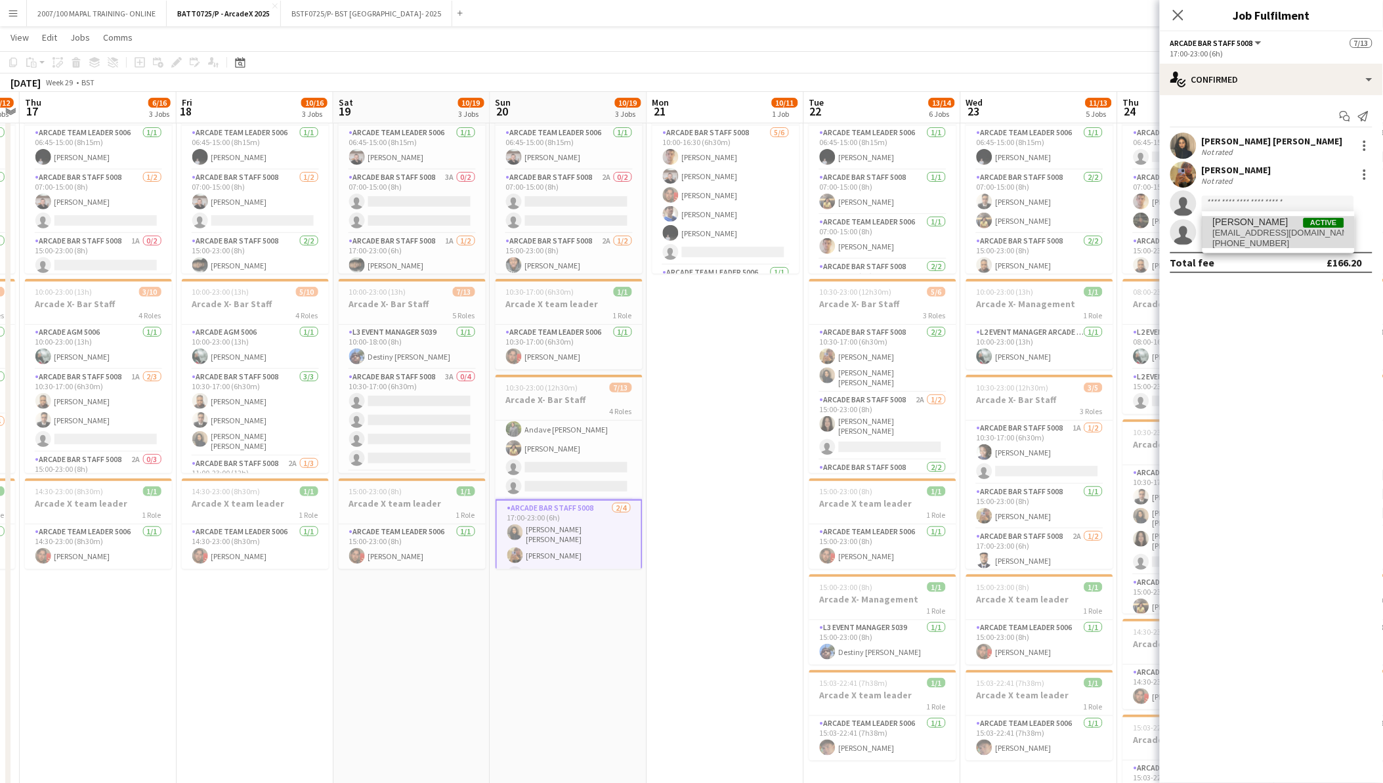
click at [1231, 230] on span "kbasher.8@icloud.com" at bounding box center [1278, 233] width 131 height 11
click at [597, 520] on app-card-role "Arcade Bar Staff 5008 2/4 17:00-23:00 (6h) Shusmita Shusmita shonnay koiki sing…" at bounding box center [569, 554] width 147 height 108
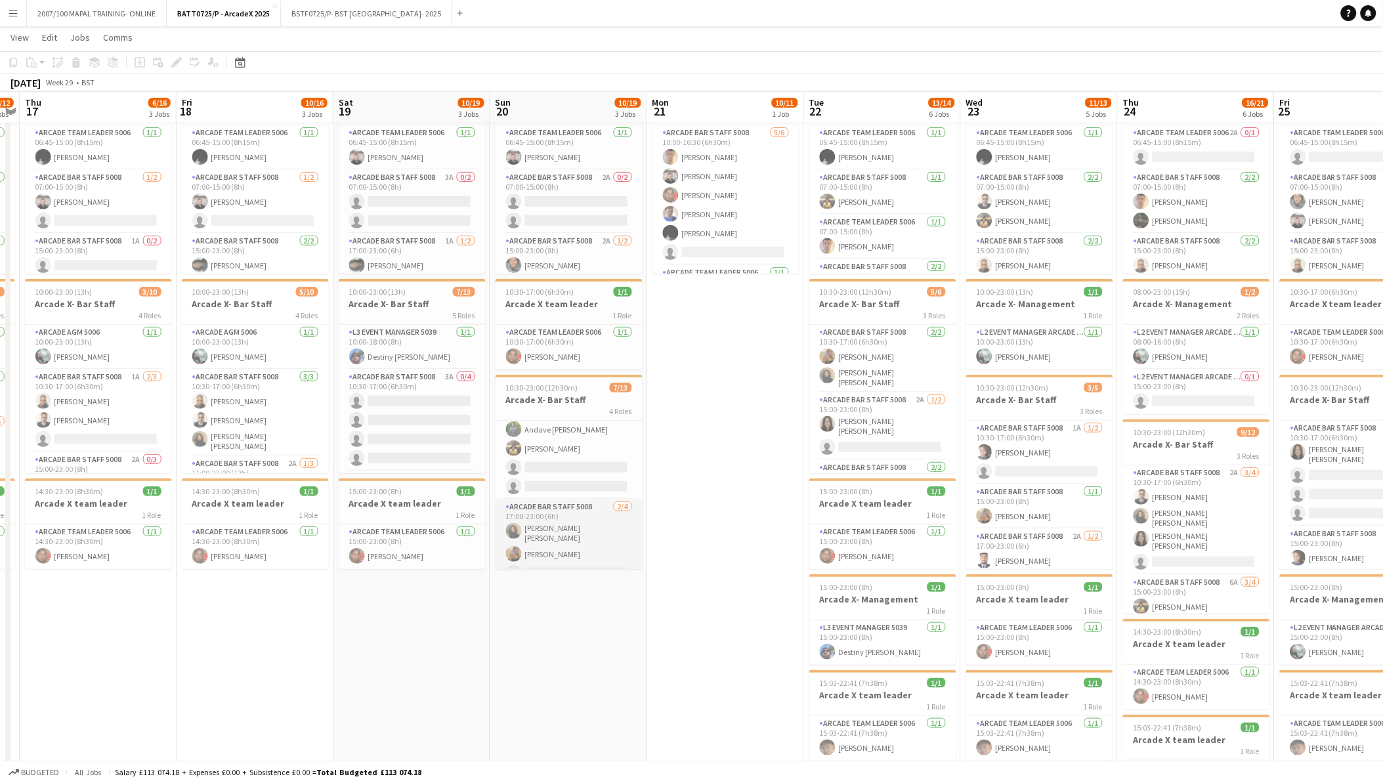
click at [585, 529] on app-card-role "Arcade Bar Staff 5008 2/4 17:00-23:00 (6h) Shusmita Shusmita shonnay koiki sing…" at bounding box center [569, 553] width 147 height 106
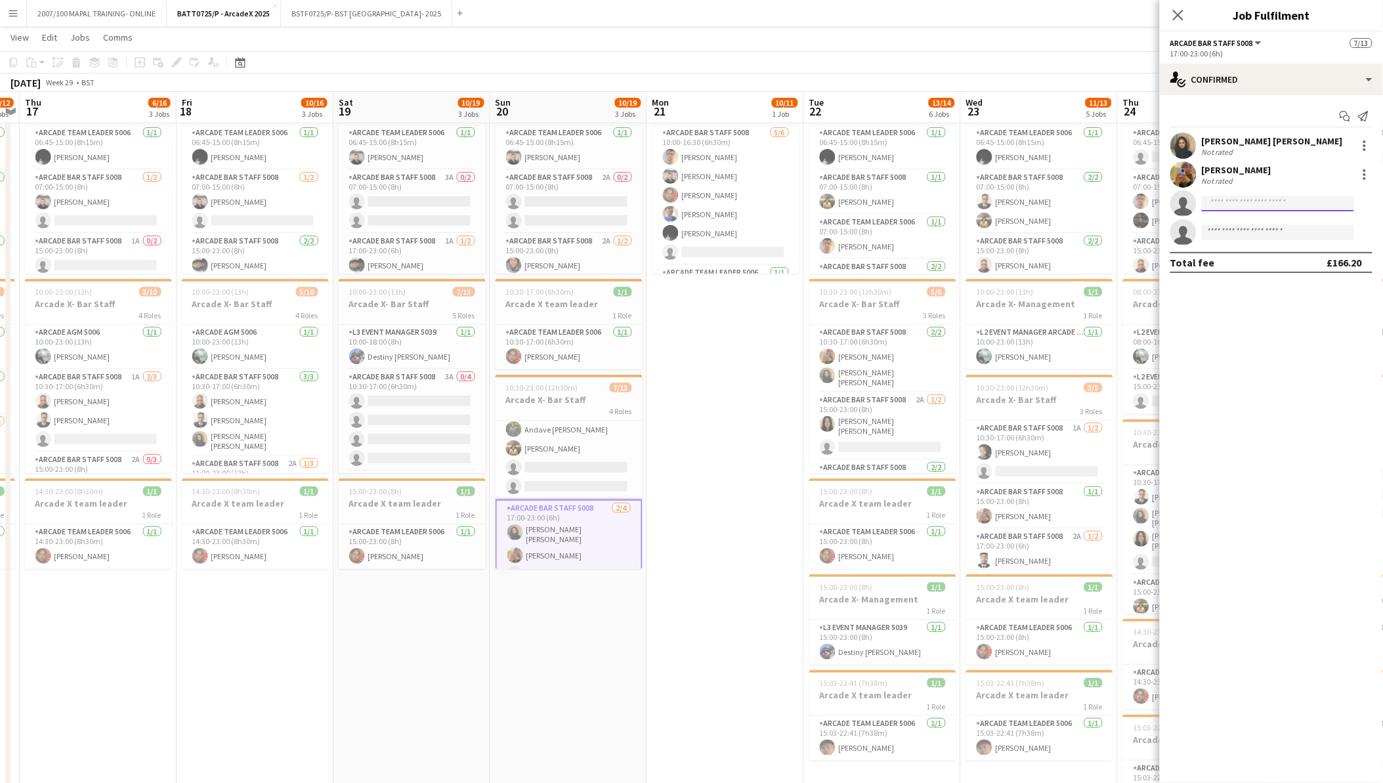
click at [1243, 204] on input at bounding box center [1278, 204] width 152 height 16
type input "******"
click at [1281, 230] on span "kbasher.8@icloud.com" at bounding box center [1278, 233] width 131 height 11
click at [1361, 232] on div at bounding box center [1365, 232] width 16 height 16
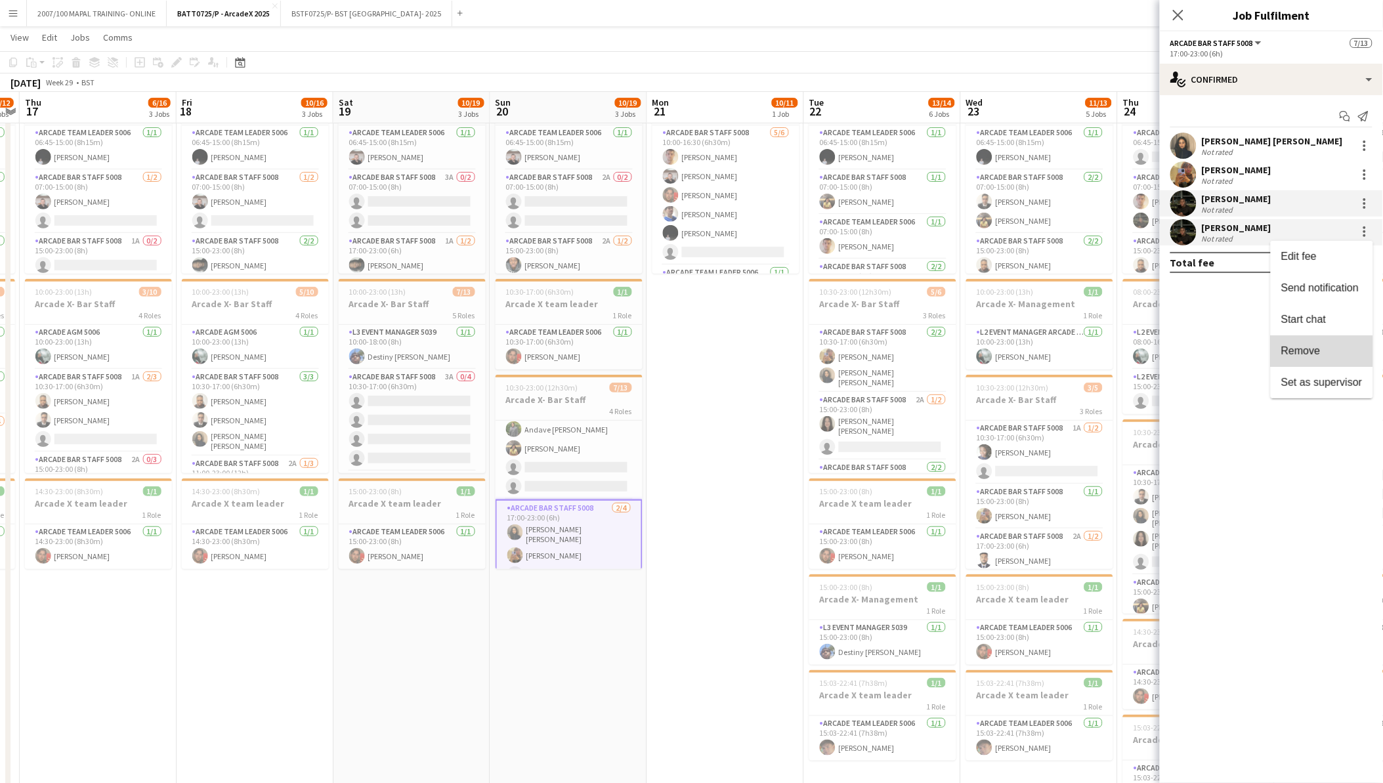
click at [1321, 352] on span "Remove" at bounding box center [1300, 350] width 39 height 11
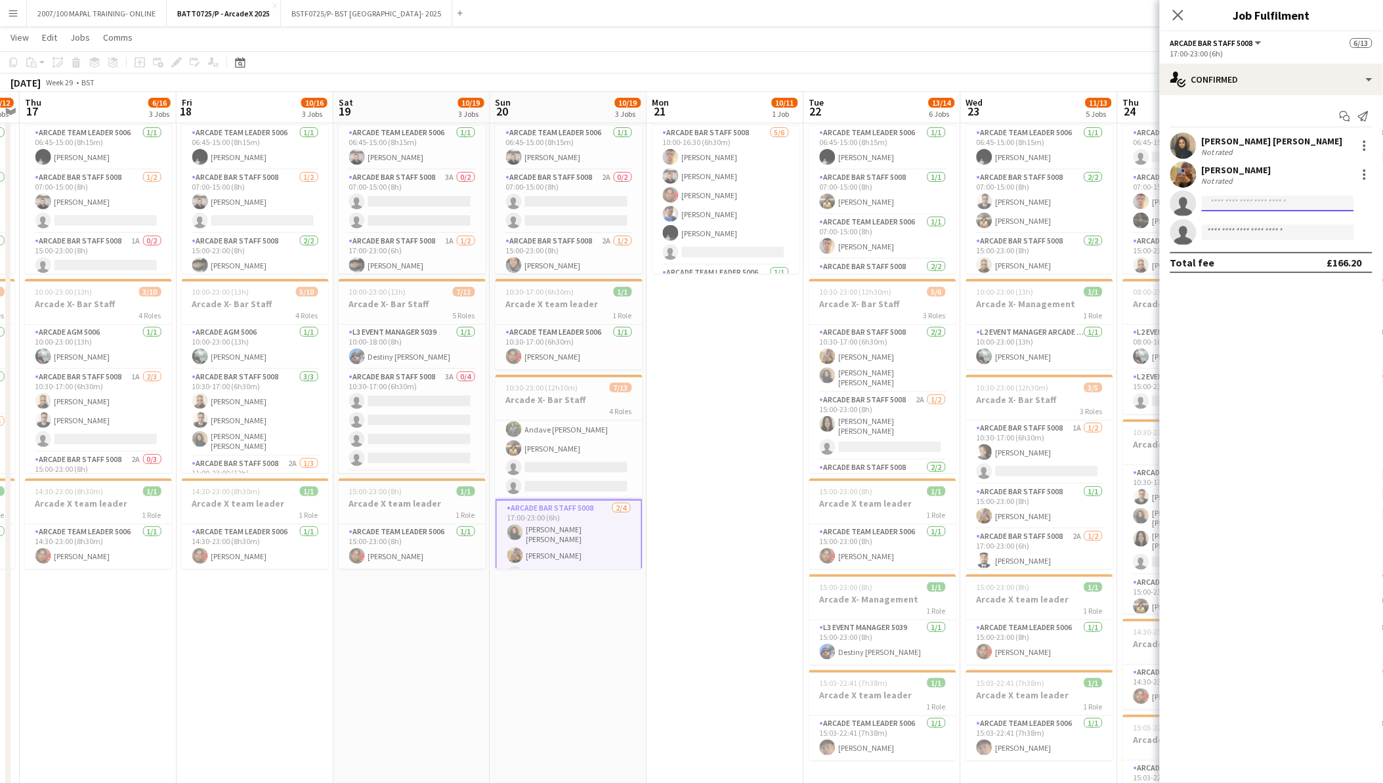
click at [1241, 198] on input at bounding box center [1278, 204] width 152 height 16
type input "******"
click at [1241, 228] on span "kbasher.8@icloud.com" at bounding box center [1278, 233] width 131 height 11
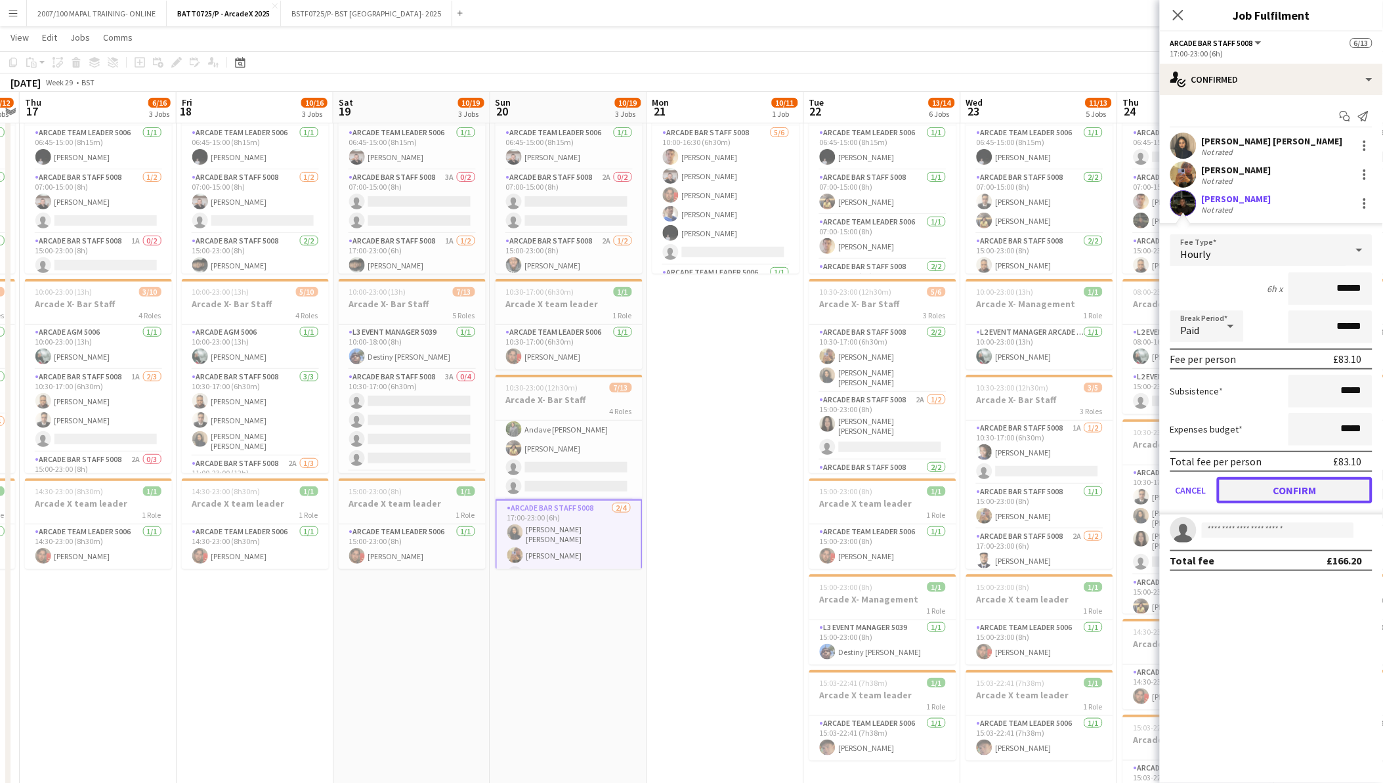
click at [1302, 488] on button "Confirm" at bounding box center [1295, 490] width 156 height 26
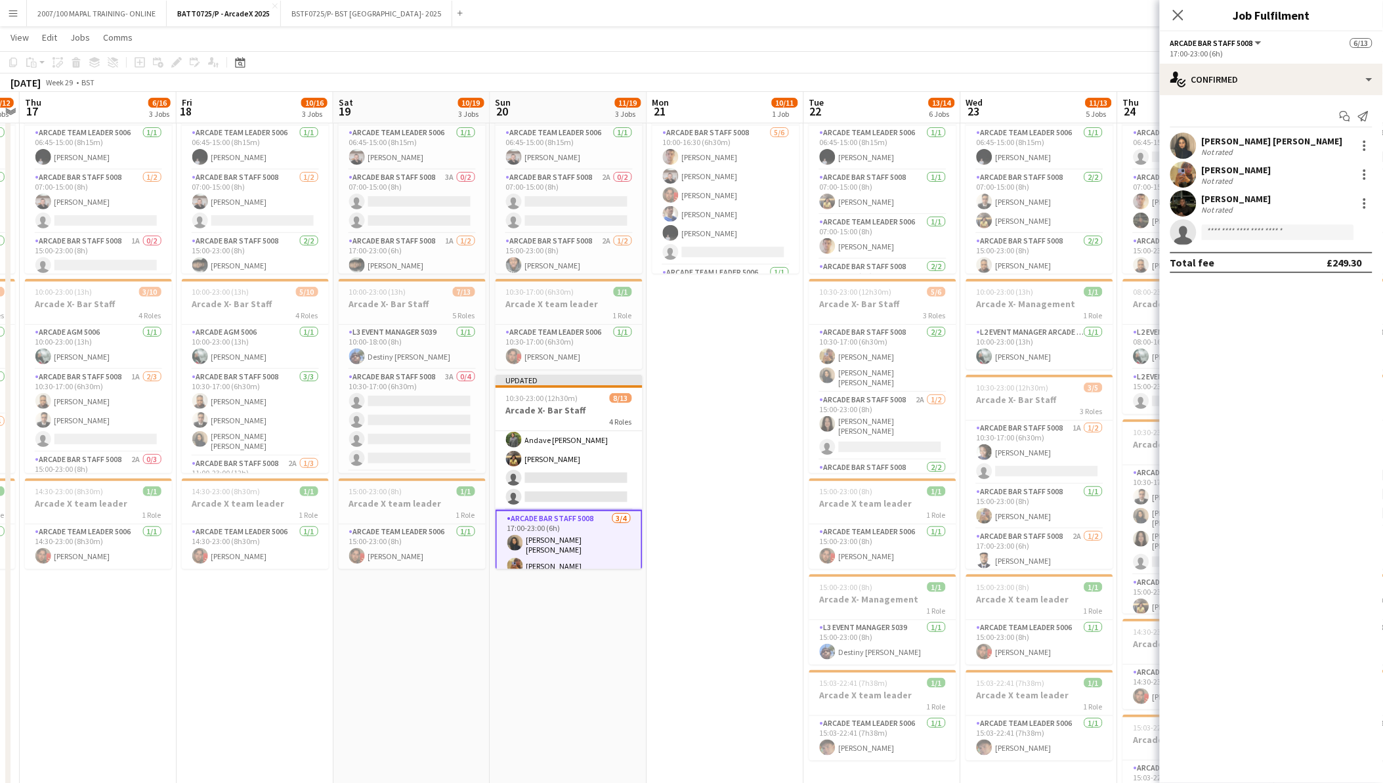
click at [553, 523] on app-card-role "Arcade Bar Staff 5008 3/4 17:00-23:00 (6h) Shusmita Shusmita shonnay koiki Bash…" at bounding box center [569, 564] width 147 height 108
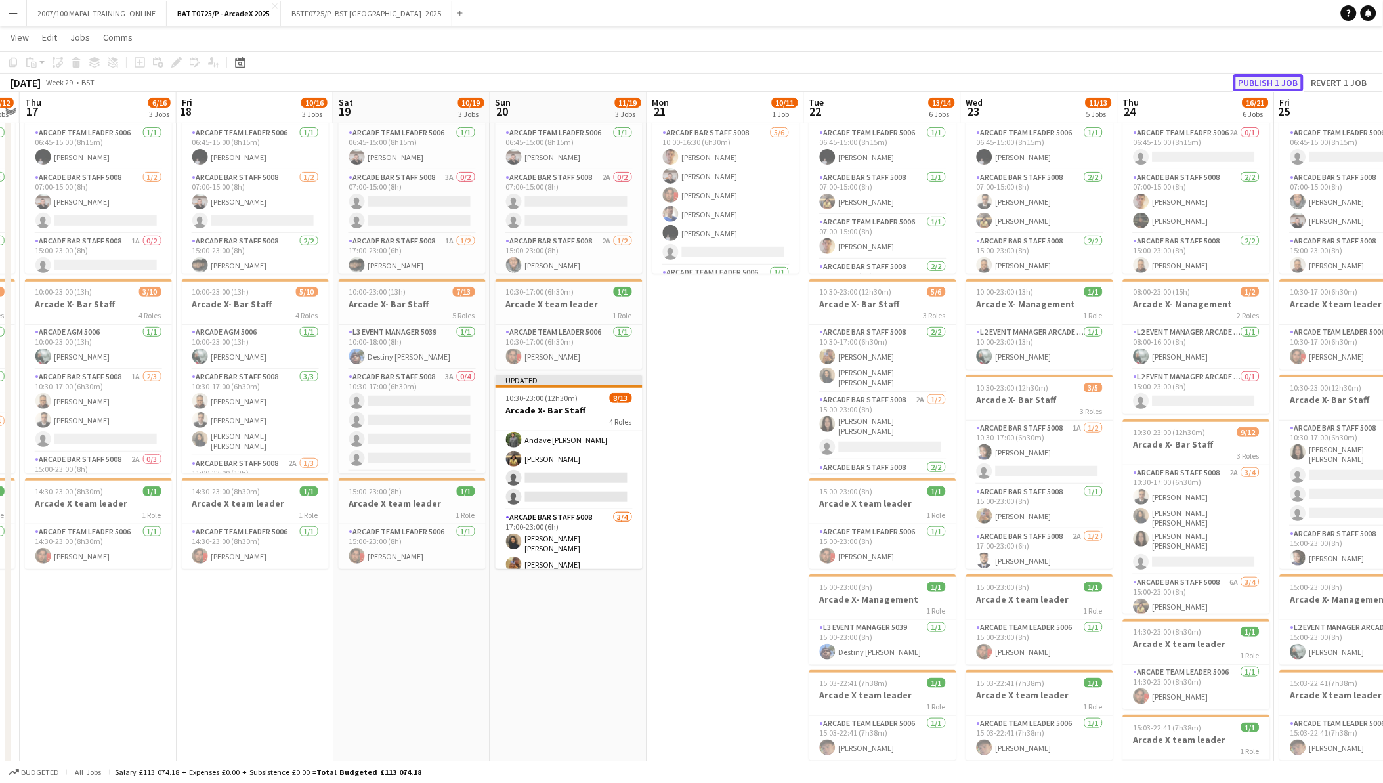
click at [1252, 86] on button "Publish 1 job" at bounding box center [1268, 82] width 70 height 17
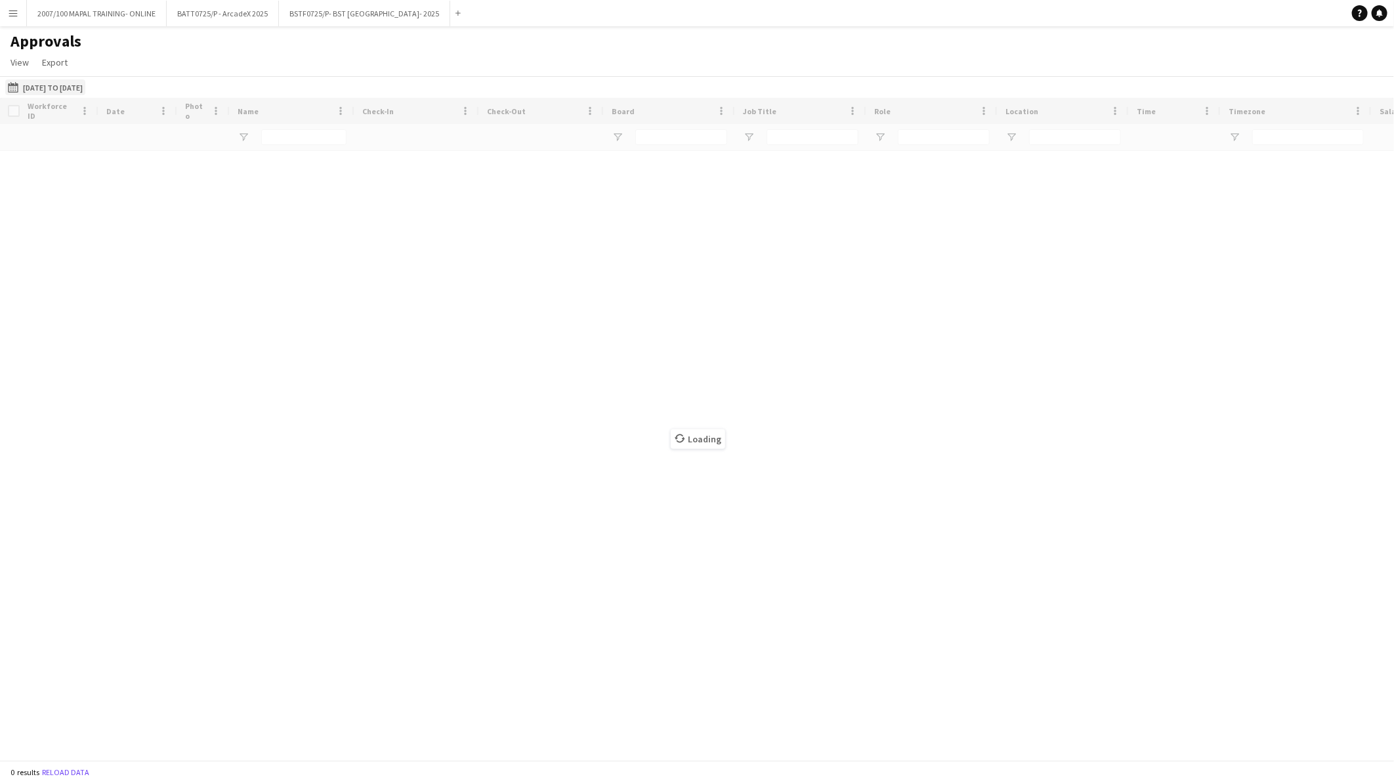
click at [85, 82] on button "[DATE] to [DATE] [DATE] to [DATE]" at bounding box center [45, 87] width 80 height 16
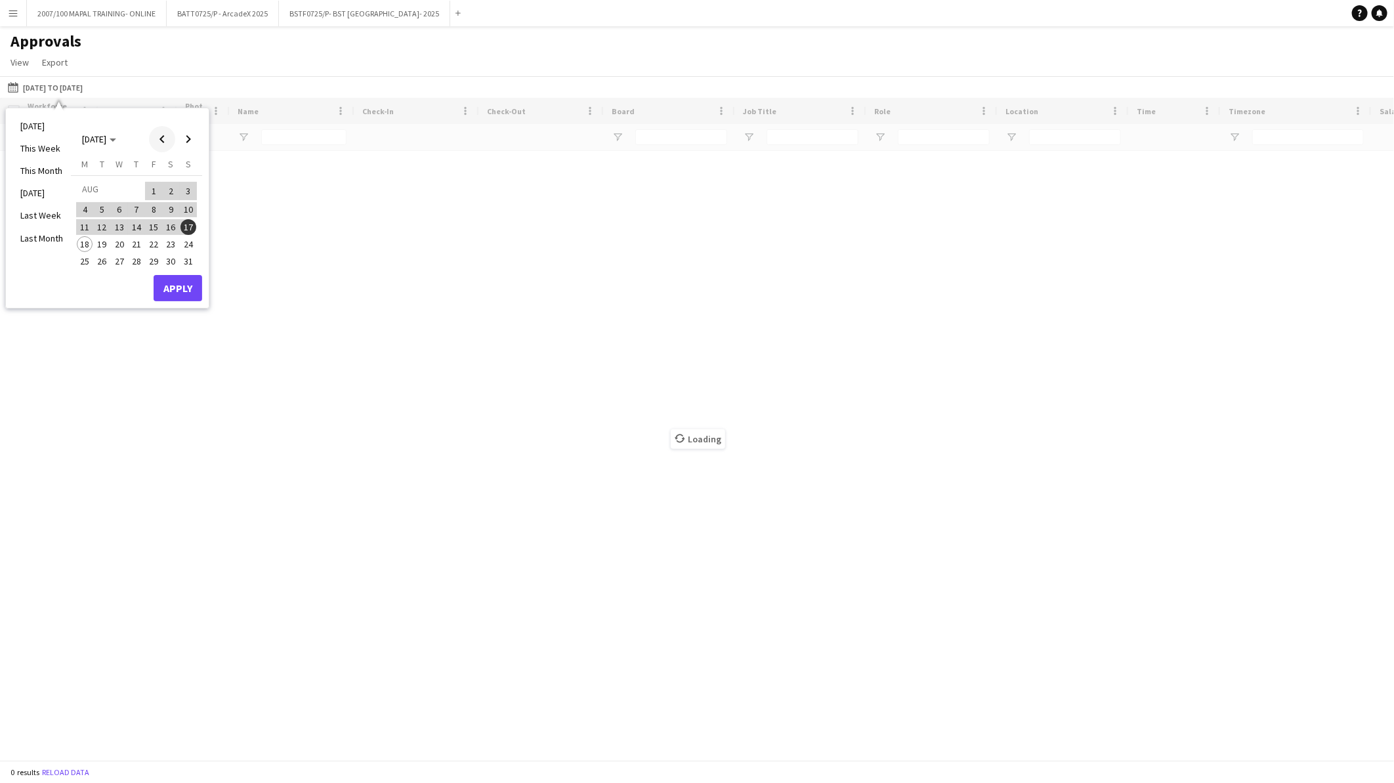
click at [167, 142] on span "Previous month" at bounding box center [162, 139] width 26 height 26
click at [184, 242] on span "20" at bounding box center [189, 241] width 16 height 16
click at [193, 295] on button "Apply" at bounding box center [178, 302] width 49 height 26
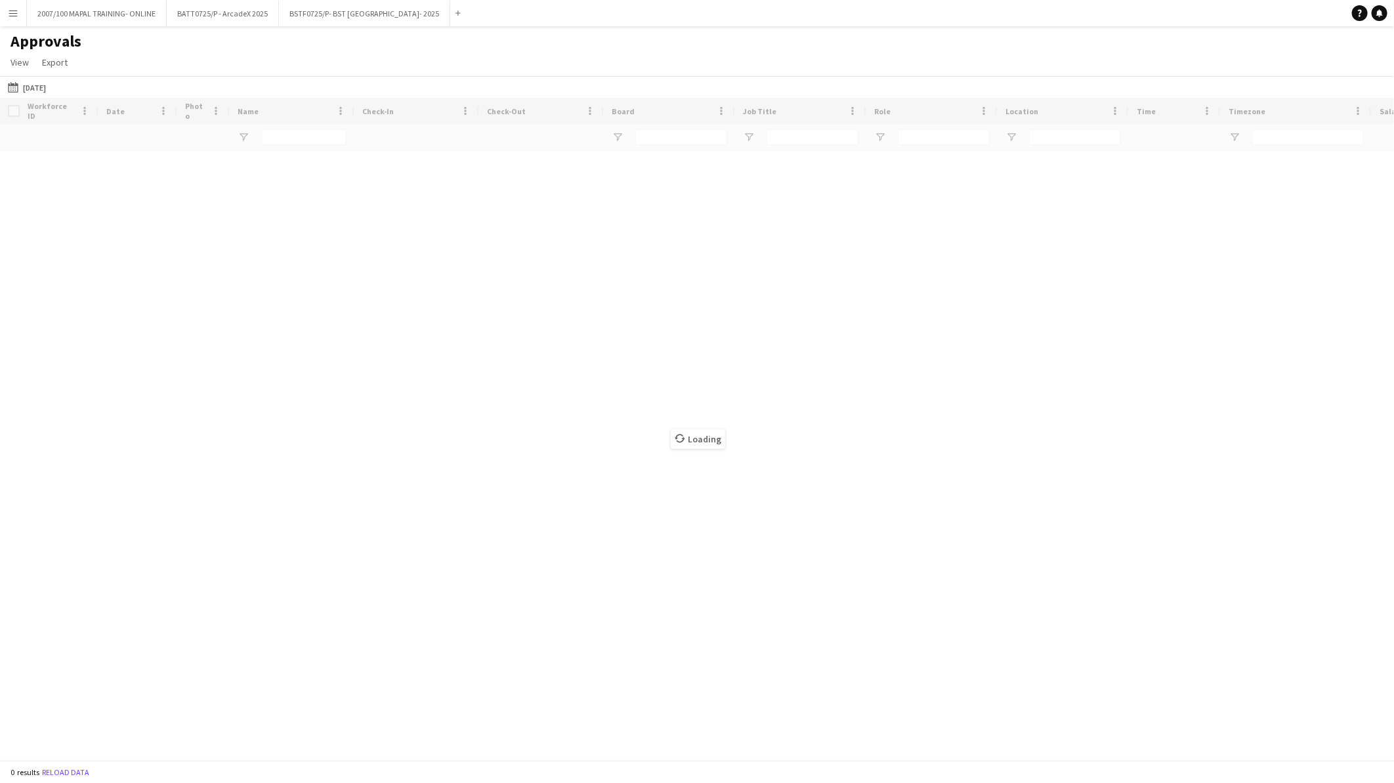
type input "******"
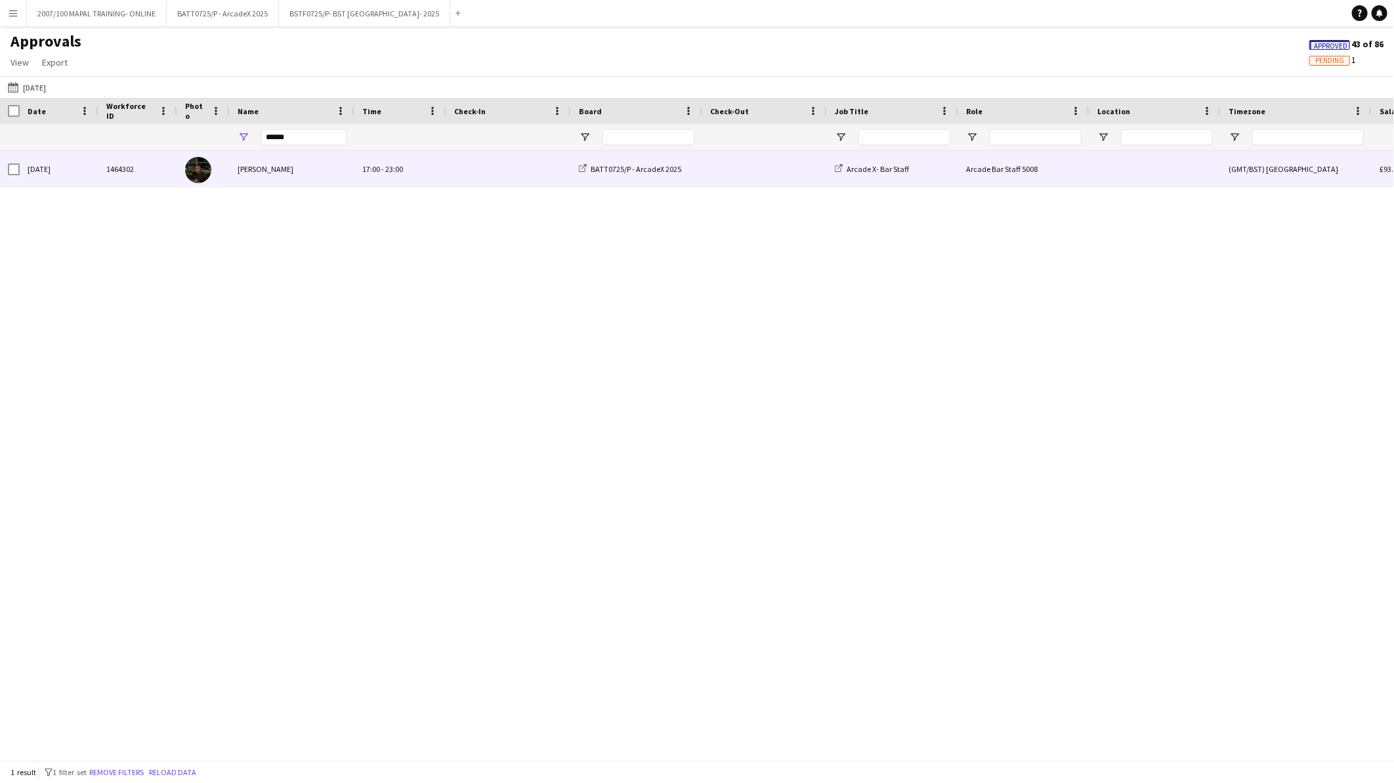
click at [278, 175] on div "[PERSON_NAME]" at bounding box center [292, 169] width 125 height 36
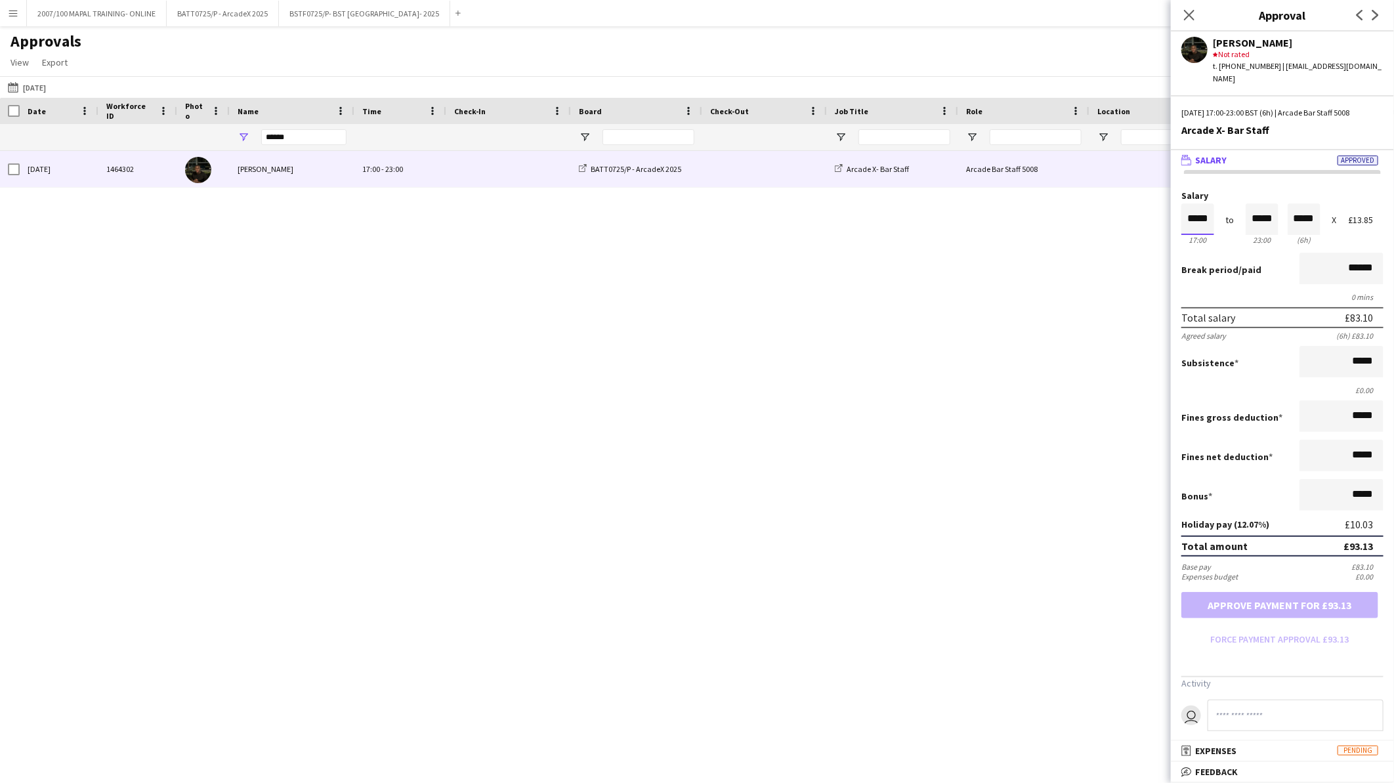
click at [1192, 213] on input "*****" at bounding box center [1198, 219] width 33 height 32
type input "*****"
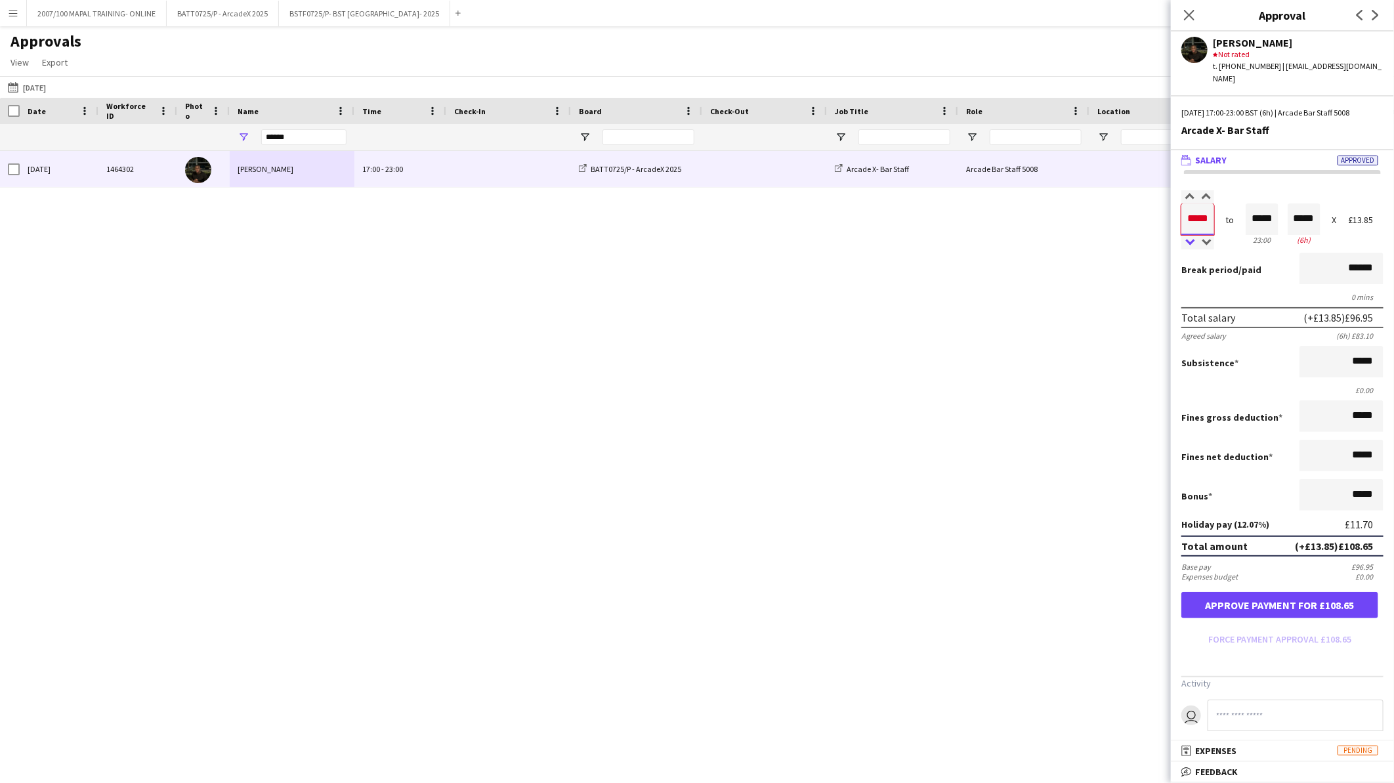
click at [1193, 236] on div at bounding box center [1190, 242] width 16 height 13
type input "*****"
click at [1193, 236] on div at bounding box center [1190, 242] width 16 height 13
click at [1271, 592] on button "Approve payment for £124.17" at bounding box center [1280, 605] width 197 height 26
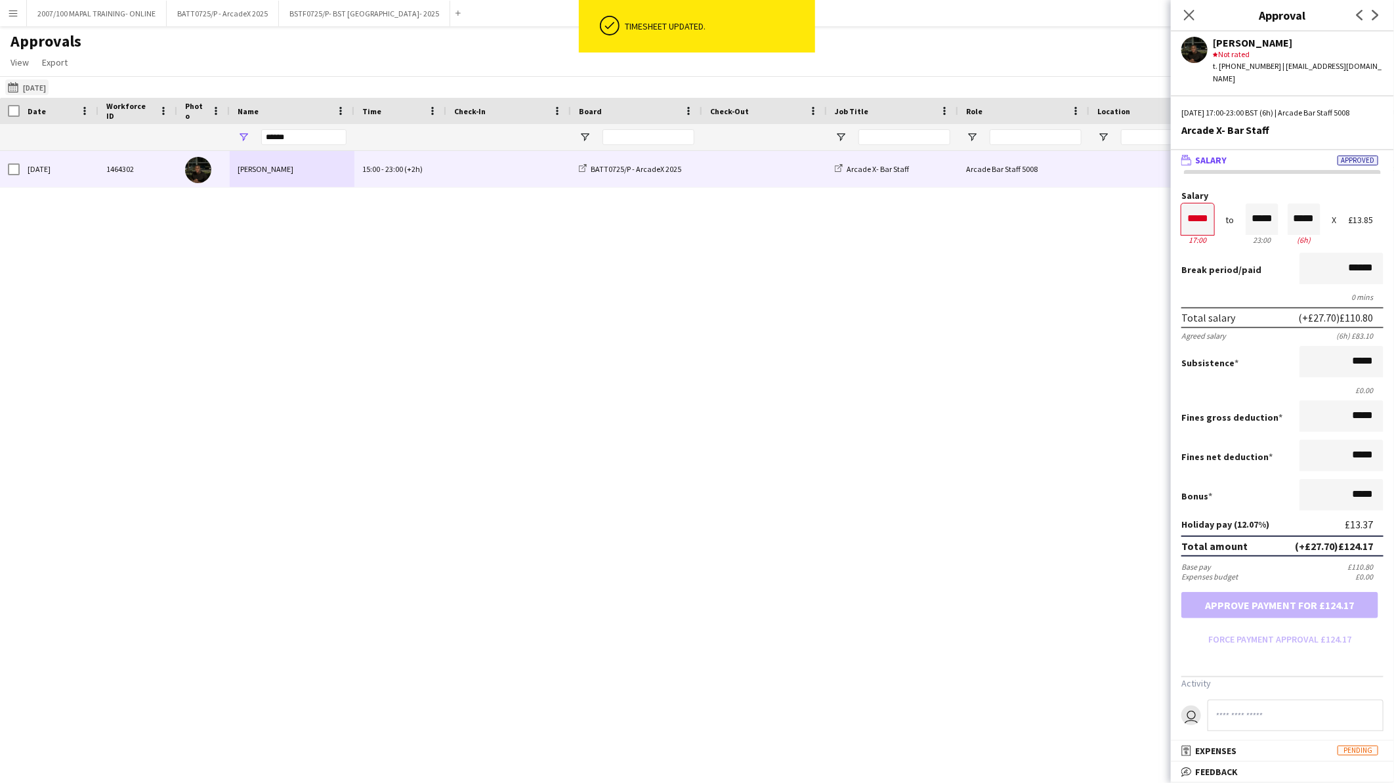
click at [49, 83] on button "[DATE] to [DATE] [DATE]" at bounding box center [26, 87] width 43 height 16
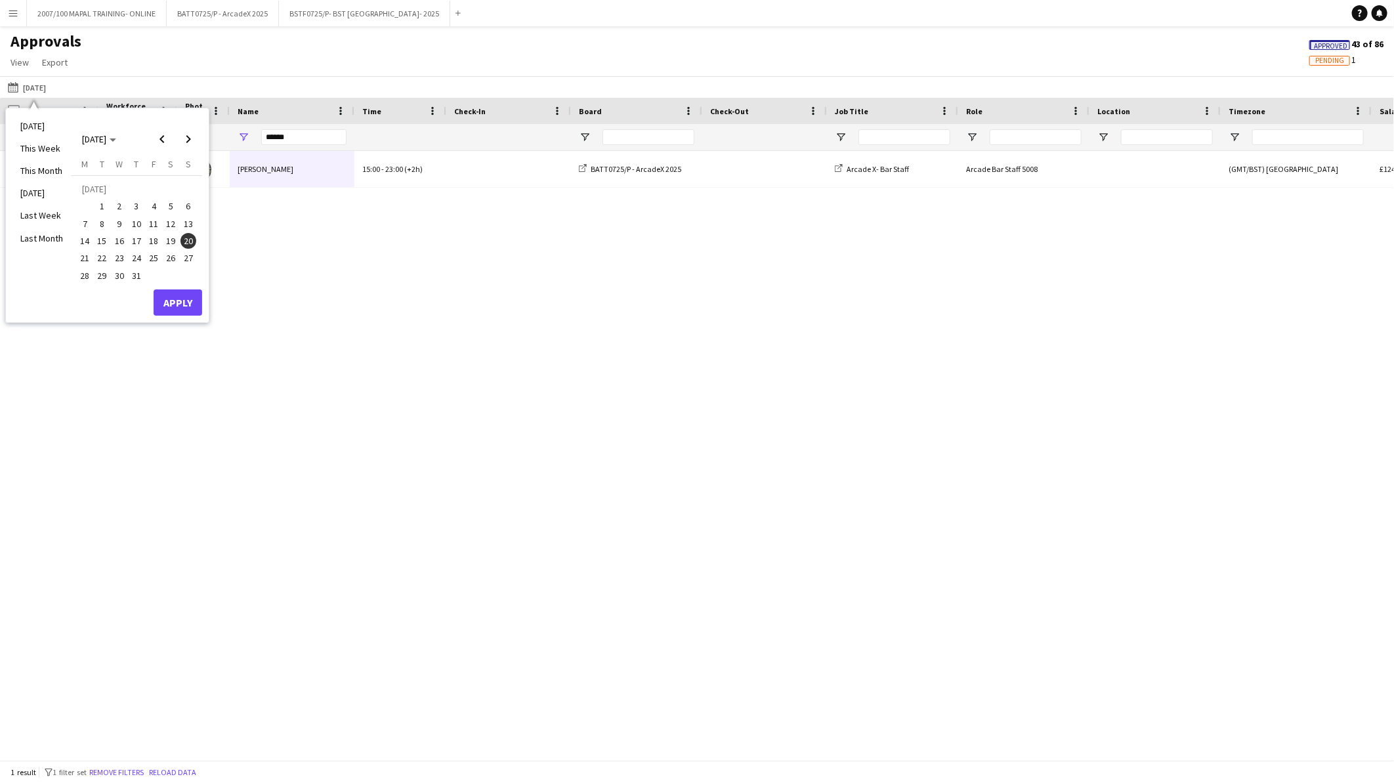
click at [142, 263] on button "24" at bounding box center [136, 257] width 17 height 17
click at [175, 303] on button "Apply" at bounding box center [178, 302] width 49 height 26
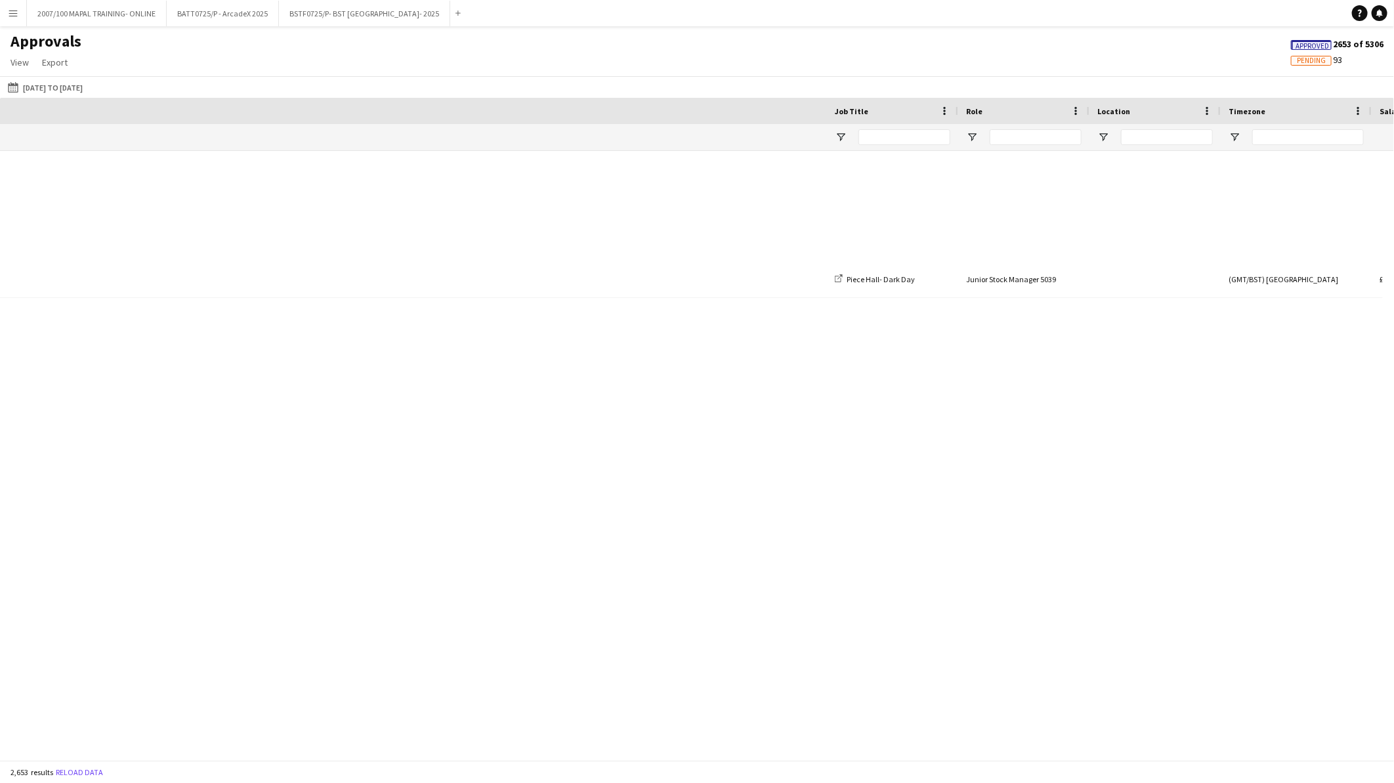
scroll to position [0, 995]
